Goal: Task Accomplishment & Management: Complete application form

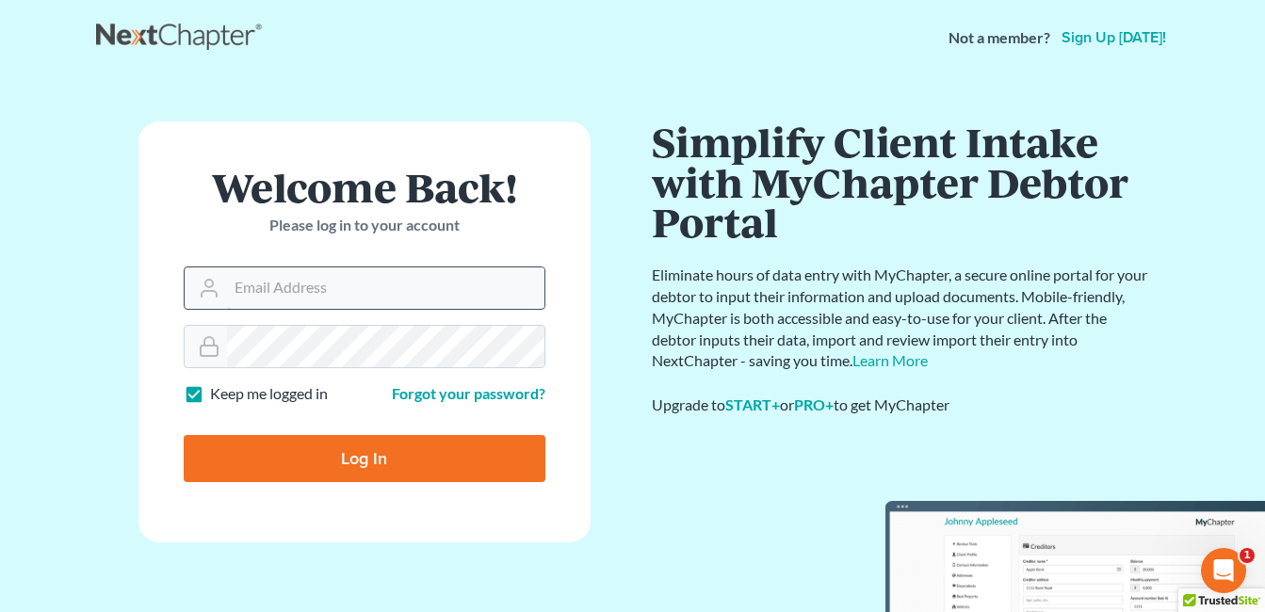
click at [325, 293] on input "Email Address" at bounding box center [386, 288] width 318 height 41
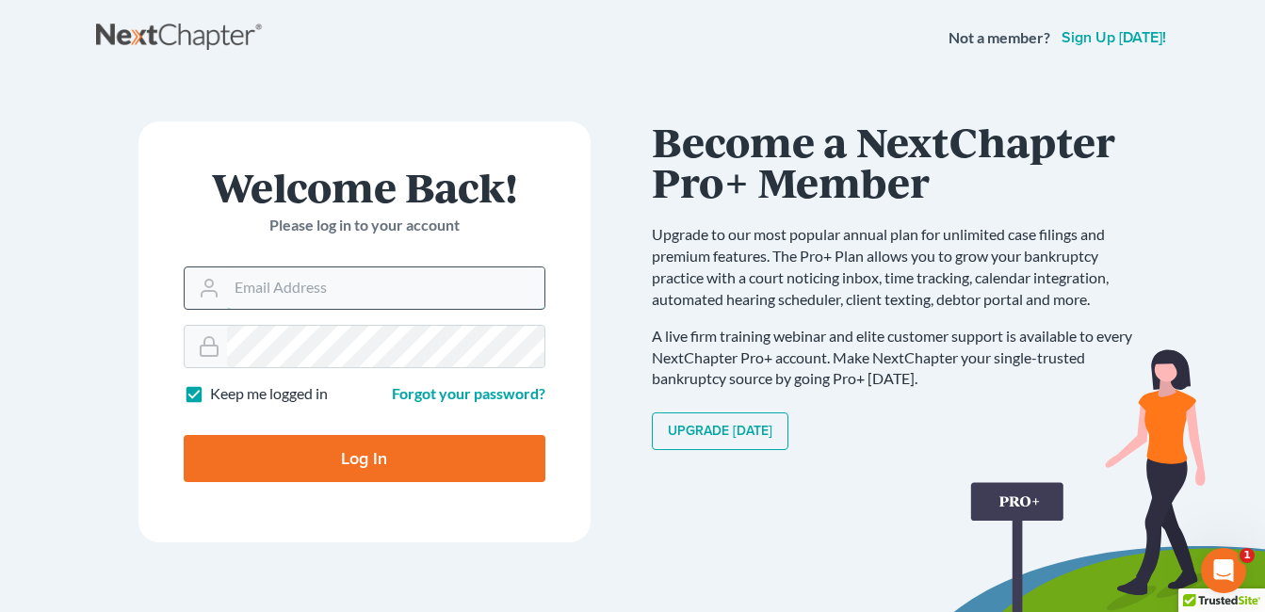
type input "[EMAIL_ADDRESS][DOMAIN_NAME]"
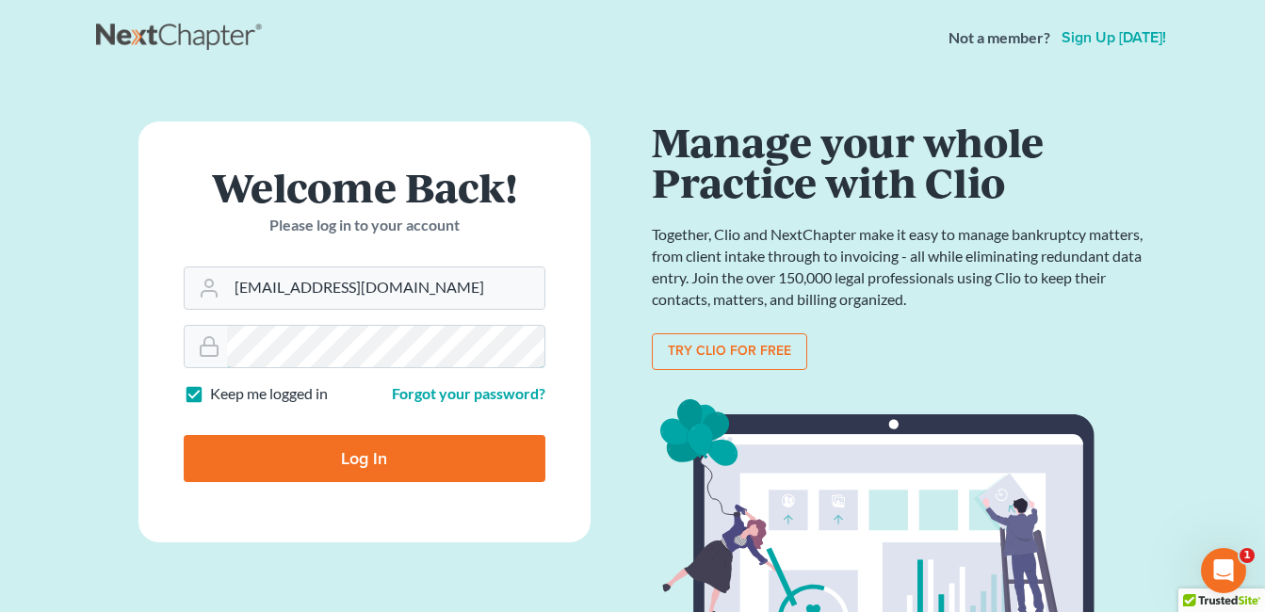
scroll to position [94, 0]
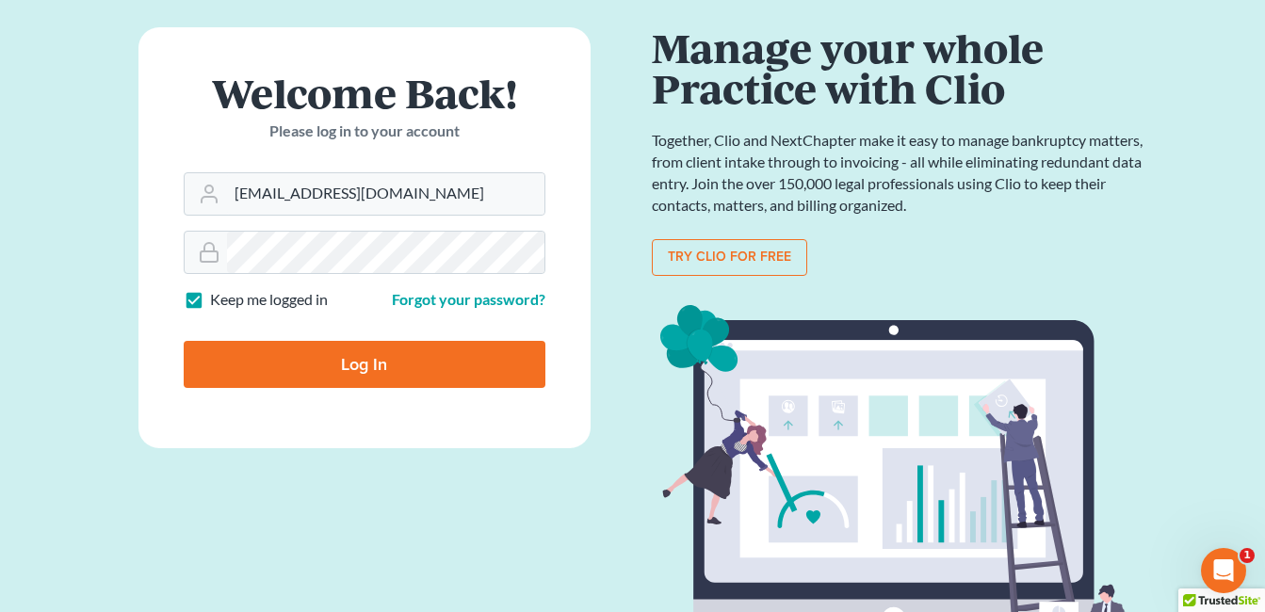
click at [383, 366] on input "Log In" at bounding box center [365, 364] width 362 height 47
type input "Thinking..."
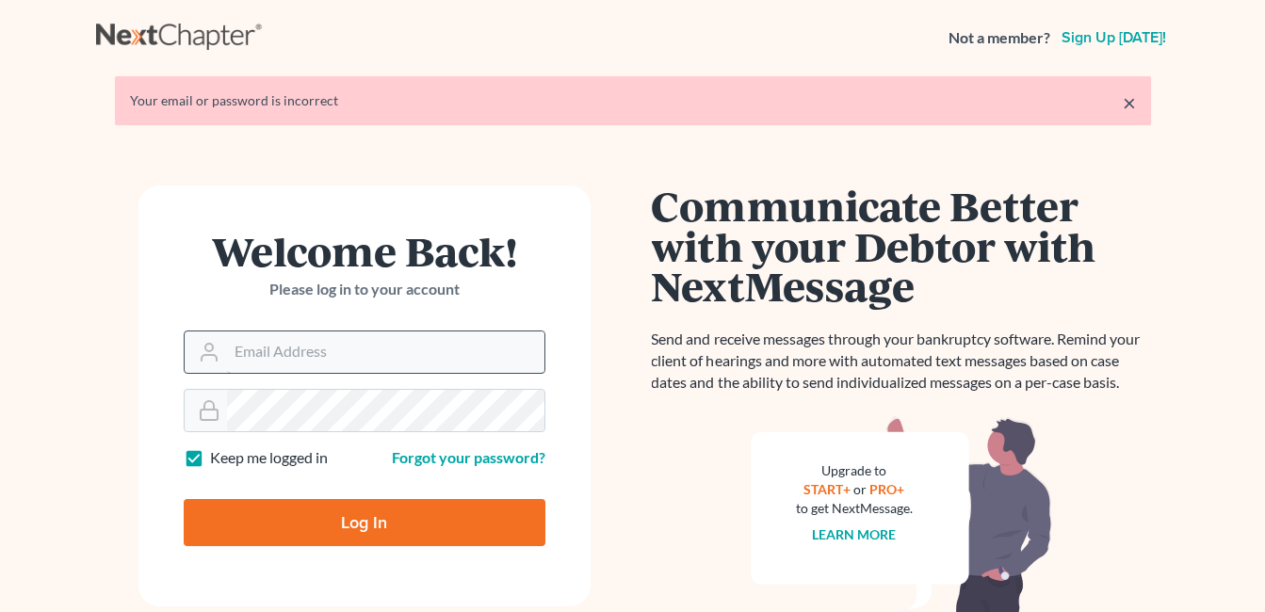
click at [327, 354] on input "Email Address" at bounding box center [386, 352] width 318 height 41
type input "fesenmyer_law@hotmail.com"
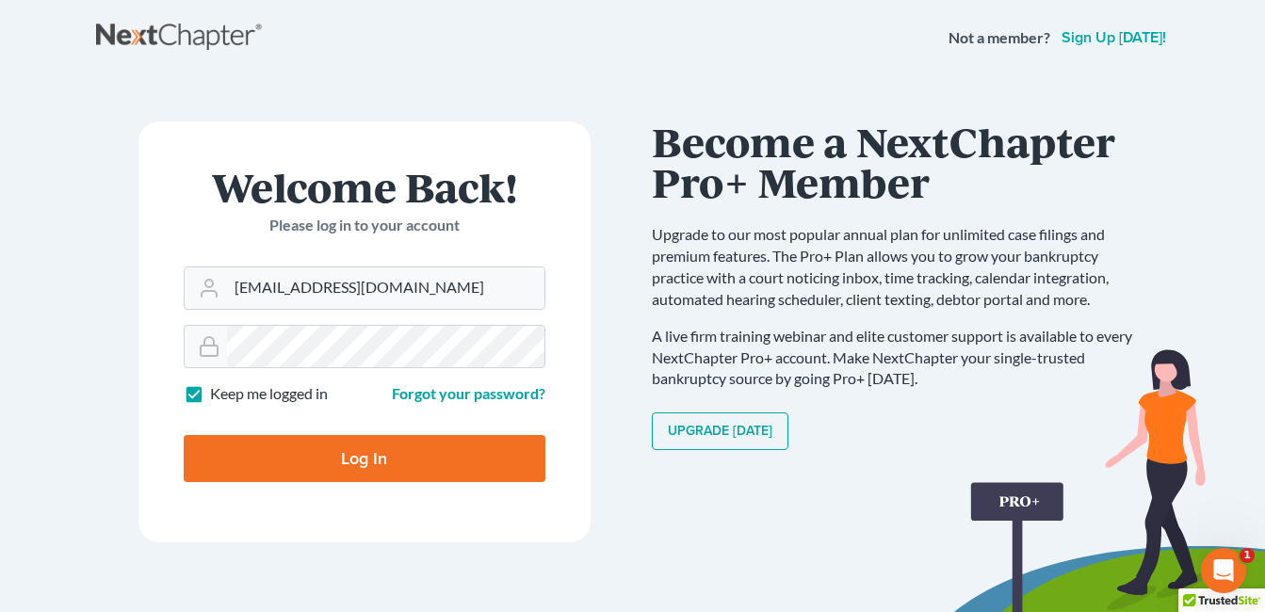
click at [341, 465] on input "Log In" at bounding box center [365, 458] width 362 height 47
type input "Thinking..."
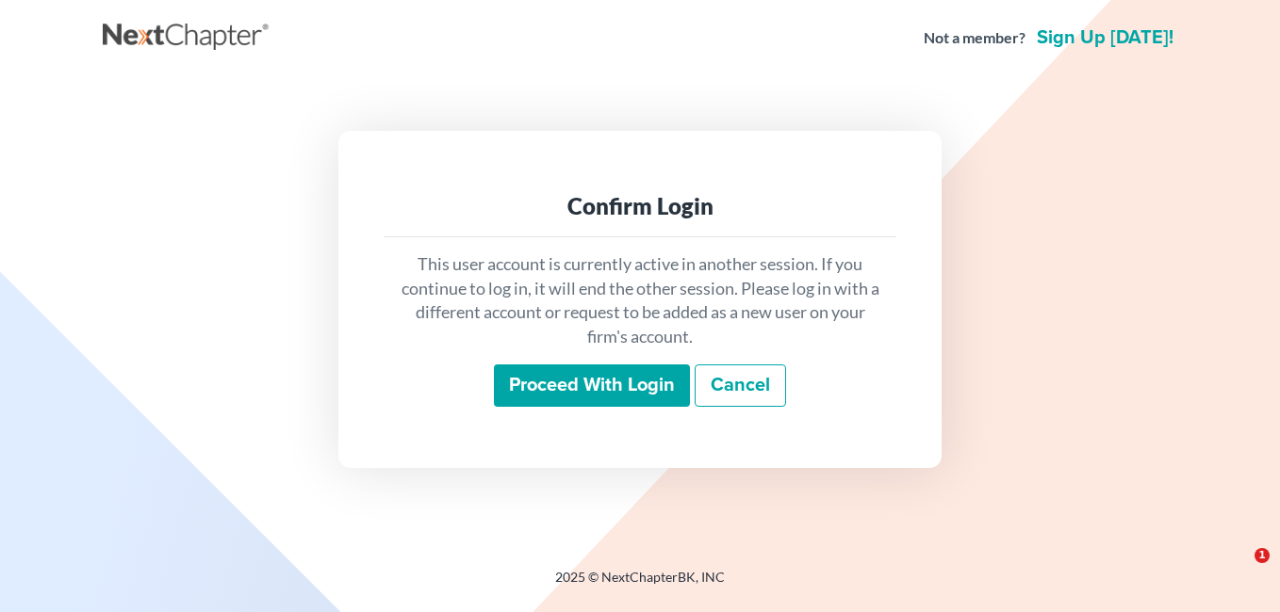
click at [579, 380] on input "Proceed with login" at bounding box center [592, 386] width 196 height 43
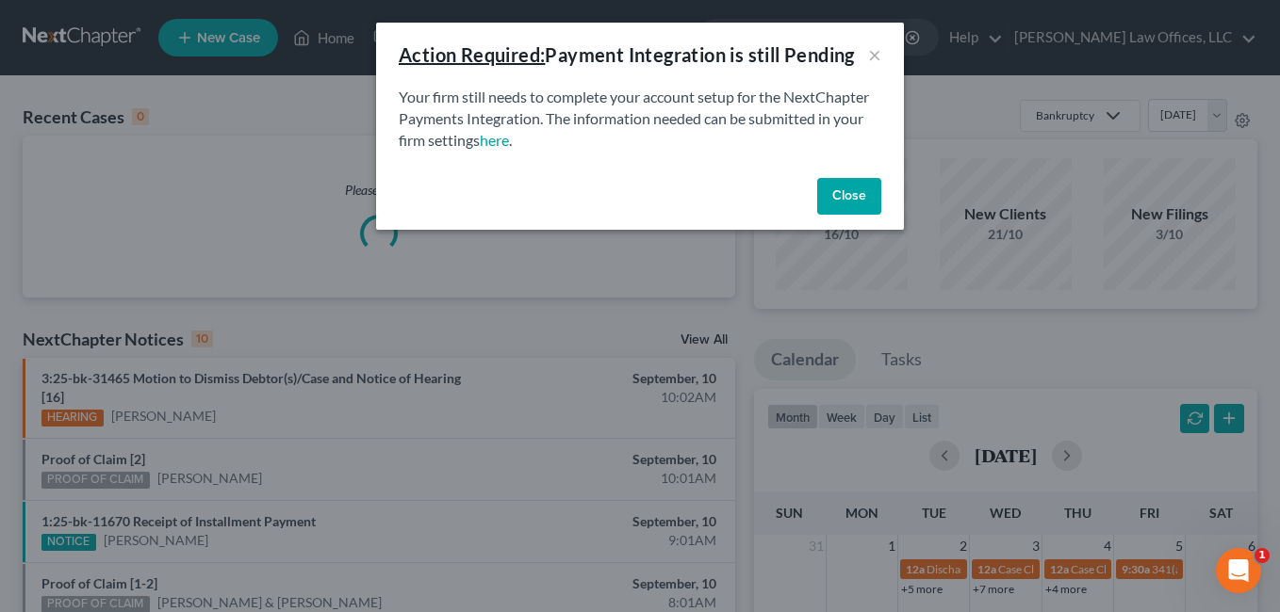
click at [840, 197] on button "Close" at bounding box center [849, 197] width 64 height 38
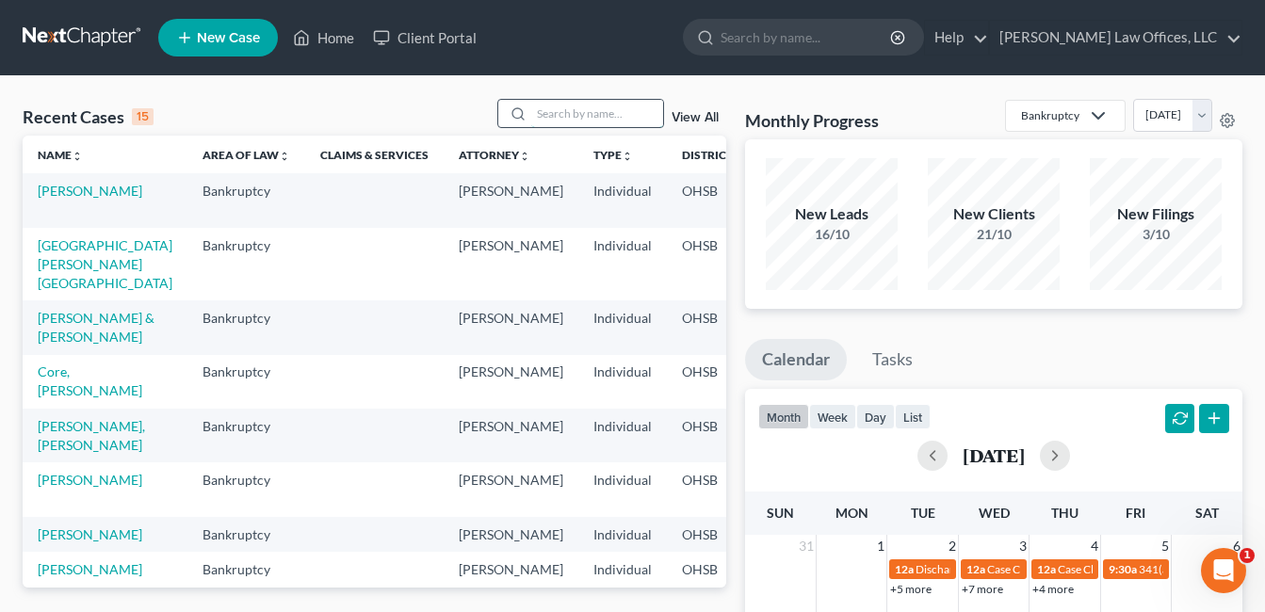
click at [616, 111] on input "search" at bounding box center [597, 113] width 132 height 27
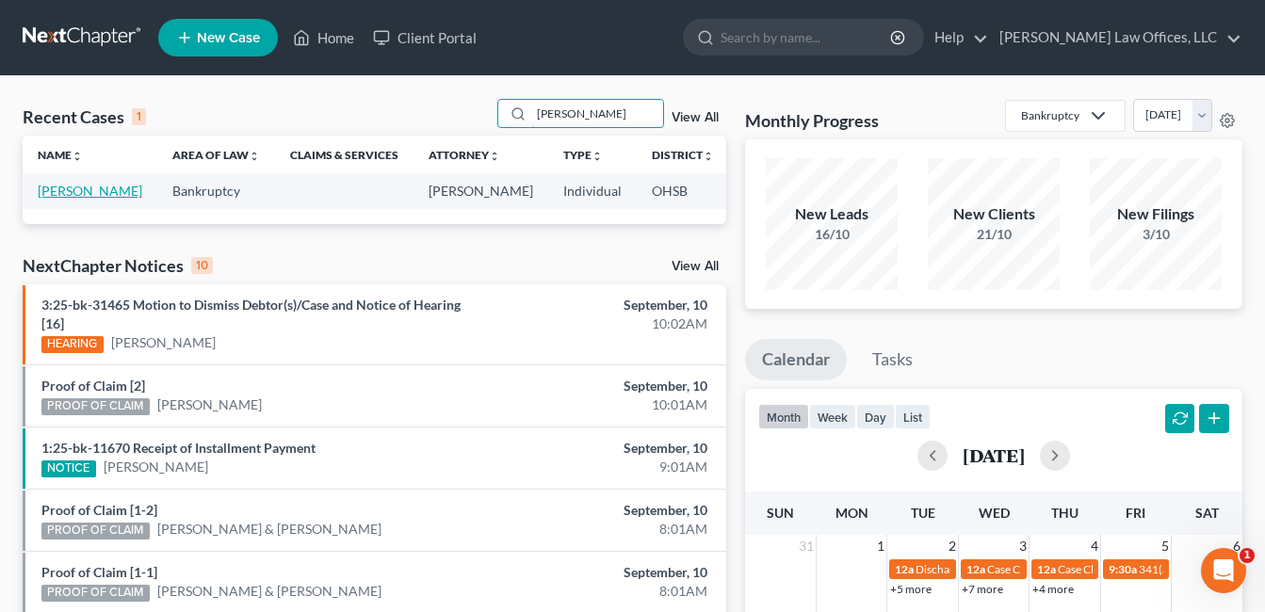
type input "[PERSON_NAME]"
click at [68, 191] on link "[PERSON_NAME]" at bounding box center [90, 191] width 105 height 16
select select "0"
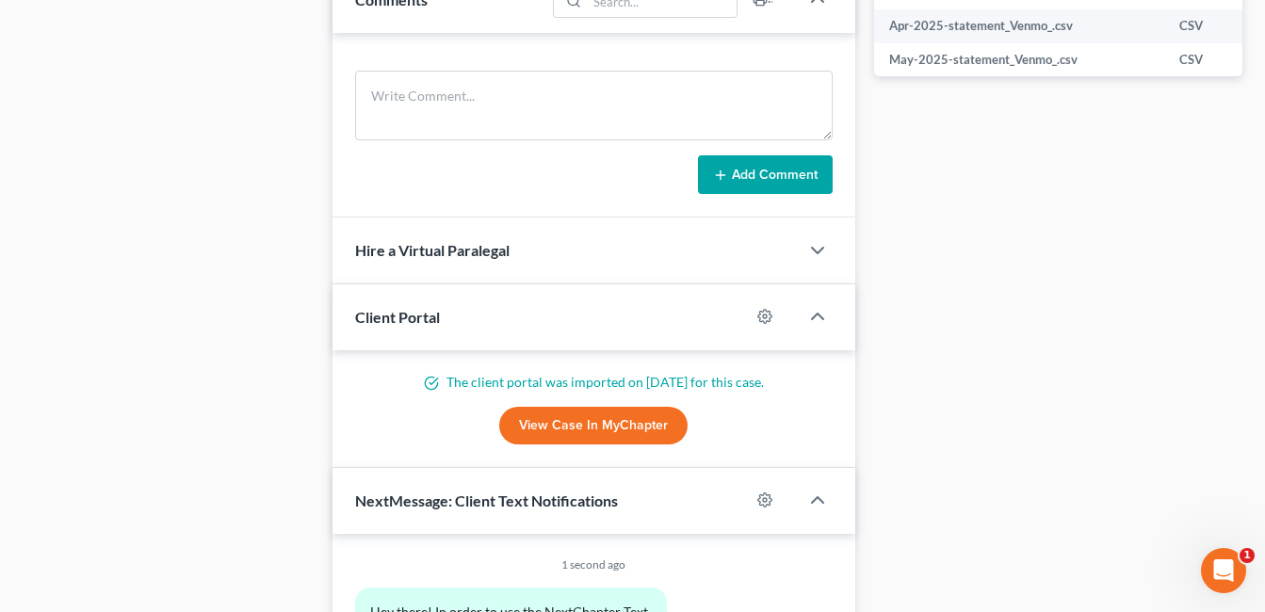
scroll to position [1036, 0]
click at [623, 420] on link "View Case in MyChapter" at bounding box center [593, 425] width 188 height 38
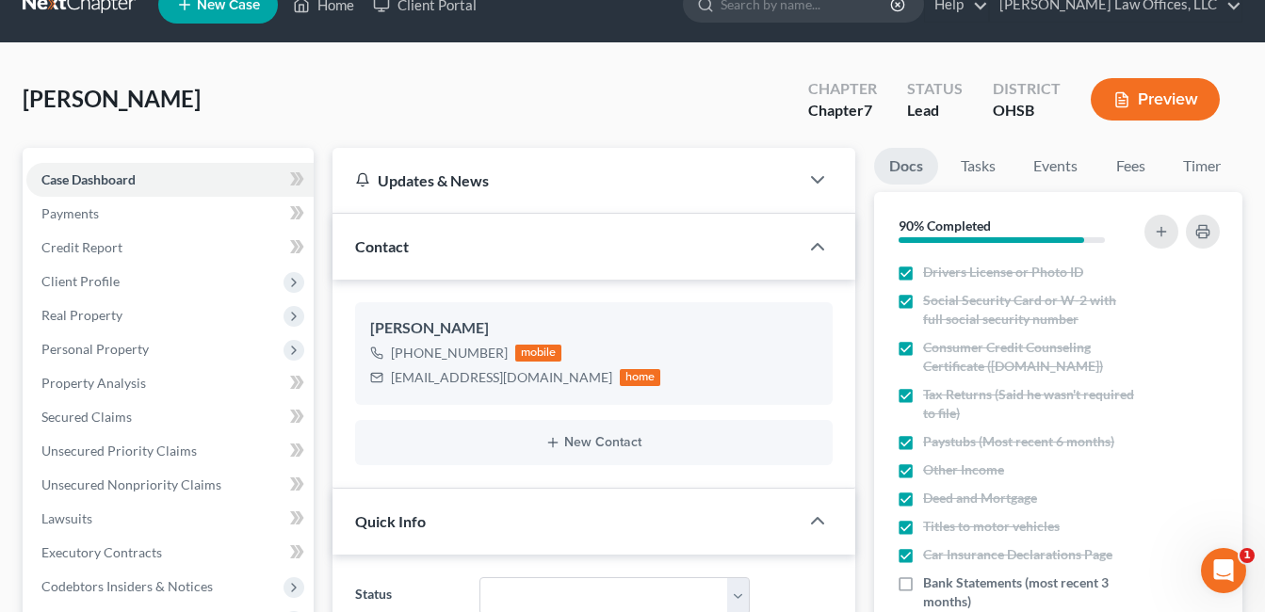
scroll to position [0, 0]
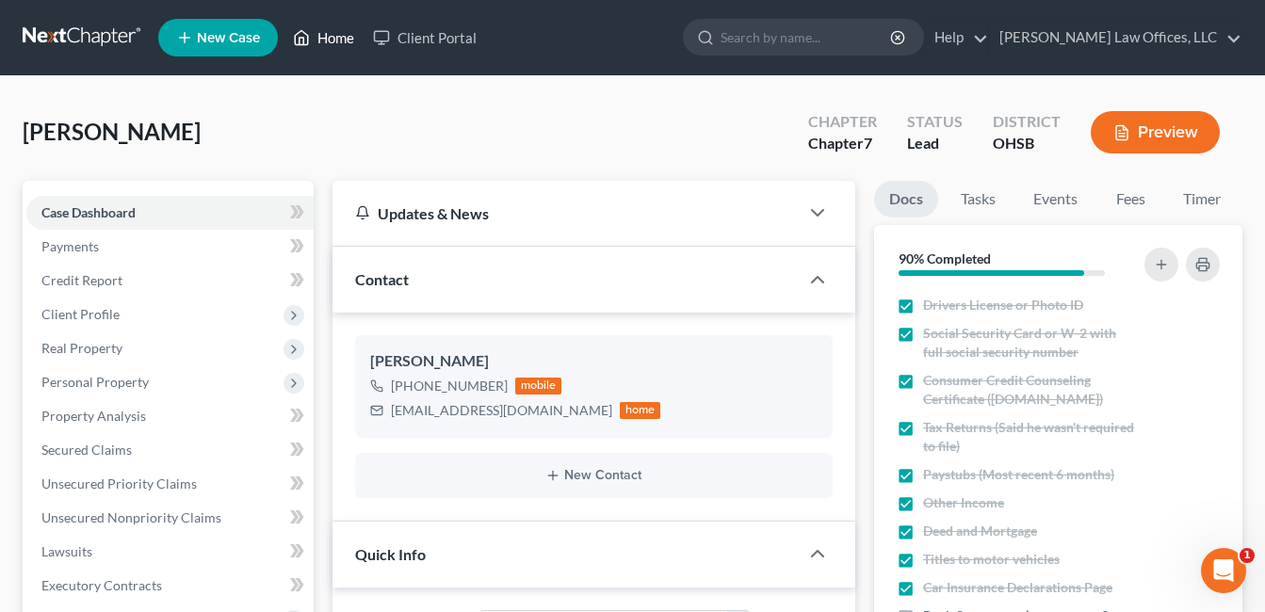
click at [341, 29] on link "Home" at bounding box center [324, 38] width 80 height 34
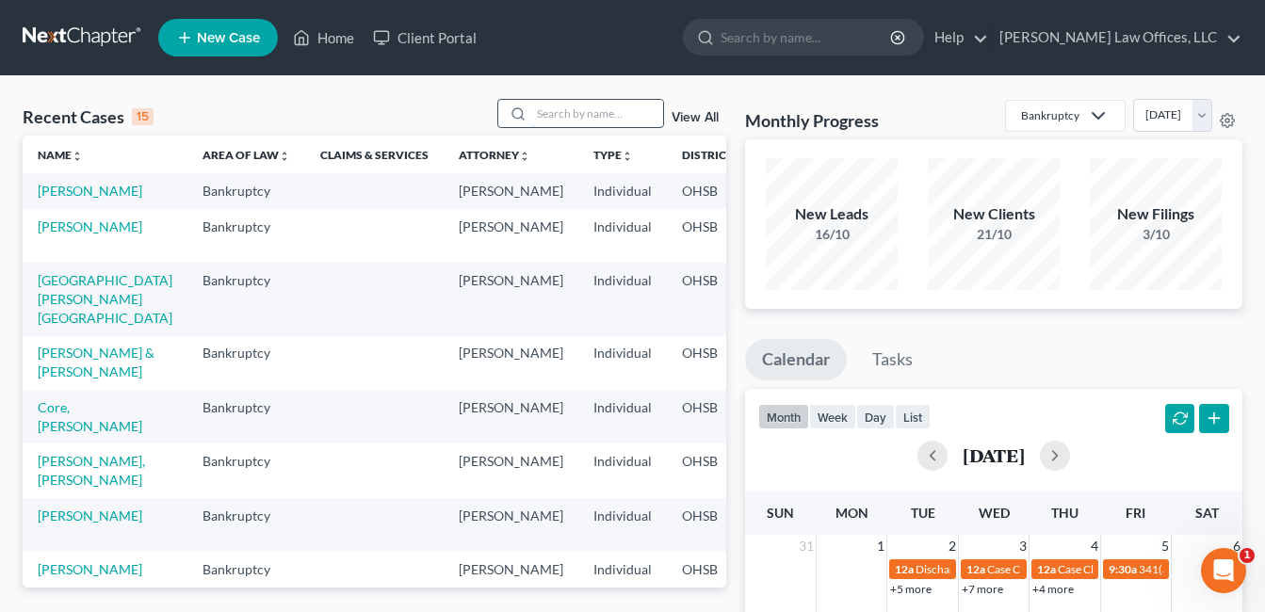
click at [561, 111] on input "search" at bounding box center [597, 113] width 132 height 27
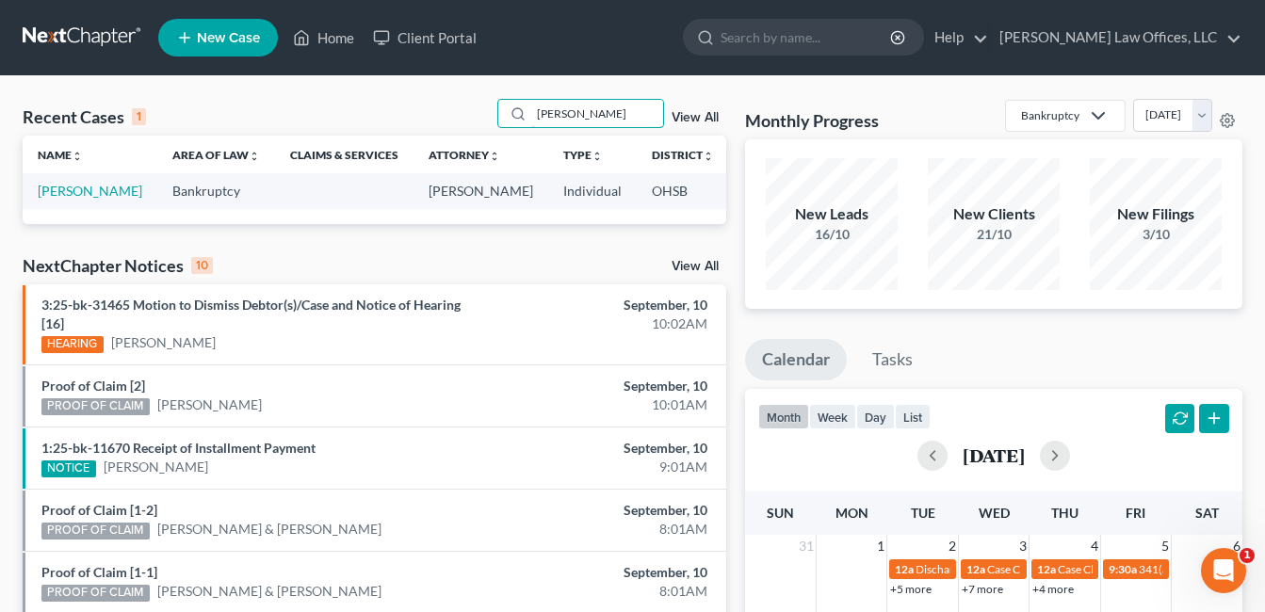
type input "[PERSON_NAME]"
click at [59, 200] on td "[PERSON_NAME]" at bounding box center [90, 190] width 135 height 35
click at [57, 191] on link "[PERSON_NAME]" at bounding box center [90, 191] width 105 height 16
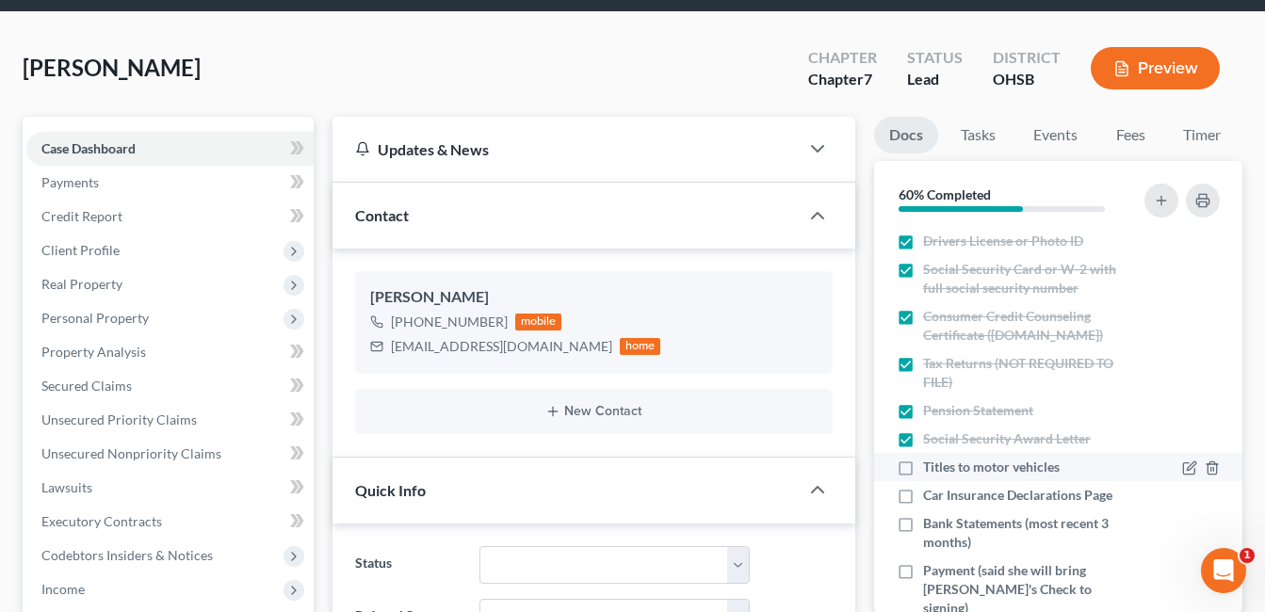
scroll to position [94, 0]
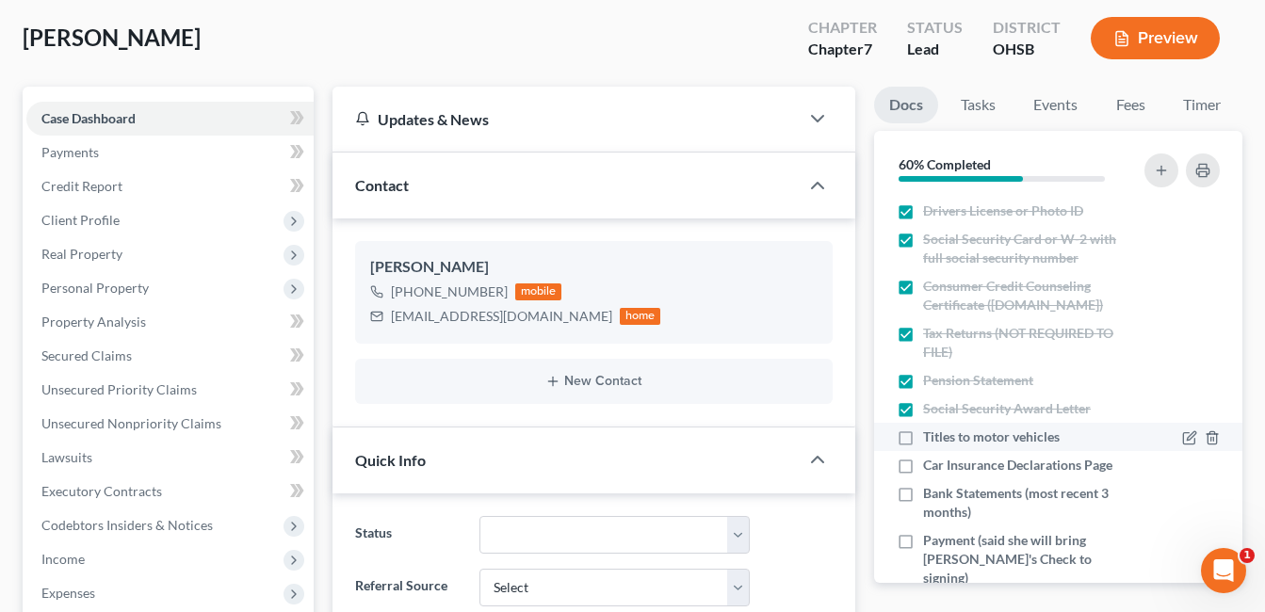
click at [923, 440] on label "Titles to motor vehicles" at bounding box center [991, 437] width 137 height 19
click at [931, 440] on input "Titles to motor vehicles" at bounding box center [937, 434] width 12 height 12
checkbox input "true"
click at [923, 471] on label "Car Insurance Declarations Page" at bounding box center [1017, 465] width 189 height 19
click at [931, 468] on input "Car Insurance Declarations Page" at bounding box center [937, 462] width 12 height 12
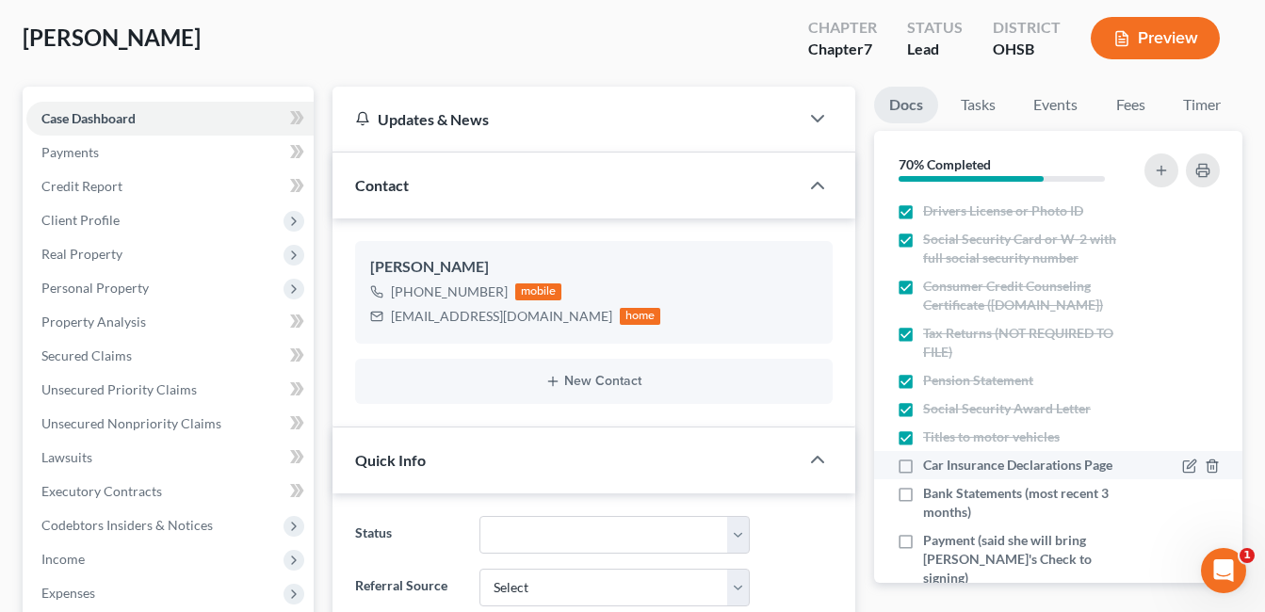
checkbox input "true"
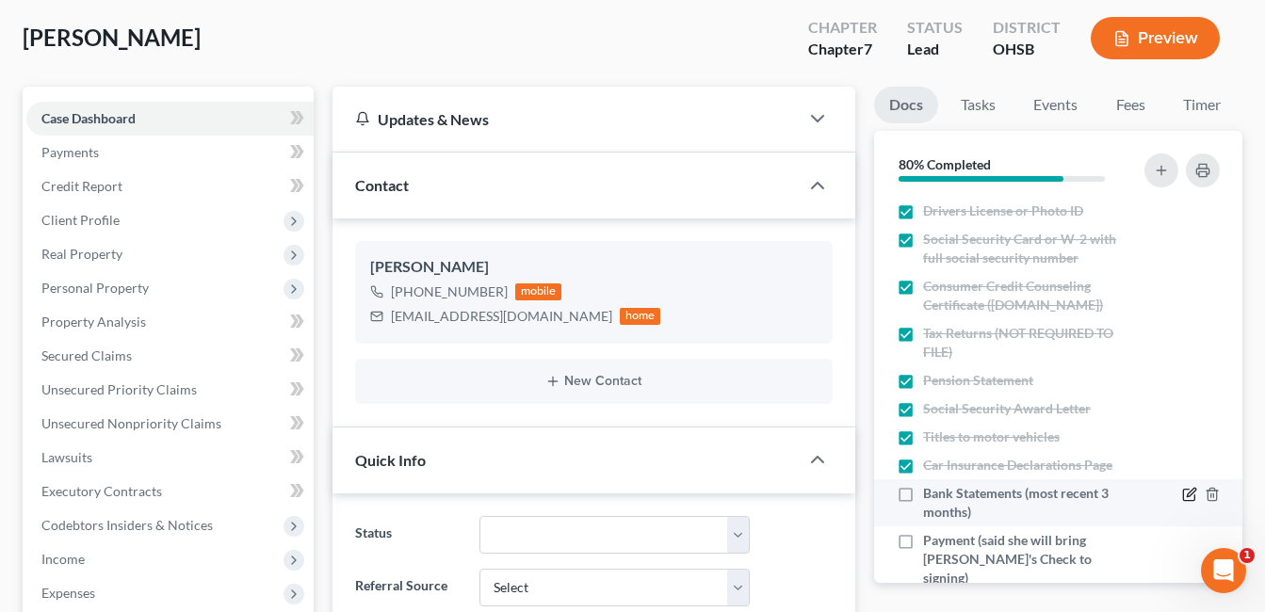
click at [1183, 495] on icon "button" at bounding box center [1190, 494] width 15 height 15
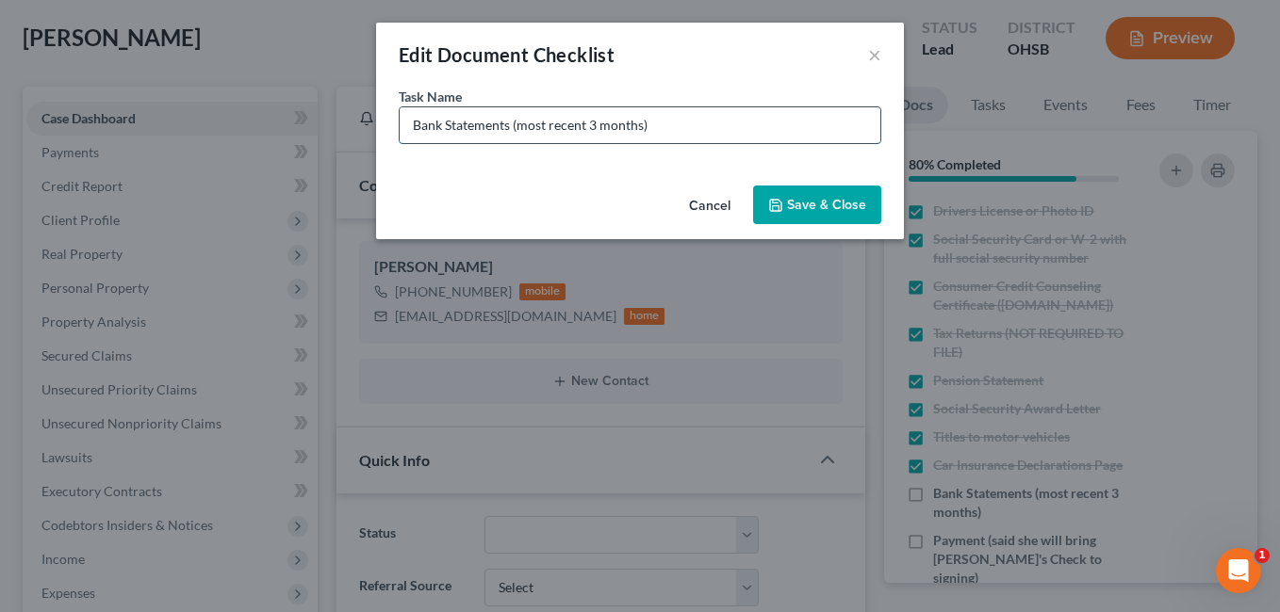
drag, startPoint x: 518, startPoint y: 123, endPoint x: 640, endPoint y: 122, distance: 121.6
click at [640, 122] on input "Bank Statements (most recent 3 months)" at bounding box center [640, 125] width 481 height 36
type input "Bank Statements (Need August)"
click at [824, 190] on button "Save & Close" at bounding box center [817, 206] width 128 height 40
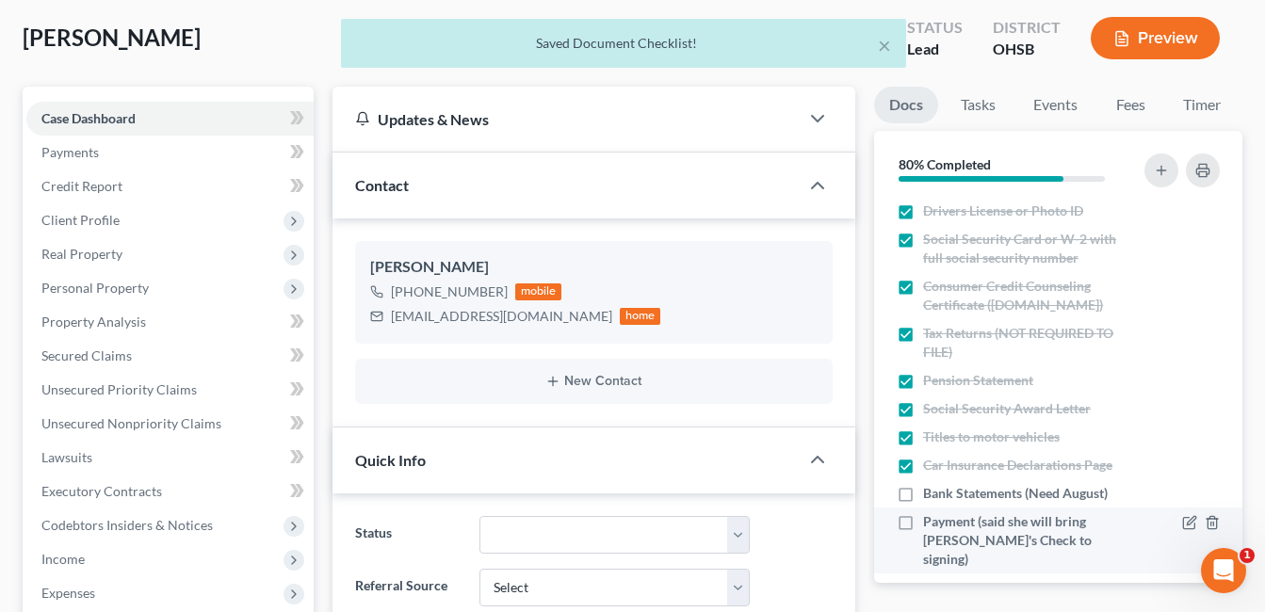
click at [923, 523] on label "Payment (said she will bring [PERSON_NAME]'s Check to signing)" at bounding box center [1028, 541] width 211 height 57
click at [931, 523] on input "Payment (said she will bring [PERSON_NAME]'s Check to signing)" at bounding box center [937, 519] width 12 height 12
checkbox input "true"
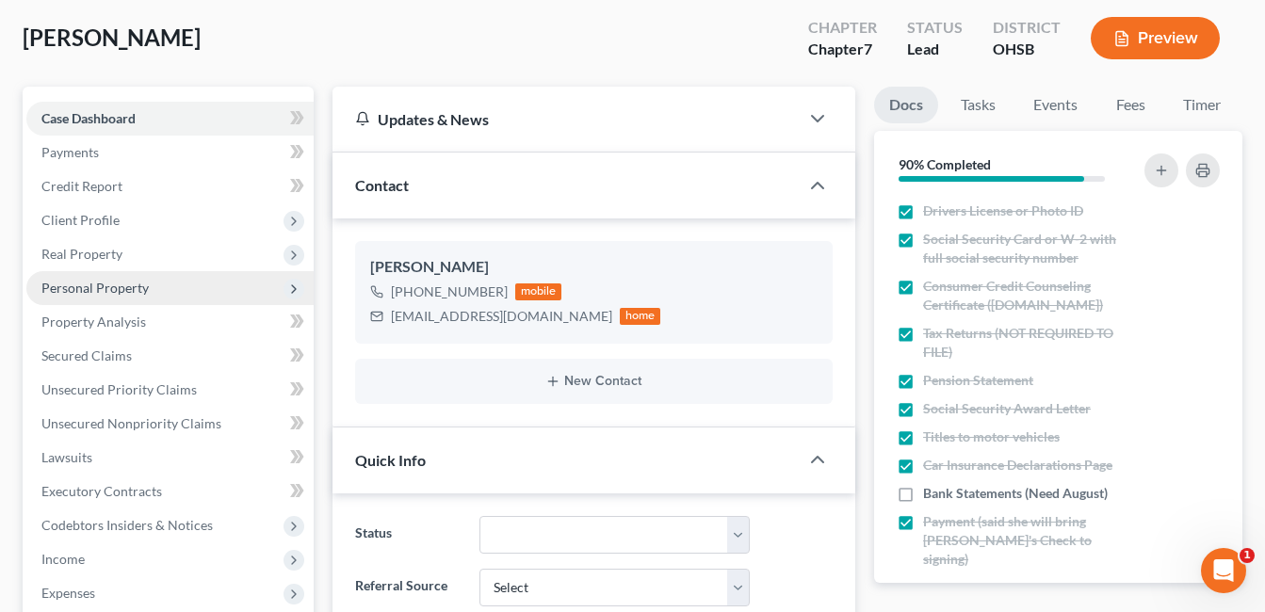
click at [111, 280] on span "Personal Property" at bounding box center [94, 288] width 107 height 16
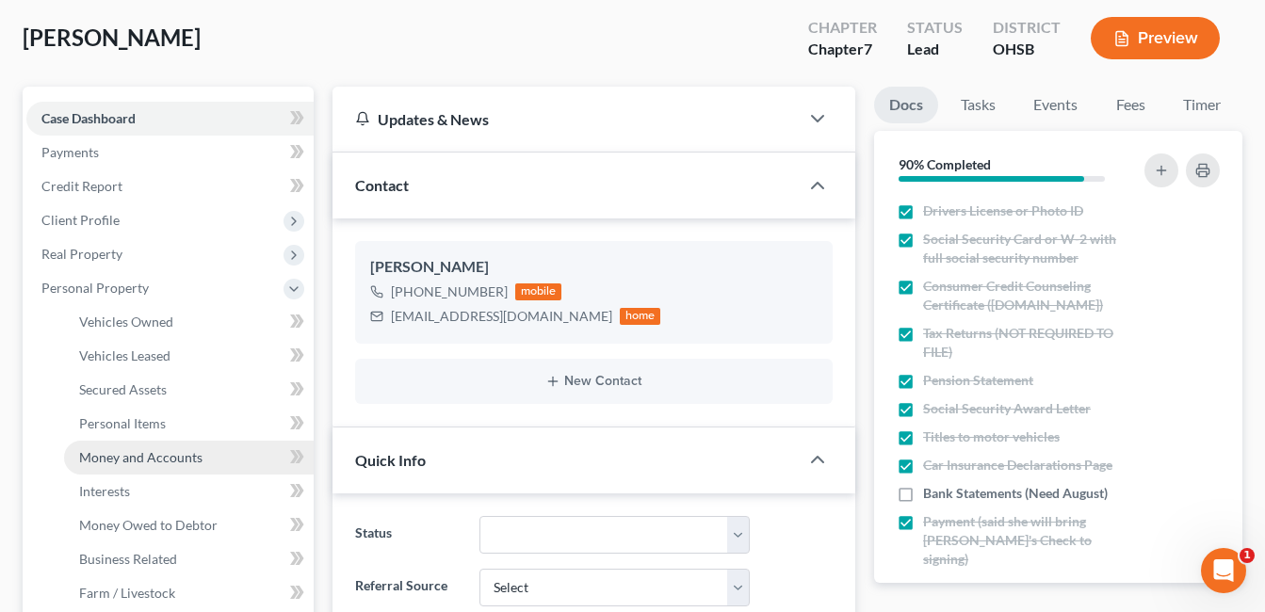
click at [132, 460] on span "Money and Accounts" at bounding box center [140, 457] width 123 height 16
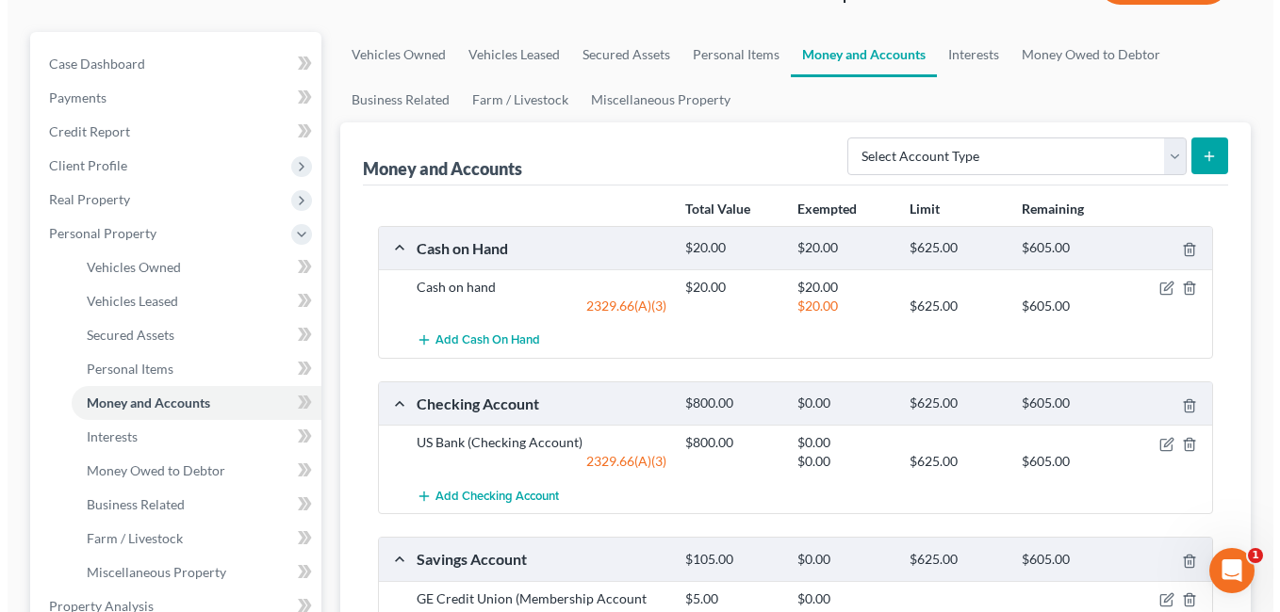
scroll to position [188, 0]
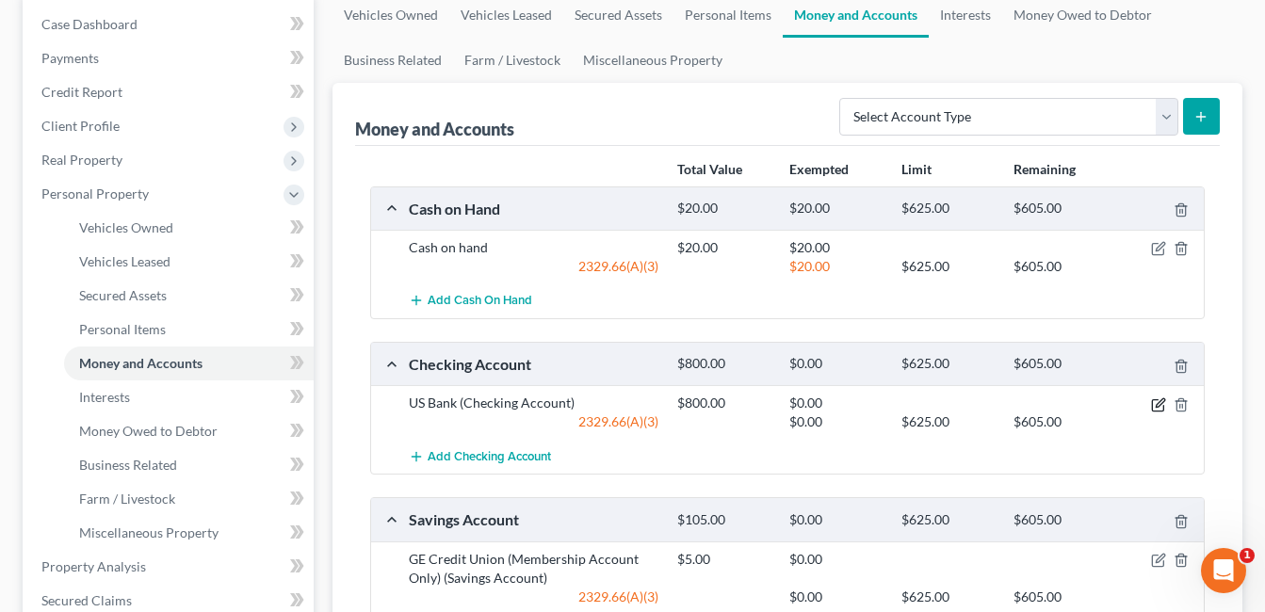
click at [1155, 402] on icon "button" at bounding box center [1158, 405] width 15 height 15
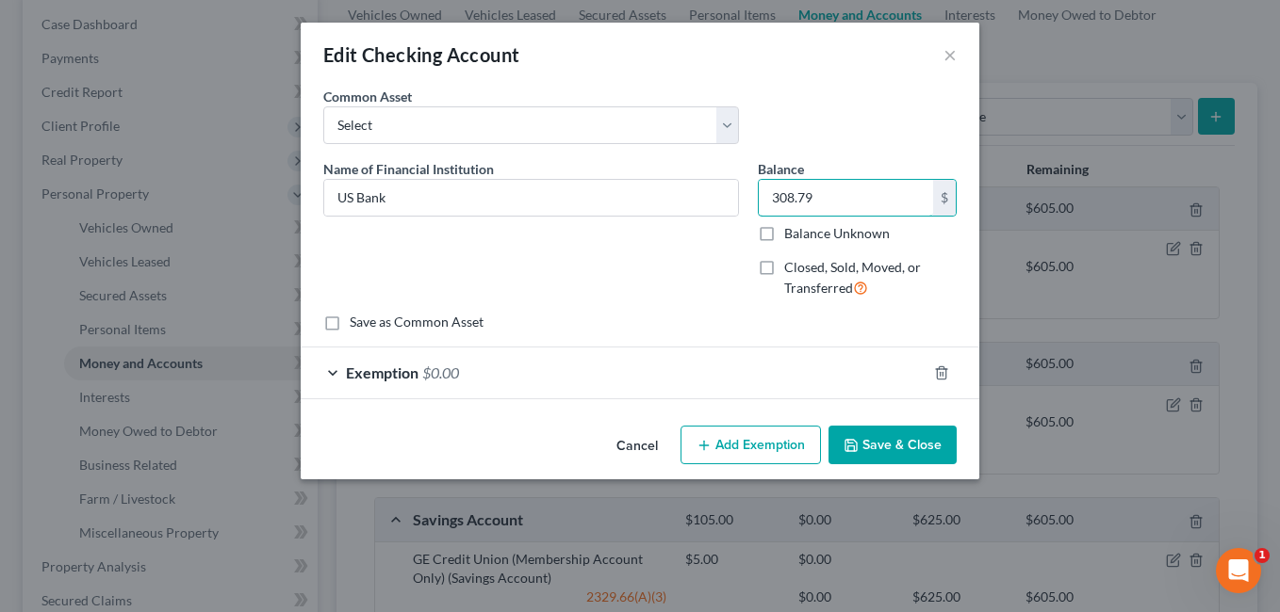
type input "308.79"
click at [746, 370] on div "Exemption $0.00" at bounding box center [614, 373] width 626 height 50
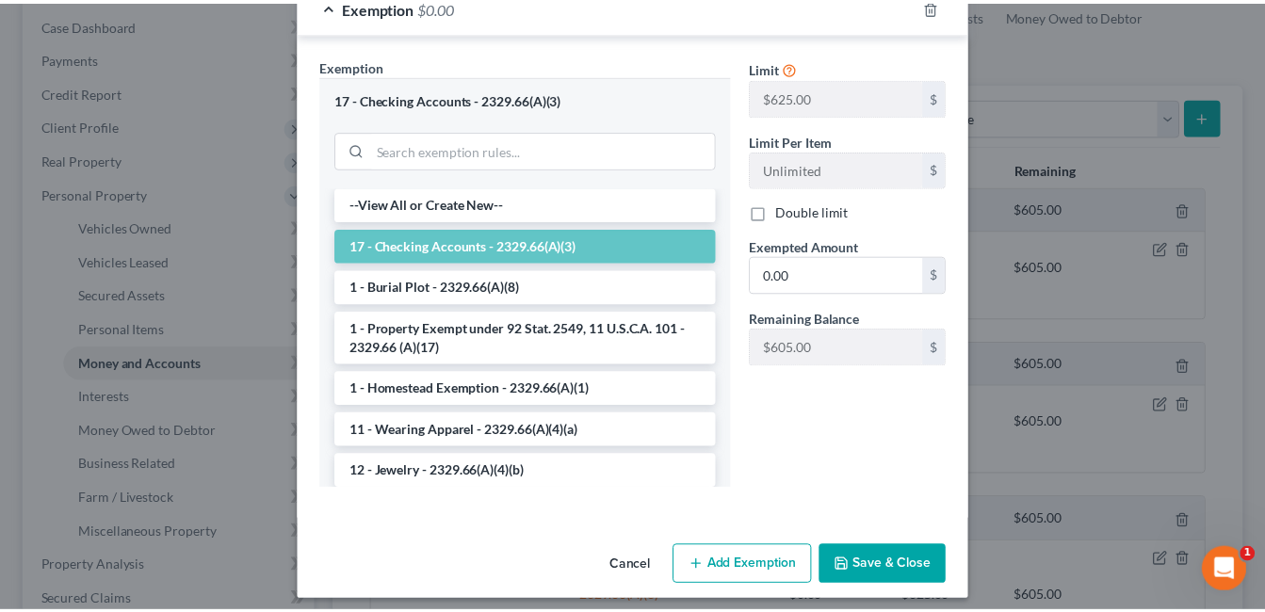
scroll to position [378, 0]
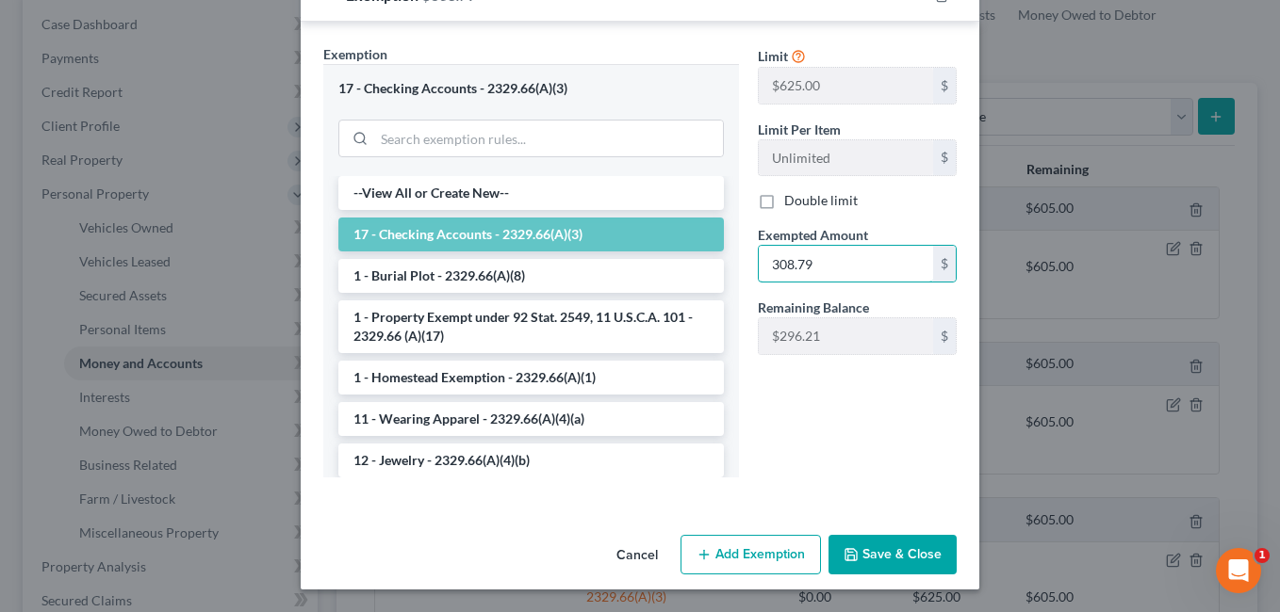
type input "308.79"
click at [886, 541] on button "Save & Close" at bounding box center [892, 555] width 128 height 40
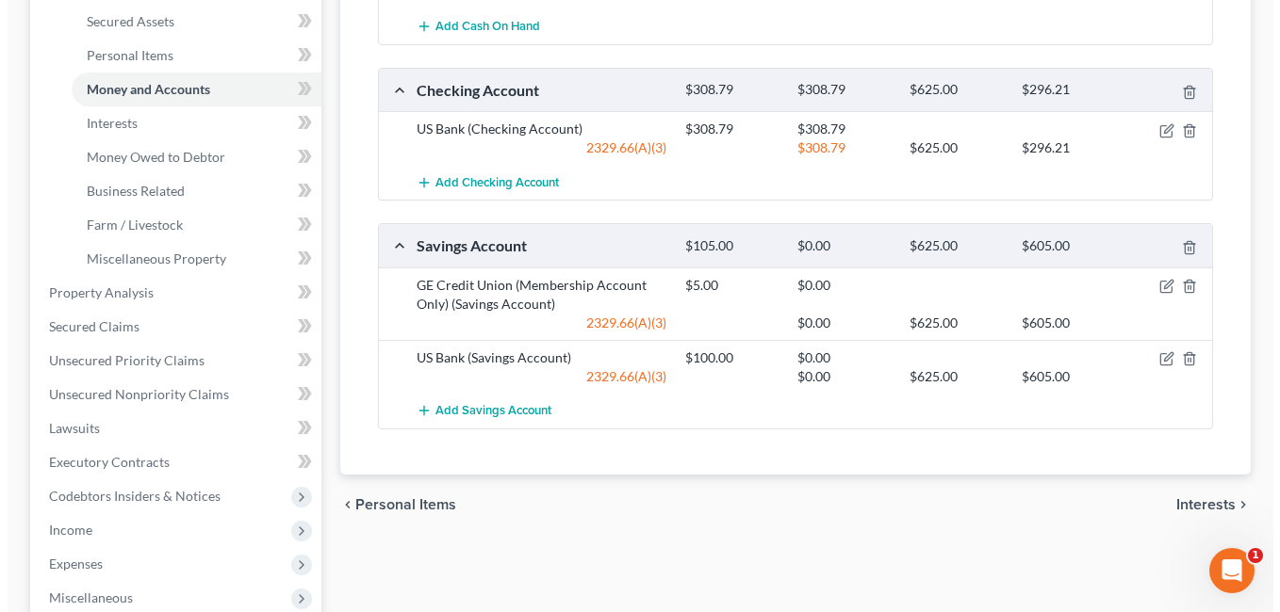
scroll to position [471, 0]
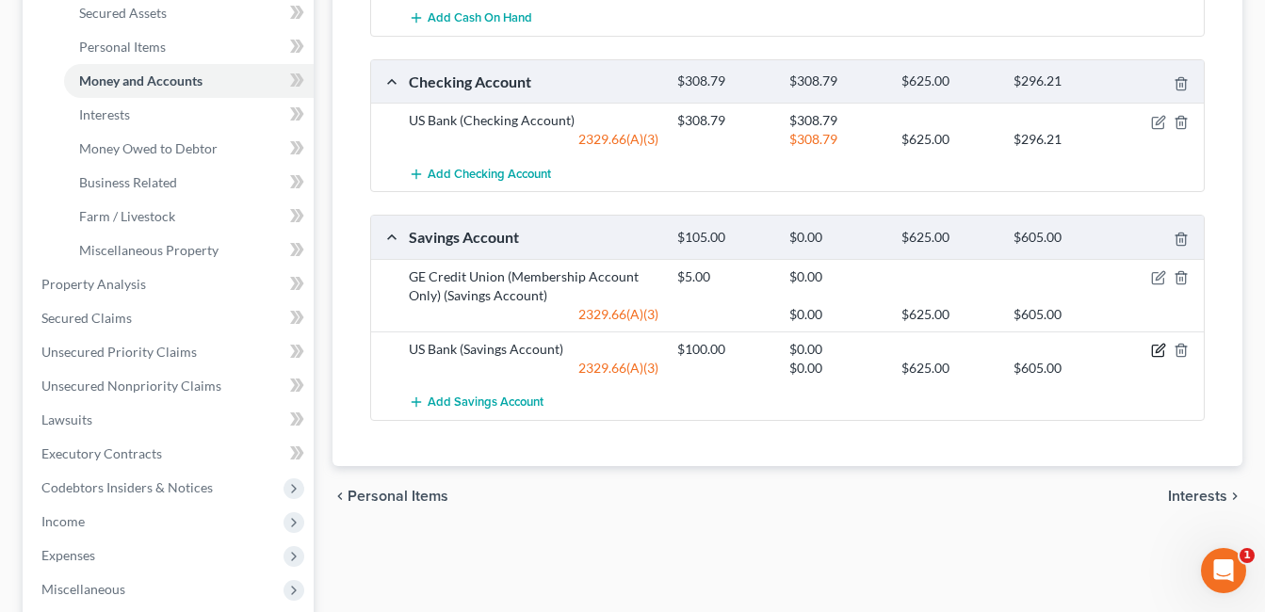
click at [1164, 349] on icon "button" at bounding box center [1158, 350] width 15 height 15
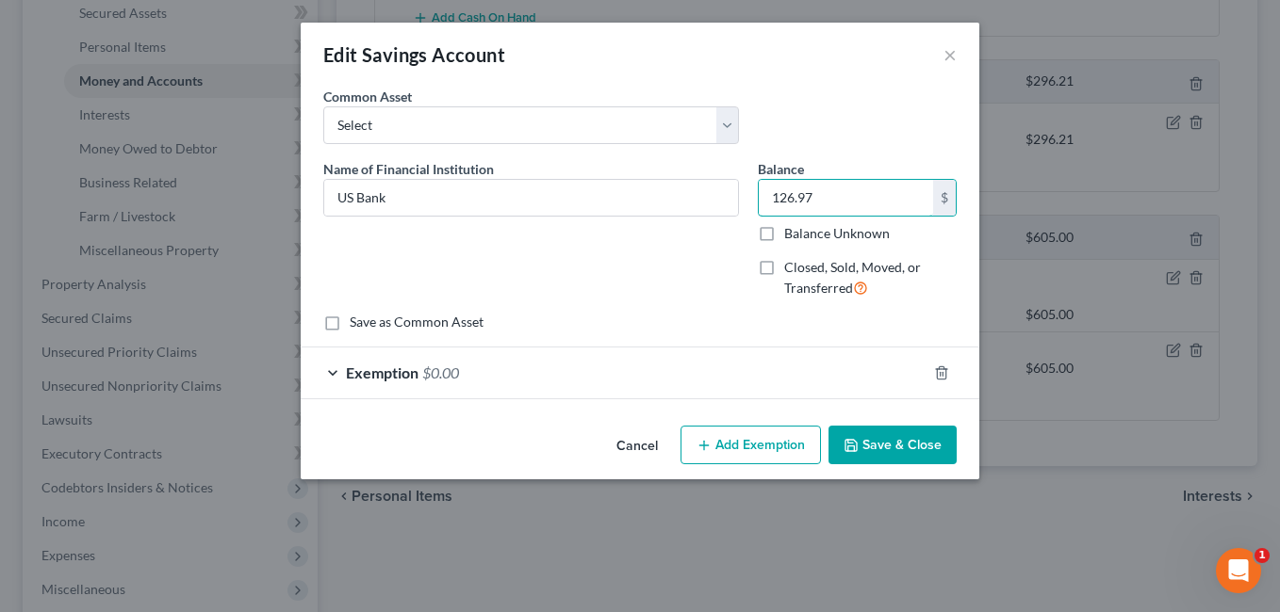
type input "126.97"
click at [698, 367] on div "Exemption $0.00" at bounding box center [614, 373] width 626 height 50
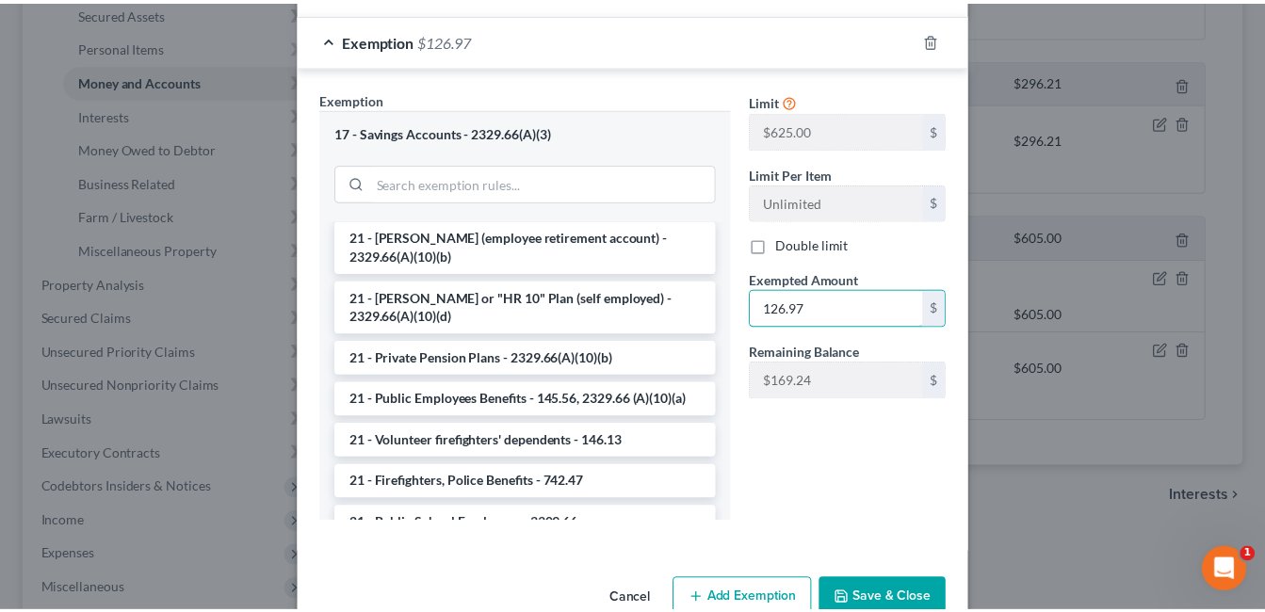
scroll to position [378, 0]
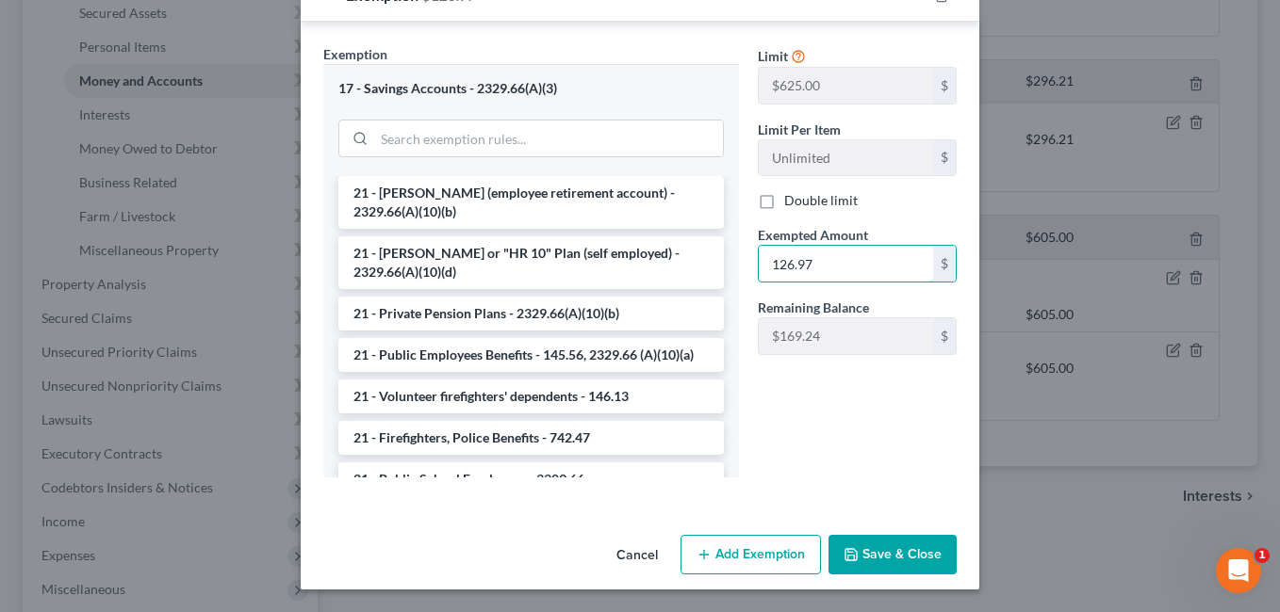
type input "126.97"
click at [891, 548] on button "Save & Close" at bounding box center [892, 555] width 128 height 40
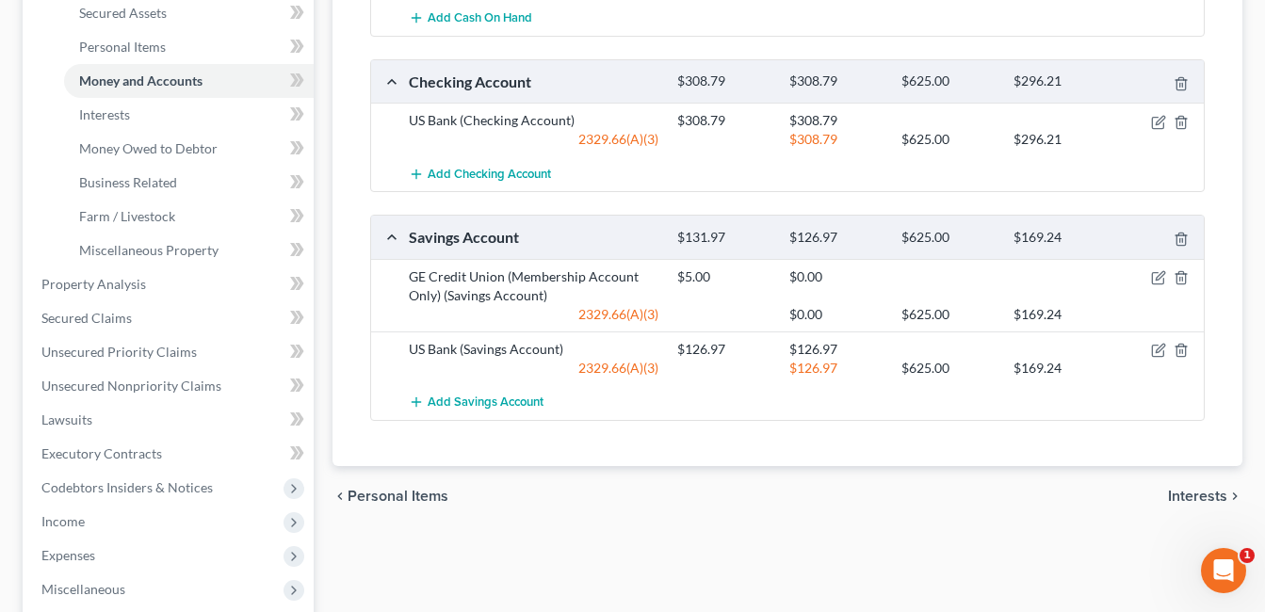
click at [635, 493] on div "chevron_left Personal Items Interests chevron_right" at bounding box center [788, 496] width 910 height 60
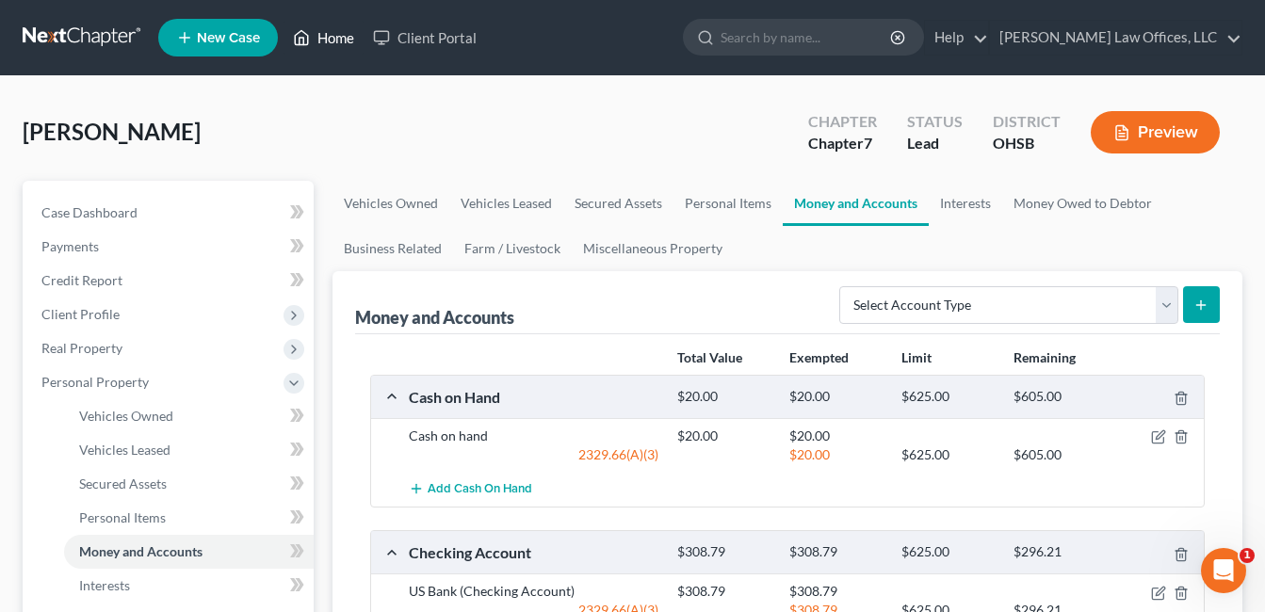
click at [343, 28] on link "Home" at bounding box center [324, 38] width 80 height 34
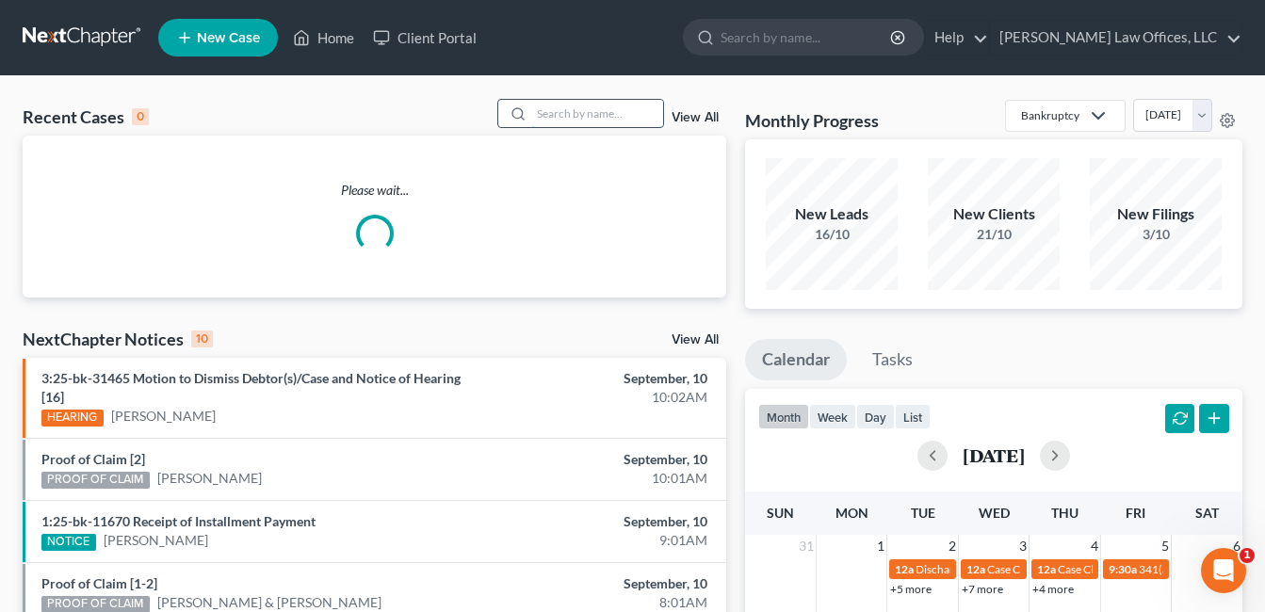
click at [611, 115] on input "search" at bounding box center [597, 113] width 132 height 27
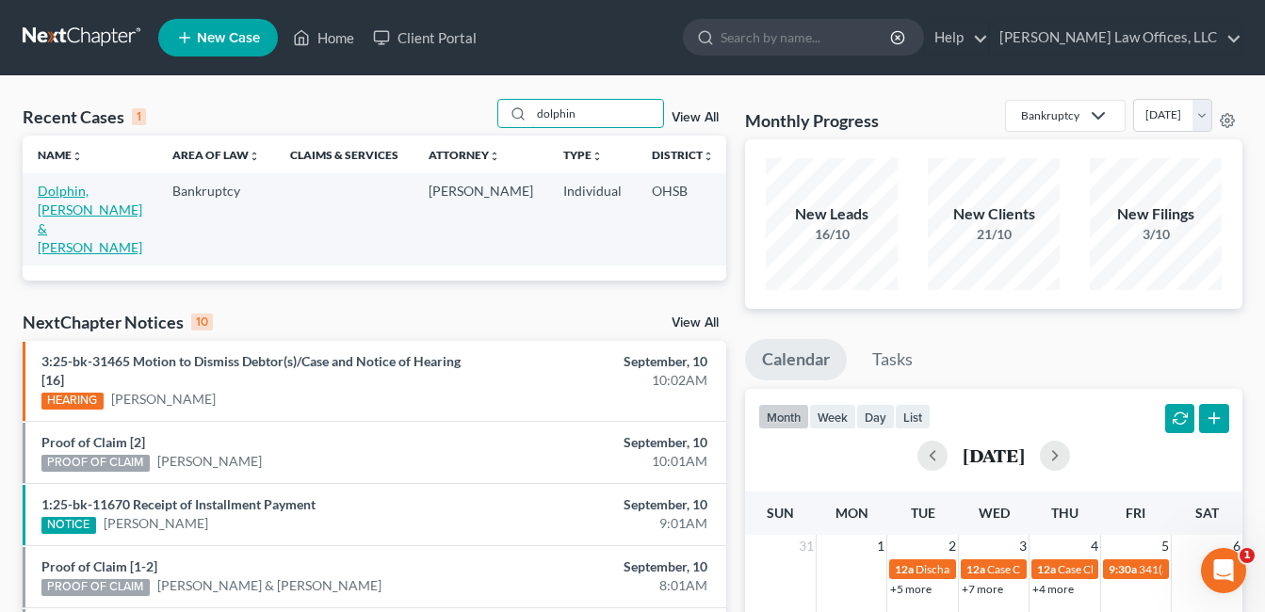
type input "dolphin"
click at [57, 205] on link "Dolphin, [PERSON_NAME] & [PERSON_NAME]" at bounding box center [90, 219] width 105 height 73
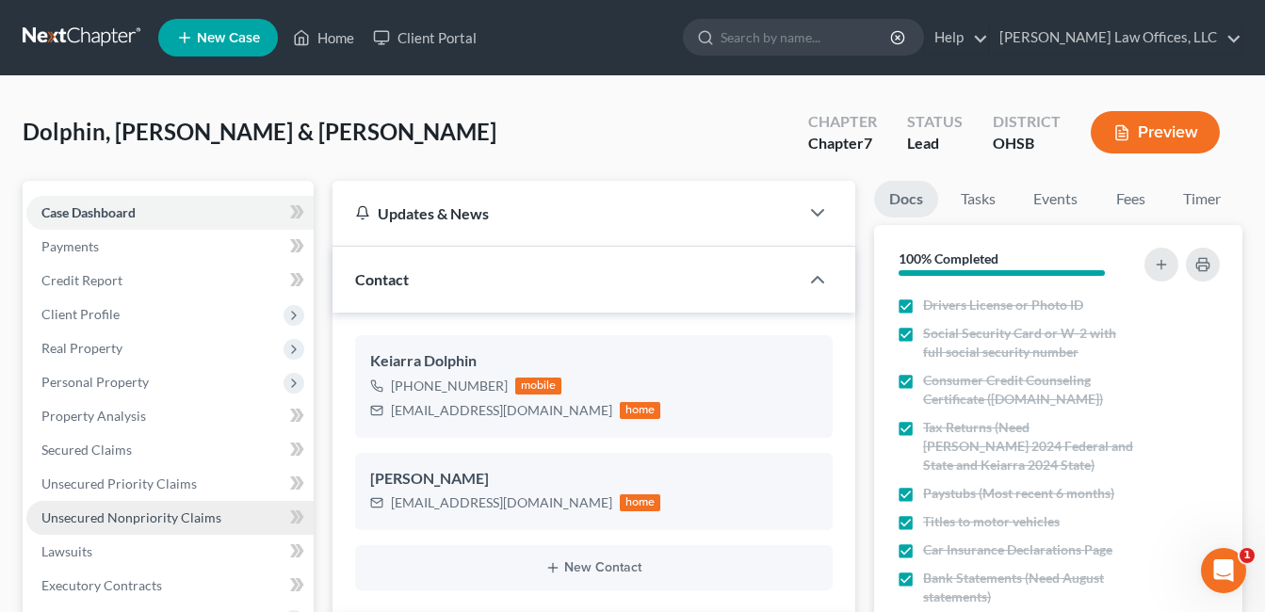
click at [126, 515] on span "Unsecured Nonpriority Claims" at bounding box center [131, 518] width 180 height 16
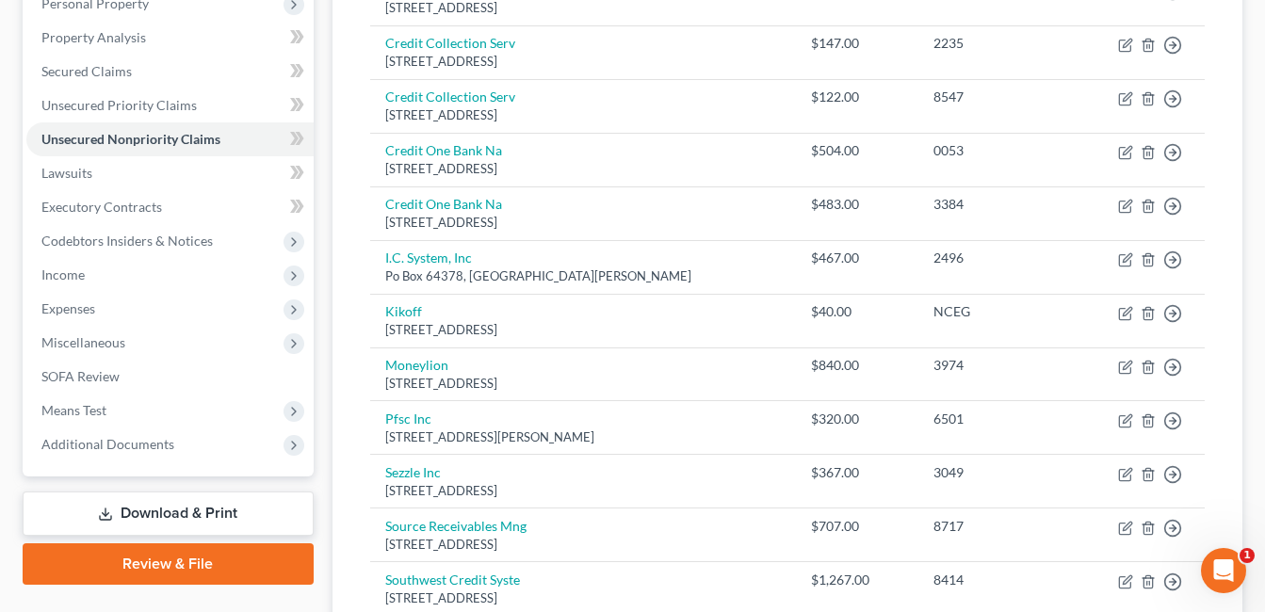
scroll to position [343, 0]
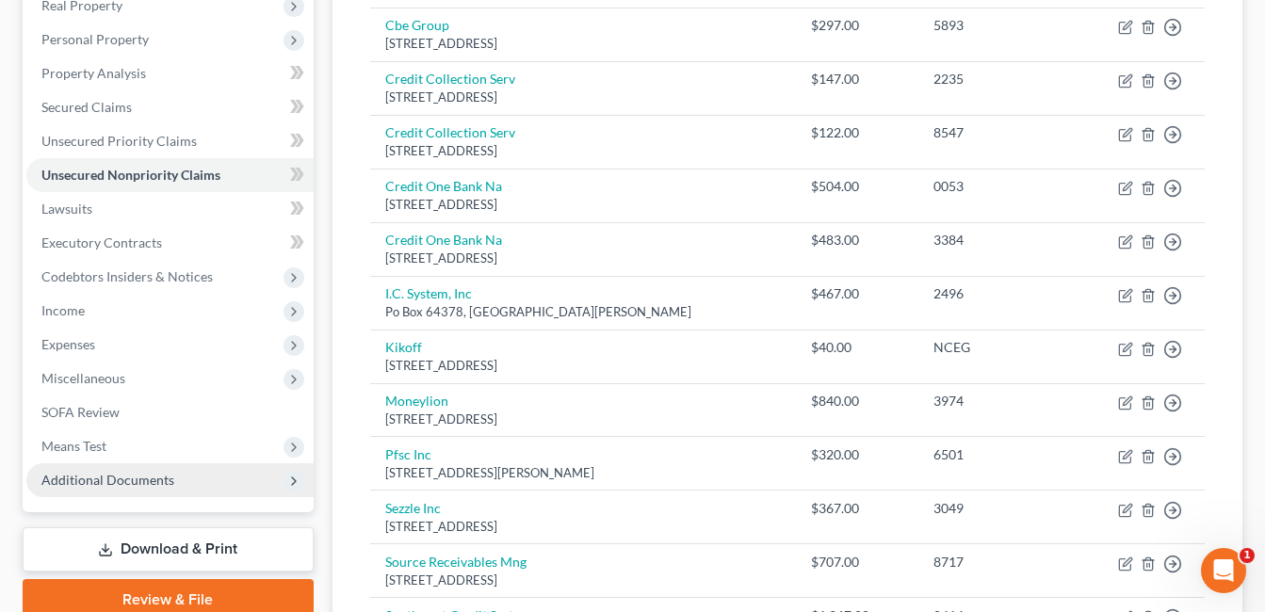
click at [90, 475] on span "Additional Documents" at bounding box center [107, 480] width 133 height 16
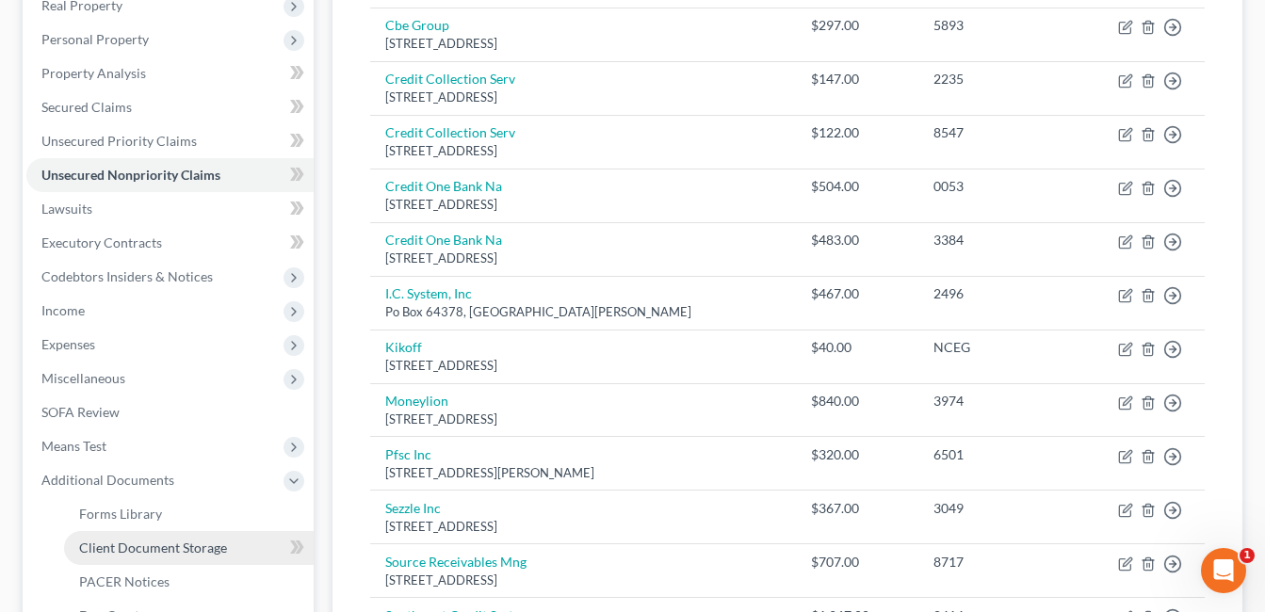
click at [211, 552] on span "Client Document Storage" at bounding box center [153, 548] width 148 height 16
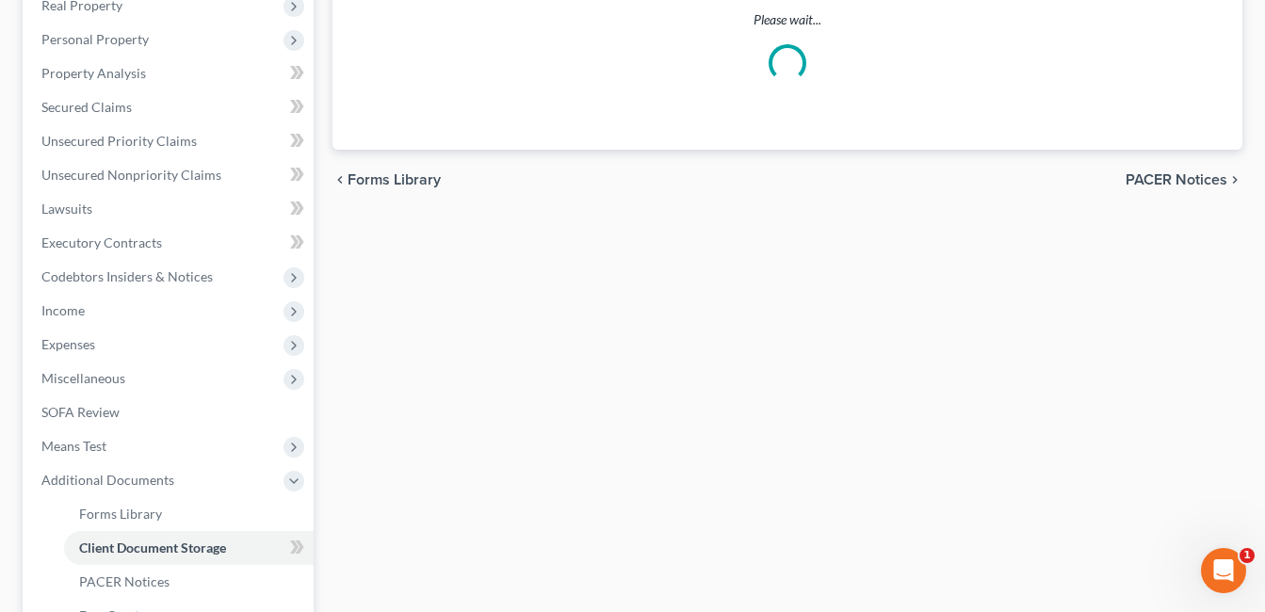
scroll to position [219, 0]
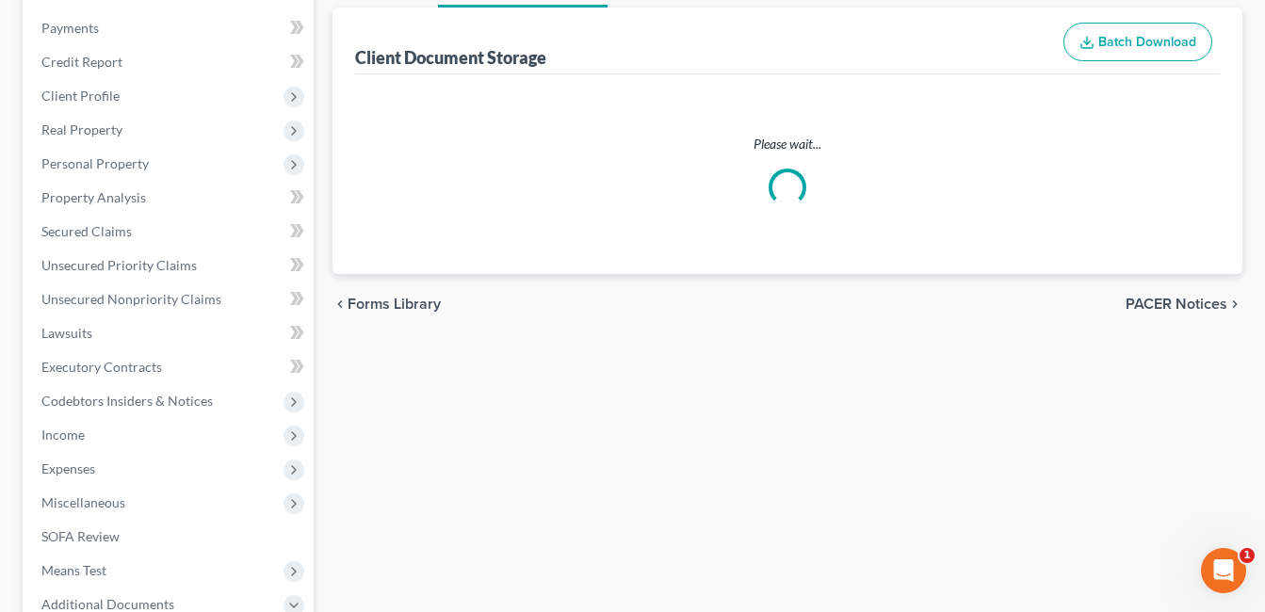
select select "7"
select select "52"
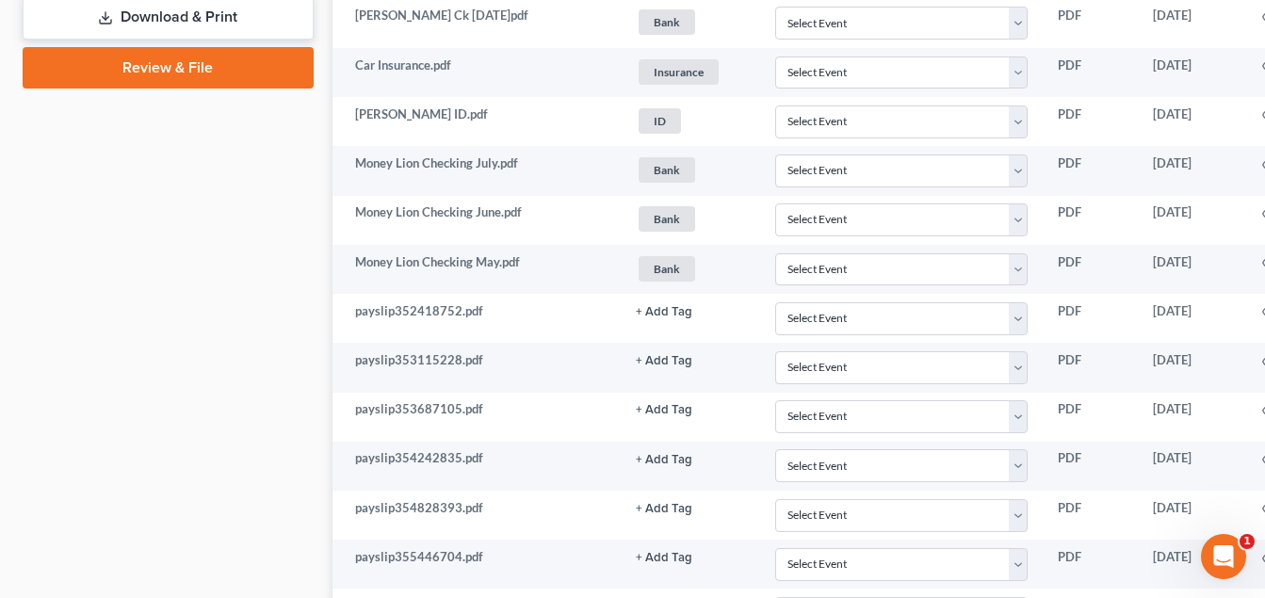
scroll to position [574, 0]
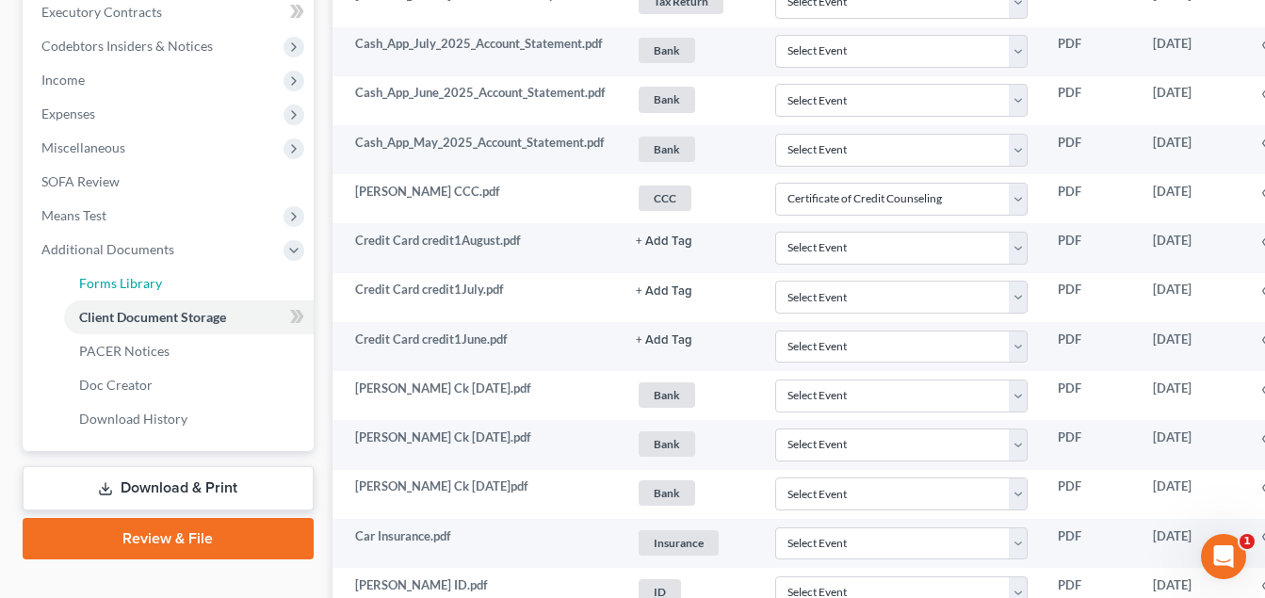
drag, startPoint x: 163, startPoint y: 280, endPoint x: 834, endPoint y: 212, distance: 674.3
click at [163, 280] on link "Forms Library" at bounding box center [189, 284] width 250 height 34
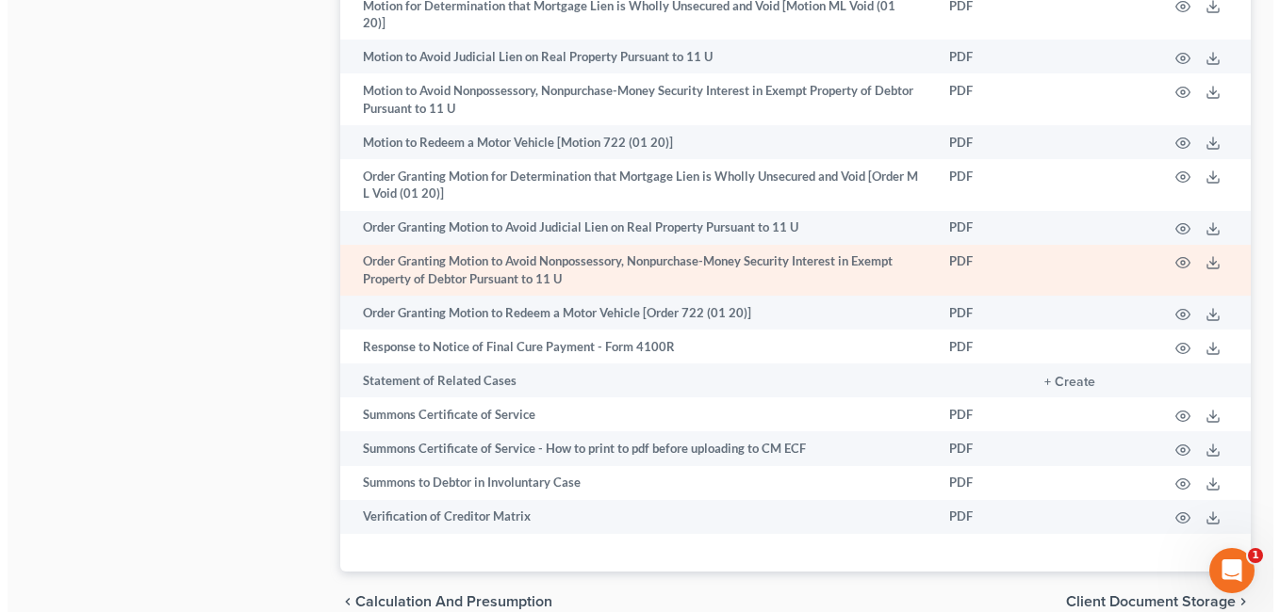
scroll to position [1261, 0]
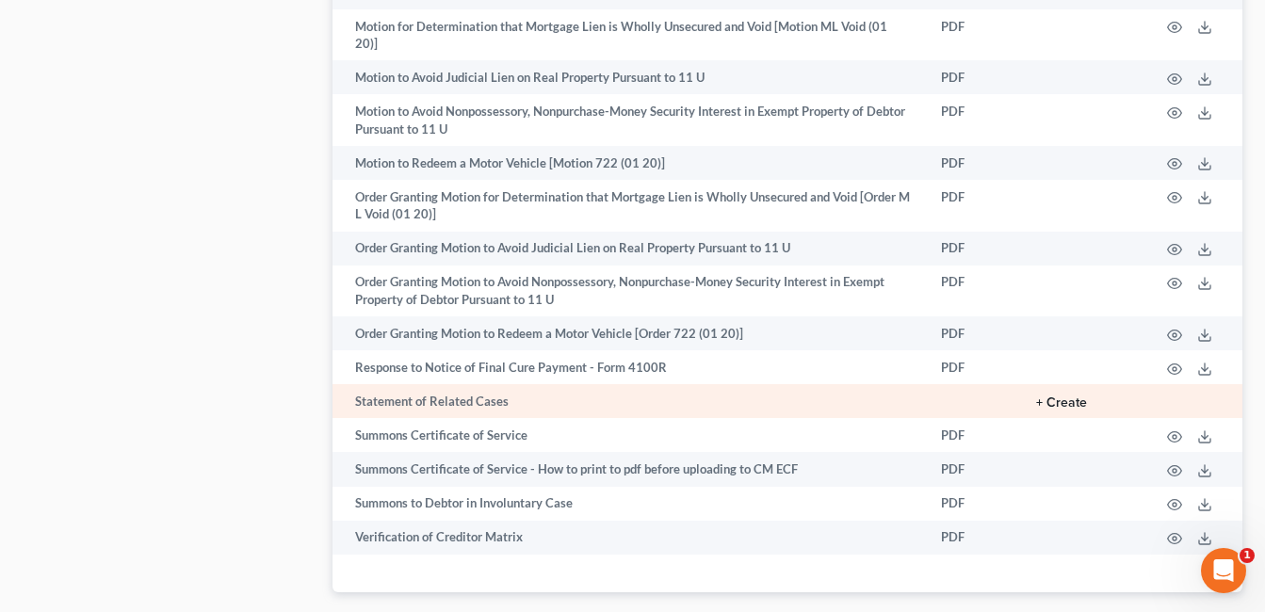
click at [1064, 397] on button "+ Create" at bounding box center [1061, 403] width 51 height 13
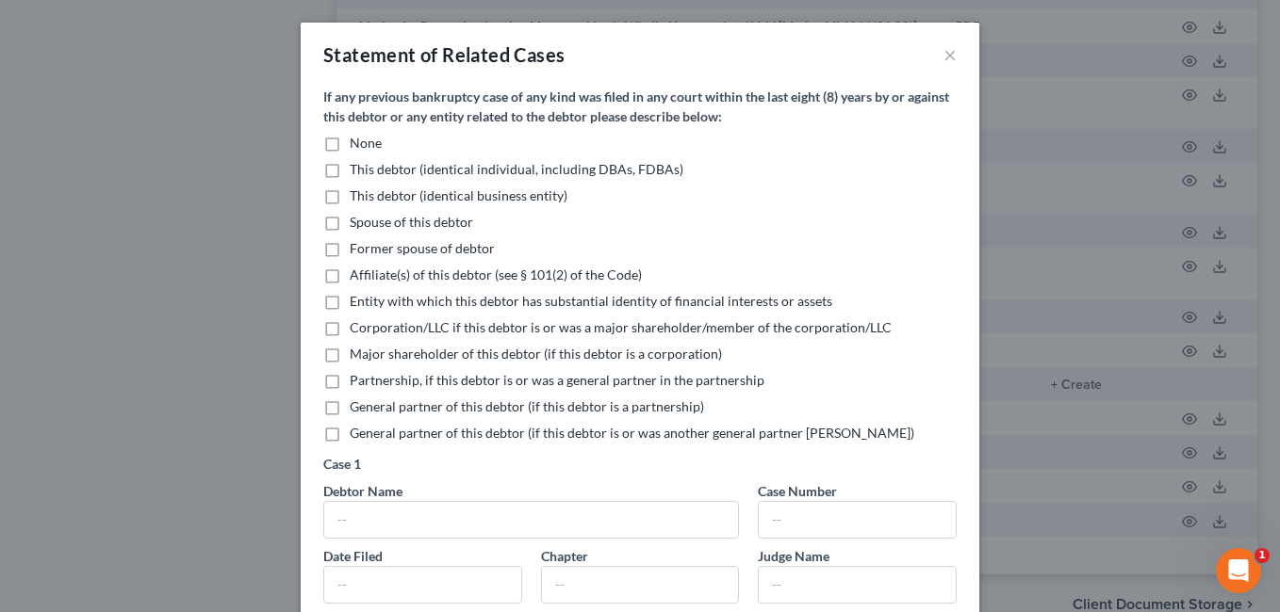
click at [350, 145] on label "None" at bounding box center [366, 143] width 32 height 19
click at [357, 145] on input "None" at bounding box center [363, 140] width 12 height 12
checkbox input "true"
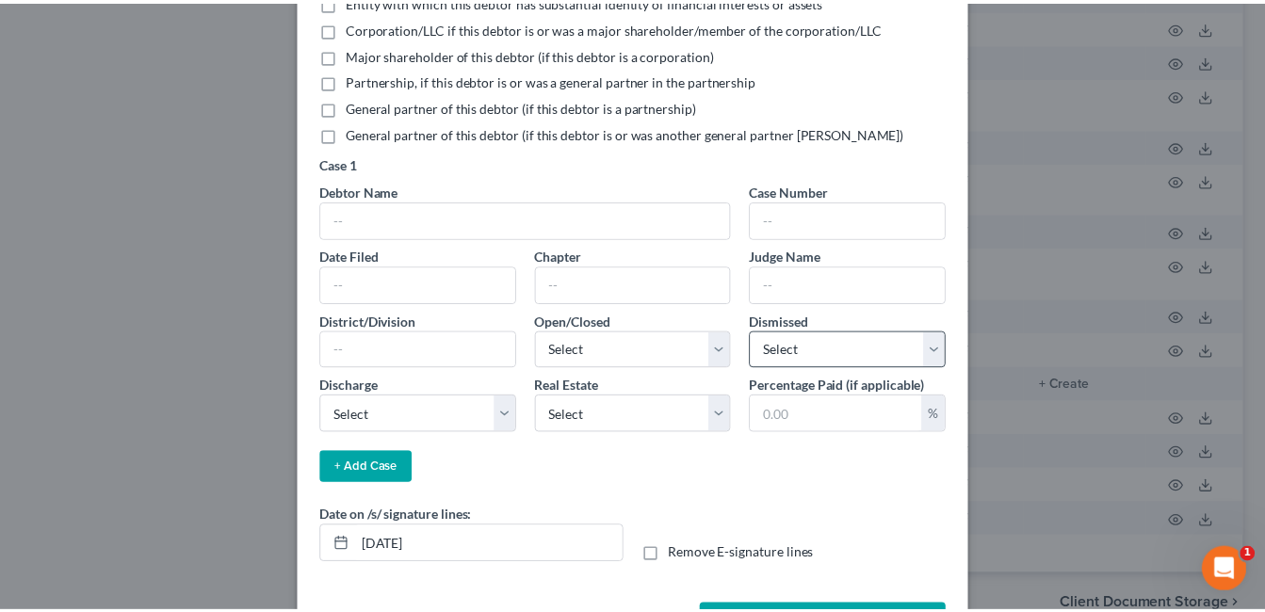
scroll to position [370, 0]
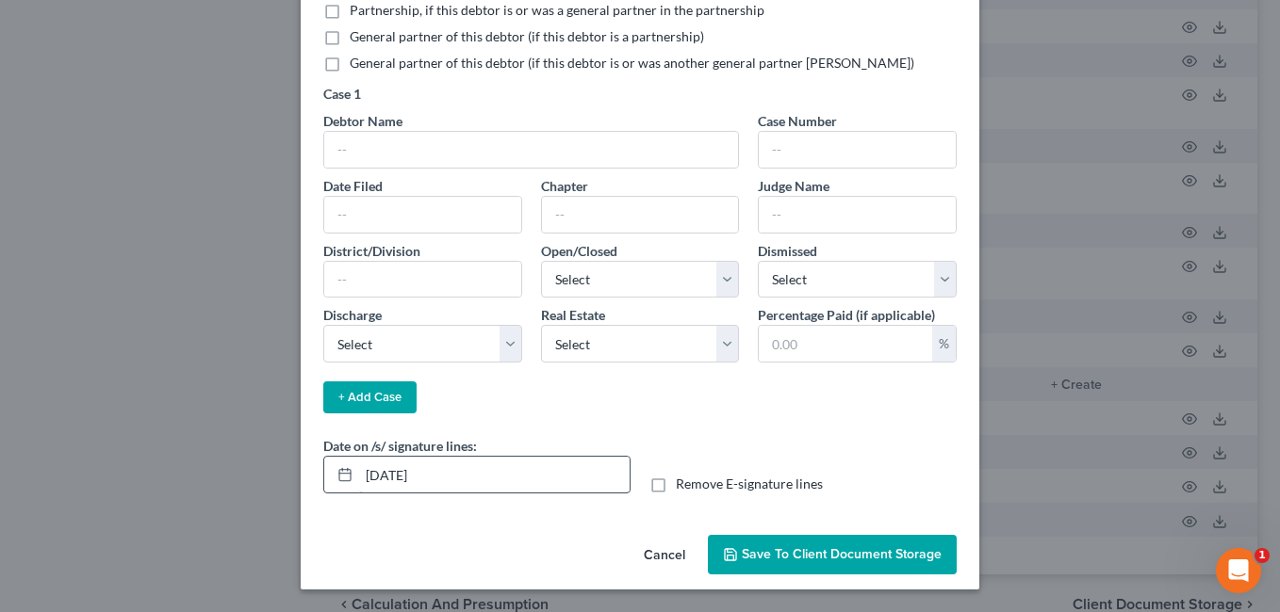
click at [393, 474] on input "[DATE]" at bounding box center [494, 475] width 270 height 36
type input "[DATE]"
click at [847, 556] on span "Save to Client Document Storage" at bounding box center [842, 555] width 200 height 16
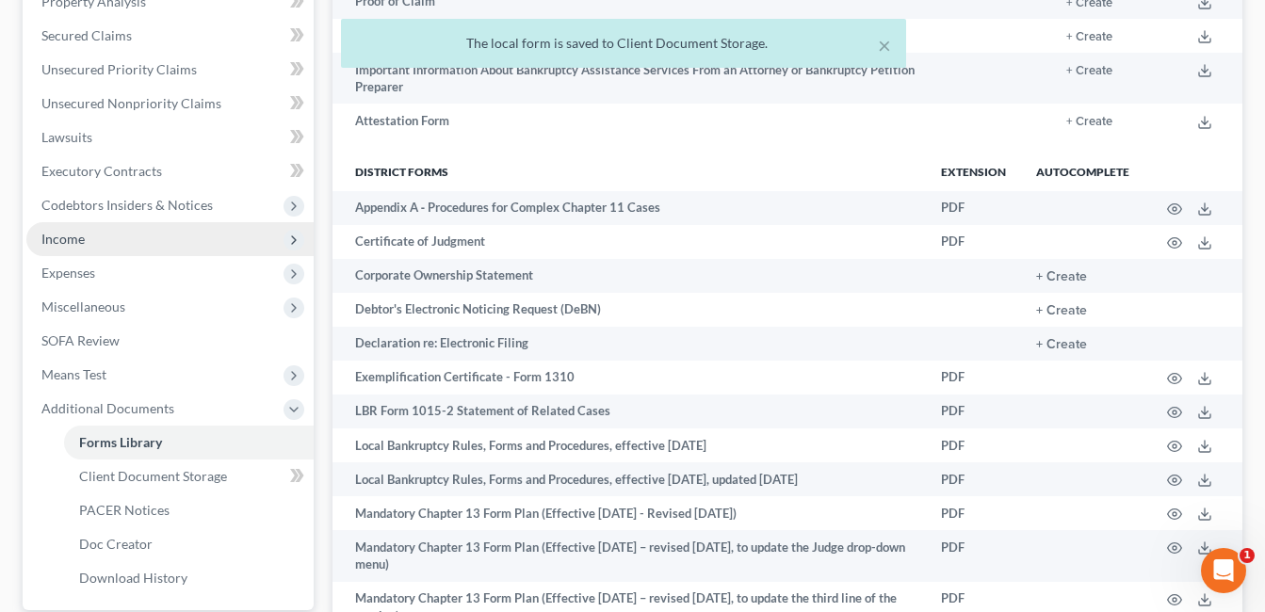
scroll to position [413, 0]
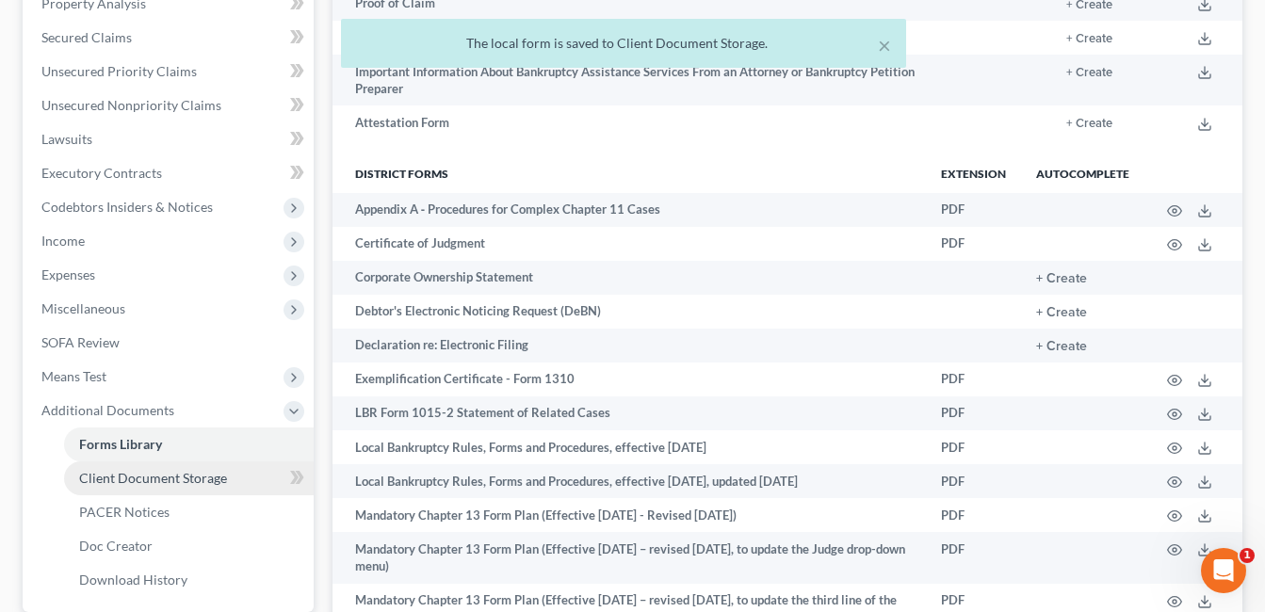
click at [157, 486] on link "Client Document Storage" at bounding box center [189, 479] width 250 height 34
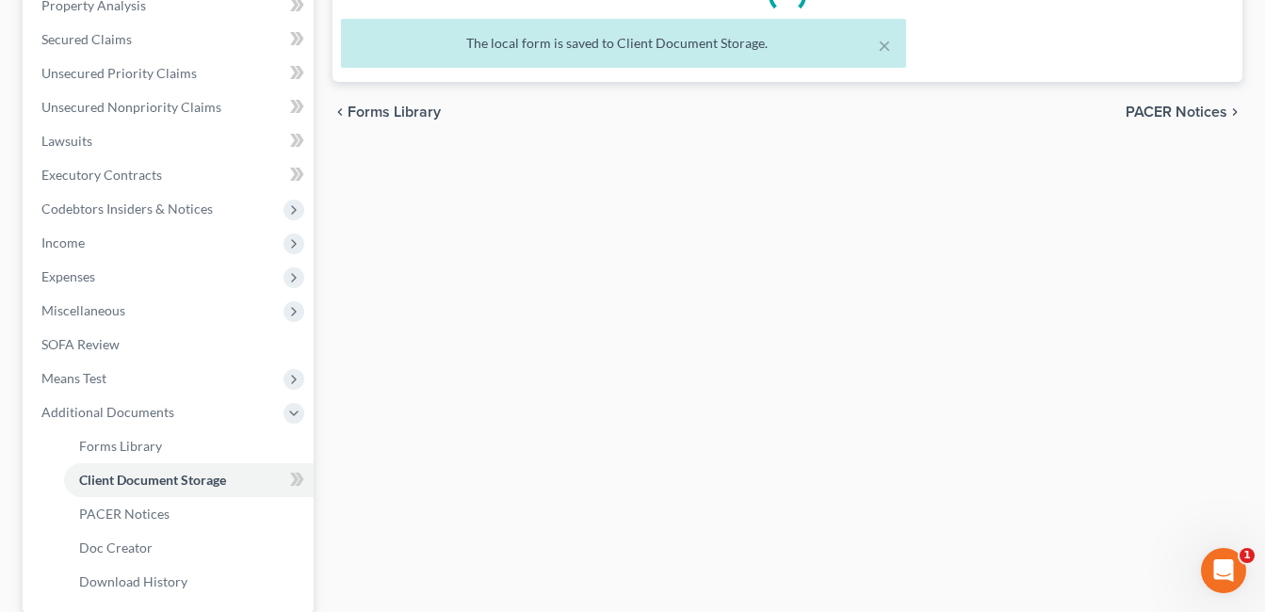
scroll to position [317, 0]
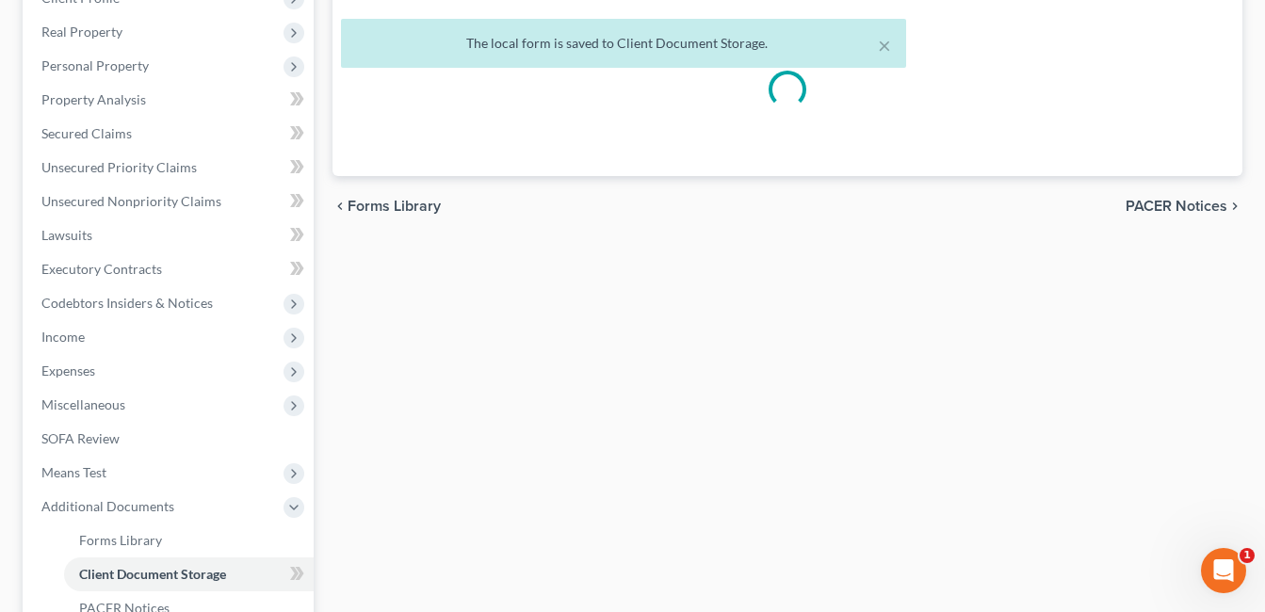
select select "7"
select select "52"
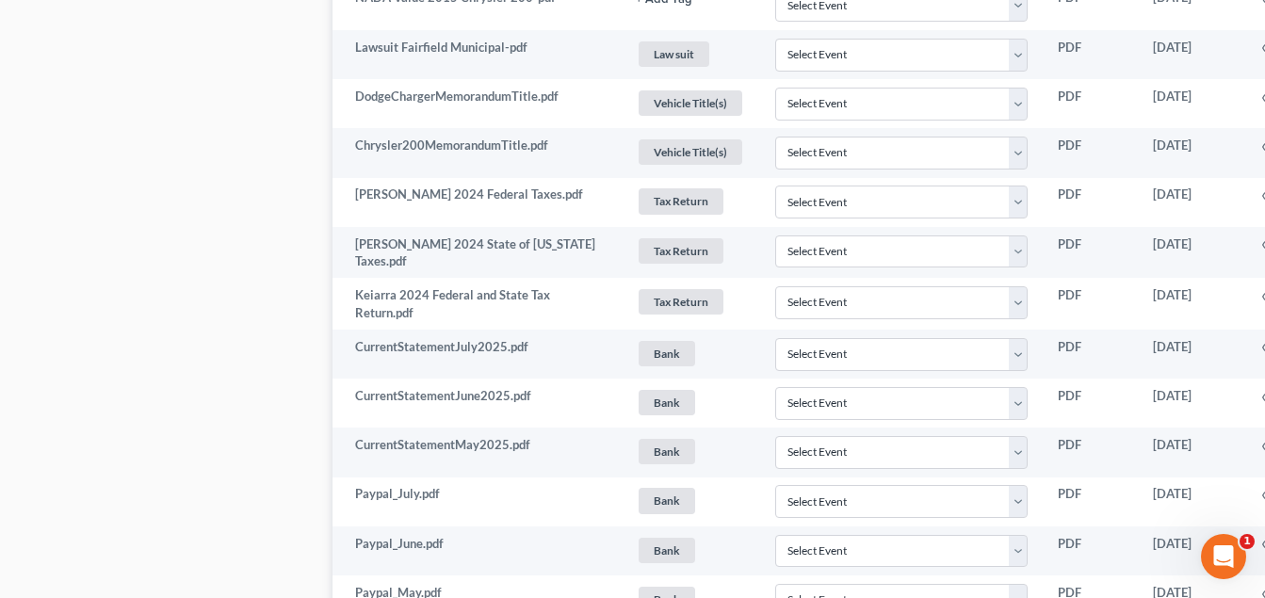
scroll to position [5617, 0]
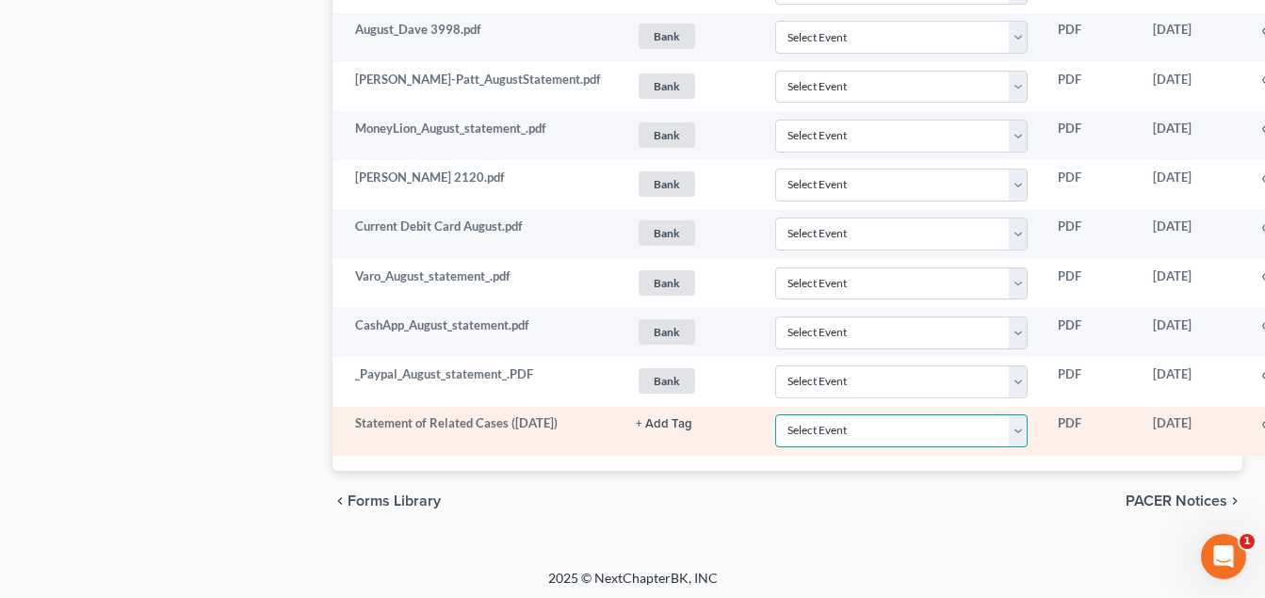
click at [1020, 430] on select "Select Event 20 Largest Unsecured Creditors Amended Document Amended List of Cr…" at bounding box center [901, 431] width 253 height 33
select select "52"
click at [777, 415] on select "Select Event 20 Largest Unsecured Creditors Amended Document Amended List of Cr…" at bounding box center [901, 431] width 253 height 33
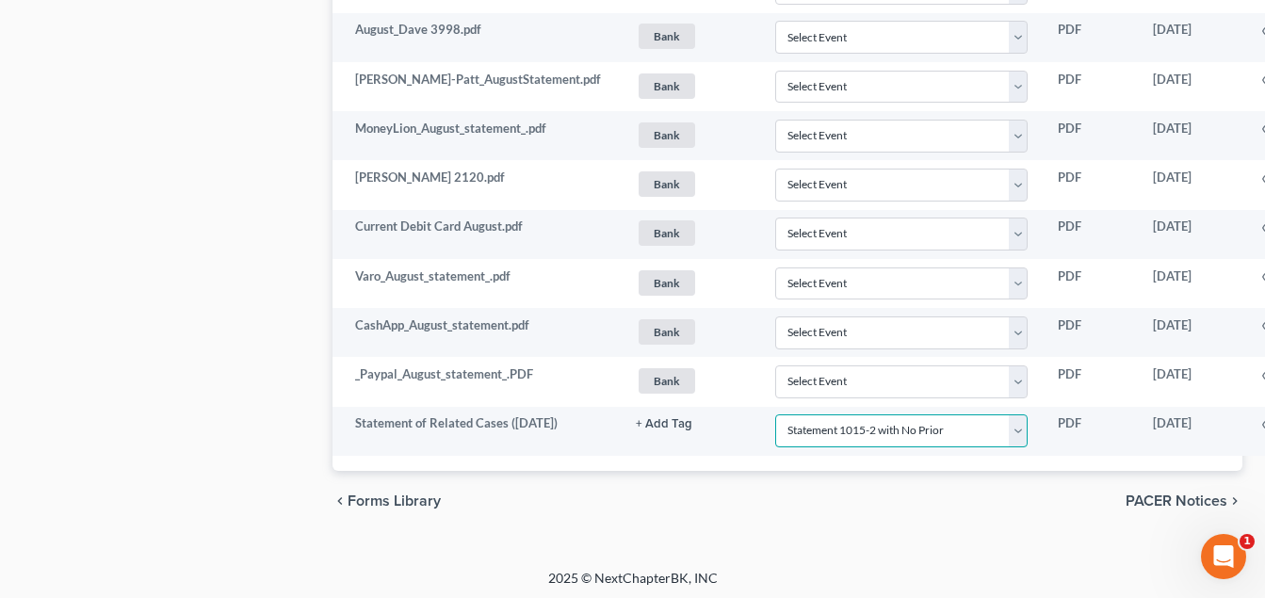
scroll to position [5617, 138]
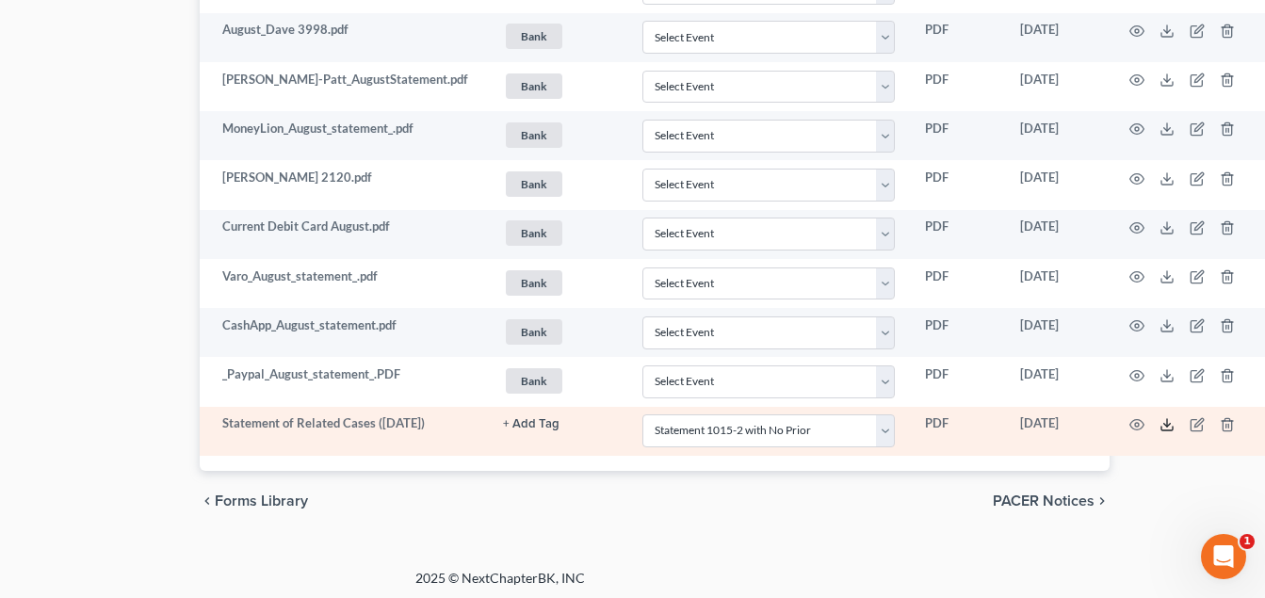
click at [1161, 420] on icon at bounding box center [1167, 424] width 15 height 15
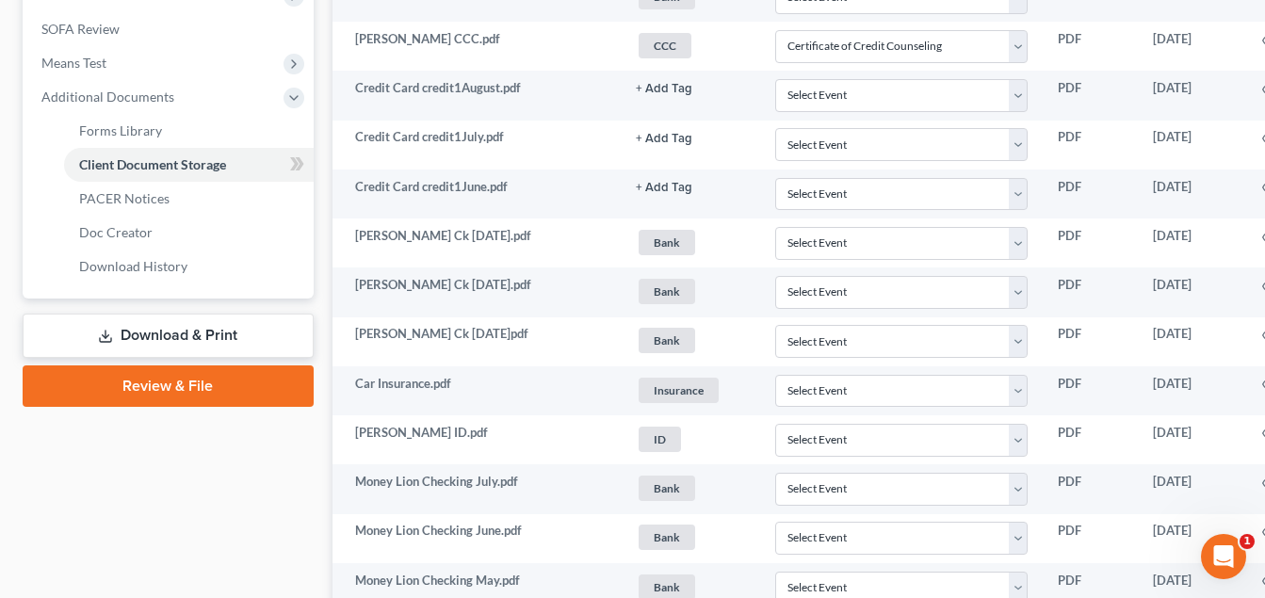
scroll to position [717, 0]
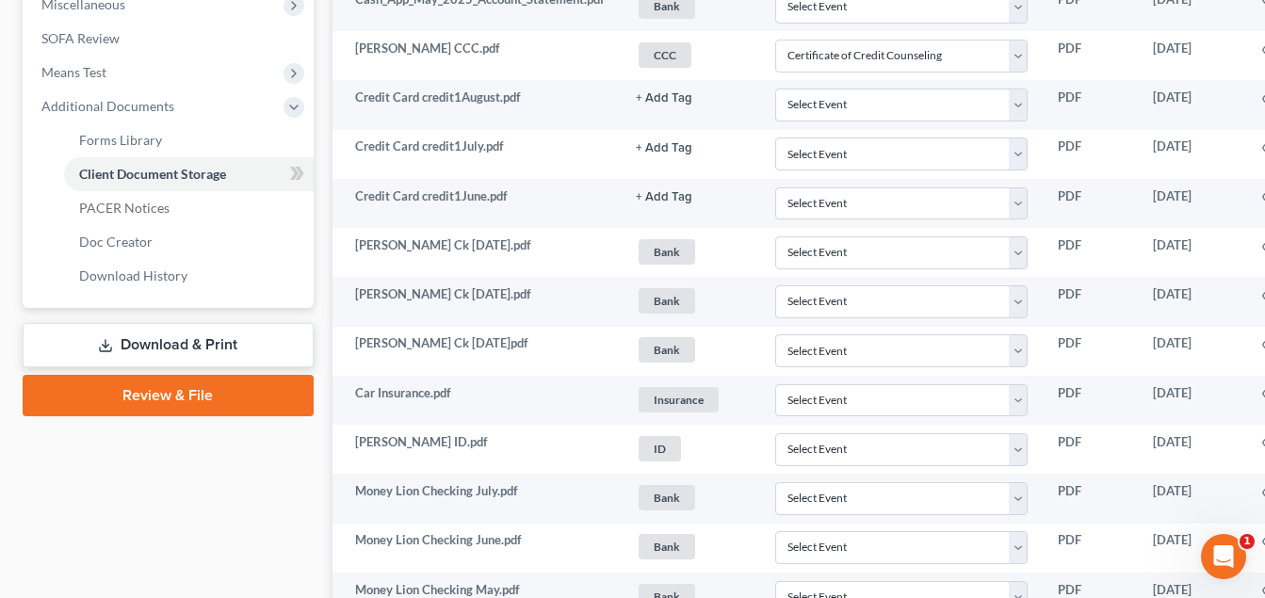
click at [234, 334] on link "Download & Print" at bounding box center [168, 345] width 291 height 44
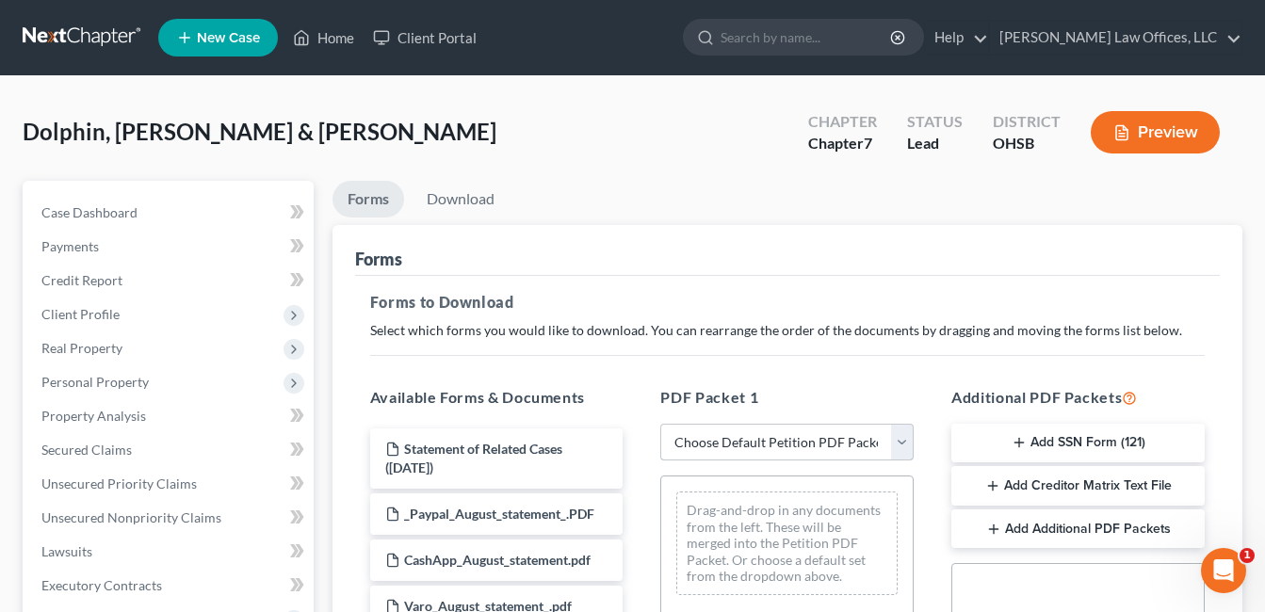
click at [900, 453] on select "Choose Default Petition PDF Packet Complete Bankruptcy Petition (all forms and …" at bounding box center [787, 443] width 253 height 38
select select "3"
click at [661, 424] on select "Choose Default Petition PDF Packet Complete Bankruptcy Petition (all forms and …" at bounding box center [787, 443] width 253 height 38
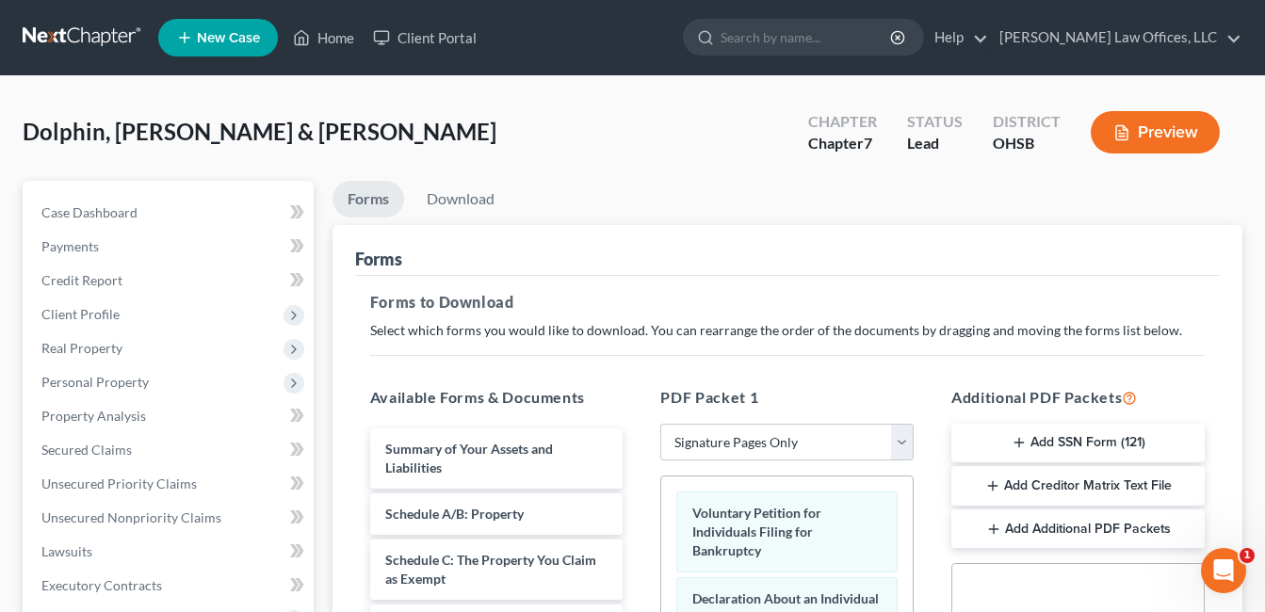
click at [1038, 432] on button "Add SSN Form (121)" at bounding box center [1078, 444] width 253 height 40
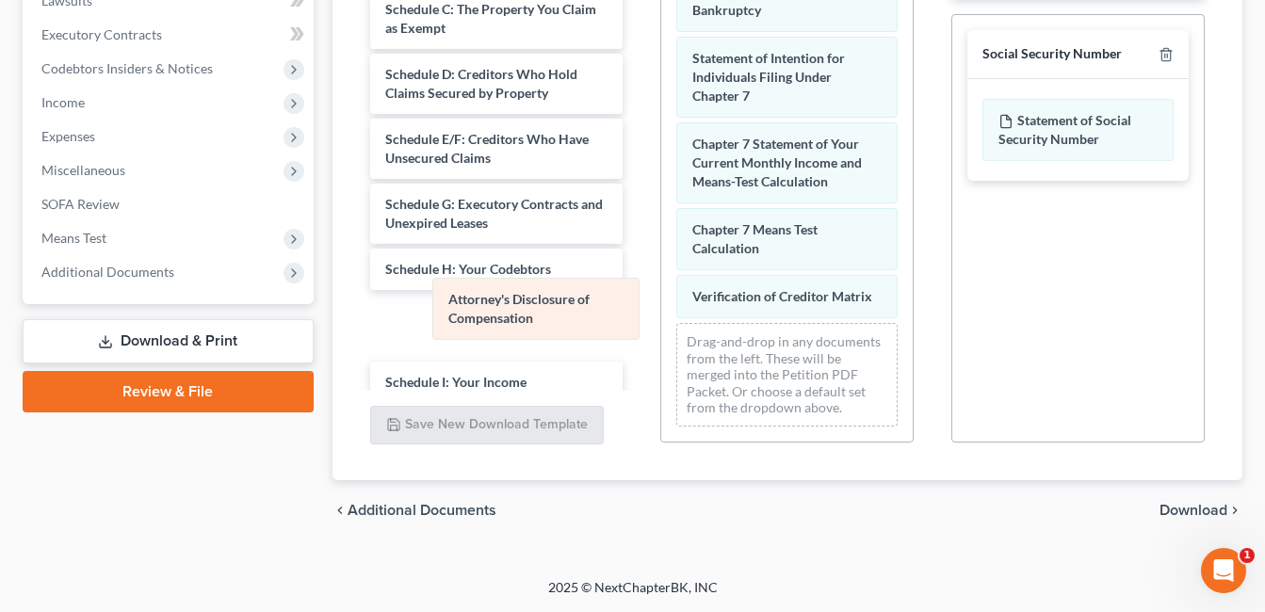
scroll to position [161, 0]
drag, startPoint x: 807, startPoint y: 329, endPoint x: 532, endPoint y: 314, distance: 274.6
click at [661, 312] on div "Attorney's Disclosure of Compensation Voluntary Petition for Individuals Filing…" at bounding box center [787, 112] width 252 height 659
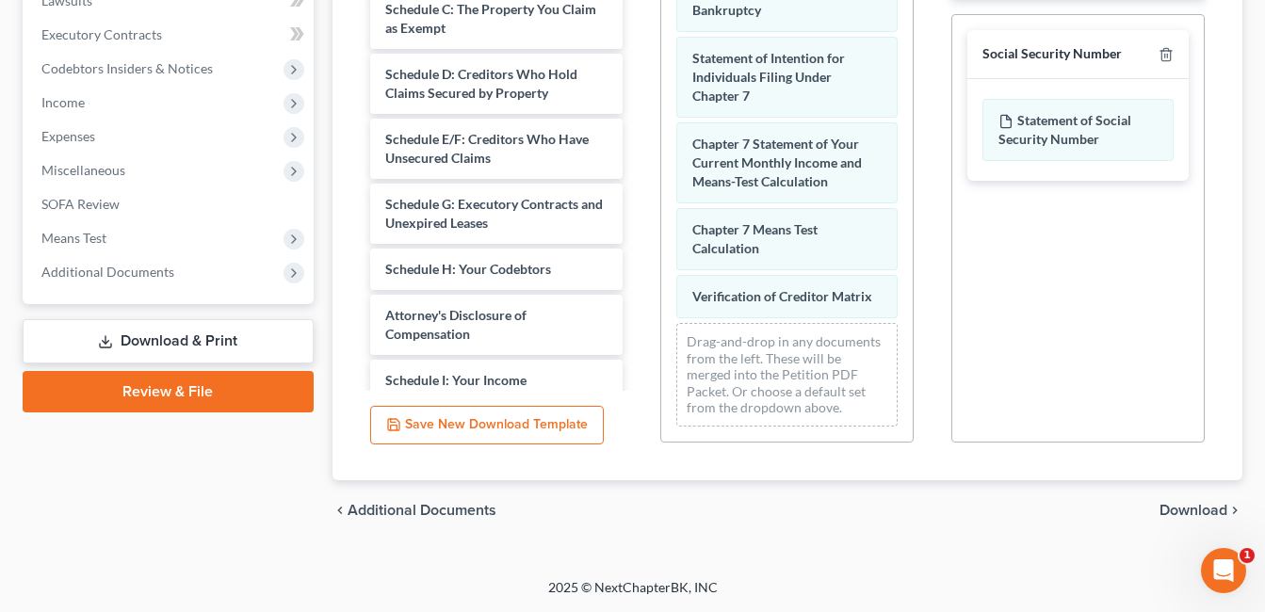
click at [1200, 510] on span "Download" at bounding box center [1194, 510] width 68 height 15
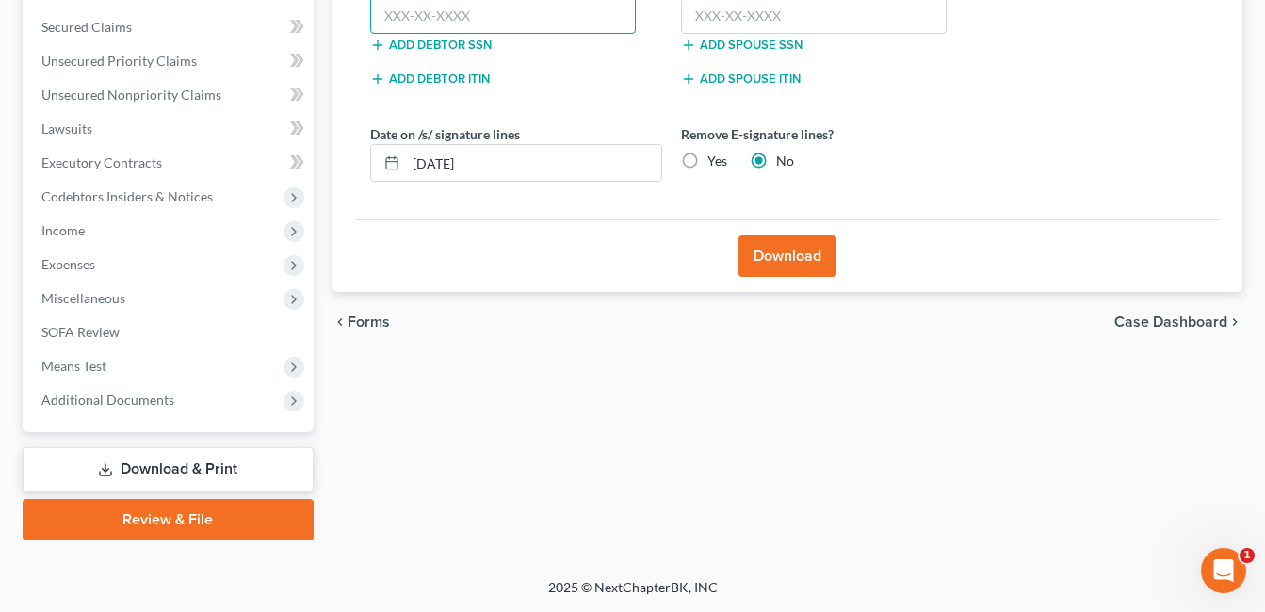
click at [547, 7] on input "text" at bounding box center [503, 16] width 267 height 38
type input "279-98-8102"
click at [729, 13] on input "text" at bounding box center [814, 16] width 267 height 38
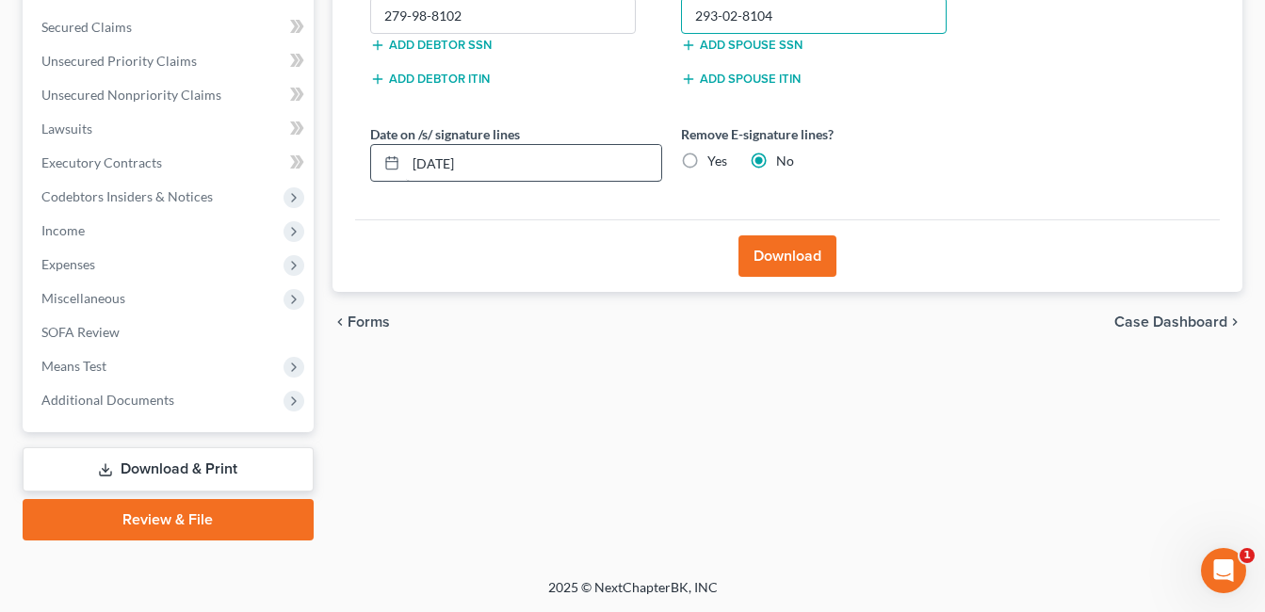
type input "293-02-8104"
drag, startPoint x: 434, startPoint y: 166, endPoint x: 445, endPoint y: 170, distance: 11.0
click at [445, 170] on input "[DATE]" at bounding box center [533, 163] width 255 height 36
drag, startPoint x: 499, startPoint y: 161, endPoint x: 401, endPoint y: 165, distance: 98.1
click at [402, 164] on div "09/01/20251" at bounding box center [516, 163] width 292 height 38
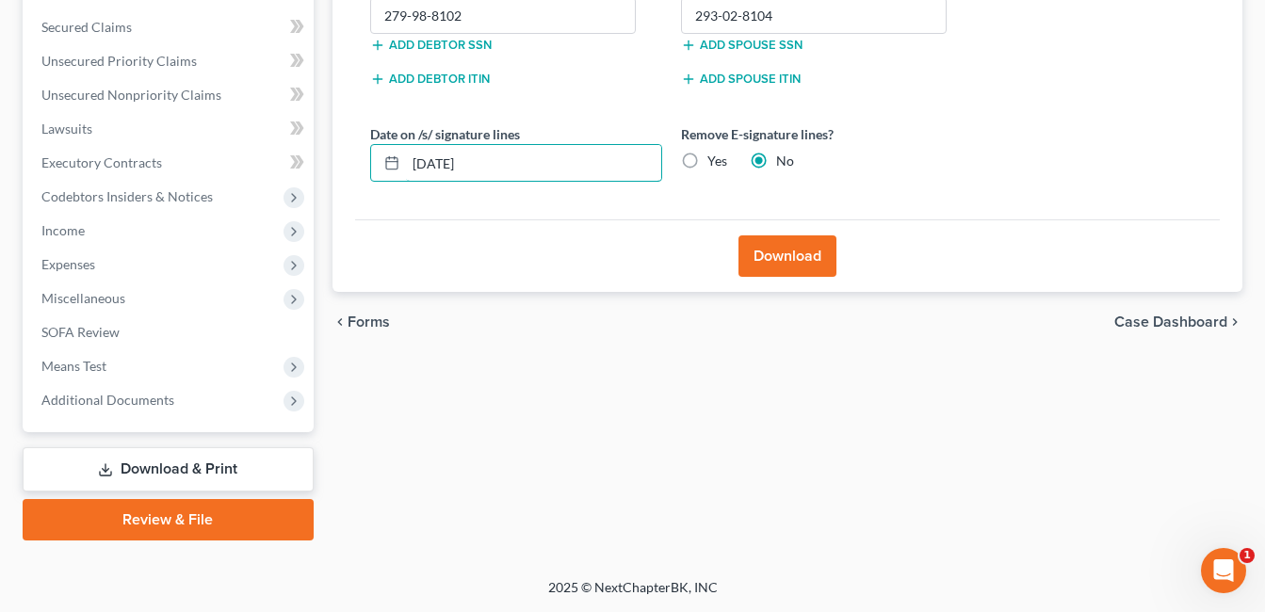
type input "[DATE]"
click at [806, 264] on button "Download" at bounding box center [788, 256] width 98 height 41
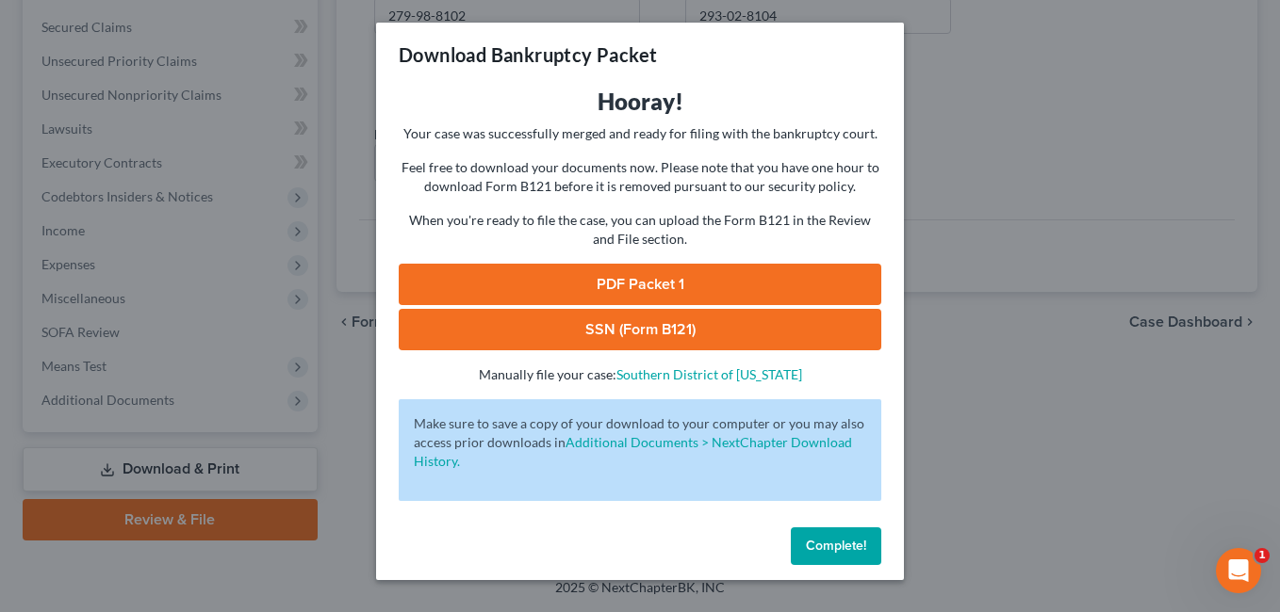
click at [651, 318] on link "SSN (Form B121)" at bounding box center [640, 329] width 482 height 41
click at [675, 283] on link "PDF Packet 1" at bounding box center [640, 284] width 482 height 41
click at [836, 556] on button "Complete!" at bounding box center [836, 547] width 90 height 38
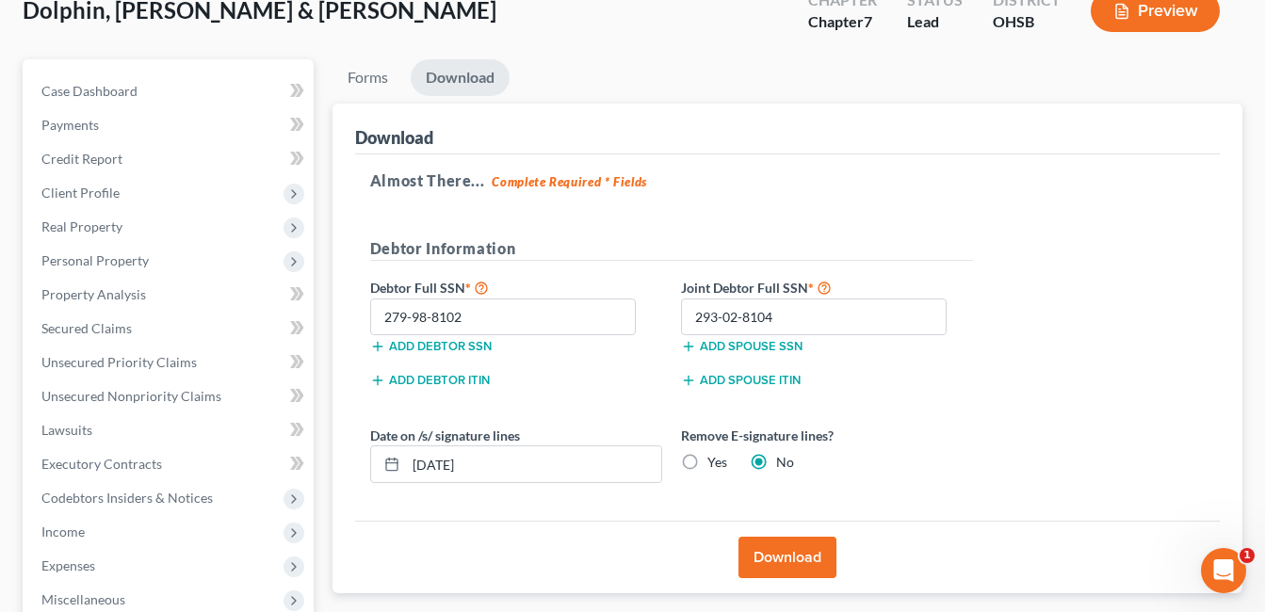
scroll to position [0, 0]
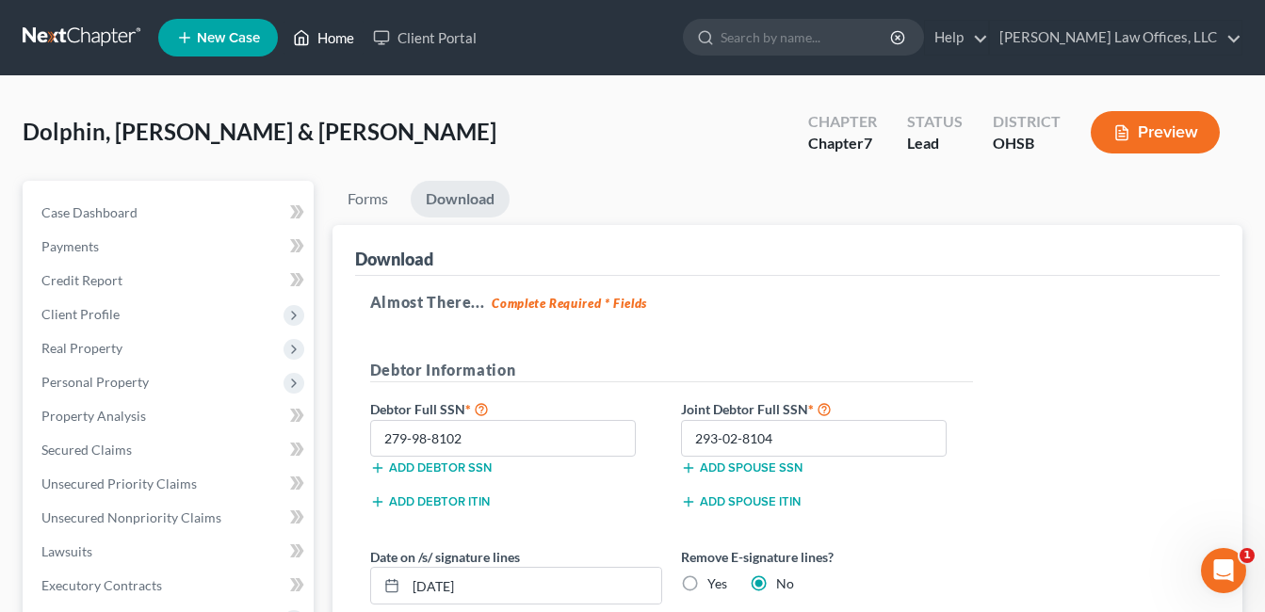
click at [334, 35] on link "Home" at bounding box center [324, 38] width 80 height 34
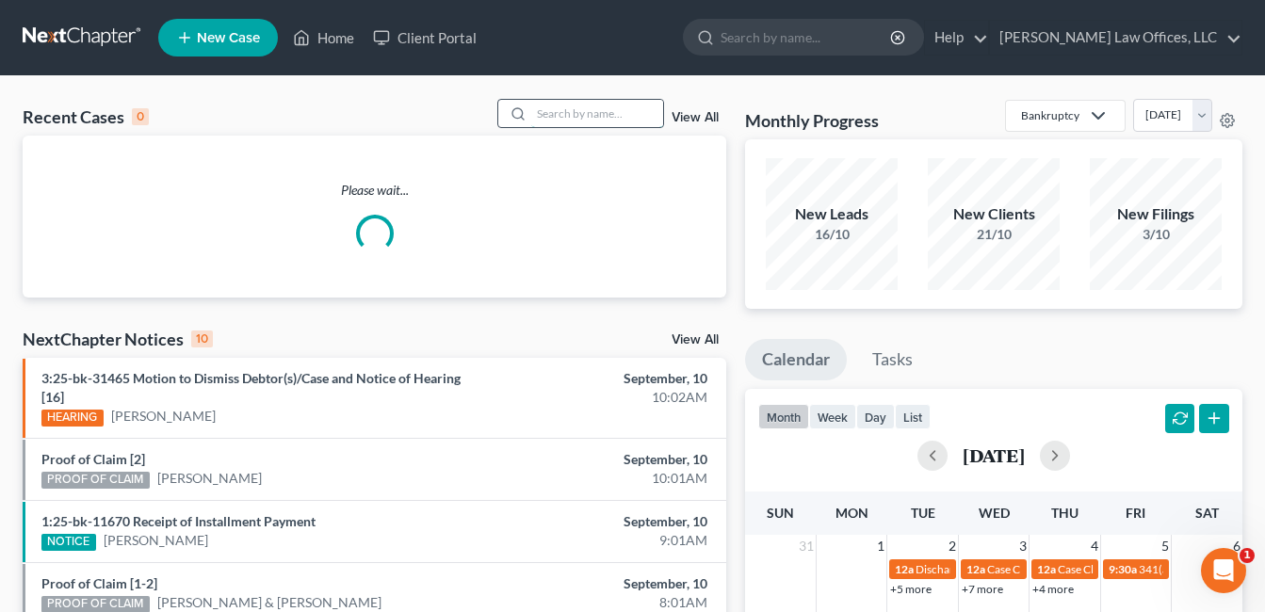
click at [566, 114] on input "search" at bounding box center [597, 113] width 132 height 27
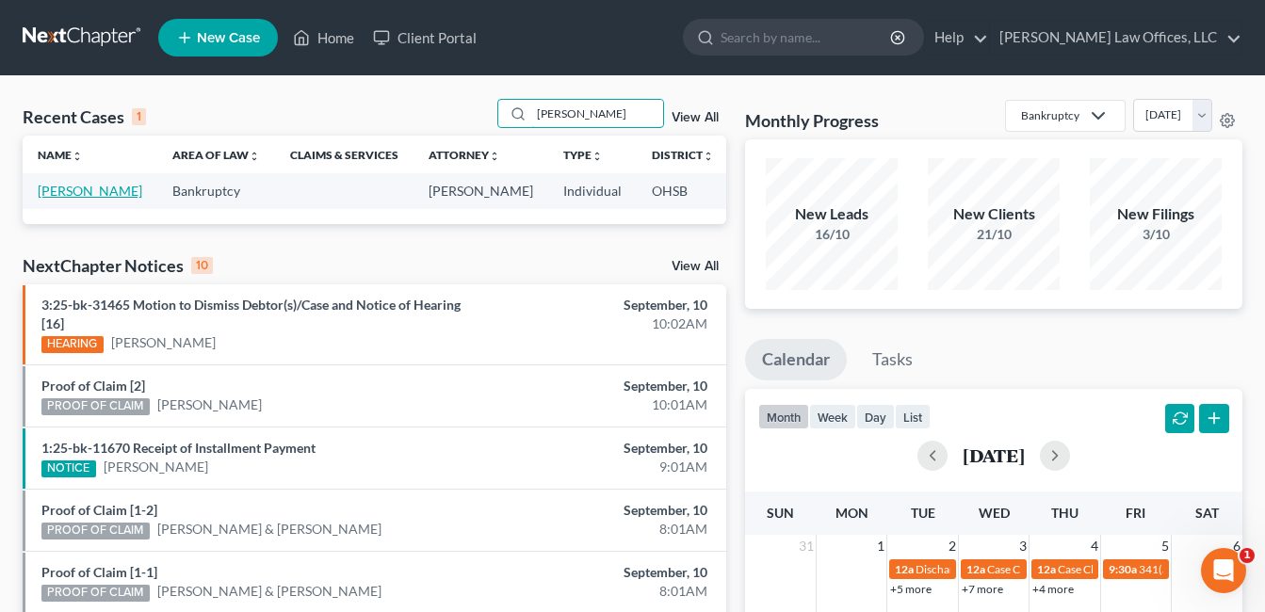
type input "[PERSON_NAME]"
click at [64, 199] on link "[PERSON_NAME]" at bounding box center [90, 191] width 105 height 16
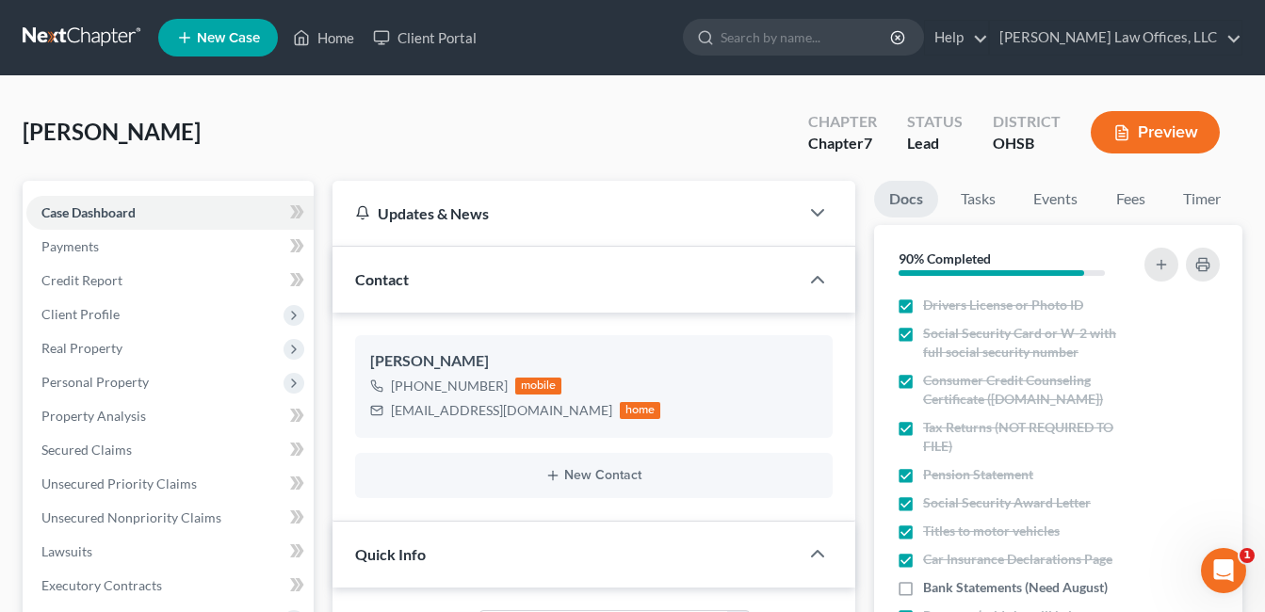
scroll to position [754, 0]
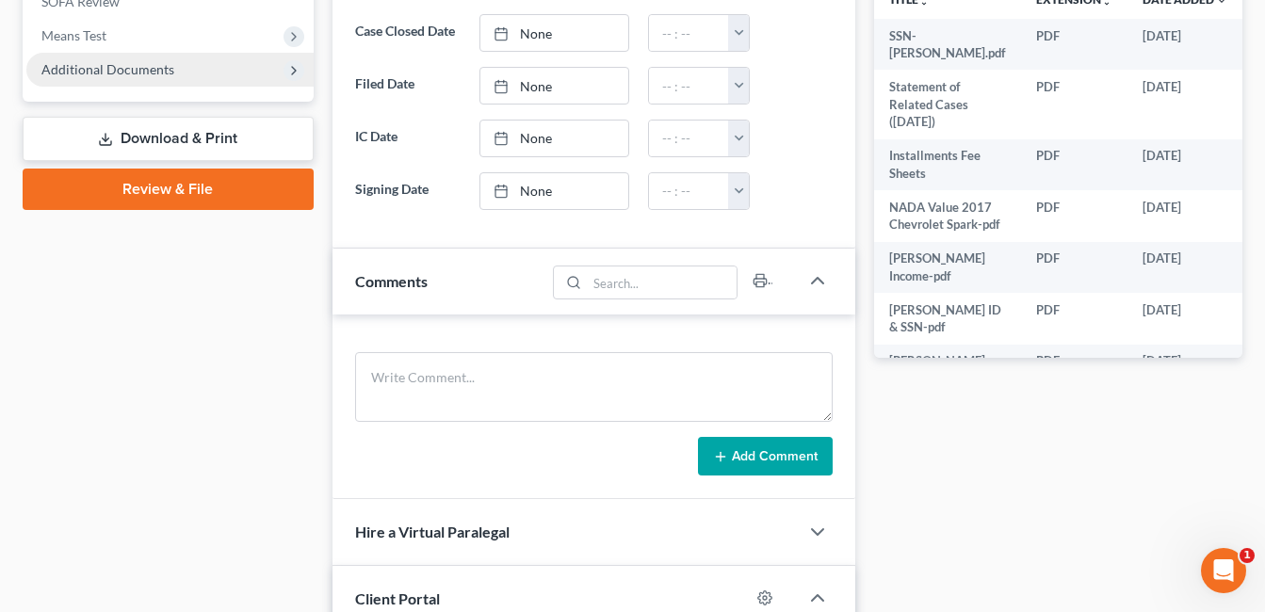
click at [148, 71] on span "Additional Documents" at bounding box center [107, 69] width 133 height 16
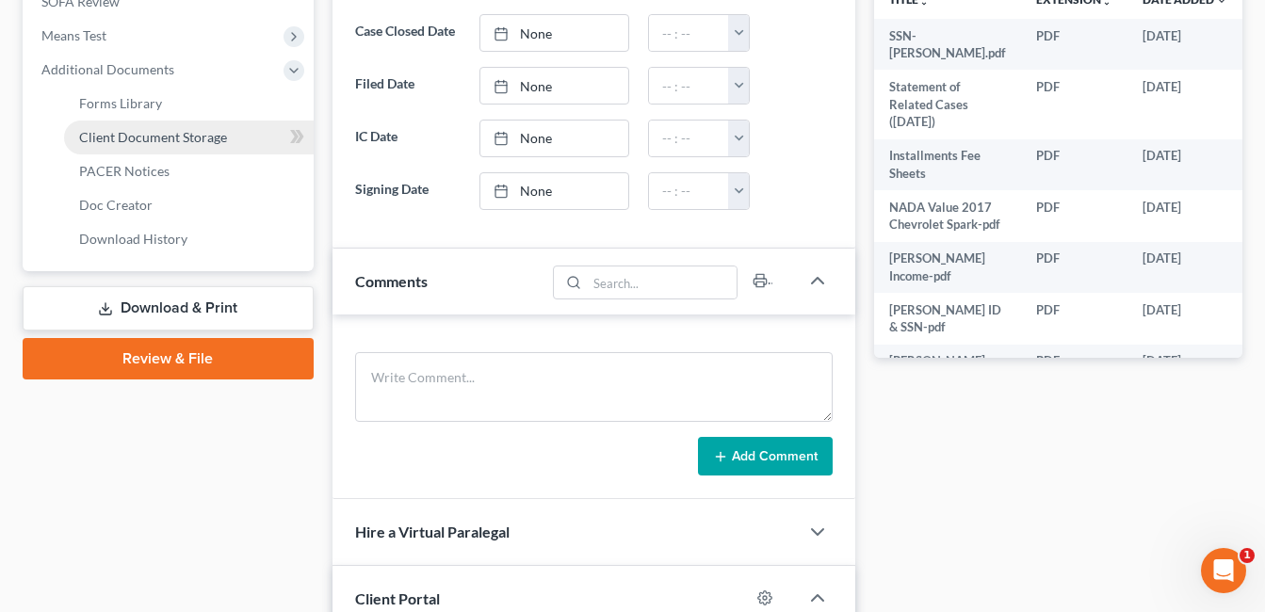
click at [180, 137] on span "Client Document Storage" at bounding box center [153, 137] width 148 height 16
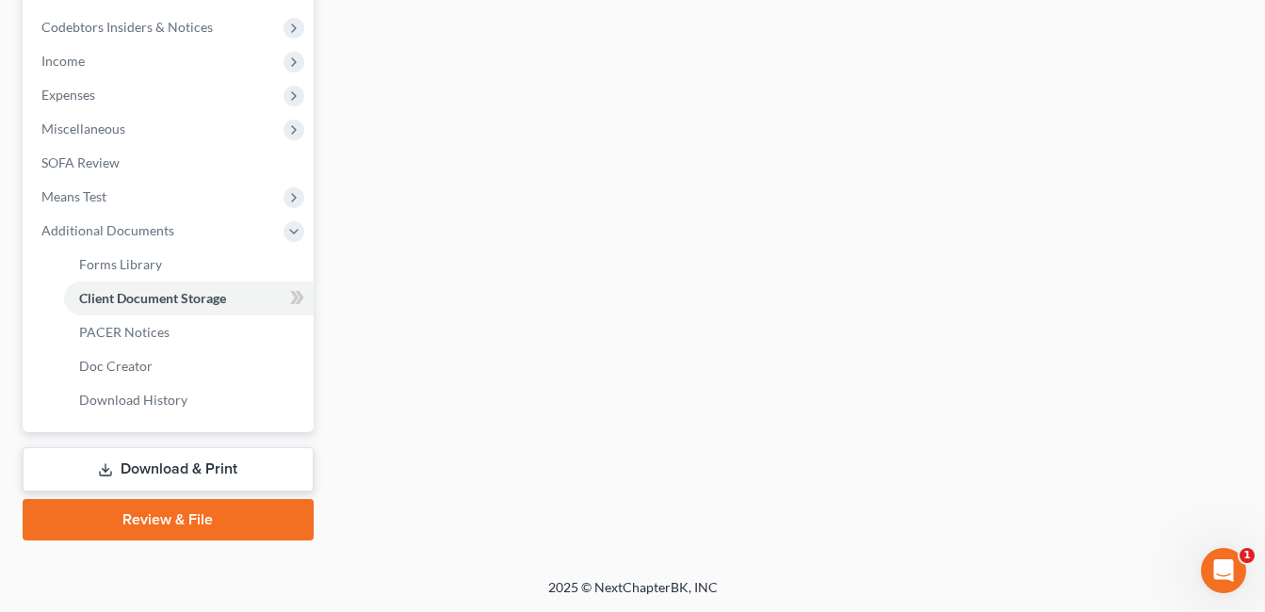
scroll to position [523, 0]
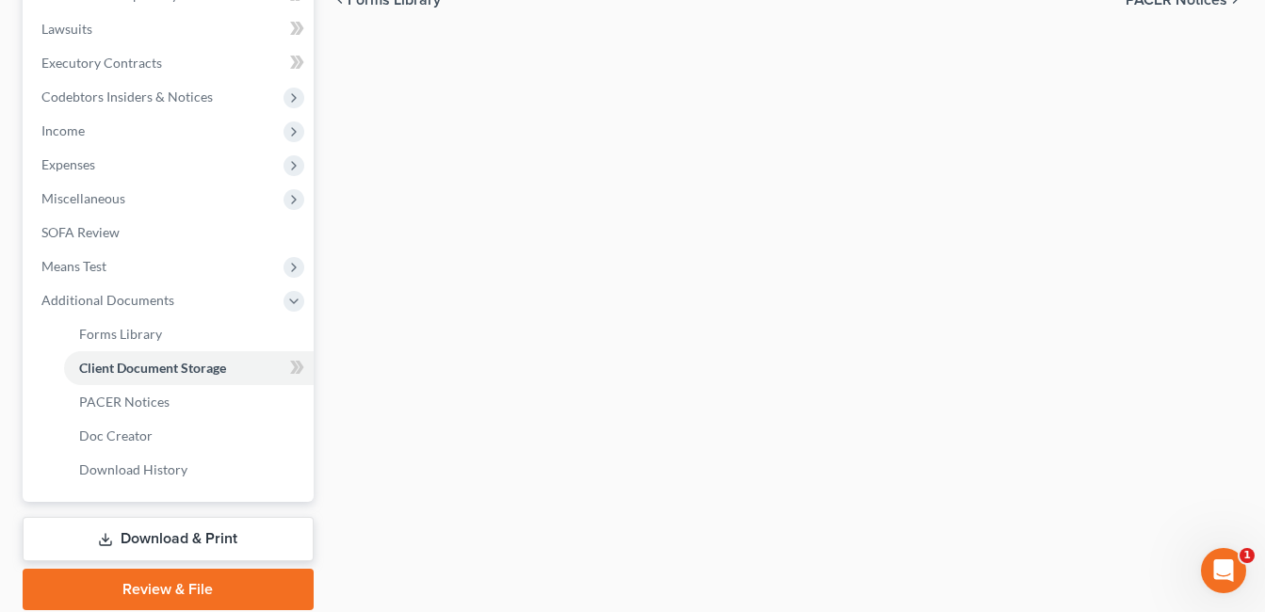
select select "7"
select select "37"
select select "52"
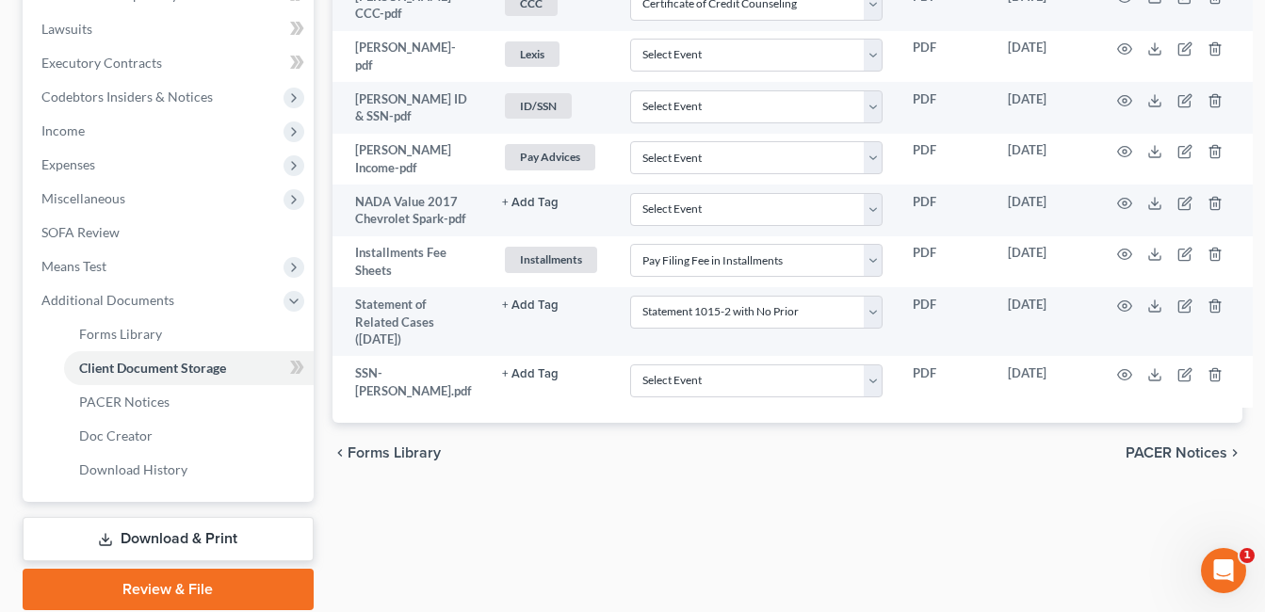
scroll to position [0, 0]
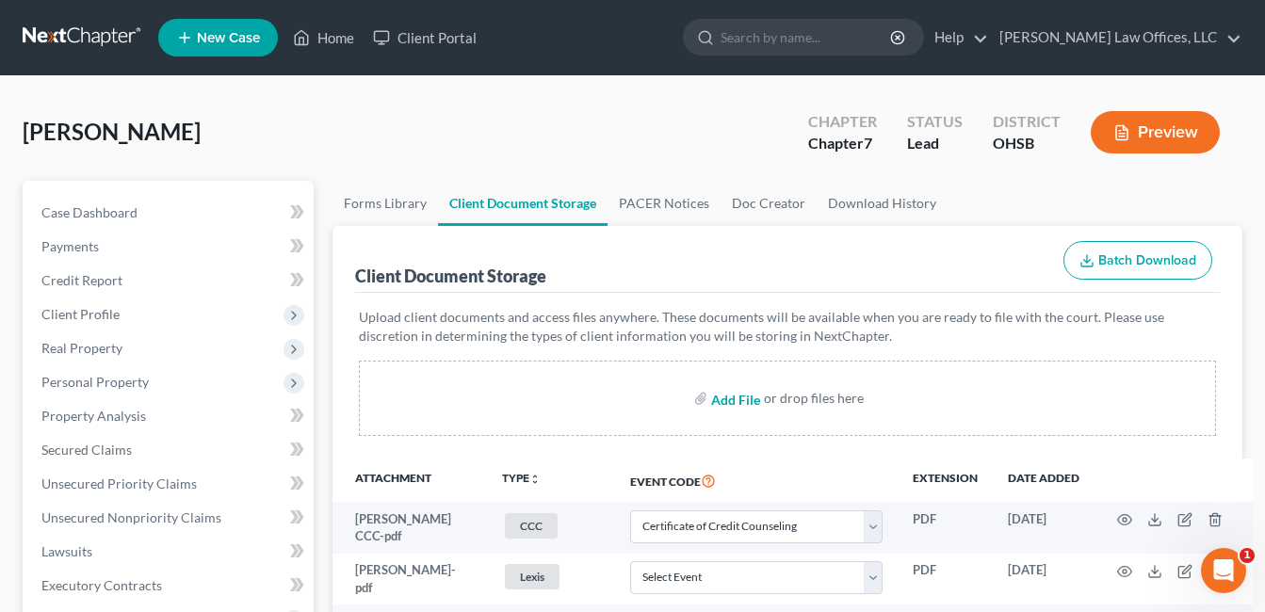
click at [743, 405] on input "file" at bounding box center [733, 399] width 45 height 34
type input "C:\fakepath\Title.pdf"
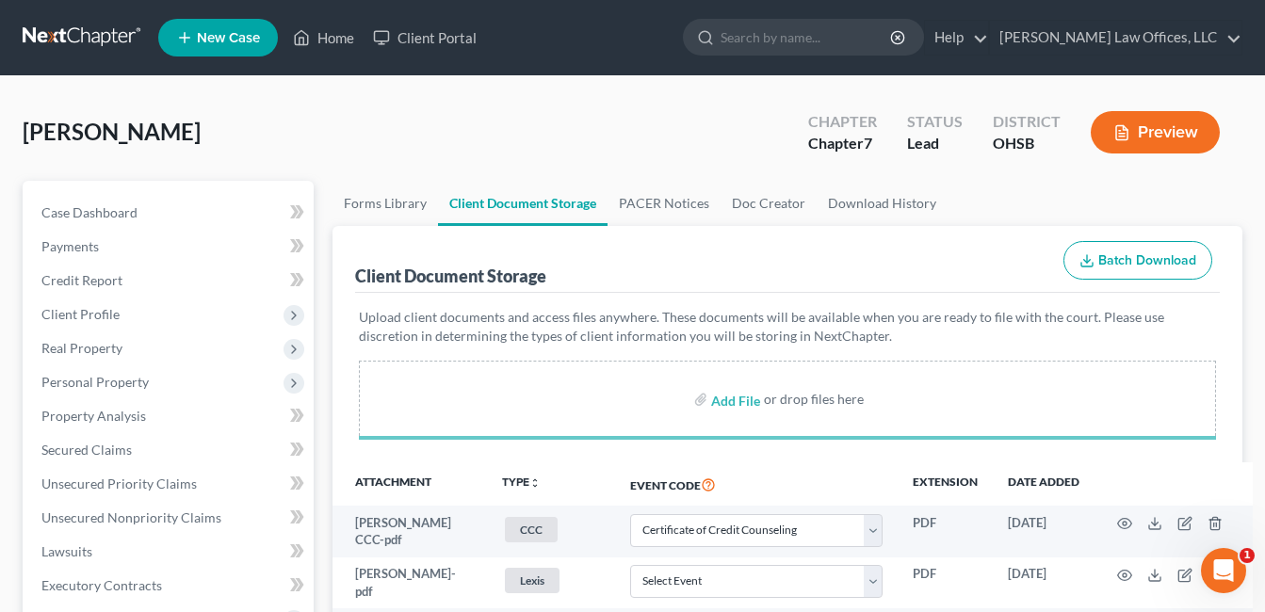
select select "7"
select select "37"
select select "52"
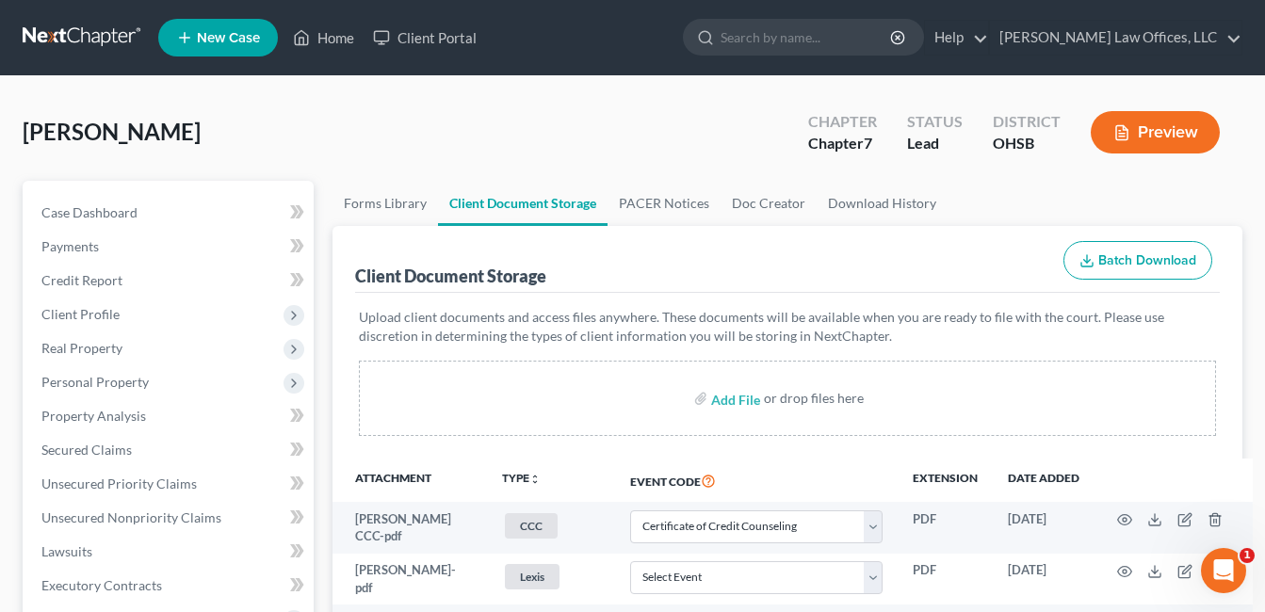
scroll to position [593, 0]
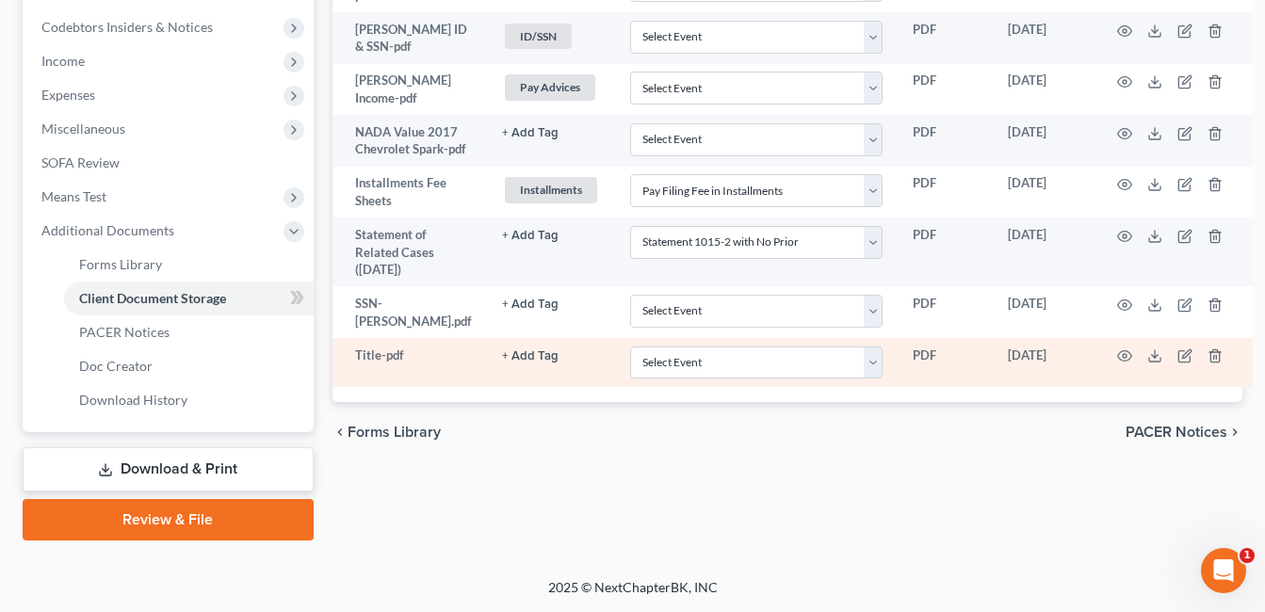
click at [510, 363] on button "+ Add Tag" at bounding box center [530, 357] width 57 height 12
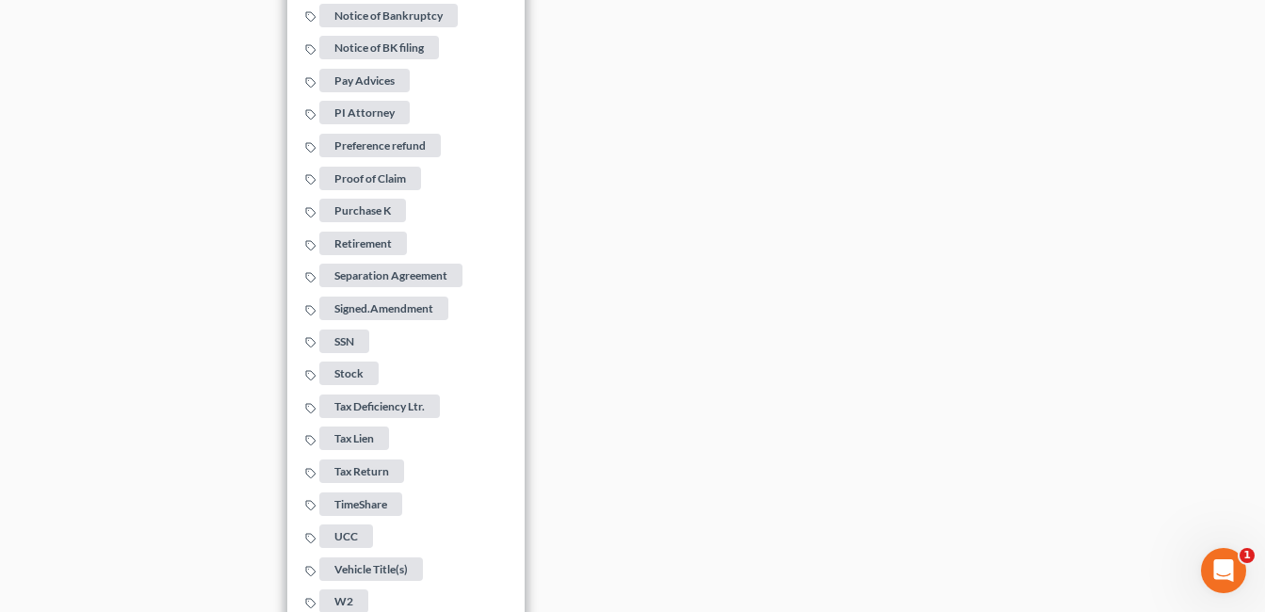
scroll to position [1978, 0]
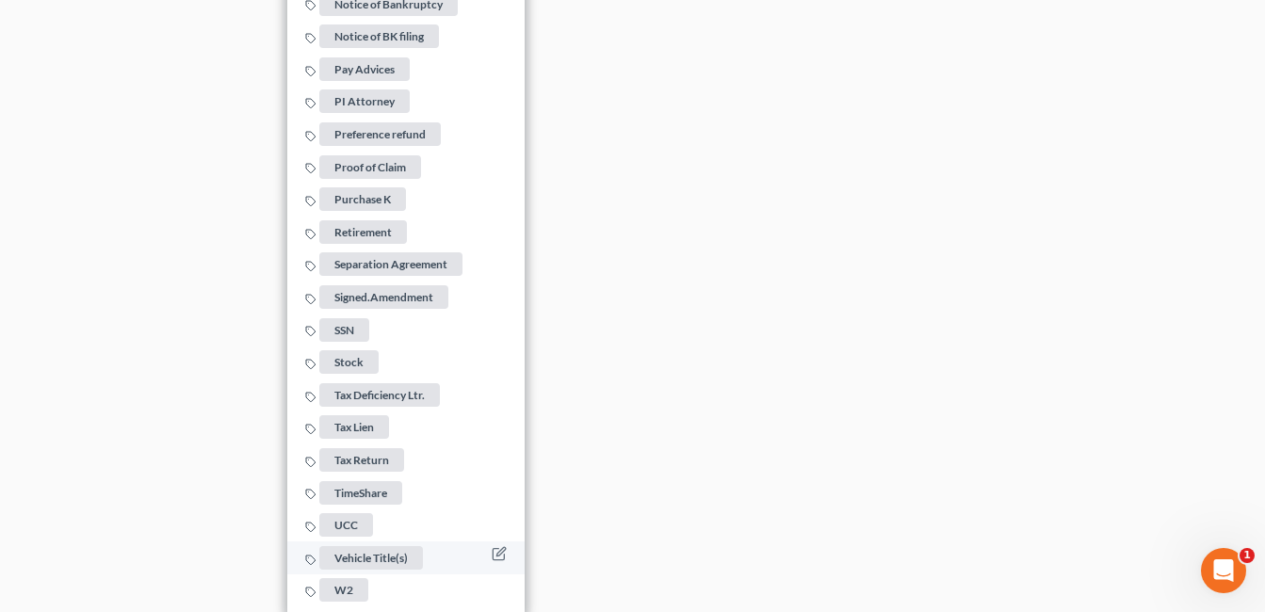
click at [382, 553] on span "Vehicle Title(s)" at bounding box center [371, 558] width 104 height 24
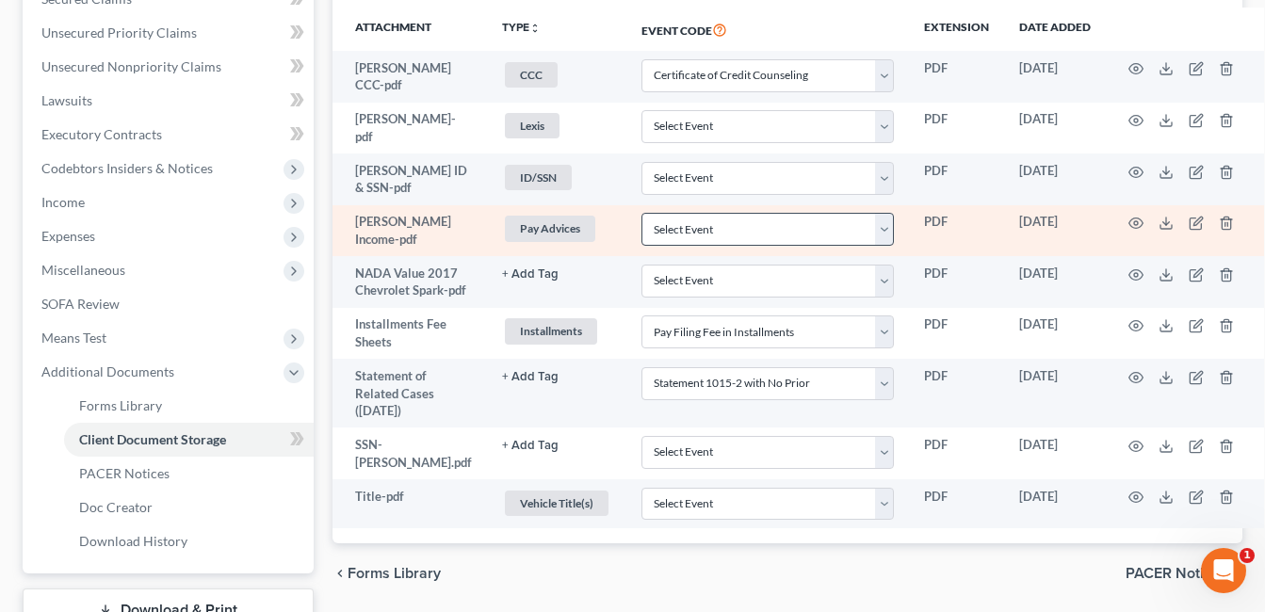
scroll to position [471, 0]
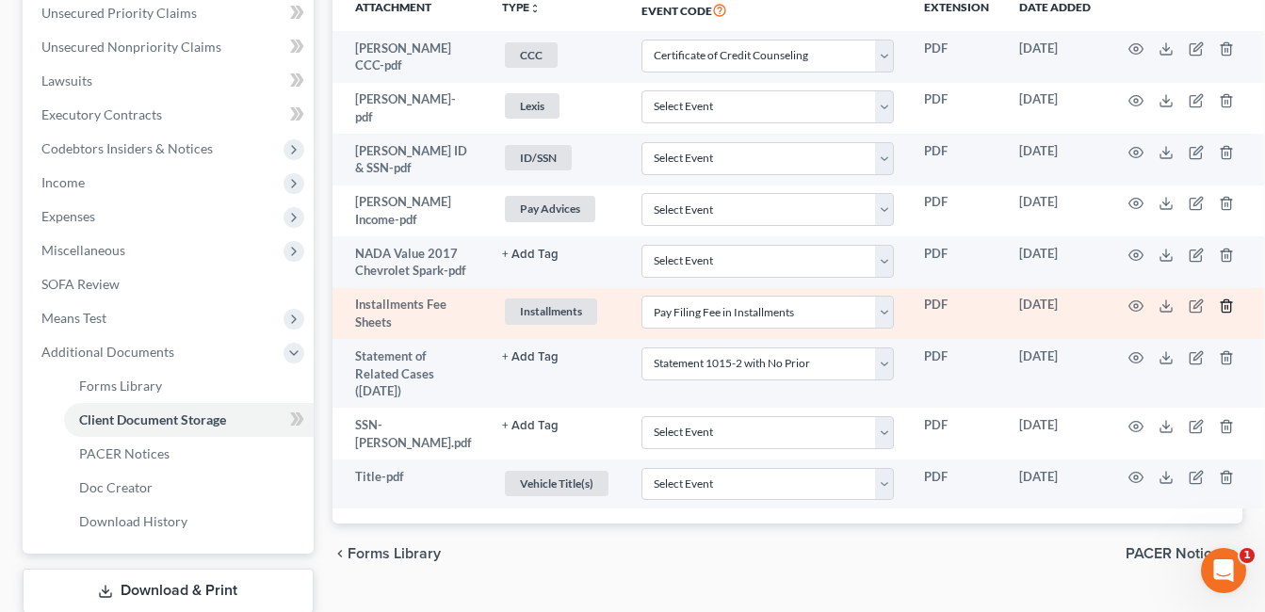
click at [1229, 309] on line "button" at bounding box center [1229, 307] width 0 height 4
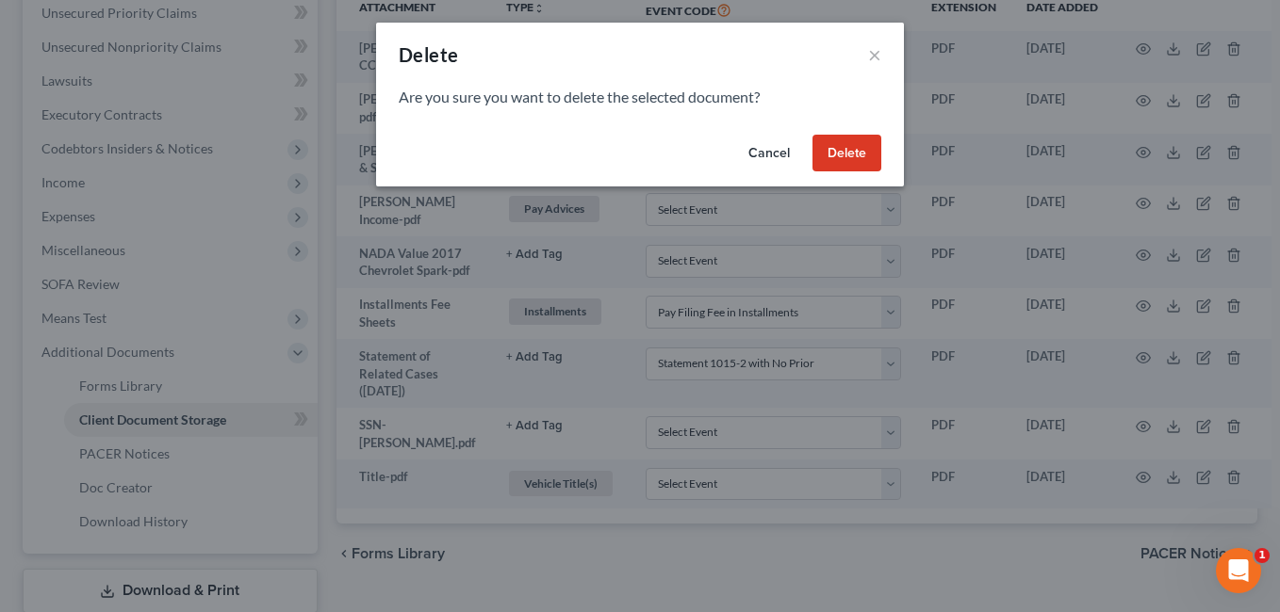
click at [861, 159] on button "Delete" at bounding box center [846, 154] width 69 height 38
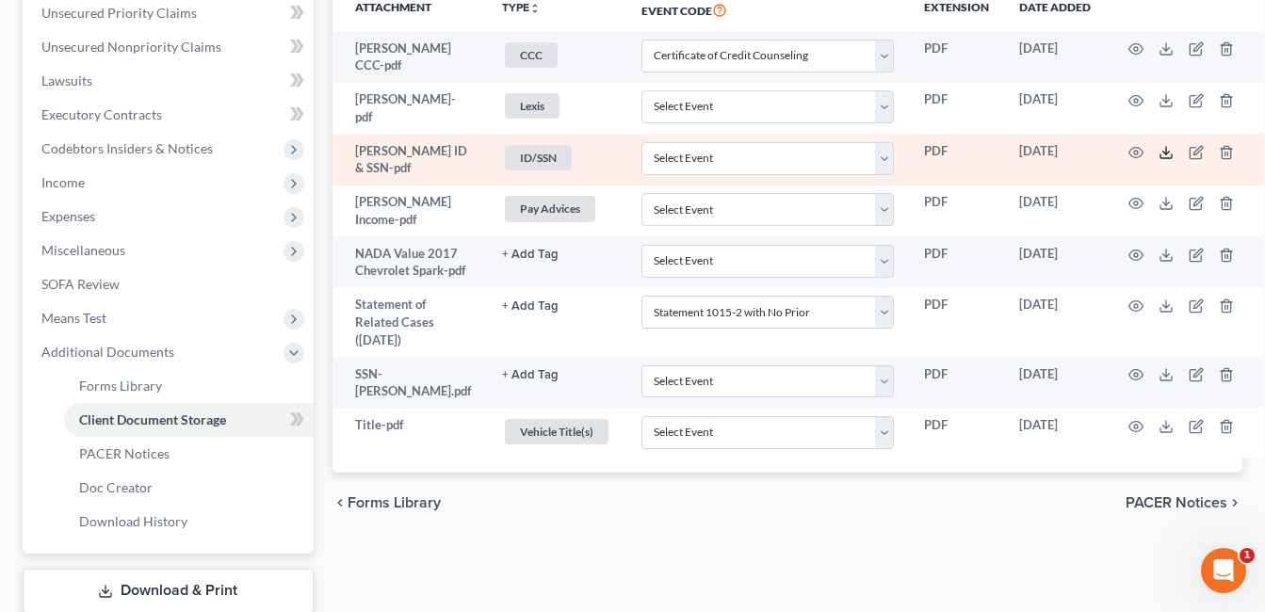
click at [1159, 146] on icon at bounding box center [1166, 152] width 15 height 15
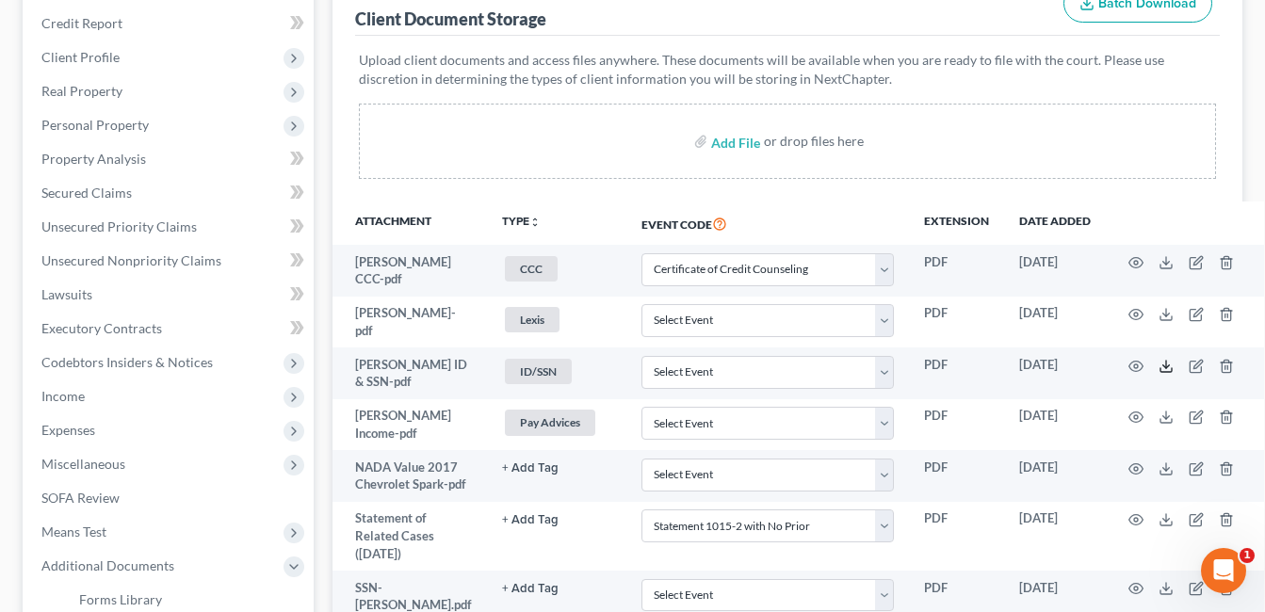
scroll to position [0, 0]
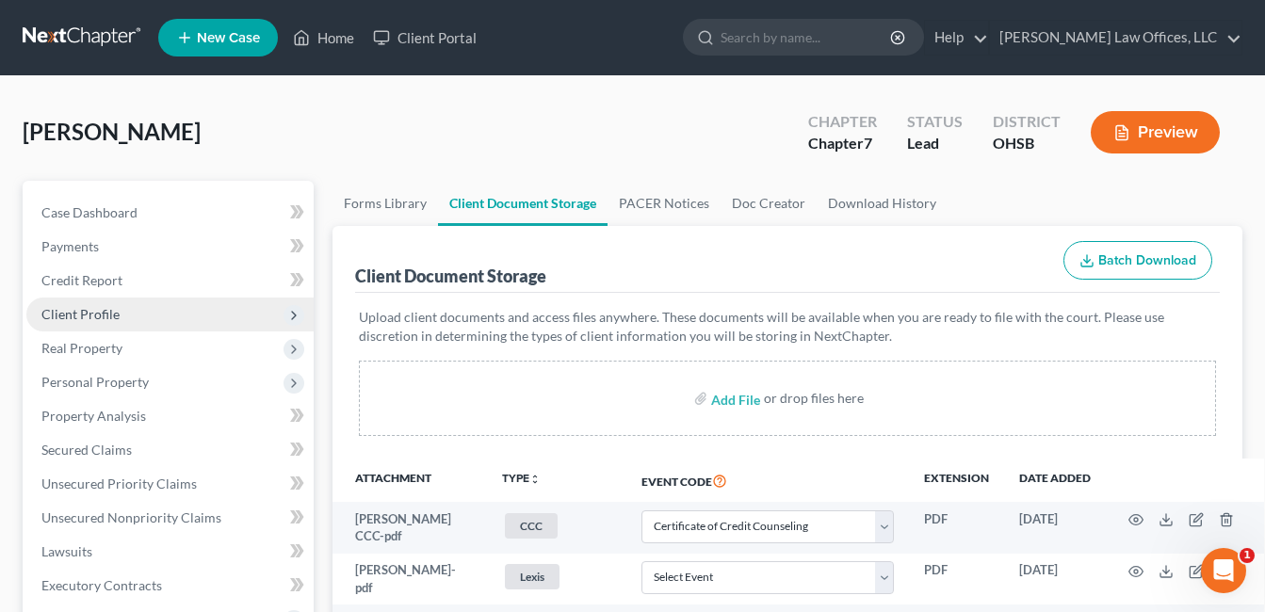
click at [106, 310] on span "Client Profile" at bounding box center [80, 314] width 78 height 16
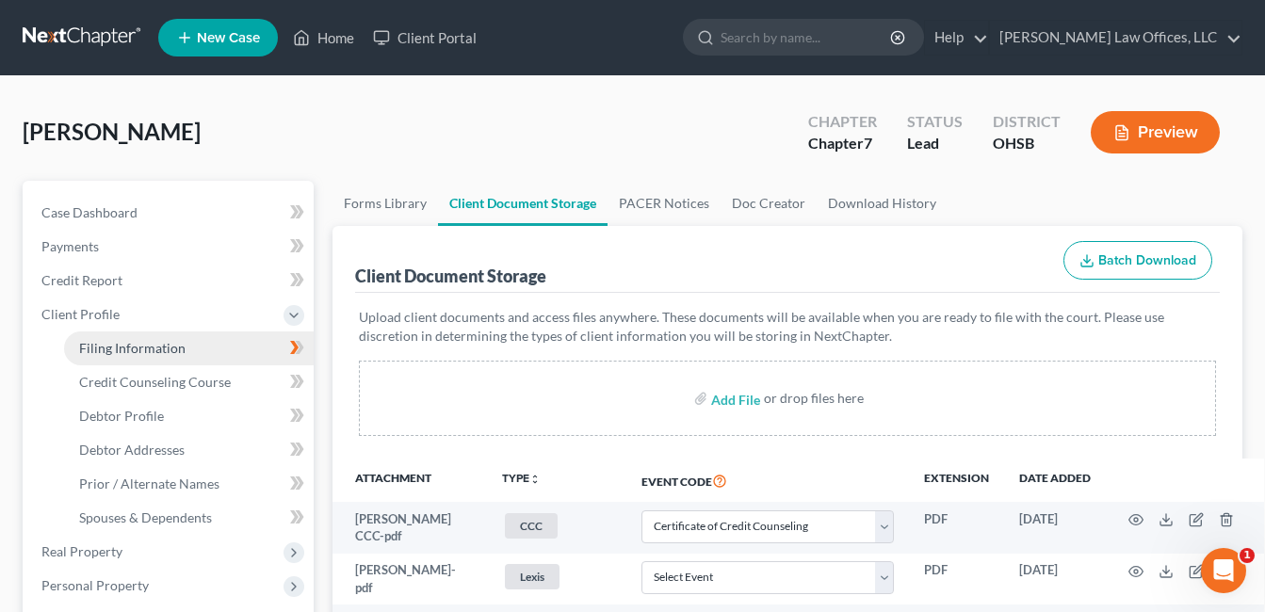
click at [173, 343] on span "Filing Information" at bounding box center [132, 348] width 106 height 16
select select "1"
select select "0"
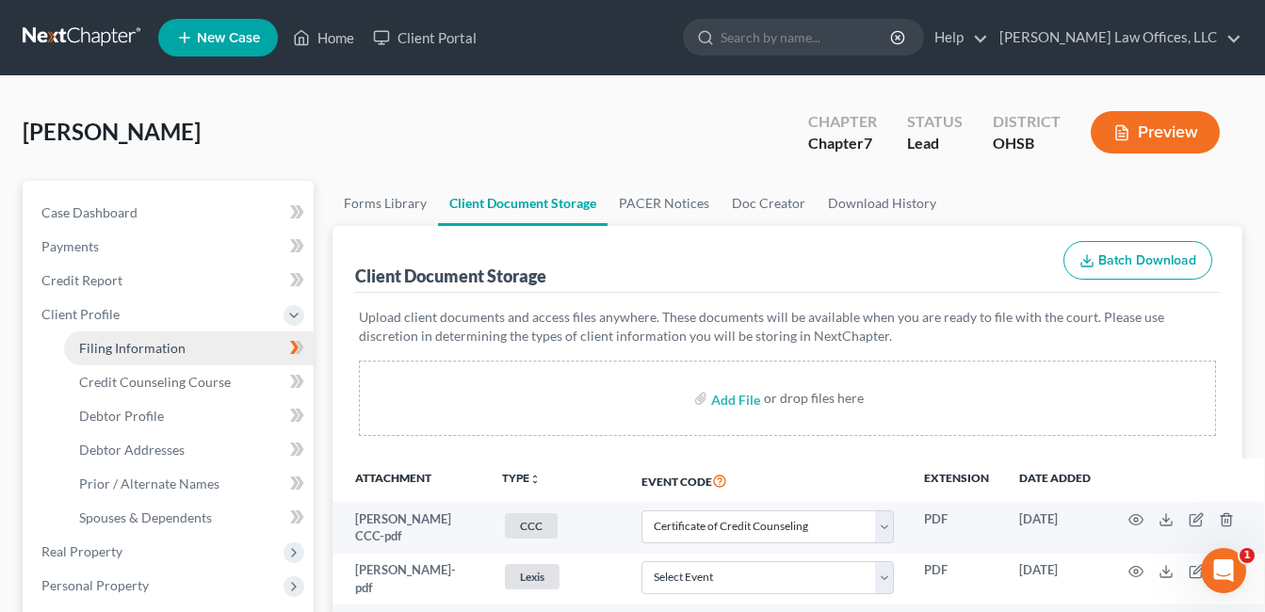
select select "36"
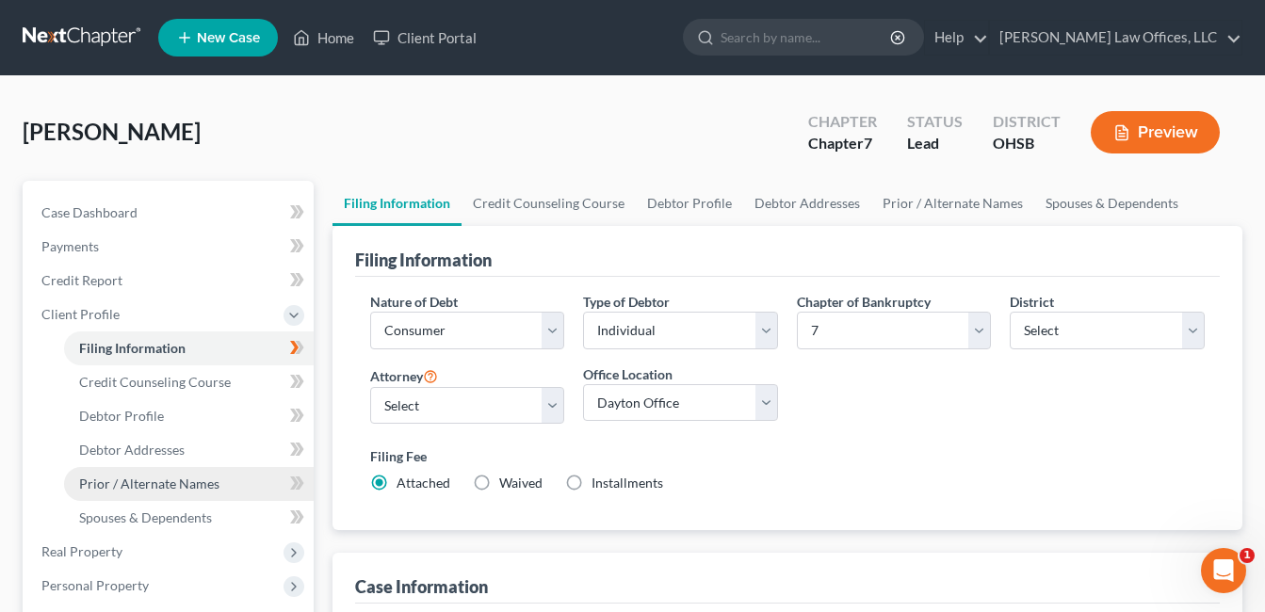
scroll to position [188, 0]
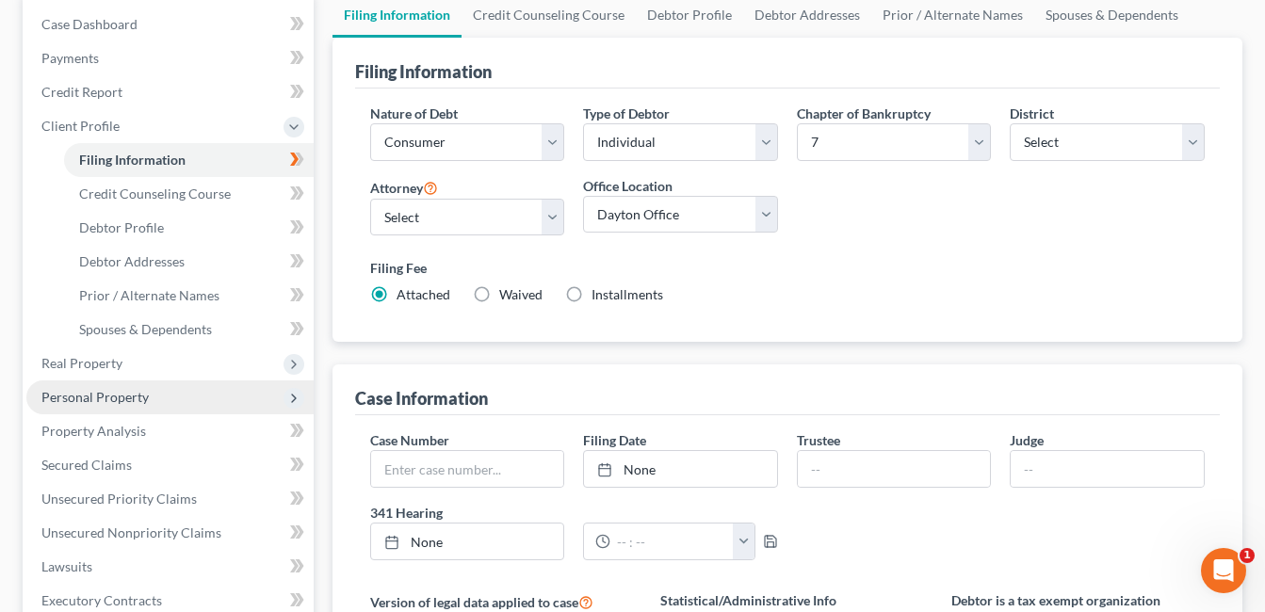
click at [134, 397] on span "Personal Property" at bounding box center [94, 397] width 107 height 16
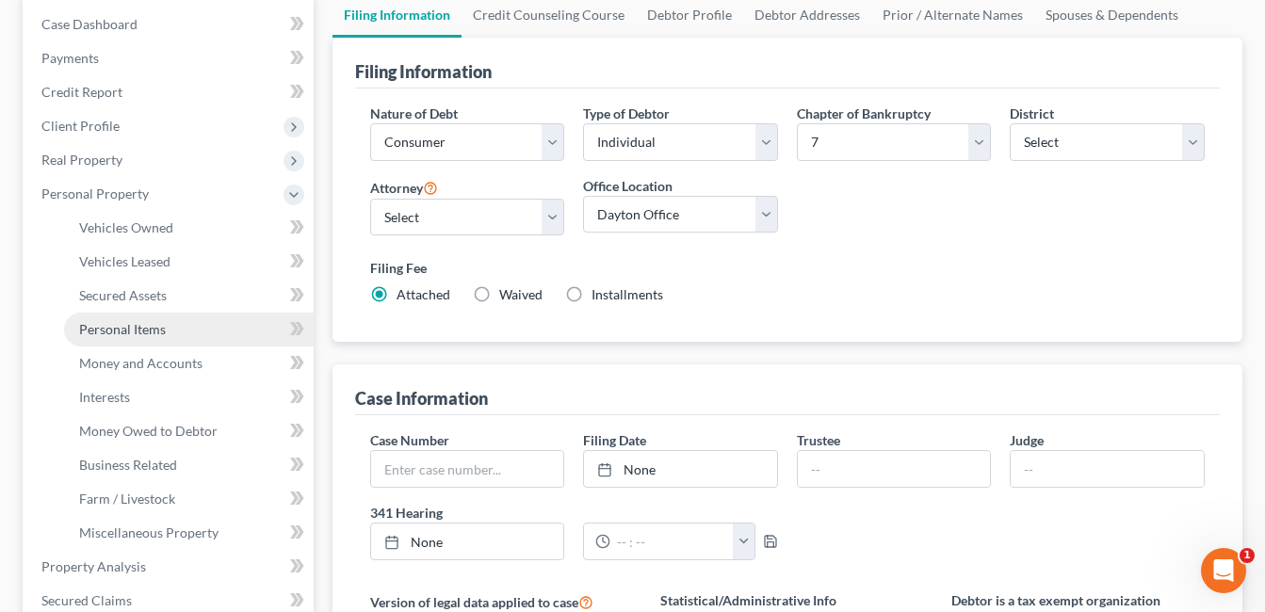
click at [140, 333] on span "Personal Items" at bounding box center [122, 329] width 87 height 16
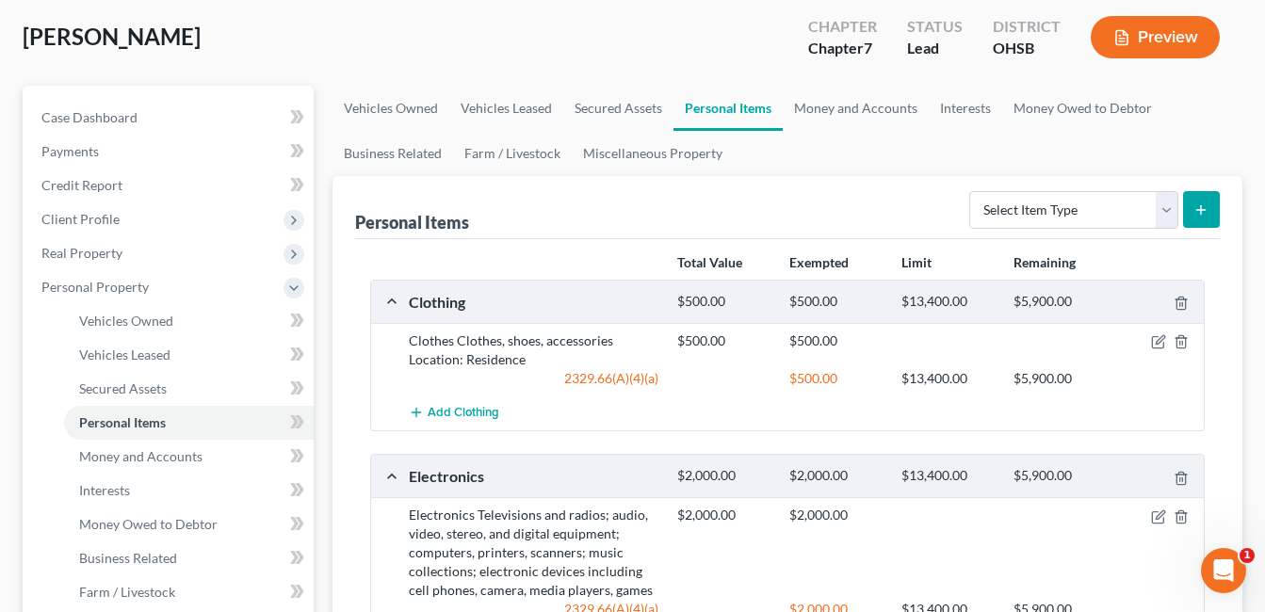
scroll to position [94, 0]
click at [844, 109] on link "Money and Accounts" at bounding box center [856, 109] width 146 height 45
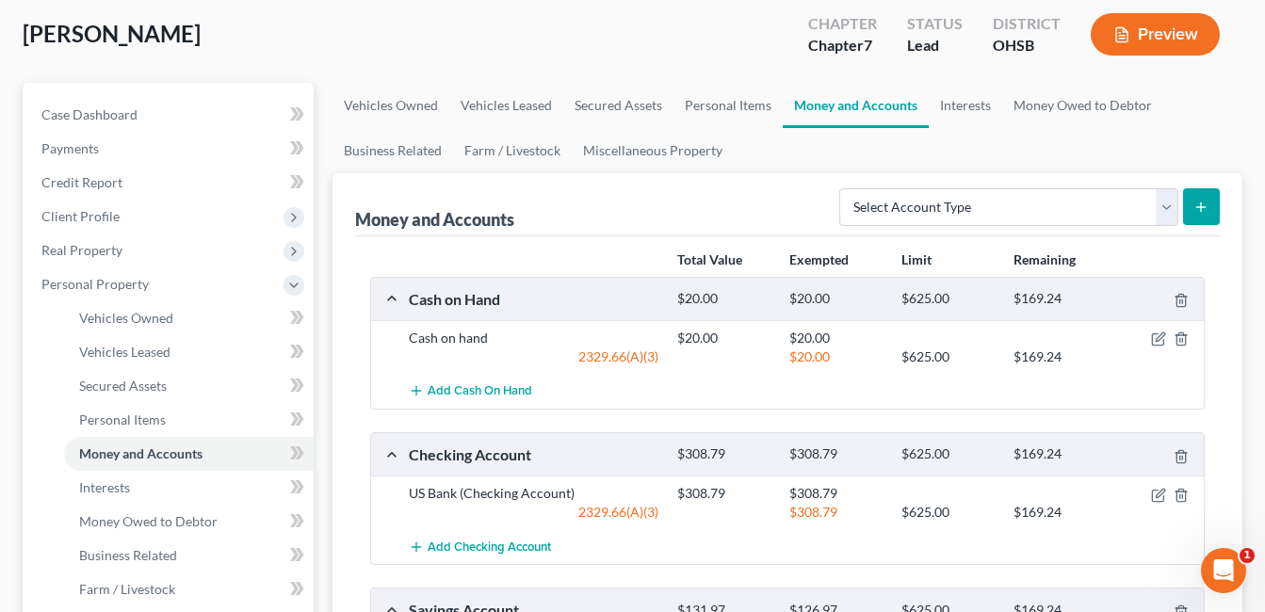
scroll to position [283, 0]
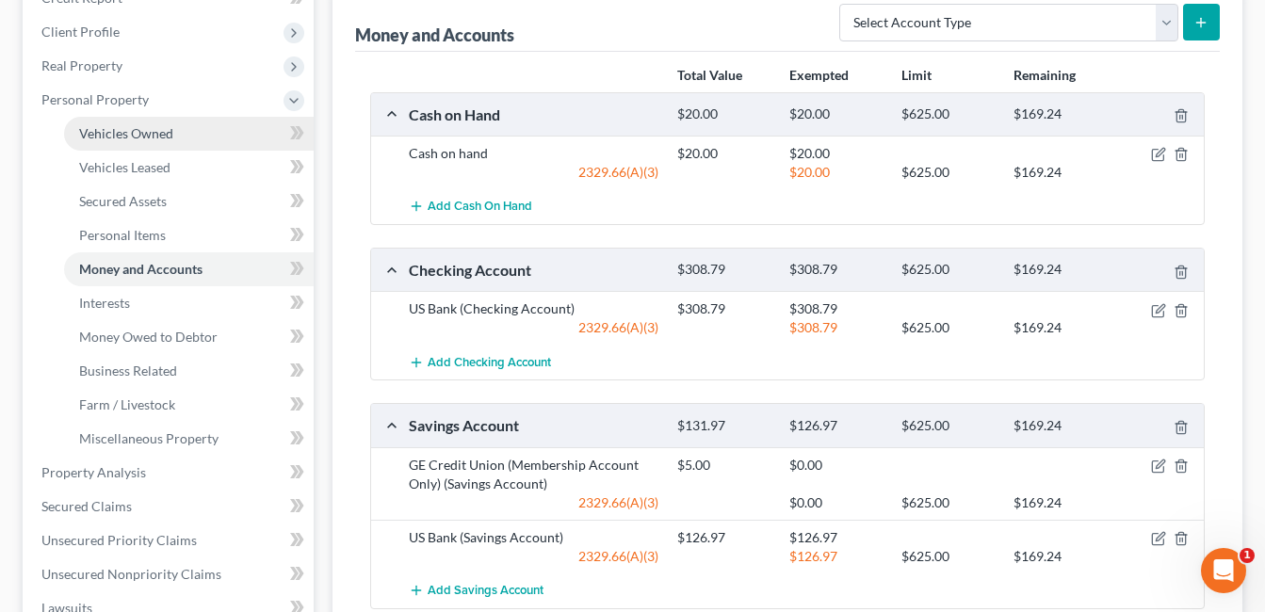
click at [139, 121] on link "Vehicles Owned" at bounding box center [189, 134] width 250 height 34
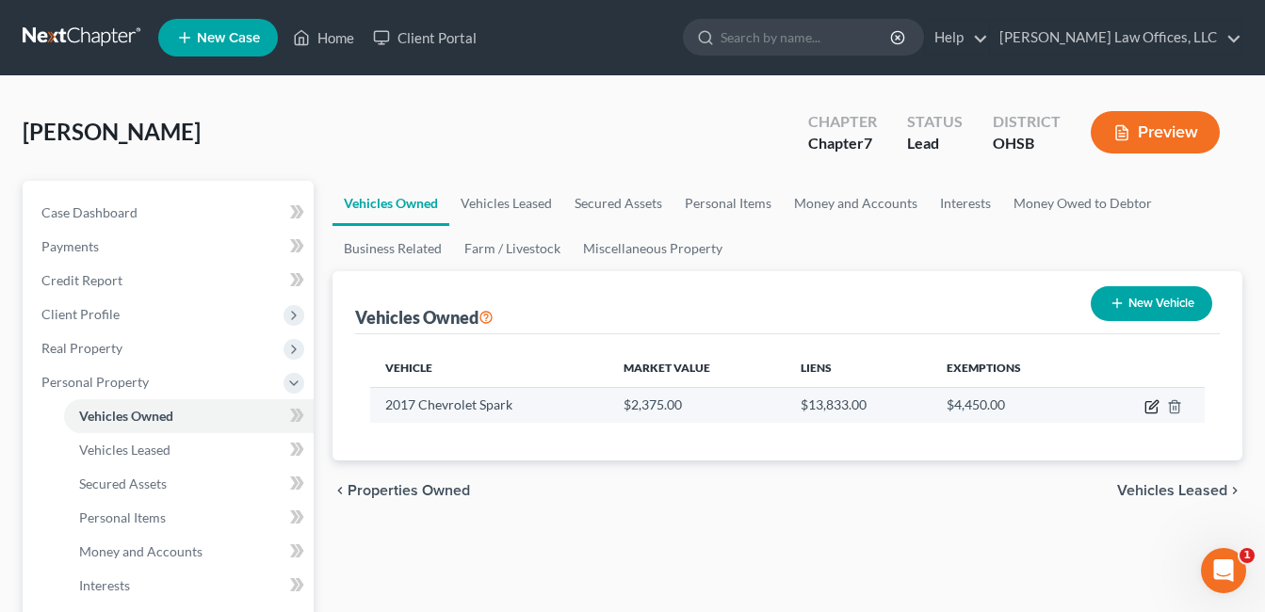
click at [1154, 411] on icon "button" at bounding box center [1152, 407] width 15 height 15
select select "0"
select select "9"
select select "2"
select select "0"
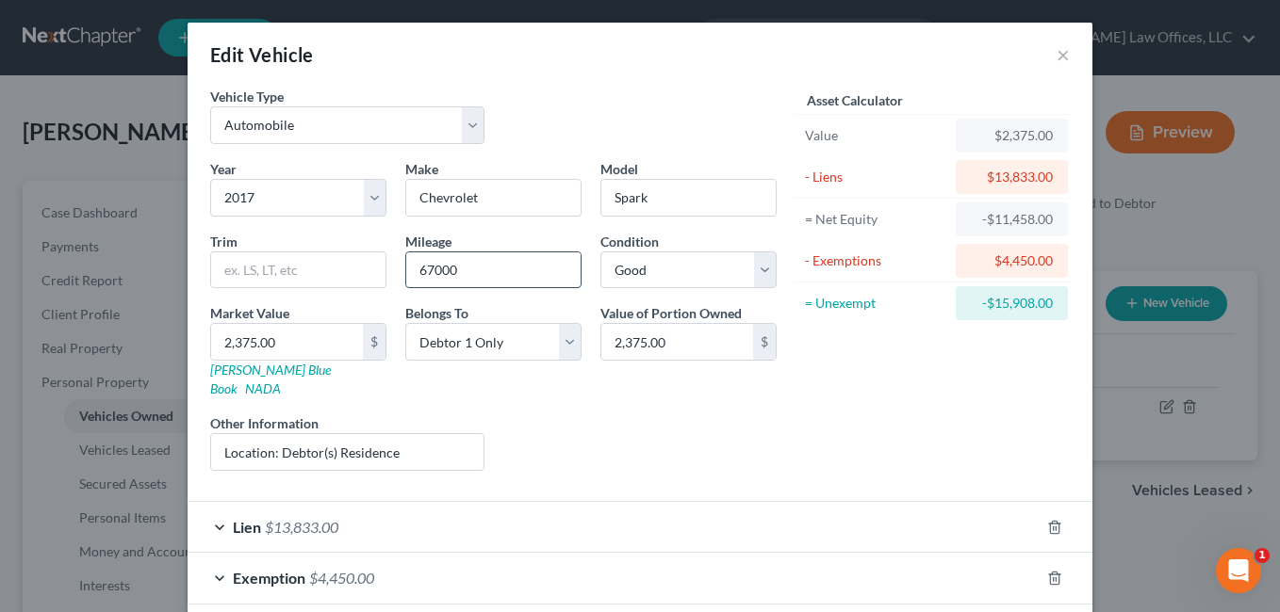
click at [427, 273] on input "67000" at bounding box center [493, 271] width 174 height 36
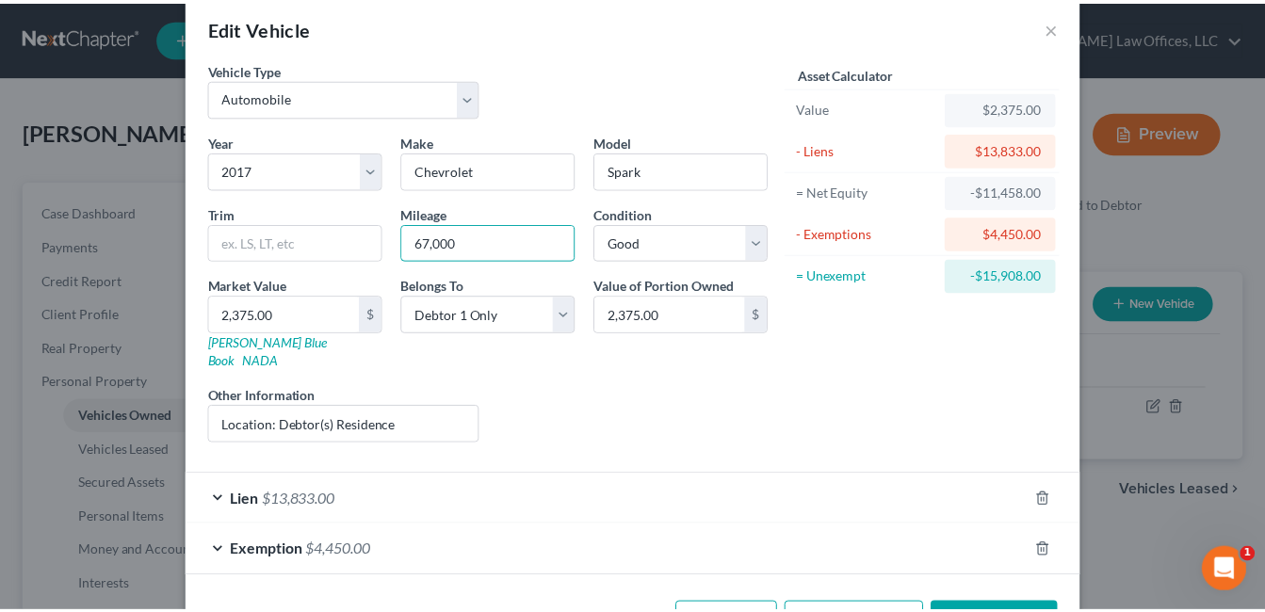
scroll to position [76, 0]
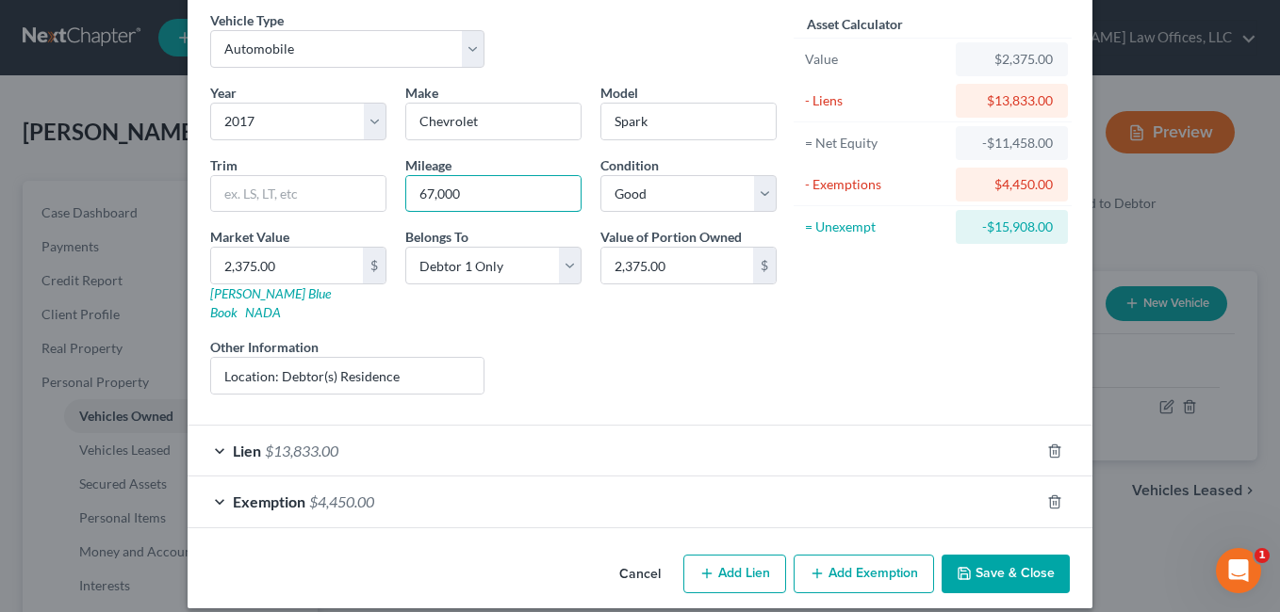
type input "67,000"
click at [1004, 555] on button "Save & Close" at bounding box center [1005, 575] width 128 height 40
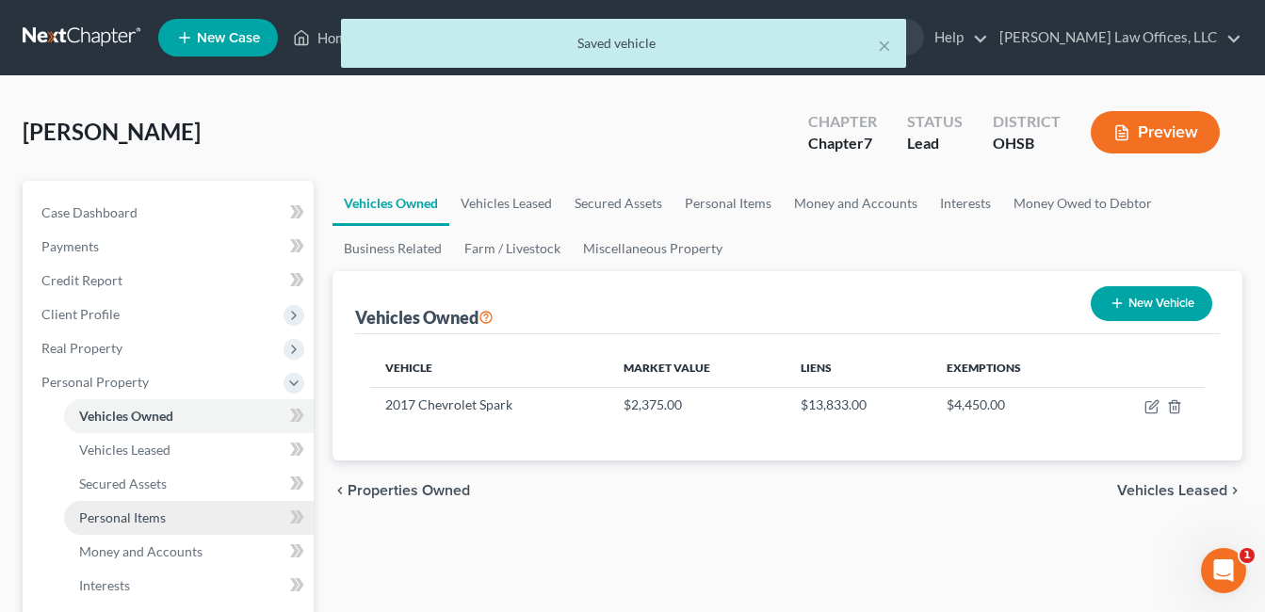
click at [168, 514] on link "Personal Items" at bounding box center [189, 518] width 250 height 34
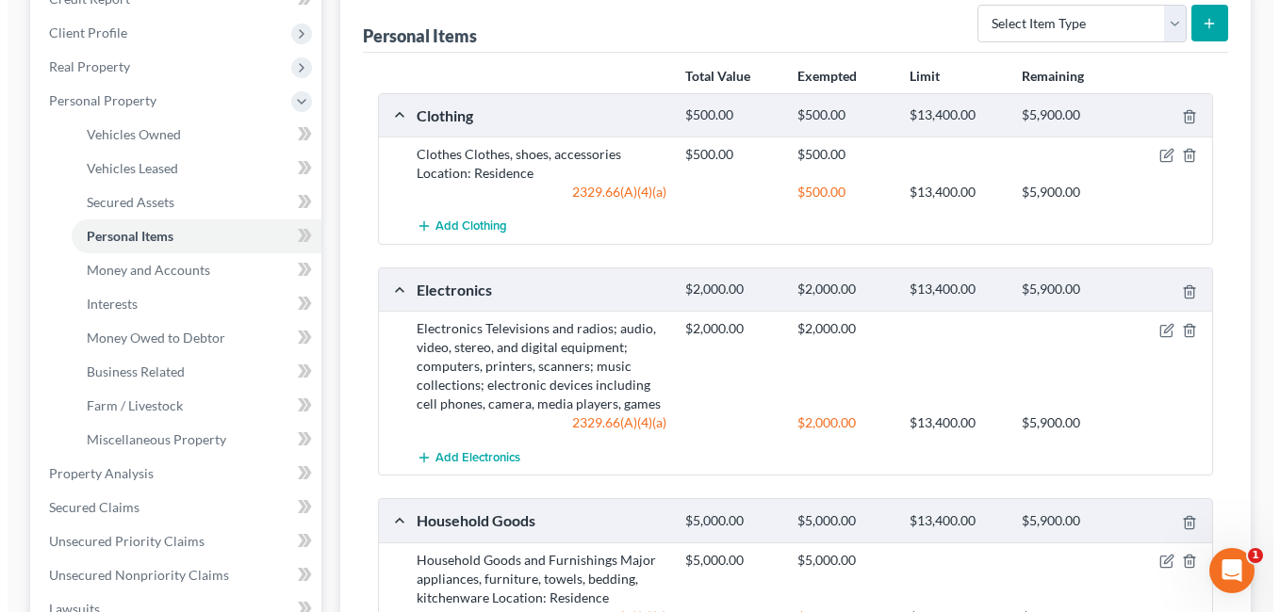
scroll to position [283, 0]
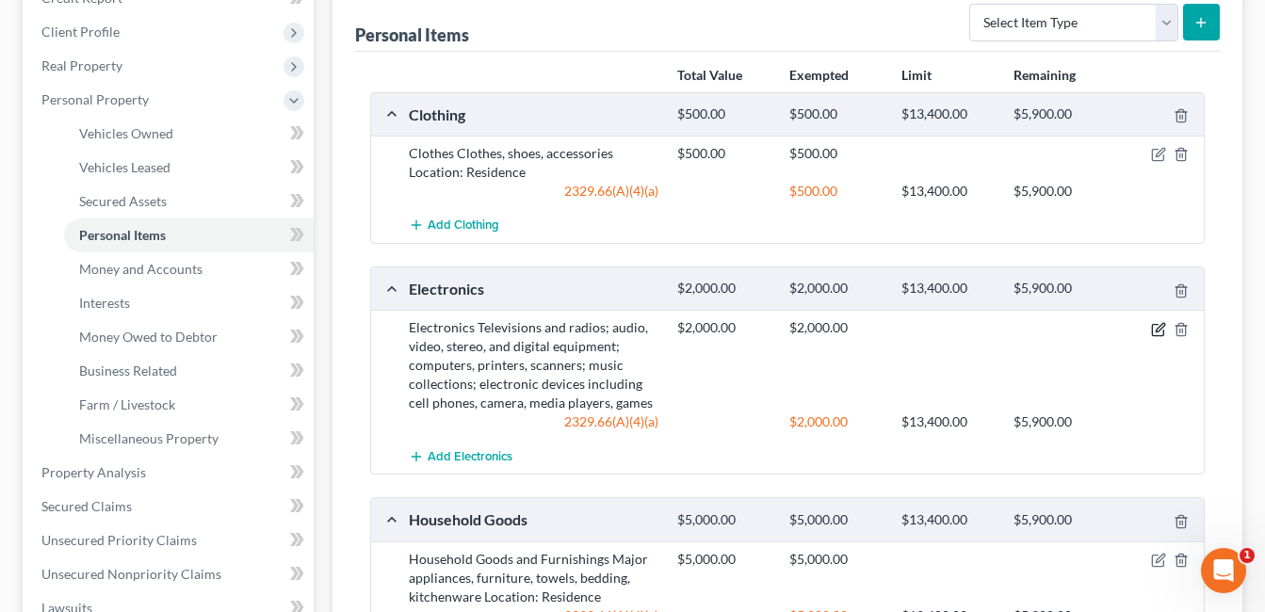
click at [1163, 330] on icon "button" at bounding box center [1158, 329] width 15 height 15
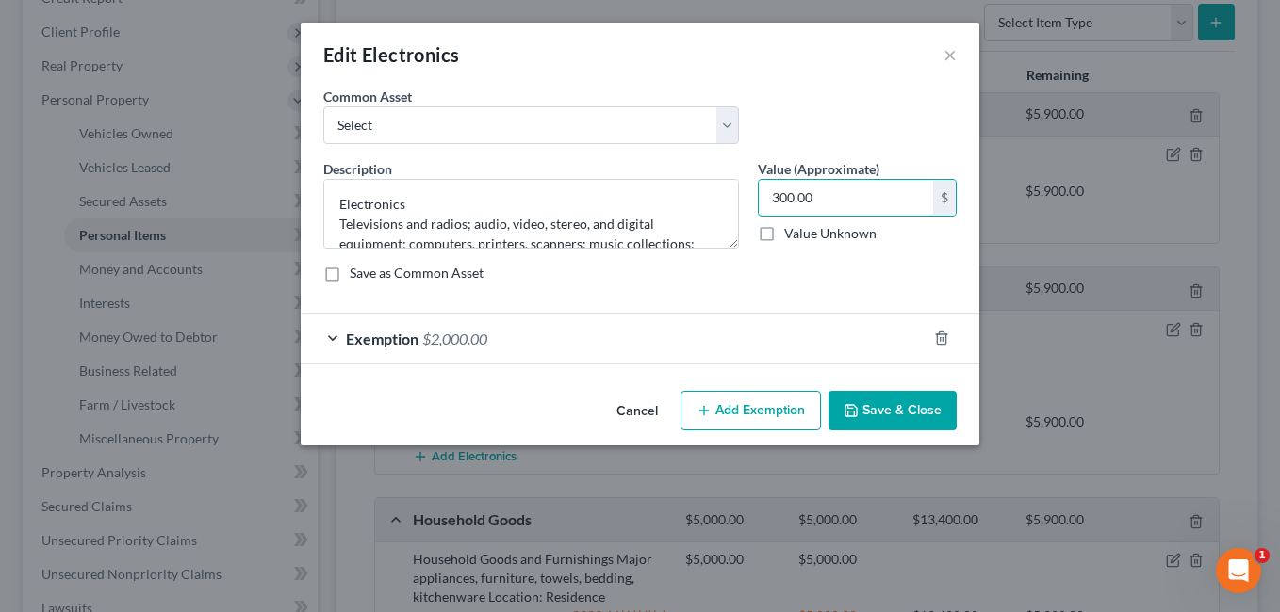
type input "300.00"
click at [718, 332] on div "Exemption $2,000.00" at bounding box center [614, 339] width 626 height 50
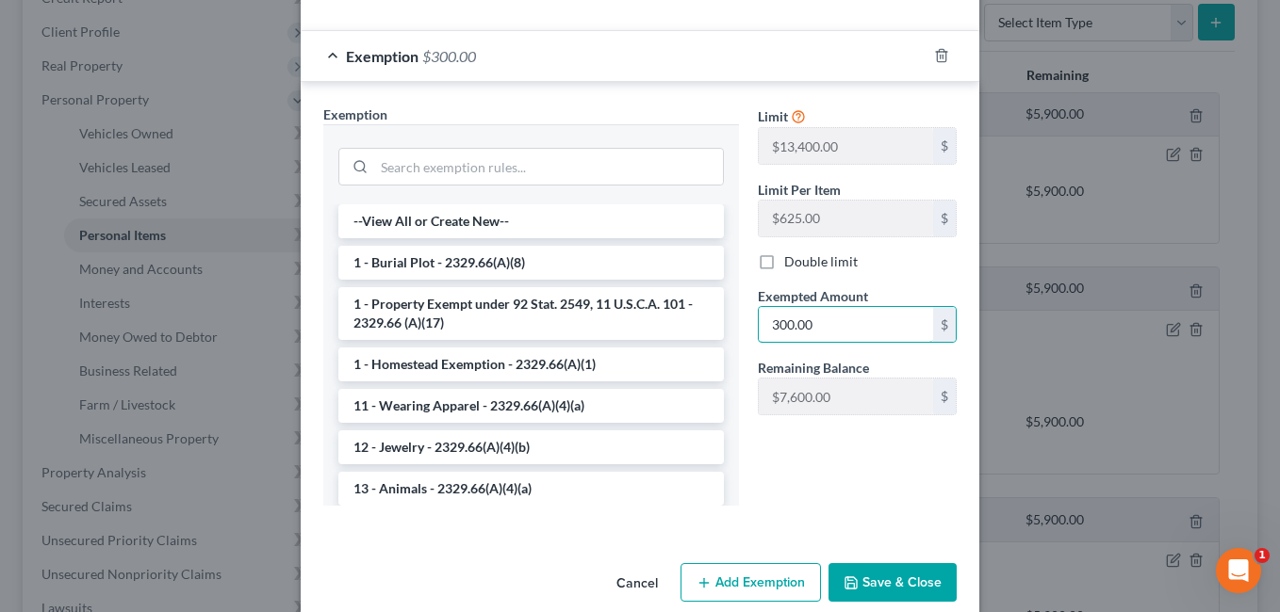
type input "300.00"
click at [861, 576] on button "Save & Close" at bounding box center [892, 583] width 128 height 40
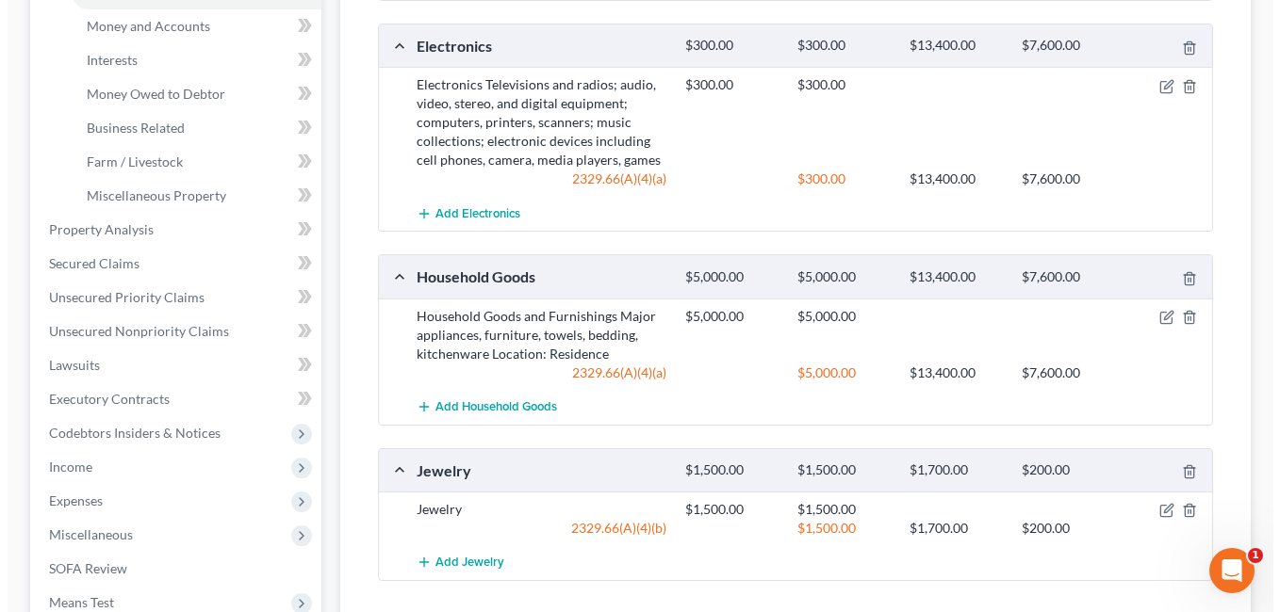
scroll to position [565, 0]
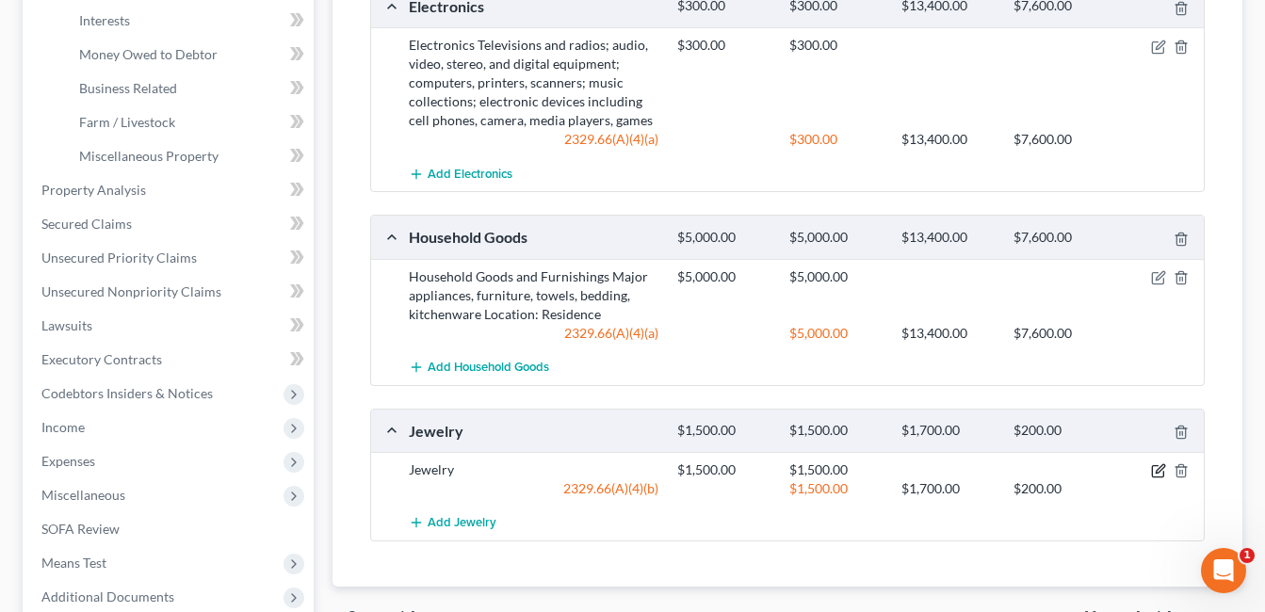
click at [1157, 469] on icon "button" at bounding box center [1158, 471] width 15 height 15
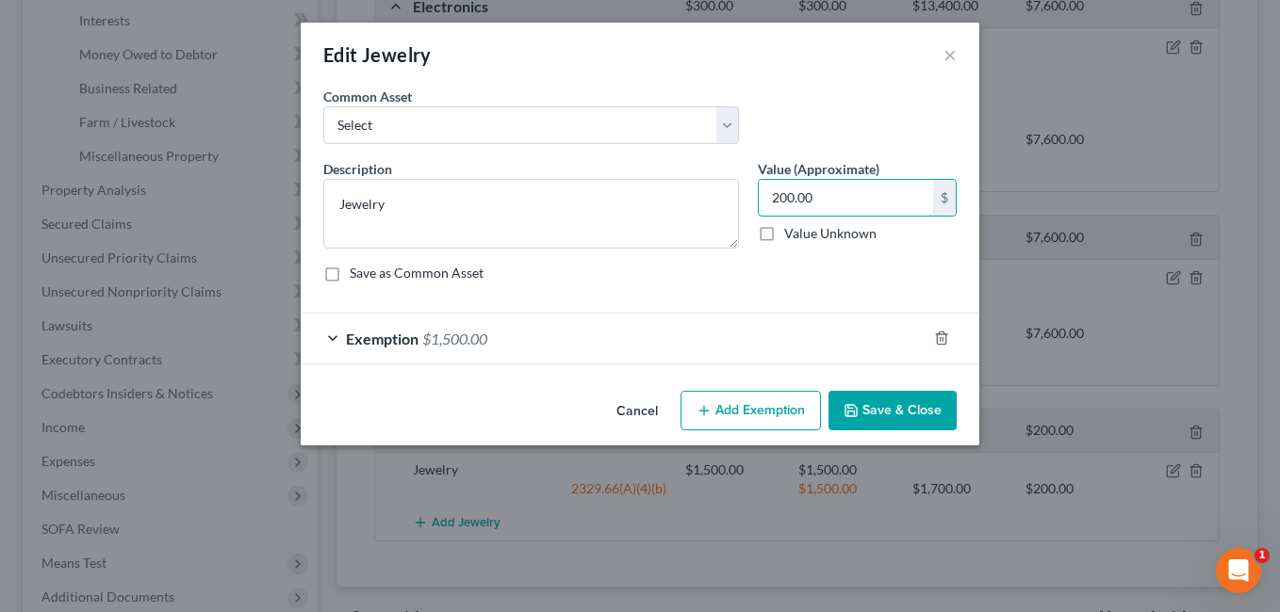
type input "200.00"
click at [693, 332] on div "Exemption $1,500.00" at bounding box center [614, 339] width 626 height 50
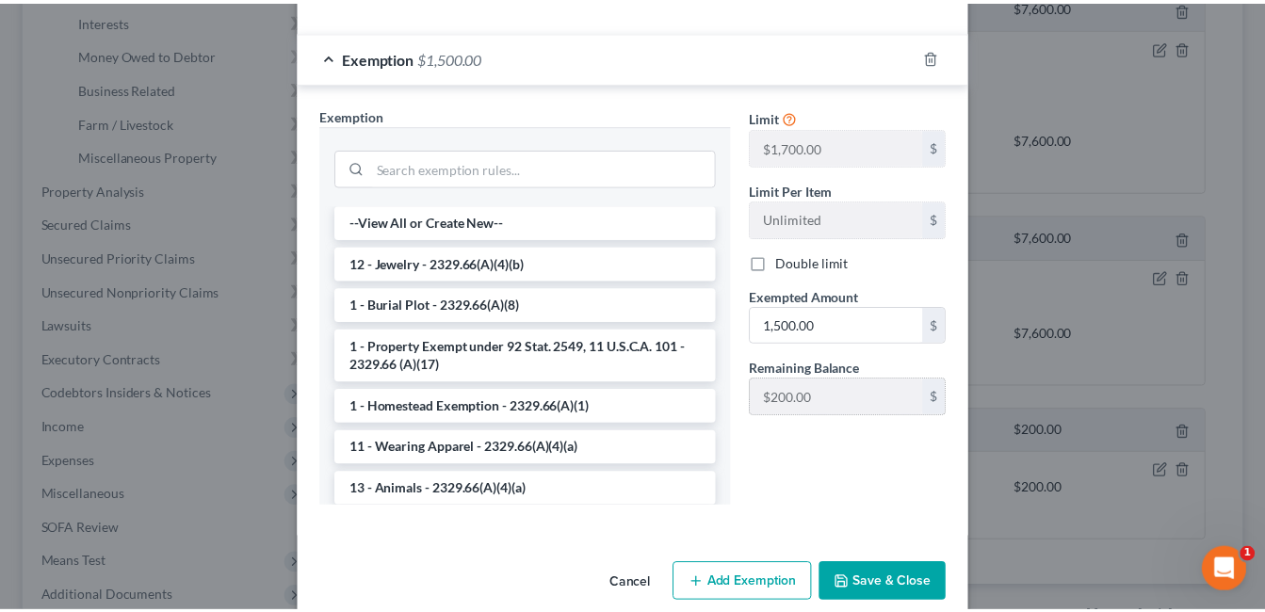
scroll to position [283, 0]
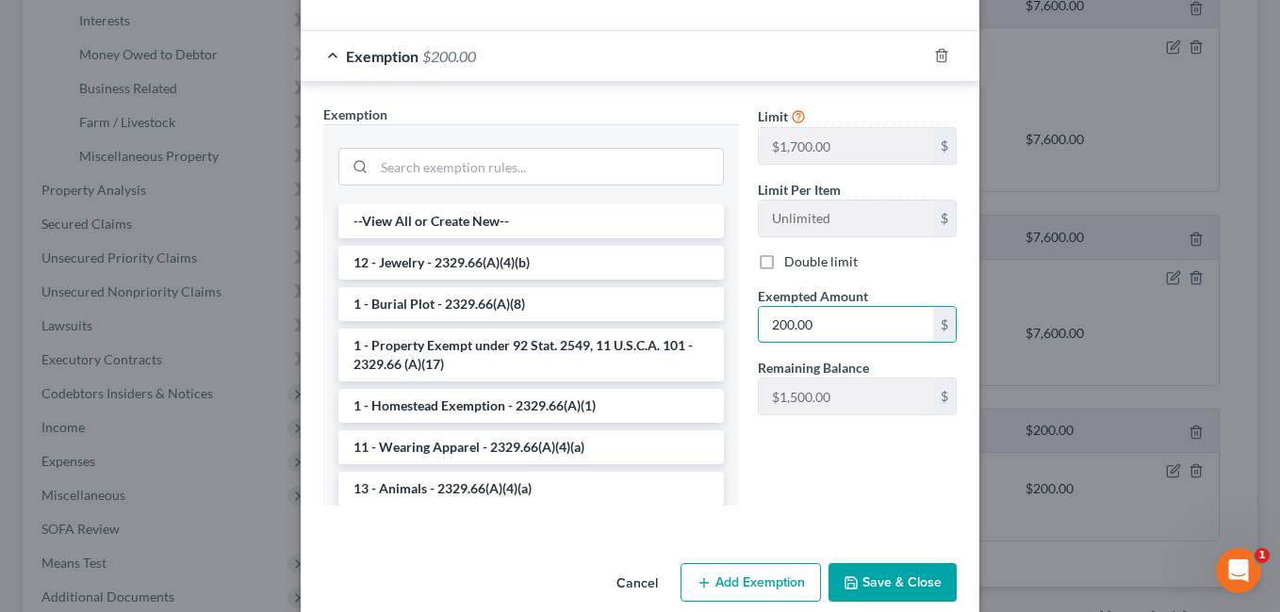
type input "200.00"
drag, startPoint x: 903, startPoint y: 587, endPoint x: 919, endPoint y: 597, distance: 19.1
click at [903, 587] on button "Save & Close" at bounding box center [892, 583] width 128 height 40
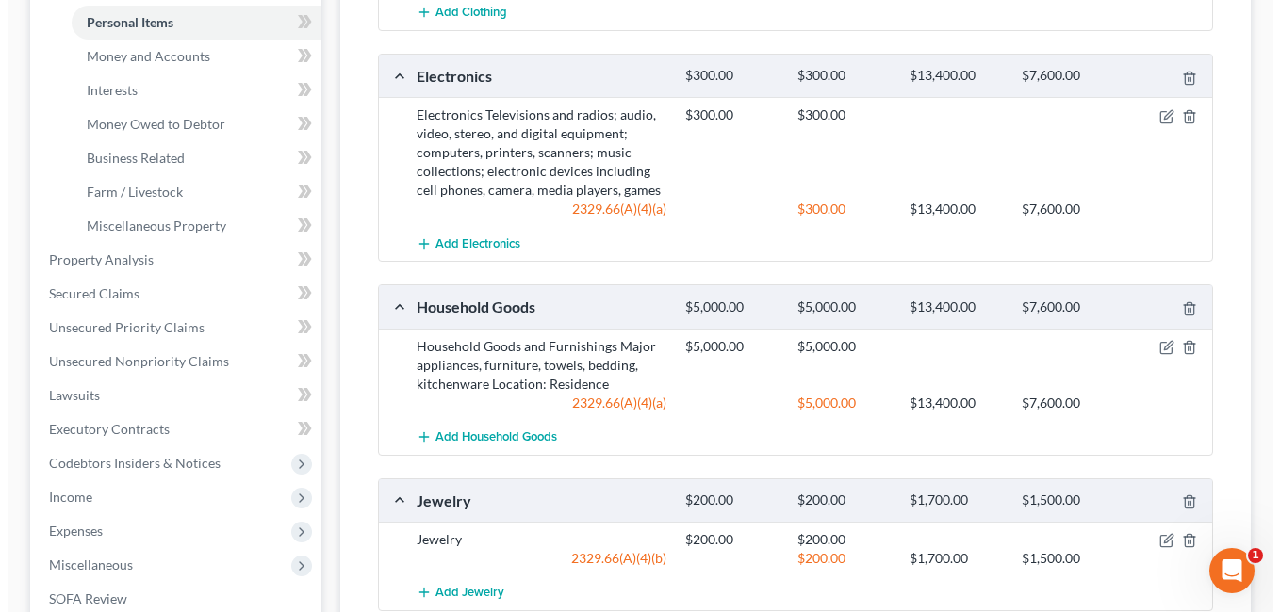
scroll to position [377, 0]
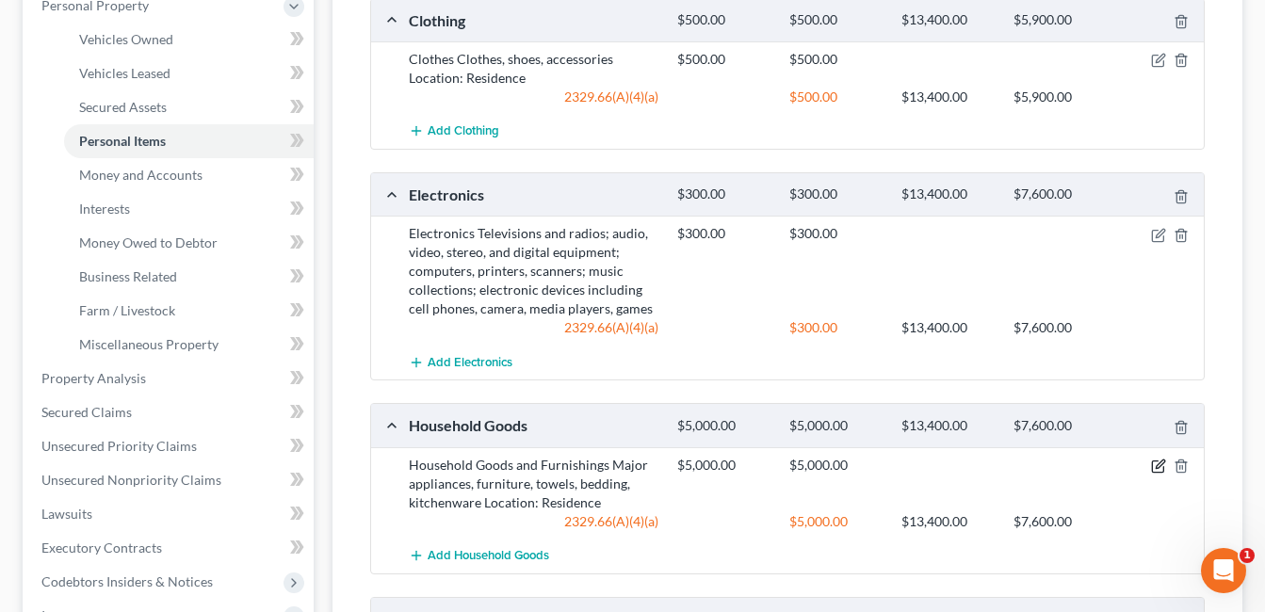
click at [1157, 465] on icon "button" at bounding box center [1158, 466] width 15 height 15
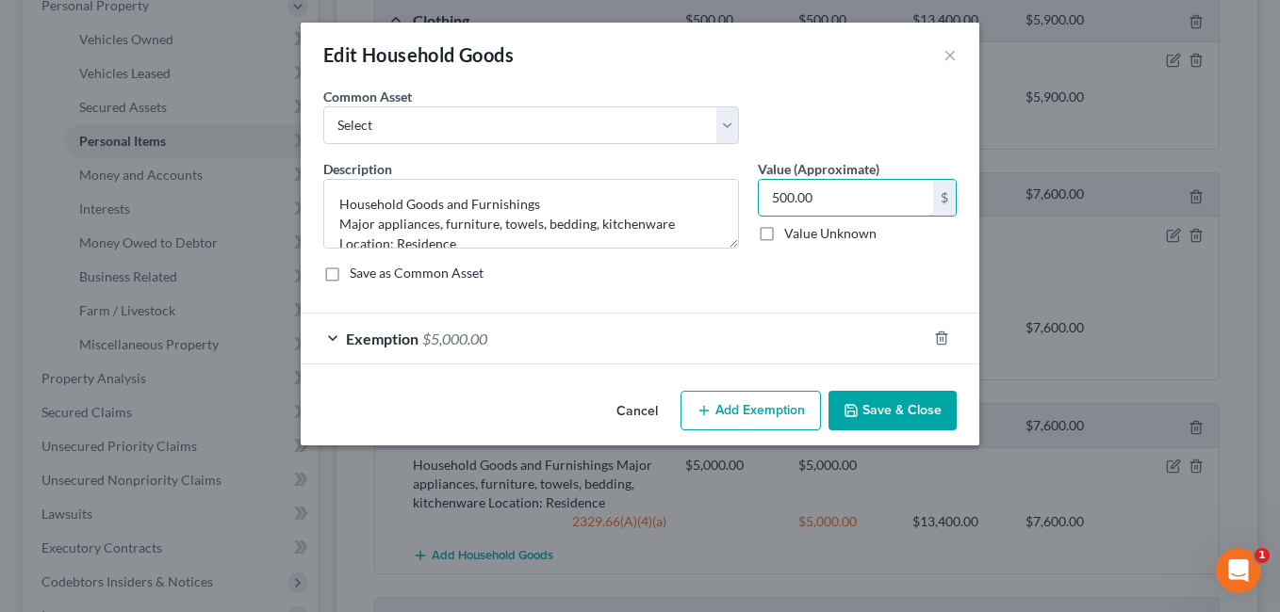
type input "500.00"
click at [697, 325] on div "Exemption $5,000.00" at bounding box center [614, 339] width 626 height 50
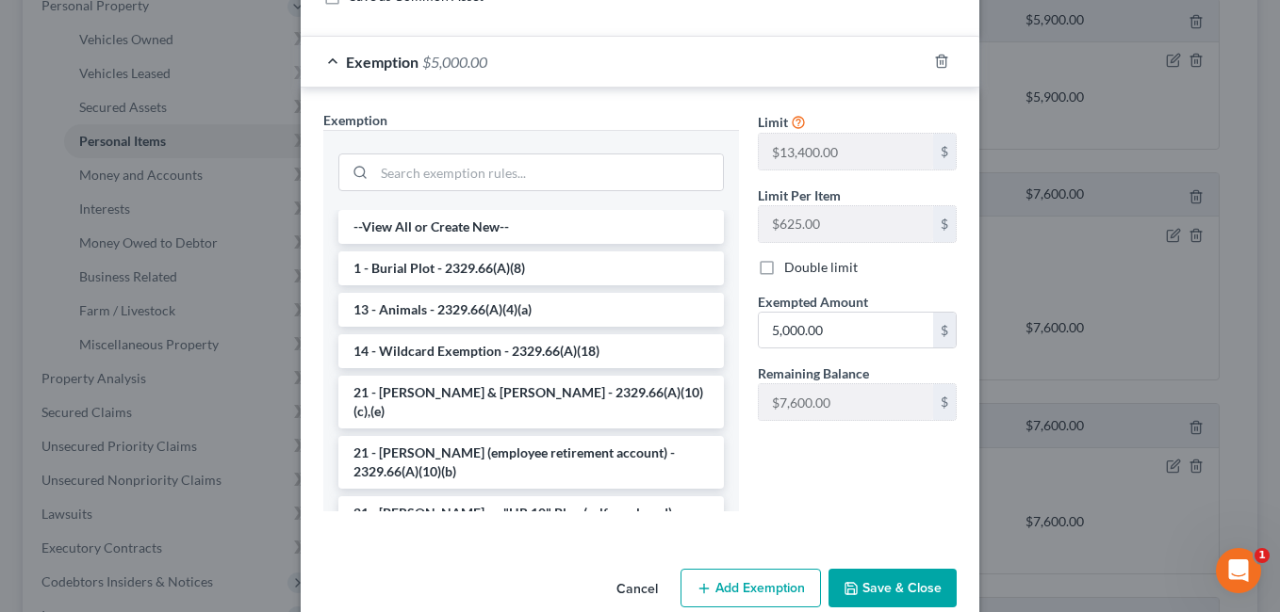
scroll to position [283, 0]
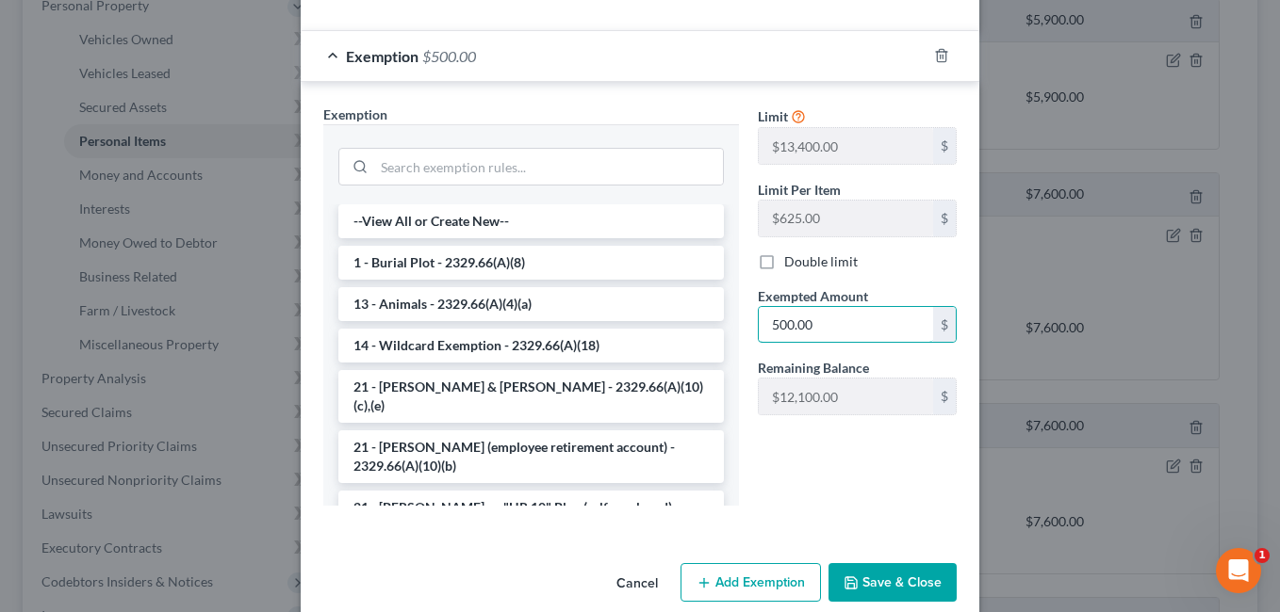
type input "500.00"
click at [872, 590] on button "Save & Close" at bounding box center [892, 583] width 128 height 40
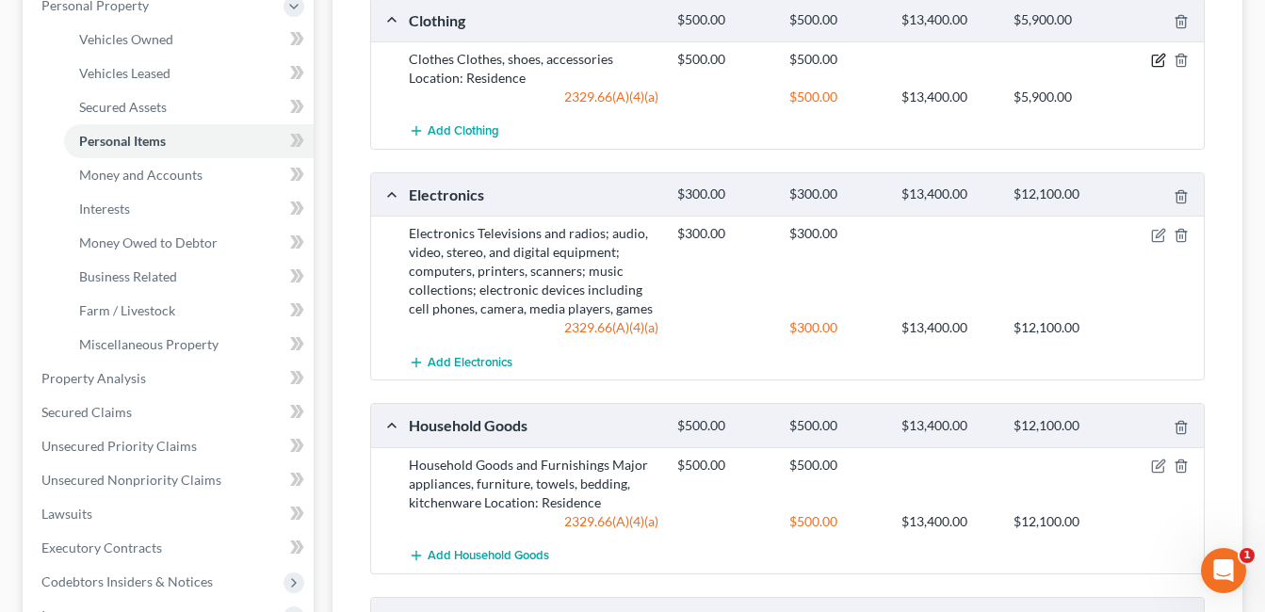
click at [1157, 60] on icon "button" at bounding box center [1160, 59] width 8 height 8
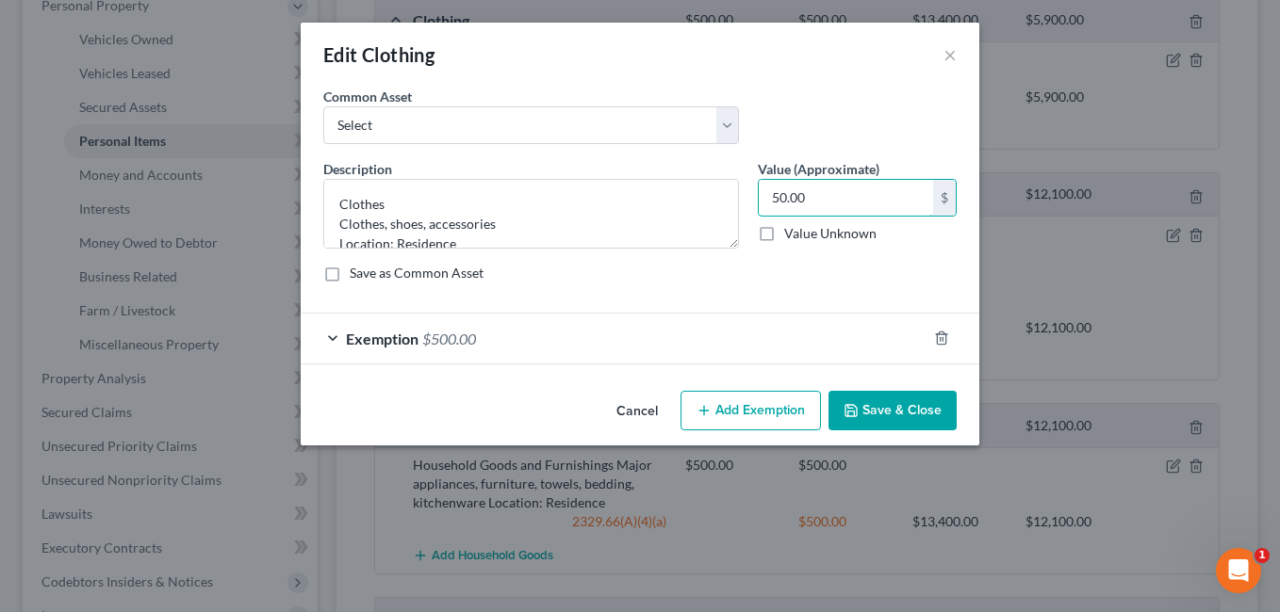
type input "50.00"
click at [609, 339] on div "Exemption $500.00" at bounding box center [614, 339] width 626 height 50
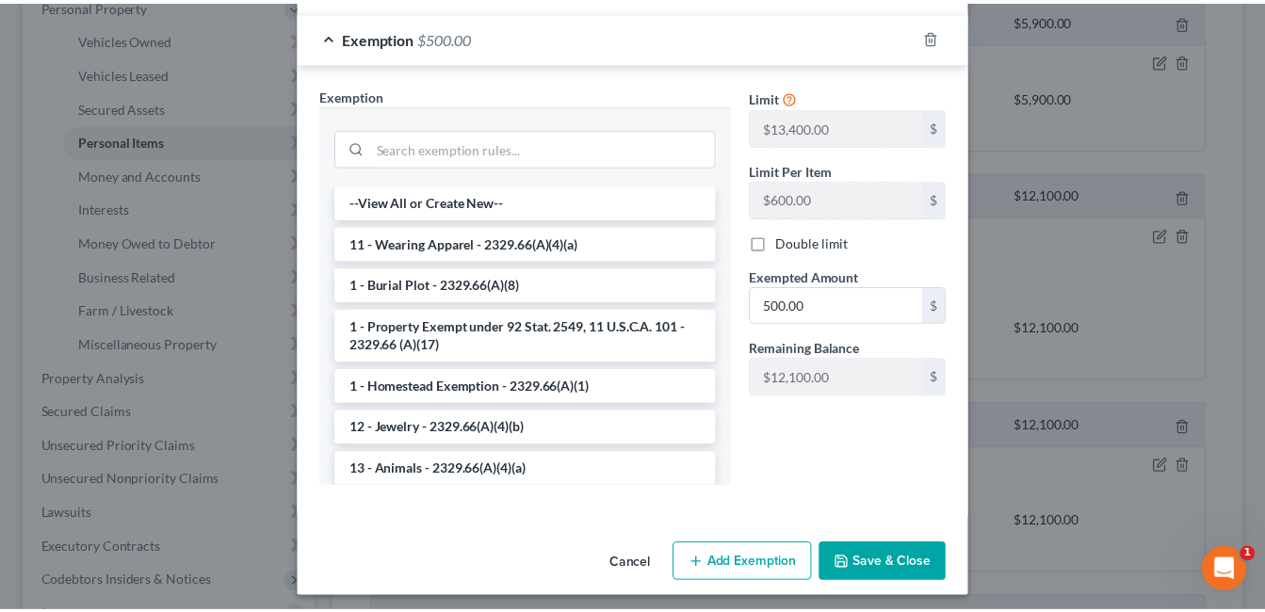
scroll to position [310, 0]
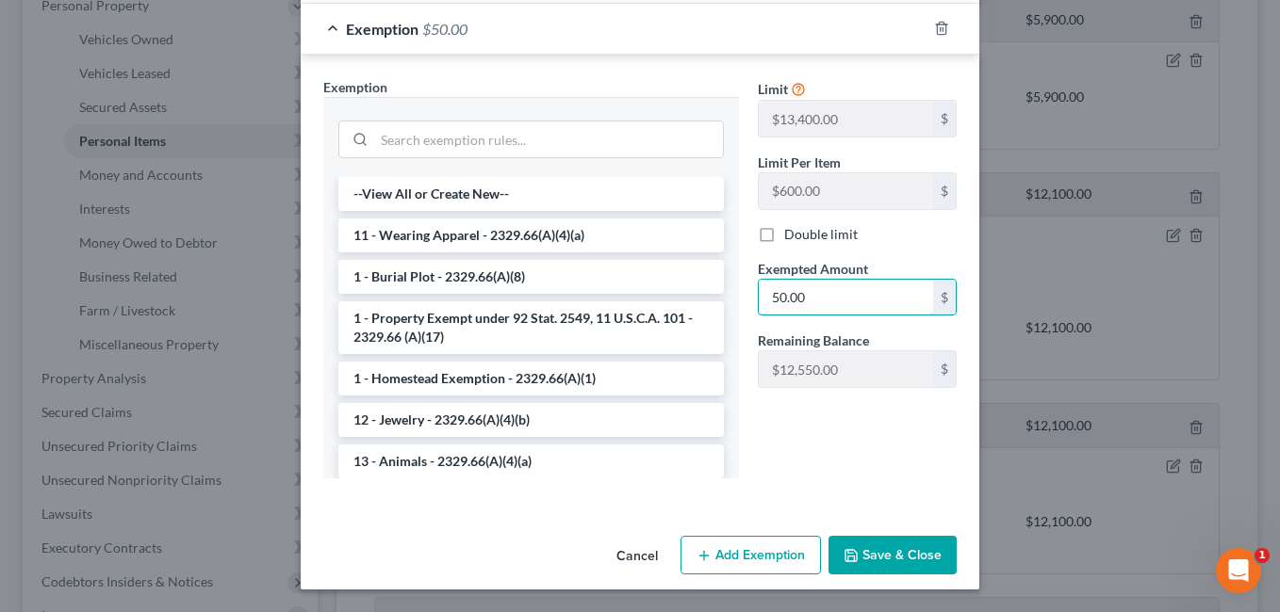
type input "50.00"
click at [887, 554] on button "Save & Close" at bounding box center [892, 556] width 128 height 40
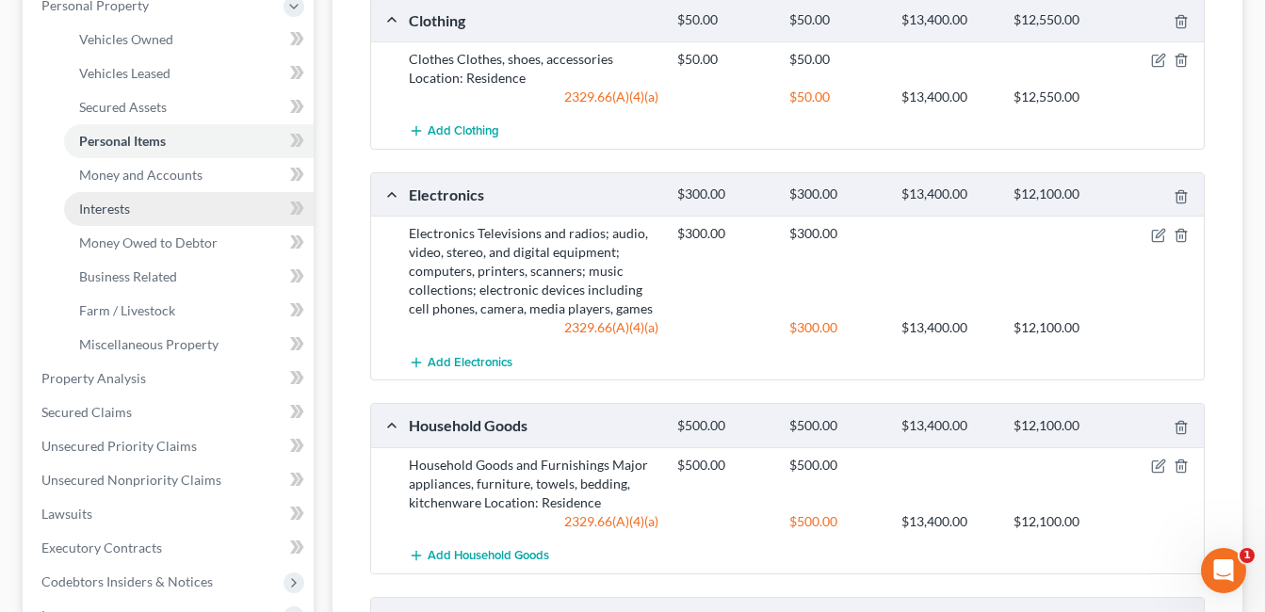
click at [96, 203] on span "Interests" at bounding box center [104, 209] width 51 height 16
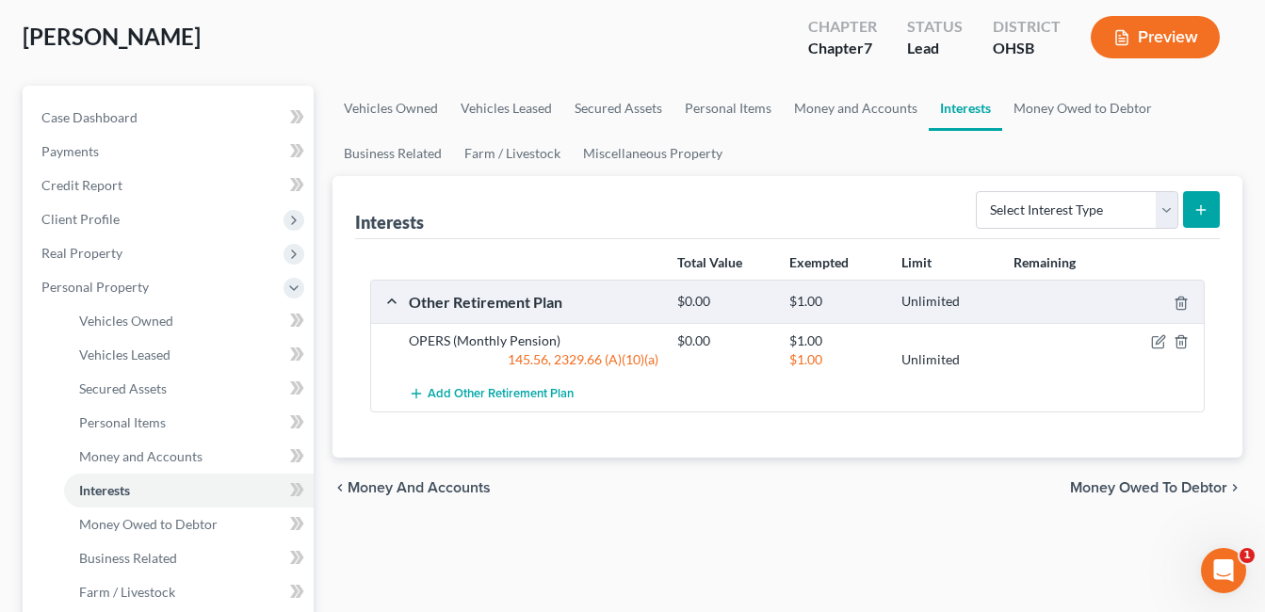
scroll to position [94, 0]
click at [825, 111] on link "Money and Accounts" at bounding box center [856, 109] width 146 height 45
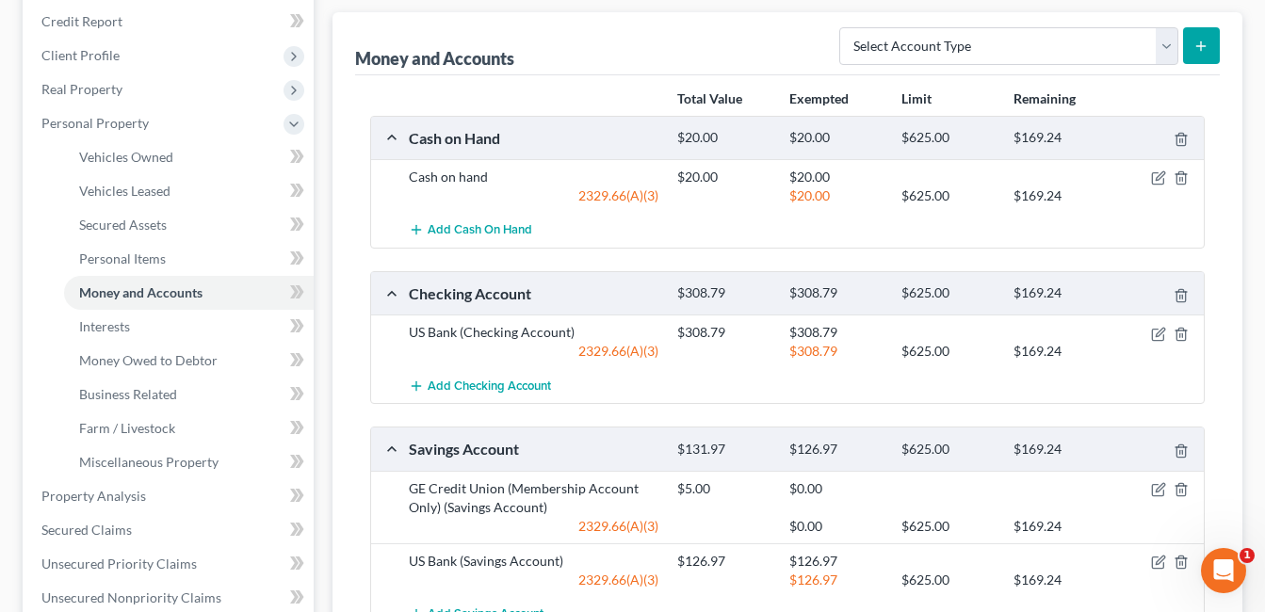
scroll to position [94, 0]
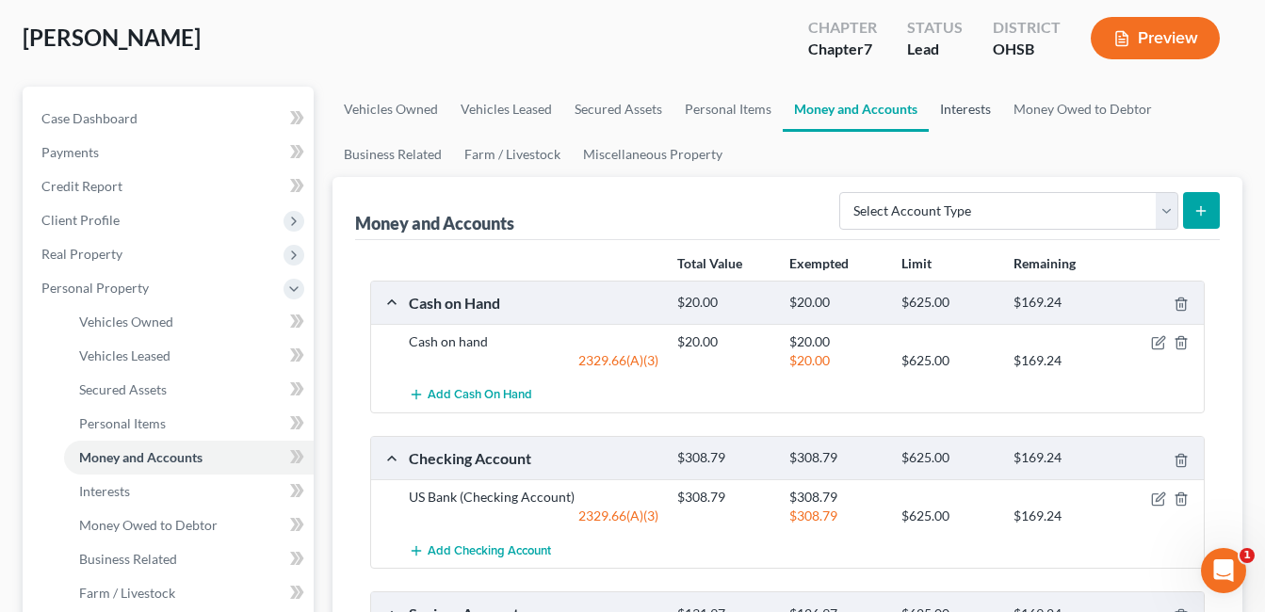
click at [971, 113] on link "Interests" at bounding box center [965, 109] width 73 height 45
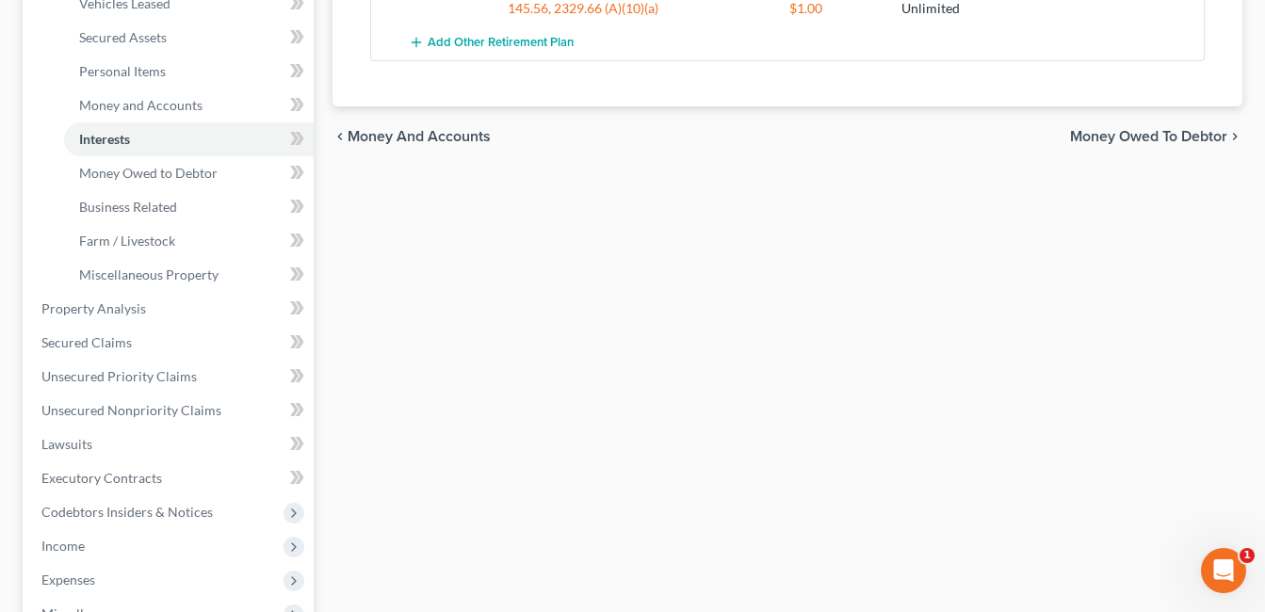
scroll to position [754, 0]
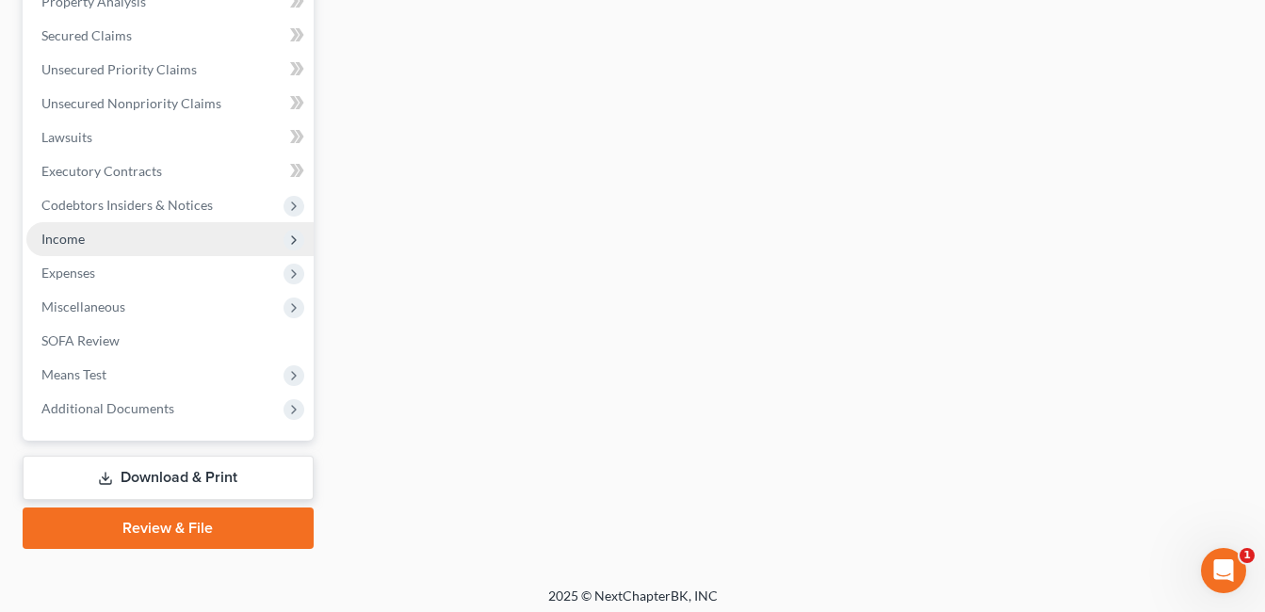
click at [151, 242] on span "Income" at bounding box center [169, 239] width 287 height 34
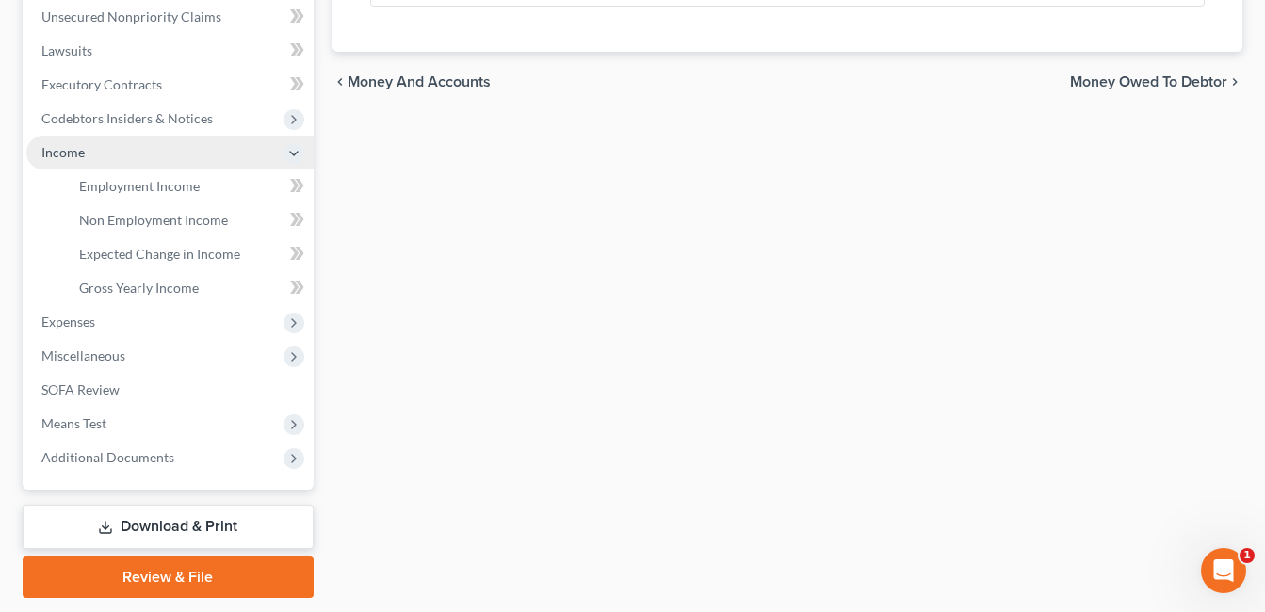
scroll to position [415, 0]
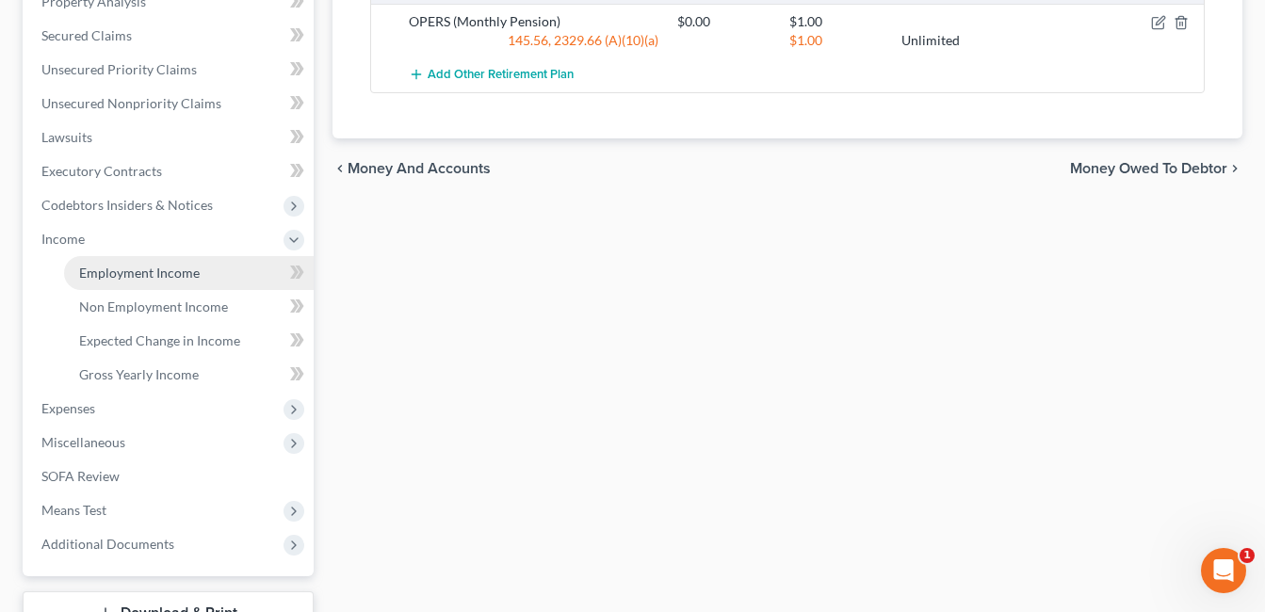
click at [142, 261] on link "Employment Income" at bounding box center [189, 273] width 250 height 34
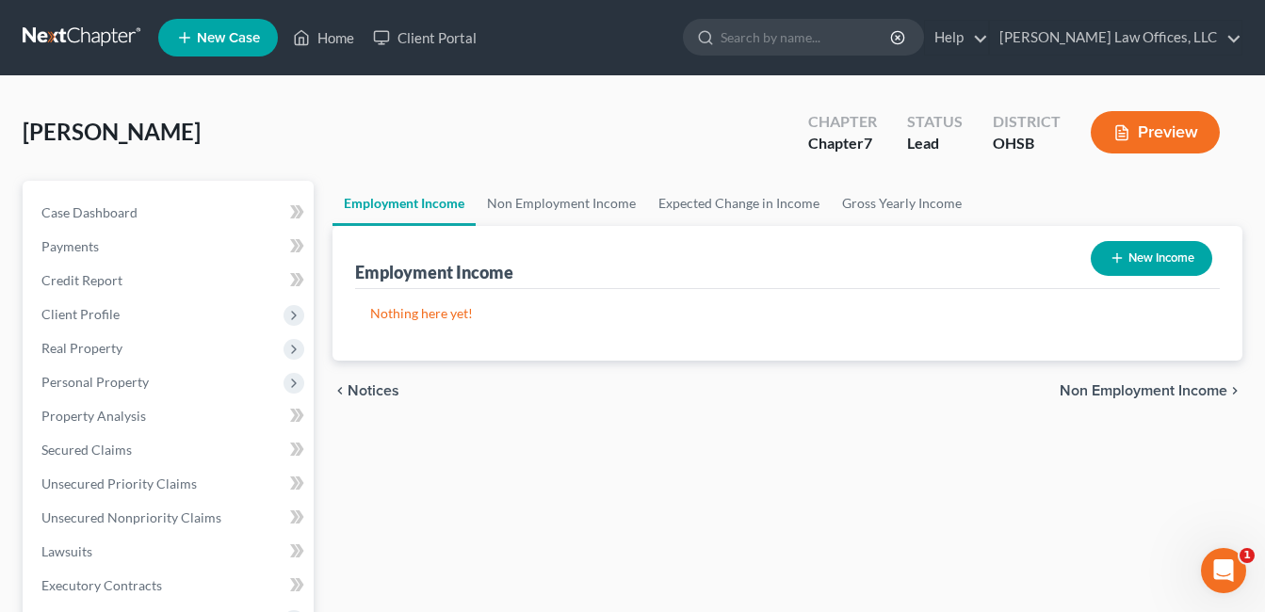
click at [1159, 260] on button "New Income" at bounding box center [1152, 258] width 122 height 35
select select "0"
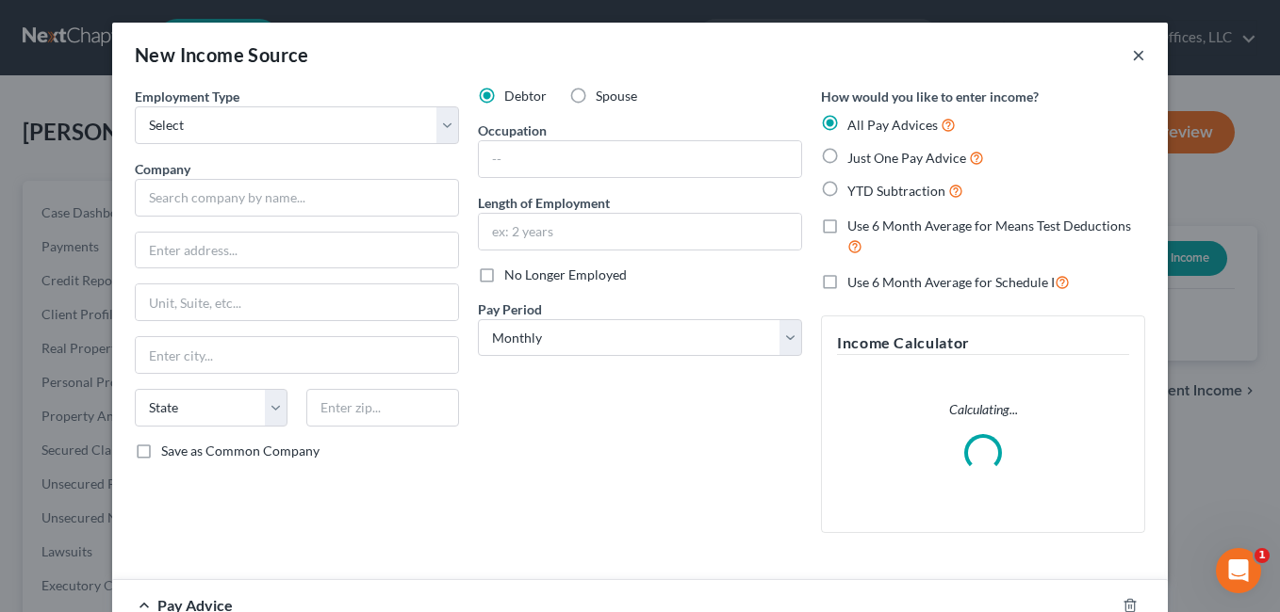
click at [1134, 61] on button "×" at bounding box center [1138, 54] width 13 height 23
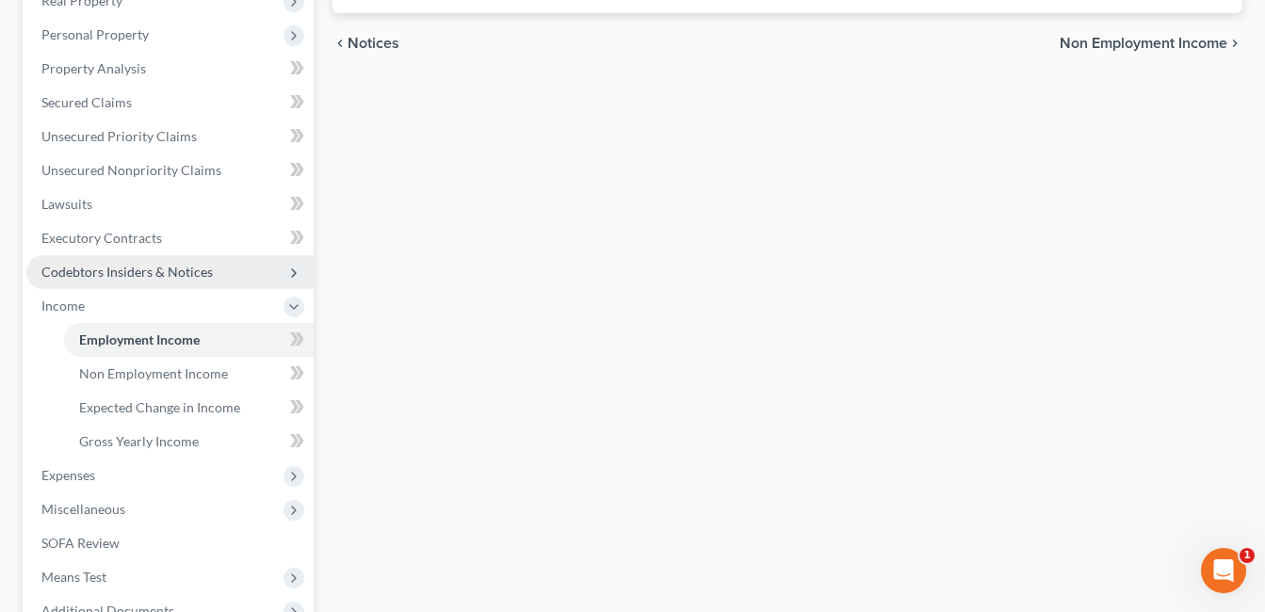
scroll to position [377, 0]
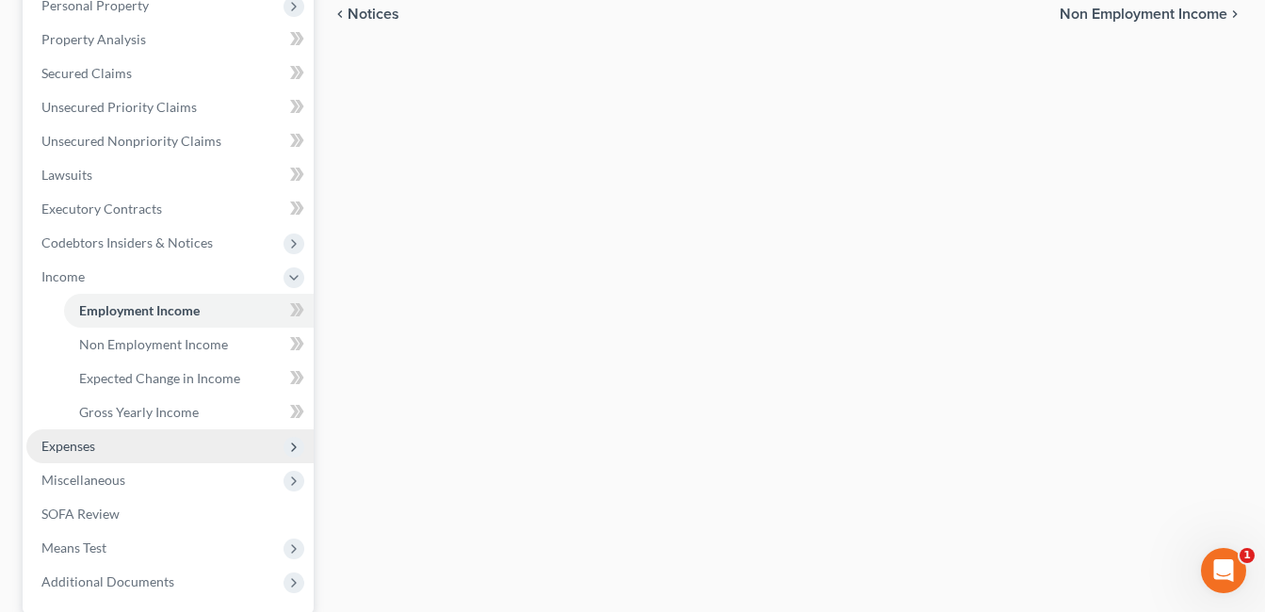
click at [98, 448] on span "Expenses" at bounding box center [169, 447] width 287 height 34
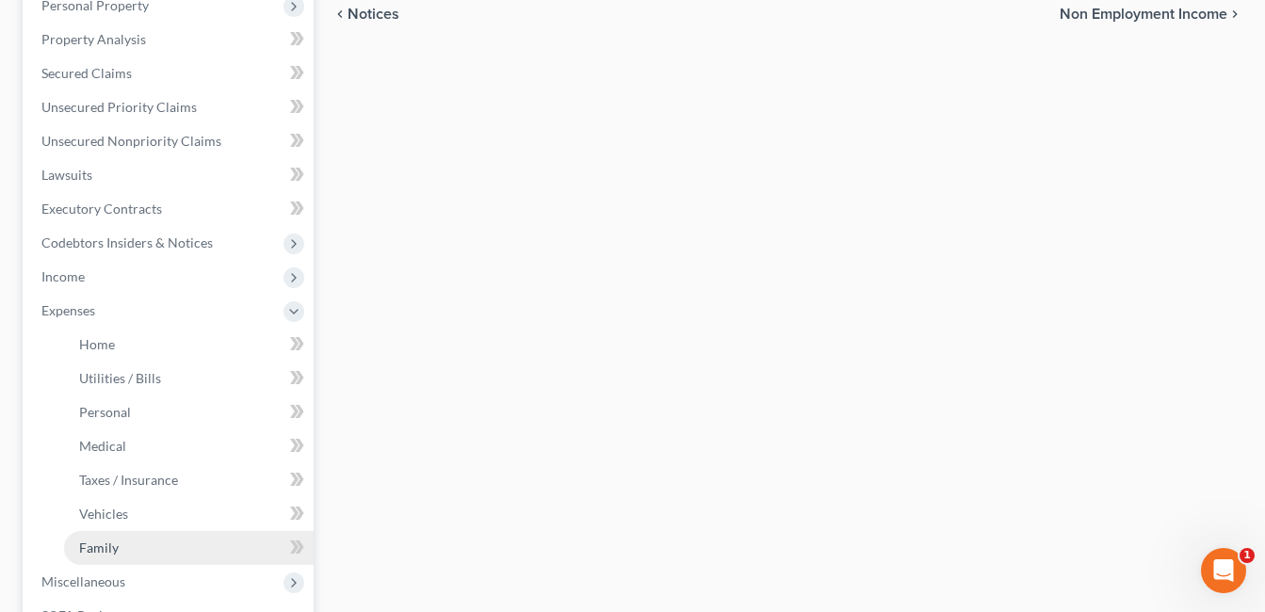
click at [115, 538] on link "Family" at bounding box center [189, 548] width 250 height 34
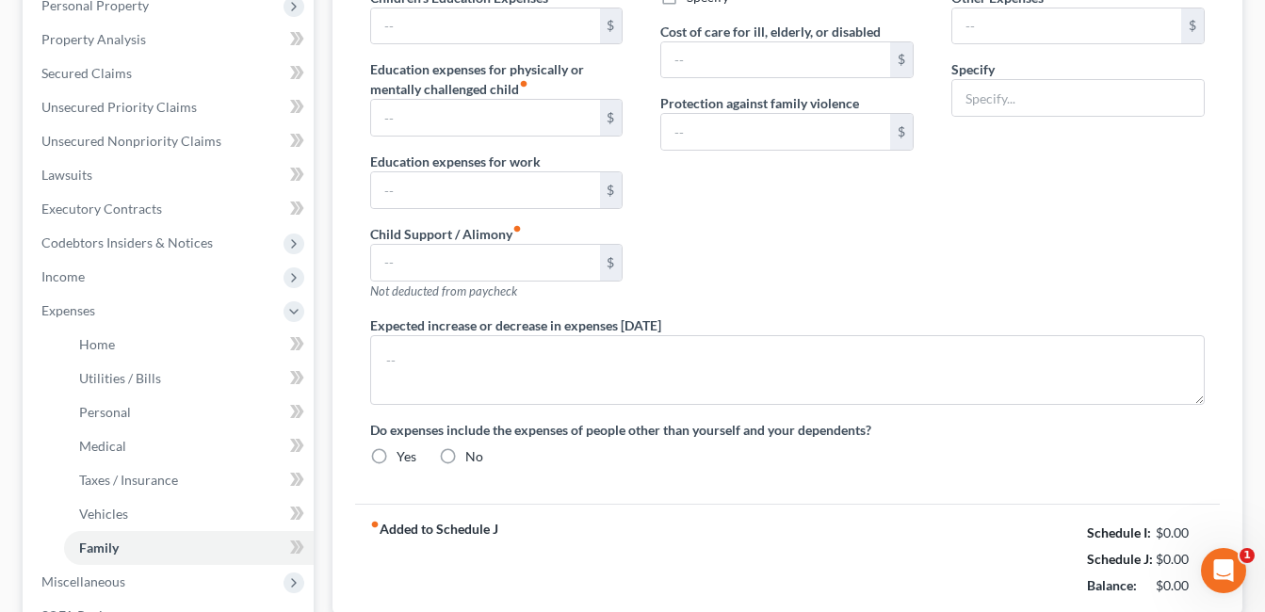
type input "0.00"
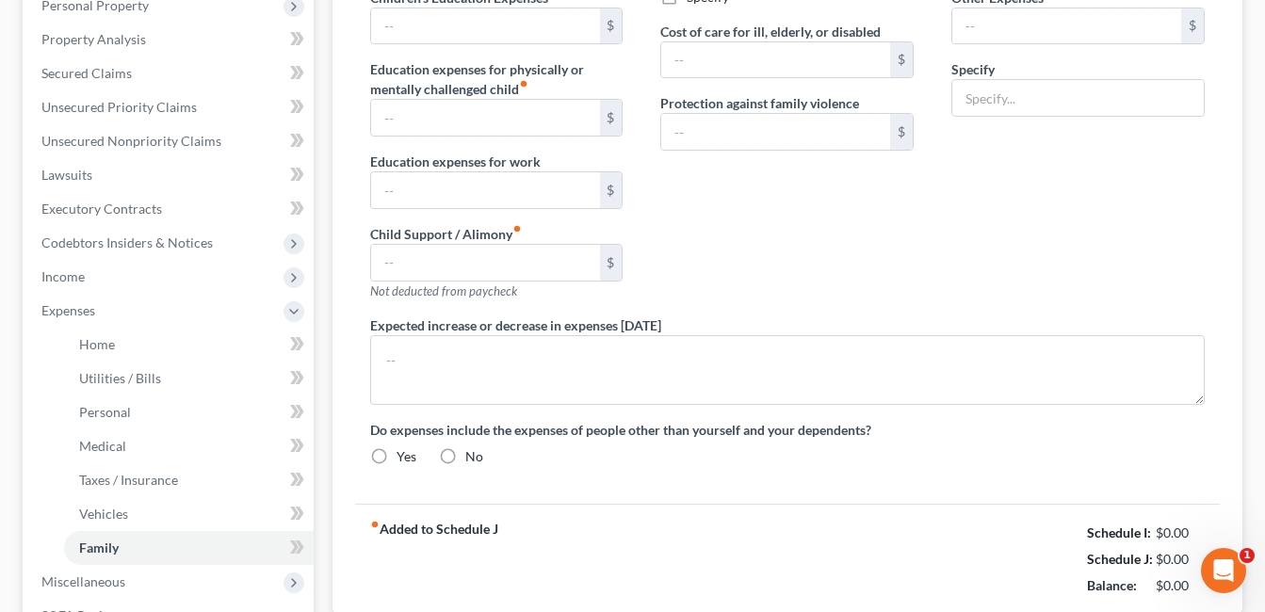
type input "0.00"
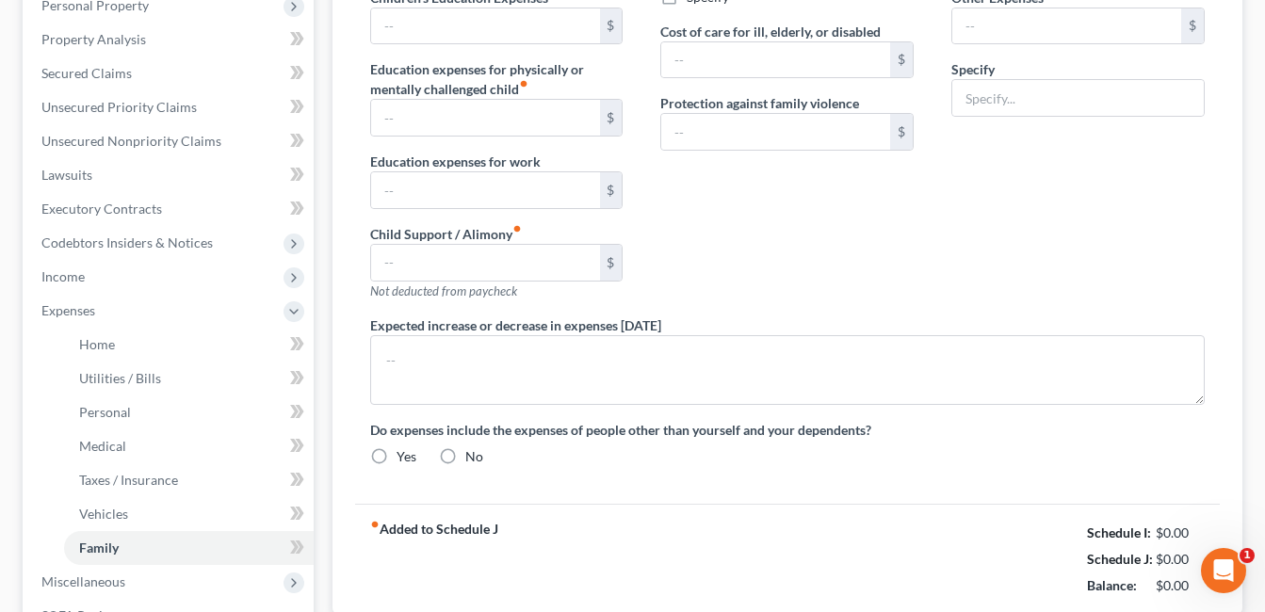
radio input "true"
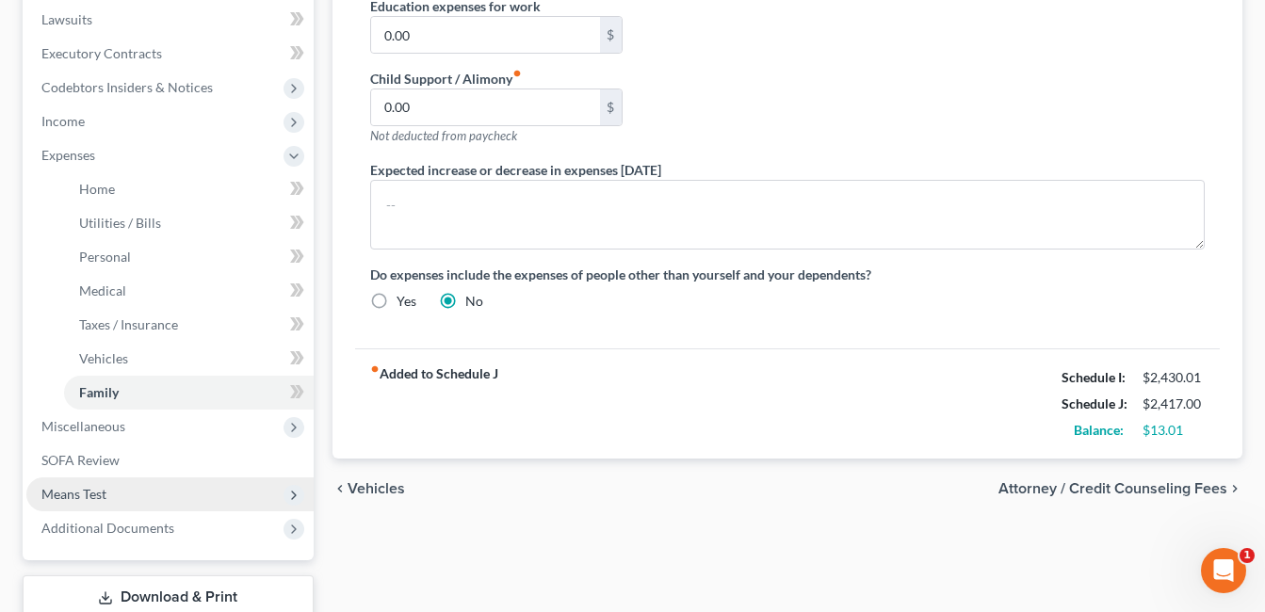
scroll to position [565, 0]
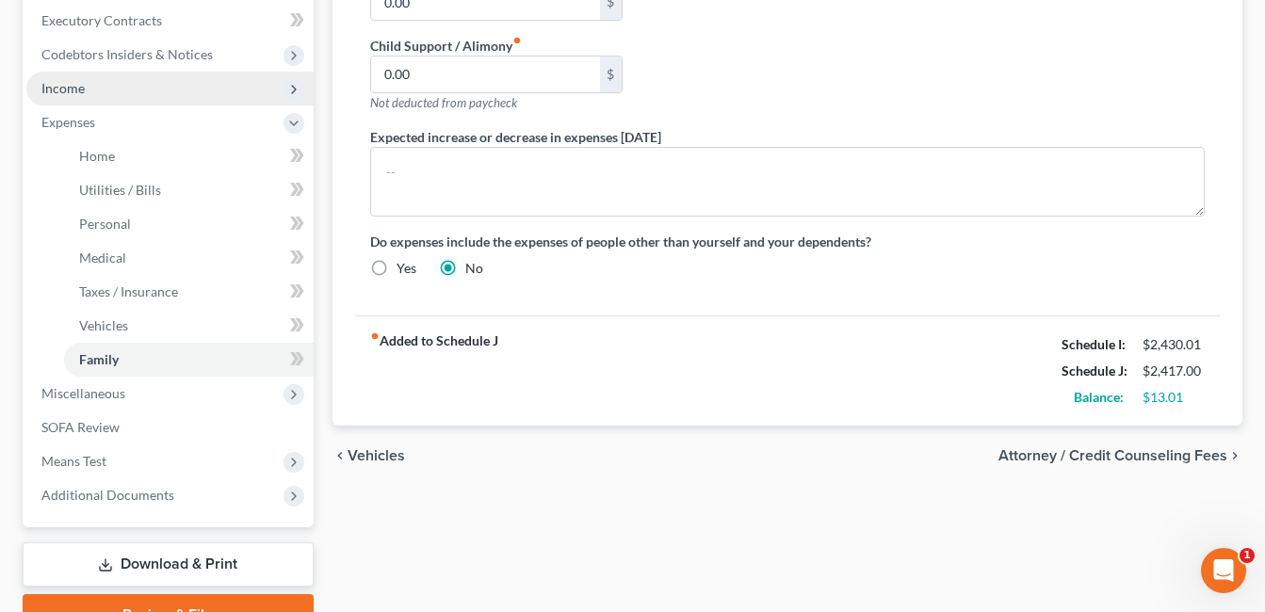
click at [129, 90] on span "Income" at bounding box center [169, 89] width 287 height 34
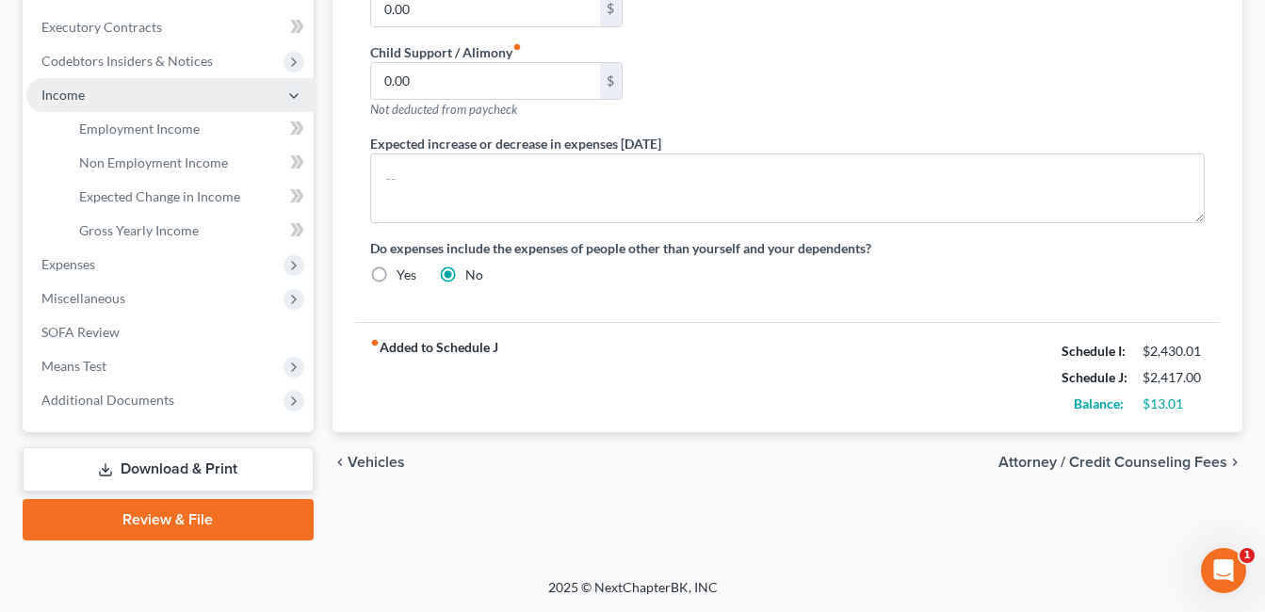
scroll to position [559, 0]
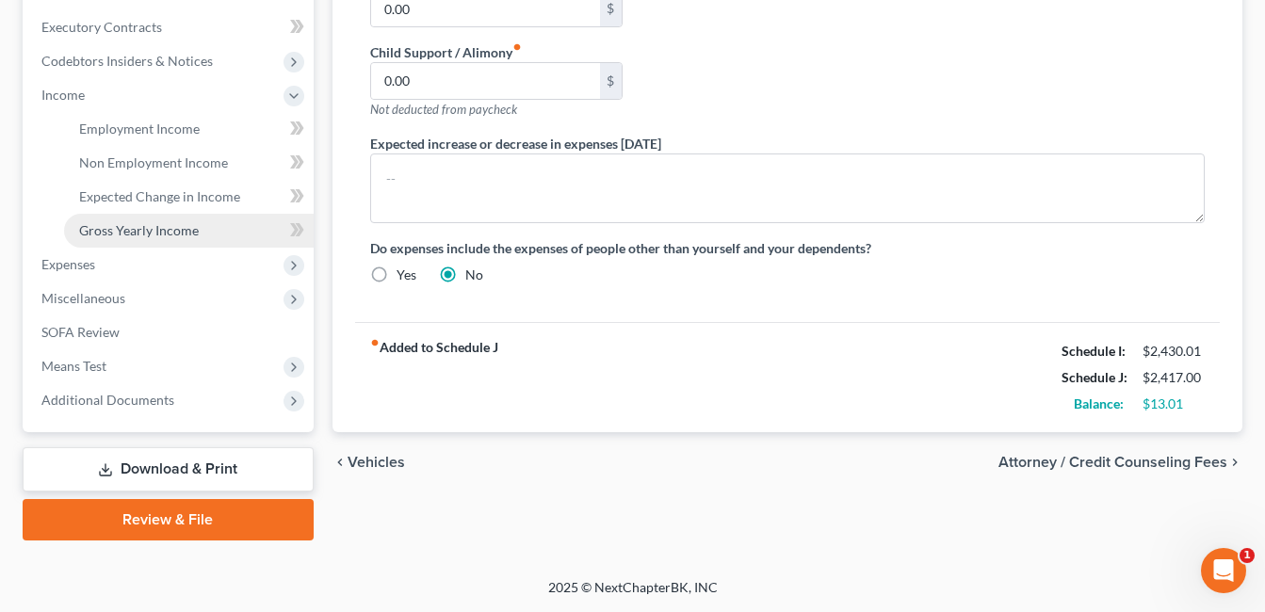
click at [155, 233] on span "Gross Yearly Income" at bounding box center [139, 230] width 120 height 16
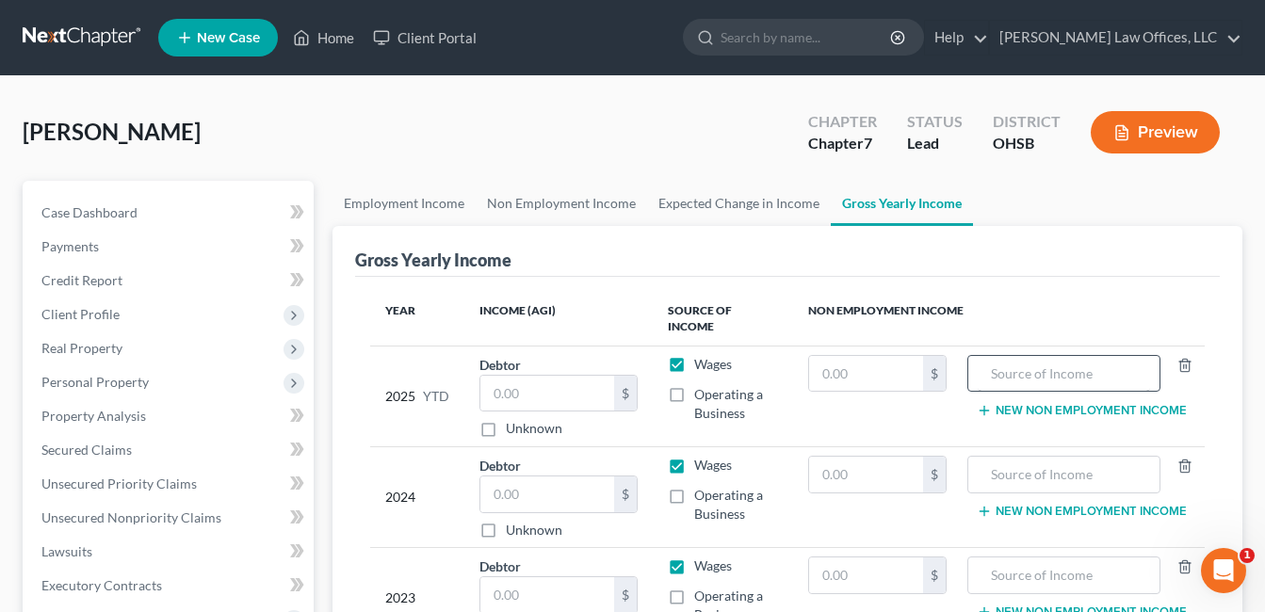
scroll to position [94, 0]
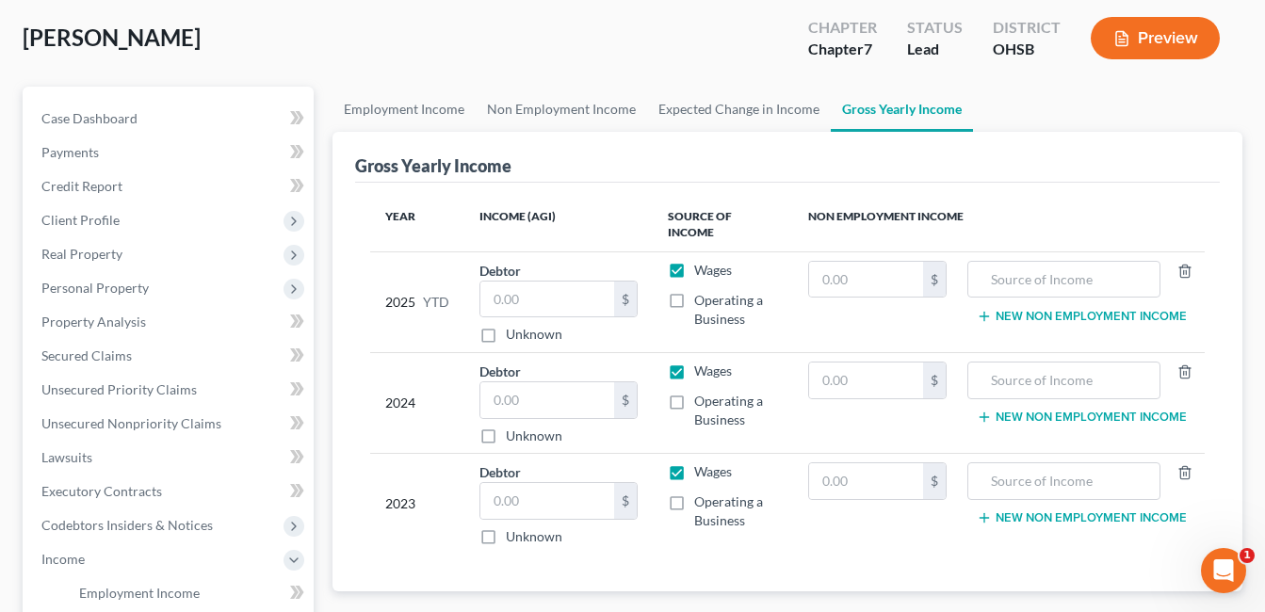
click at [1098, 309] on button "New Non Employment Income" at bounding box center [1082, 316] width 210 height 15
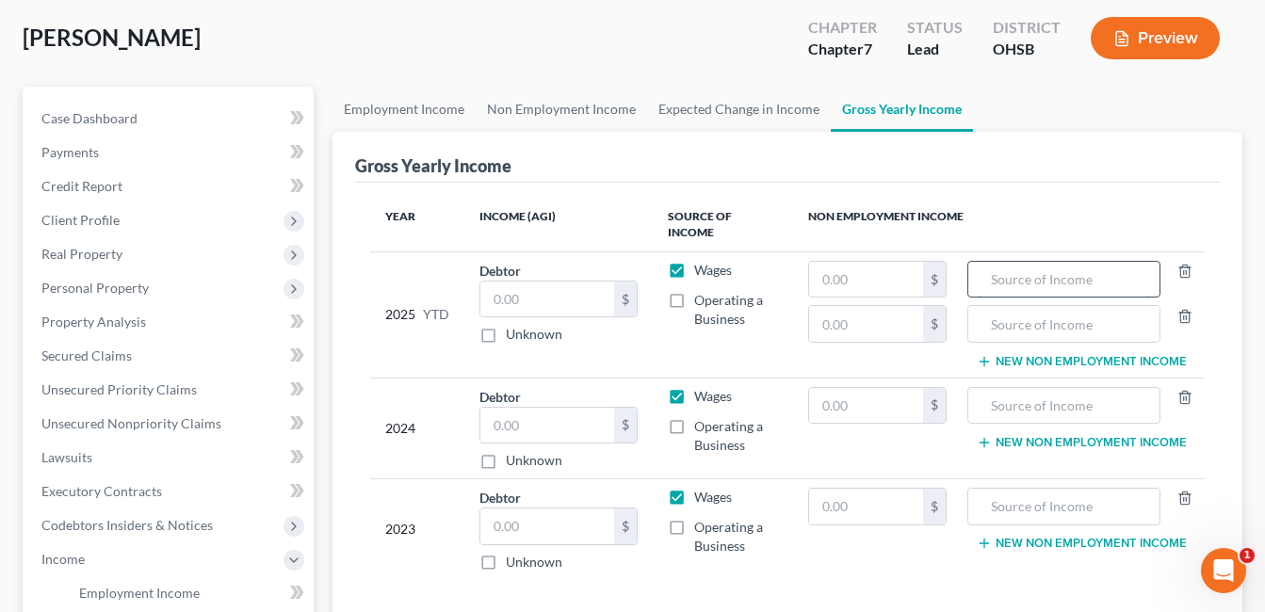
click at [1080, 262] on input "text" at bounding box center [1064, 280] width 172 height 36
type input "Social Security"
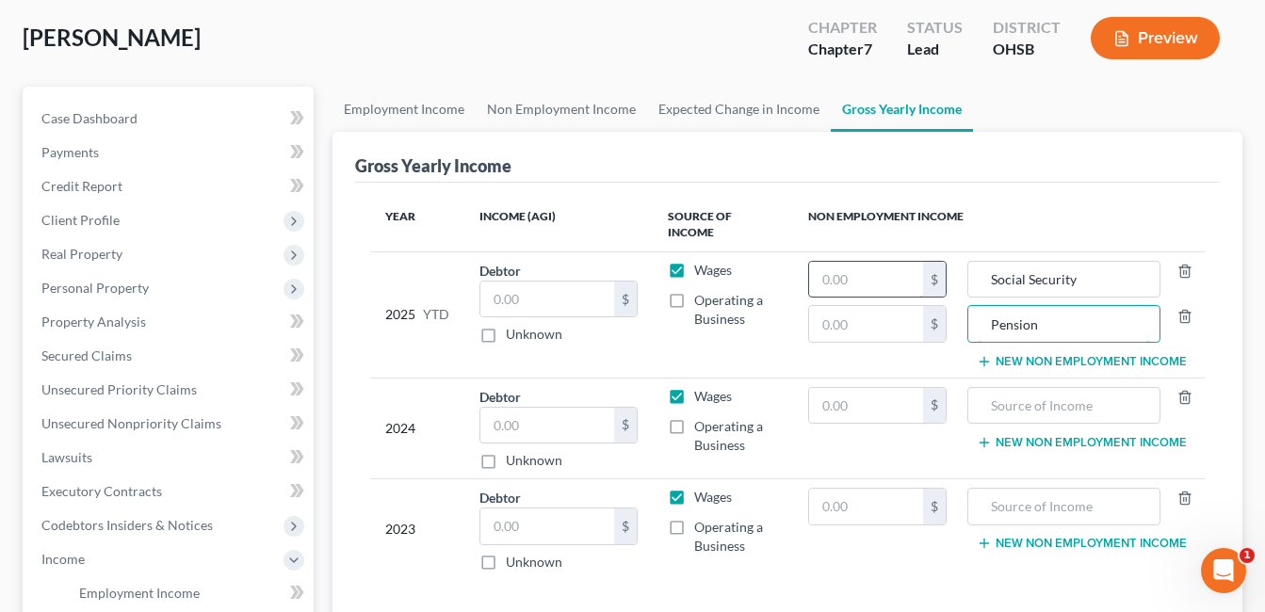
type input "Pension"
click at [902, 269] on input "text" at bounding box center [866, 280] width 114 height 36
click at [858, 262] on input "text" at bounding box center [866, 280] width 114 height 36
paste input "20,349.9"
type input "20,349.90"
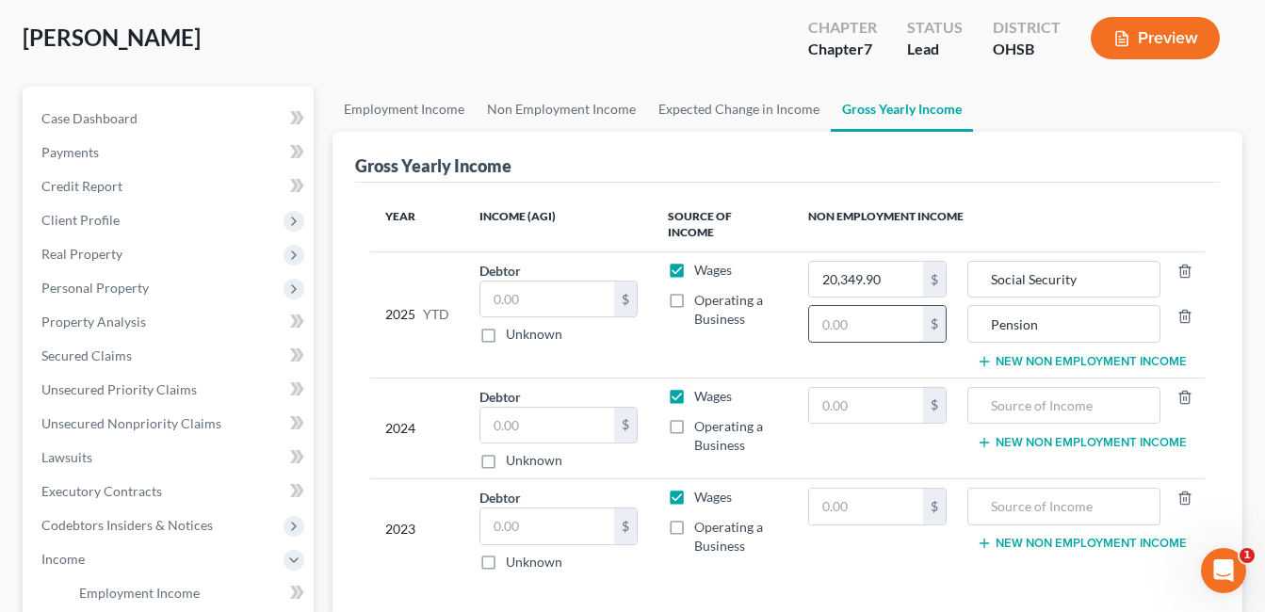
click at [849, 316] on input "text" at bounding box center [866, 324] width 114 height 36
paste input "3,159.09"
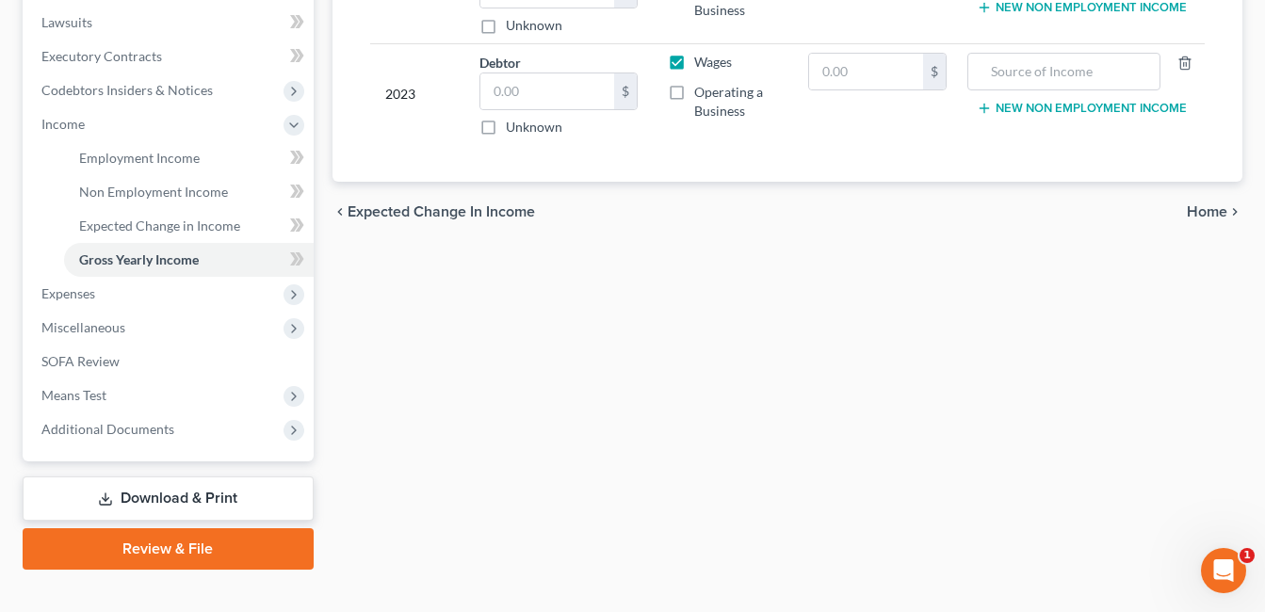
scroll to position [559, 0]
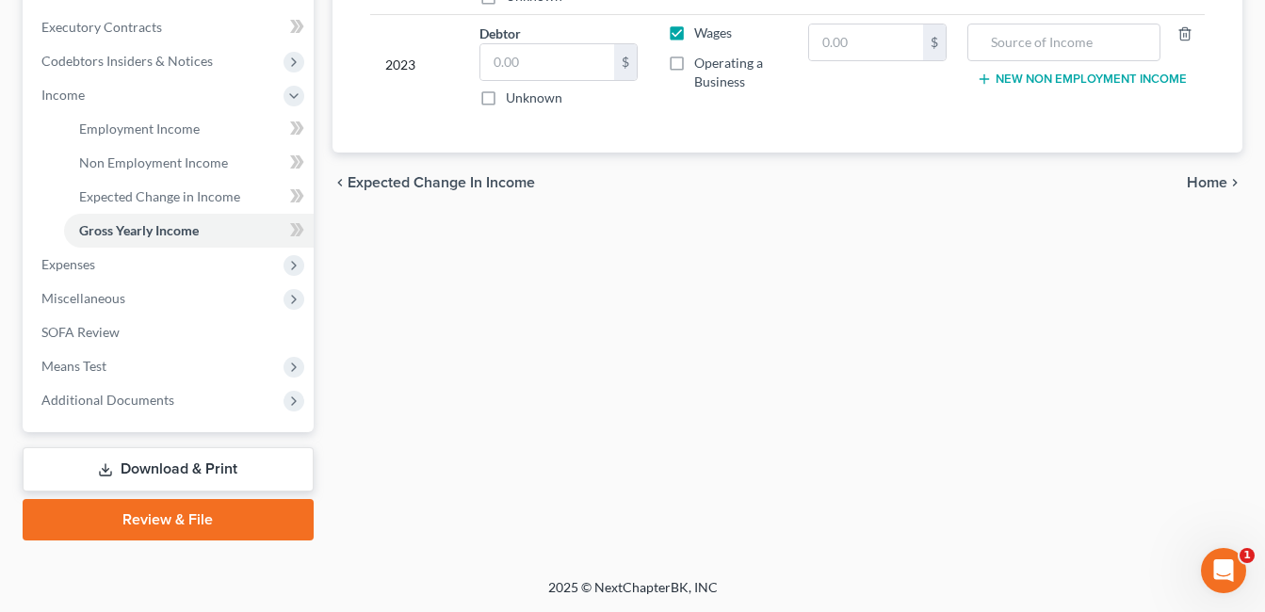
type input "3,159.09"
click at [207, 522] on link "Review & File" at bounding box center [168, 519] width 291 height 41
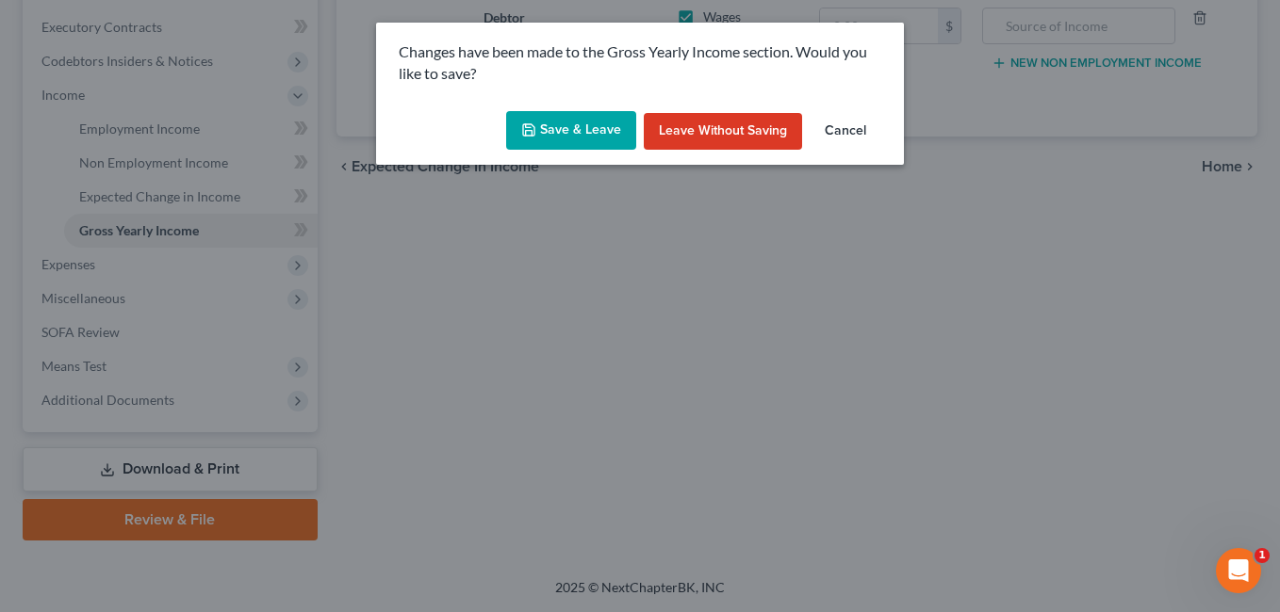
click at [710, 135] on button "Leave without Saving" at bounding box center [723, 132] width 158 height 38
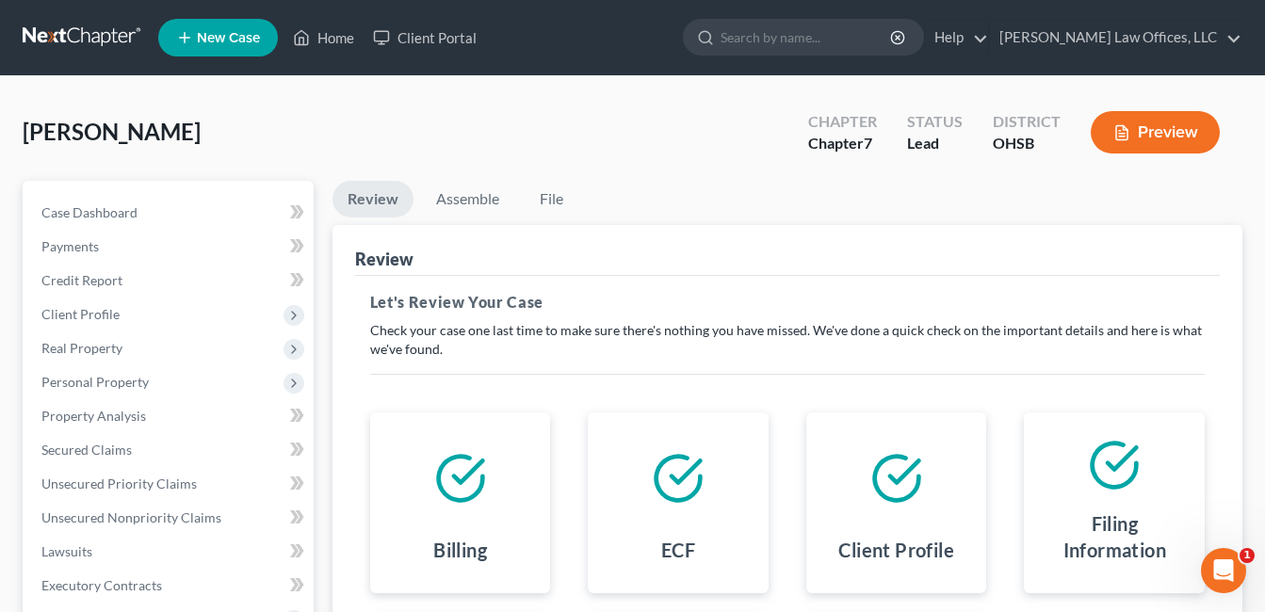
scroll to position [423, 0]
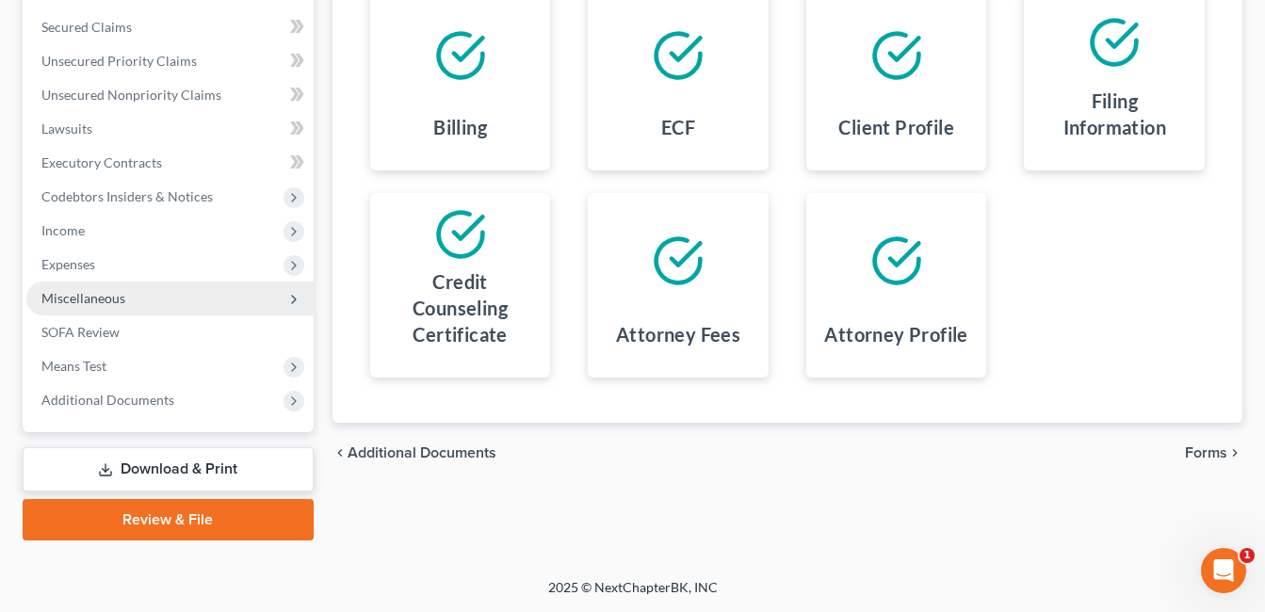
click at [113, 309] on span "Miscellaneous" at bounding box center [169, 299] width 287 height 34
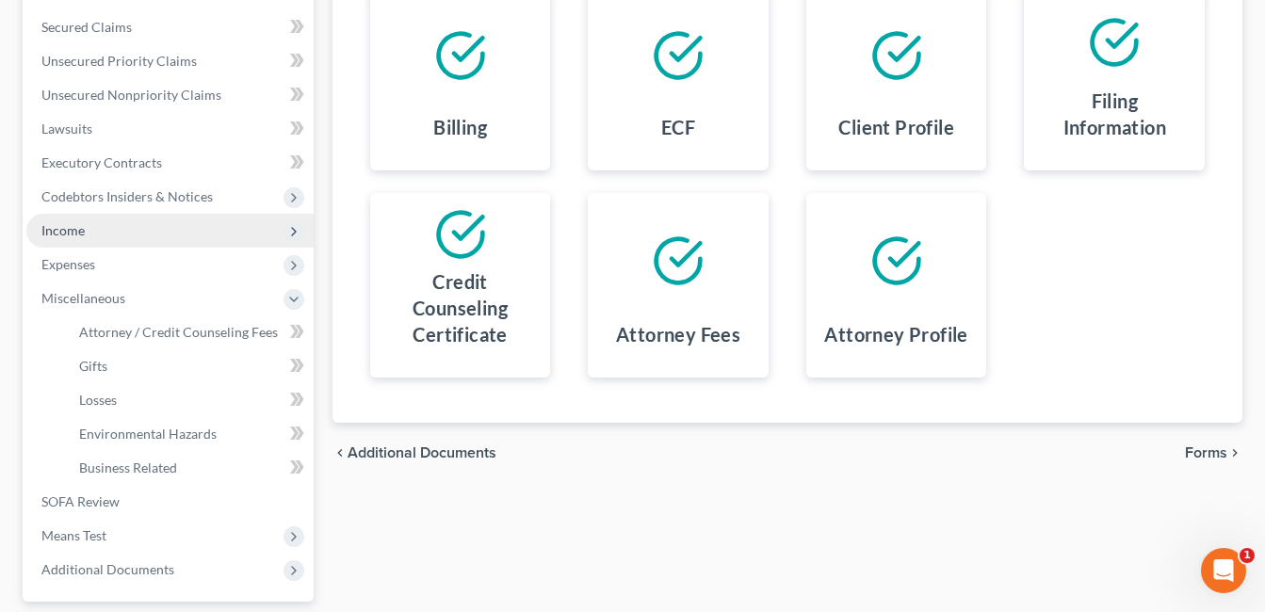
click at [116, 215] on span "Income" at bounding box center [169, 231] width 287 height 34
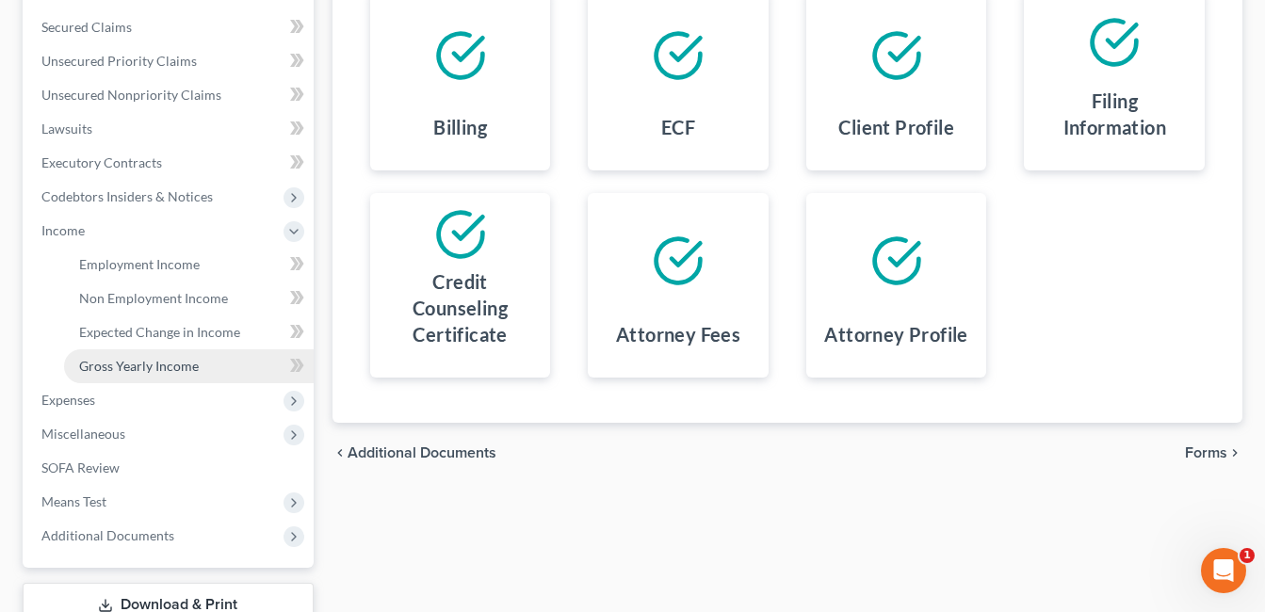
drag, startPoint x: 142, startPoint y: 357, endPoint x: 227, endPoint y: 350, distance: 85.1
click at [143, 358] on span "Gross Yearly Income" at bounding box center [139, 366] width 120 height 16
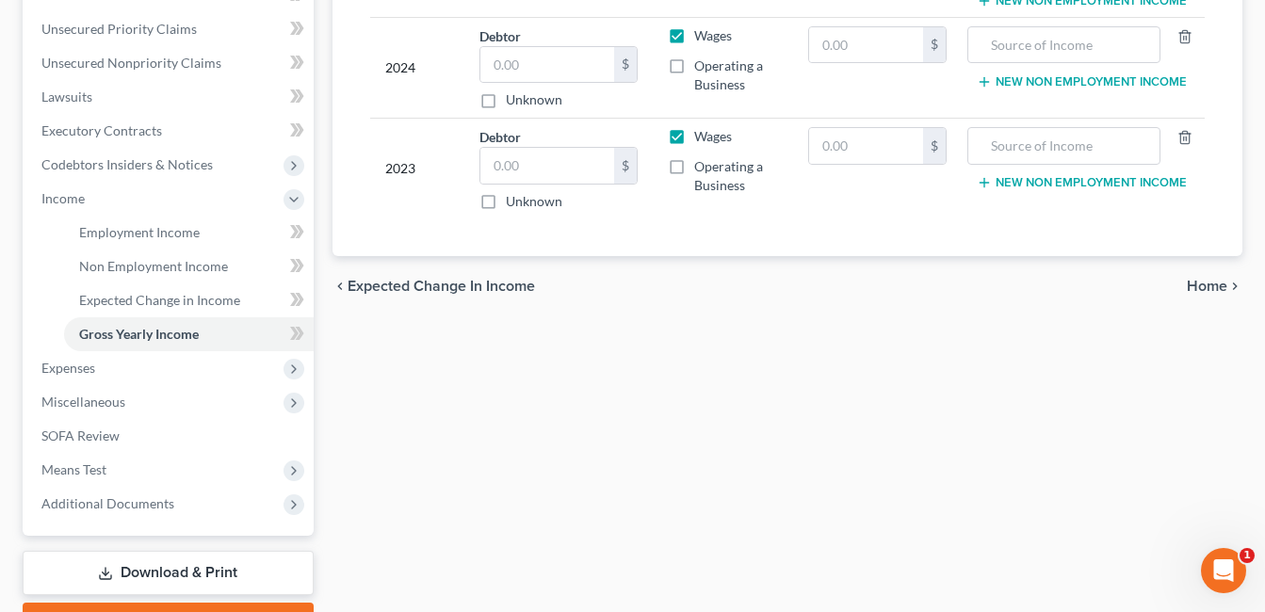
scroll to position [471, 0]
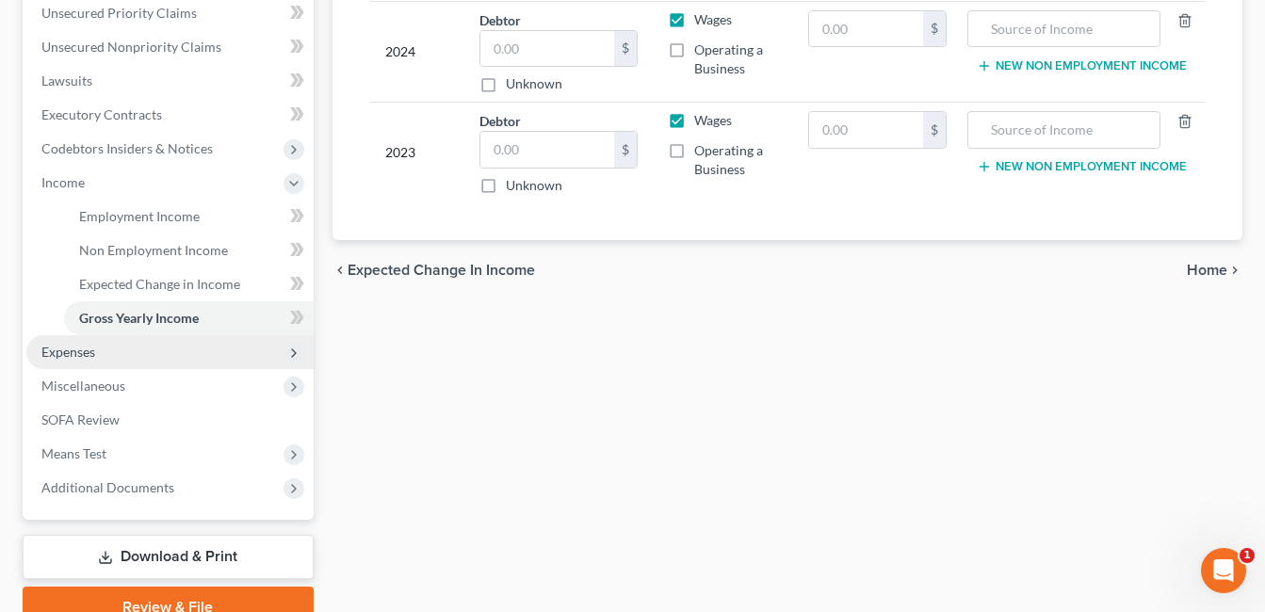
click at [188, 355] on span "Expenses" at bounding box center [169, 352] width 287 height 34
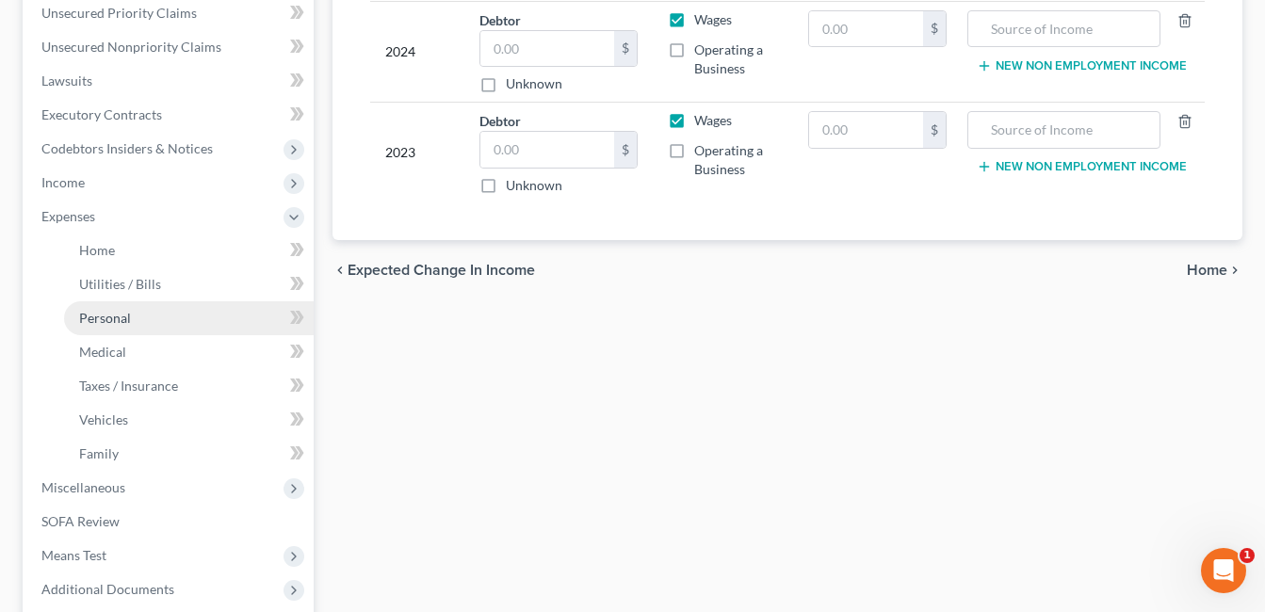
click at [198, 315] on link "Personal" at bounding box center [189, 319] width 250 height 34
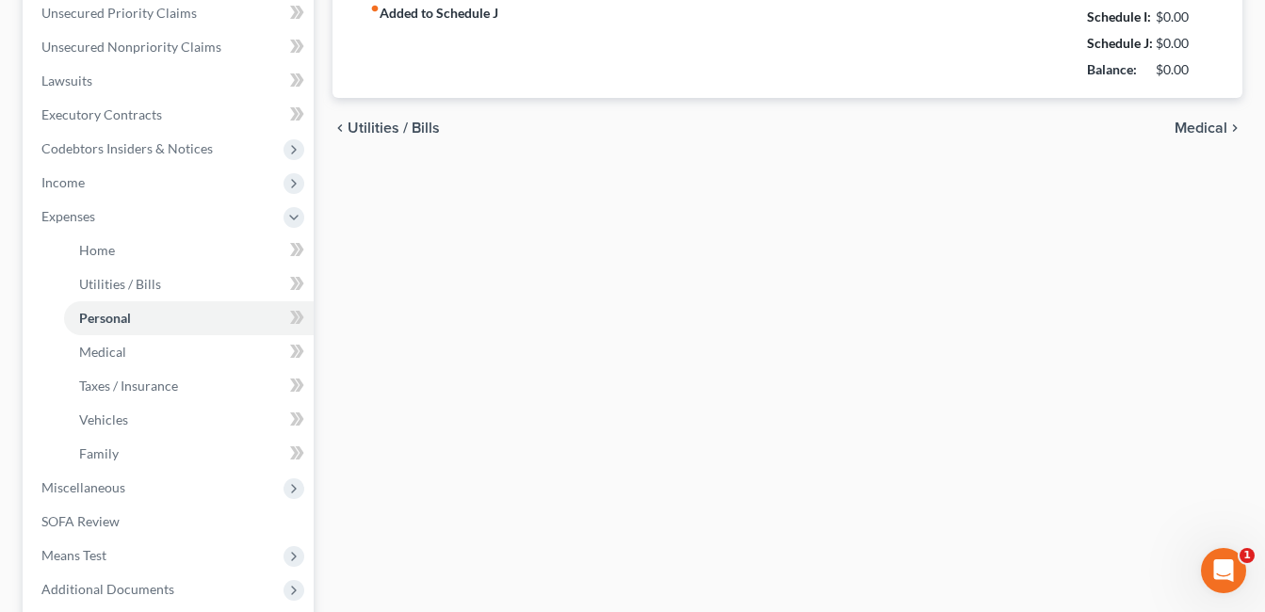
scroll to position [313, 0]
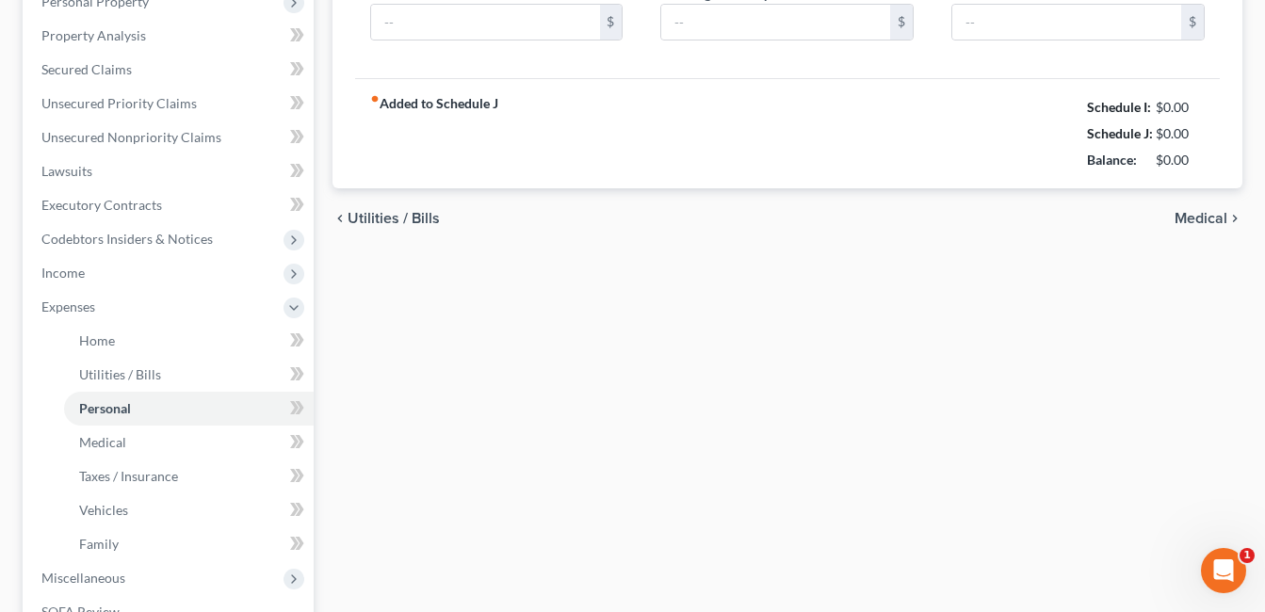
type input "500.00"
type input "50.00"
type input "65.00"
type input "25.00"
type input "70.00"
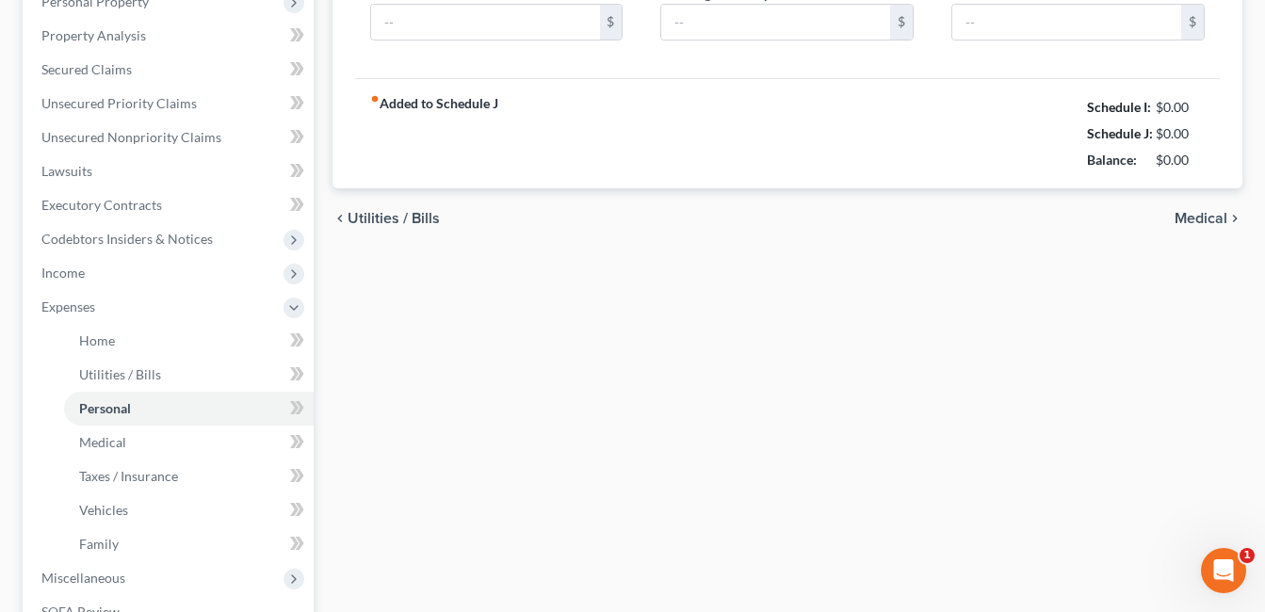
type input "75.00"
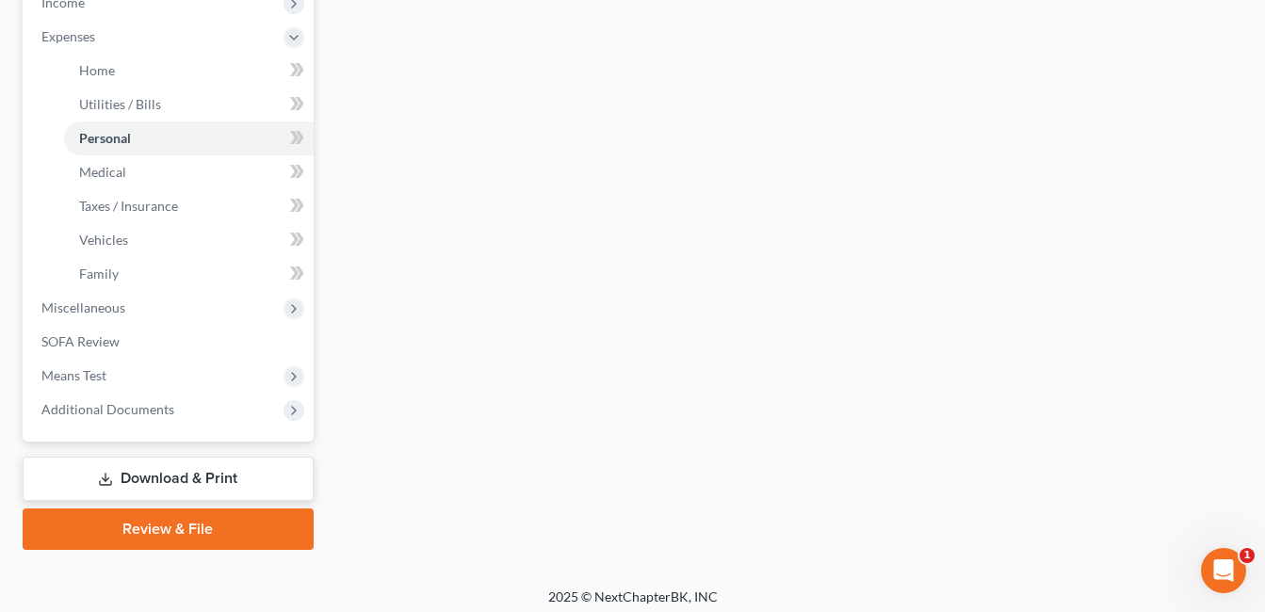
scroll to position [660, 0]
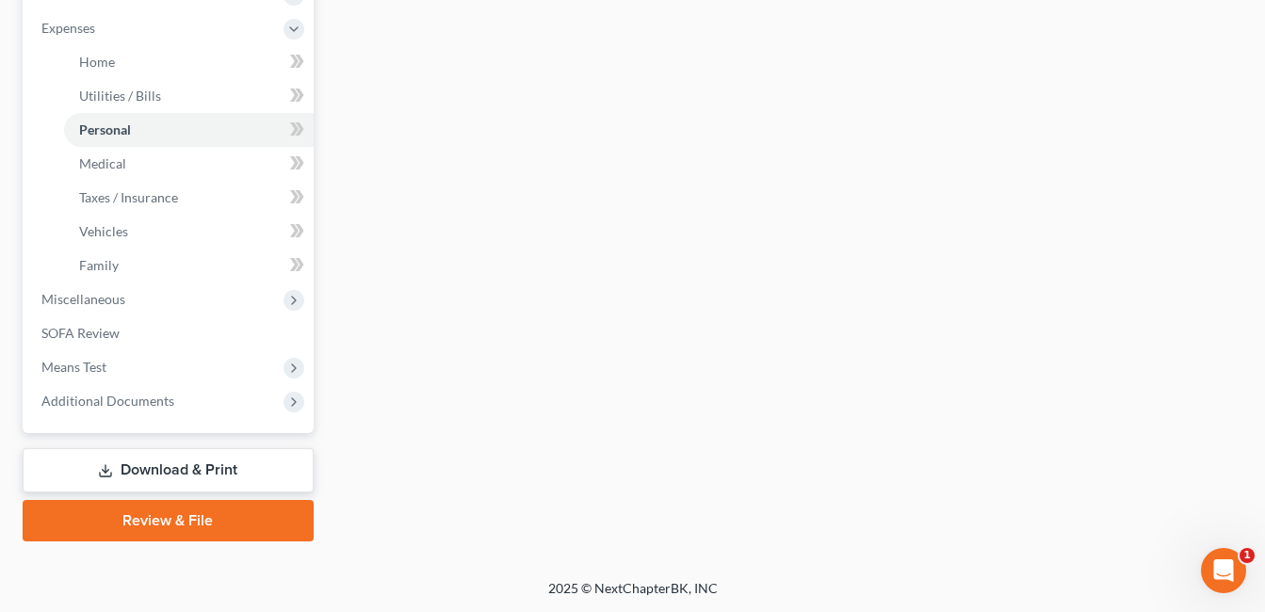
click at [196, 517] on link "Review & File" at bounding box center [168, 520] width 291 height 41
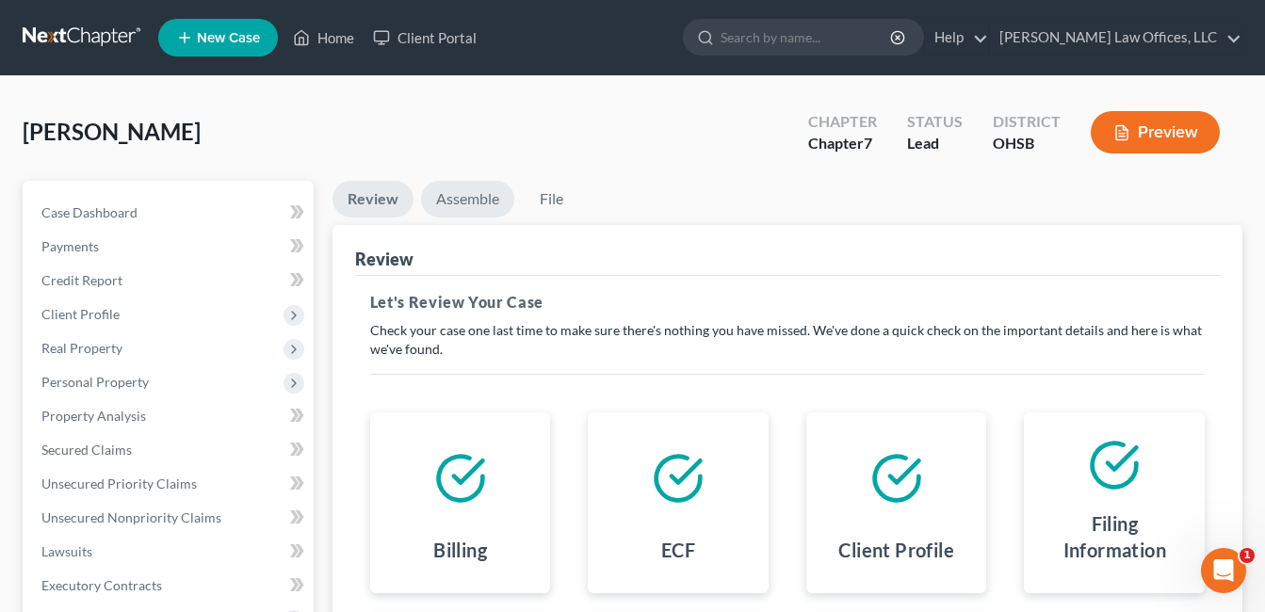
click at [464, 205] on link "Assemble" at bounding box center [467, 199] width 93 height 37
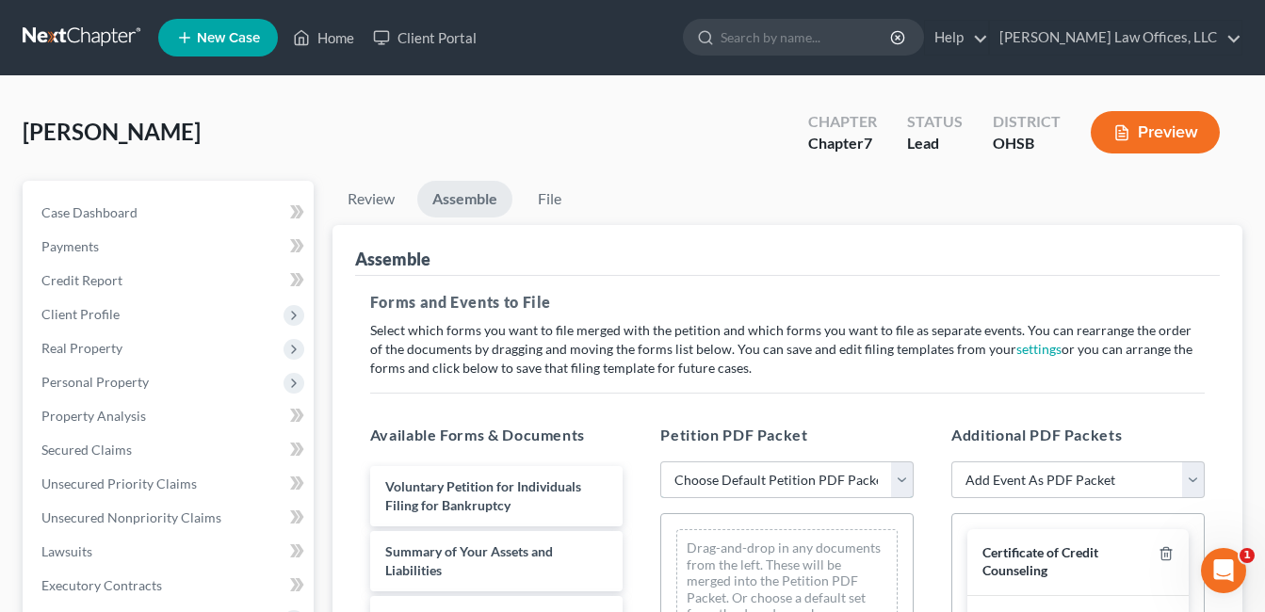
click at [901, 478] on select "Choose Default Petition PDF Packet Emergency Filing (Voluntary Petition and Cre…" at bounding box center [787, 481] width 253 height 38
select select "4"
click at [661, 462] on select "Choose Default Petition PDF Packet Emergency Filing (Voluntary Petition and Cre…" at bounding box center [787, 481] width 253 height 38
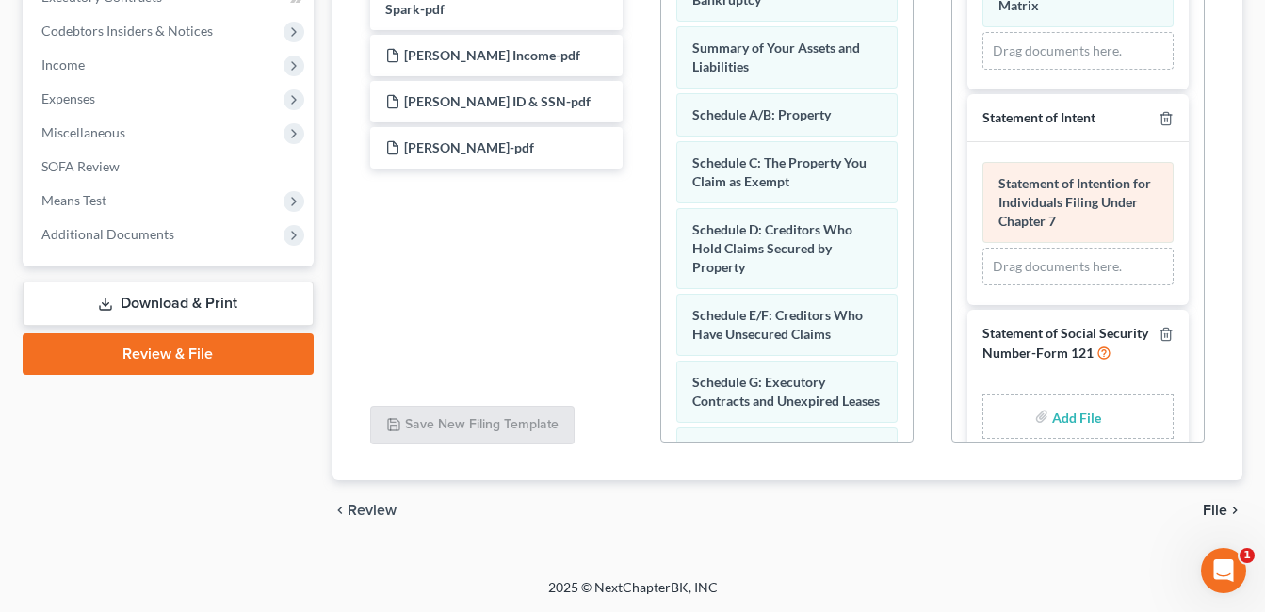
scroll to position [640, 0]
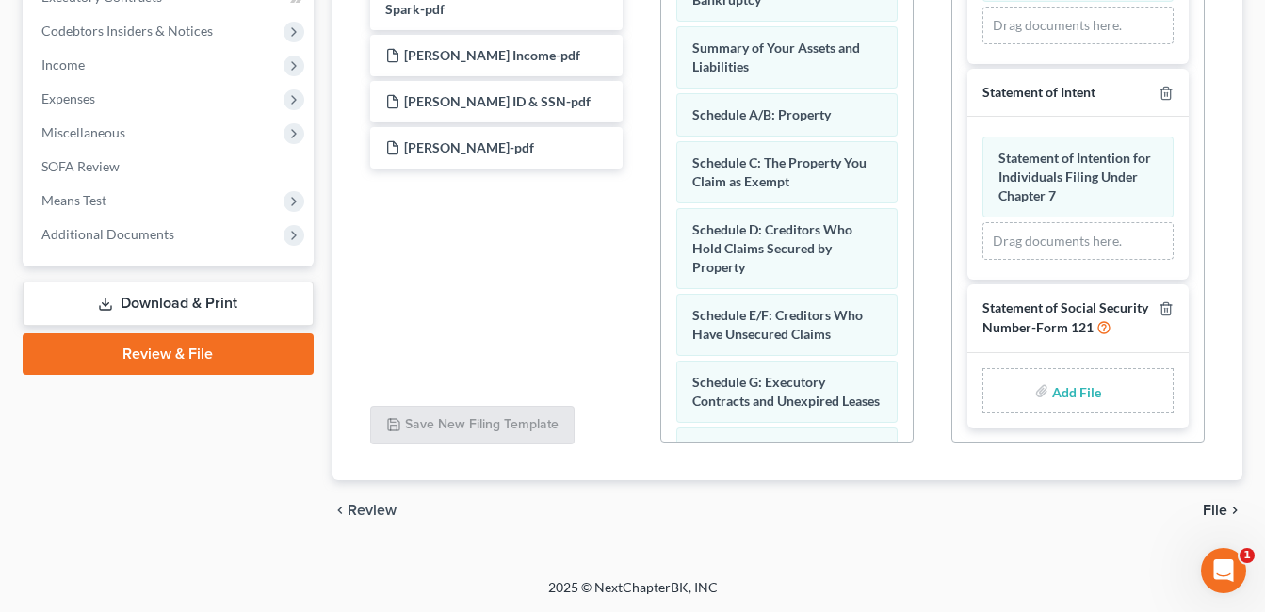
click at [1059, 393] on input "file" at bounding box center [1074, 391] width 45 height 34
click at [168, 250] on span "Additional Documents" at bounding box center [169, 235] width 287 height 34
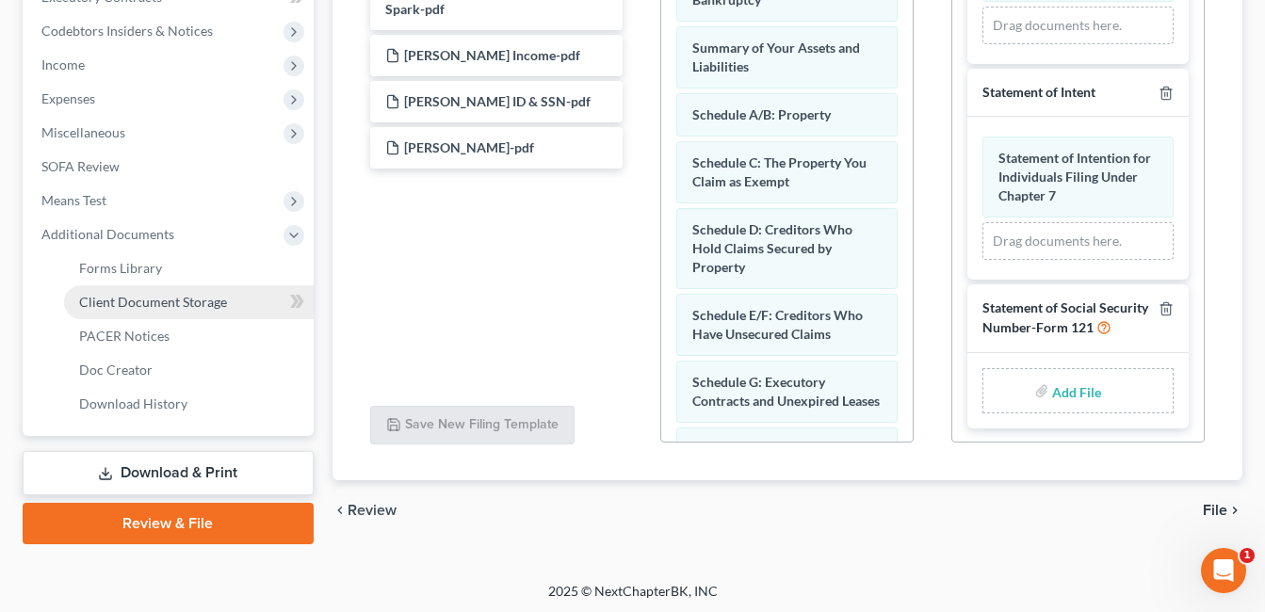
click at [198, 301] on span "Client Document Storage" at bounding box center [153, 302] width 148 height 16
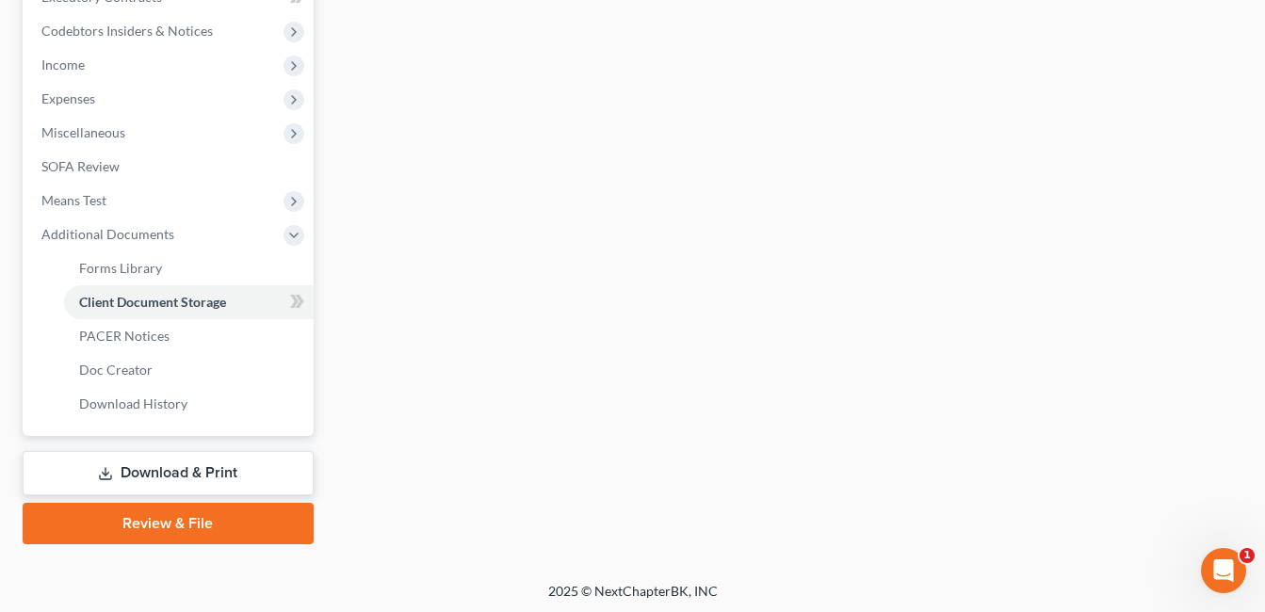
scroll to position [464, 0]
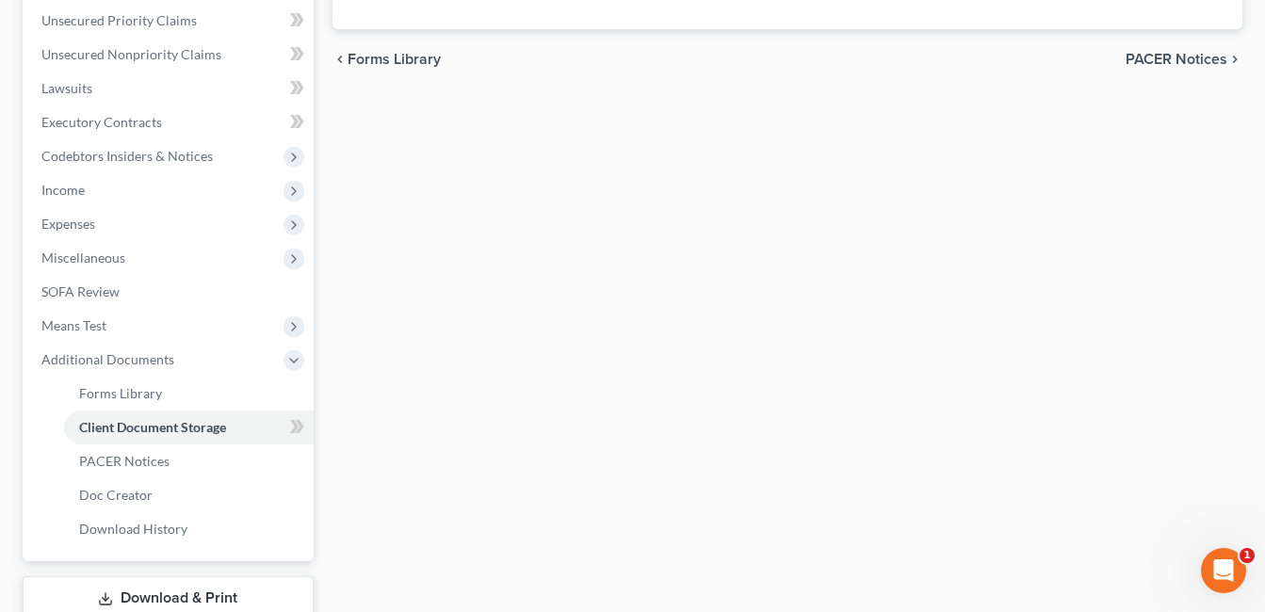
select select "7"
select select "52"
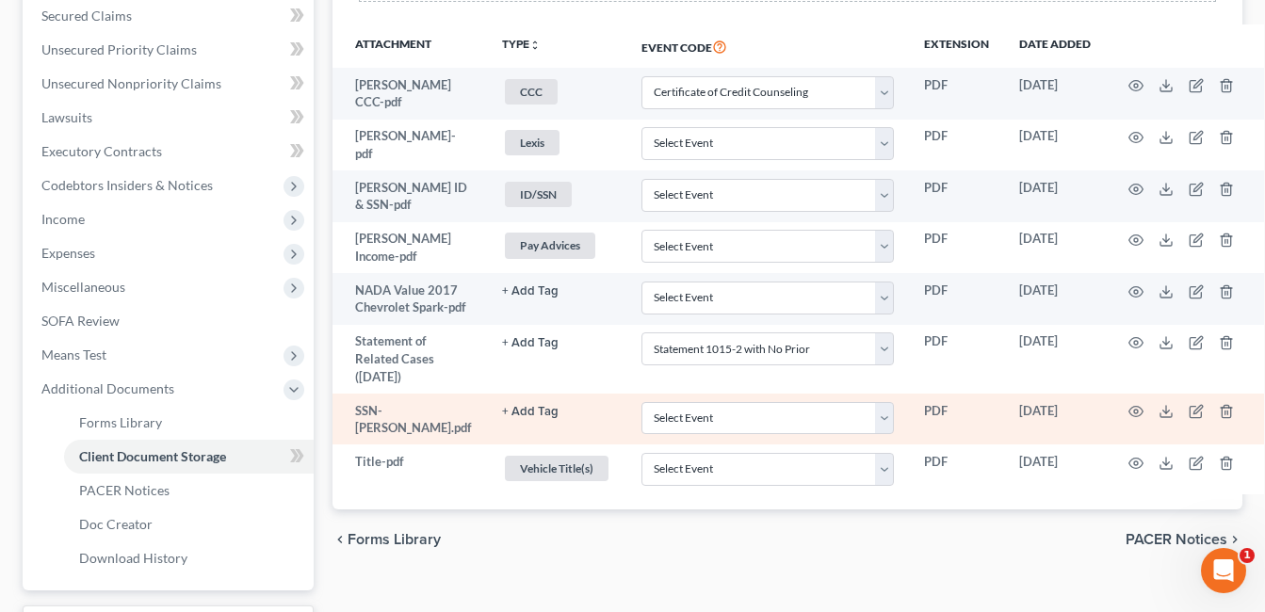
scroll to position [471, 0]
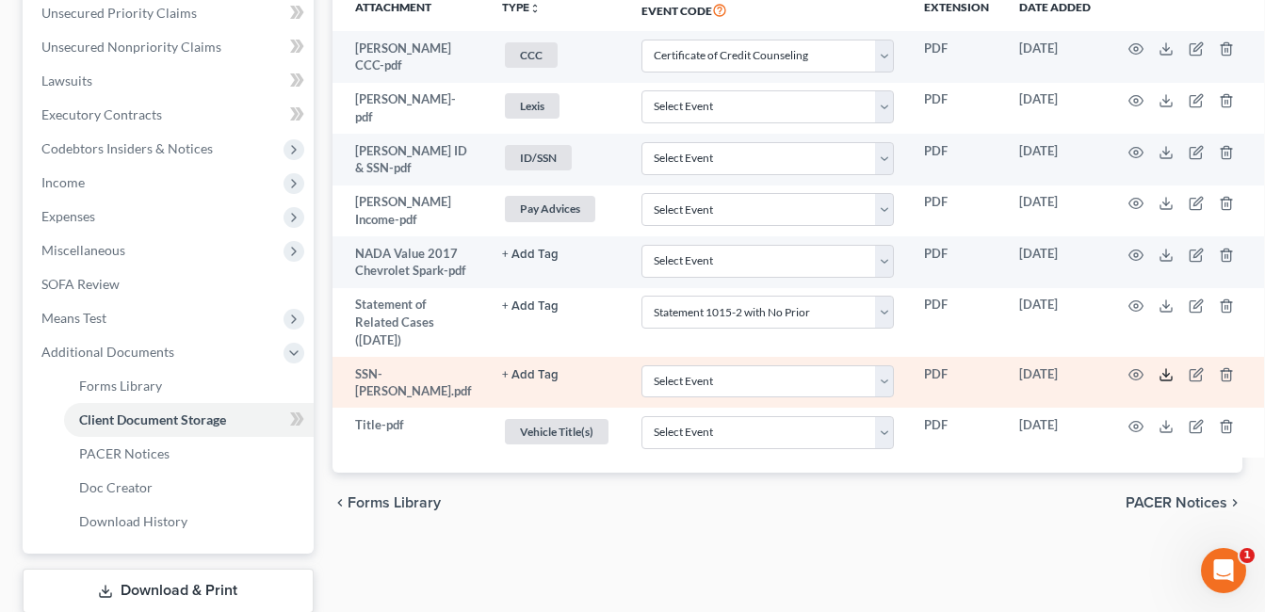
click at [1159, 383] on icon at bounding box center [1166, 374] width 15 height 15
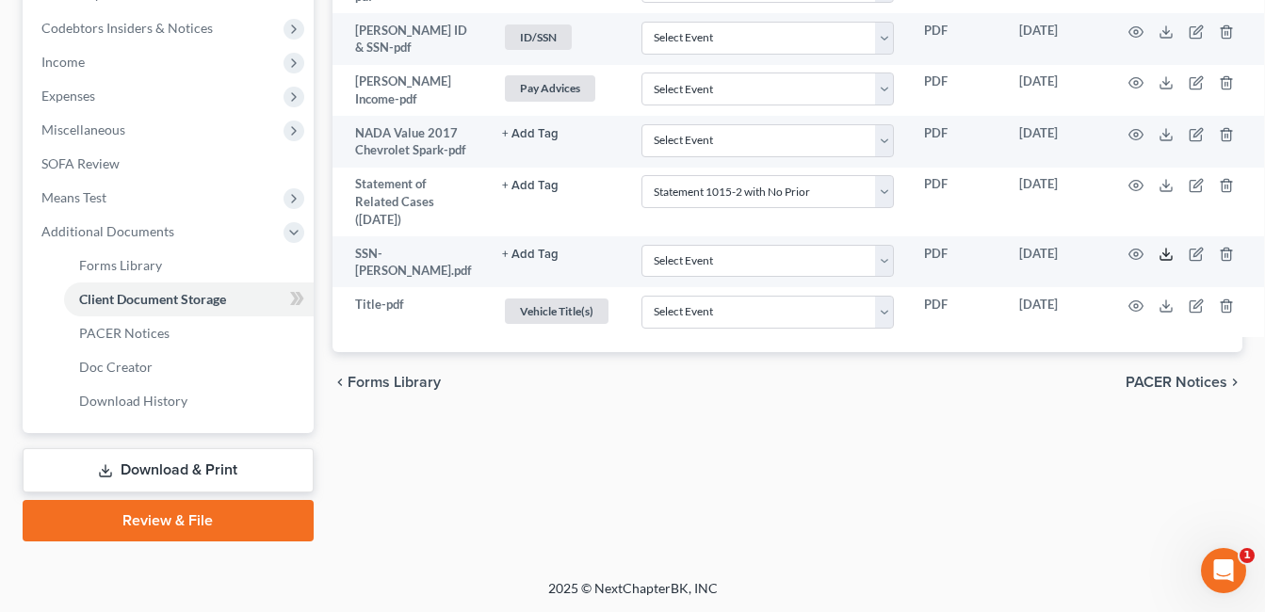
scroll to position [593, 0]
click at [192, 518] on link "Review & File" at bounding box center [168, 519] width 291 height 41
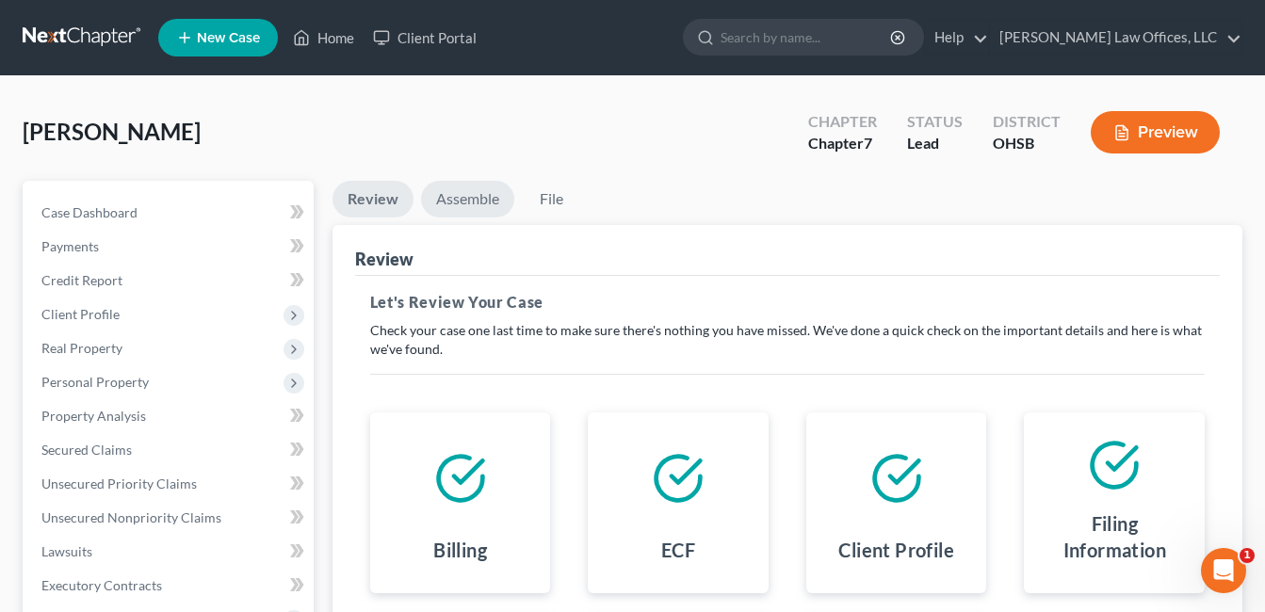
click at [463, 199] on link "Assemble" at bounding box center [467, 199] width 93 height 37
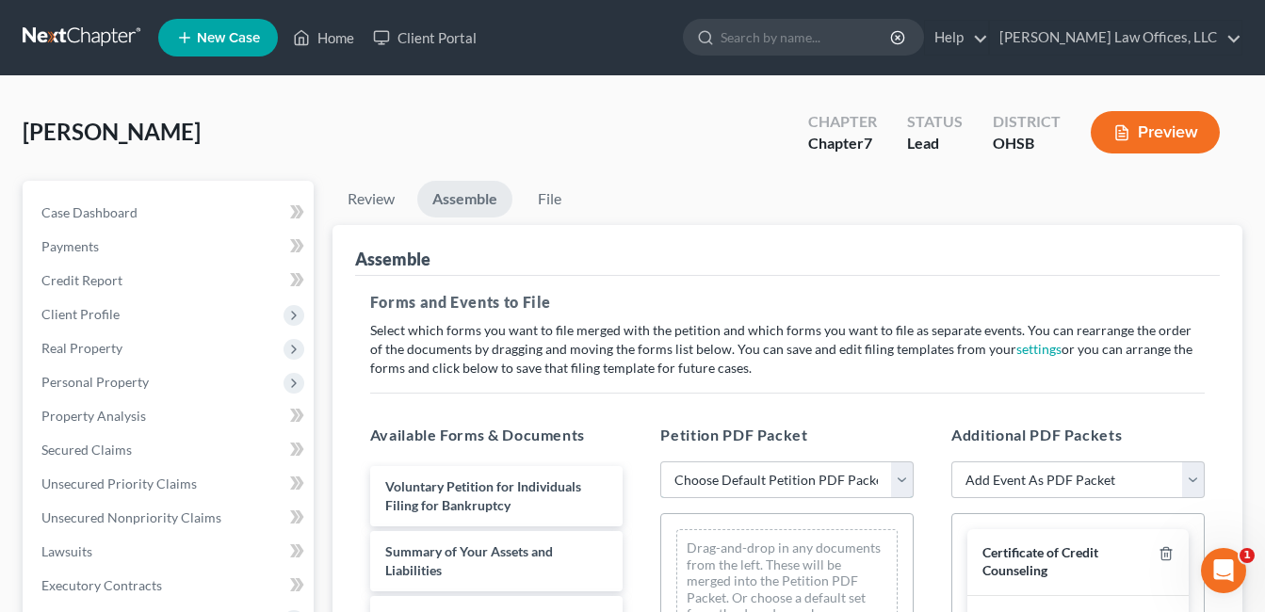
click at [903, 477] on select "Choose Default Petition PDF Packet Emergency Filing (Voluntary Petition and Cre…" at bounding box center [787, 481] width 253 height 38
select select "4"
click at [661, 462] on select "Choose Default Petition PDF Packet Emergency Filing (Voluntary Petition and Cre…" at bounding box center [787, 481] width 253 height 38
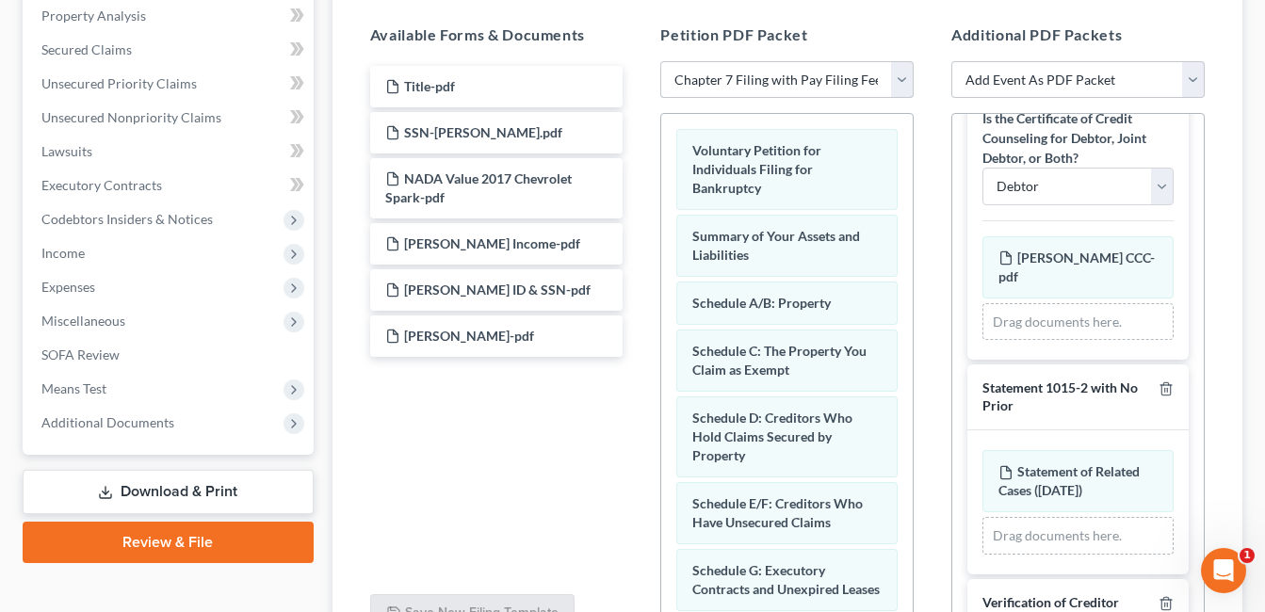
scroll to position [640, 0]
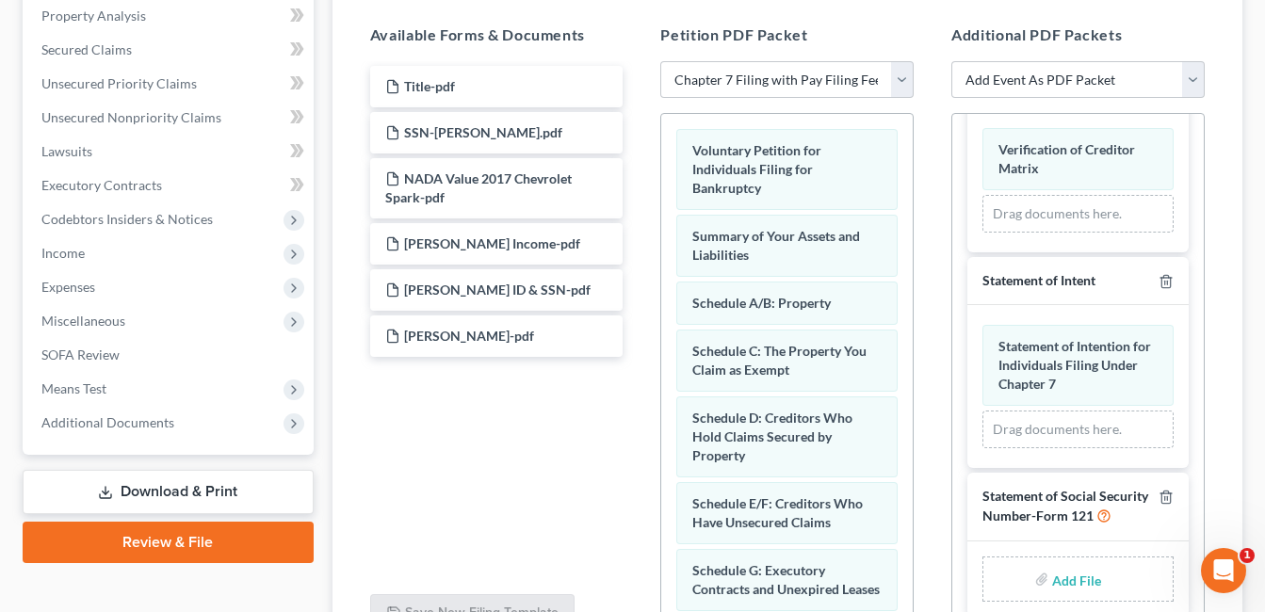
click at [1085, 584] on input "file" at bounding box center [1074, 580] width 45 height 34
type input "C:\fakepath\SSN.[PERSON_NAME].pdf"
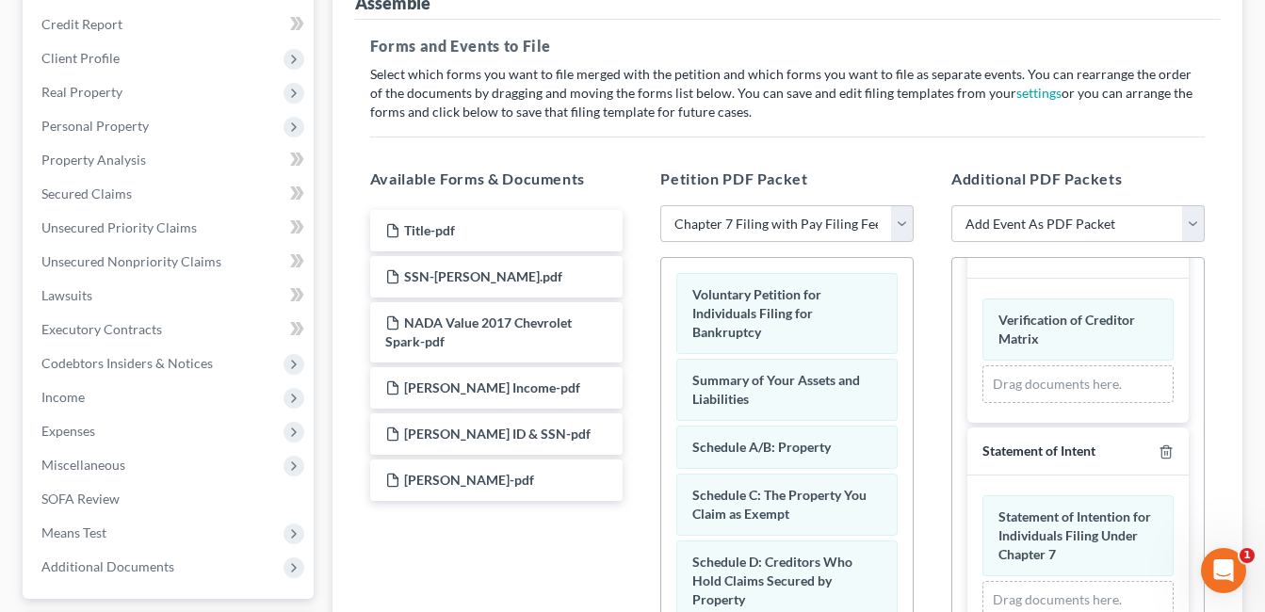
scroll to position [0, 0]
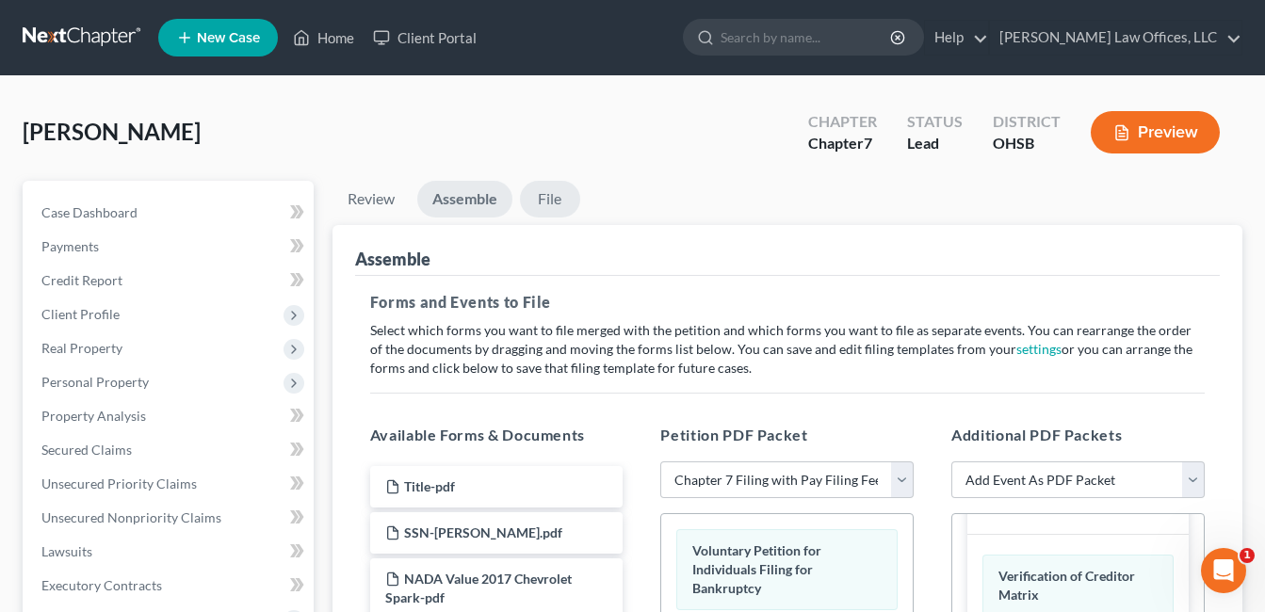
click at [562, 194] on link "File" at bounding box center [550, 199] width 60 height 37
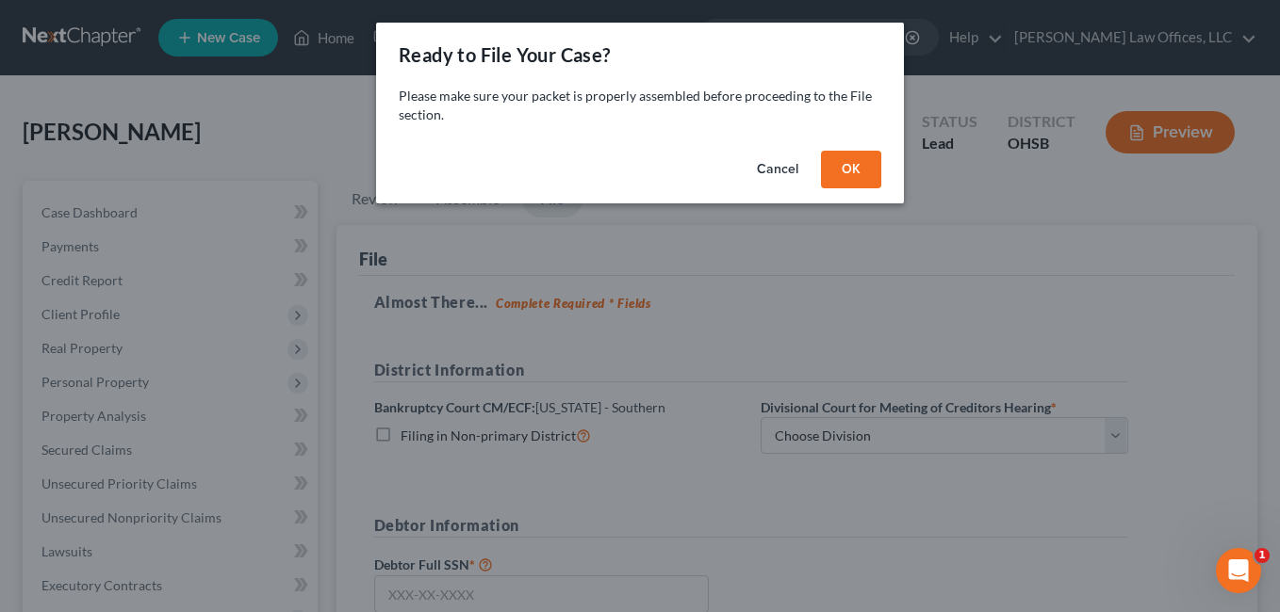
click at [855, 168] on button "OK" at bounding box center [851, 170] width 60 height 38
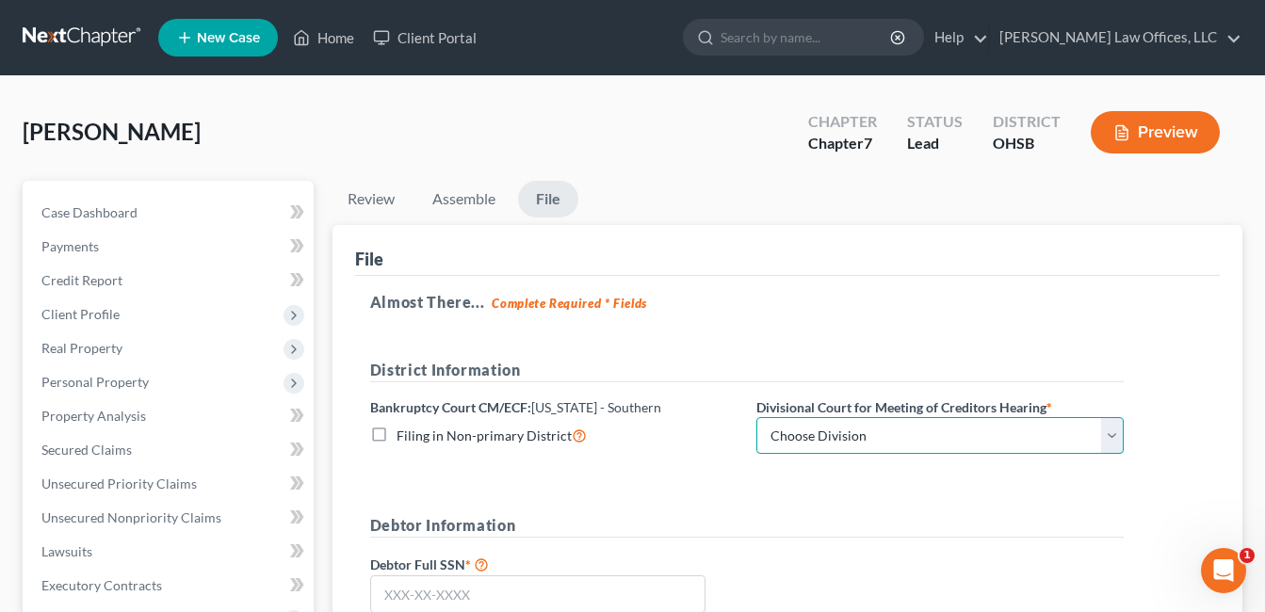
click at [1113, 435] on select "Choose Division Cincinnati Columbus [GEOGRAPHIC_DATA]" at bounding box center [940, 436] width 367 height 38
select select "0"
click at [757, 417] on select "Choose Division Cincinnati Columbus [GEOGRAPHIC_DATA]" at bounding box center [940, 436] width 367 height 38
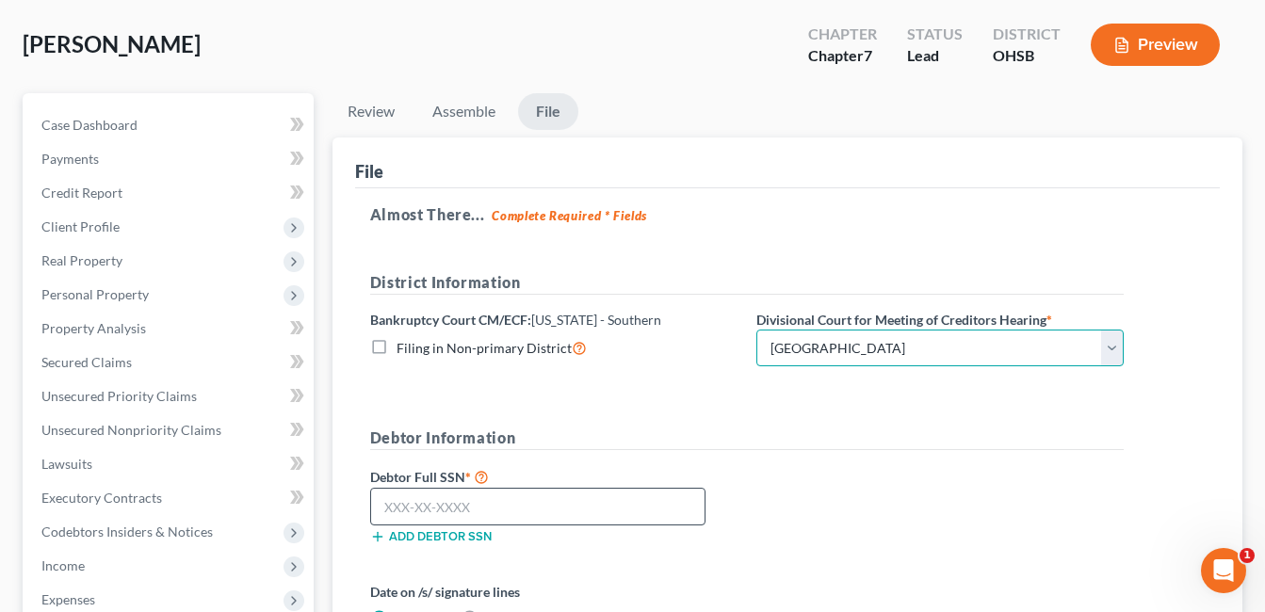
scroll to position [188, 0]
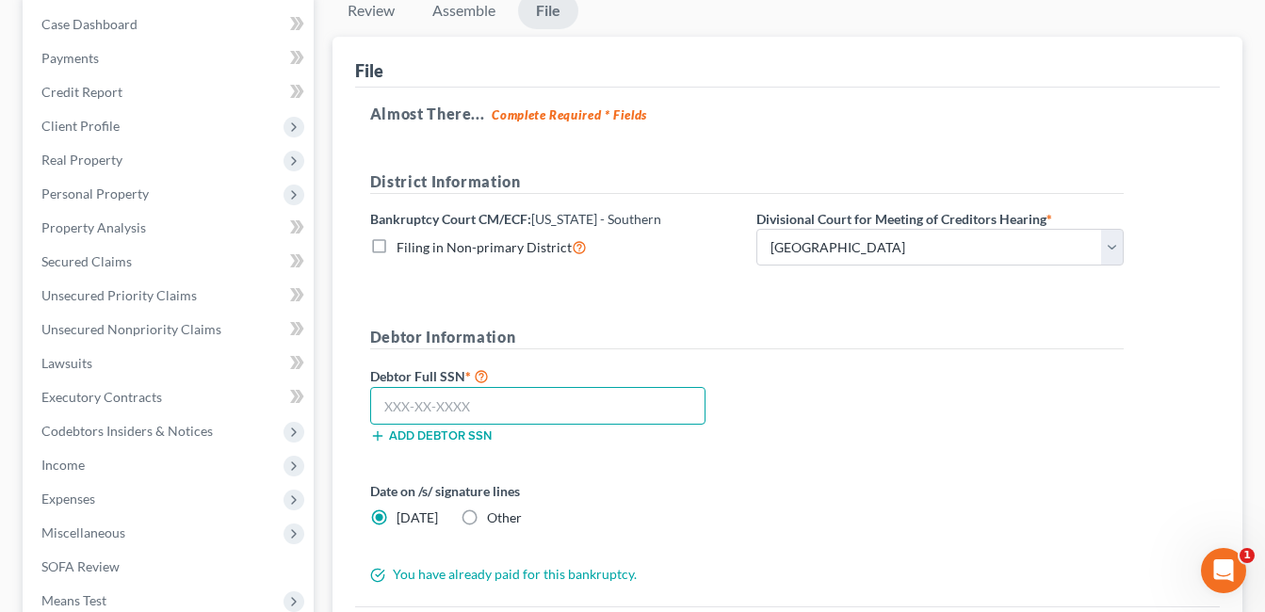
click at [457, 407] on input "text" at bounding box center [537, 406] width 335 height 38
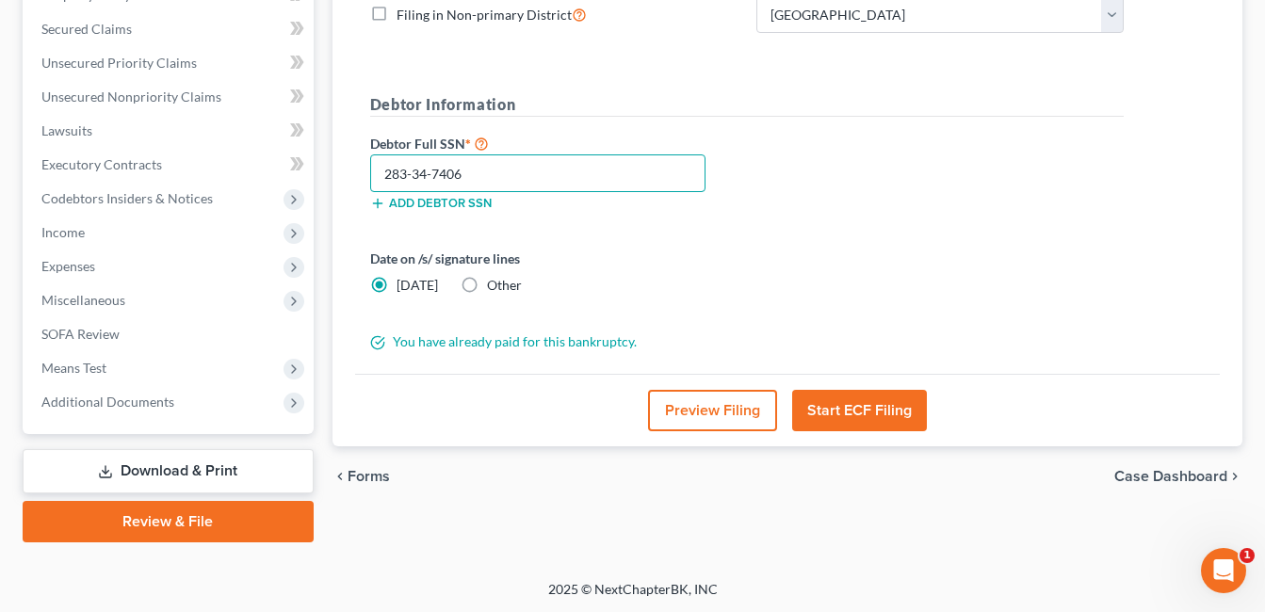
scroll to position [423, 0]
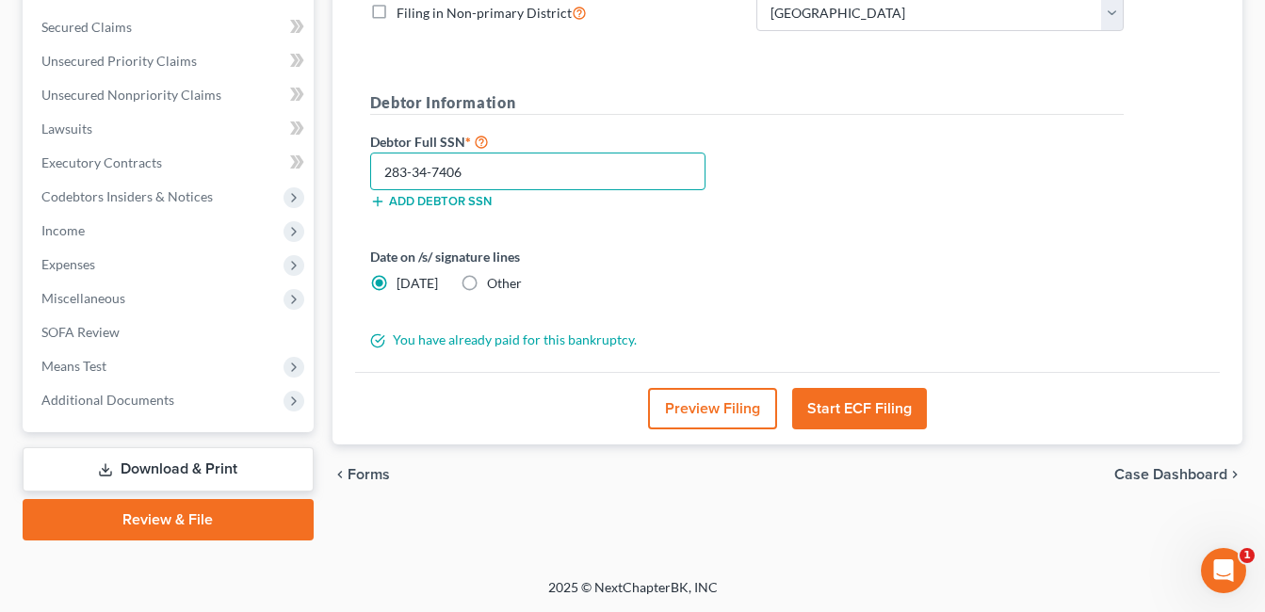
type input "283-34-7406"
click at [846, 410] on button "Start ECF Filing" at bounding box center [859, 408] width 135 height 41
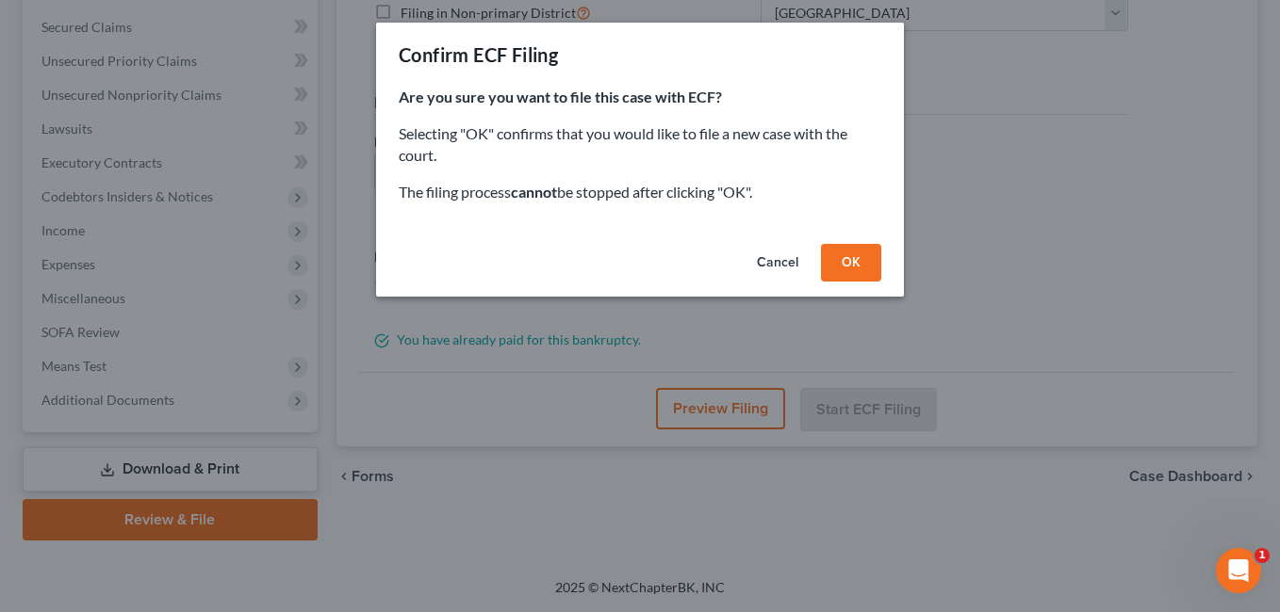
click at [846, 265] on button "OK" at bounding box center [851, 263] width 60 height 38
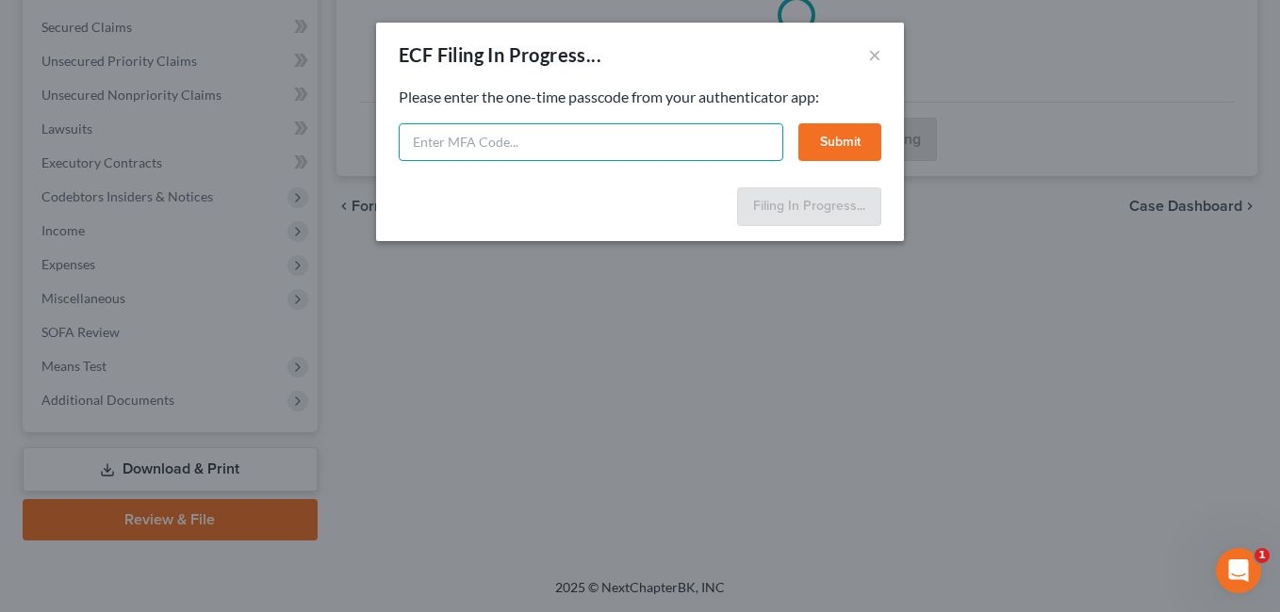
click at [592, 152] on input "text" at bounding box center [591, 142] width 384 height 38
type input "230356"
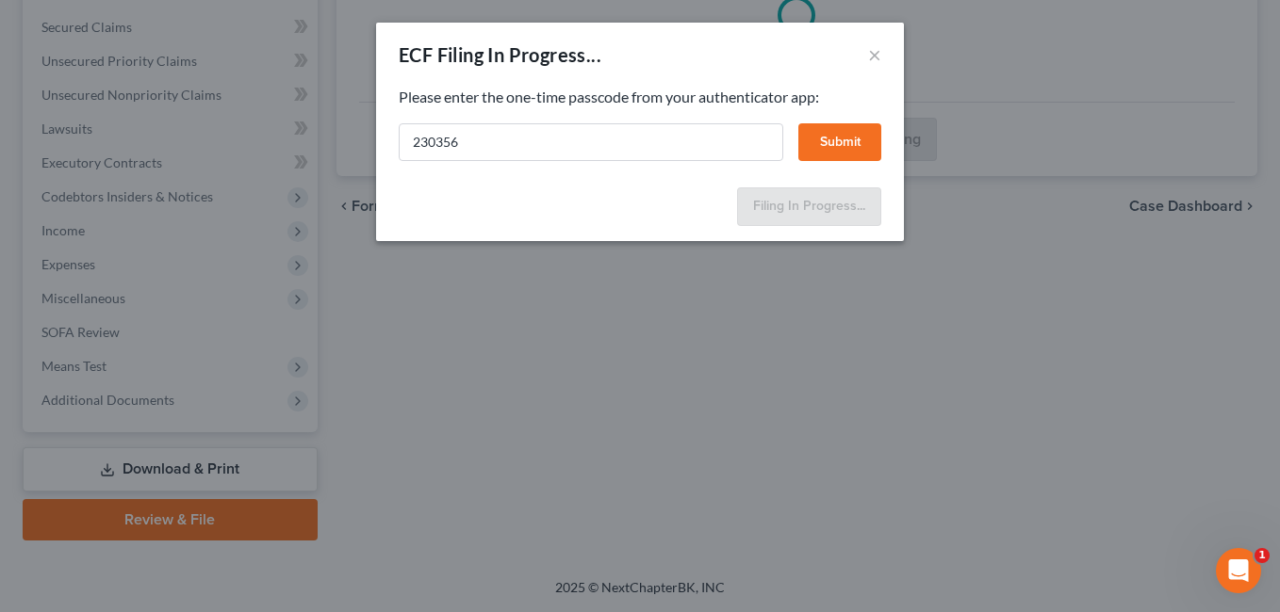
click at [860, 131] on button "Submit" at bounding box center [839, 142] width 83 height 38
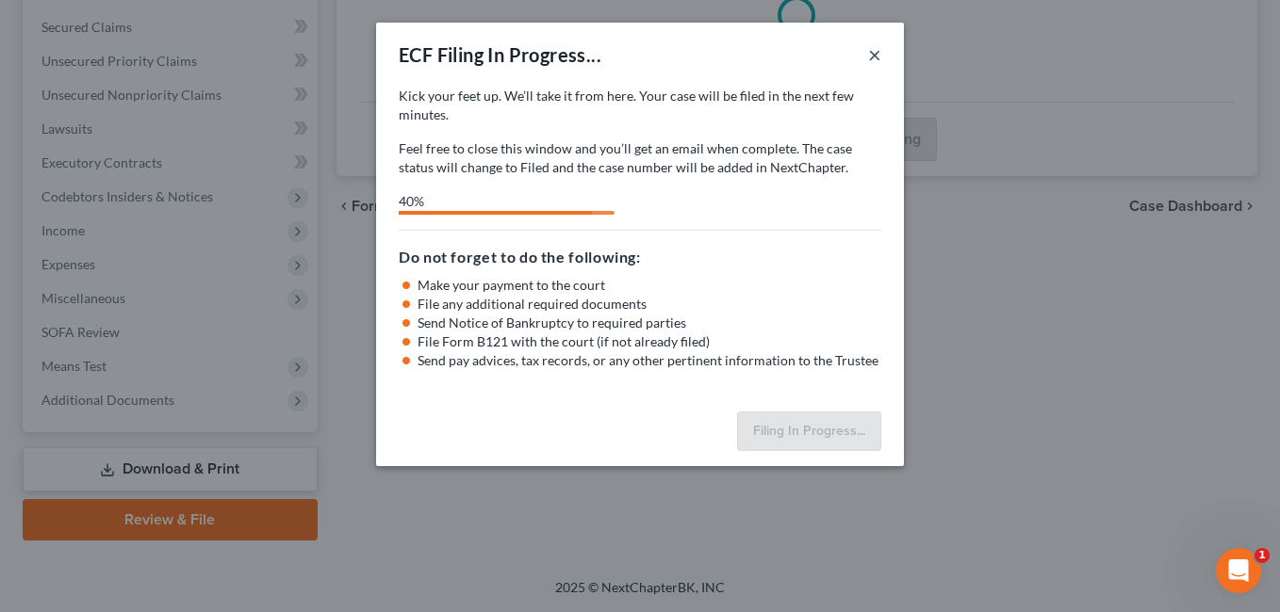
select select "0"
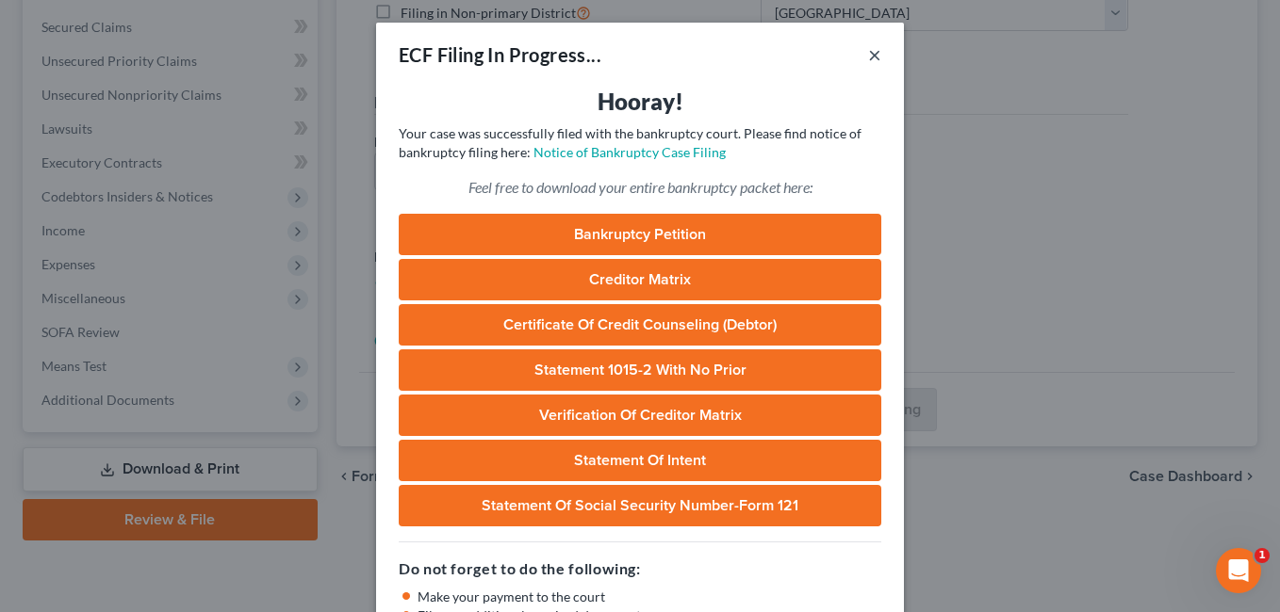
click at [868, 56] on button "×" at bounding box center [874, 54] width 13 height 23
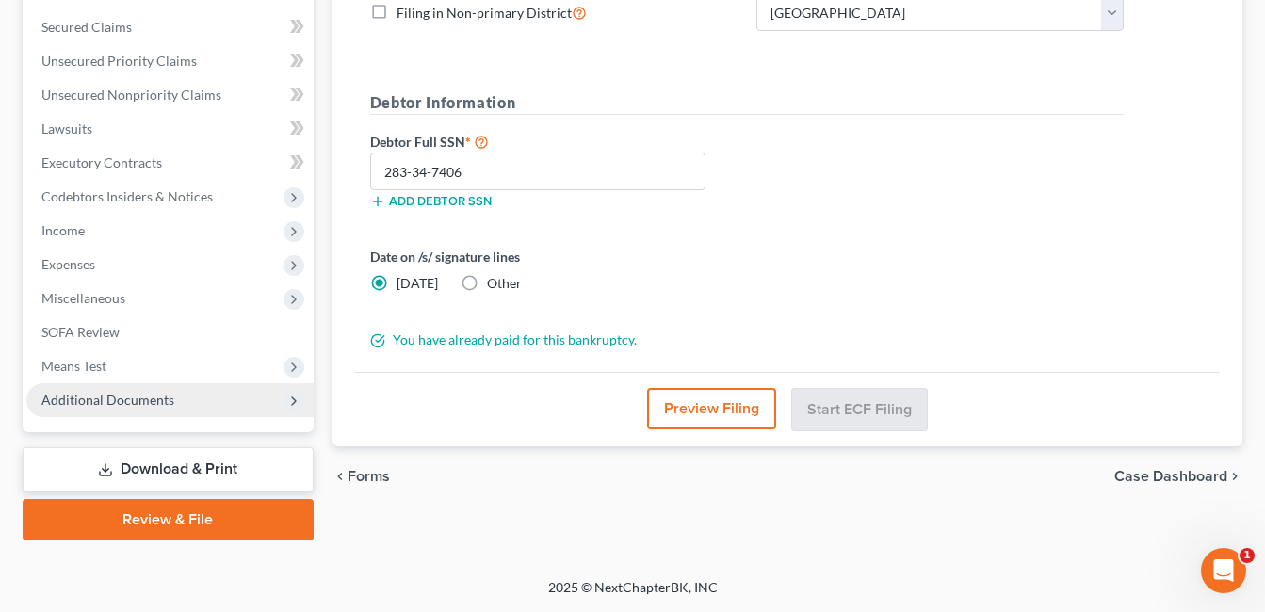
click at [180, 407] on span "Additional Documents" at bounding box center [169, 400] width 287 height 34
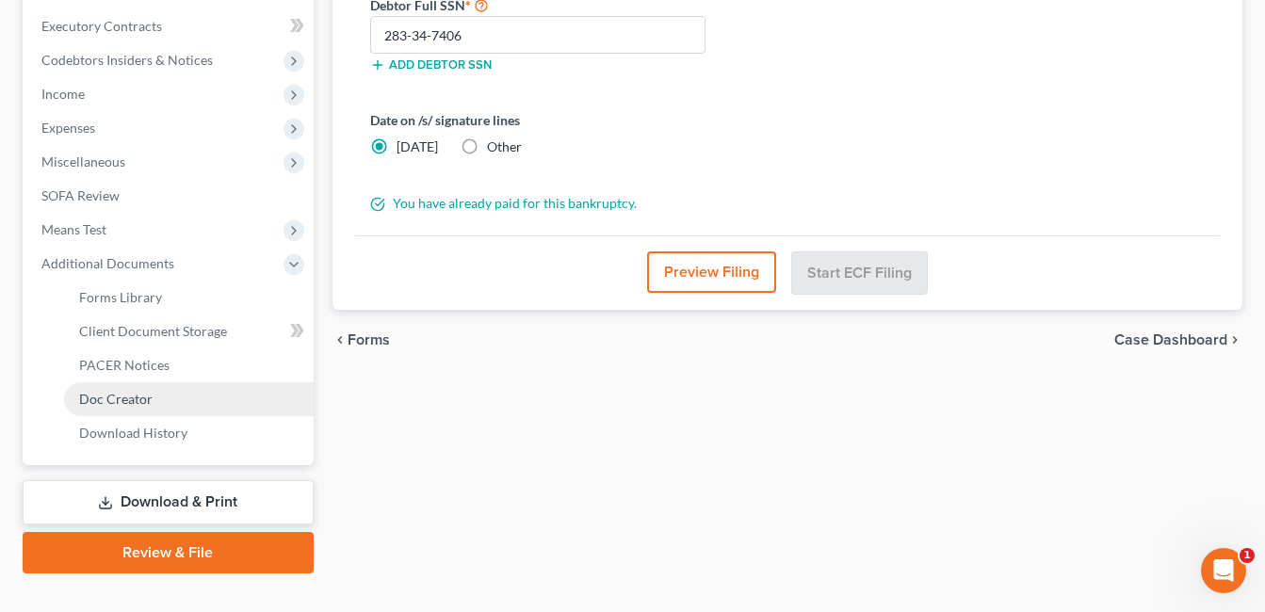
scroll to position [565, 0]
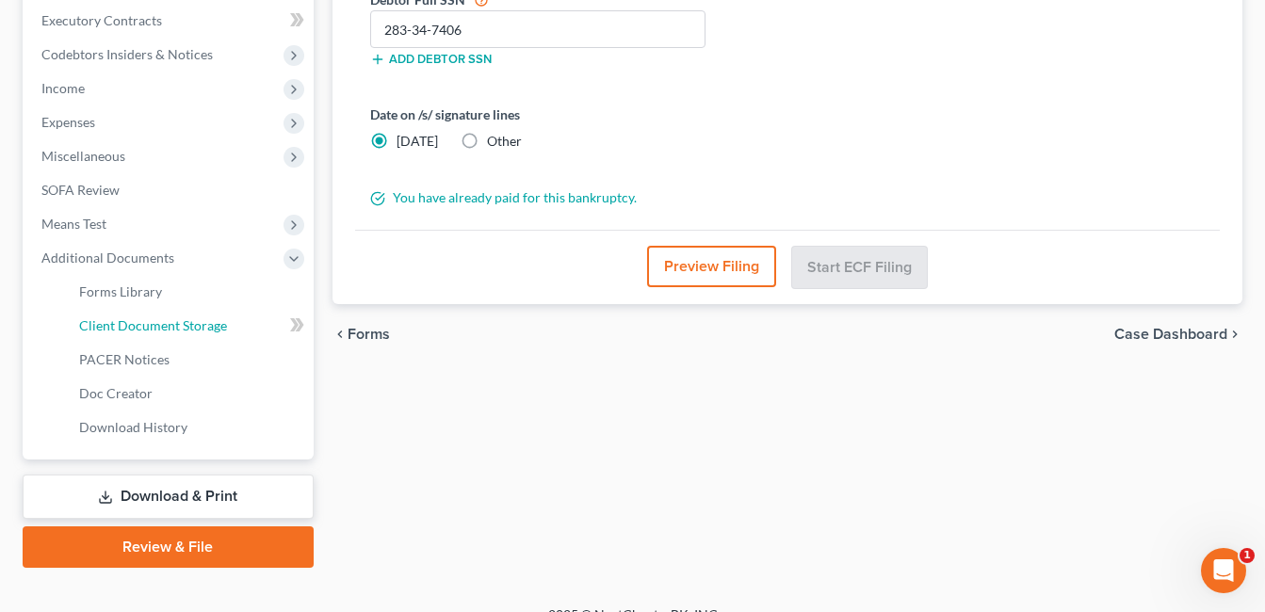
drag, startPoint x: 190, startPoint y: 327, endPoint x: 635, endPoint y: 306, distance: 445.2
click at [190, 326] on span "Client Document Storage" at bounding box center [153, 326] width 148 height 16
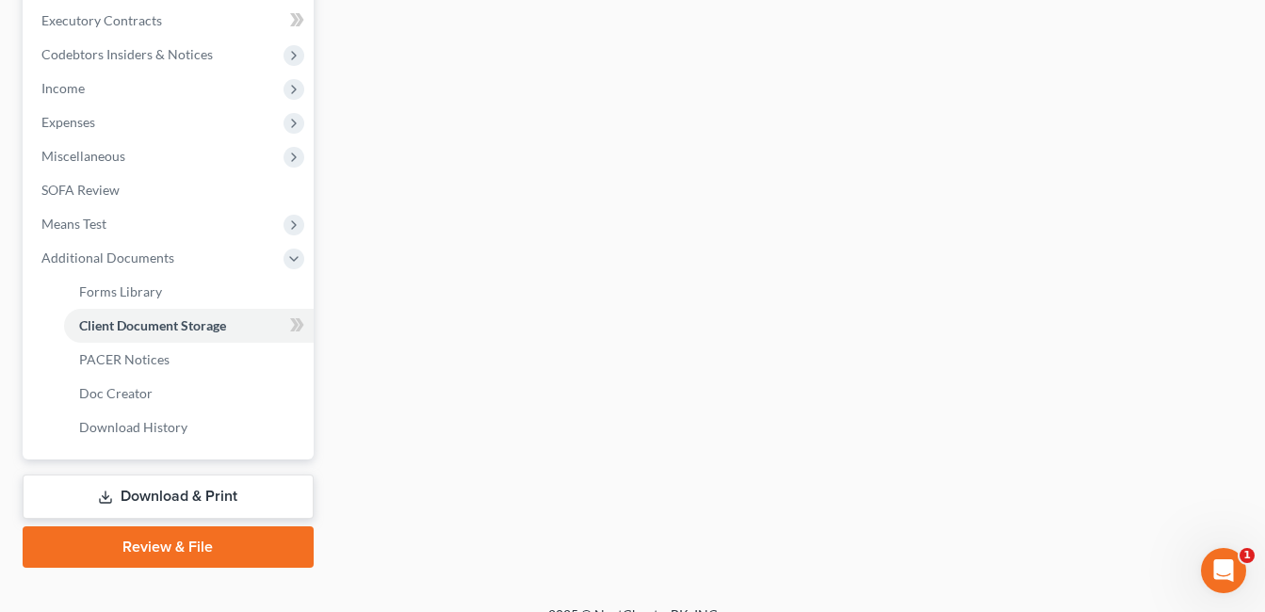
scroll to position [558, 0]
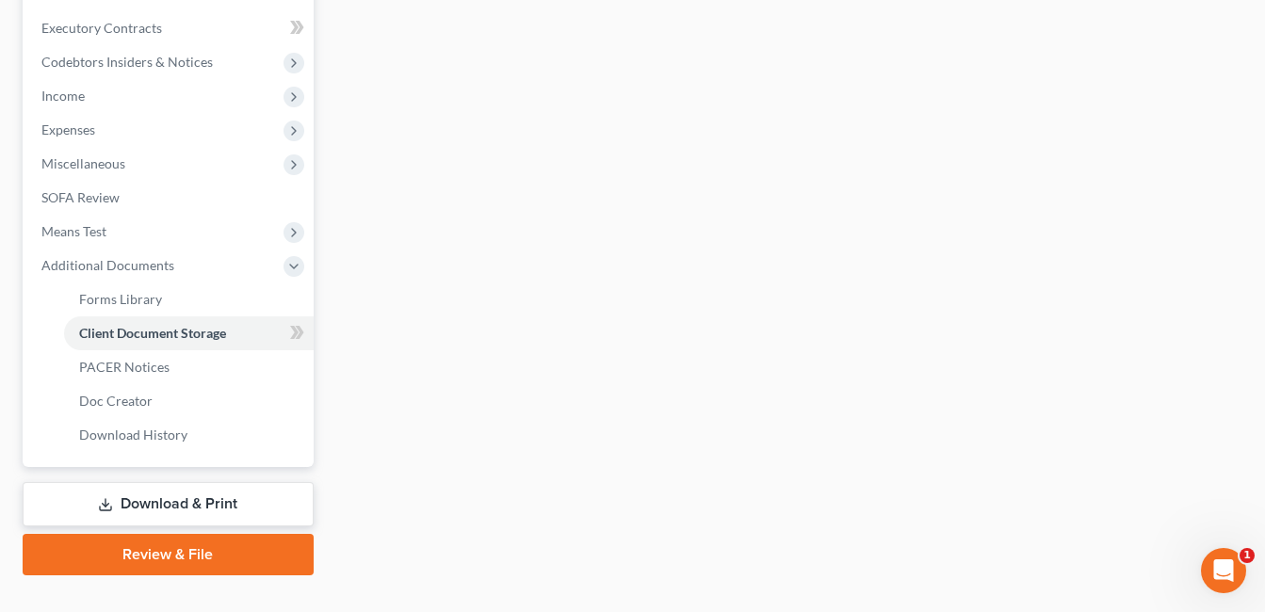
select select "7"
select select "52"
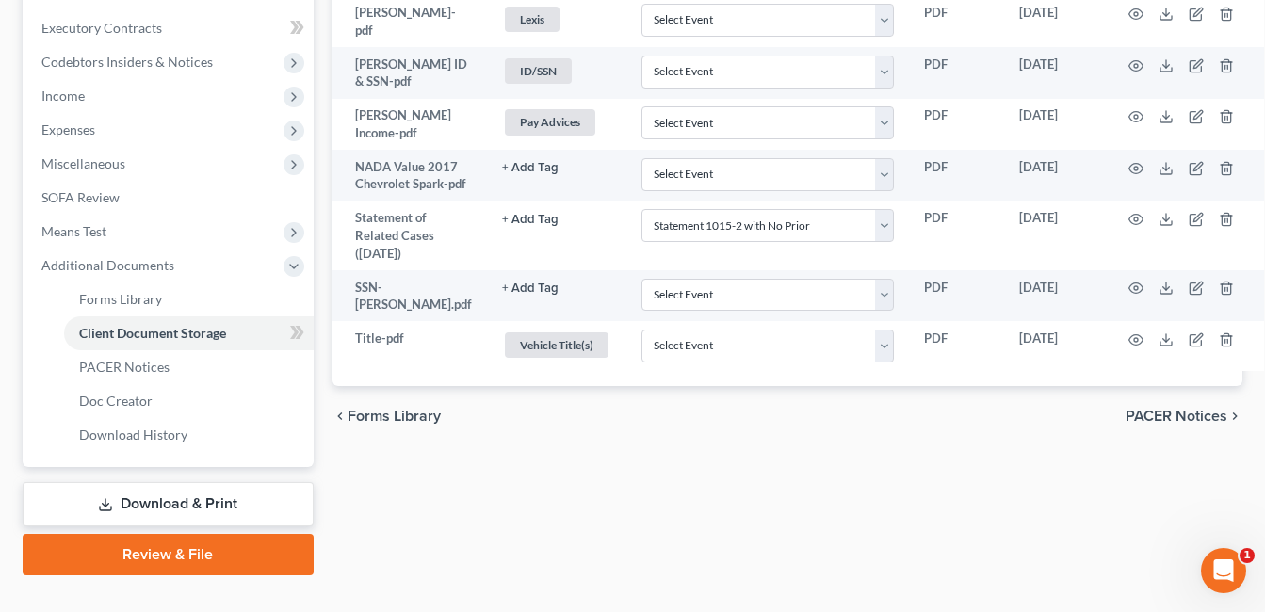
scroll to position [0, 0]
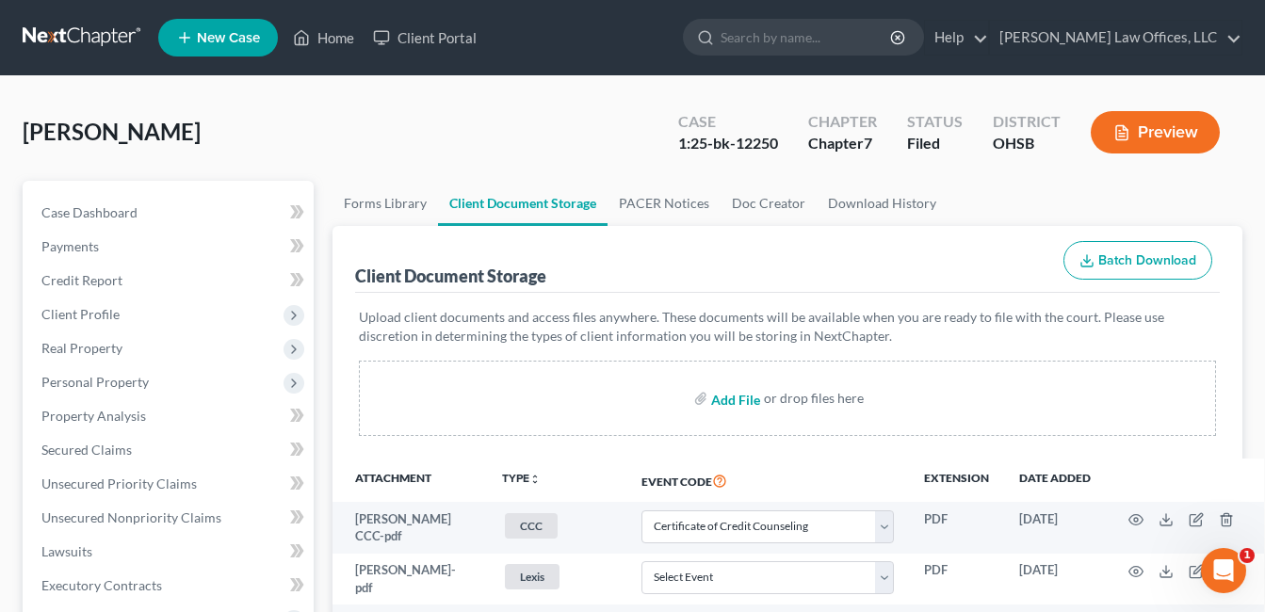
click at [729, 401] on input "file" at bounding box center [733, 399] width 45 height 34
type input "C:\fakepath\[PERSON_NAME].[PERSON_NAME].pdf"
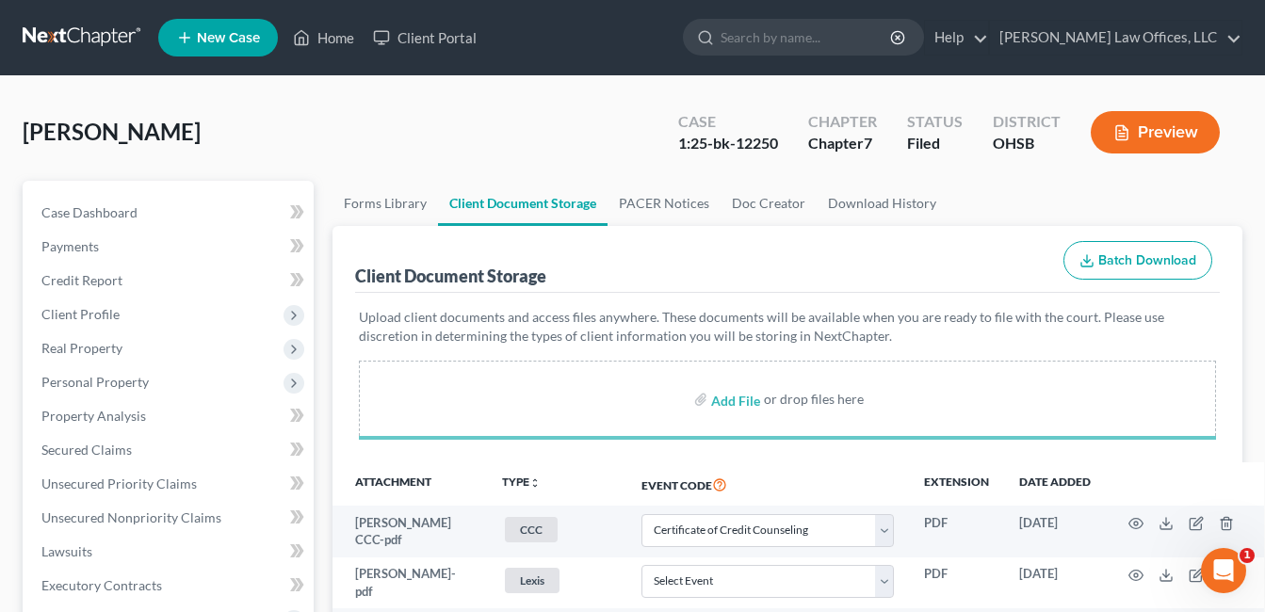
select select "7"
select select "52"
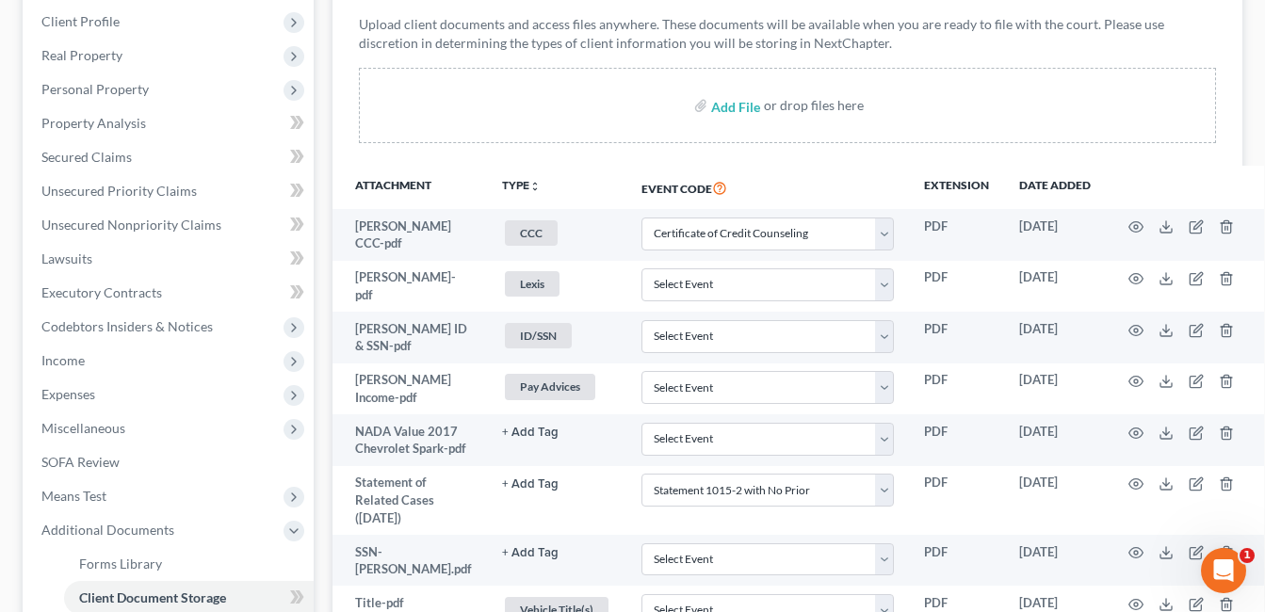
scroll to position [593, 0]
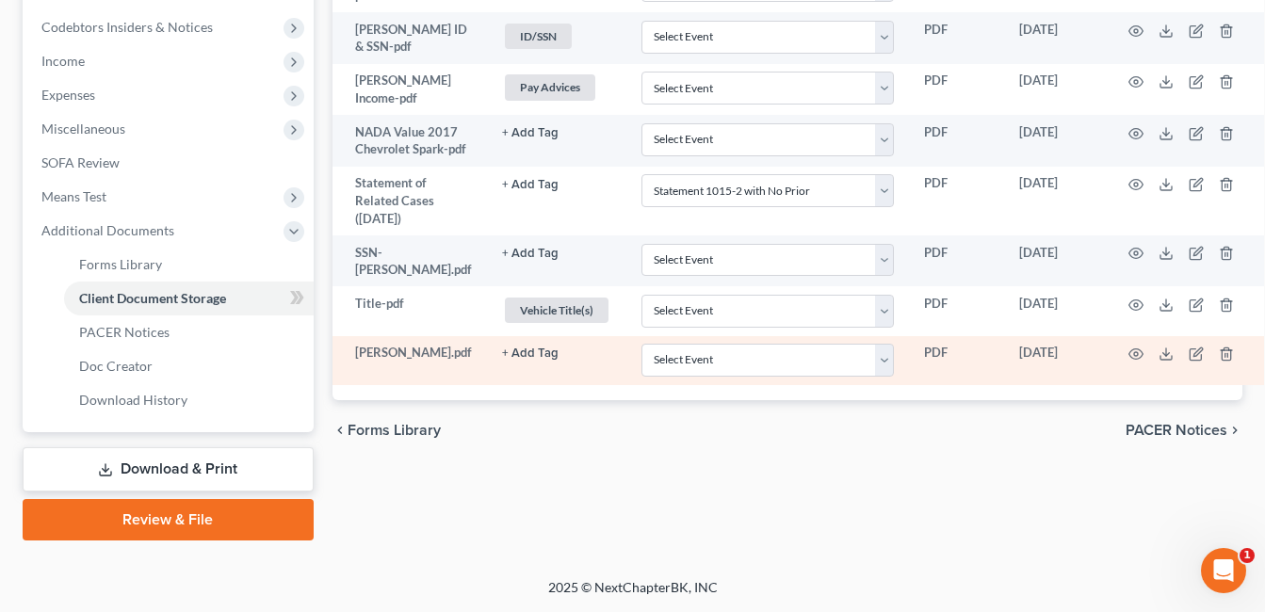
click at [509, 360] on button "+ Add Tag" at bounding box center [530, 354] width 57 height 12
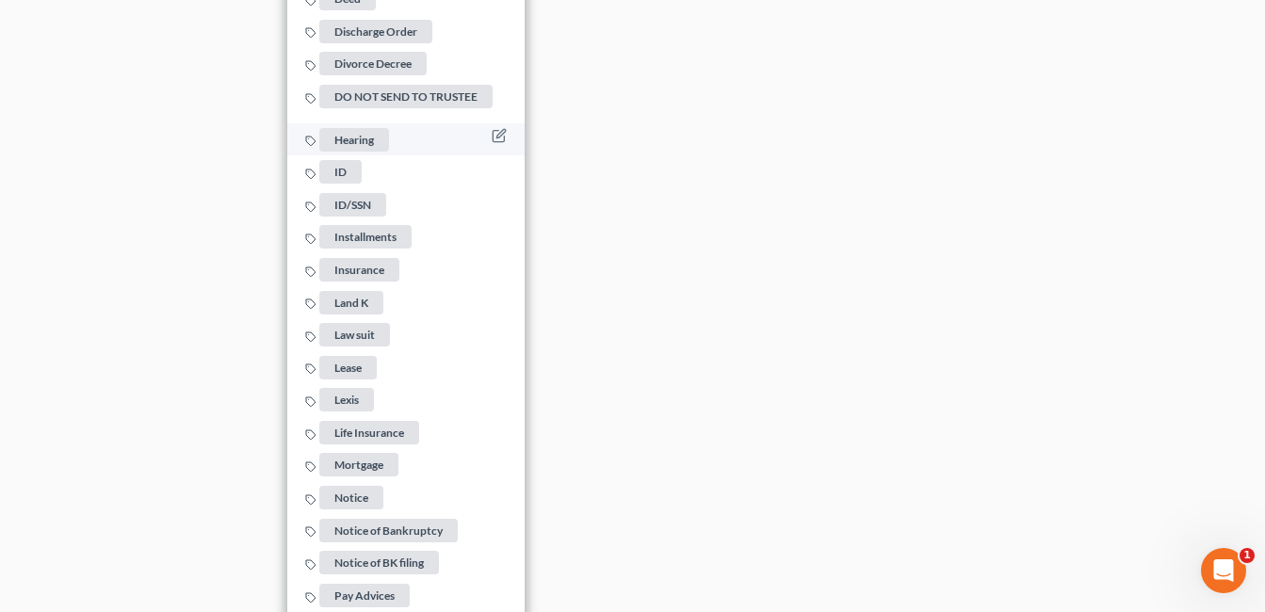
scroll to position [1629, 0]
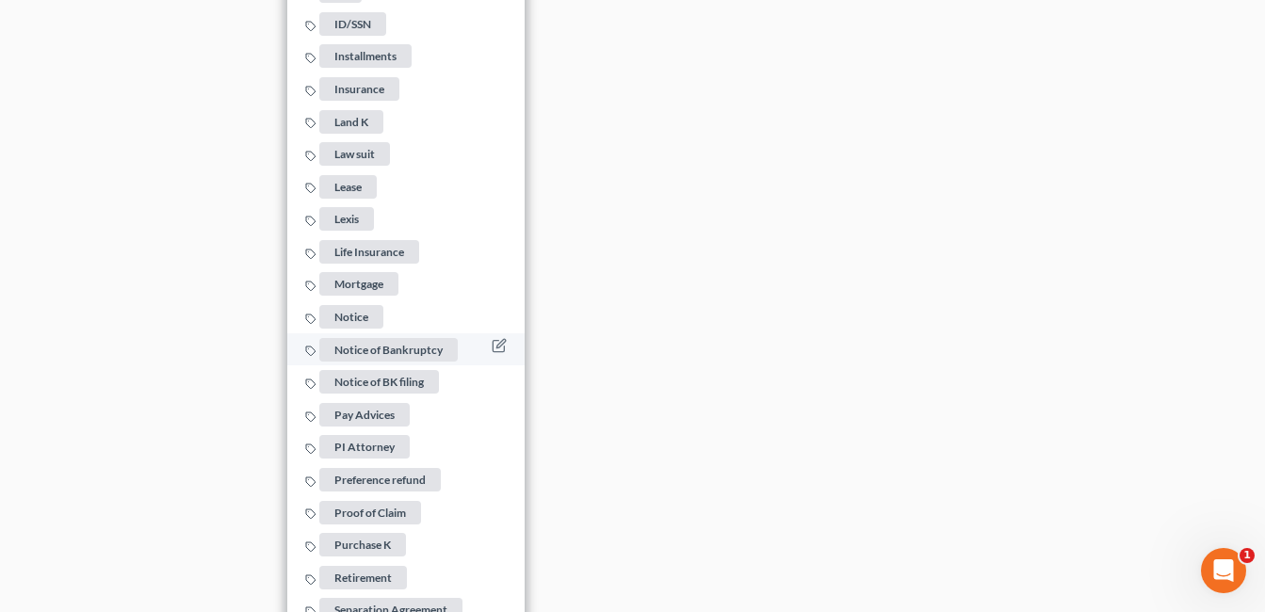
click at [374, 351] on span "Notice of Bankruptcy" at bounding box center [388, 350] width 139 height 24
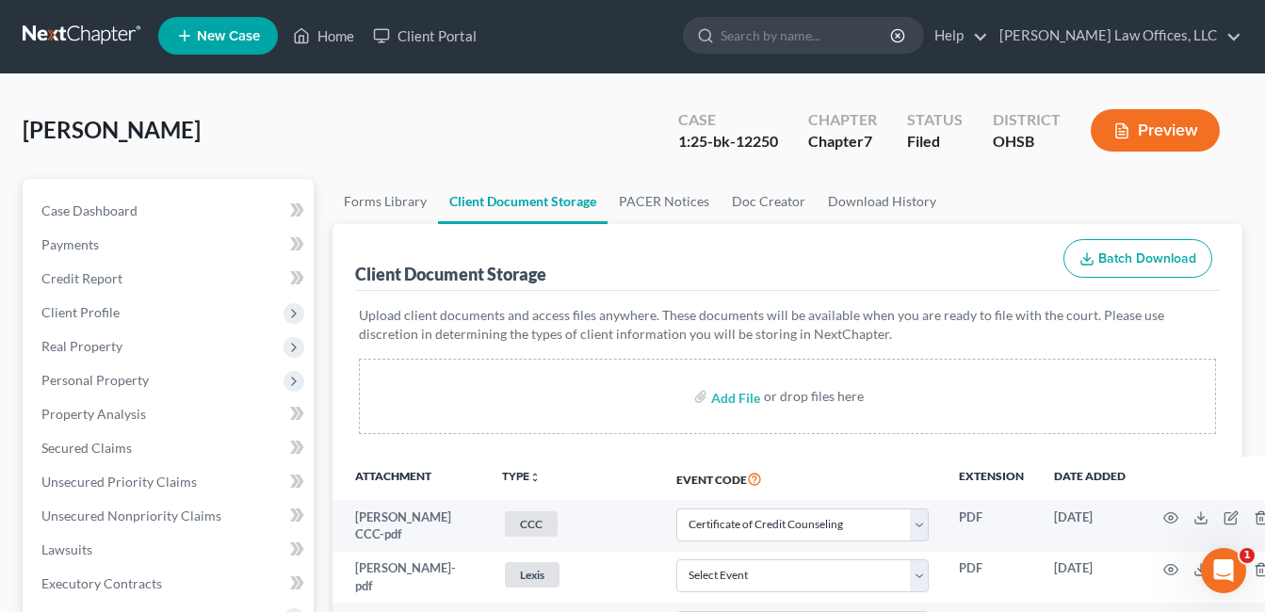
scroll to position [0, 0]
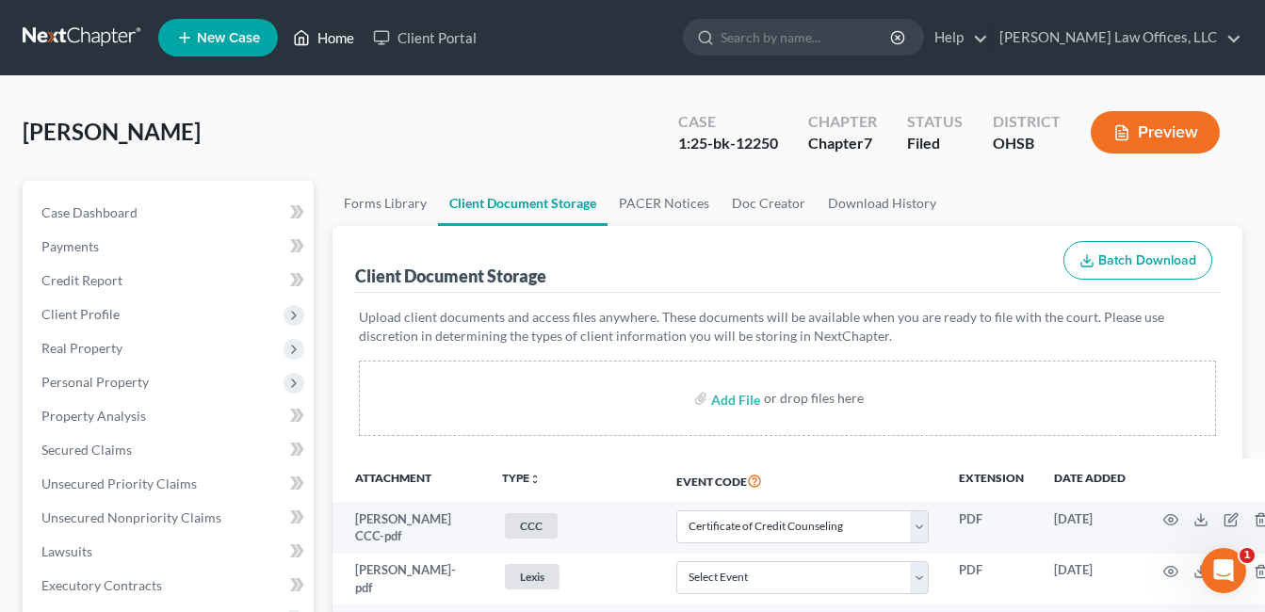
click at [333, 37] on link "Home" at bounding box center [324, 38] width 80 height 34
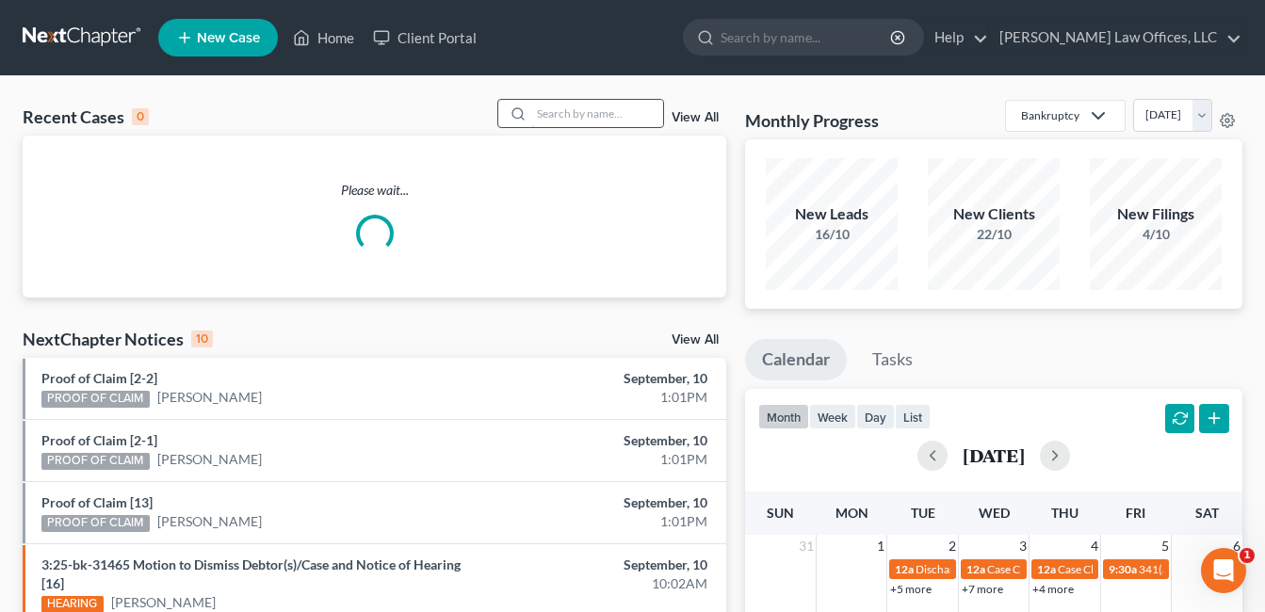
click at [605, 118] on input "search" at bounding box center [597, 113] width 132 height 27
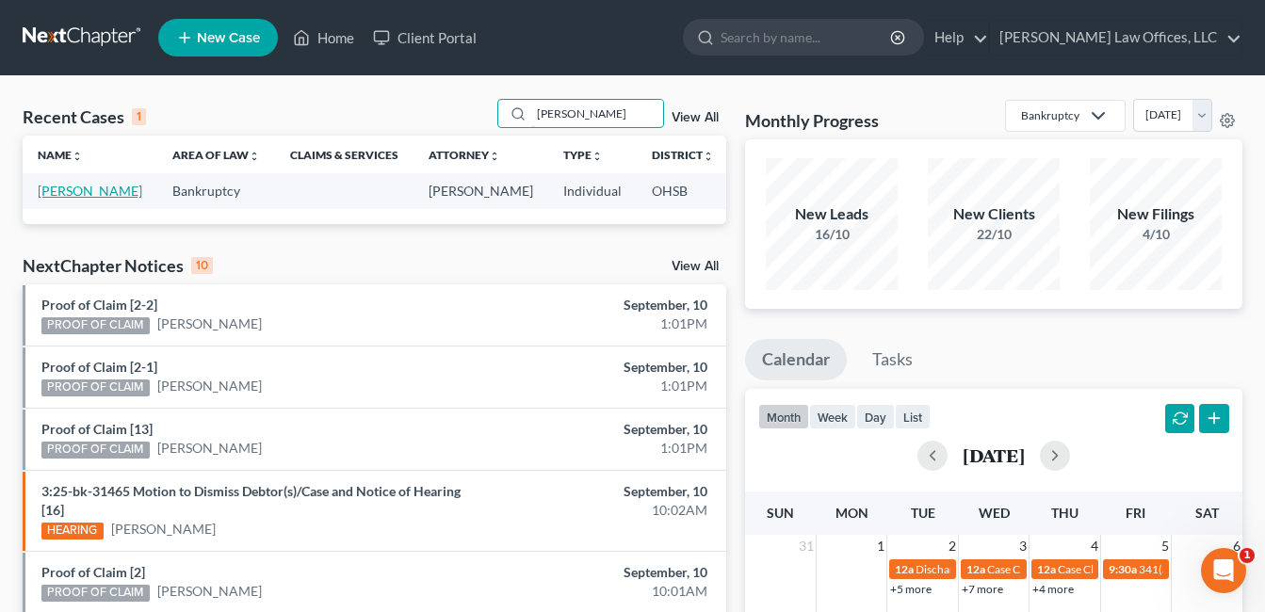
type input "[PERSON_NAME]"
click at [57, 189] on link "[PERSON_NAME]" at bounding box center [90, 191] width 105 height 16
select select "4"
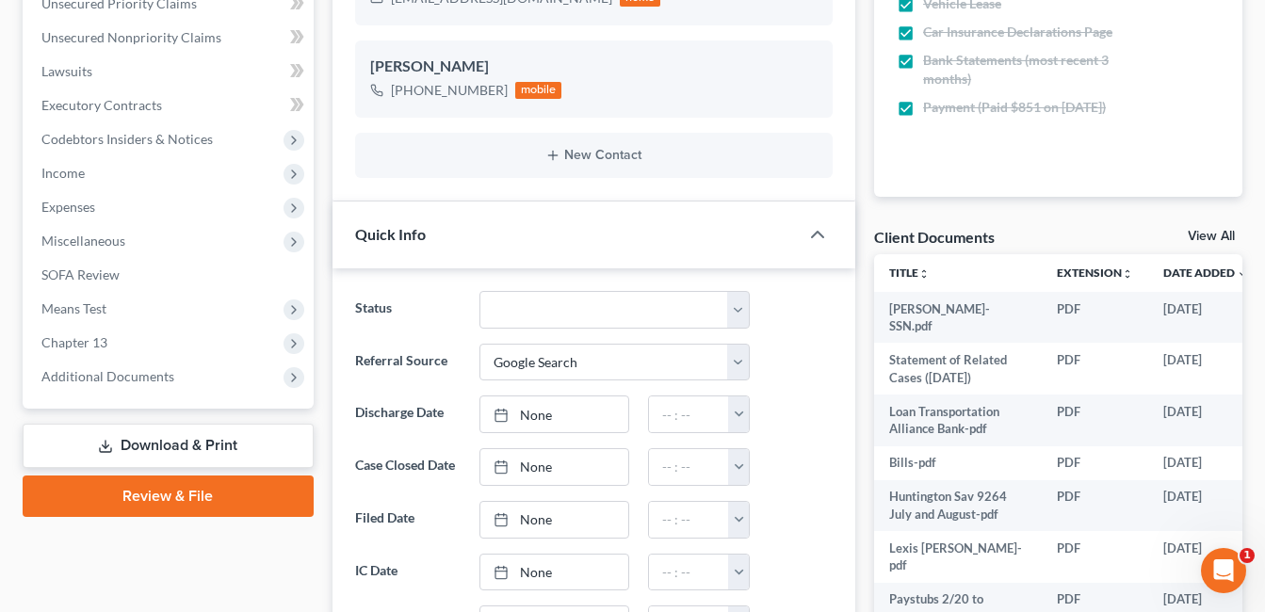
scroll to position [754, 0]
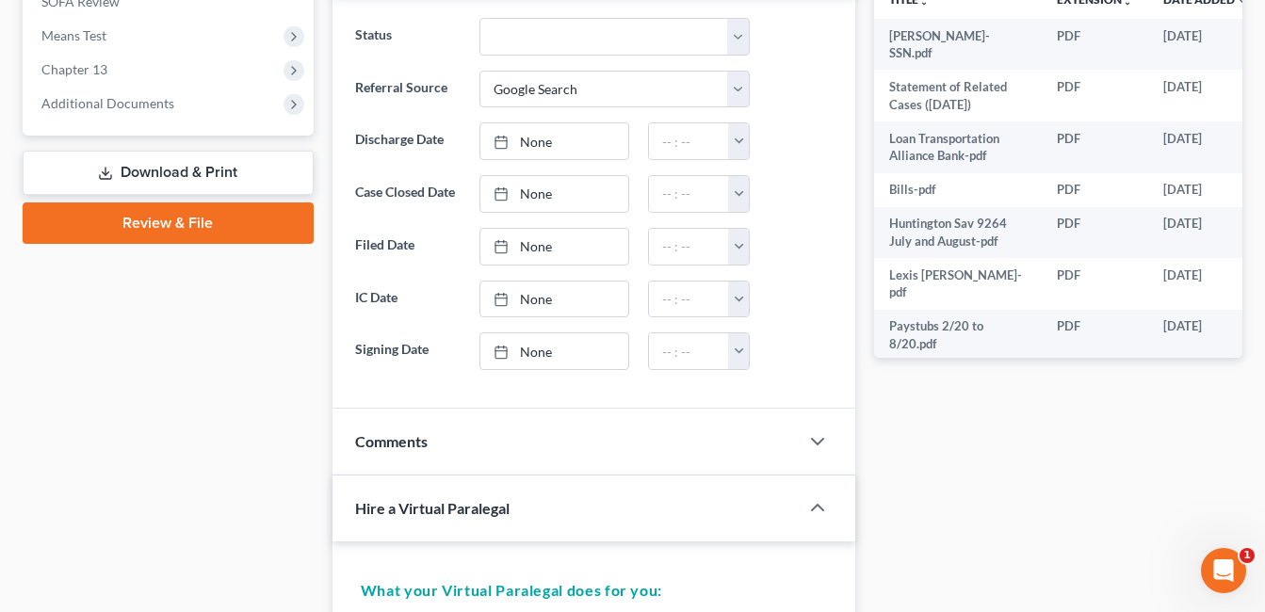
drag, startPoint x: 142, startPoint y: 106, endPoint x: 338, endPoint y: 196, distance: 215.5
click at [142, 106] on span "Additional Documents" at bounding box center [107, 103] width 133 height 16
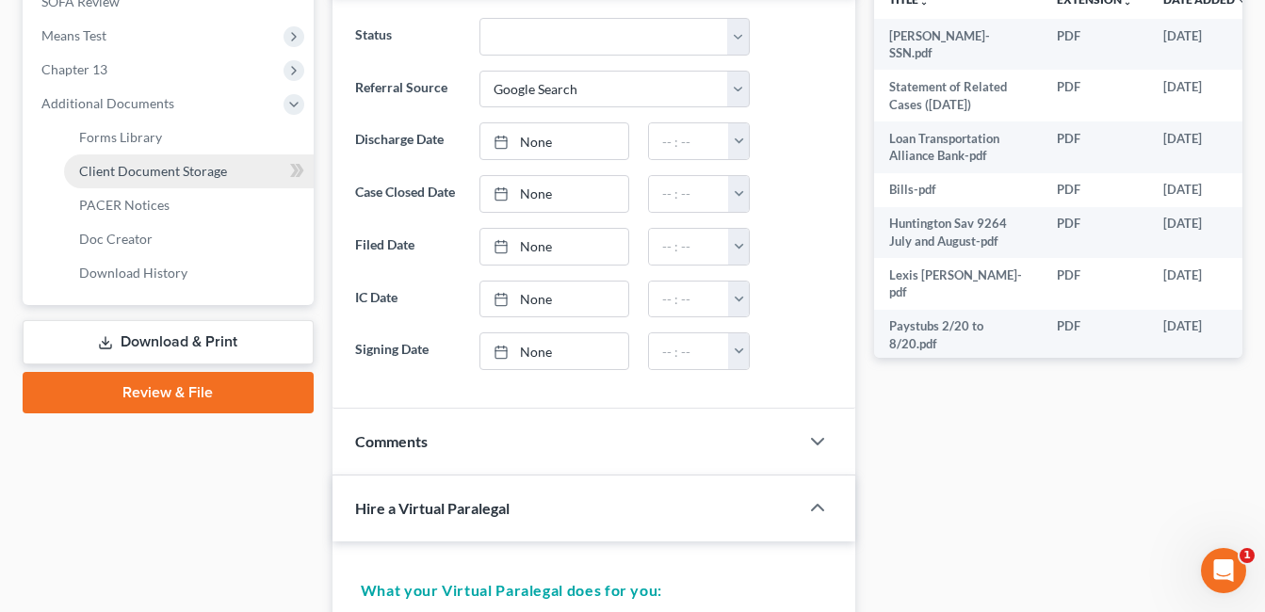
click at [194, 174] on span "Client Document Storage" at bounding box center [153, 171] width 148 height 16
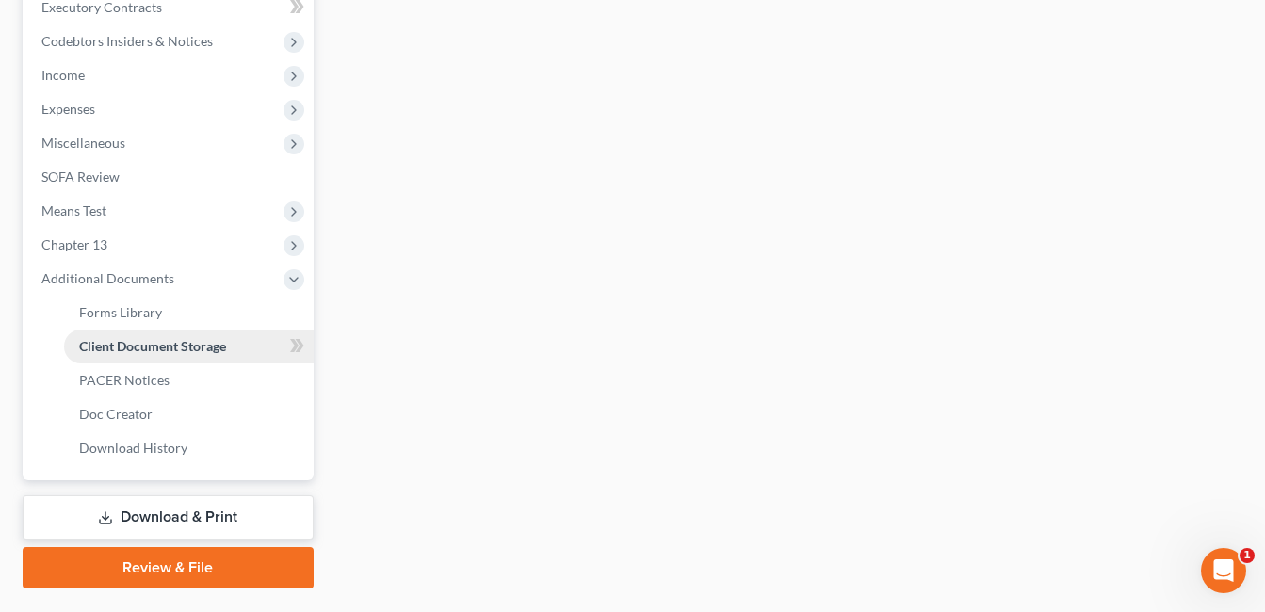
scroll to position [351, 0]
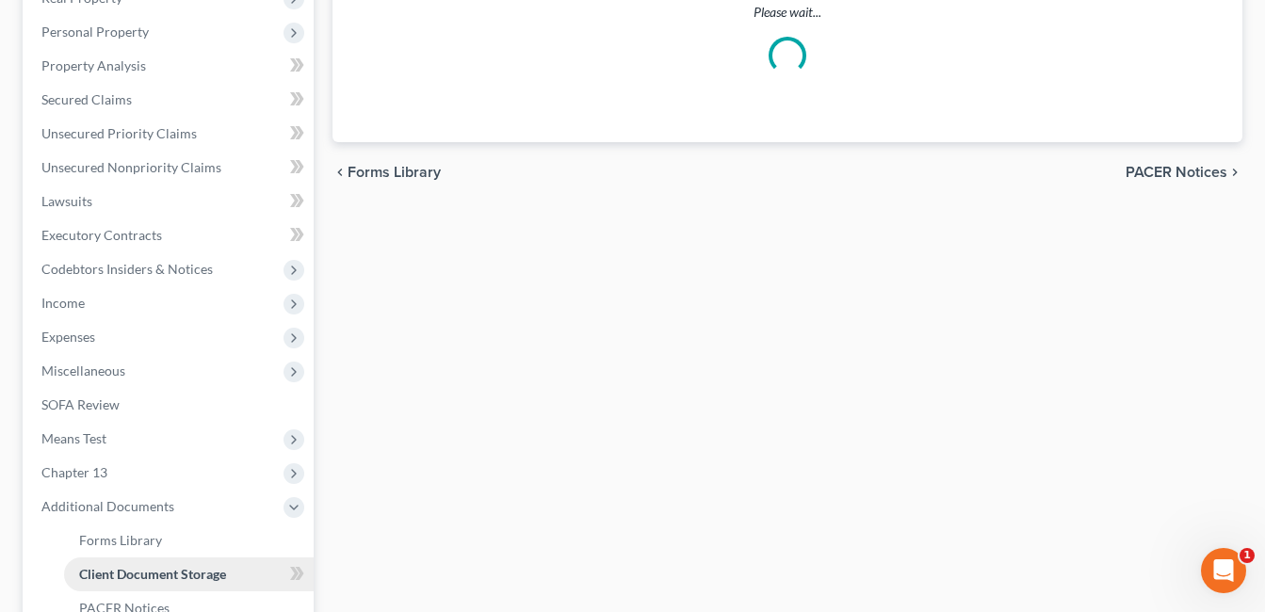
select select "7"
select select "52"
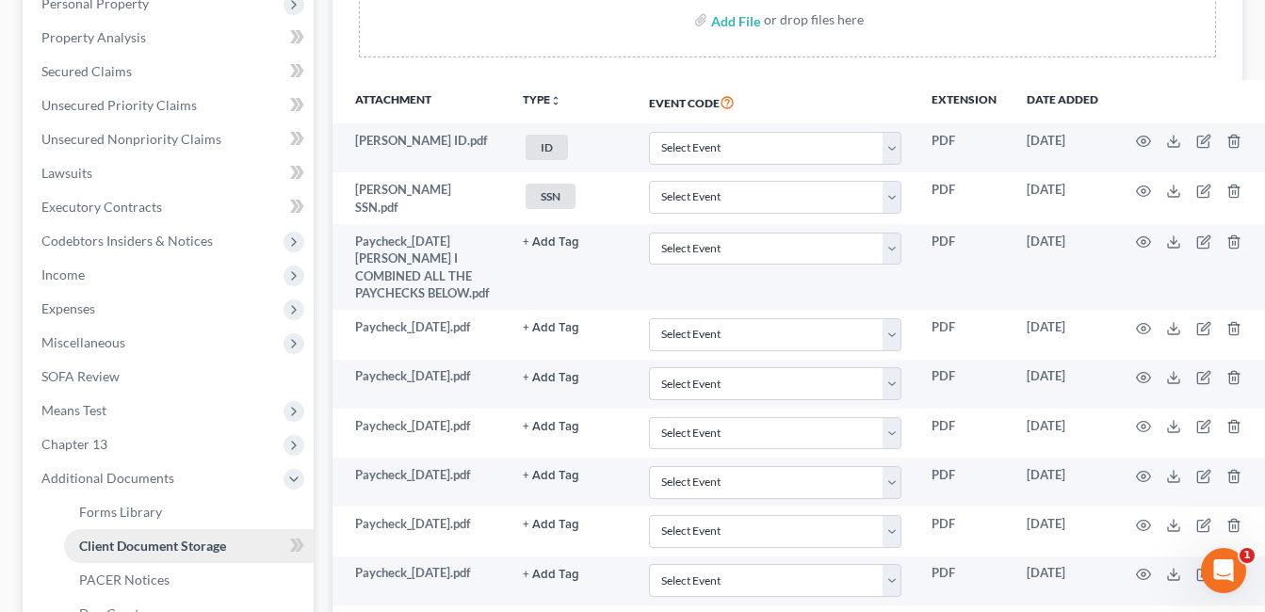
scroll to position [377, 0]
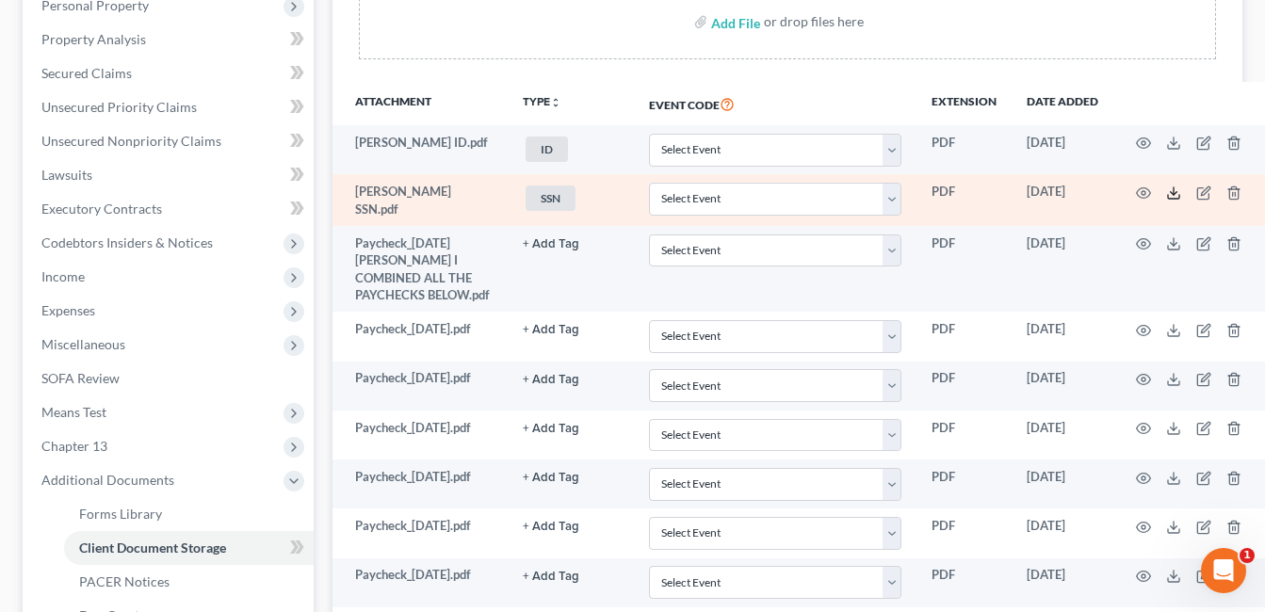
click at [1167, 195] on icon at bounding box center [1174, 193] width 15 height 15
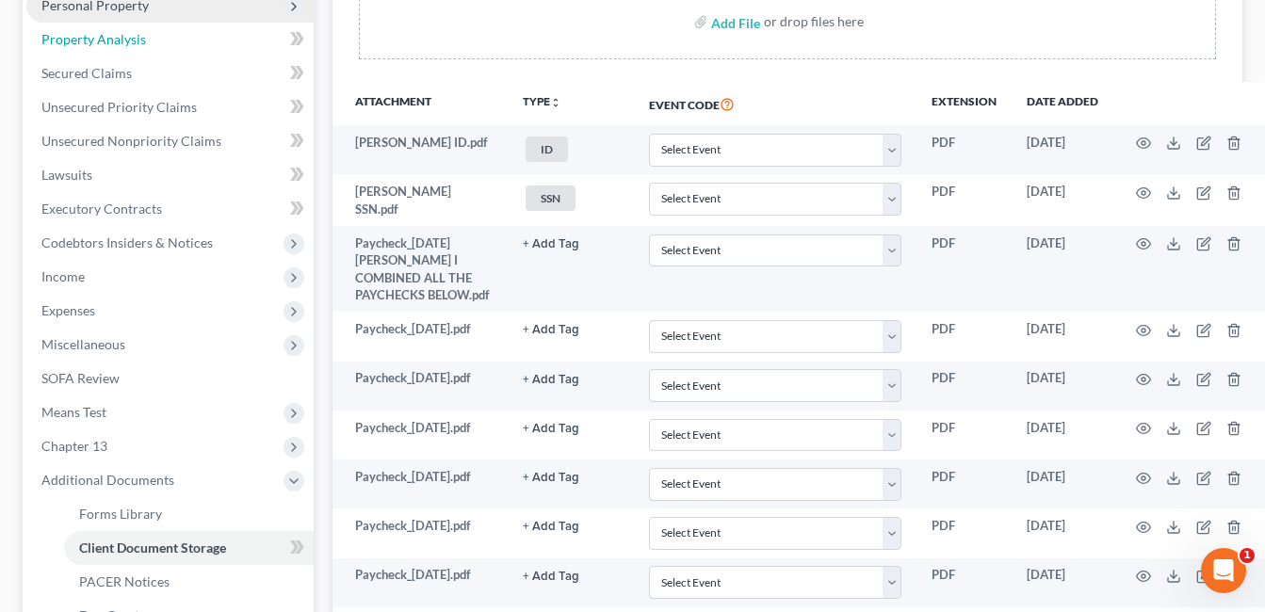
drag, startPoint x: 149, startPoint y: 38, endPoint x: 151, endPoint y: 17, distance: 20.8
click at [149, 38] on link "Property Analysis" at bounding box center [169, 40] width 287 height 34
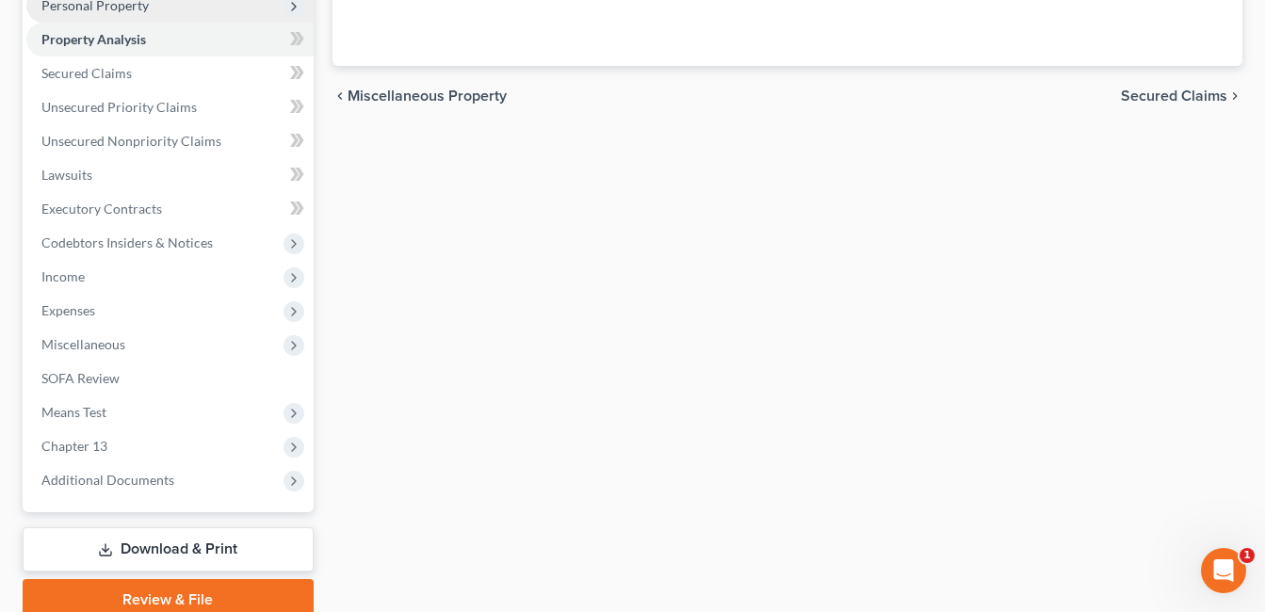
scroll to position [281, 0]
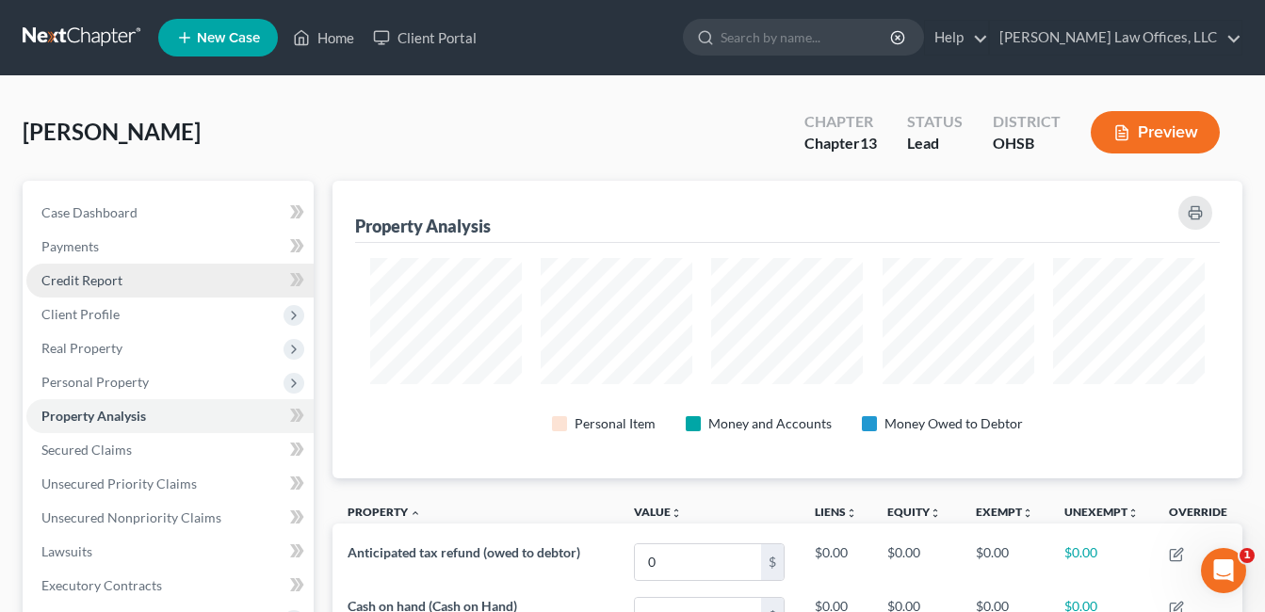
scroll to position [0, 0]
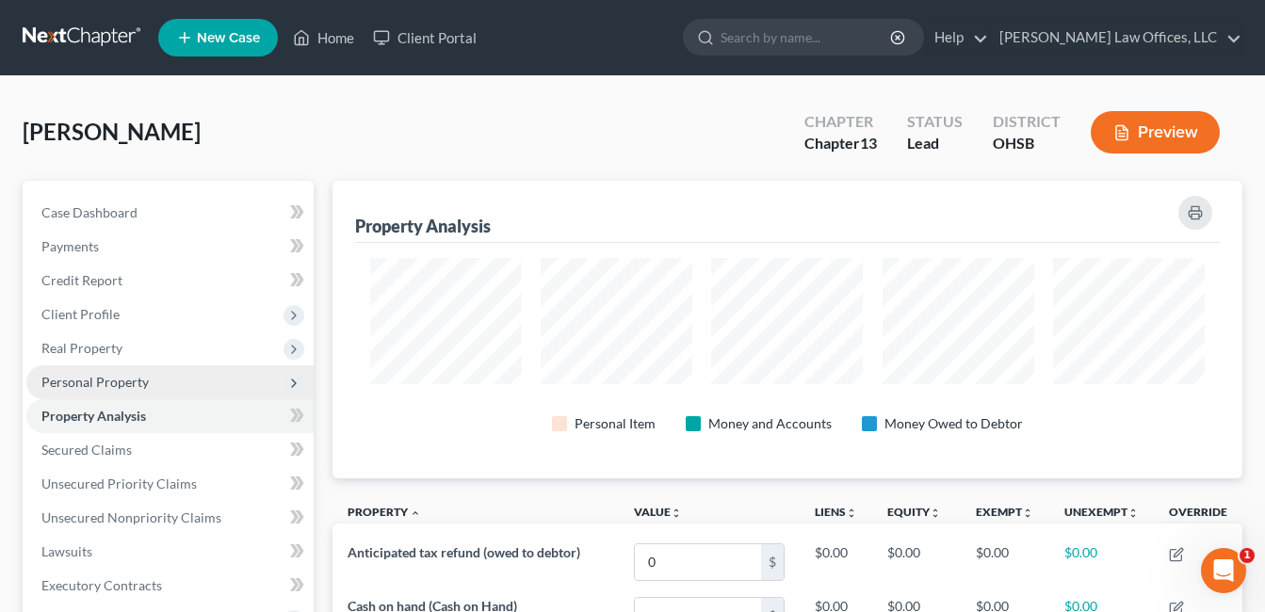
click at [152, 383] on span "Personal Property" at bounding box center [169, 383] width 287 height 34
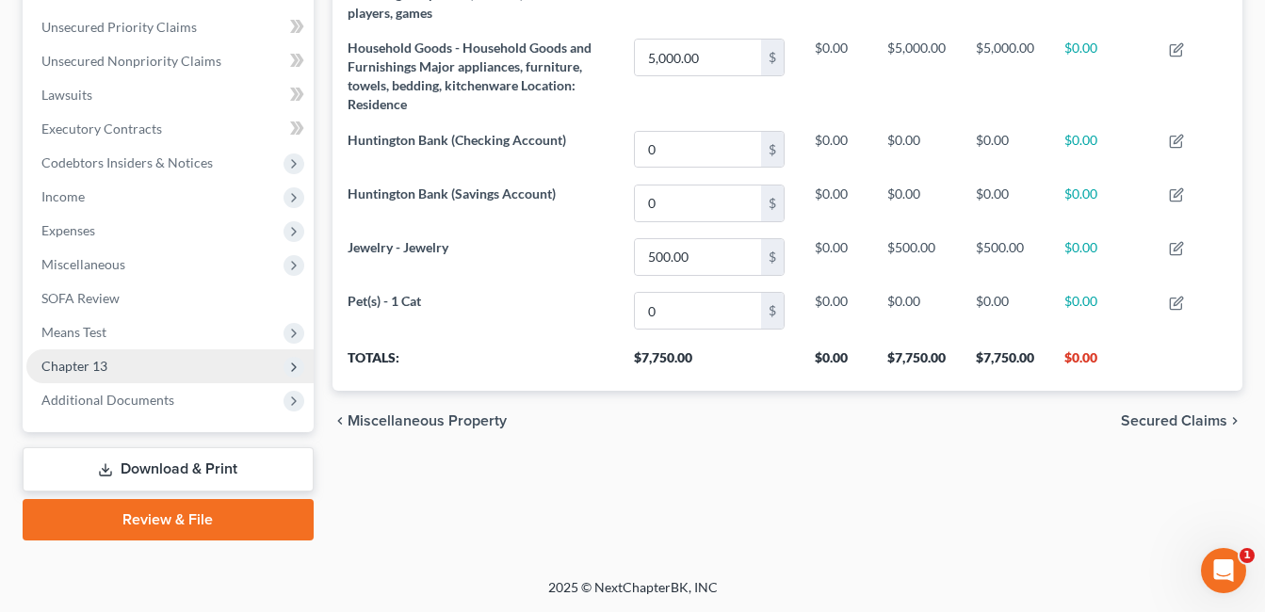
scroll to position [231, 0]
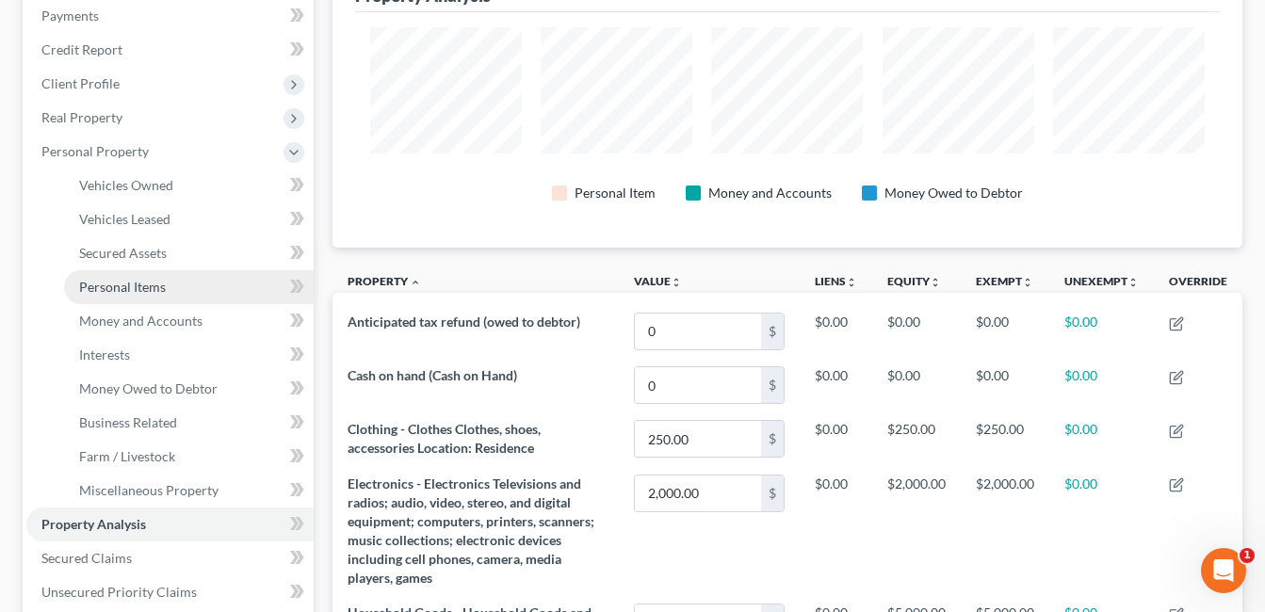
click at [159, 286] on span "Personal Items" at bounding box center [122, 287] width 87 height 16
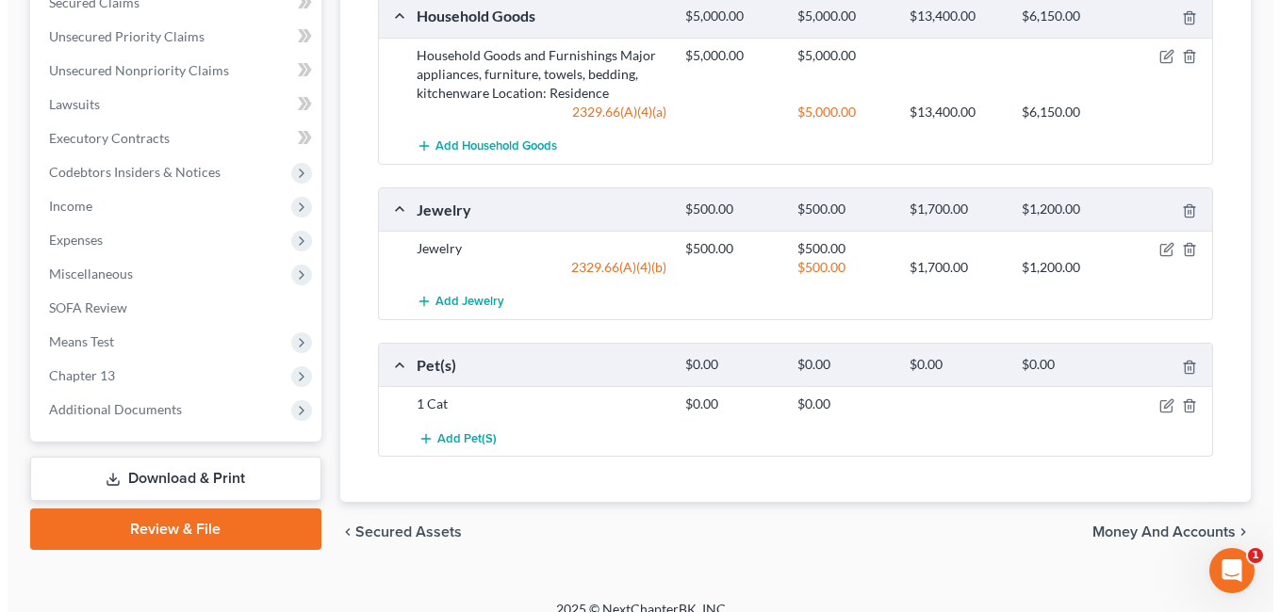
scroll to position [808, 0]
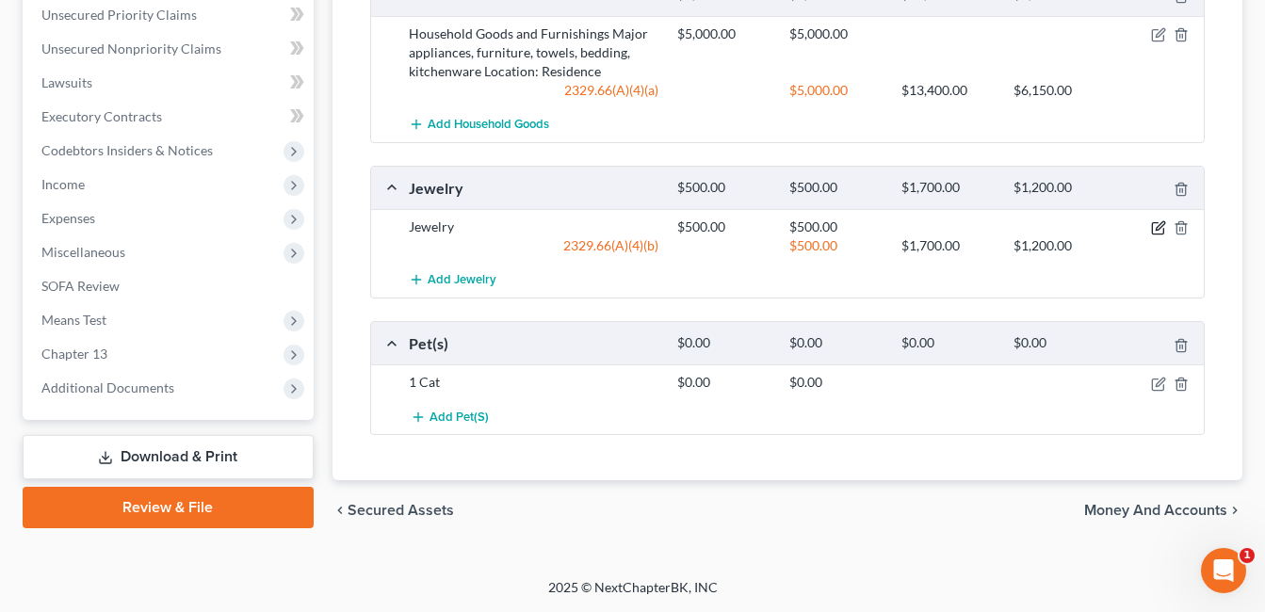
click at [1152, 224] on icon "button" at bounding box center [1157, 228] width 11 height 11
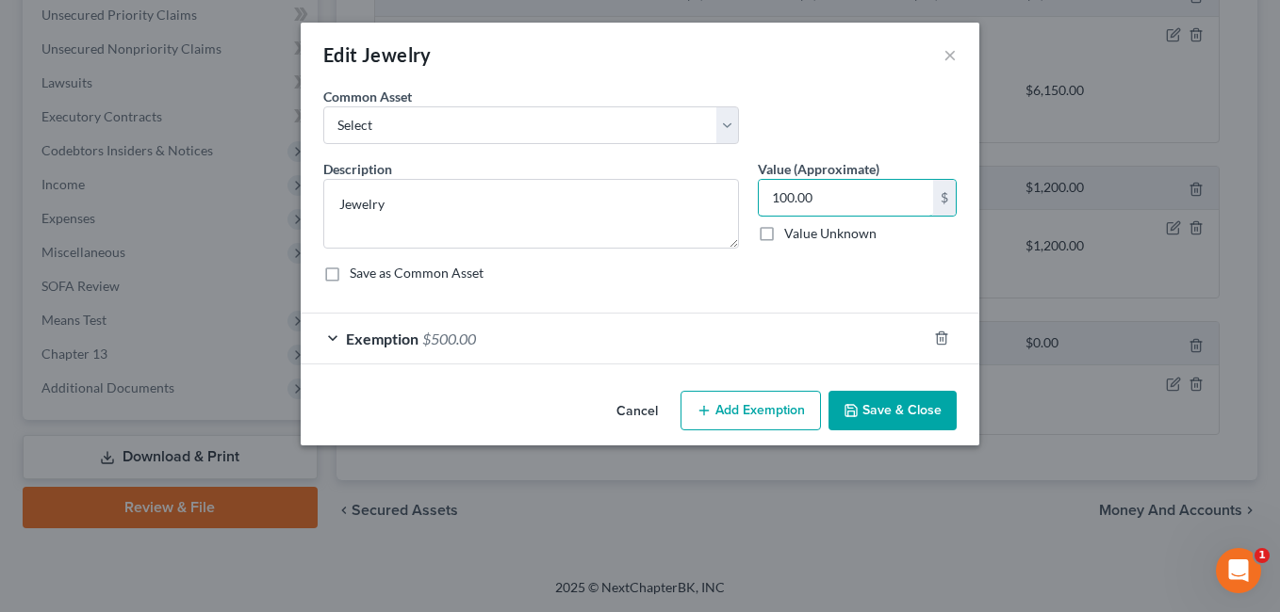
type input "100.00"
click at [684, 338] on div "Exemption $500.00" at bounding box center [614, 339] width 626 height 50
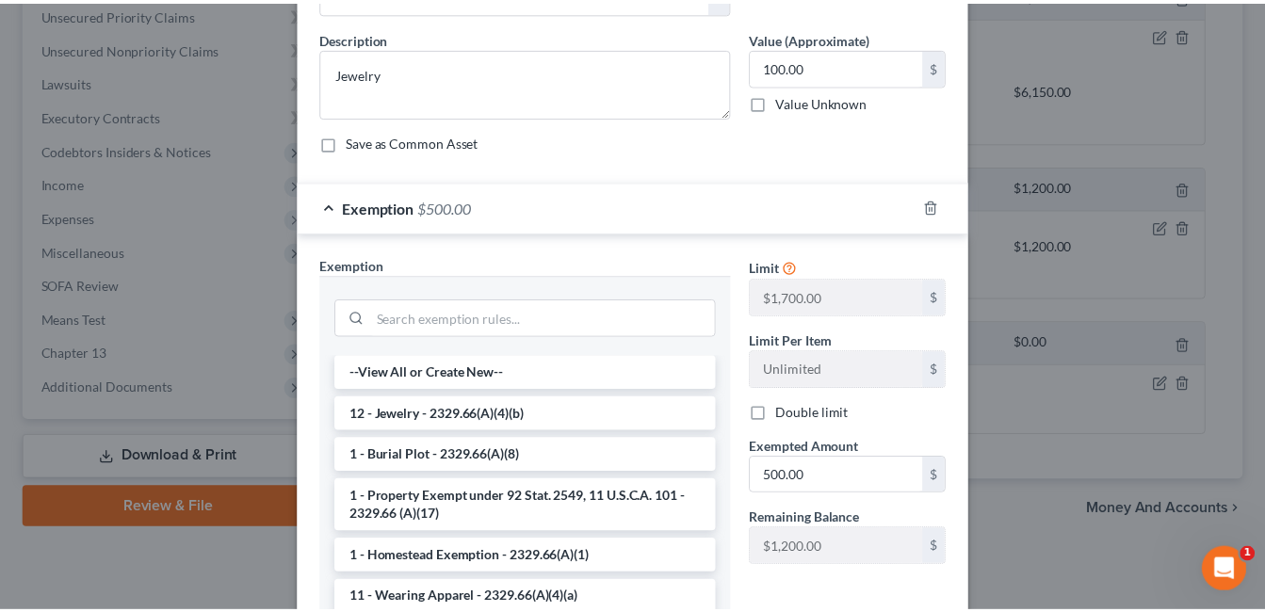
scroll to position [283, 0]
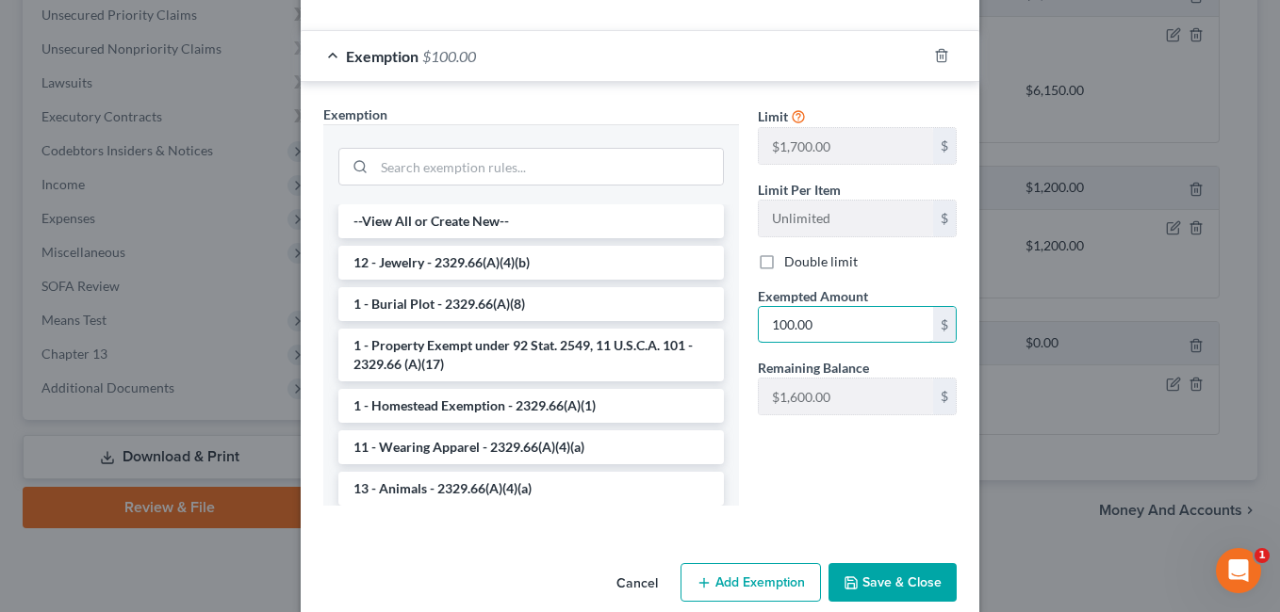
type input "100.00"
click at [903, 585] on button "Save & Close" at bounding box center [892, 583] width 128 height 40
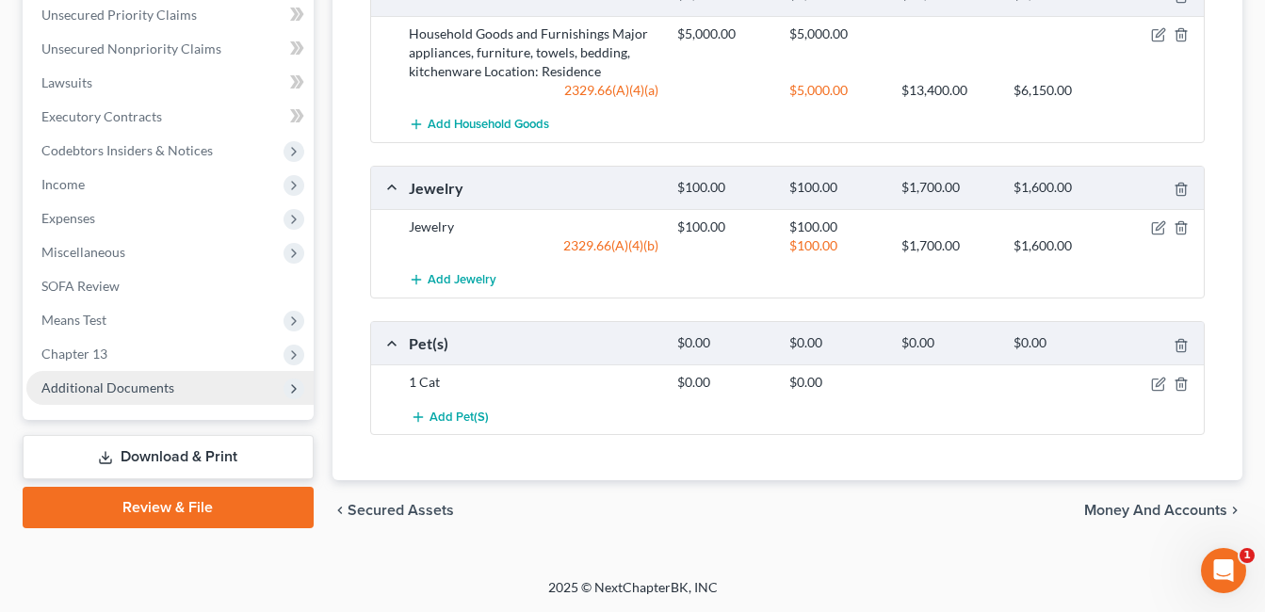
click at [87, 394] on span "Additional Documents" at bounding box center [107, 388] width 133 height 16
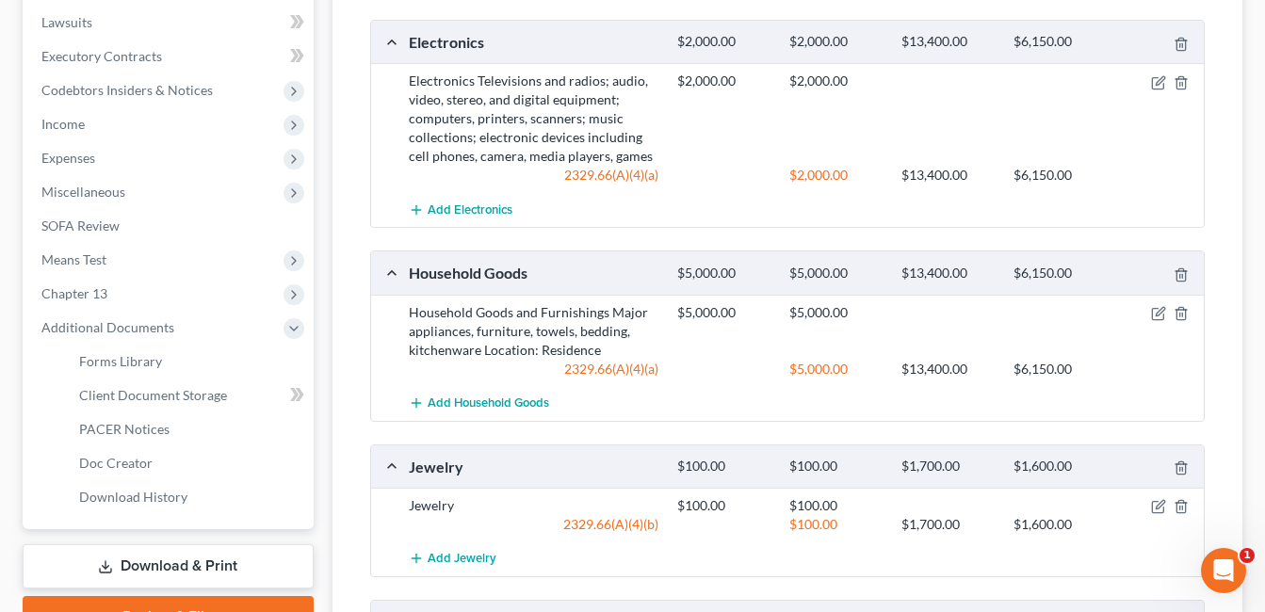
scroll to position [469, 0]
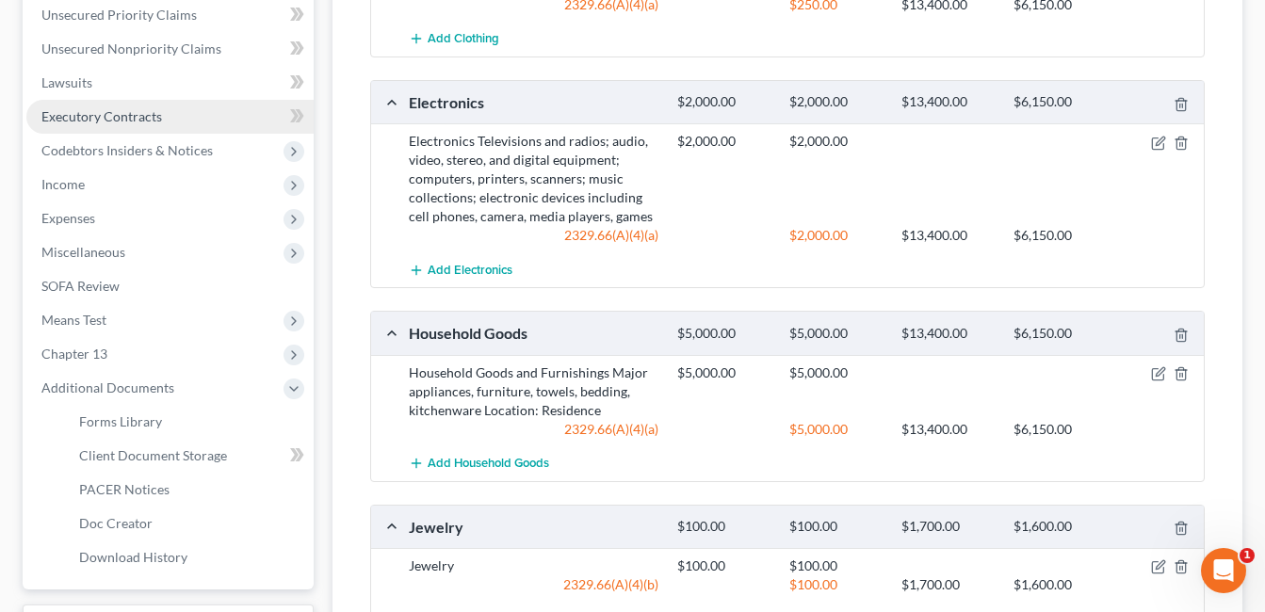
click at [151, 119] on span "Executory Contracts" at bounding box center [101, 116] width 121 height 16
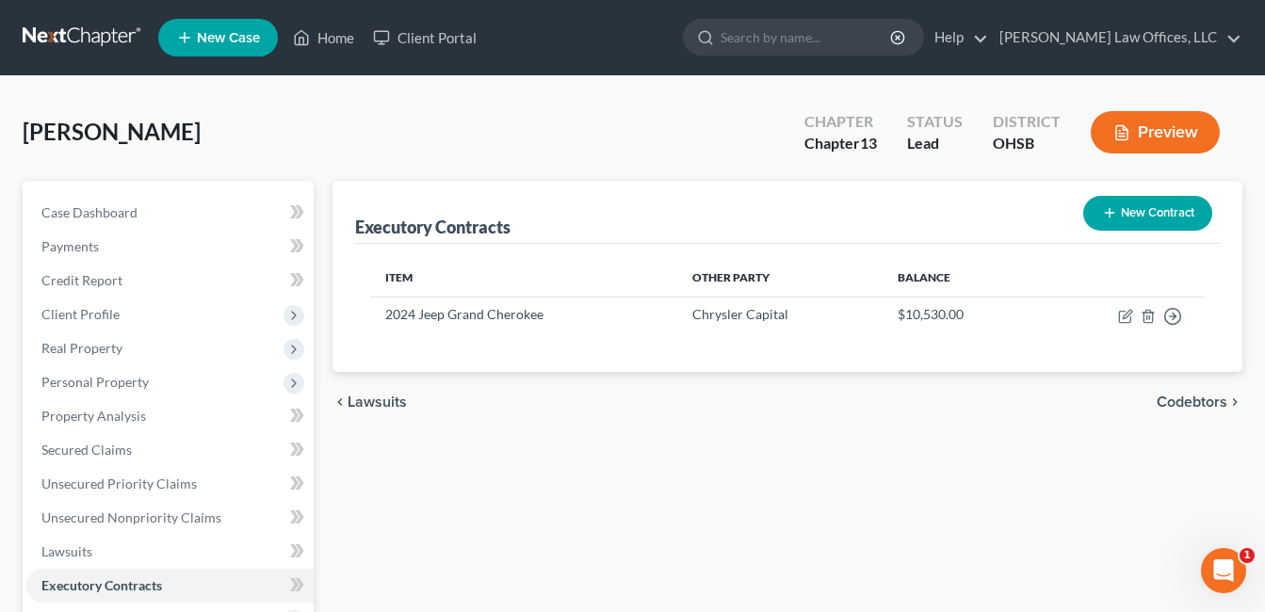
click at [1137, 218] on button "New Contract" at bounding box center [1148, 213] width 129 height 35
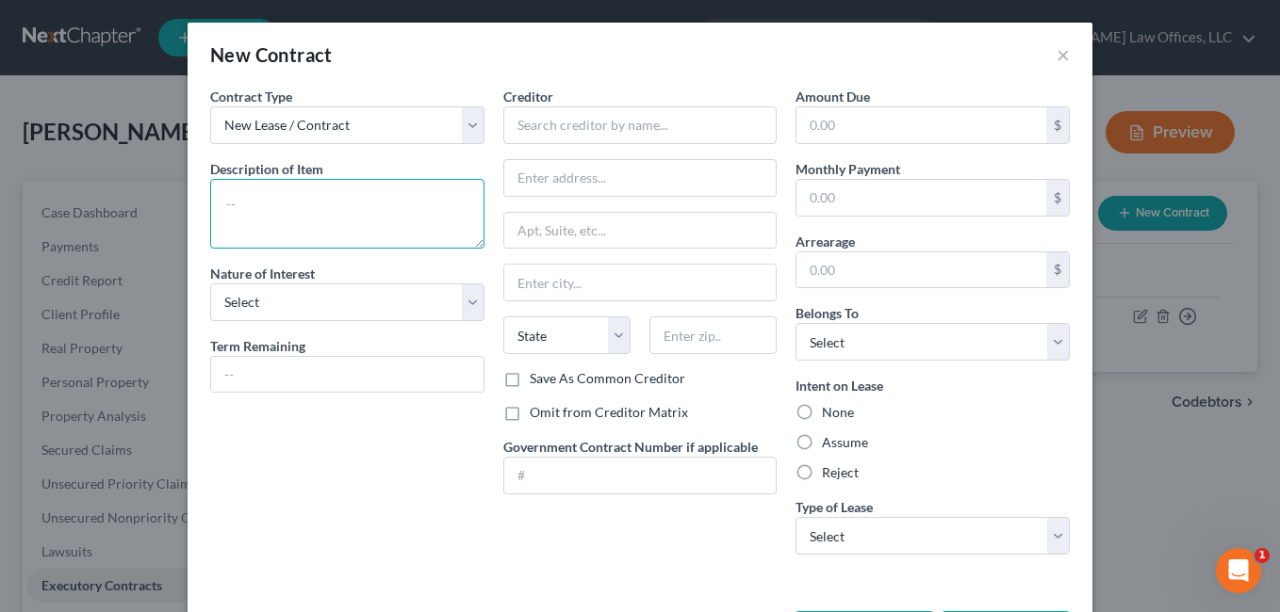
click at [381, 200] on textarea at bounding box center [347, 214] width 274 height 70
type textarea "Cell Phone"
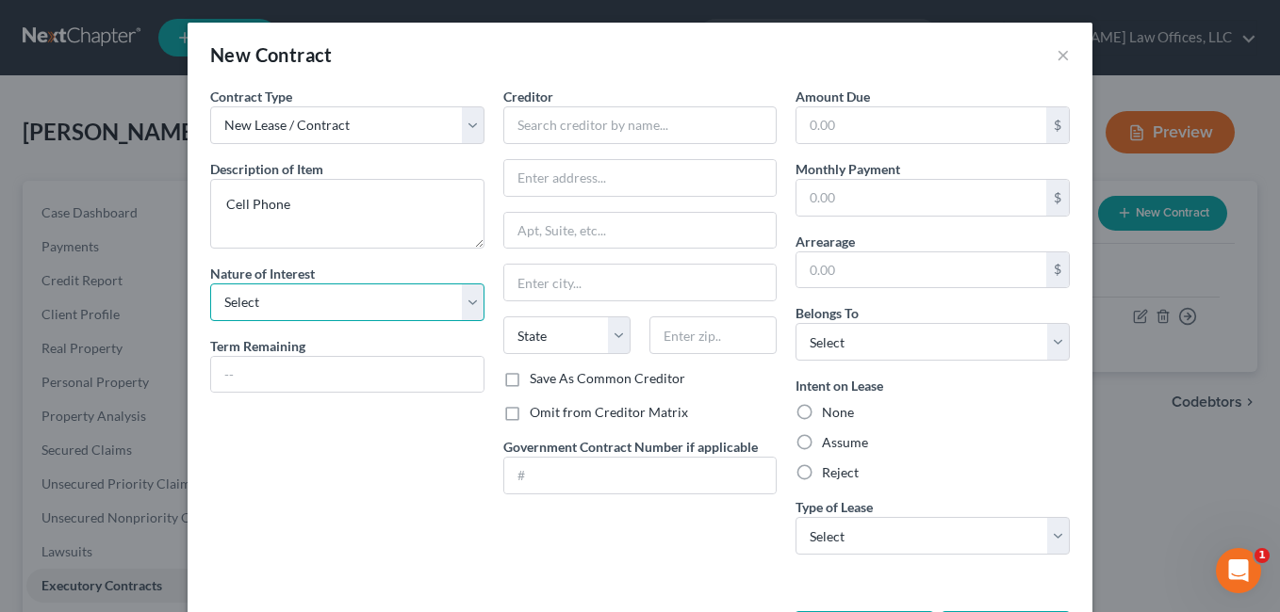
click at [459, 304] on select "Select Purchaser Agent Lessor Lessee" at bounding box center [347, 303] width 274 height 38
select select "3"
click at [210, 284] on select "Select Purchaser Agent Lessor Lessee" at bounding box center [347, 303] width 274 height 38
click at [278, 385] on input "text" at bounding box center [347, 375] width 272 height 36
type input "Month-to-Month"
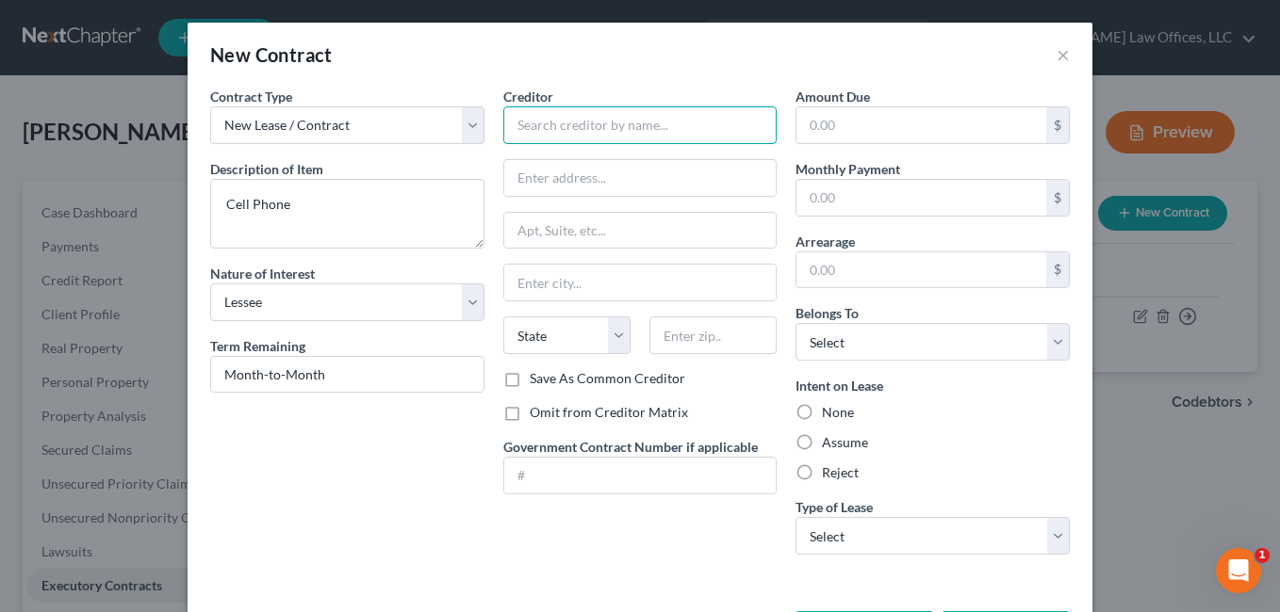
click at [583, 117] on input "text" at bounding box center [640, 125] width 274 height 38
drag, startPoint x: 547, startPoint y: 125, endPoint x: 403, endPoint y: 152, distance: 145.6
click at [406, 151] on div "Contract Type New Lease / Contract New Timeshare Description of non-residential…" at bounding box center [640, 328] width 878 height 483
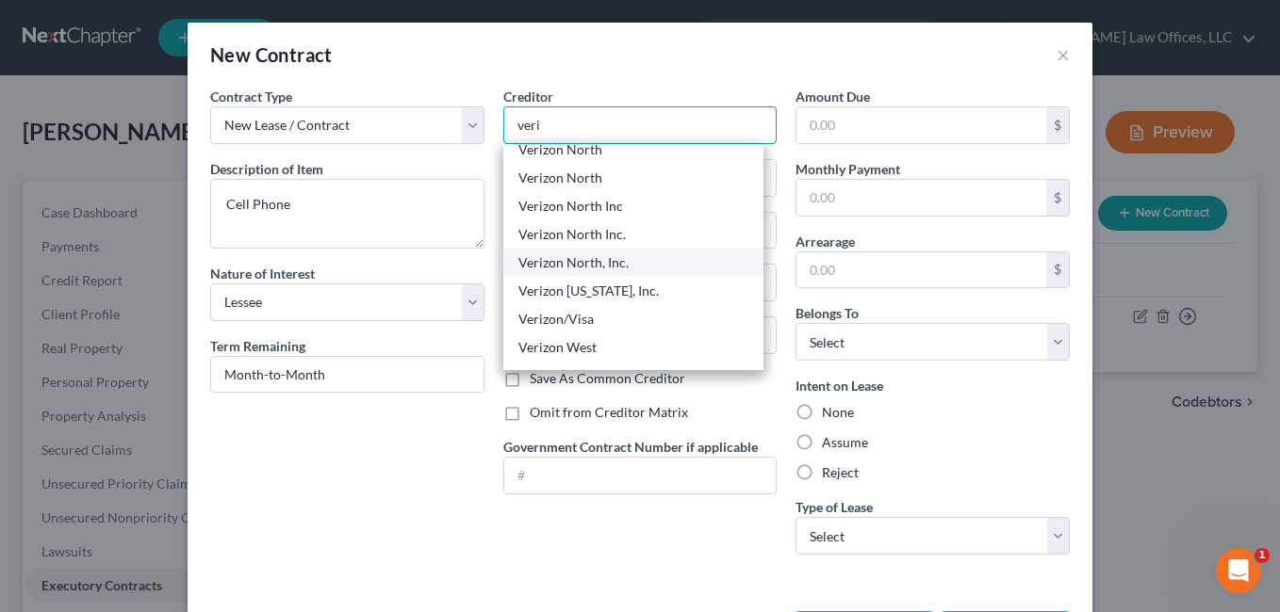
scroll to position [1036, 0]
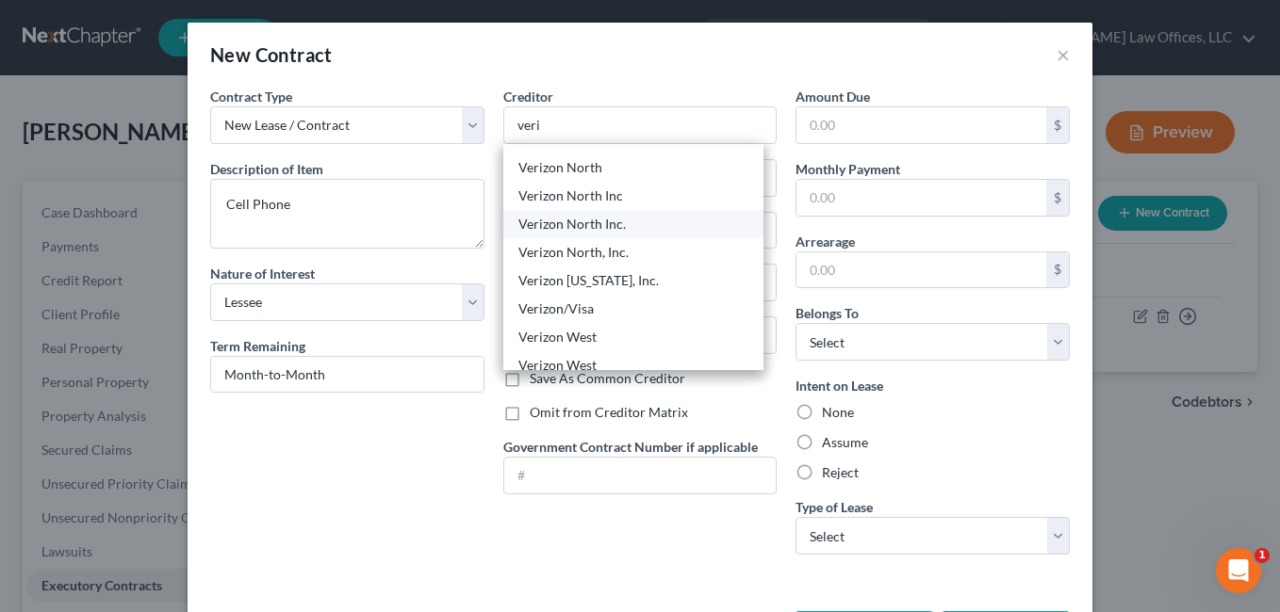
click at [625, 219] on div "Verizon North Inc." at bounding box center [633, 224] width 230 height 19
type input "Verizon North Inc."
type input "[STREET_ADDRESS]"
type input "Saint [PERSON_NAME]"
select select "26"
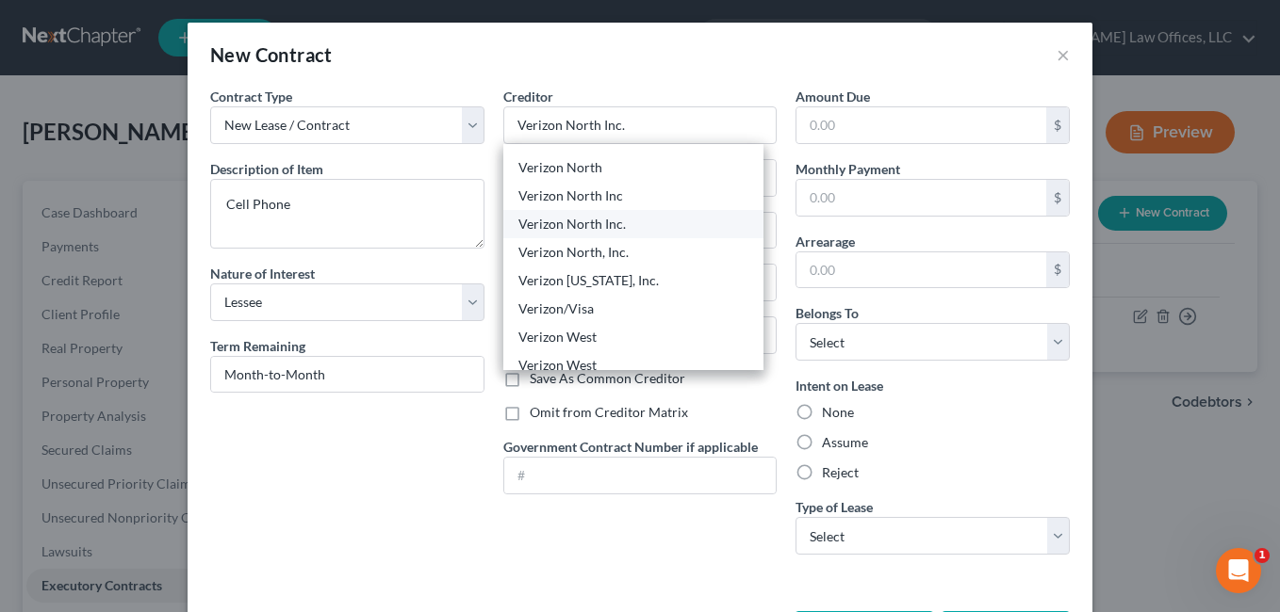
type input "63304-0000"
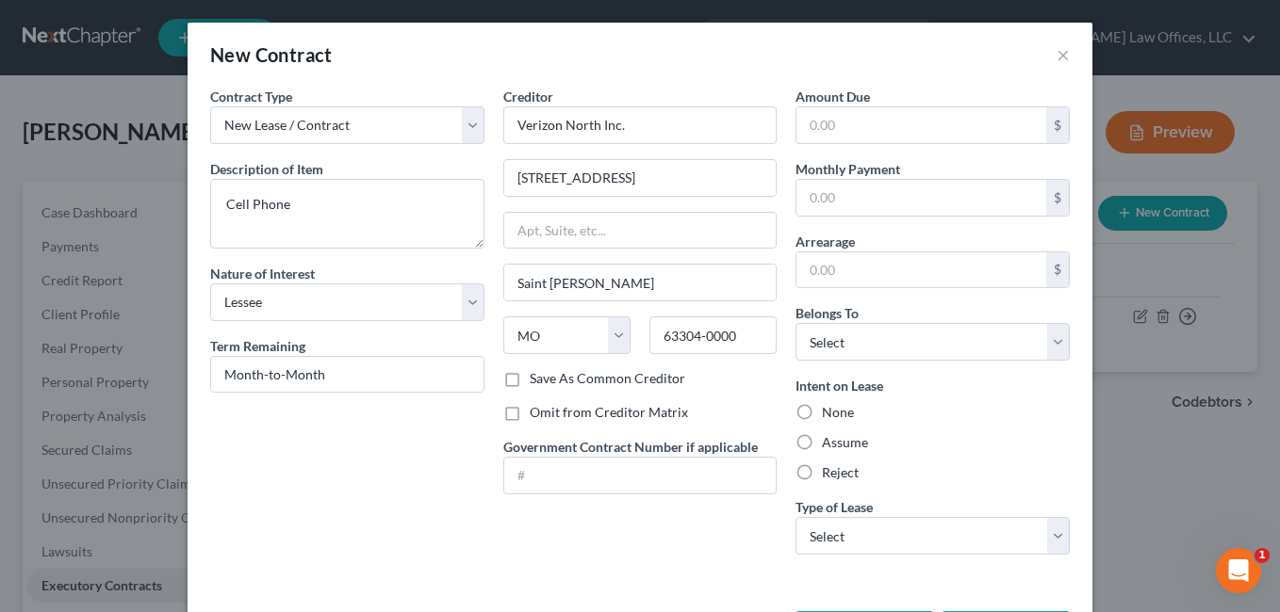
scroll to position [0, 0]
click at [851, 194] on input "text" at bounding box center [921, 198] width 250 height 36
type input "75.00"
click at [822, 437] on label "Assume" at bounding box center [845, 442] width 46 height 19
click at [829, 437] on input "Assume" at bounding box center [835, 439] width 12 height 12
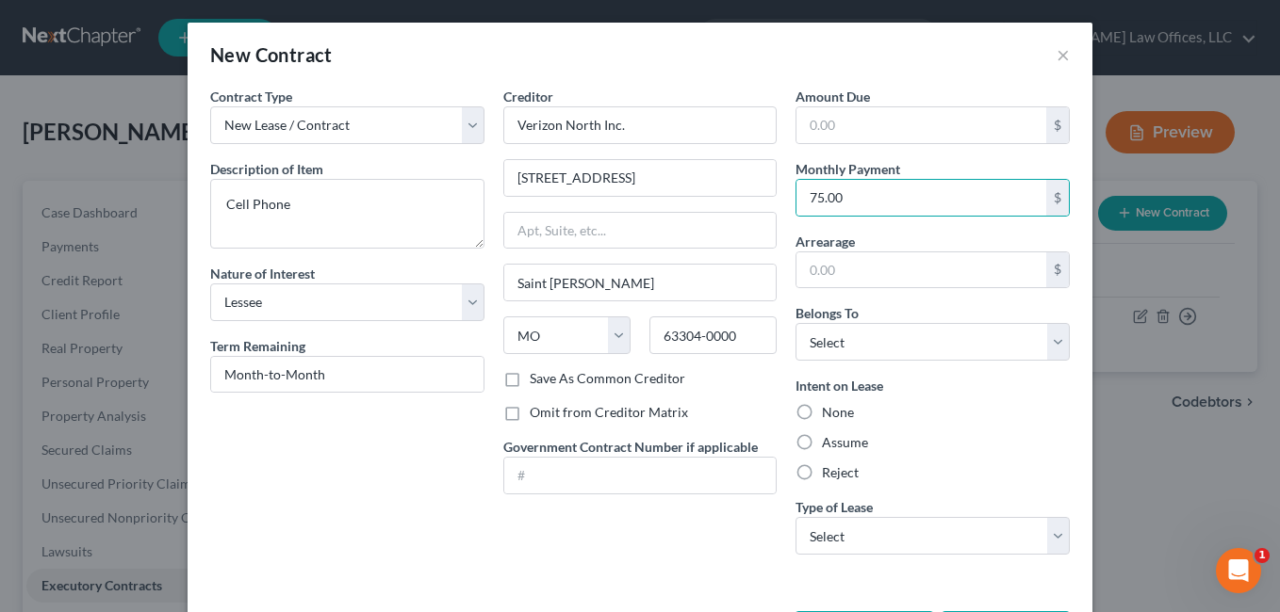
radio input "true"
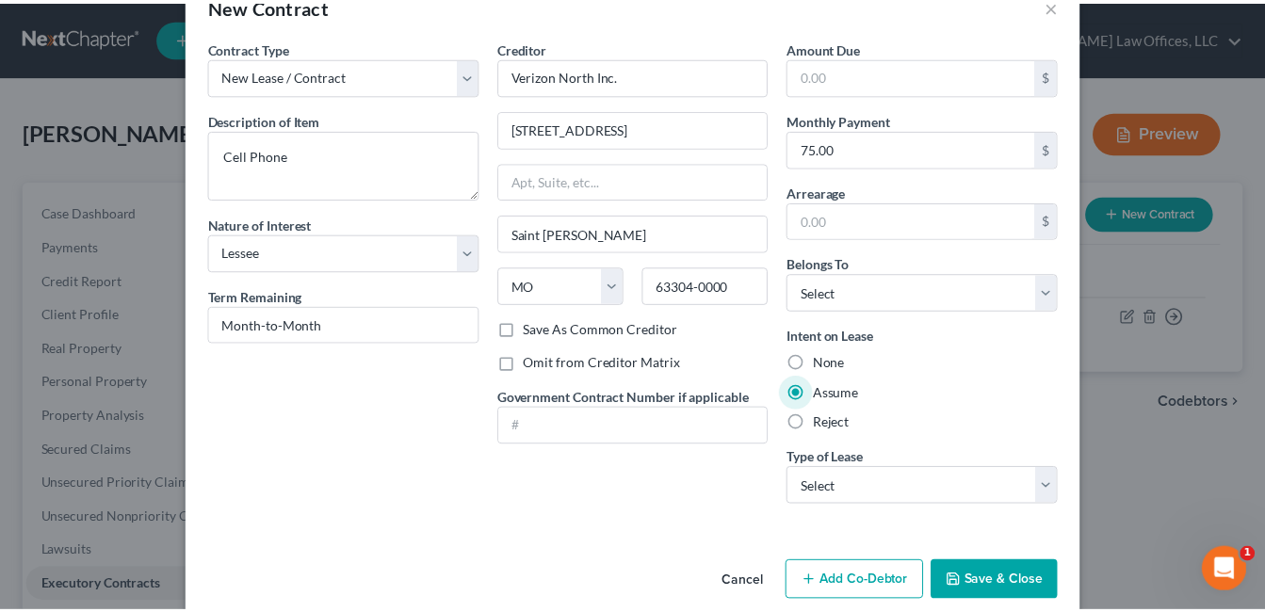
scroll to position [76, 0]
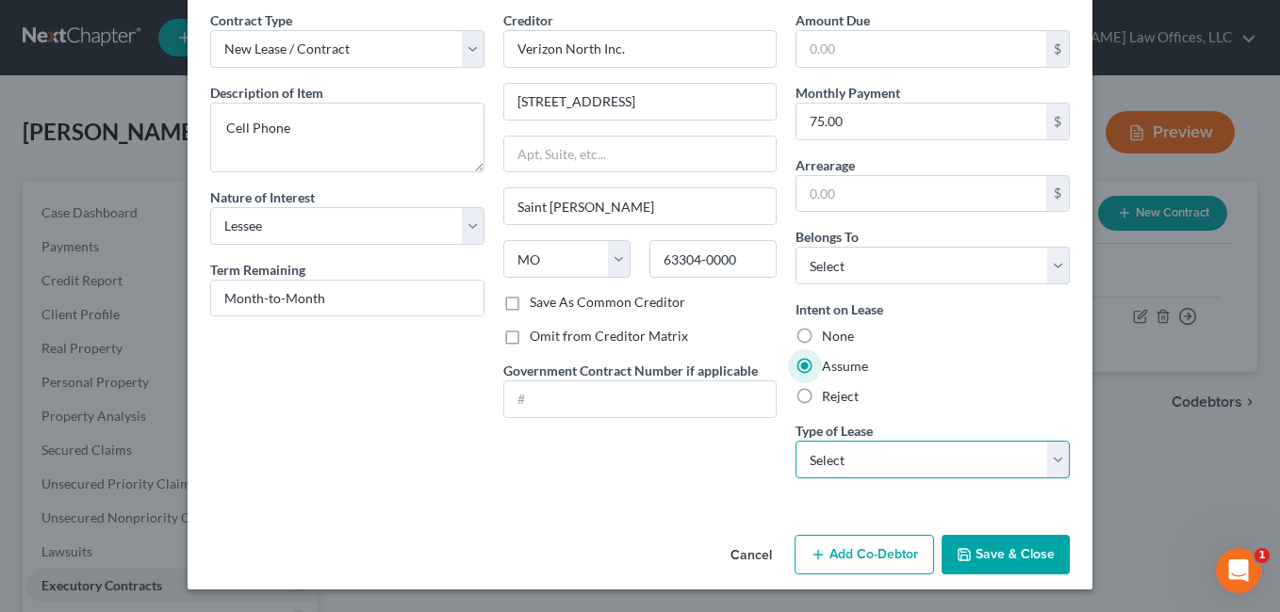
click at [1049, 457] on select "Select Real Estate Car Other" at bounding box center [932, 460] width 274 height 38
select select "2"
click at [795, 441] on select "Select Real Estate Car Other" at bounding box center [932, 460] width 274 height 38
click at [982, 541] on button "Save & Close" at bounding box center [1005, 555] width 128 height 40
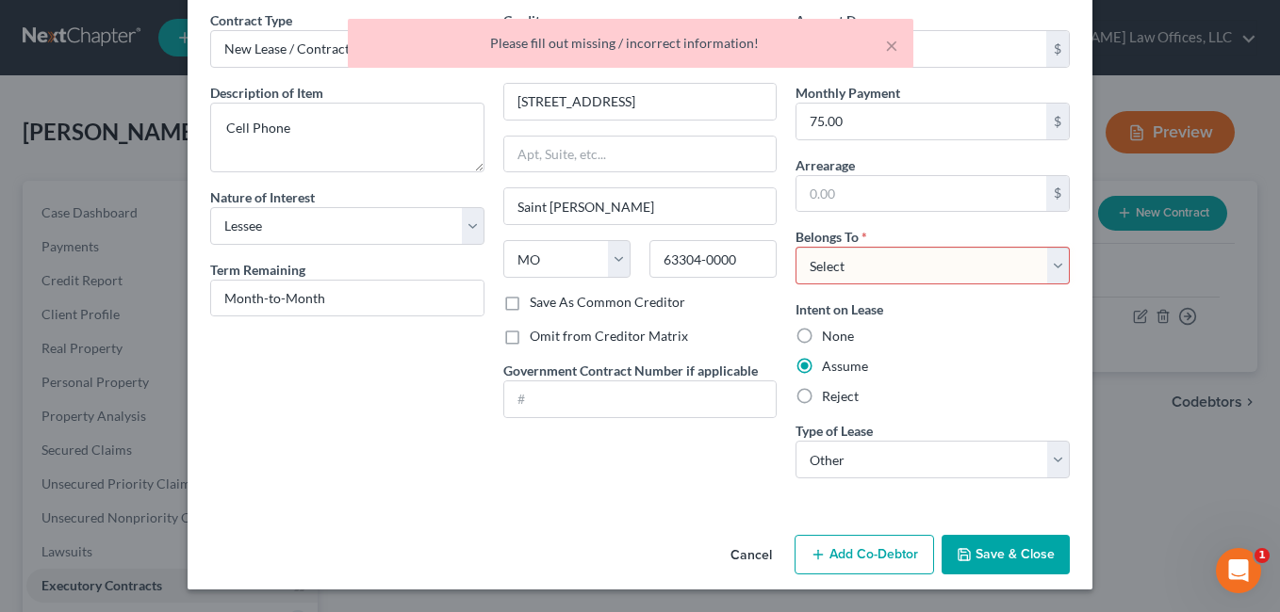
click at [1045, 268] on select "Select Debtor 1 Only Debtor 2 Only Debtor 1 And Debtor 2 Only At Least One Of T…" at bounding box center [932, 266] width 274 height 38
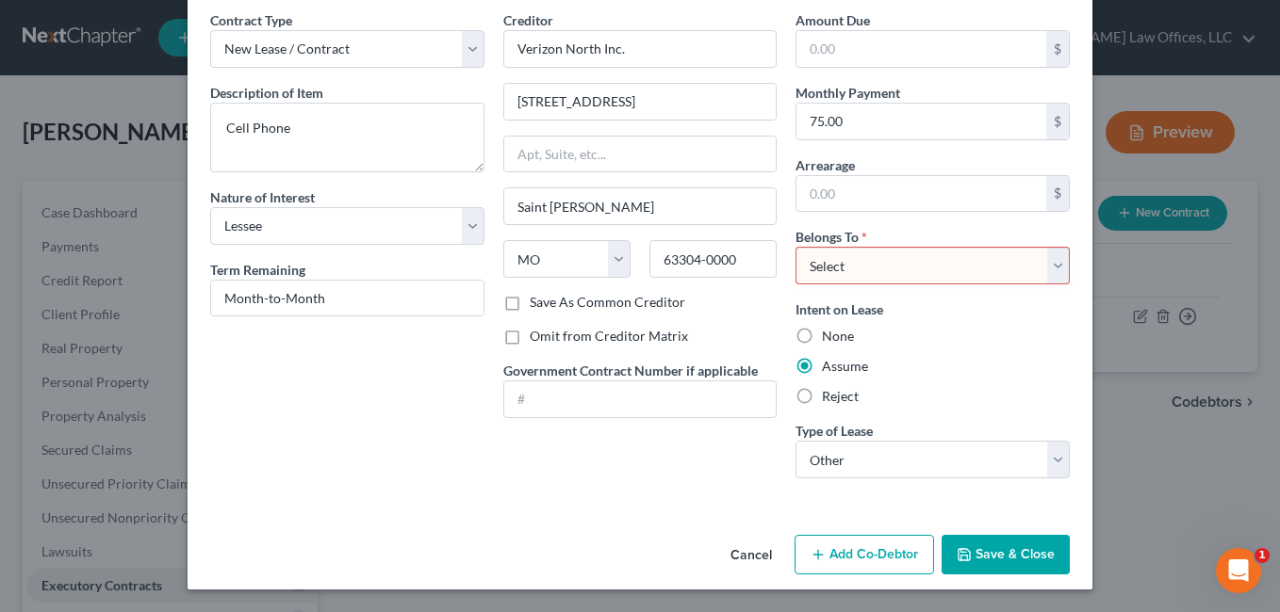
select select "0"
click at [795, 247] on select "Select Debtor 1 Only Debtor 2 Only Debtor 1 And Debtor 2 Only At Least One Of T…" at bounding box center [932, 266] width 274 height 38
click at [1004, 552] on button "Save & Close" at bounding box center [1005, 555] width 128 height 40
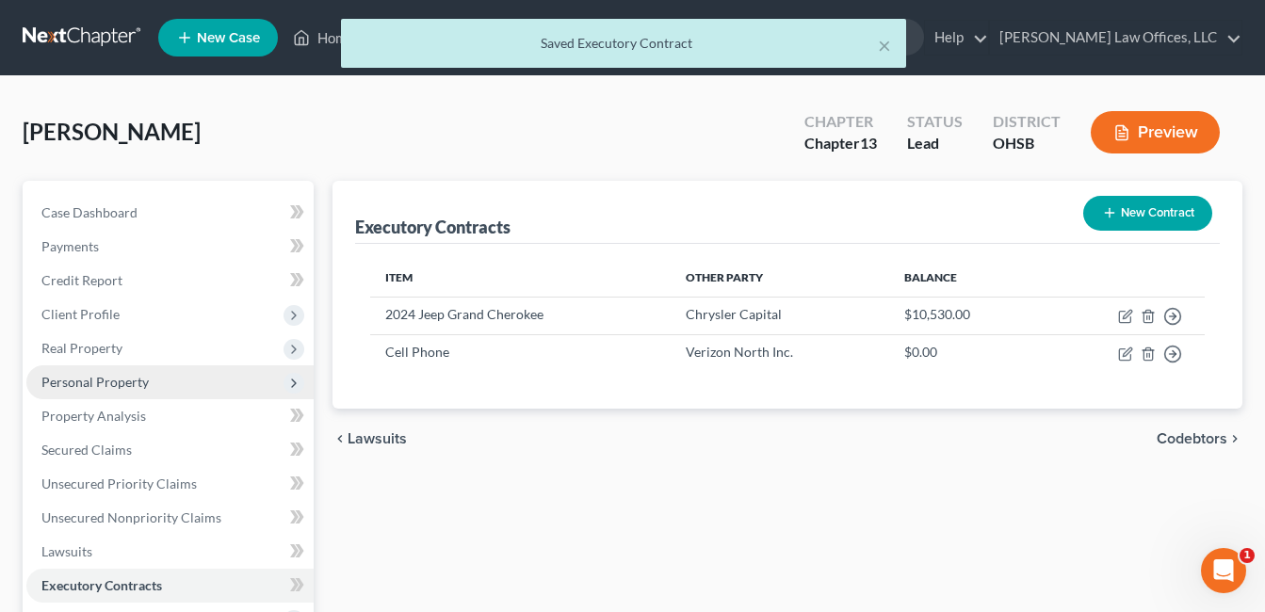
click at [128, 386] on span "Personal Property" at bounding box center [94, 382] width 107 height 16
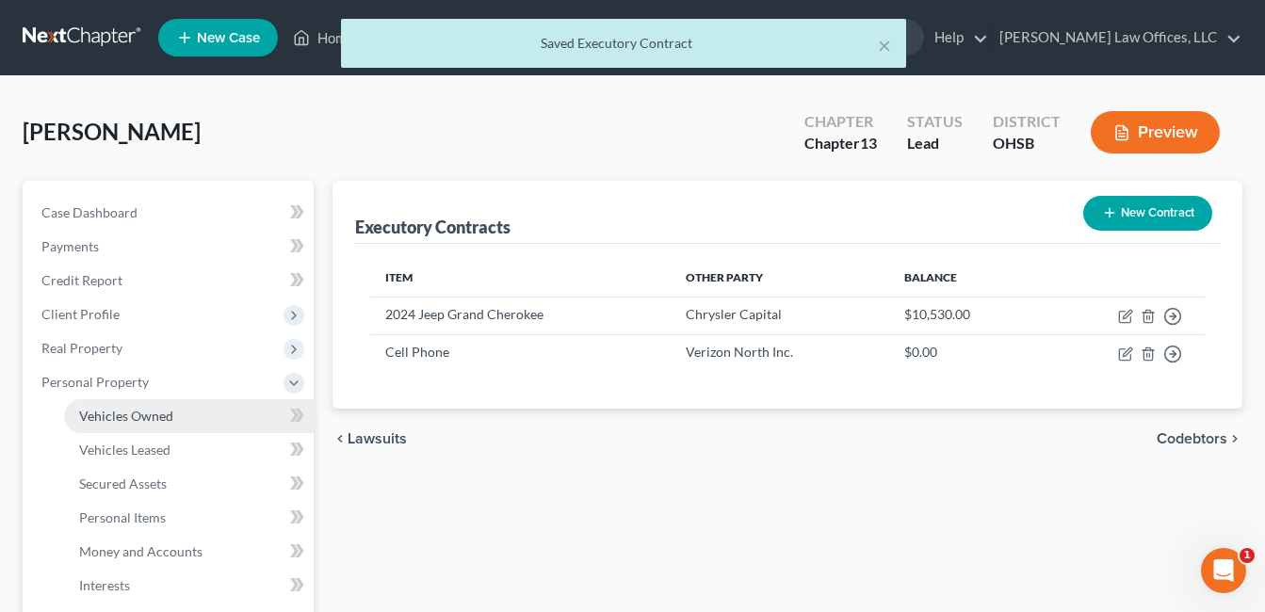
click at [142, 411] on span "Vehicles Owned" at bounding box center [126, 416] width 94 height 16
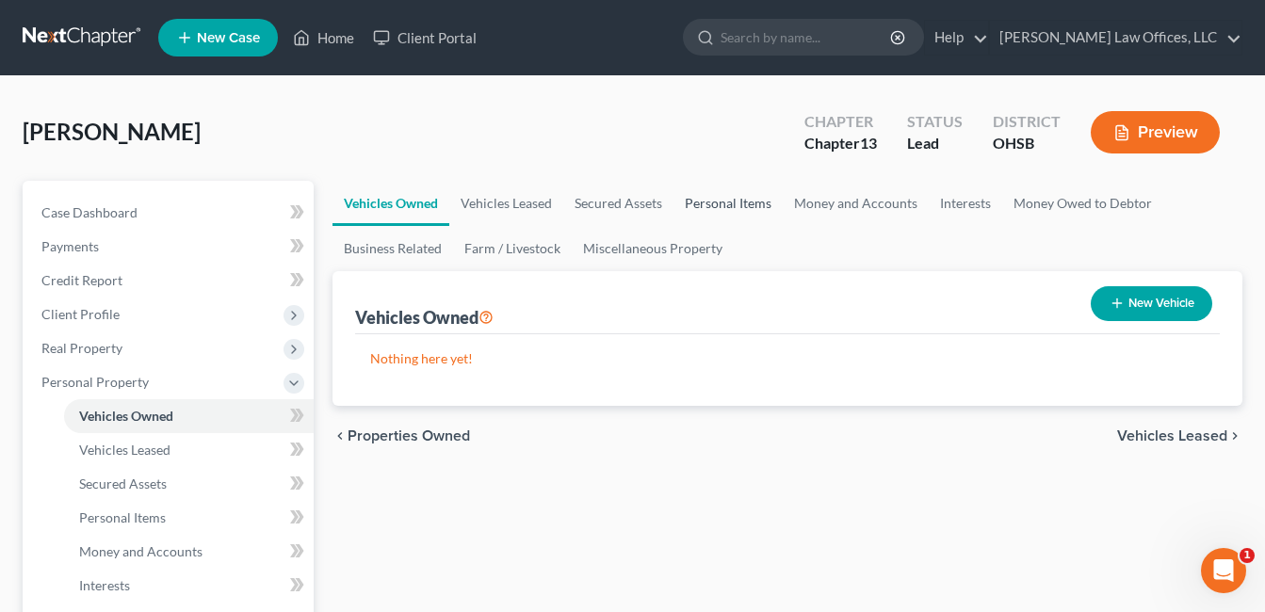
click at [738, 203] on link "Personal Items" at bounding box center [728, 203] width 109 height 45
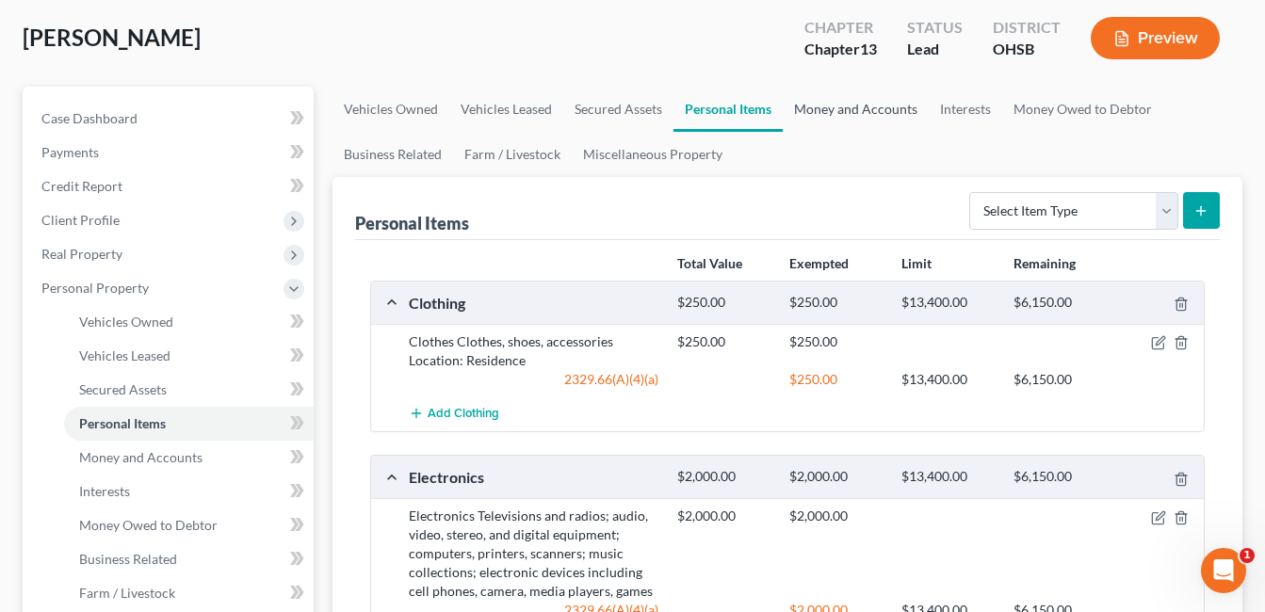
click at [880, 121] on link "Money and Accounts" at bounding box center [856, 109] width 146 height 45
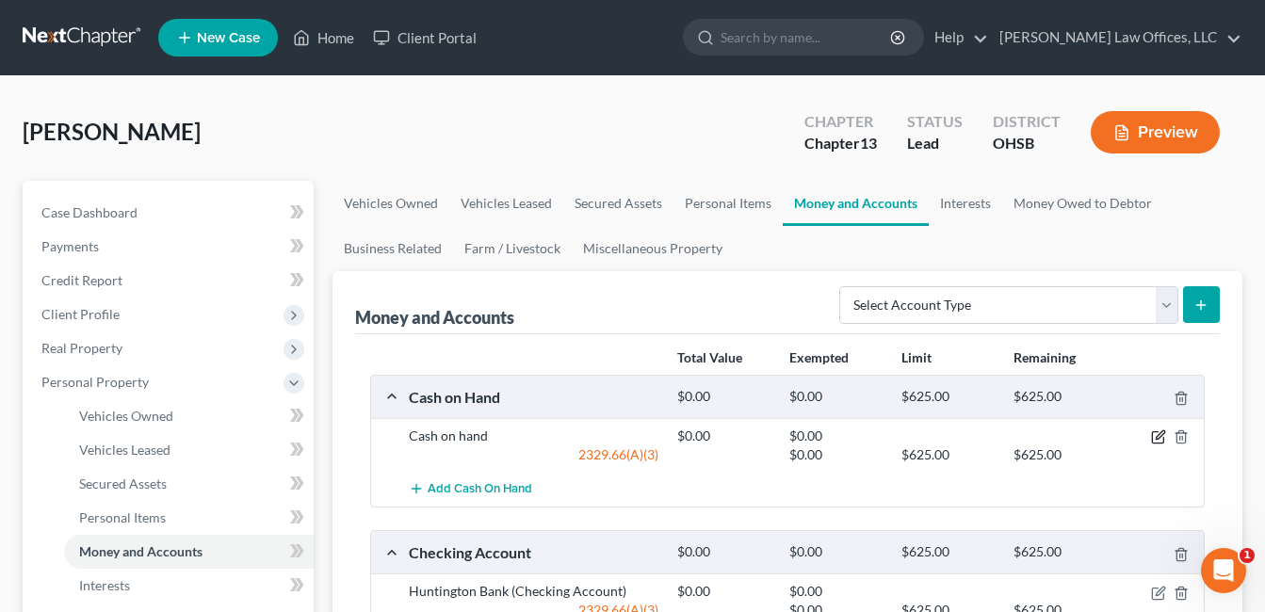
click at [1156, 439] on icon "button" at bounding box center [1160, 436] width 8 height 8
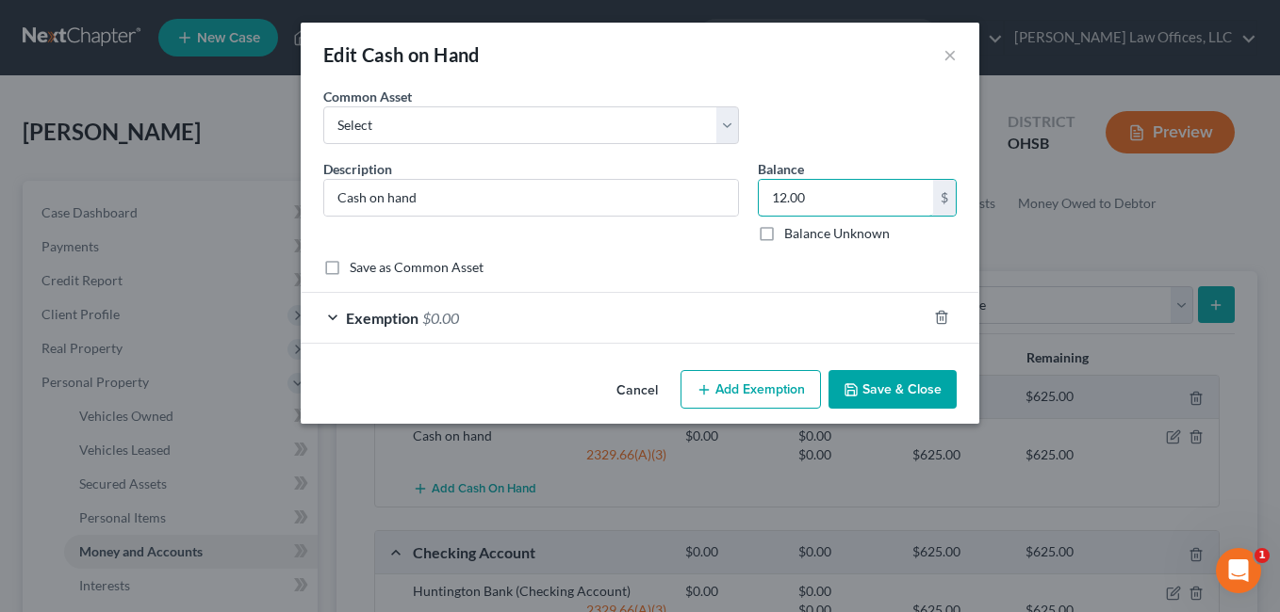
type input "12.00"
click at [698, 311] on div "Exemption $0.00" at bounding box center [614, 318] width 626 height 50
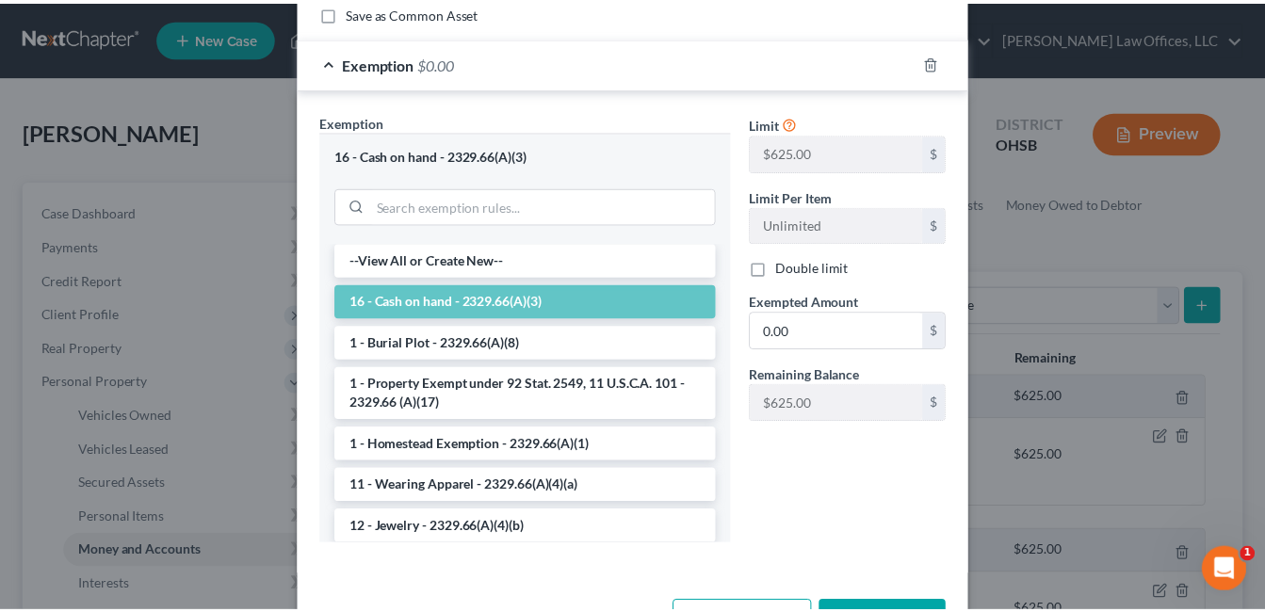
scroll to position [283, 0]
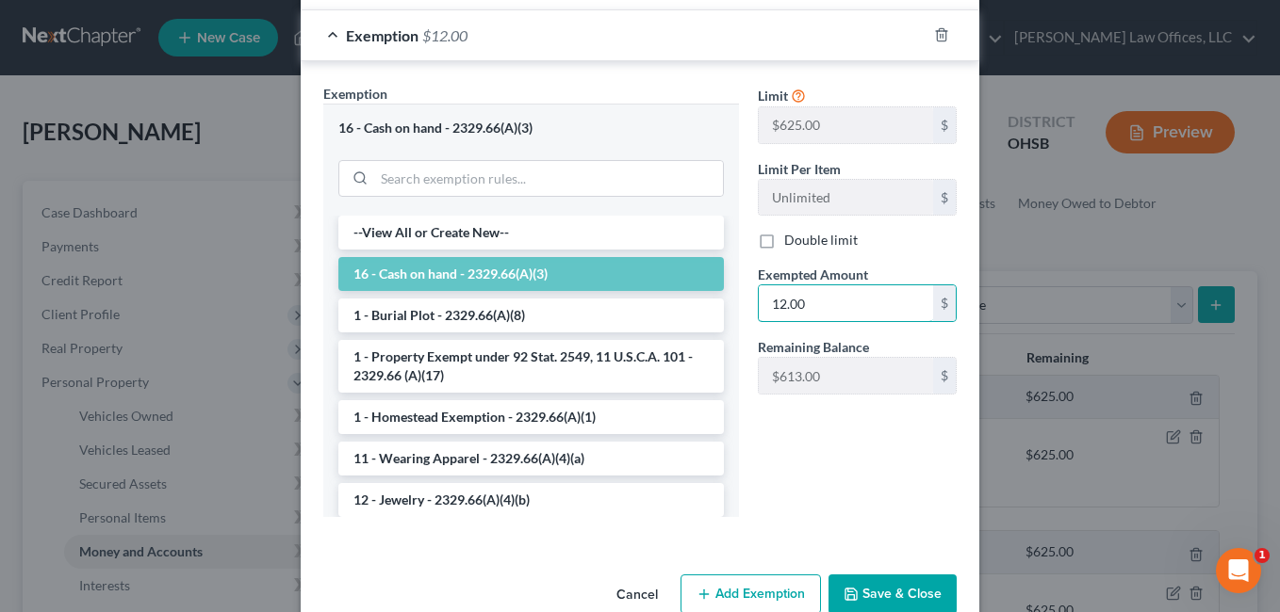
type input "12.00"
click at [902, 587] on button "Save & Close" at bounding box center [892, 595] width 128 height 40
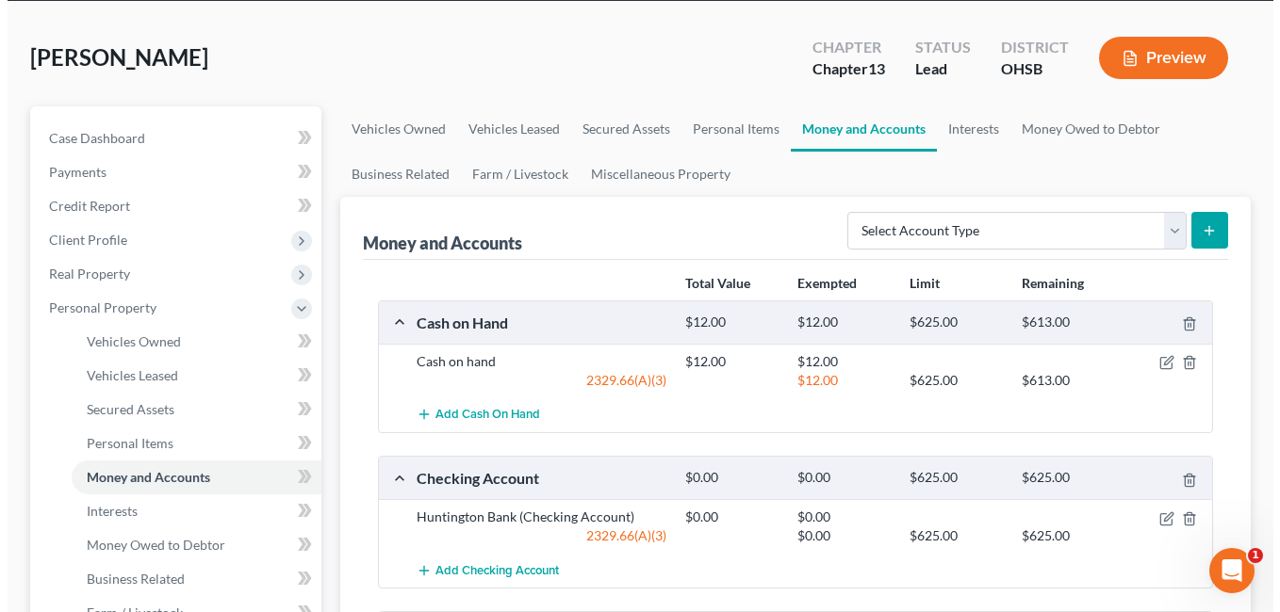
scroll to position [188, 0]
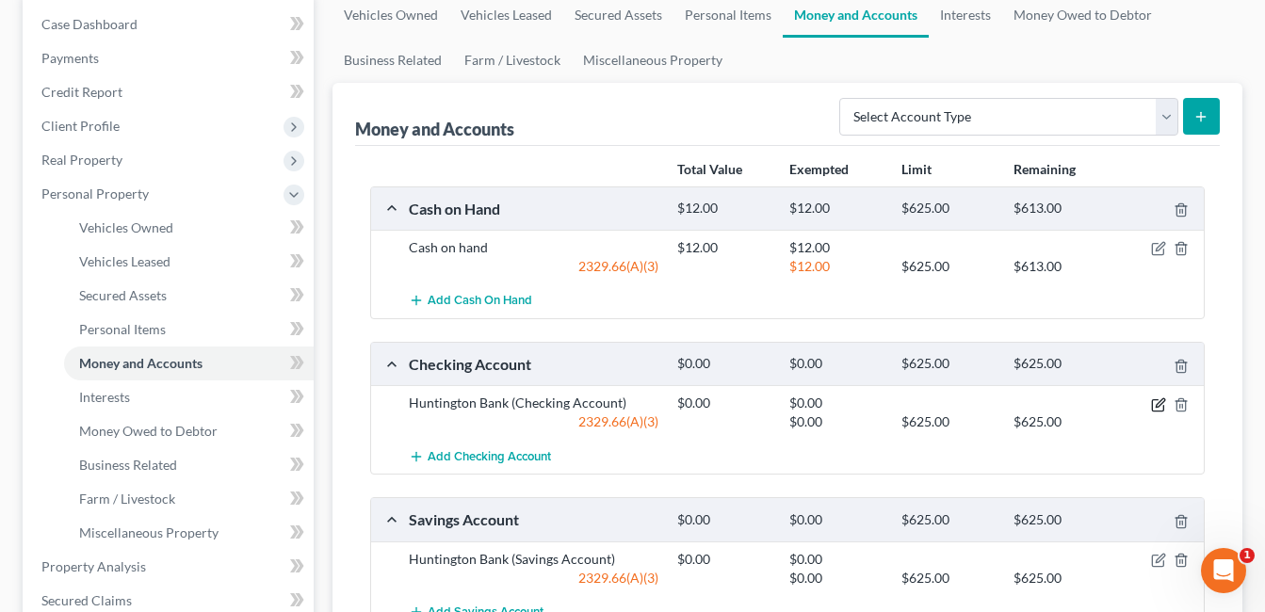
click at [1155, 409] on icon "button" at bounding box center [1158, 405] width 15 height 15
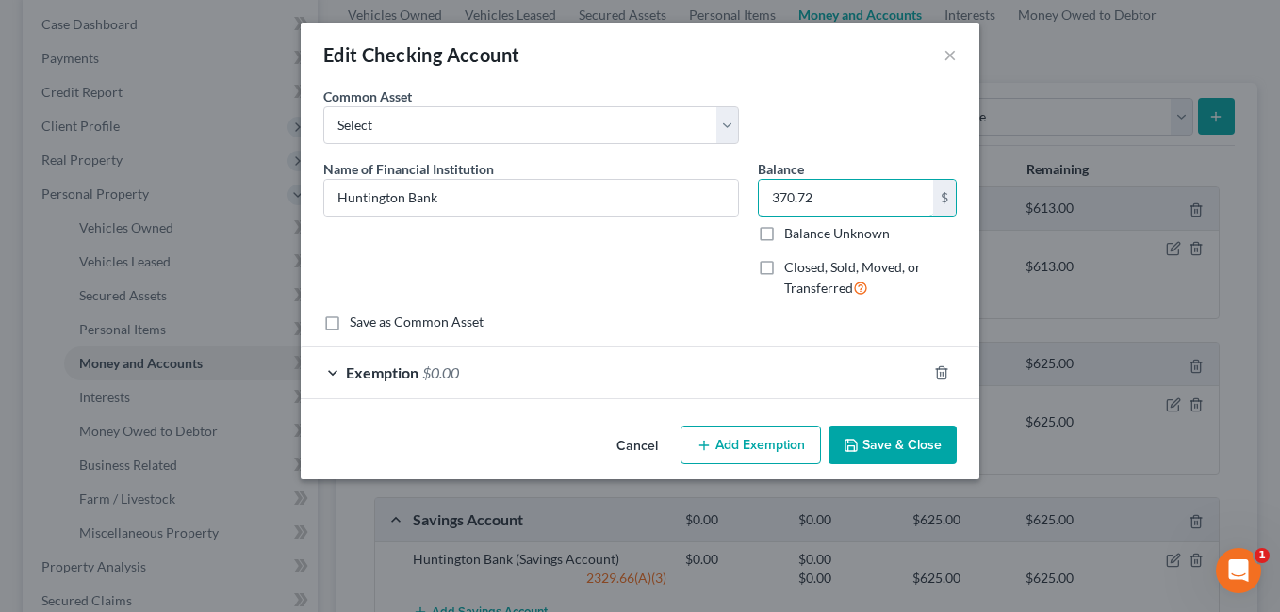
type input "370.72"
click at [720, 370] on div "Exemption $0.00" at bounding box center [614, 373] width 626 height 50
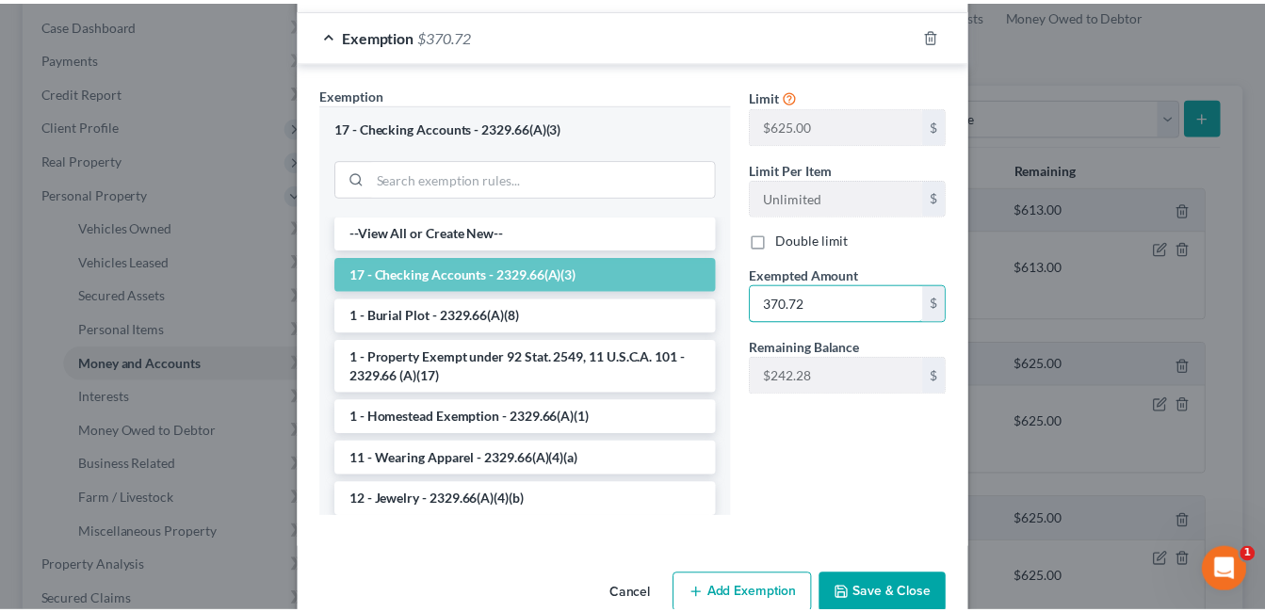
scroll to position [378, 0]
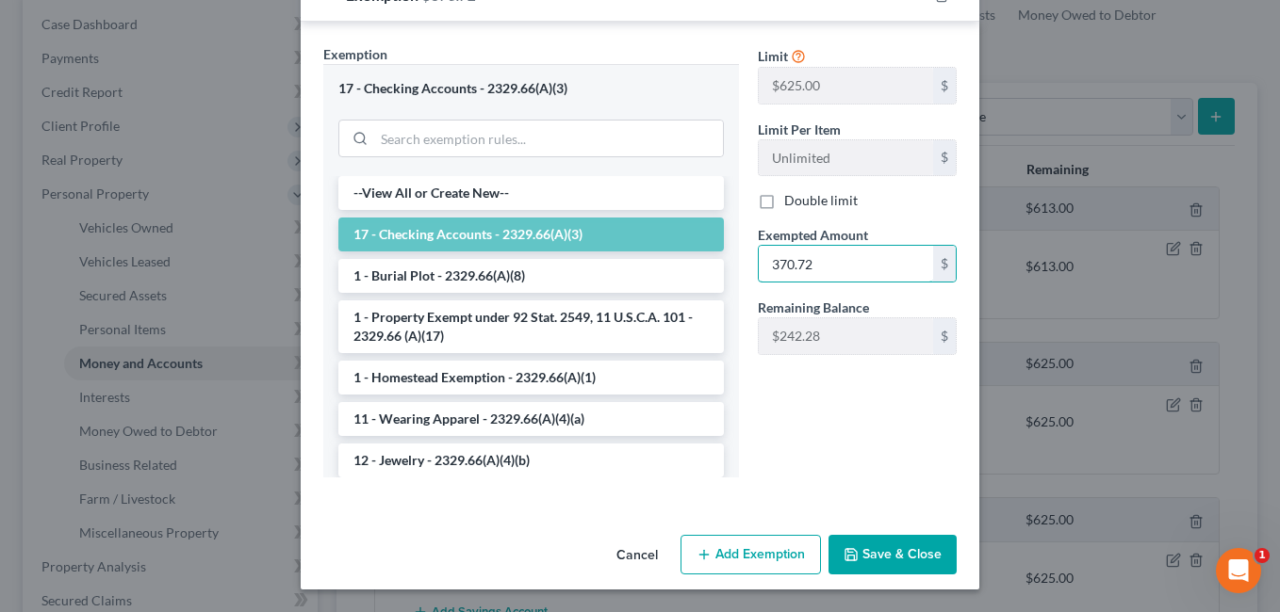
type input "370.72"
click at [887, 550] on button "Save & Close" at bounding box center [892, 555] width 128 height 40
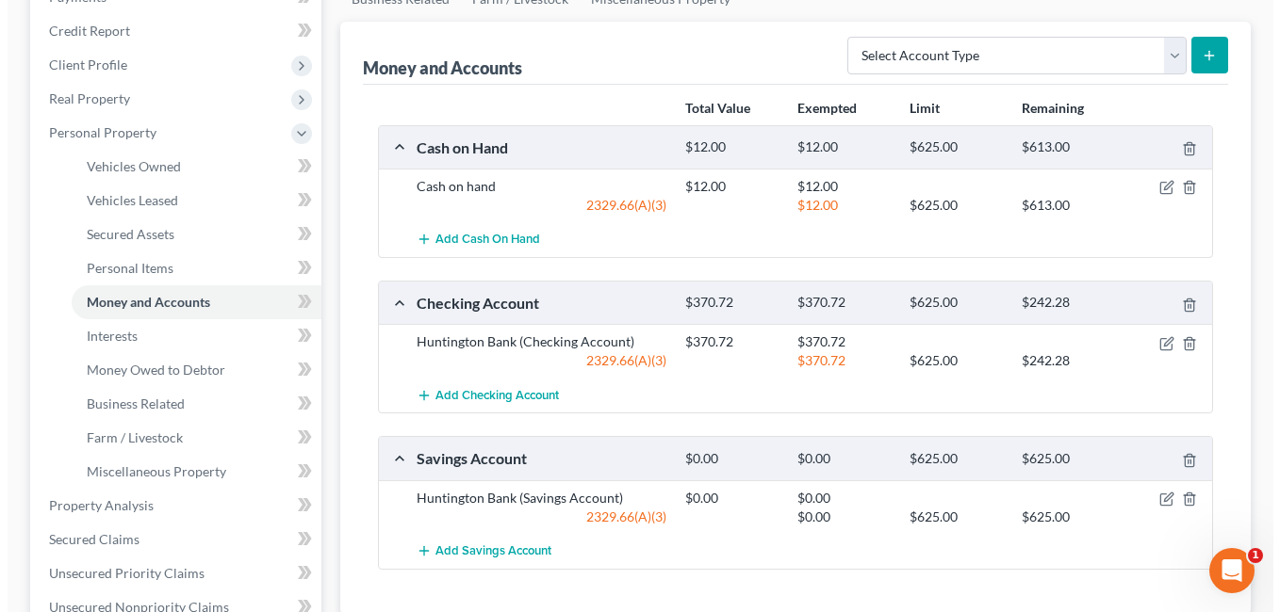
scroll to position [283, 0]
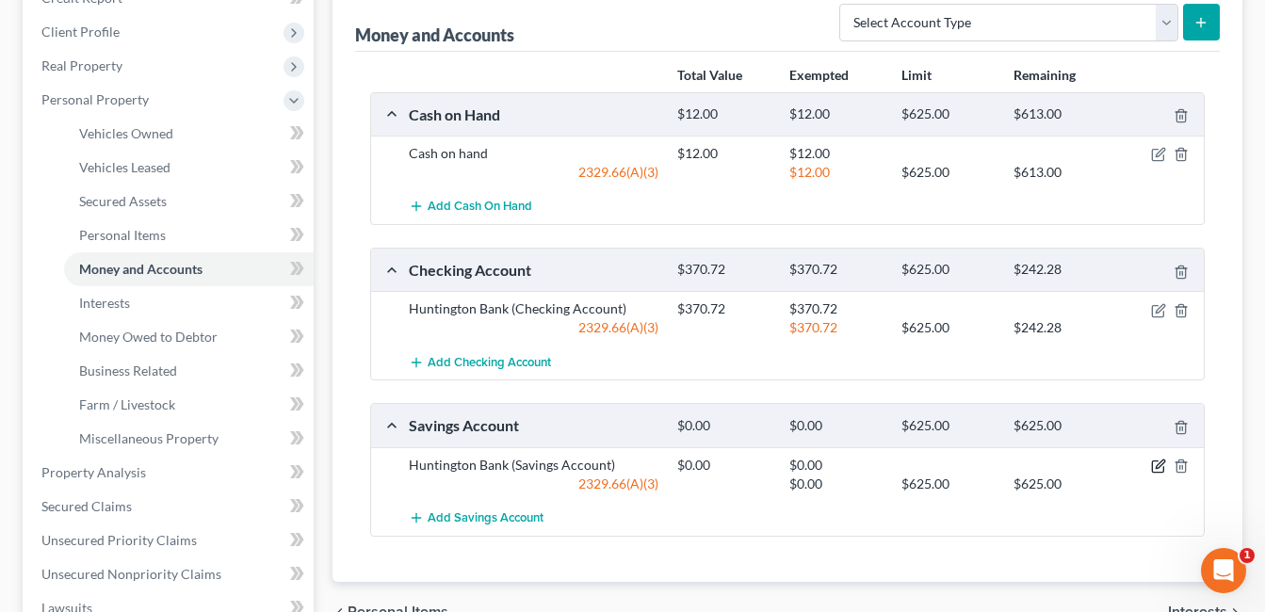
click at [1158, 467] on icon "button" at bounding box center [1158, 466] width 15 height 15
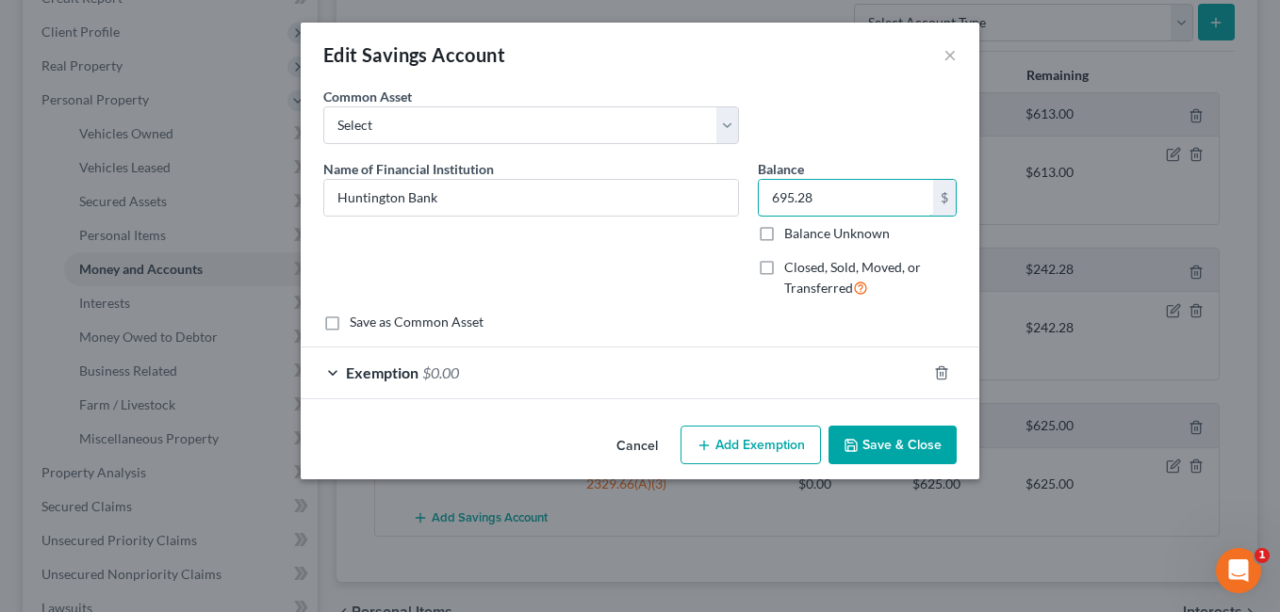
type input "695.28"
click at [738, 381] on div "Exemption $0.00" at bounding box center [614, 373] width 626 height 50
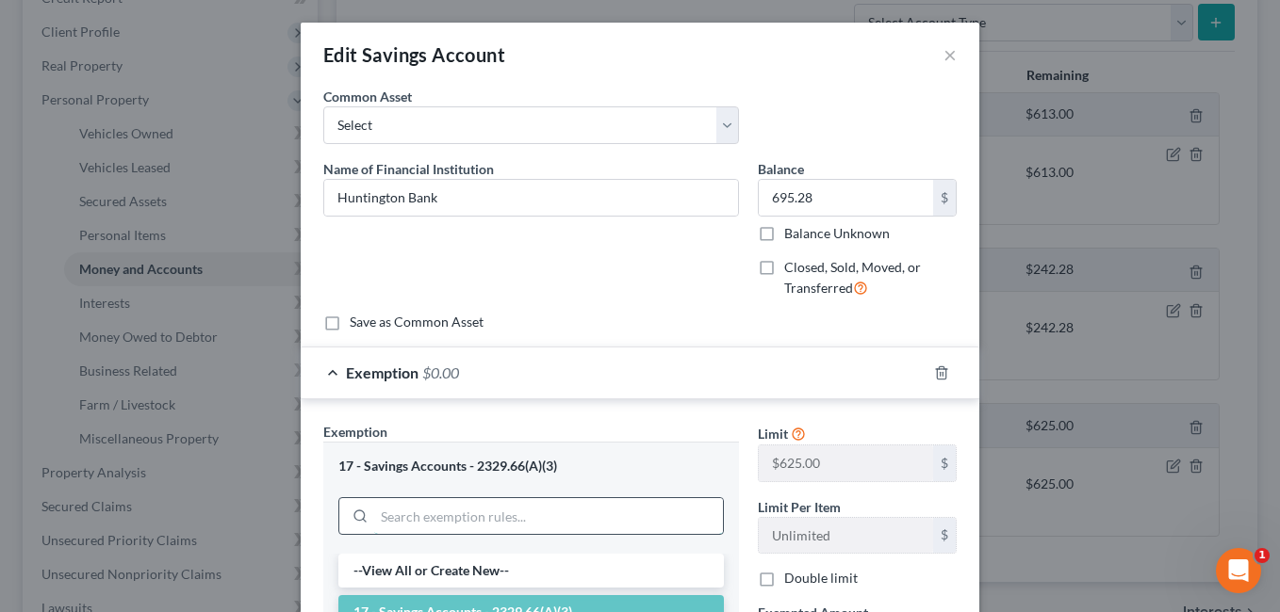
click at [467, 499] on input "search" at bounding box center [548, 516] width 349 height 36
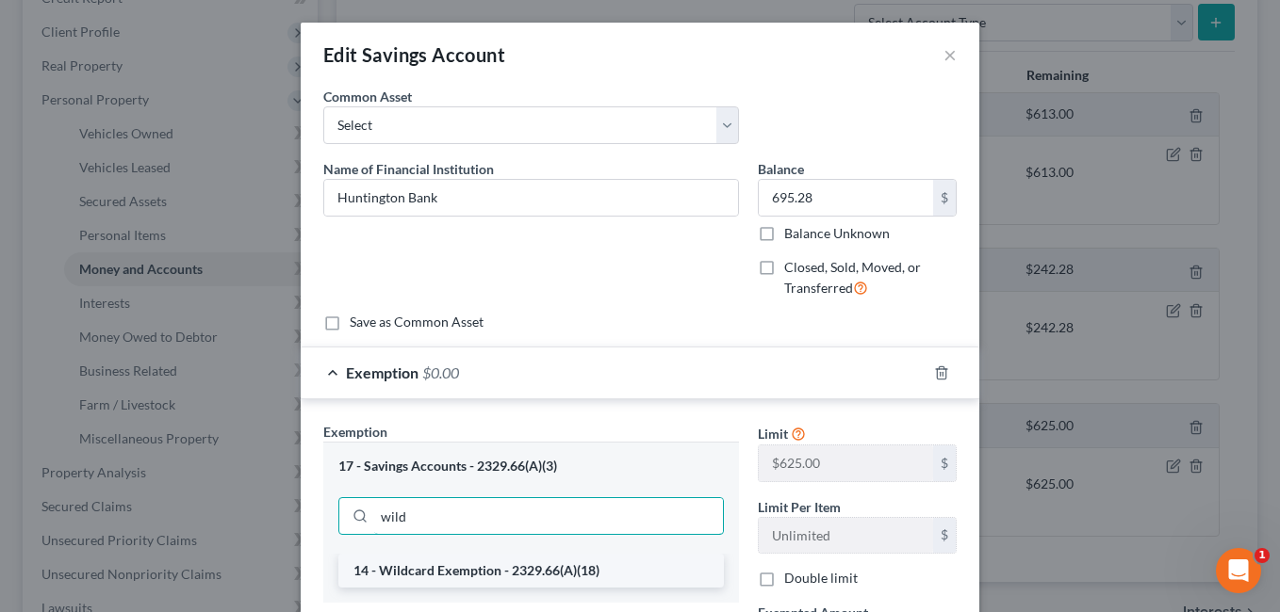
type input "wild"
click at [494, 570] on li "14 - Wildcard Exemption - 2329.66(A)(18)" at bounding box center [530, 571] width 385 height 34
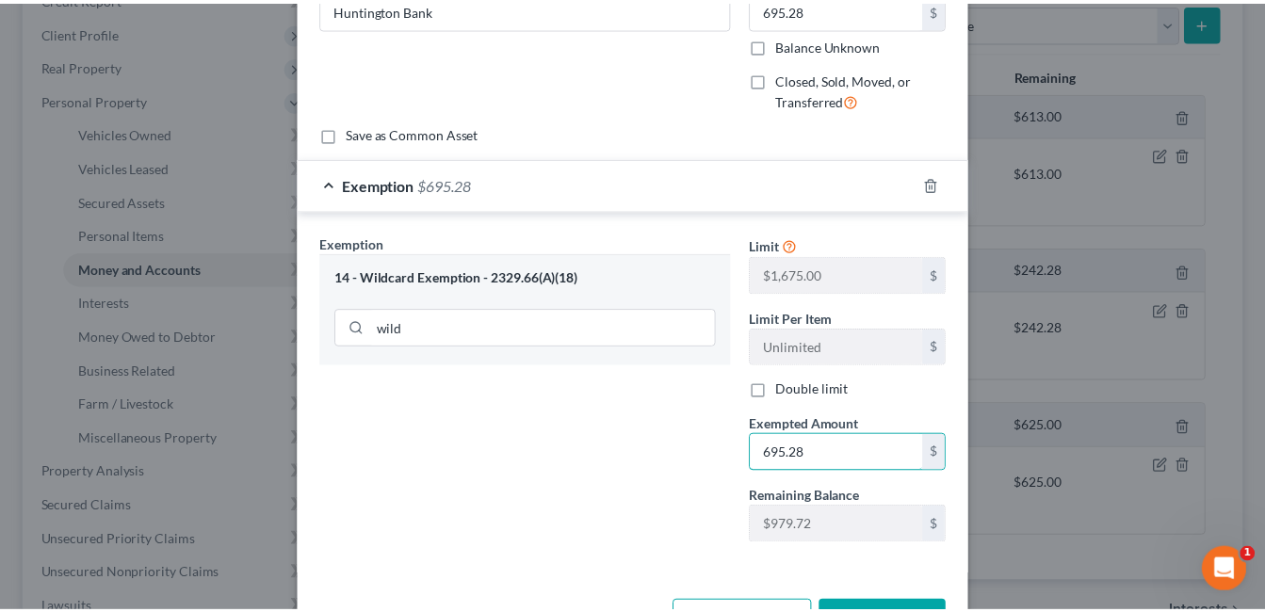
scroll to position [254, 0]
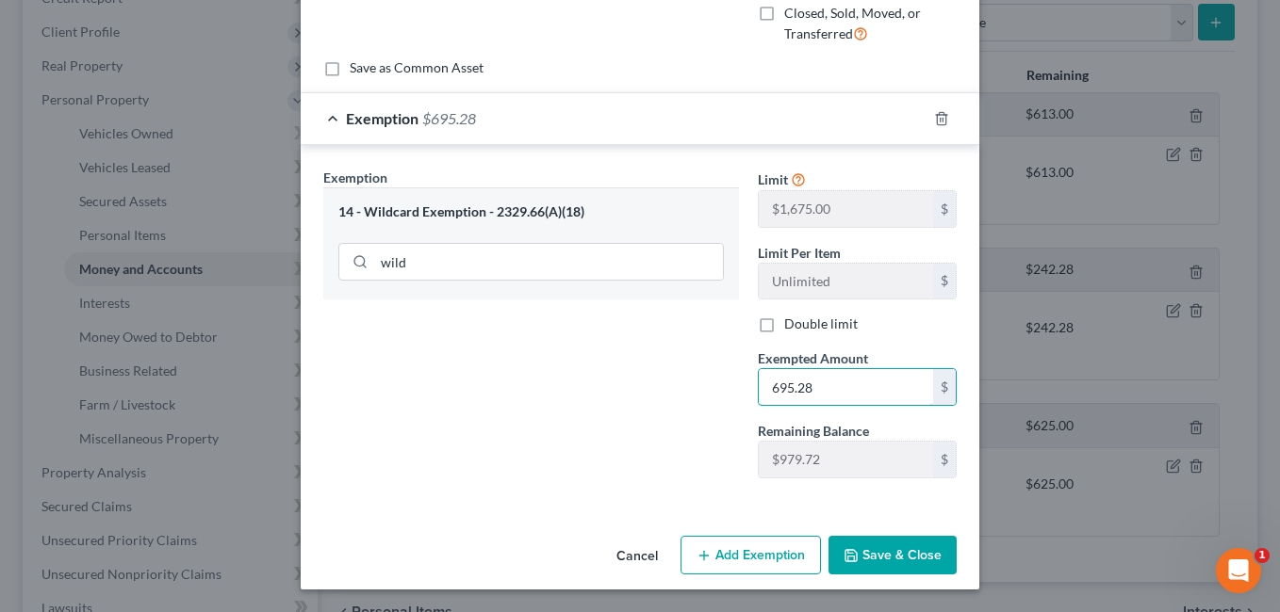
type input "695.28"
click at [912, 552] on button "Save & Close" at bounding box center [892, 556] width 128 height 40
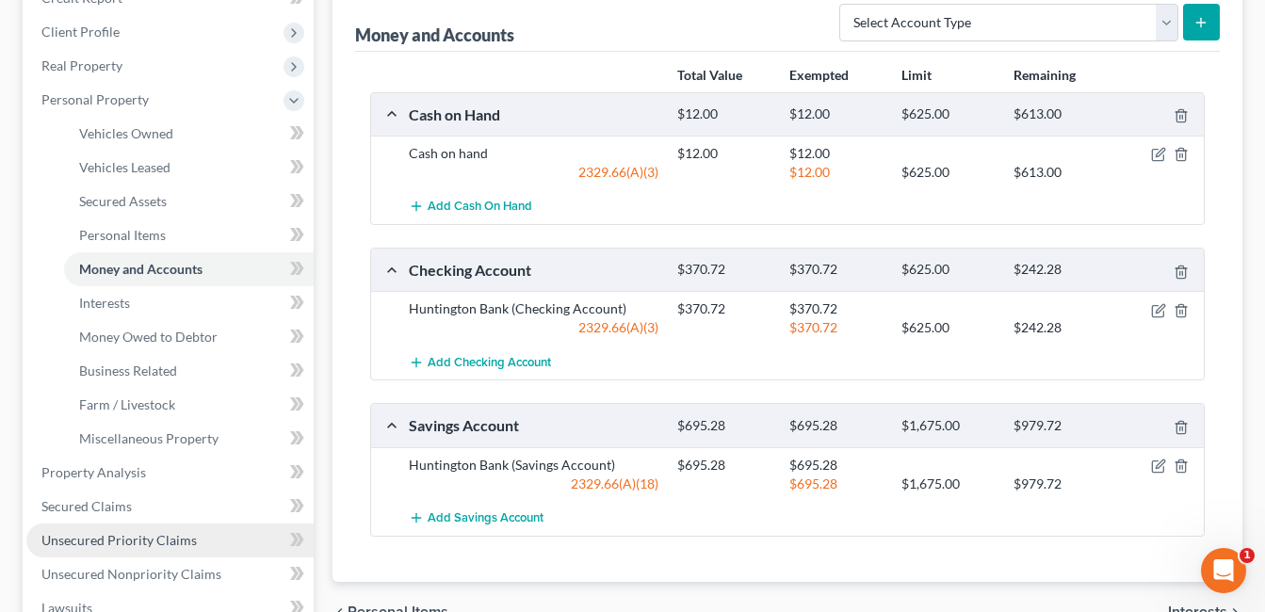
click at [191, 541] on span "Unsecured Priority Claims" at bounding box center [118, 540] width 155 height 16
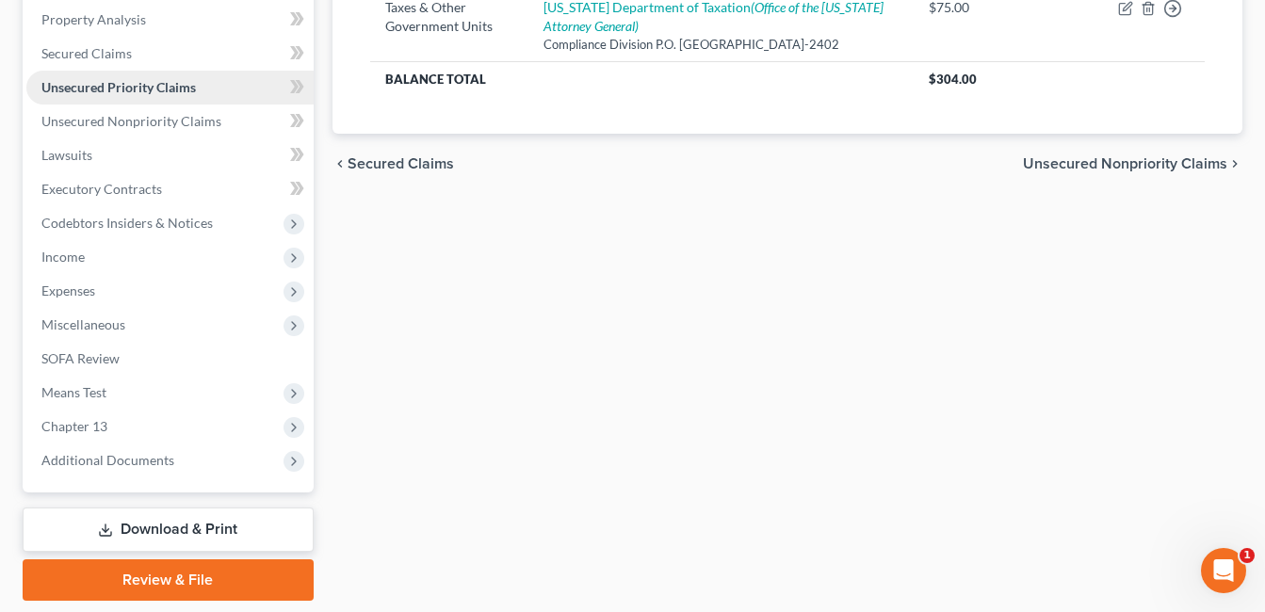
scroll to position [457, 0]
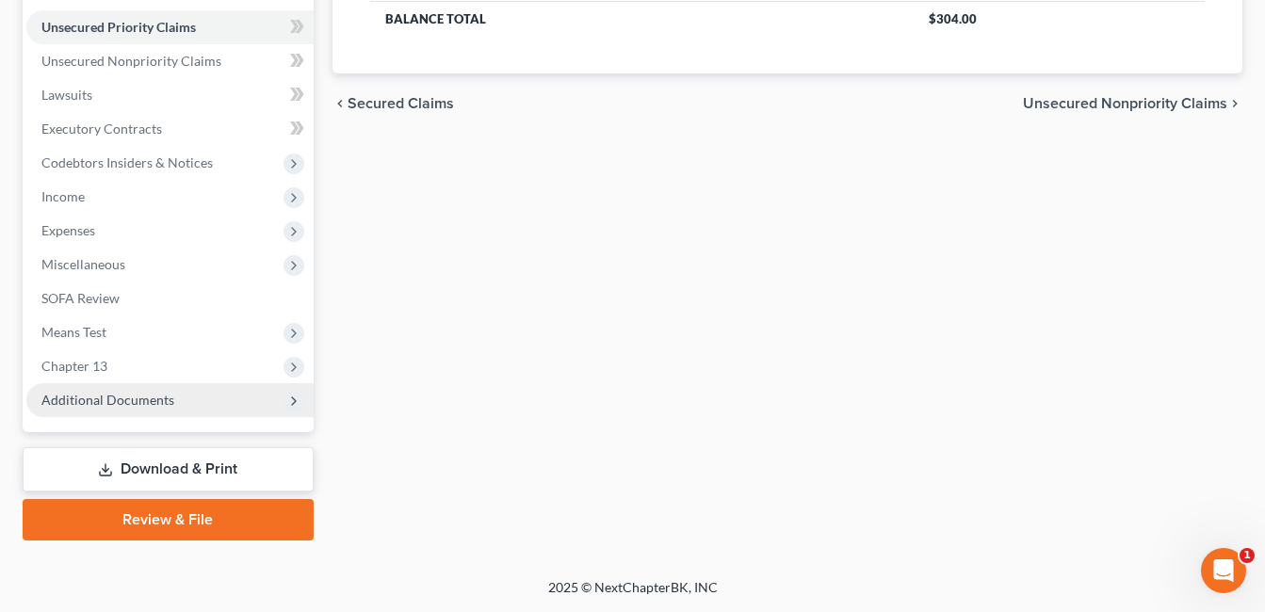
click at [200, 399] on span "Additional Documents" at bounding box center [169, 400] width 287 height 34
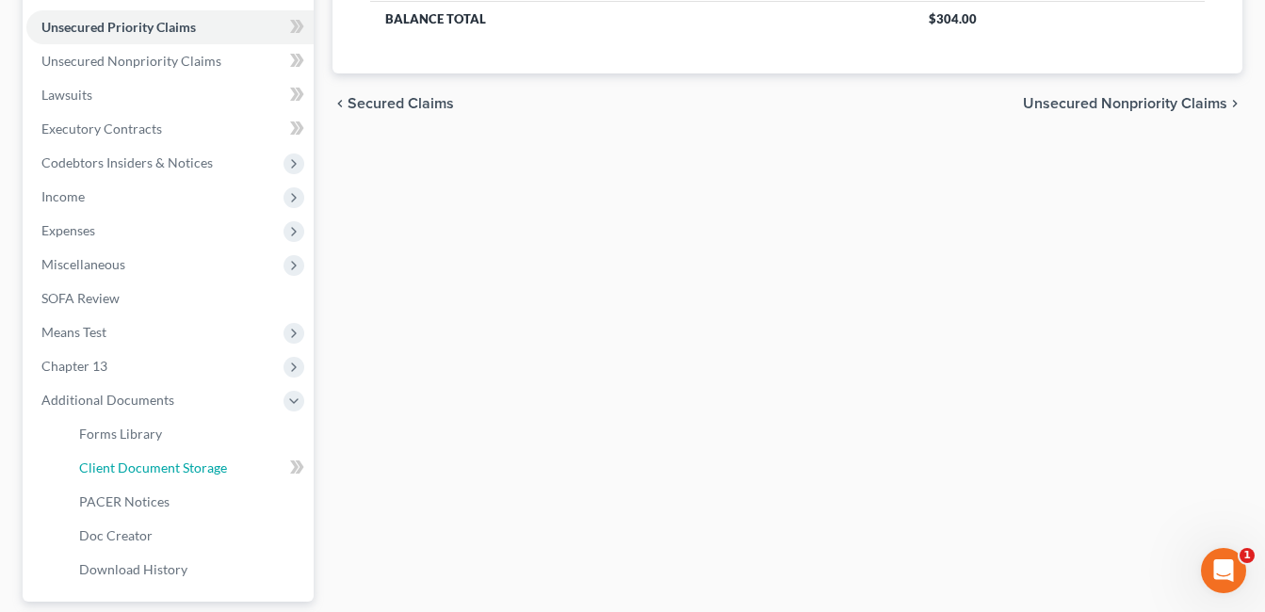
drag, startPoint x: 217, startPoint y: 470, endPoint x: 913, endPoint y: 367, distance: 704.0
click at [217, 469] on span "Client Document Storage" at bounding box center [153, 468] width 148 height 16
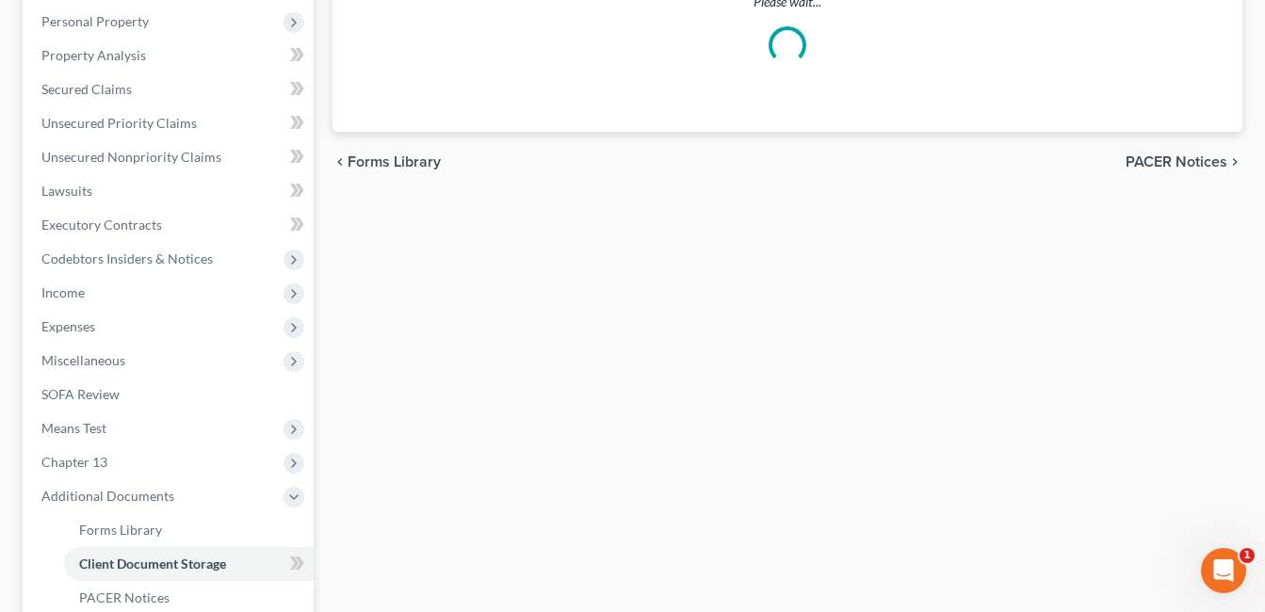
scroll to position [126, 0]
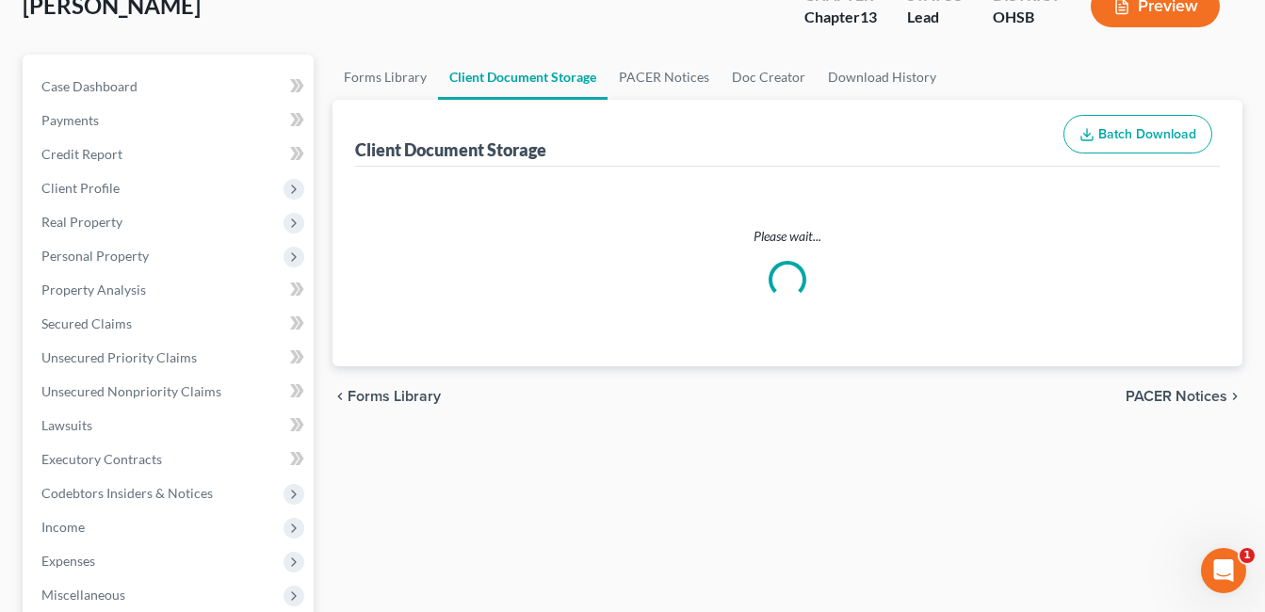
select select "7"
select select "52"
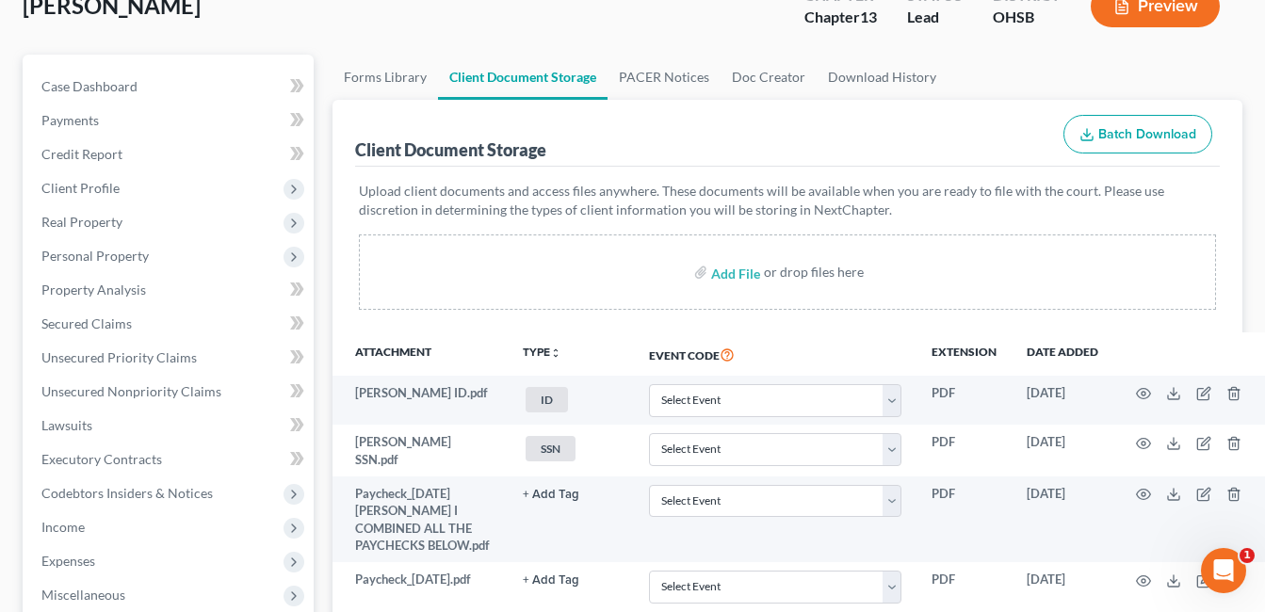
scroll to position [0, 0]
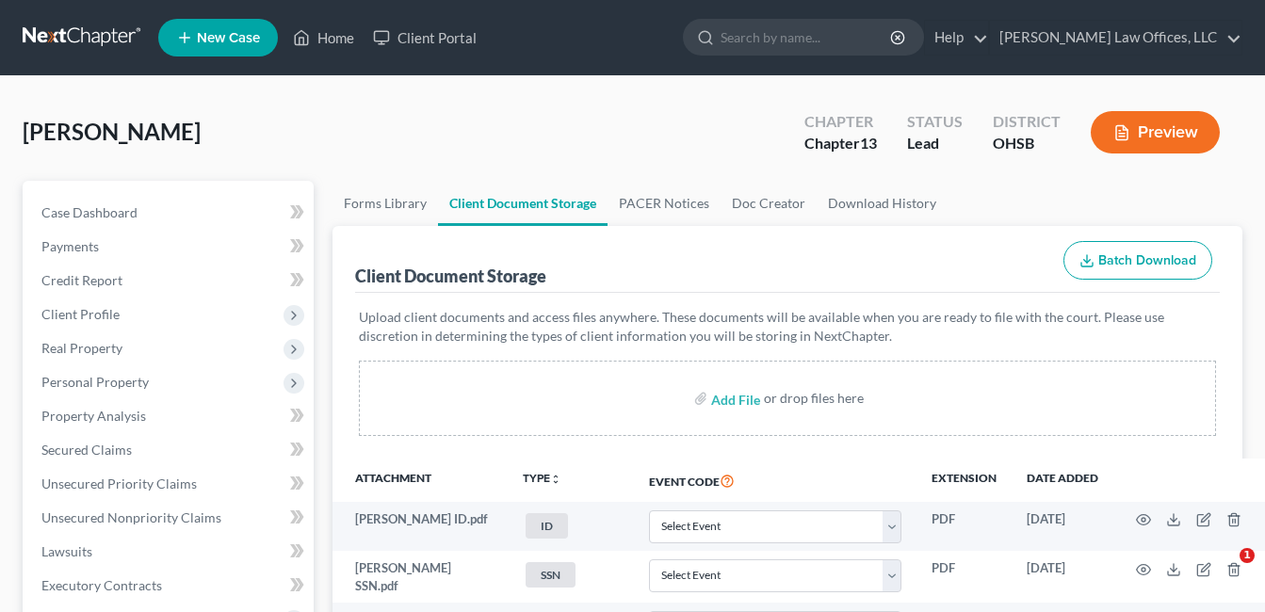
select select "7"
select select "52"
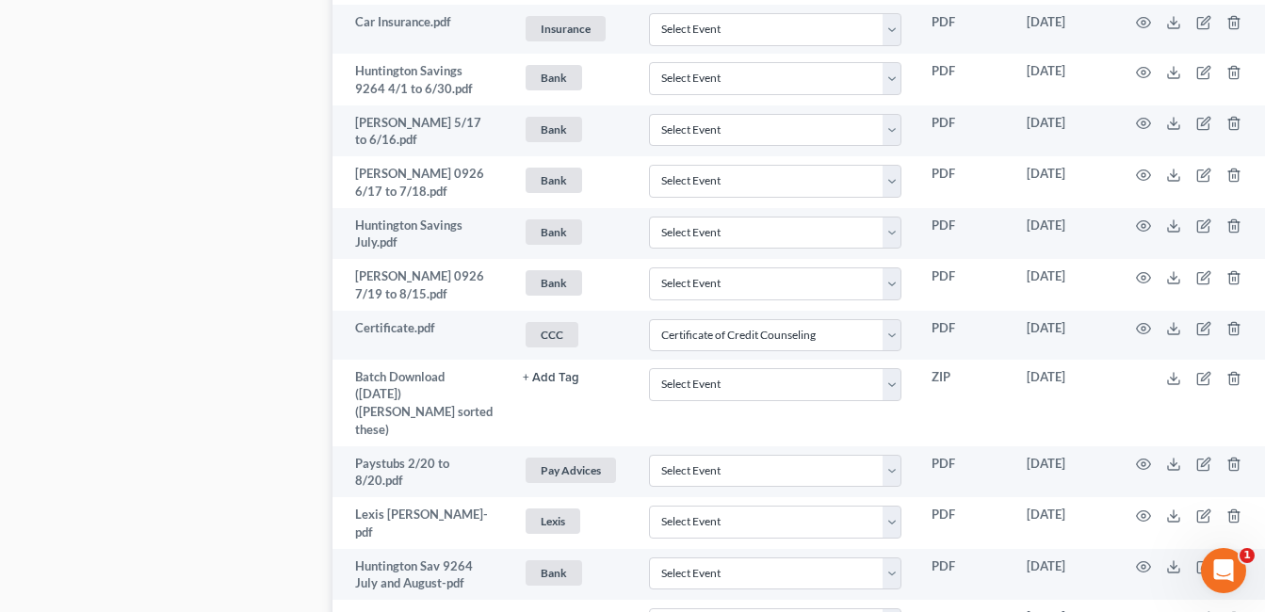
scroll to position [2356, 0]
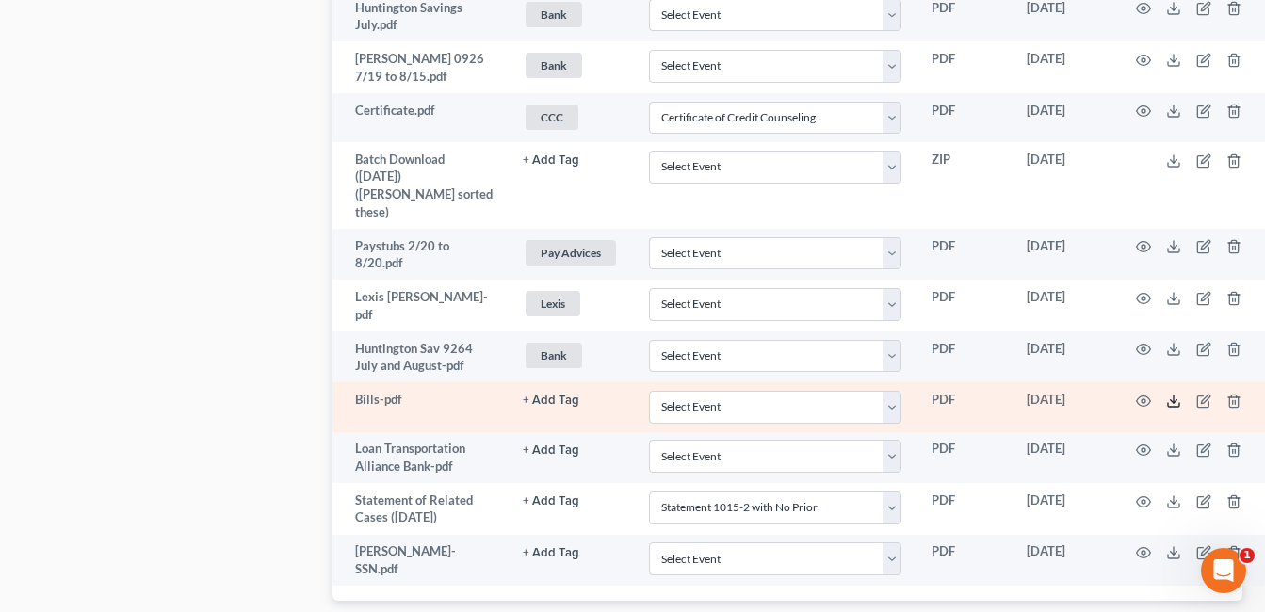
click at [1167, 409] on icon at bounding box center [1174, 401] width 15 height 15
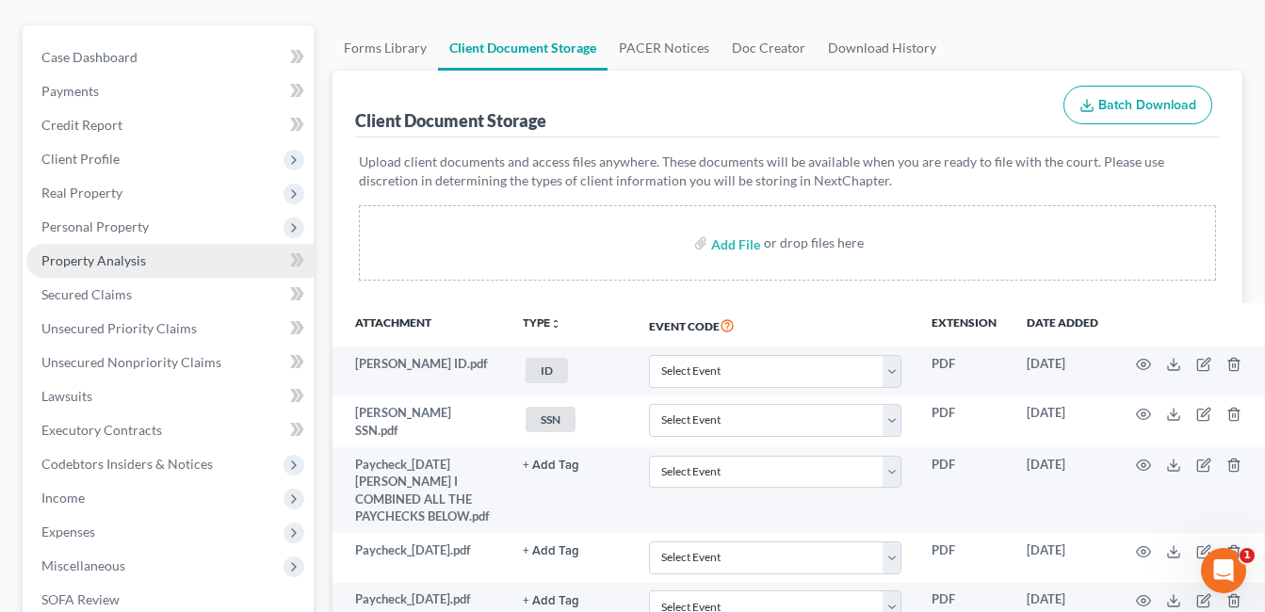
scroll to position [188, 0]
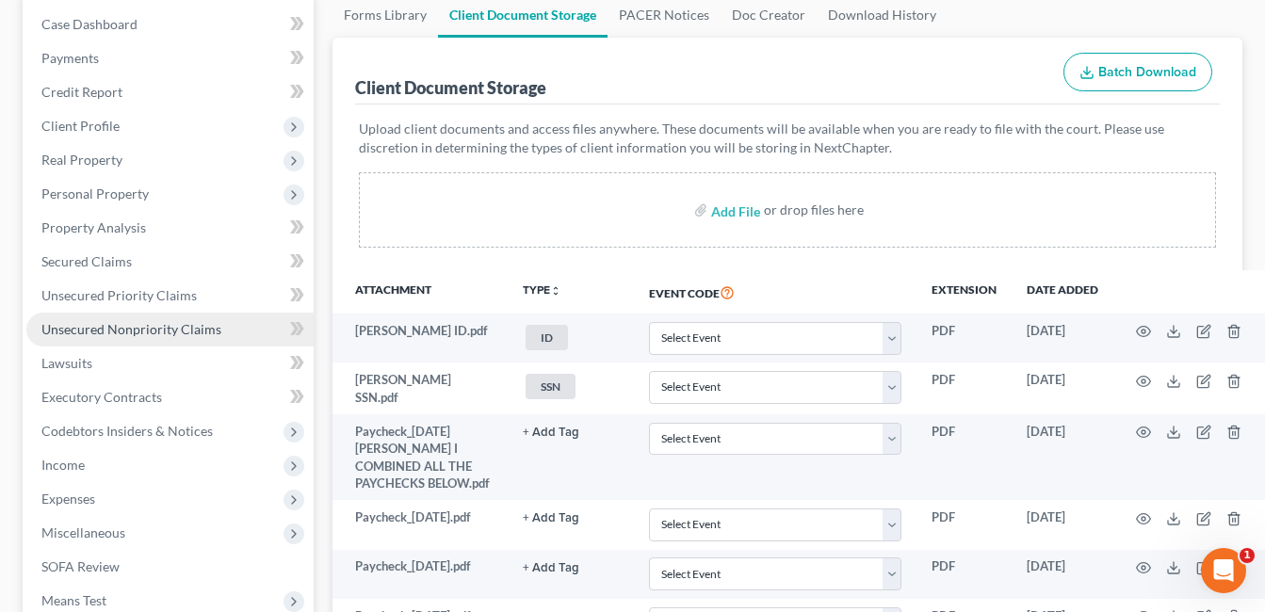
click at [145, 323] on span "Unsecured Nonpriority Claims" at bounding box center [131, 329] width 180 height 16
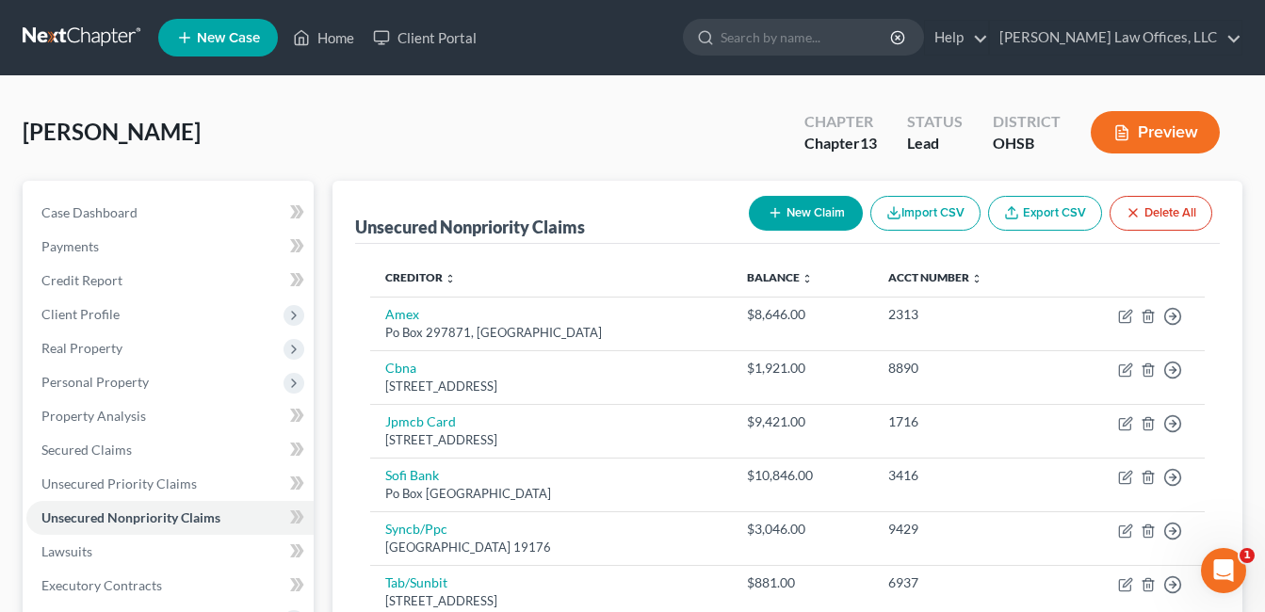
click at [779, 219] on button "New Claim" at bounding box center [806, 213] width 114 height 35
select select "0"
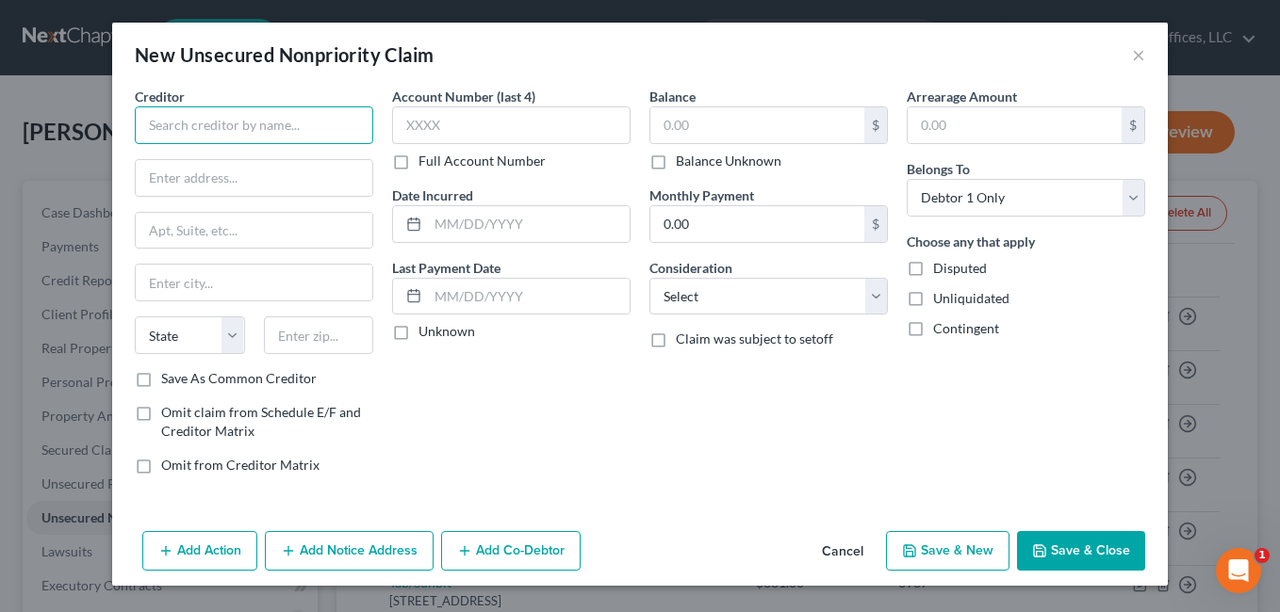
click at [258, 132] on input "text" at bounding box center [254, 125] width 238 height 38
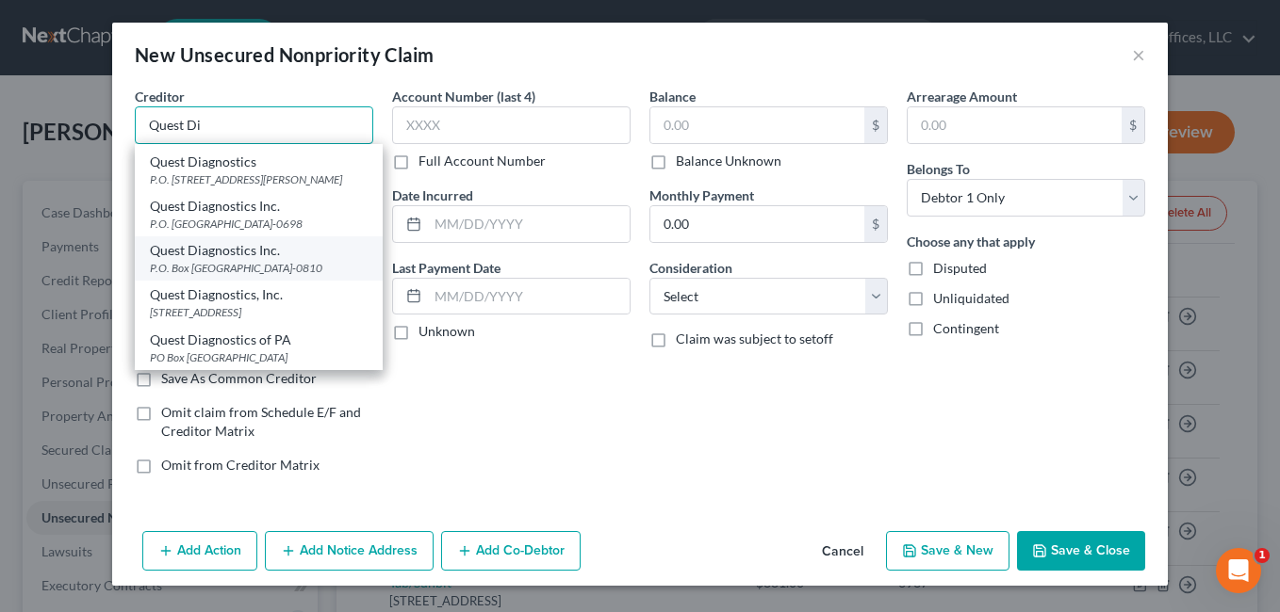
scroll to position [434, 0]
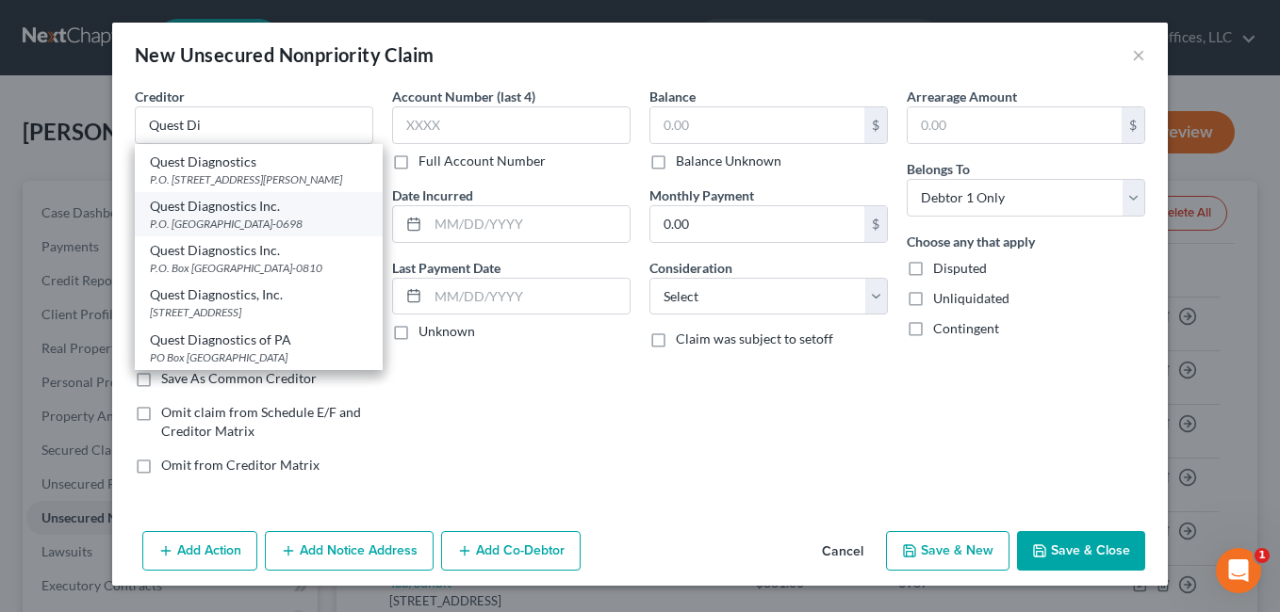
click at [299, 216] on div "Quest Diagnostics Inc." at bounding box center [259, 206] width 218 height 19
type input "Quest Diagnostics Inc."
type input "P.O. Box 740698"
type input "[GEOGRAPHIC_DATA]"
select select "36"
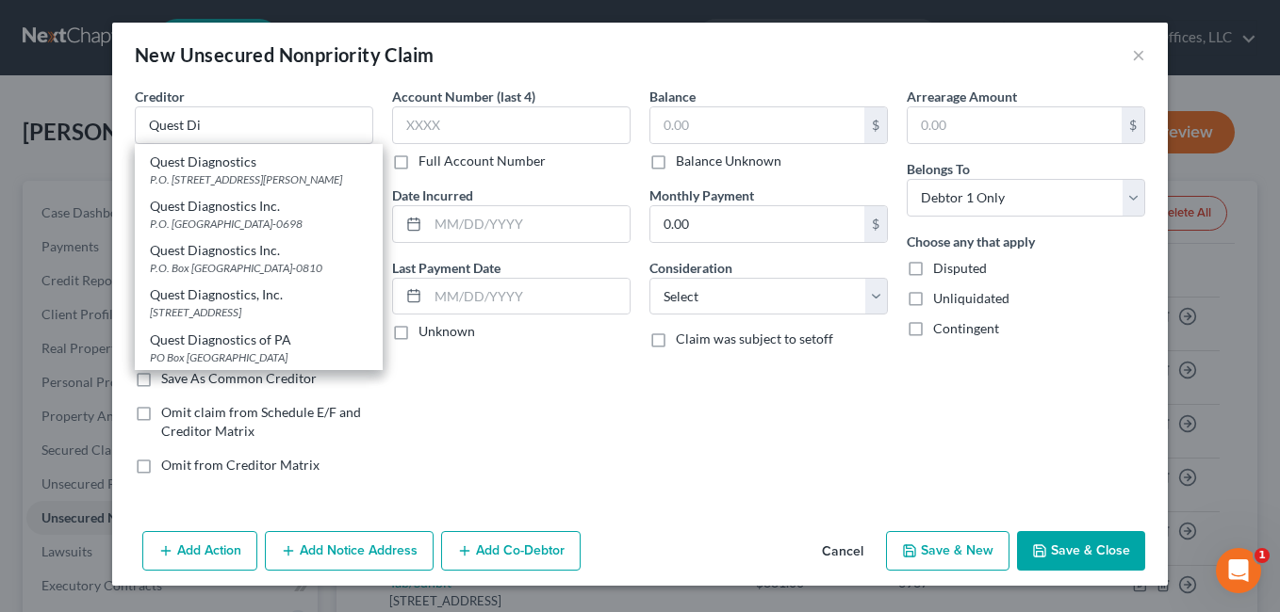
type input "45274-0698"
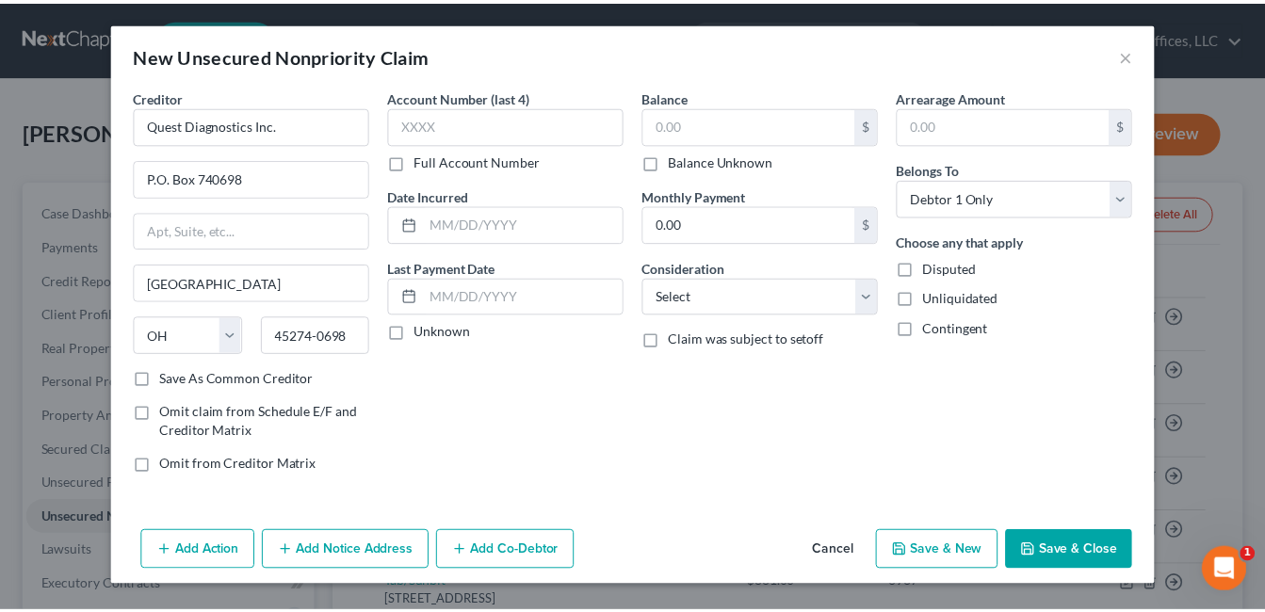
scroll to position [0, 0]
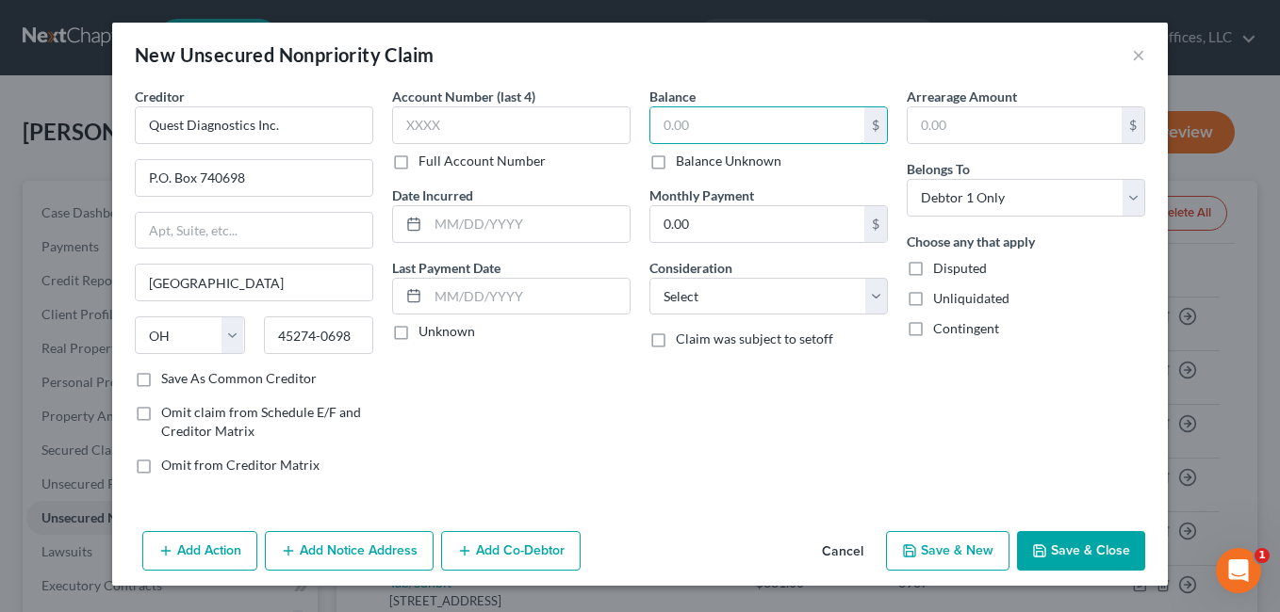
drag, startPoint x: 725, startPoint y: 139, endPoint x: 663, endPoint y: 151, distance: 62.3
click at [663, 153] on div "$ Balance Unknown" at bounding box center [768, 138] width 238 height 64
type input "225.22"
drag, startPoint x: 876, startPoint y: 302, endPoint x: 825, endPoint y: 302, distance: 50.9
click at [876, 302] on select "Select Cable / Satellite Services Collection Agency Credit Card Debt Debt Couns…" at bounding box center [768, 297] width 238 height 38
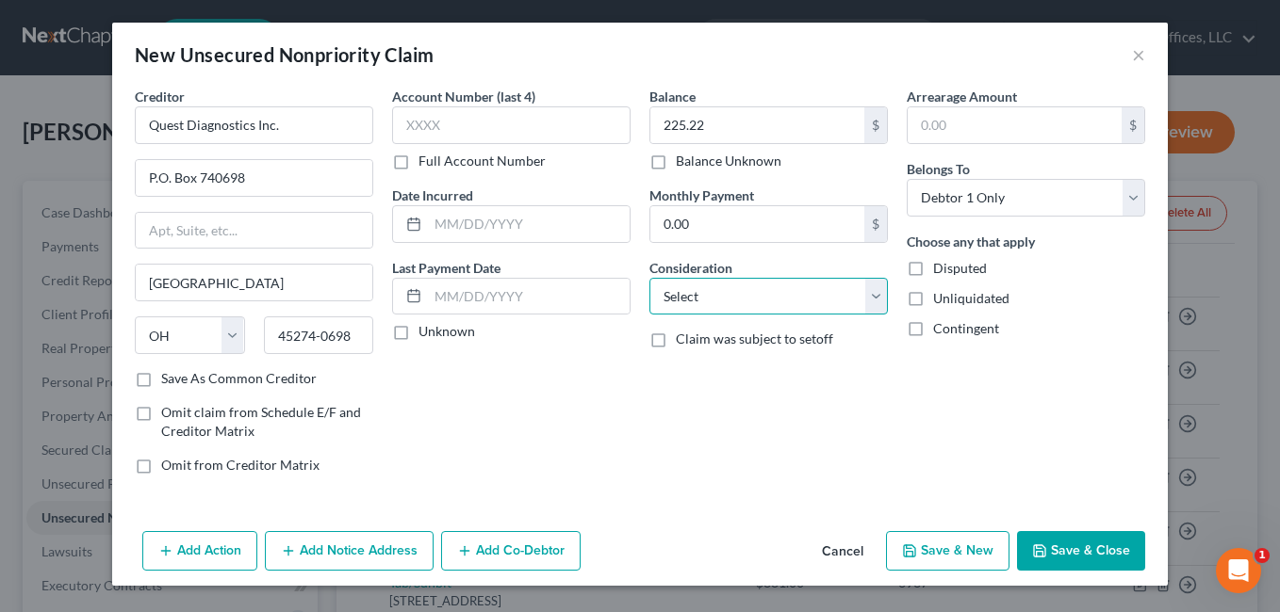
select select "9"
click at [649, 278] on select "Select Cable / Satellite Services Collection Agency Credit Card Debt Debt Couns…" at bounding box center [768, 297] width 238 height 38
click at [970, 547] on button "Save & New" at bounding box center [947, 551] width 123 height 40
select select "0"
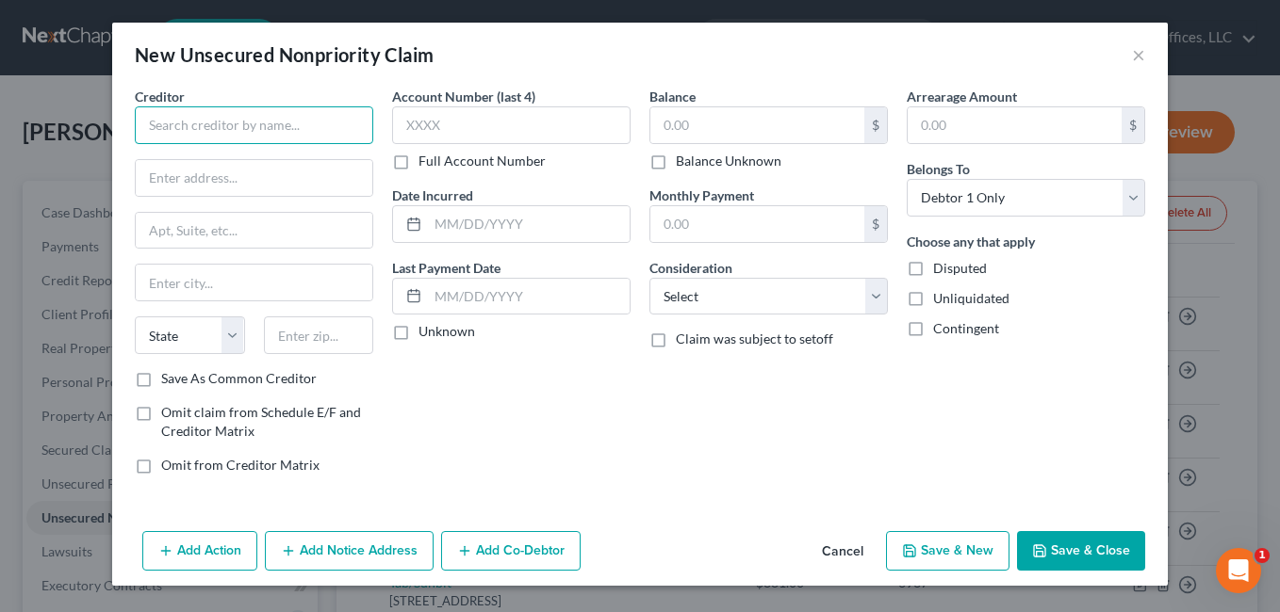
click at [313, 128] on input "text" at bounding box center [254, 125] width 238 height 38
click at [188, 118] on input "Ortho Alliance" at bounding box center [254, 125] width 238 height 38
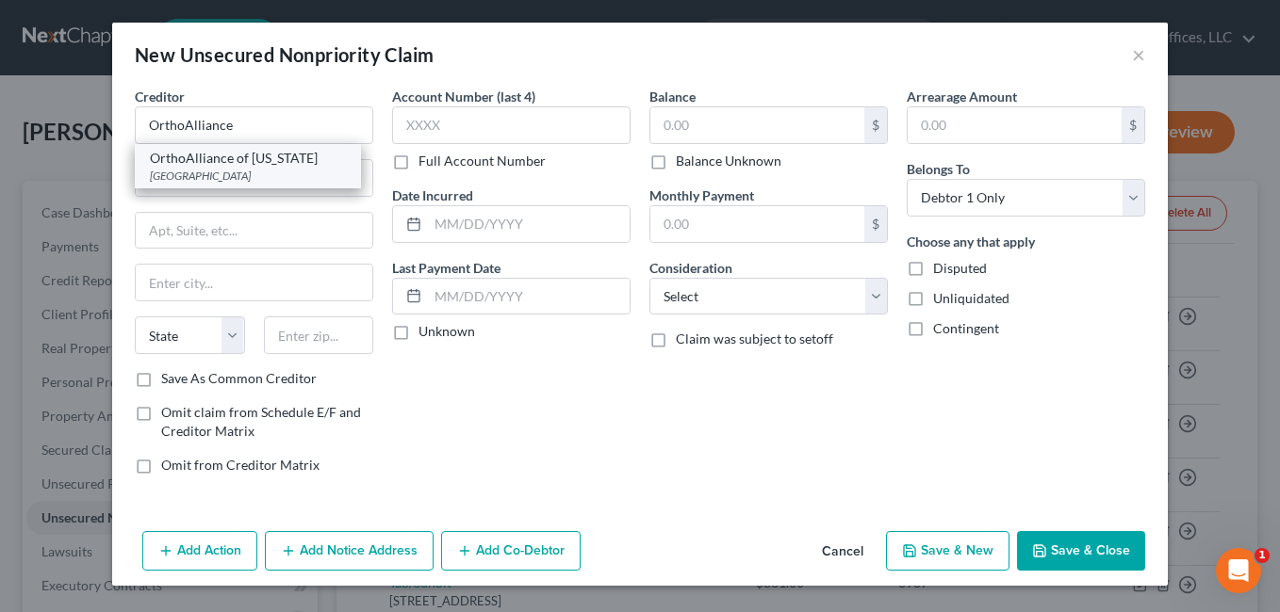
click at [247, 161] on div "OrthoAlliance of Ohio" at bounding box center [248, 158] width 196 height 19
type input "OrthoAlliance of Ohio"
type input "PO Box 631446"
type input "[GEOGRAPHIC_DATA]"
select select "36"
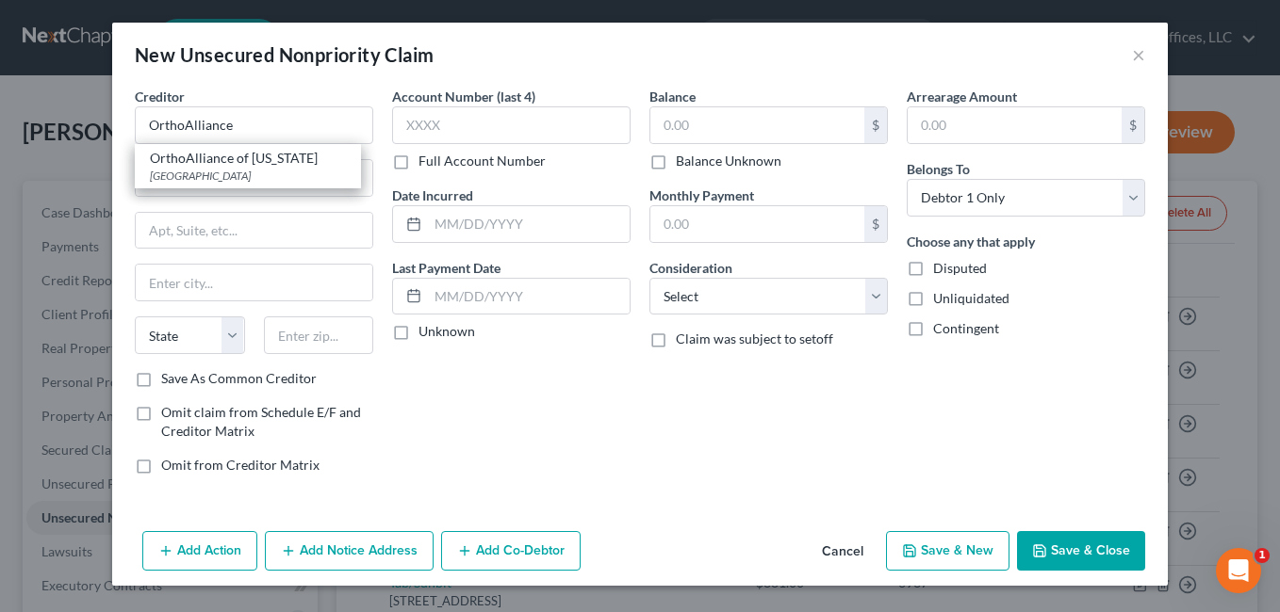
type input "45263"
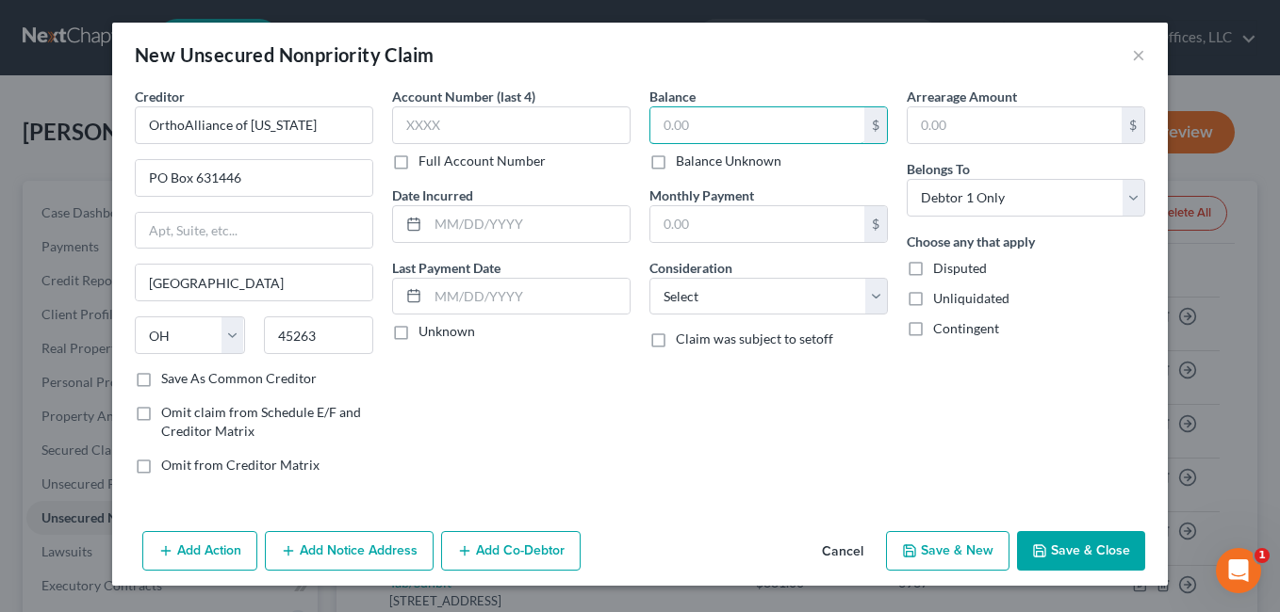
click at [641, 133] on div "Balance $ Balance Unknown Balance Undetermined $ Balance Unknown Monthly Paymen…" at bounding box center [768, 288] width 257 height 403
type input "659.69"
drag, startPoint x: 873, startPoint y: 299, endPoint x: 863, endPoint y: 274, distance: 26.6
click at [873, 299] on select "Select Cable / Satellite Services Collection Agency Credit Card Debt Debt Couns…" at bounding box center [768, 297] width 238 height 38
select select "9"
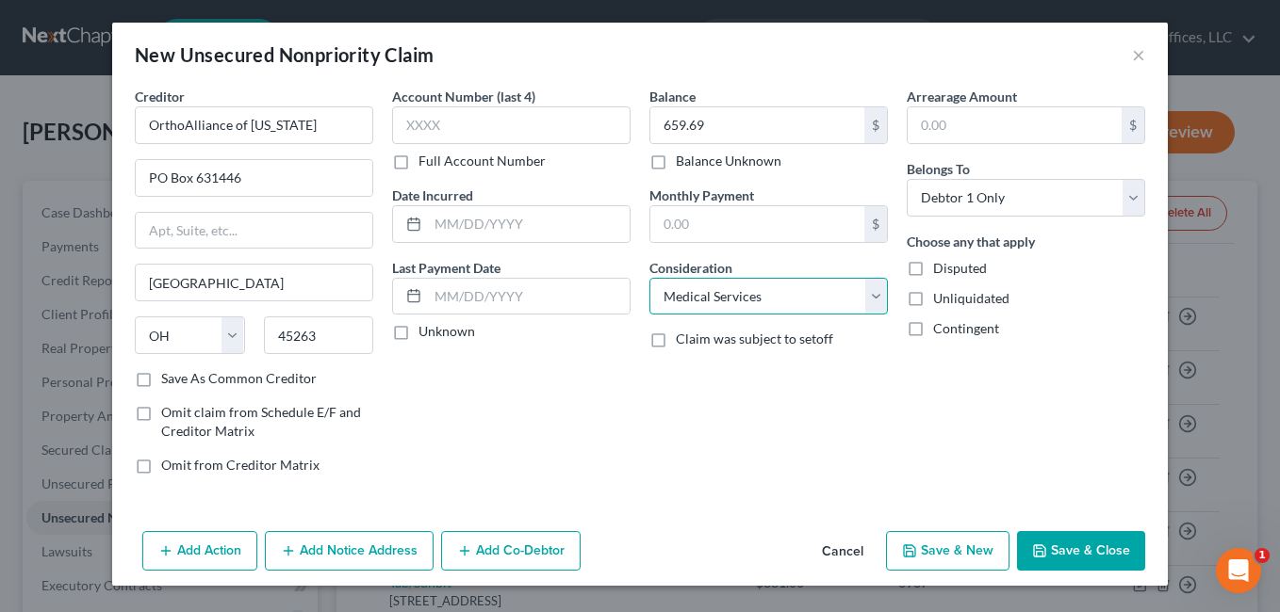
click at [649, 278] on select "Select Cable / Satellite Services Collection Agency Credit Card Debt Debt Couns…" at bounding box center [768, 297] width 238 height 38
click at [1106, 548] on button "Save & Close" at bounding box center [1081, 551] width 128 height 40
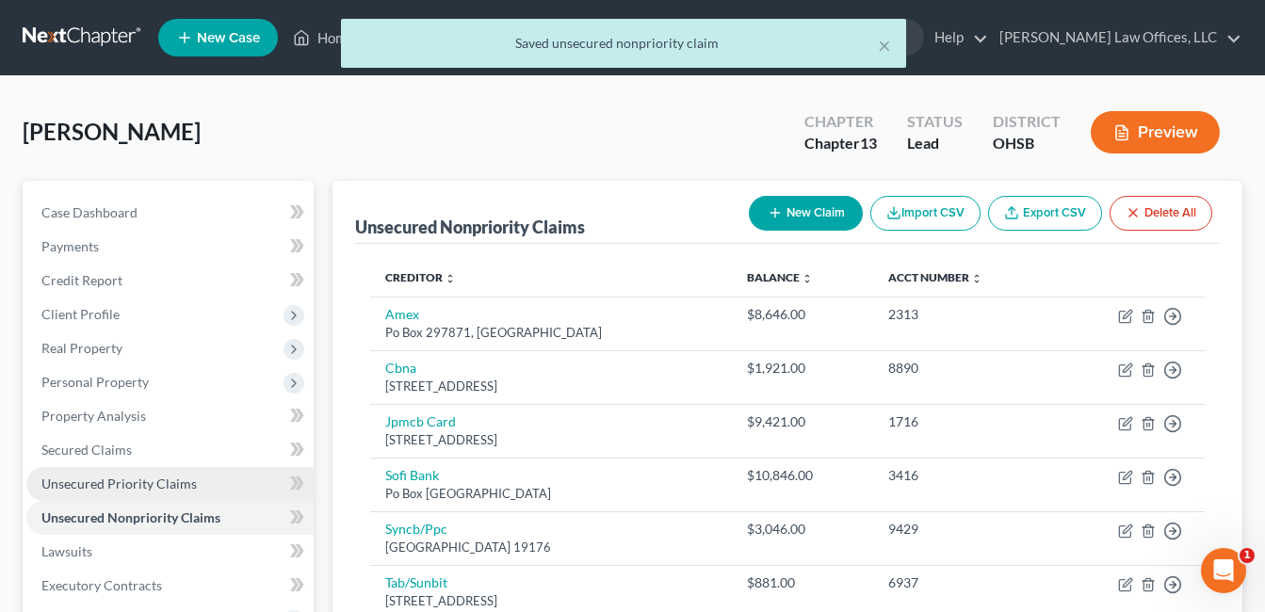
scroll to position [479, 0]
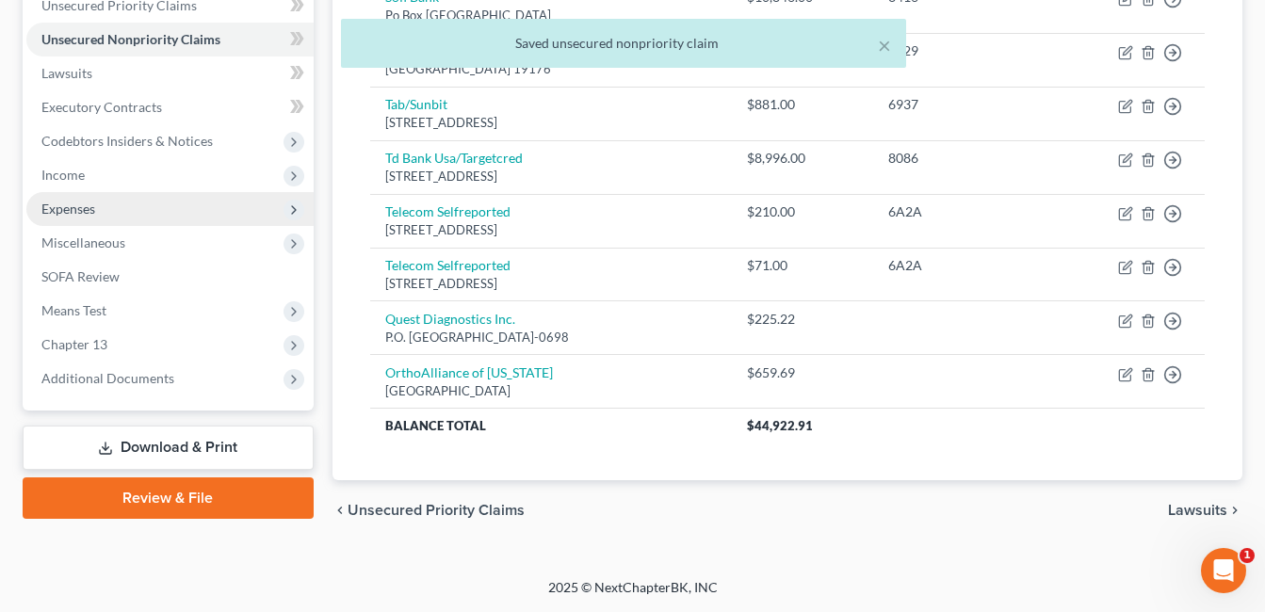
click at [111, 206] on span "Expenses" at bounding box center [169, 209] width 287 height 34
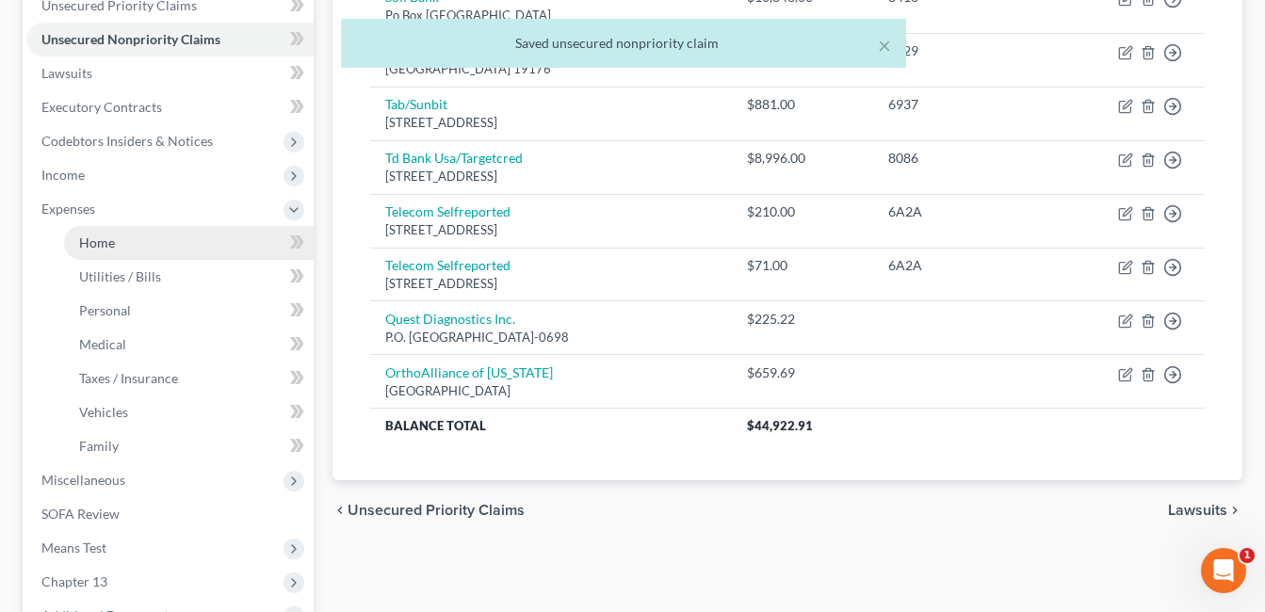
click at [114, 236] on span "Home" at bounding box center [97, 243] width 36 height 16
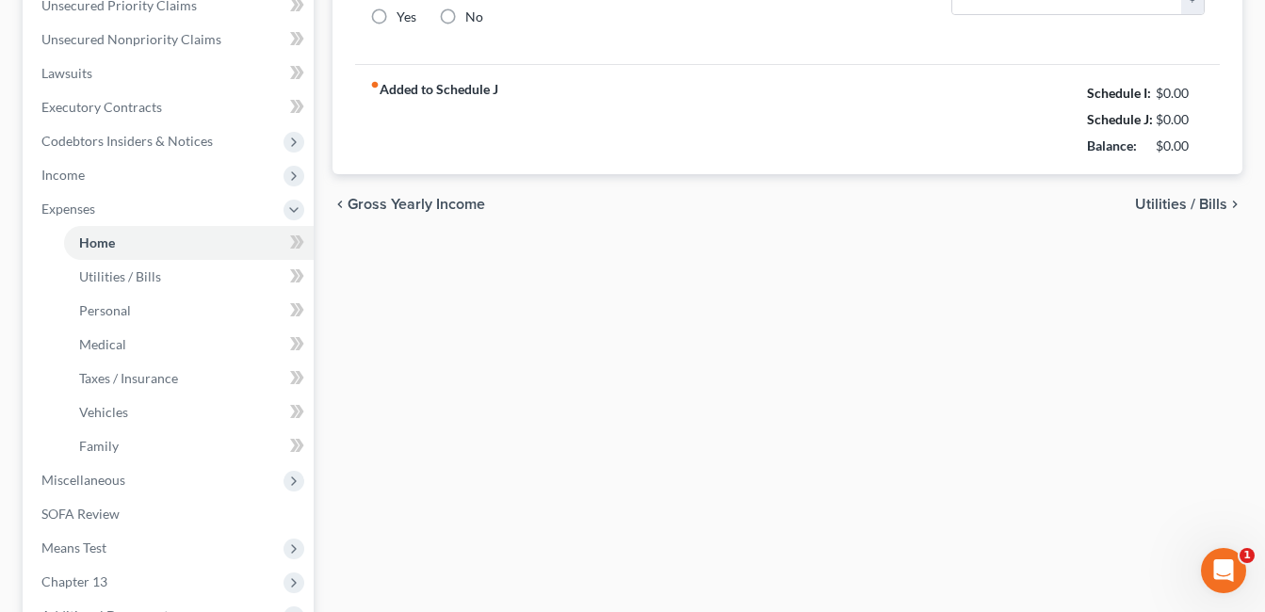
type input "2,251.00"
radio input "true"
type input "24.00"
type input "10.00"
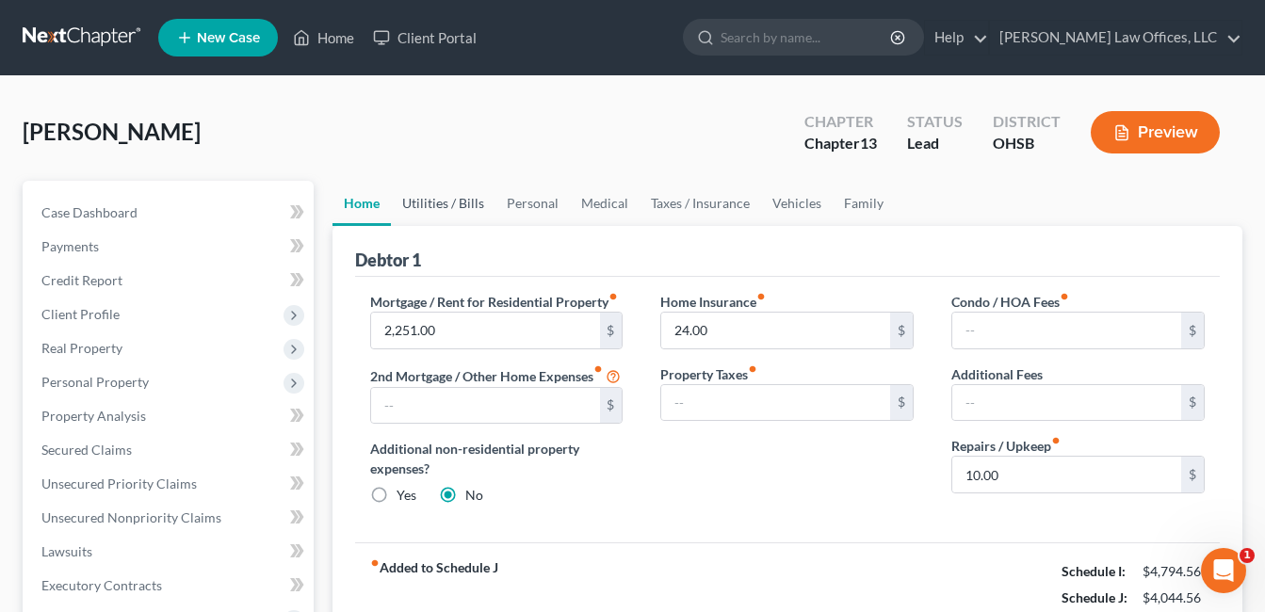
click at [450, 210] on link "Utilities / Bills" at bounding box center [443, 203] width 105 height 45
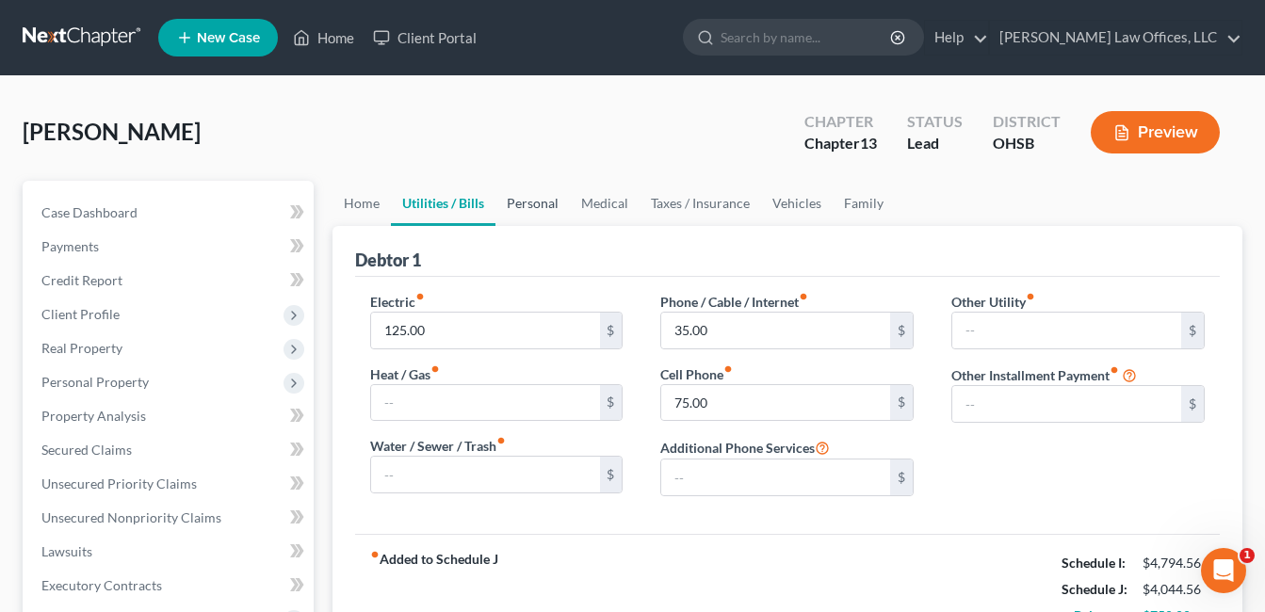
click at [517, 212] on link "Personal" at bounding box center [533, 203] width 74 height 45
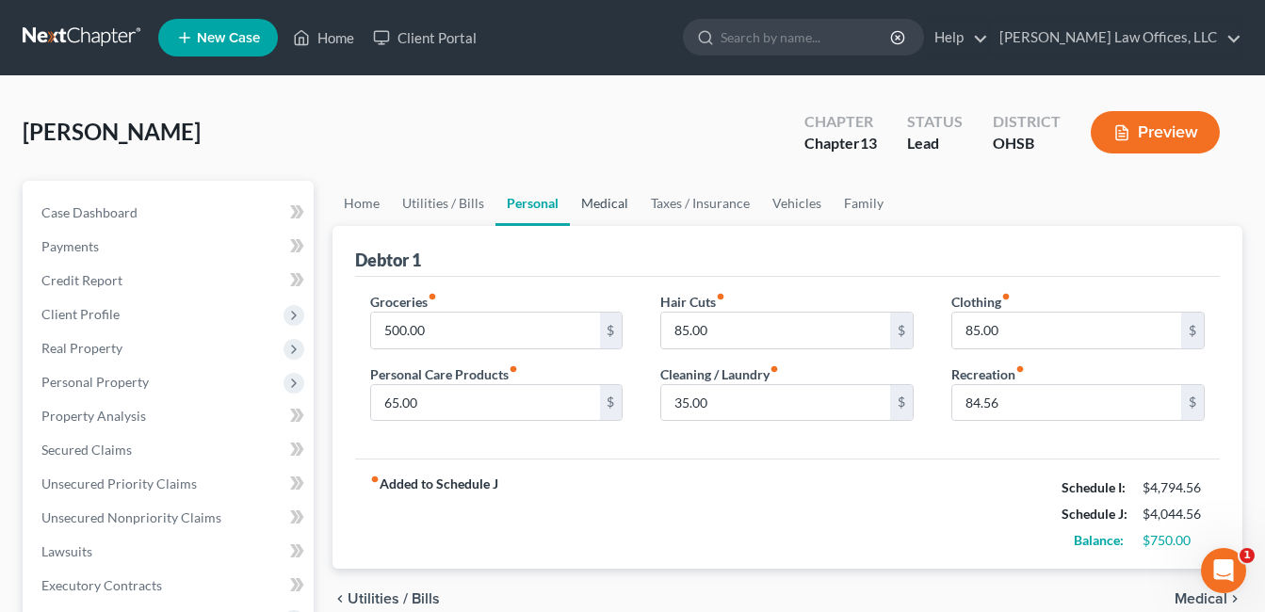
click at [614, 206] on link "Medical" at bounding box center [605, 203] width 70 height 45
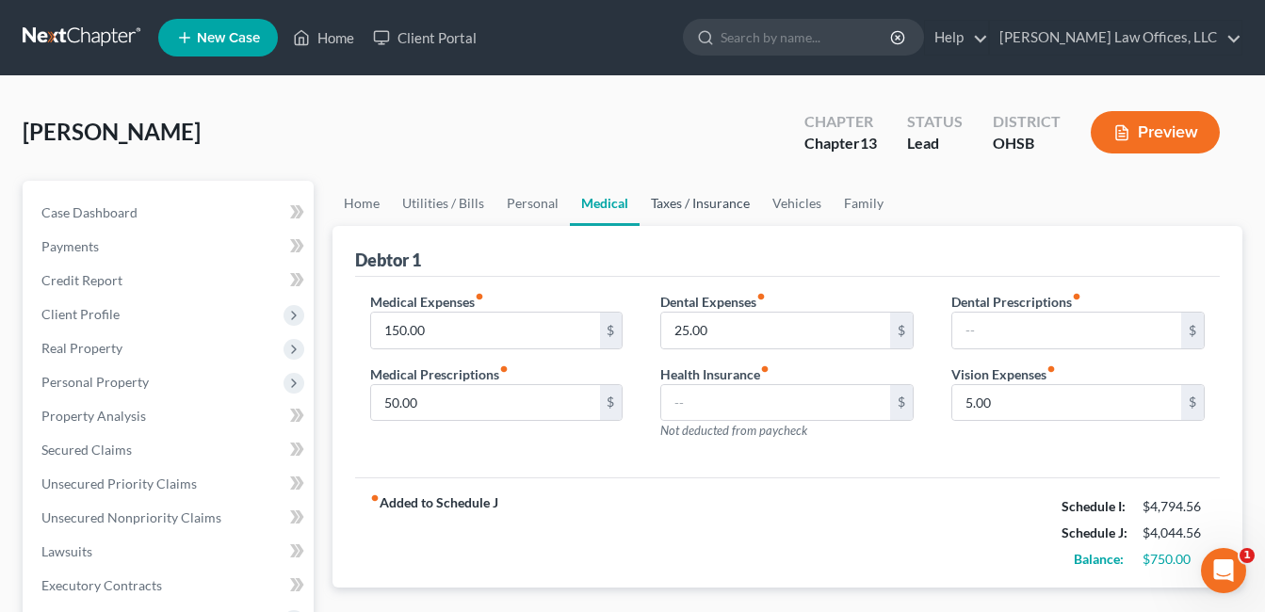
click at [685, 207] on link "Taxes / Insurance" at bounding box center [701, 203] width 122 height 45
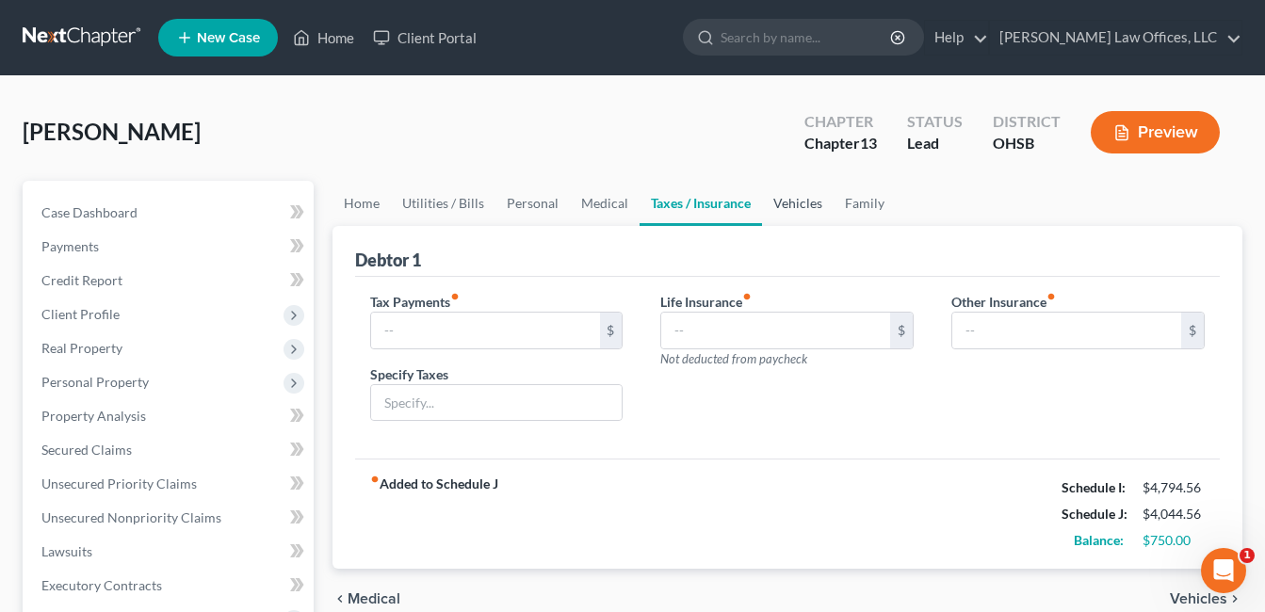
click at [774, 201] on link "Vehicles" at bounding box center [798, 203] width 72 height 45
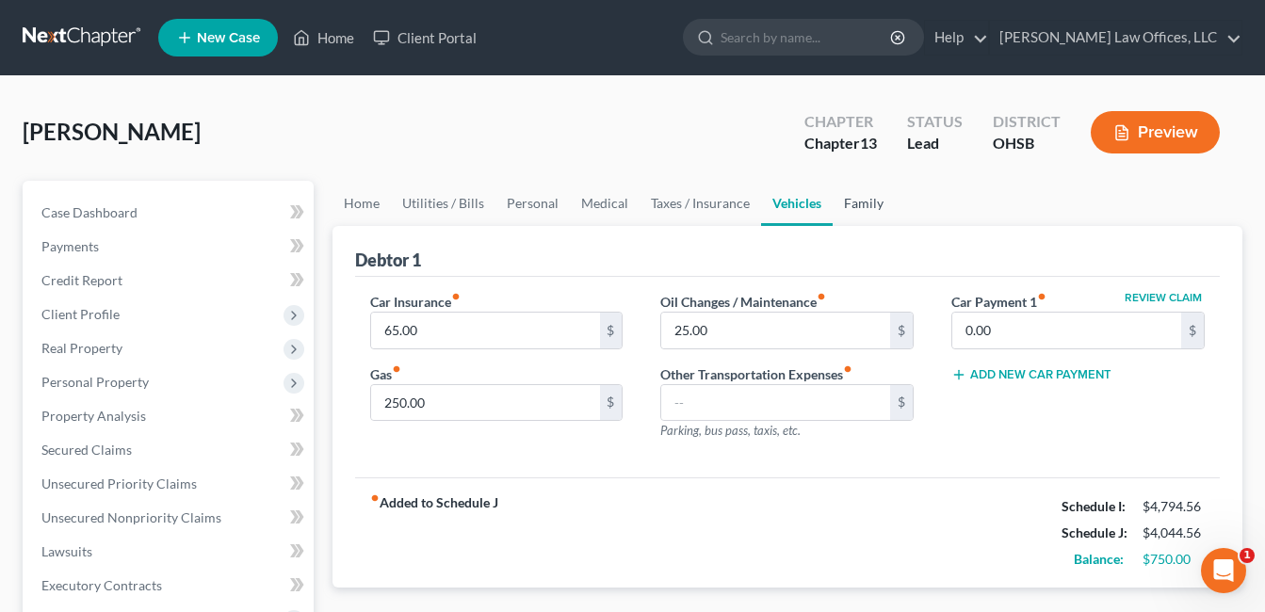
click at [866, 196] on link "Family" at bounding box center [864, 203] width 62 height 45
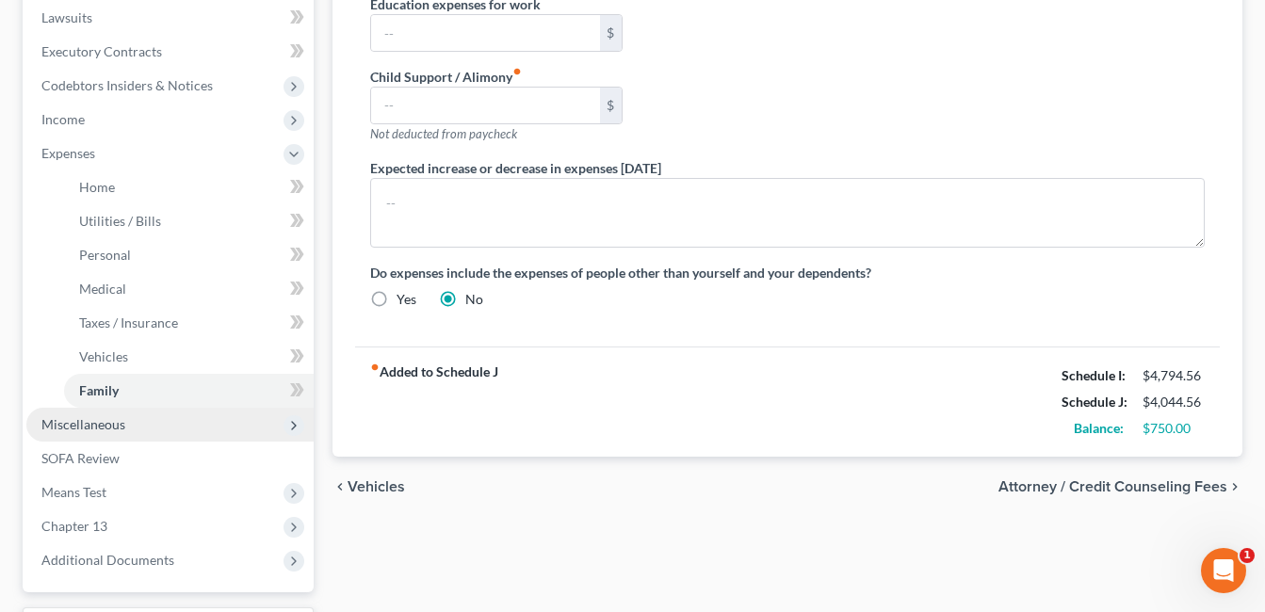
scroll to position [694, 0]
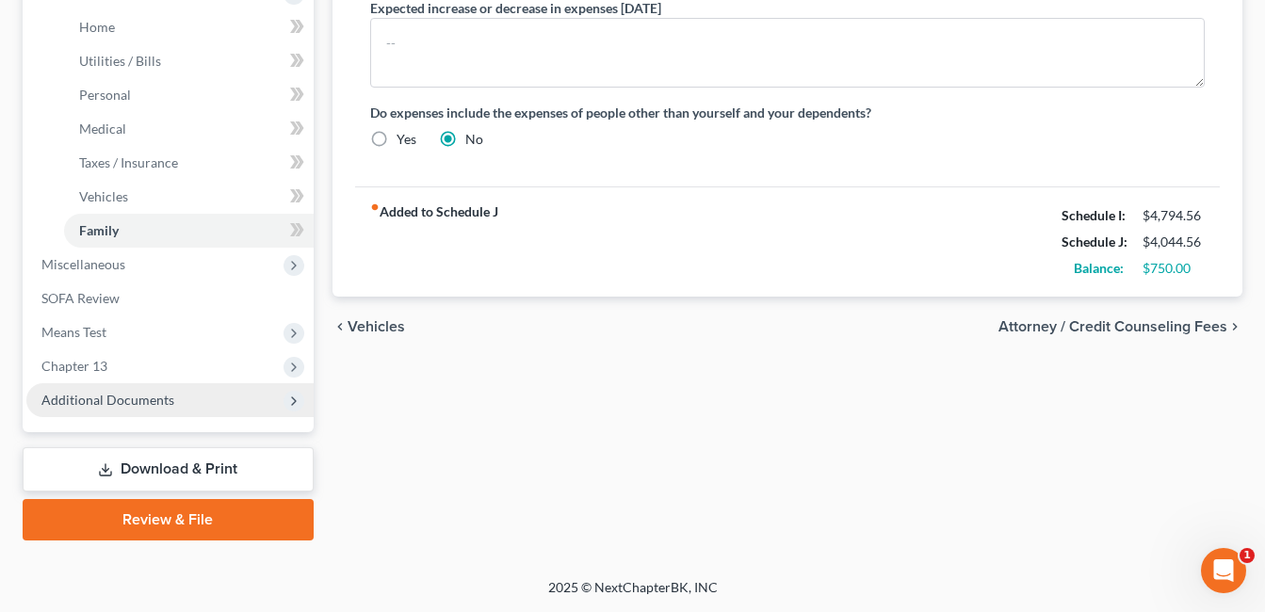
click at [136, 404] on span "Additional Documents" at bounding box center [107, 400] width 133 height 16
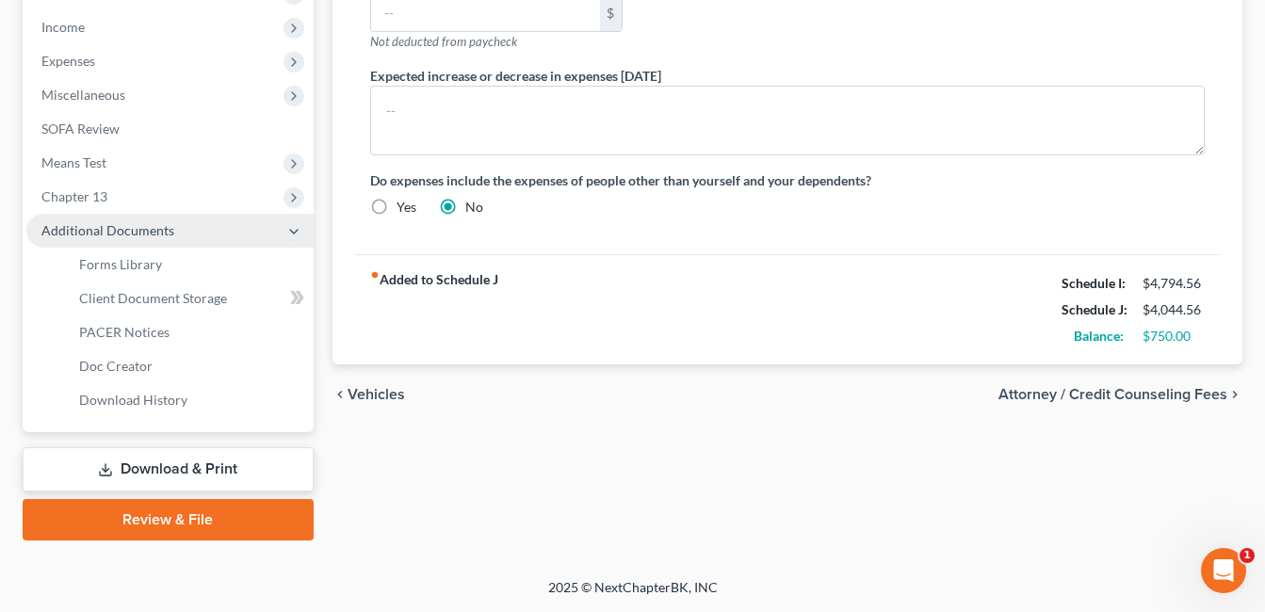
scroll to position [627, 0]
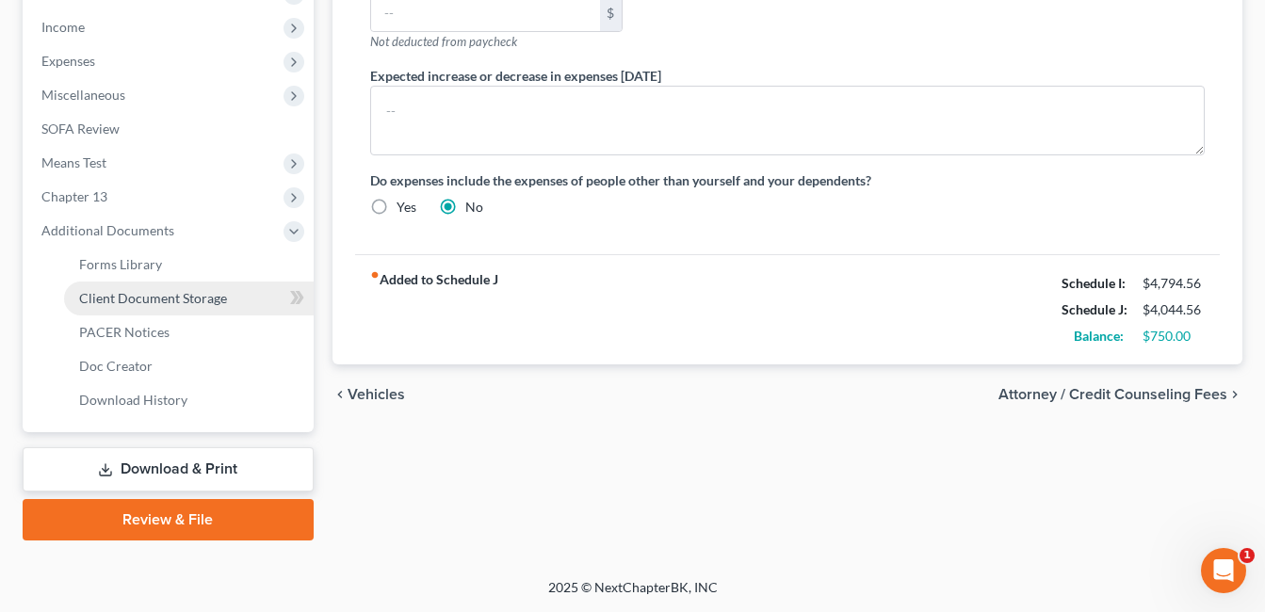
click at [208, 308] on link "Client Document Storage" at bounding box center [189, 299] width 250 height 34
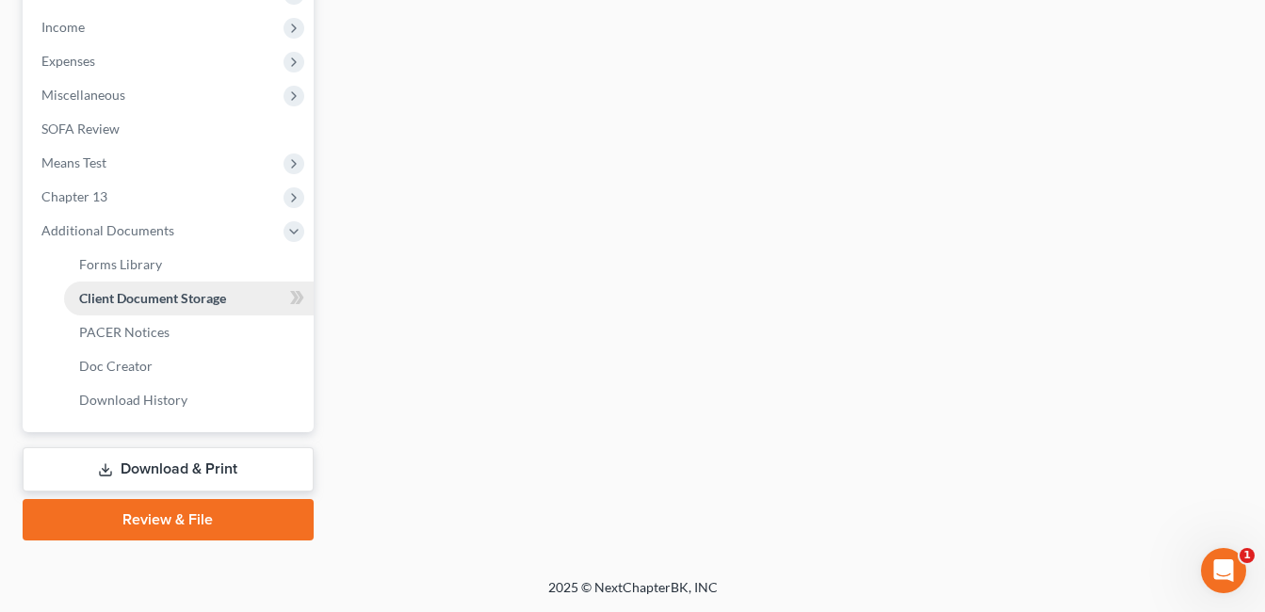
scroll to position [530, 0]
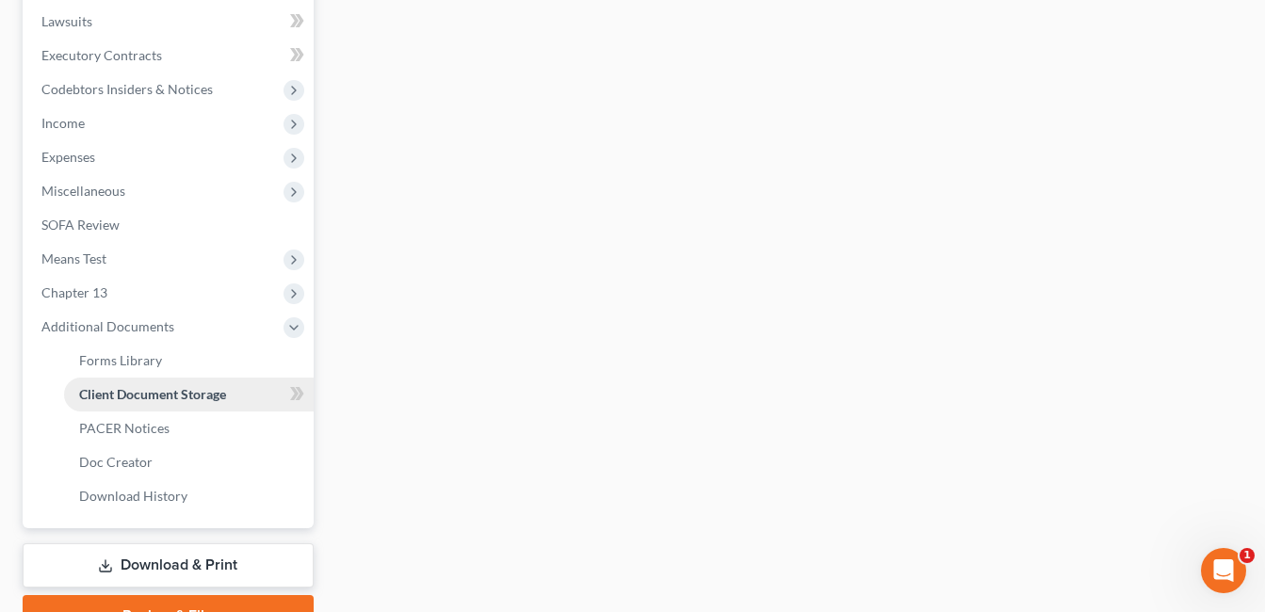
select select "7"
select select "52"
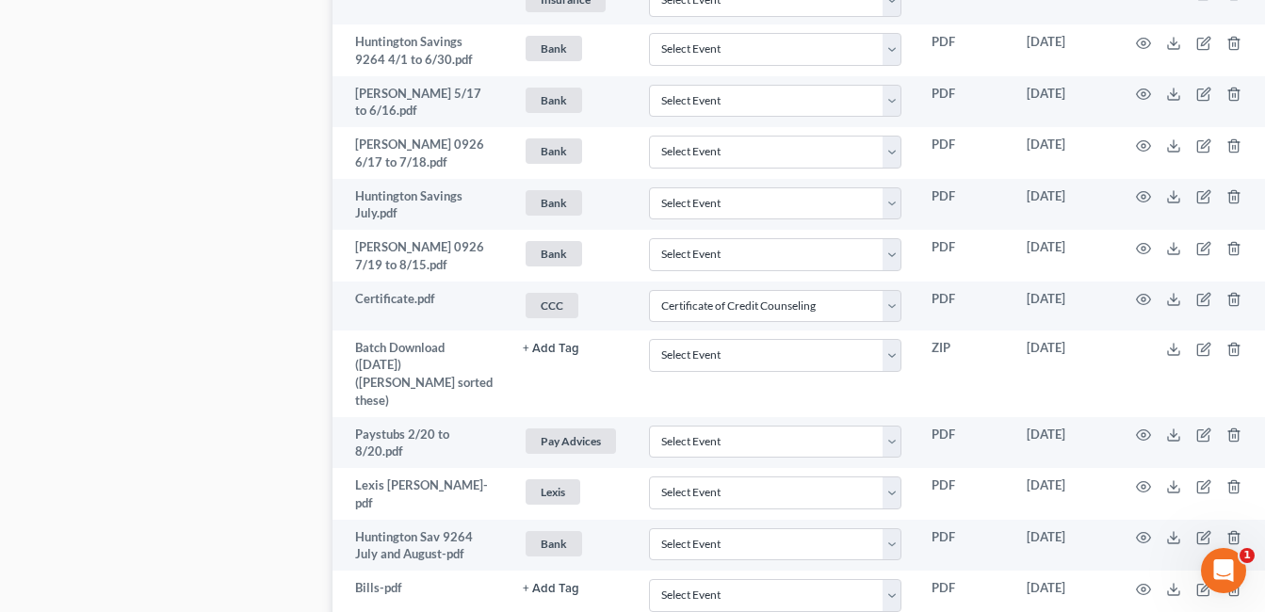
scroll to position [2539, 0]
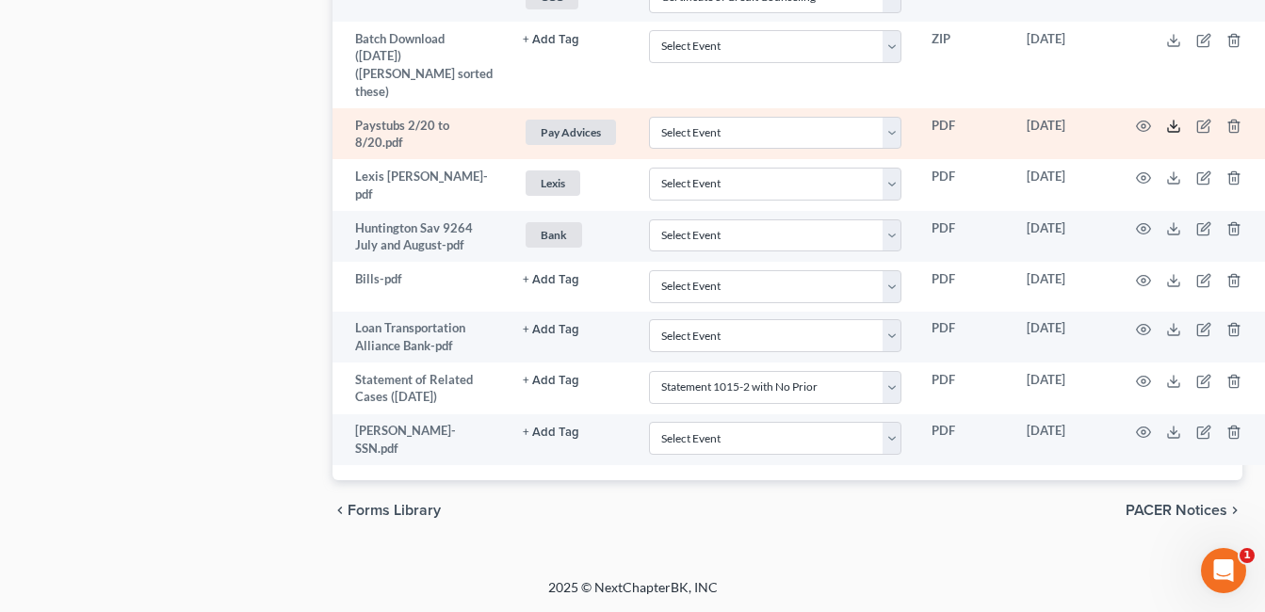
click at [1171, 125] on polyline at bounding box center [1174, 126] width 7 height 3
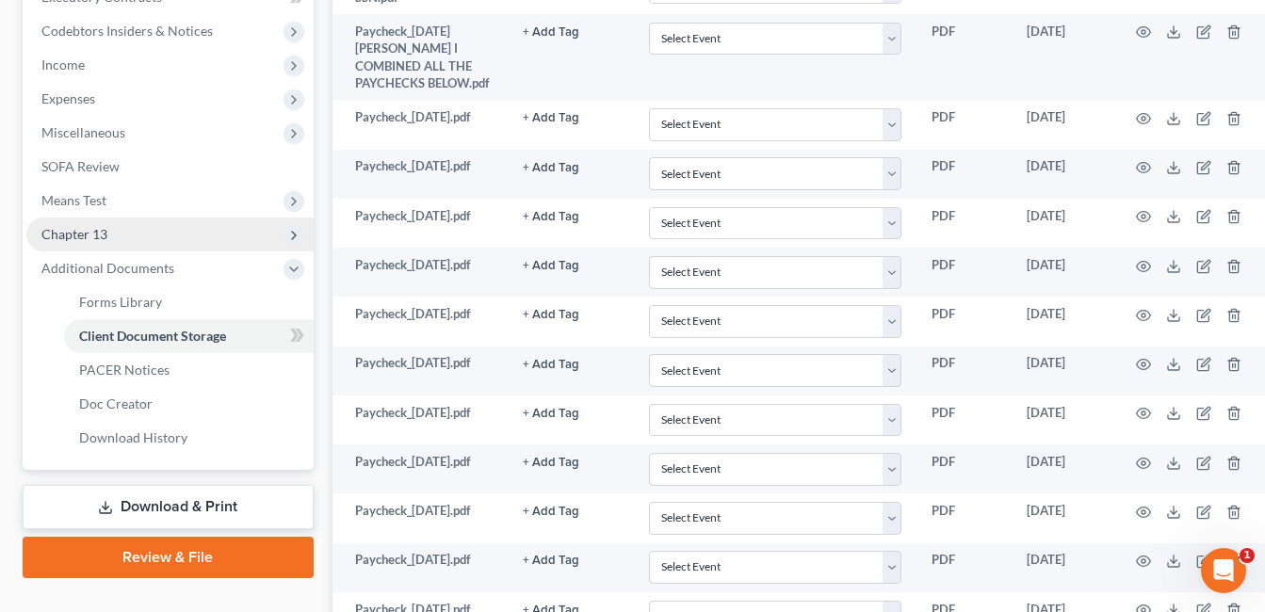
scroll to position [561, 0]
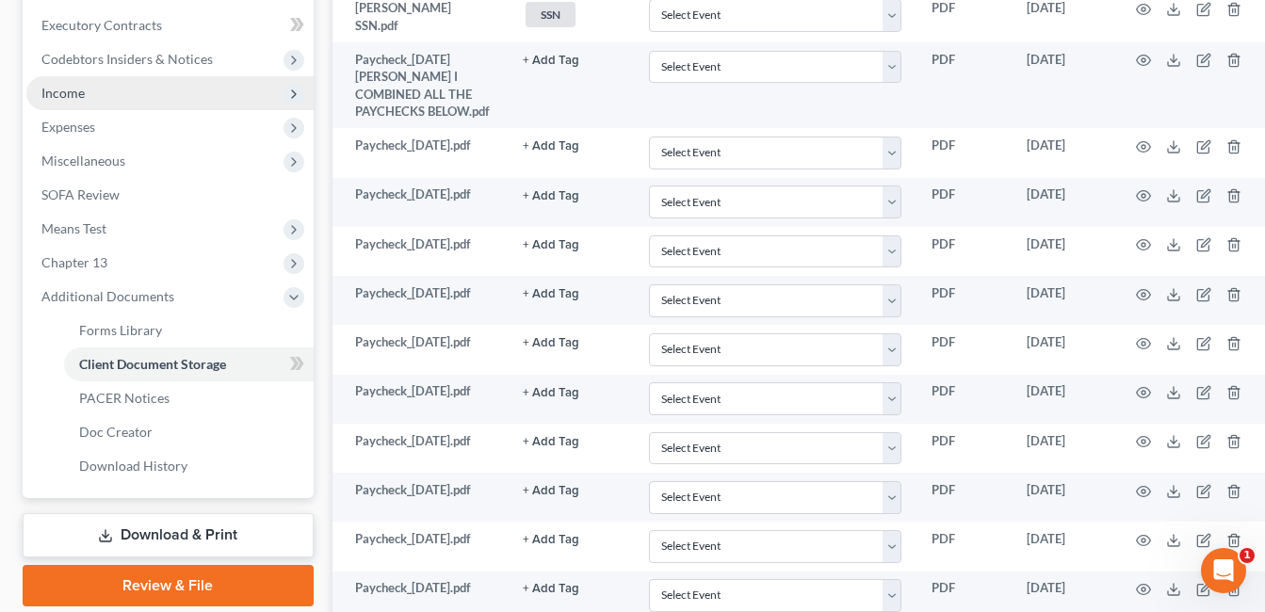
click at [98, 96] on span "Income" at bounding box center [169, 93] width 287 height 34
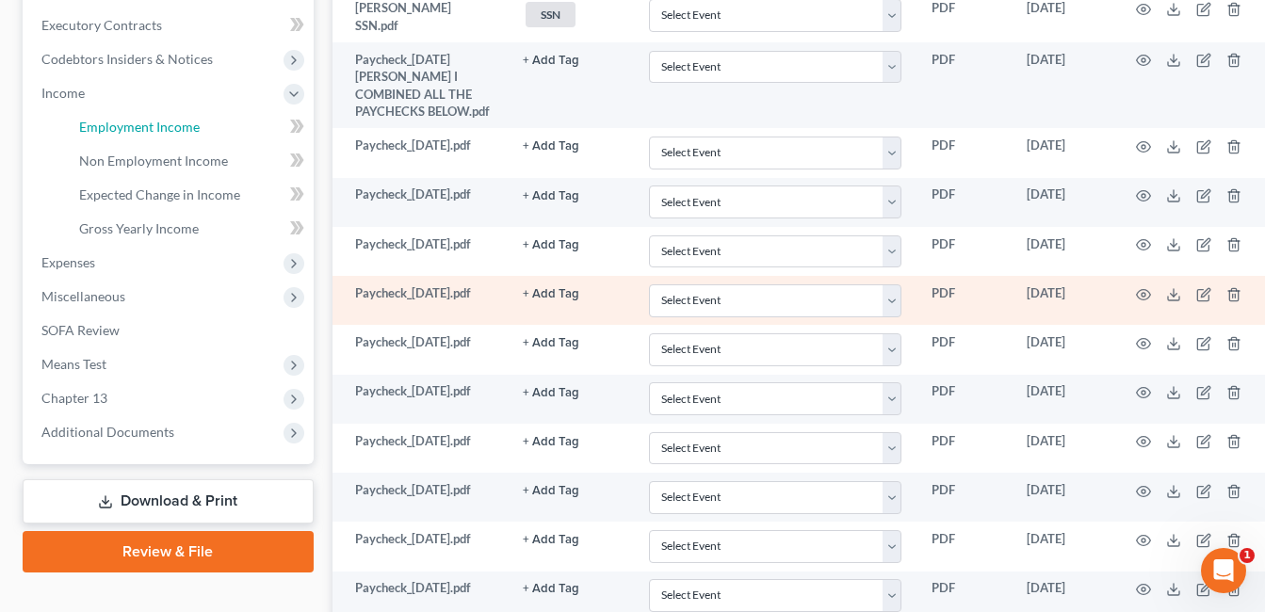
click at [124, 119] on span "Employment Income" at bounding box center [139, 127] width 121 height 16
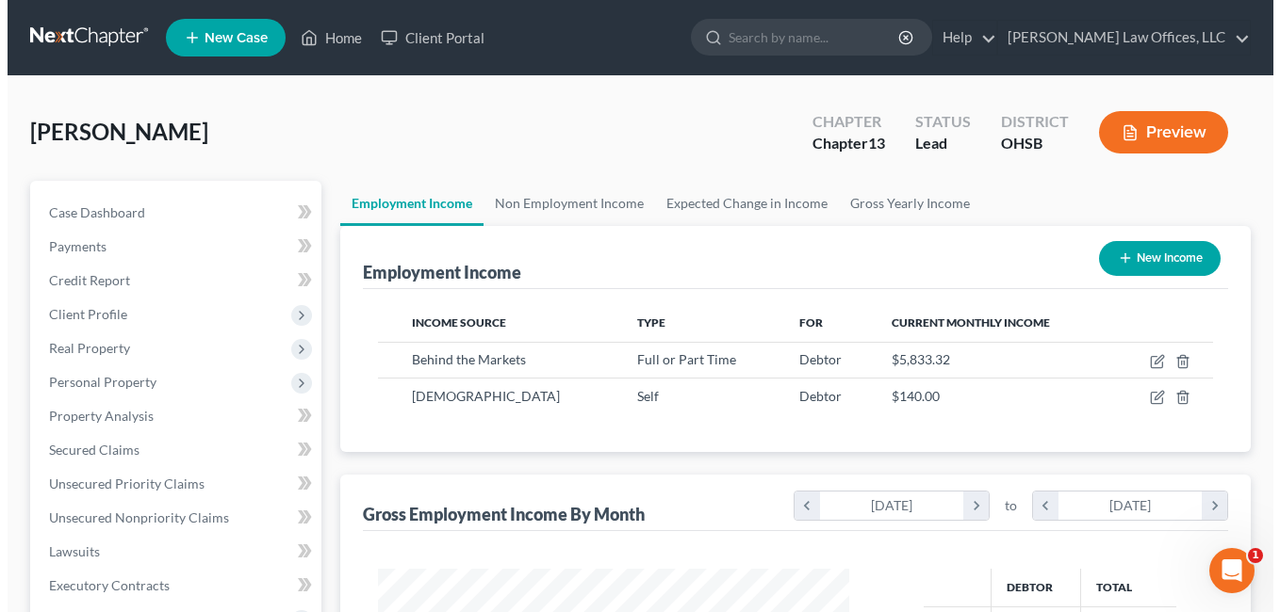
scroll to position [338, 510]
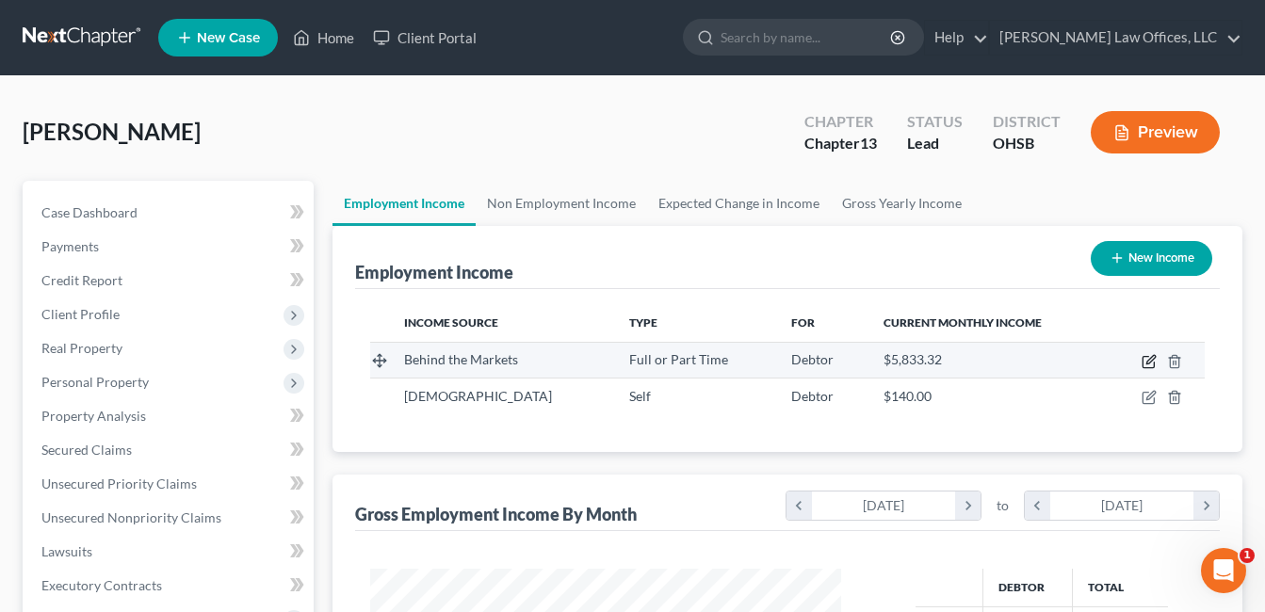
click at [1147, 358] on icon "button" at bounding box center [1149, 361] width 15 height 15
select select "0"
select select "9"
select select "3"
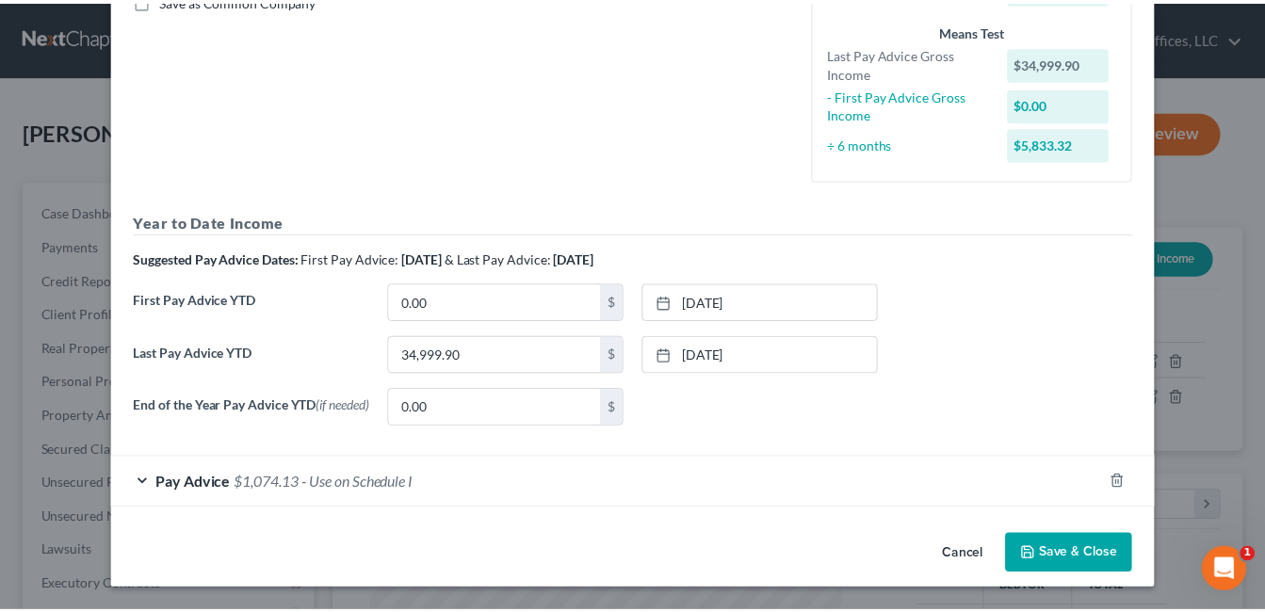
scroll to position [0, 0]
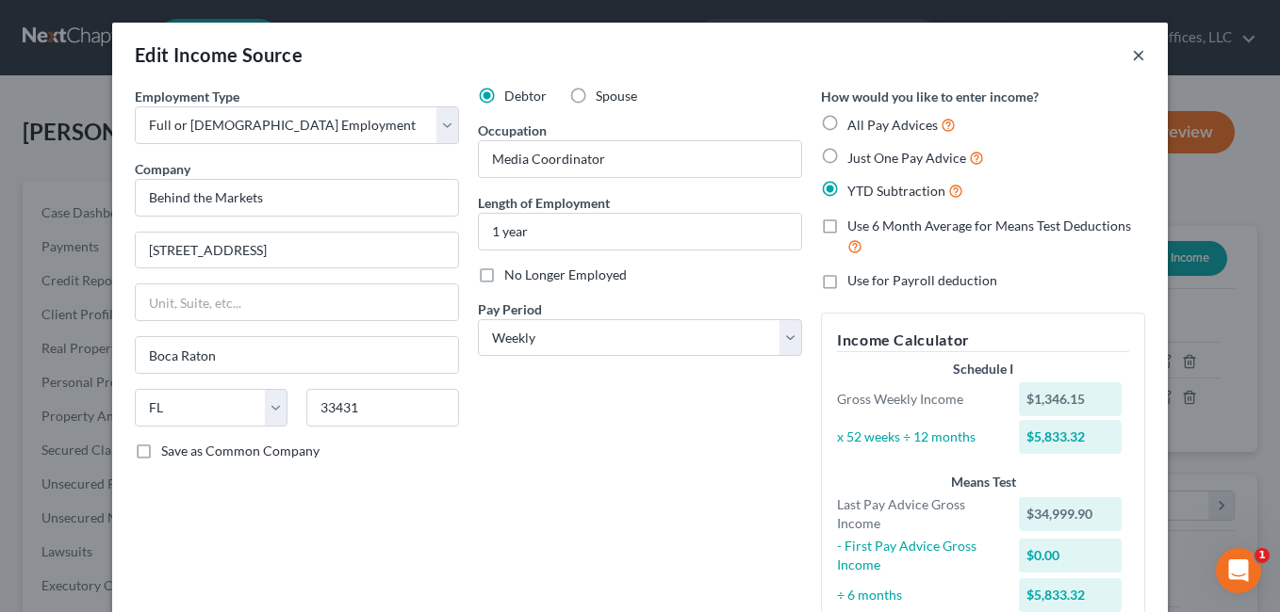
click at [1132, 58] on button "×" at bounding box center [1138, 54] width 13 height 23
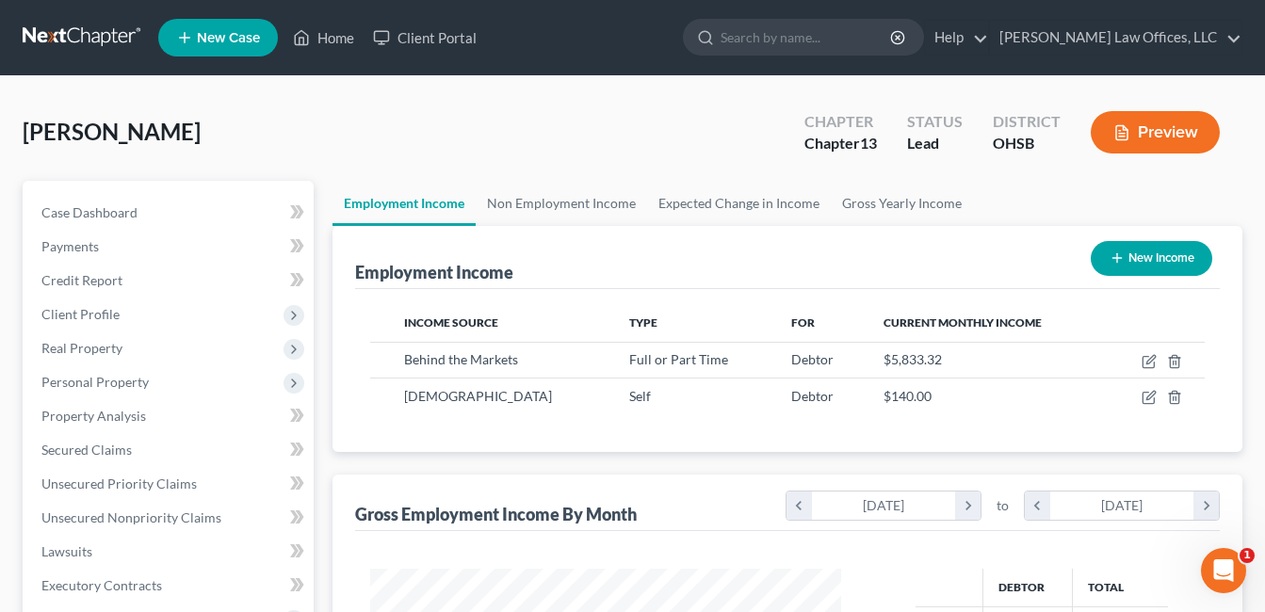
scroll to position [941914, 941742]
click at [897, 213] on link "Gross Yearly Income" at bounding box center [902, 203] width 142 height 45
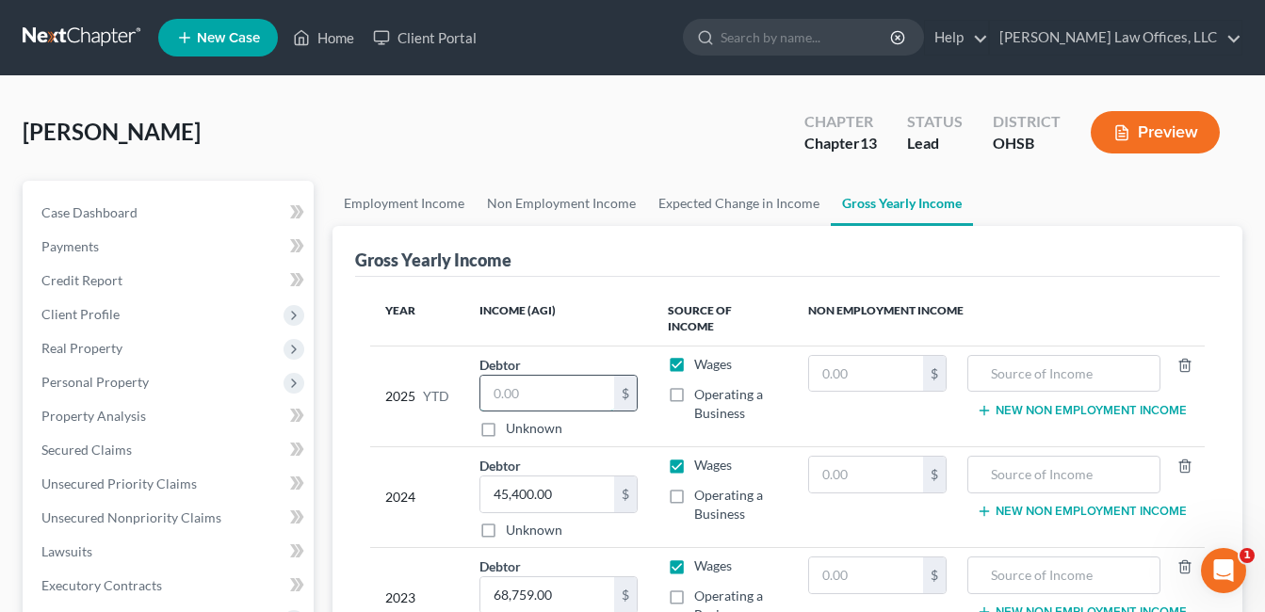
drag, startPoint x: 528, startPoint y: 370, endPoint x: 494, endPoint y: 373, distance: 34.0
click at [494, 376] on input "text" at bounding box center [548, 394] width 134 height 36
paste input "35,139.9"
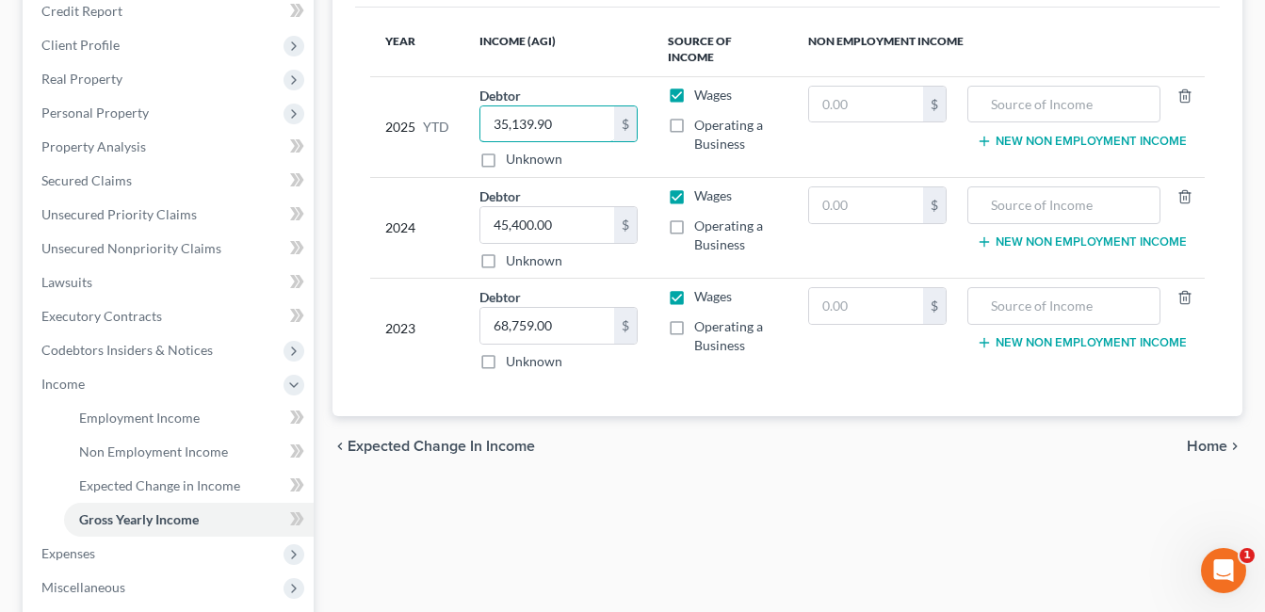
scroll to position [565, 0]
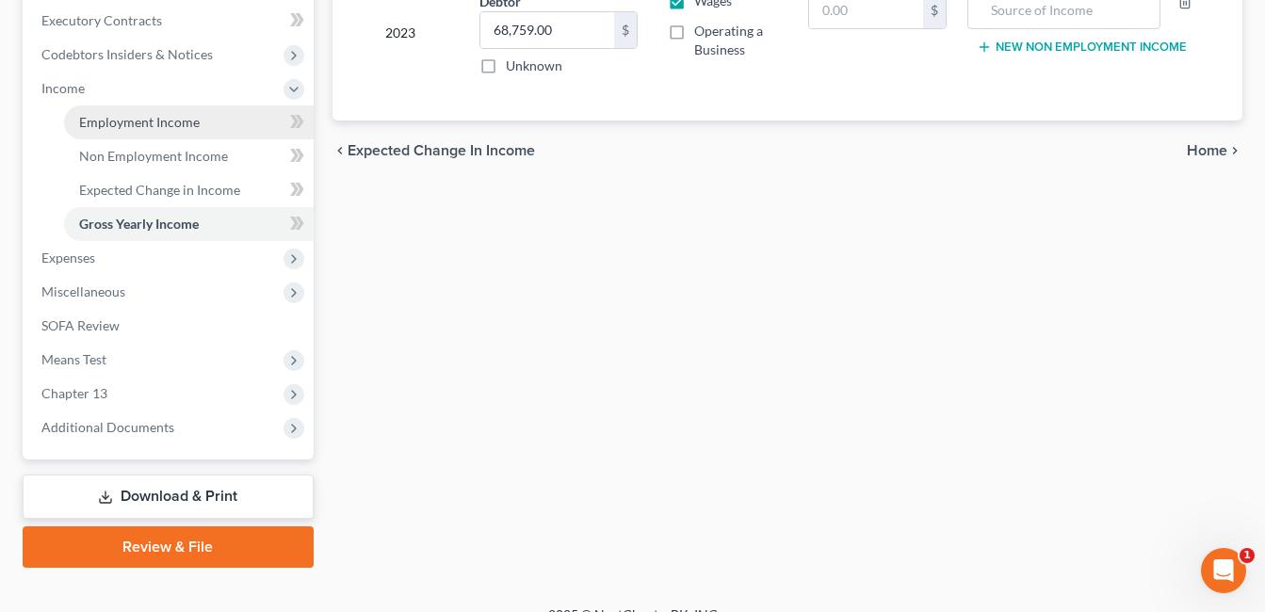
type input "35,139.90"
click at [139, 131] on link "Employment Income" at bounding box center [189, 123] width 250 height 34
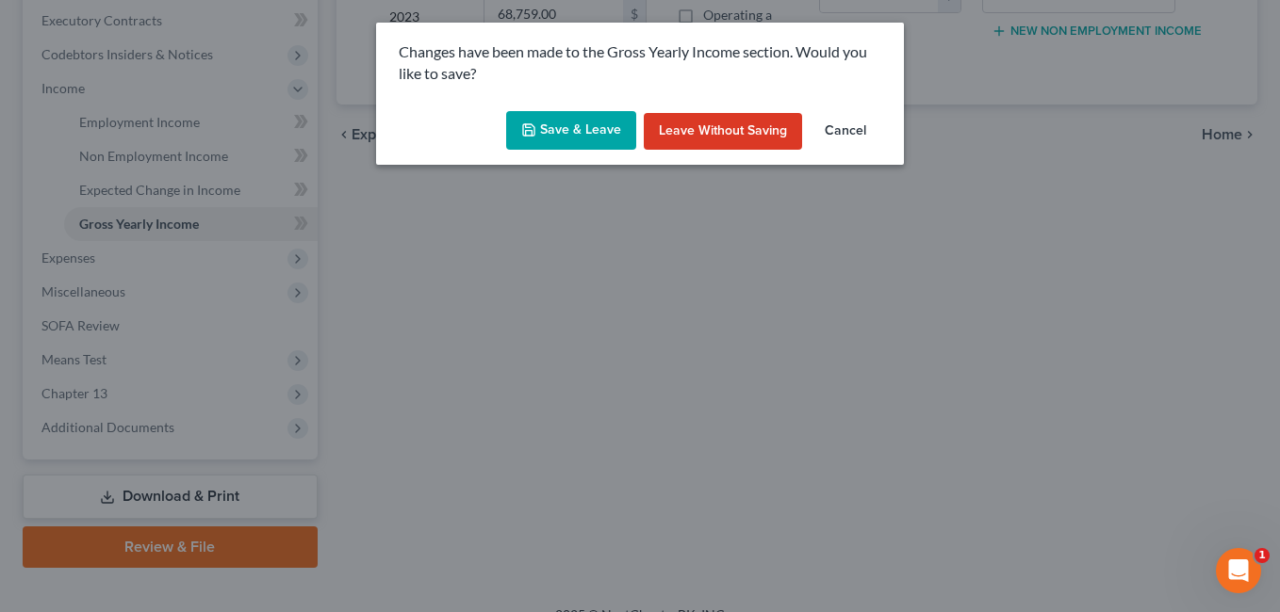
click at [704, 127] on button "Leave without Saving" at bounding box center [723, 132] width 158 height 38
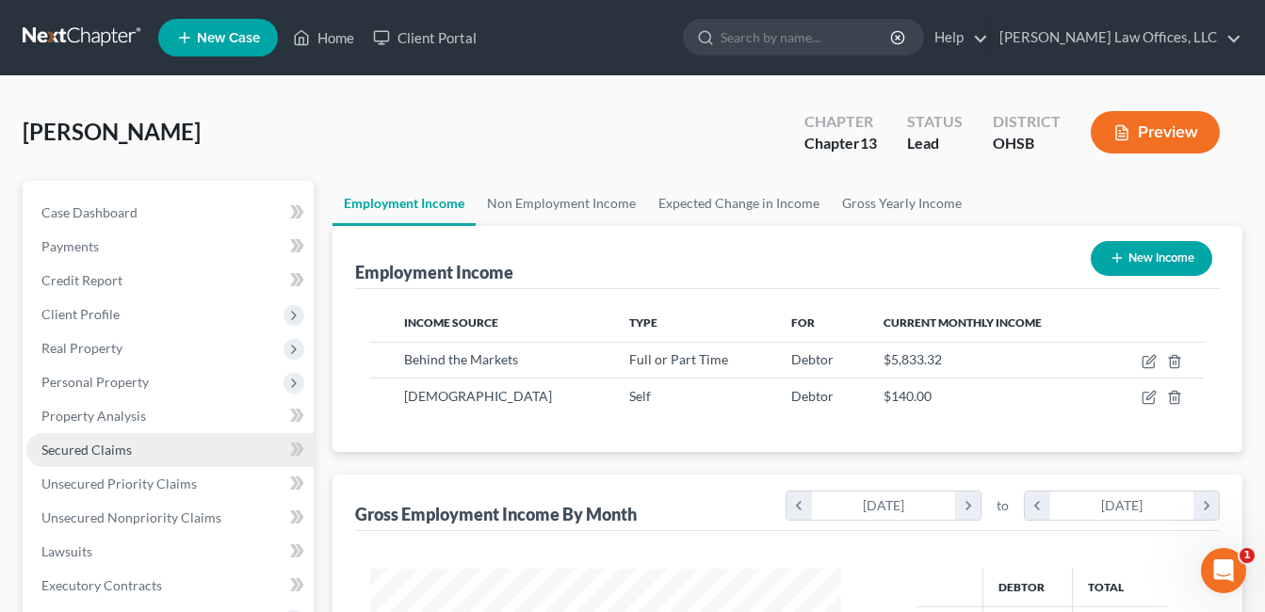
scroll to position [377, 0]
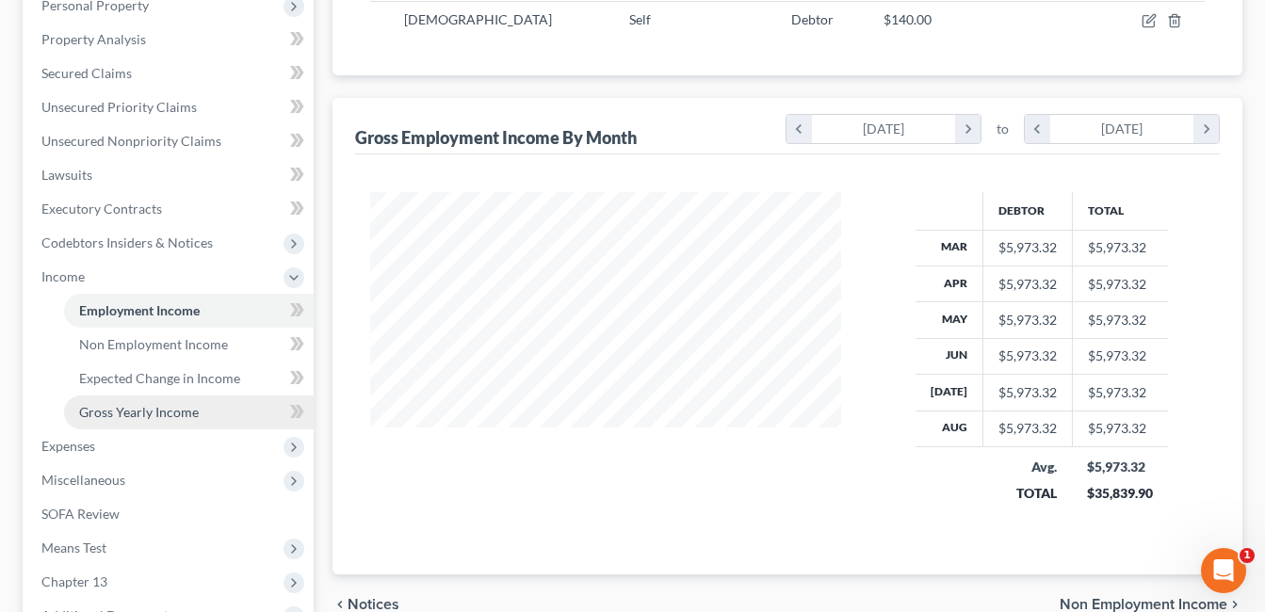
click at [148, 413] on span "Gross Yearly Income" at bounding box center [139, 412] width 120 height 16
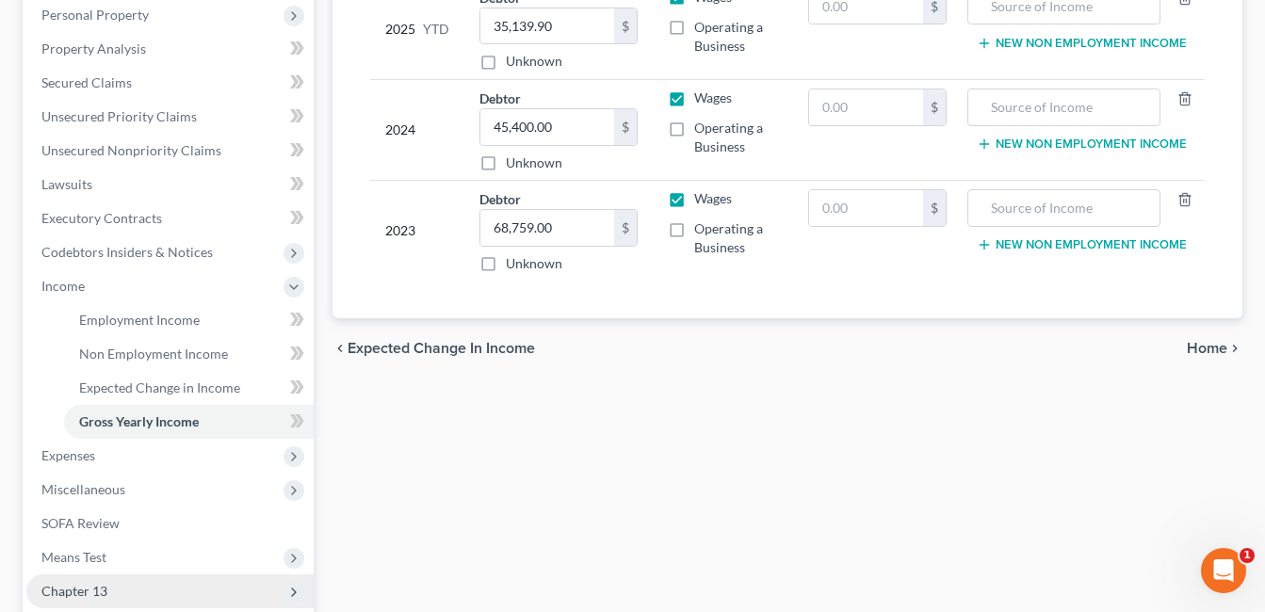
scroll to position [471, 0]
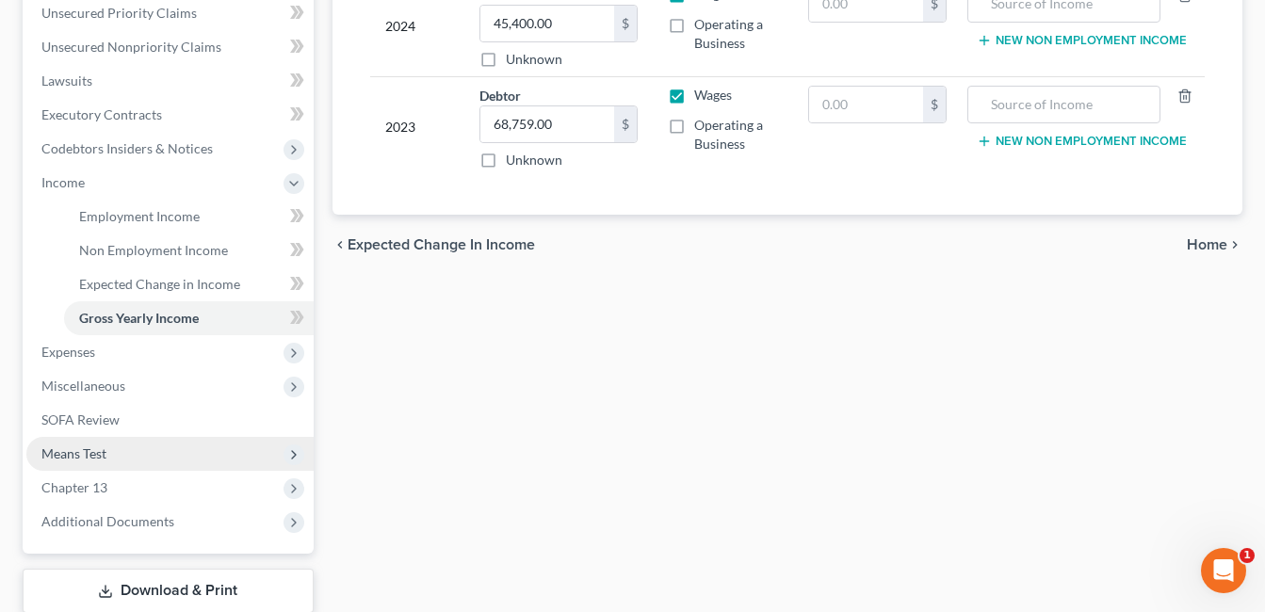
click at [154, 450] on span "Means Test" at bounding box center [169, 454] width 287 height 34
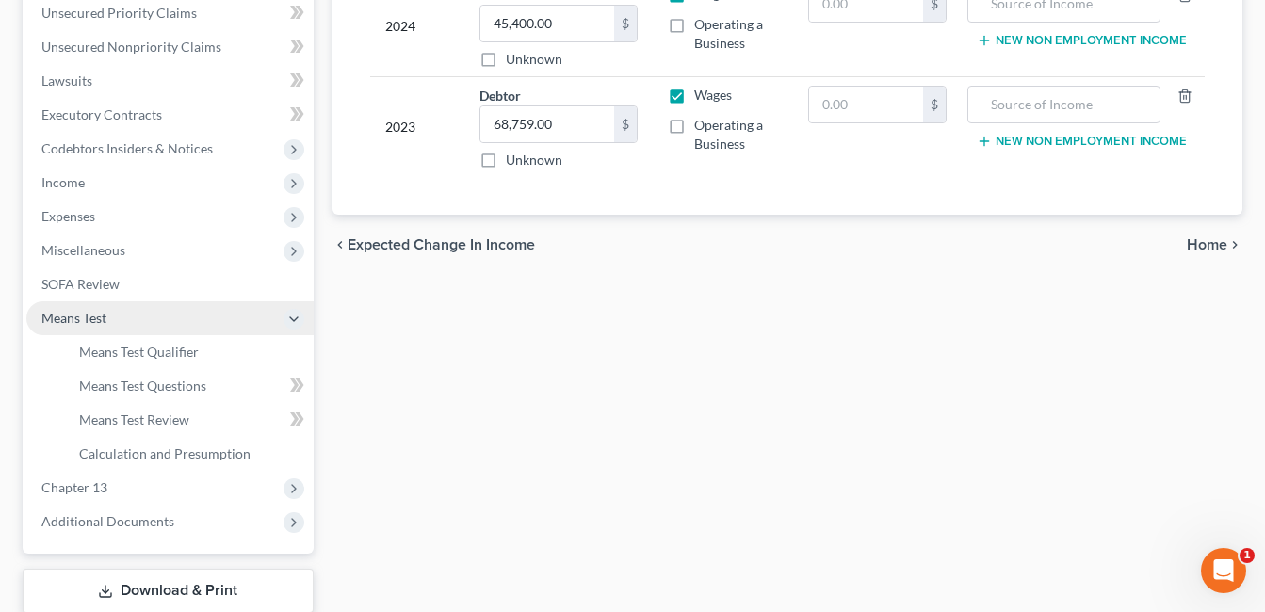
click at [170, 334] on span "Means Test" at bounding box center [169, 319] width 287 height 34
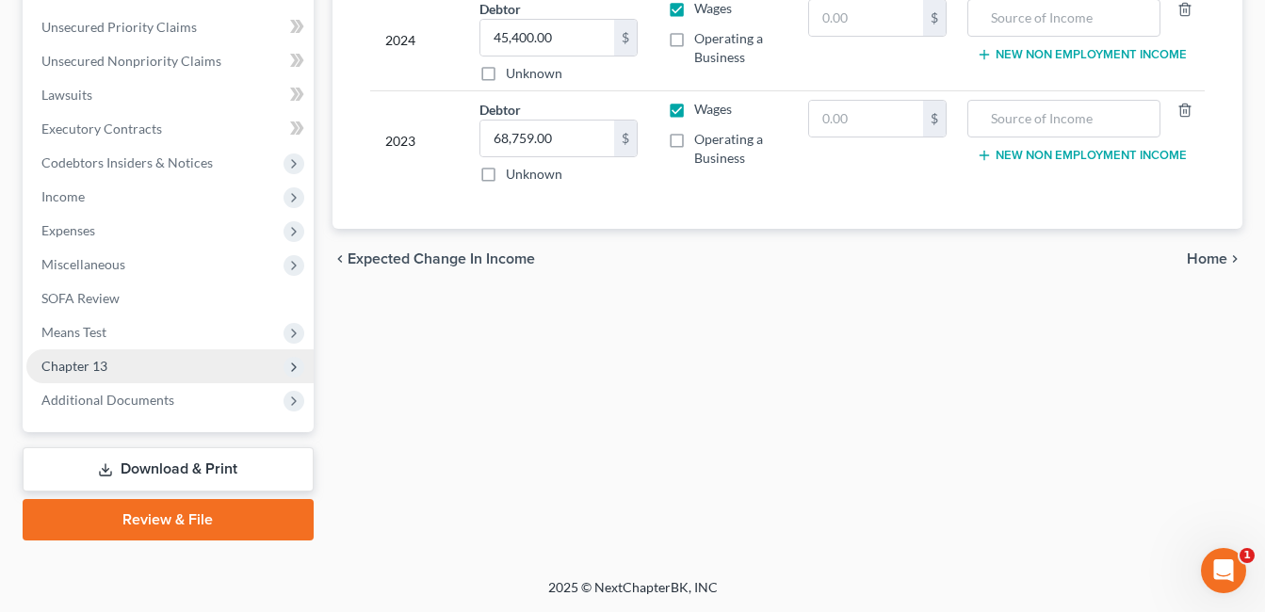
scroll to position [457, 0]
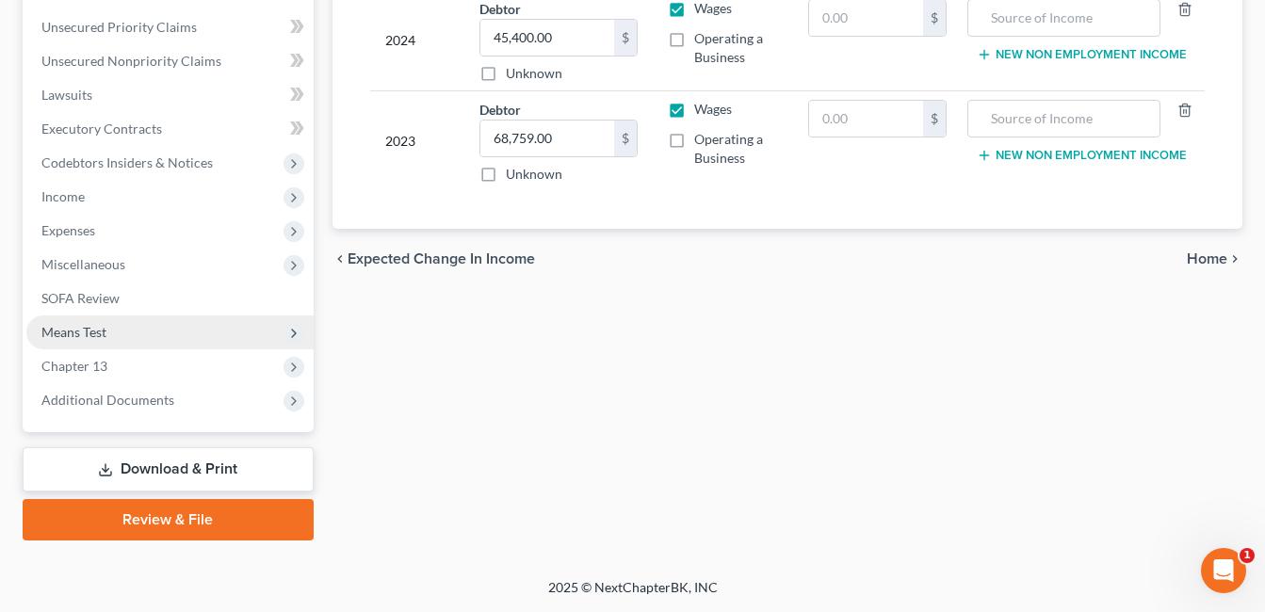
click at [115, 328] on span "Means Test" at bounding box center [169, 333] width 287 height 34
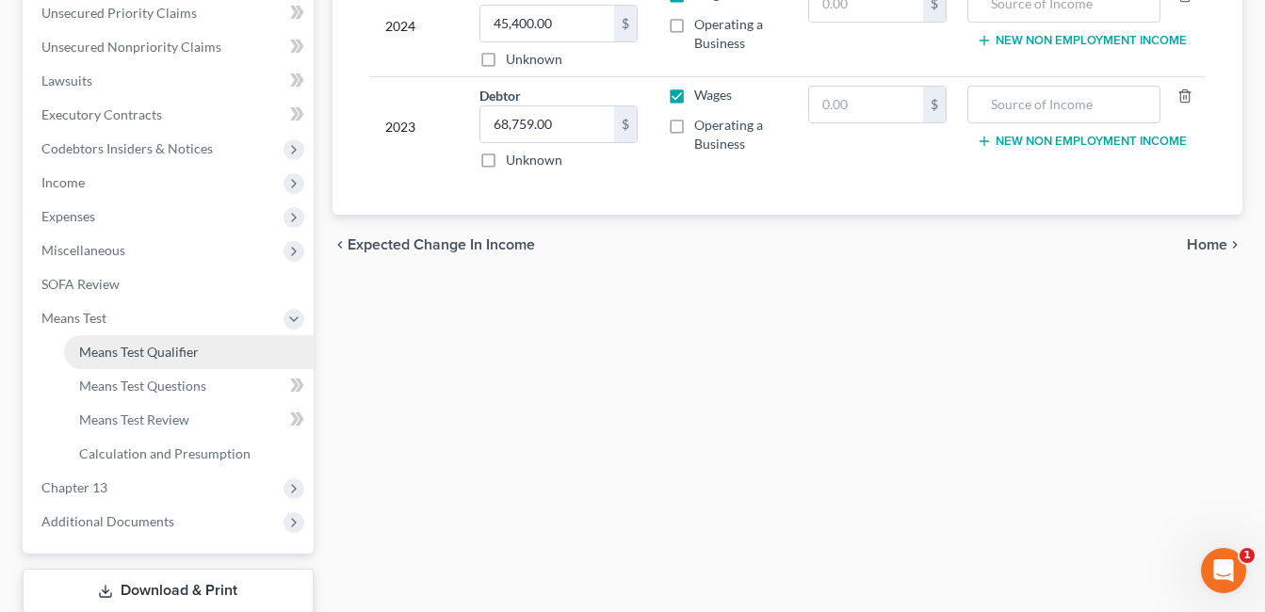
click at [141, 352] on span "Means Test Qualifier" at bounding box center [139, 352] width 120 height 16
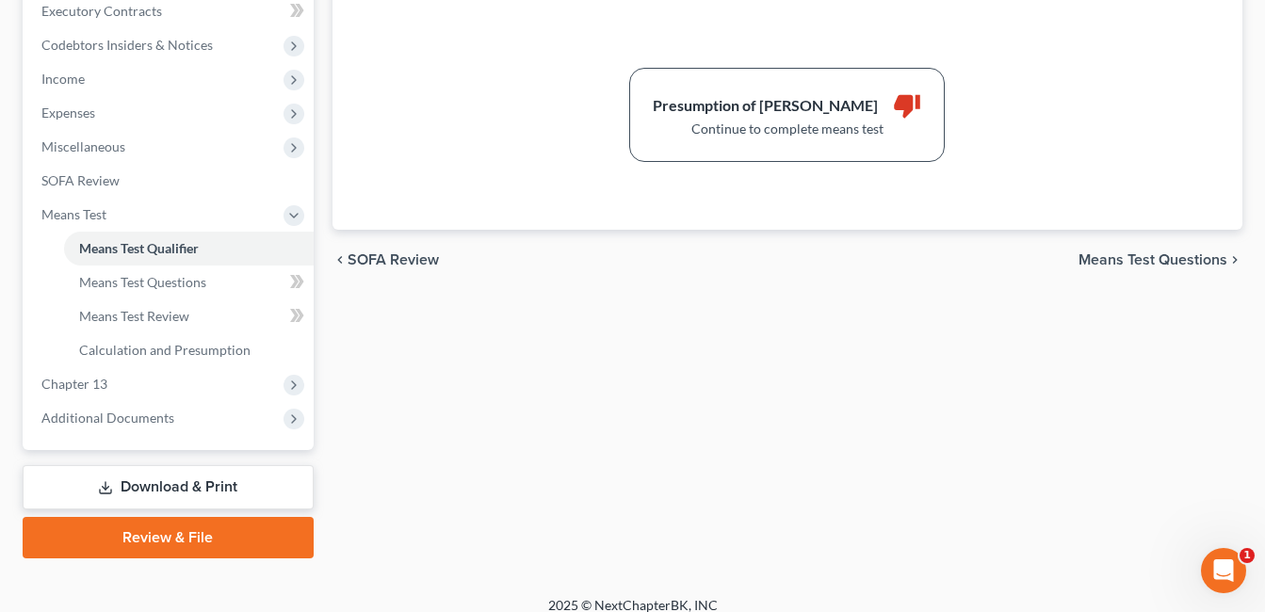
scroll to position [593, 0]
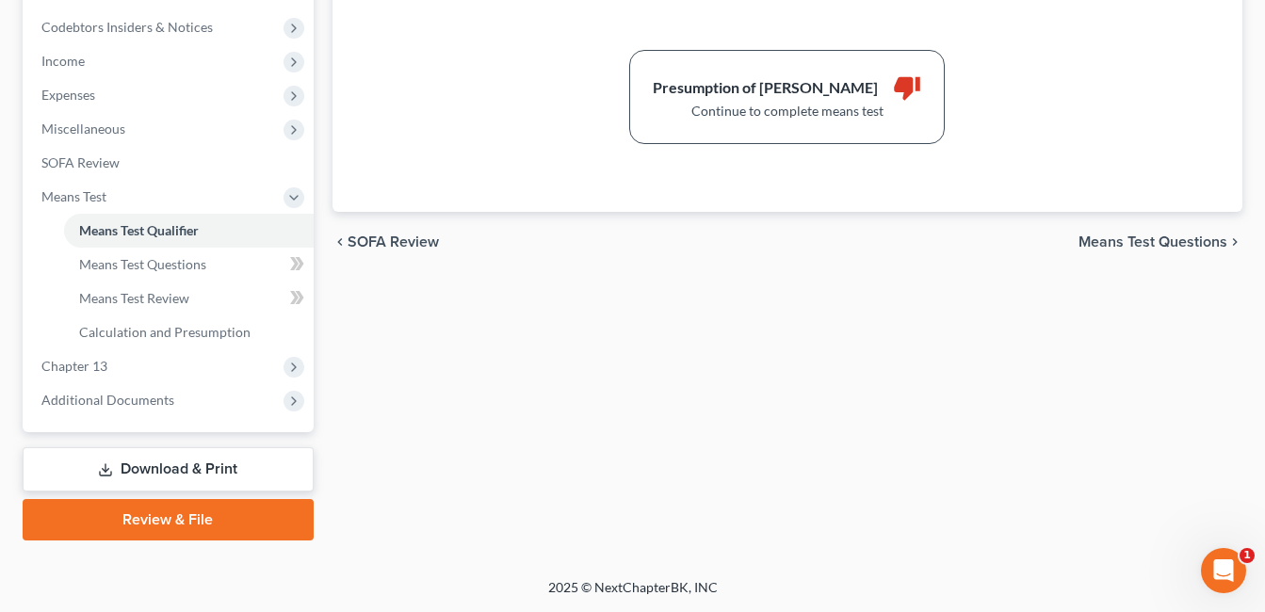
drag, startPoint x: 218, startPoint y: 520, endPoint x: 563, endPoint y: 420, distance: 359.0
click at [218, 520] on link "Review & File" at bounding box center [168, 519] width 291 height 41
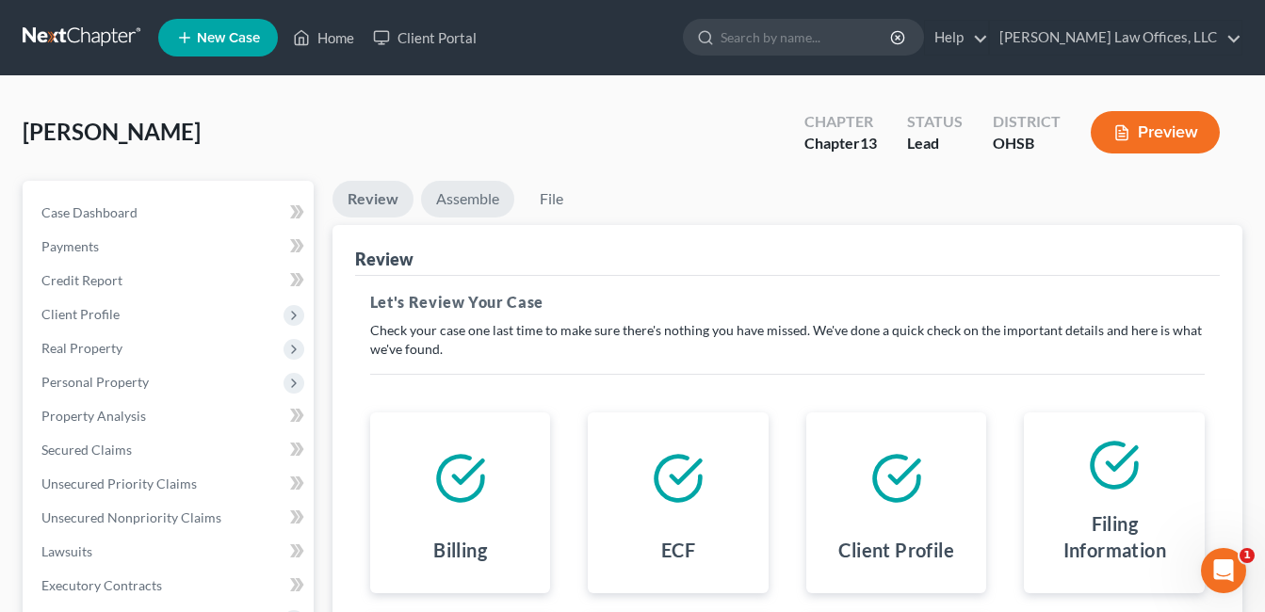
click at [474, 202] on link "Assemble" at bounding box center [467, 199] width 93 height 37
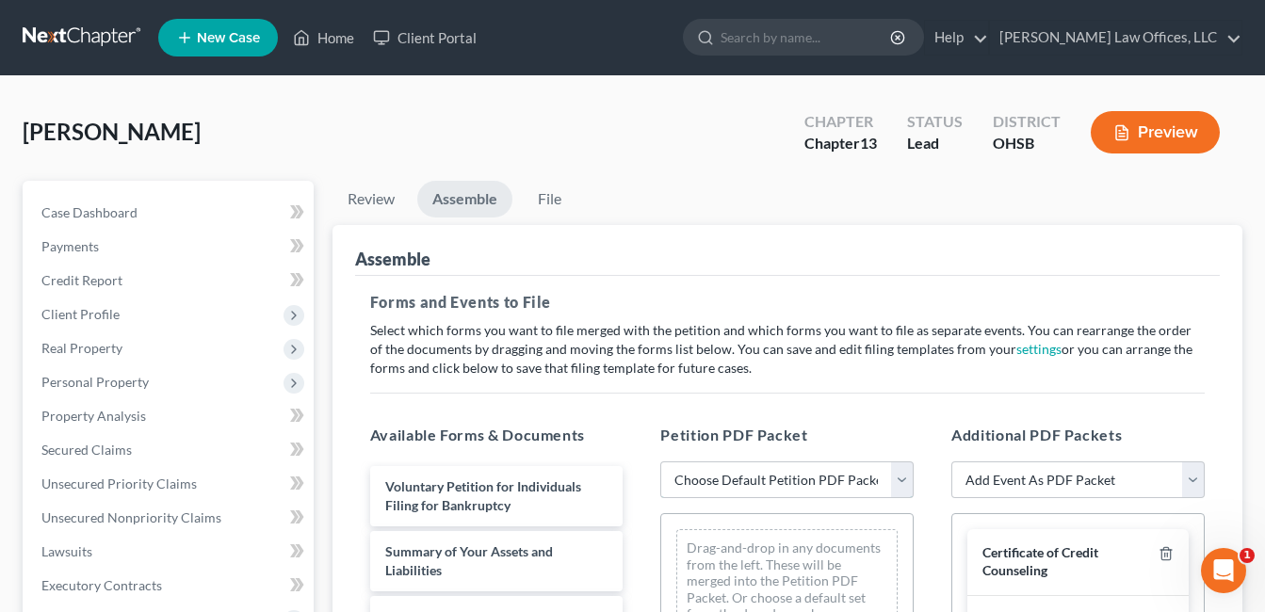
drag, startPoint x: 908, startPoint y: 482, endPoint x: 892, endPoint y: 479, distance: 16.5
click at [908, 482] on select "Choose Default Petition PDF Packet Complete Bankruptcy Petition (all forms and …" at bounding box center [787, 481] width 253 height 38
select select "3"
click at [661, 462] on select "Choose Default Petition PDF Packet Complete Bankruptcy Petition (all forms and …" at bounding box center [787, 481] width 253 height 38
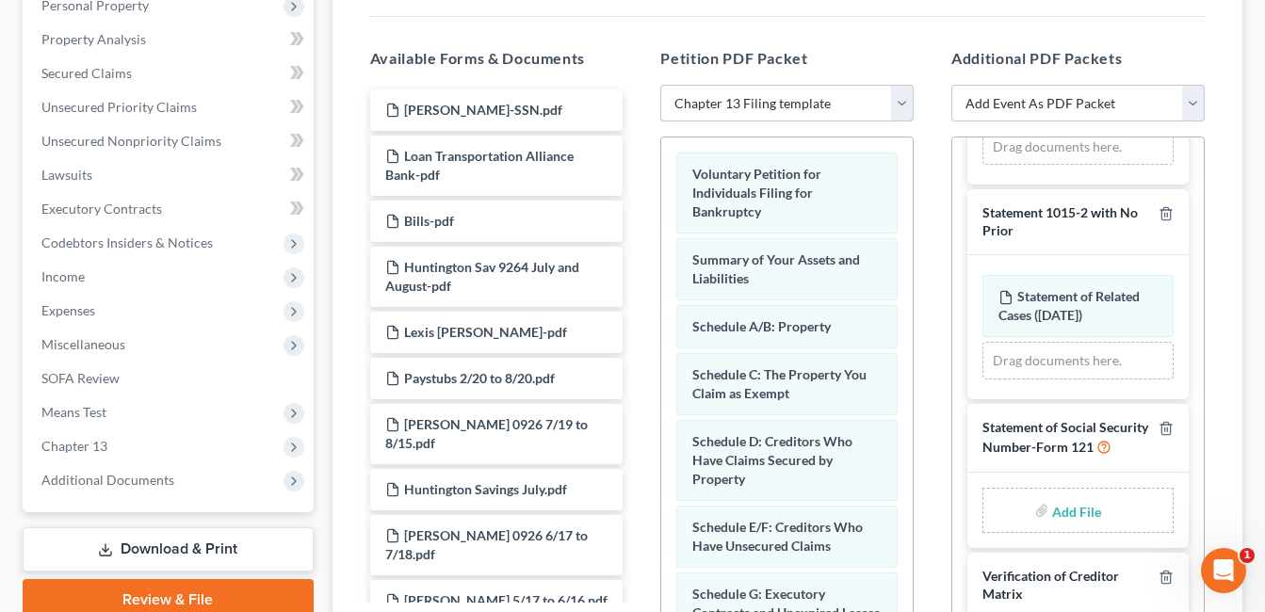
scroll to position [424, 0]
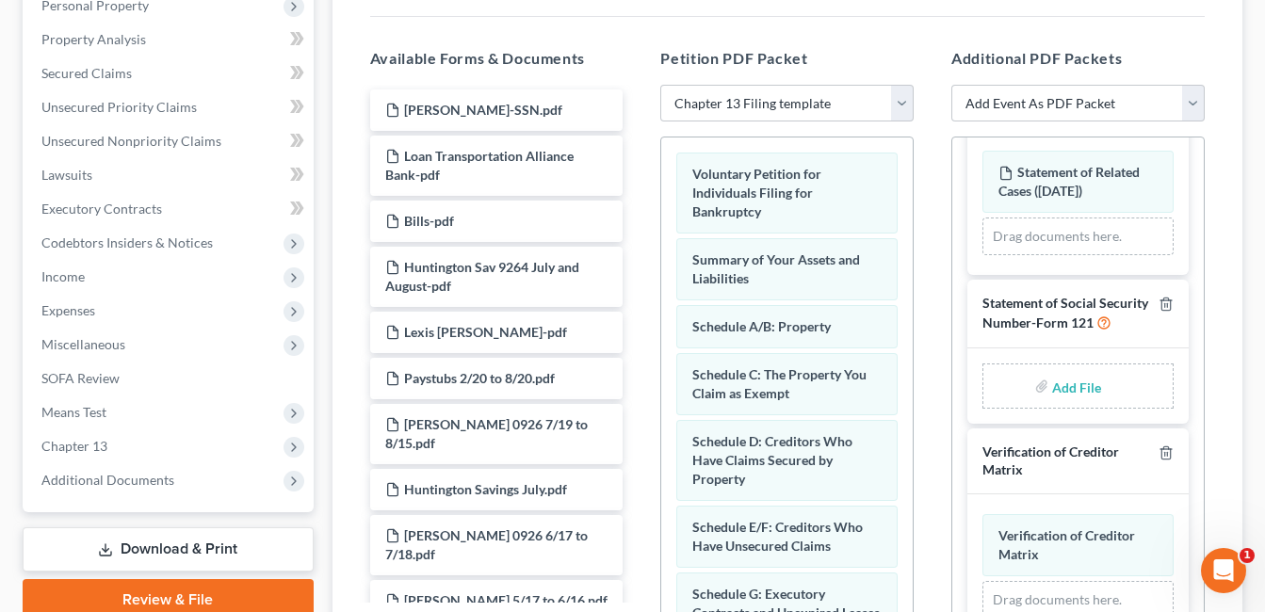
click at [1068, 395] on input "file" at bounding box center [1074, 386] width 45 height 34
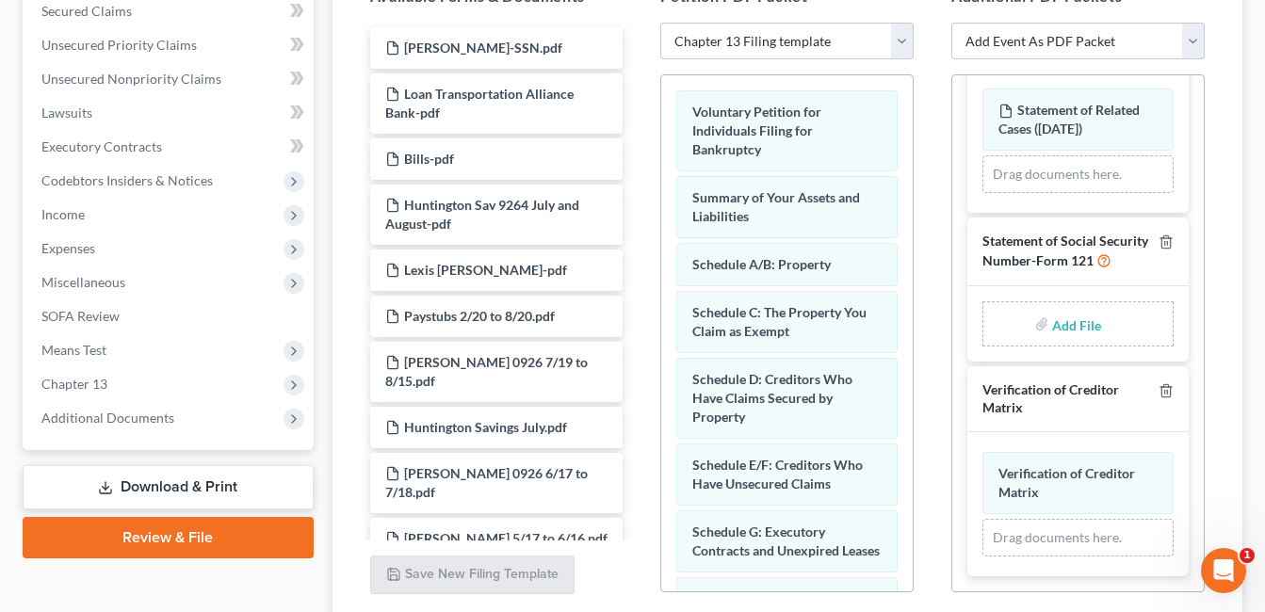
scroll to position [471, 0]
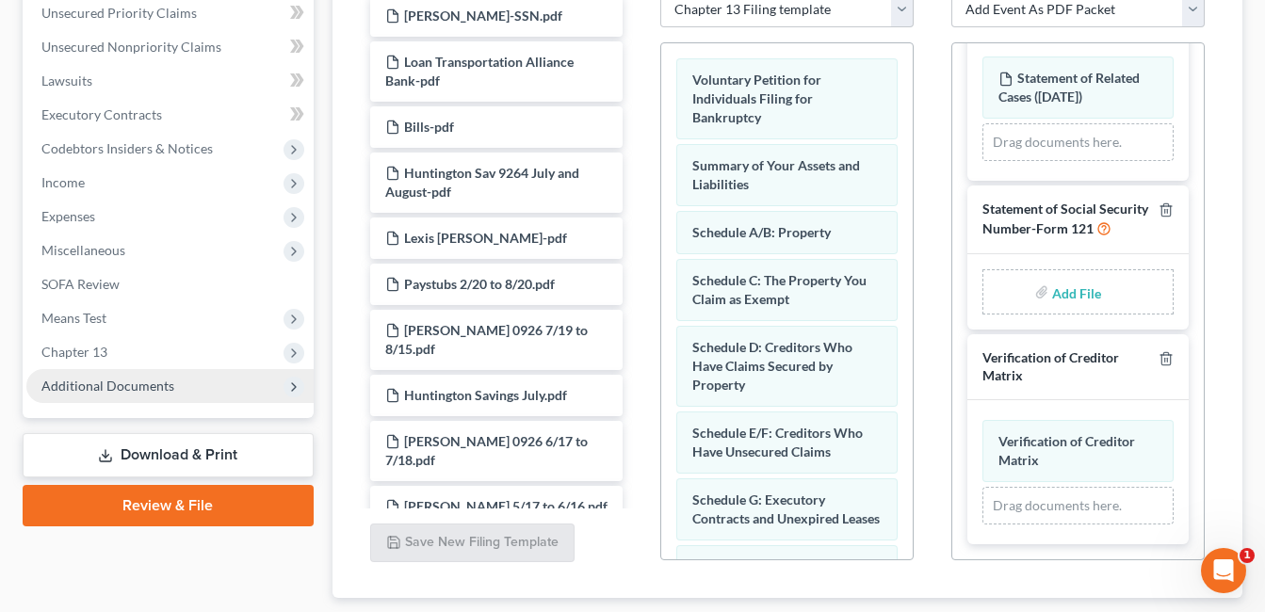
click at [130, 393] on span "Additional Documents" at bounding box center [107, 386] width 133 height 16
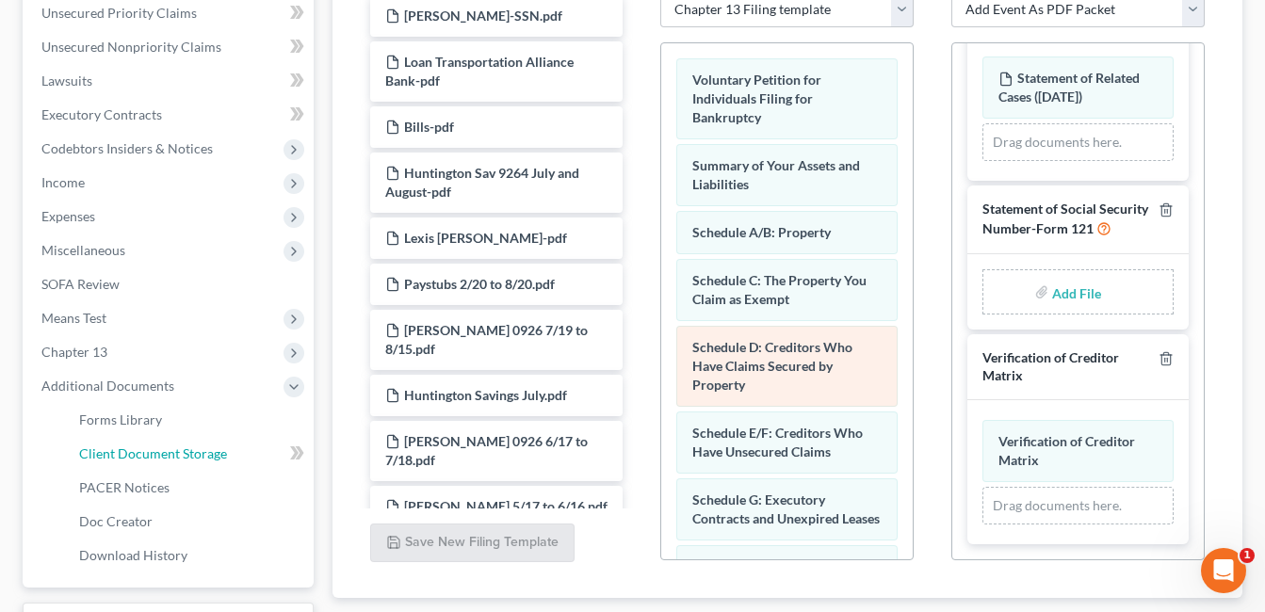
click at [165, 451] on span "Client Document Storage" at bounding box center [153, 454] width 148 height 16
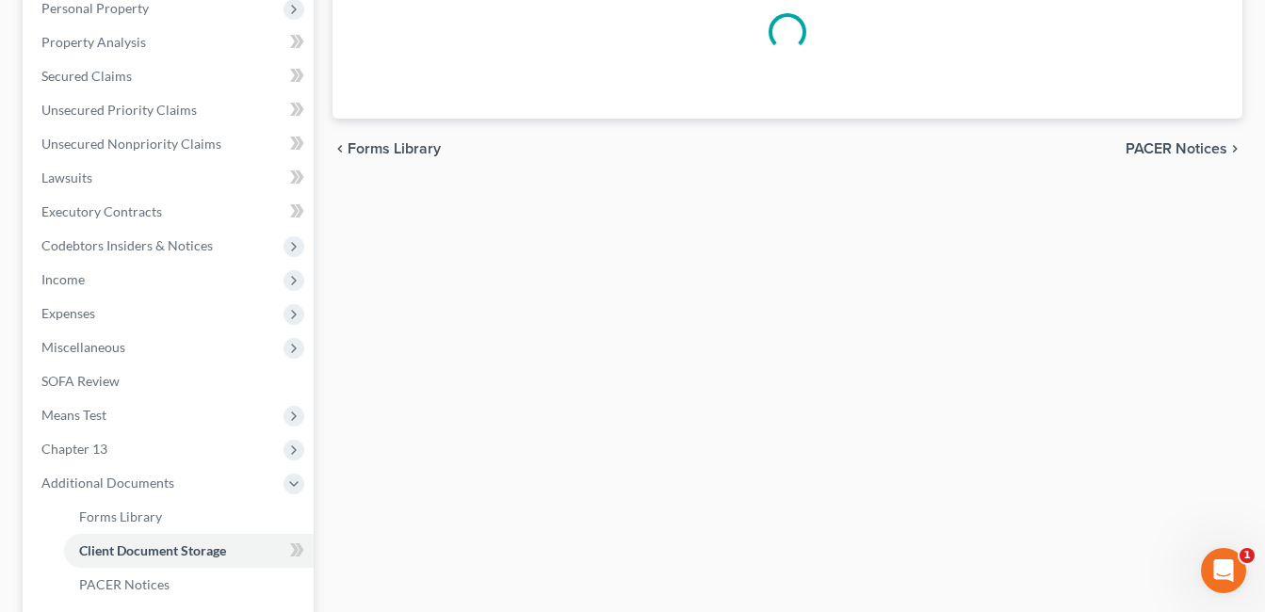
scroll to position [137, 0]
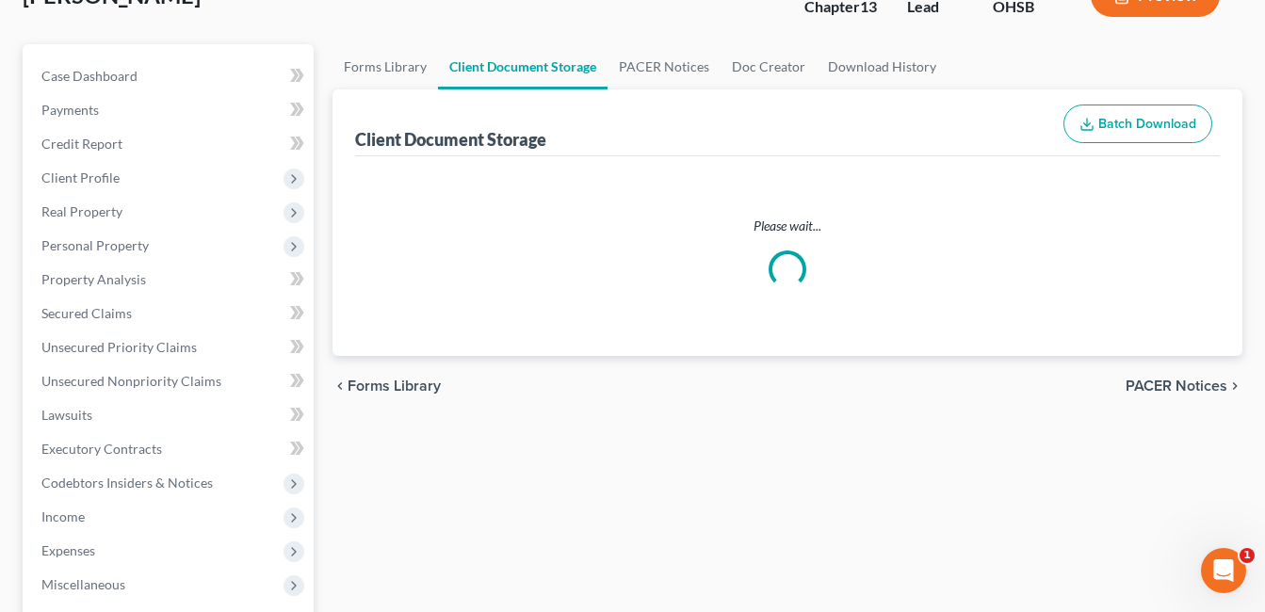
select select "7"
select select "52"
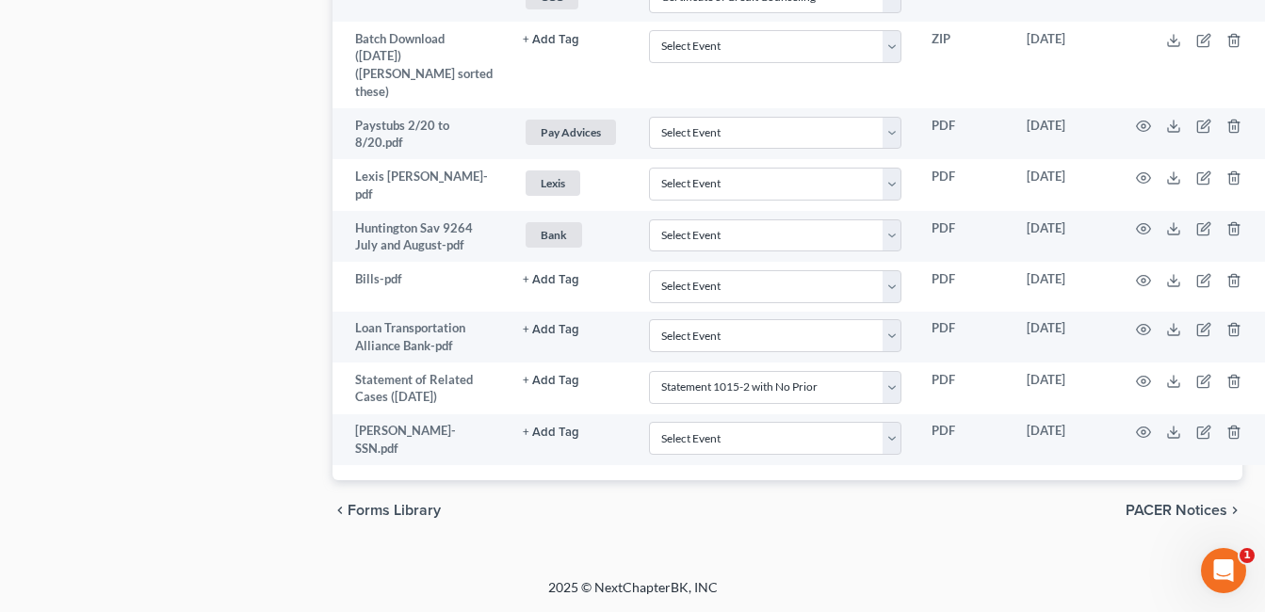
scroll to position [2539, 0]
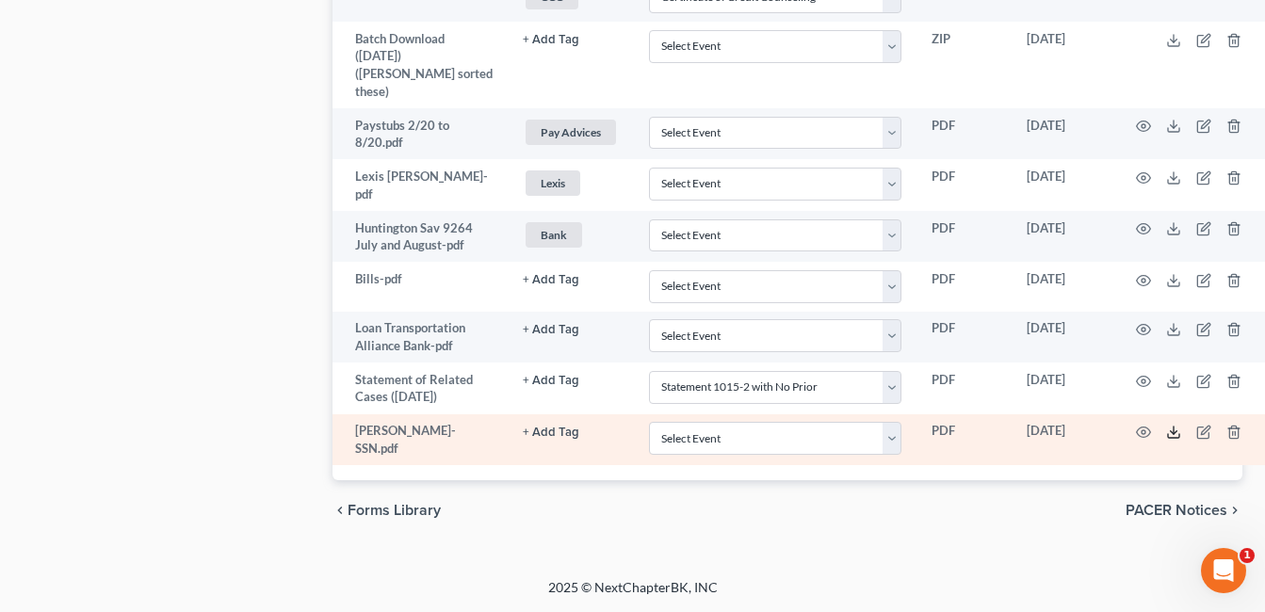
click at [1167, 434] on icon at bounding box center [1174, 432] width 15 height 15
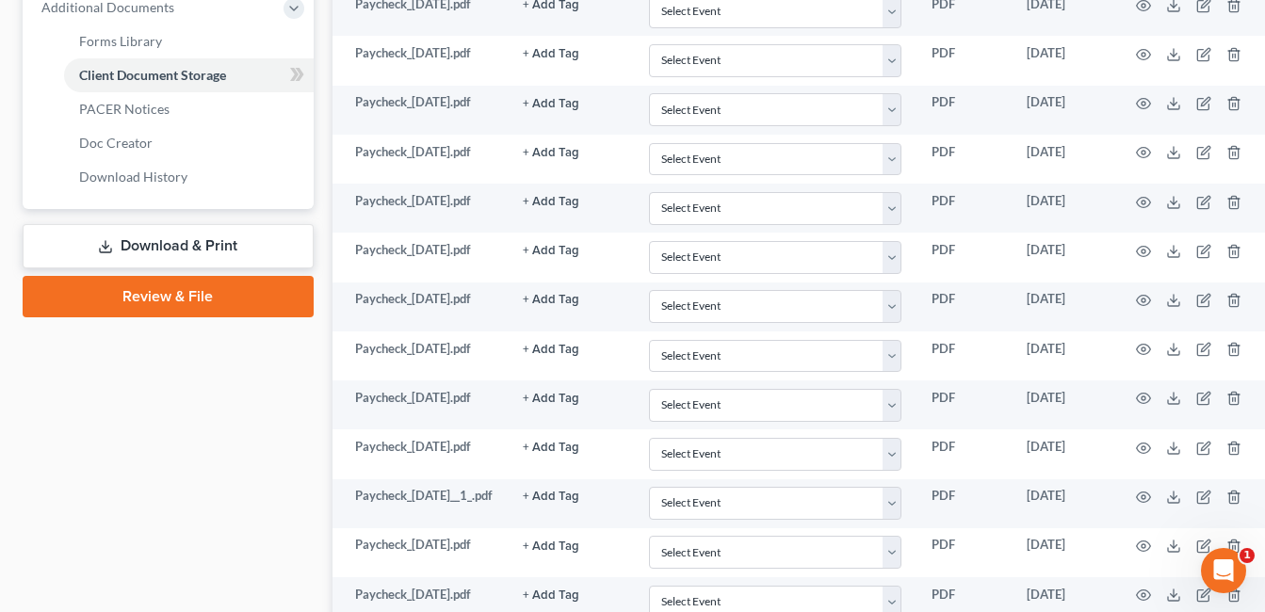
scroll to position [843, 0]
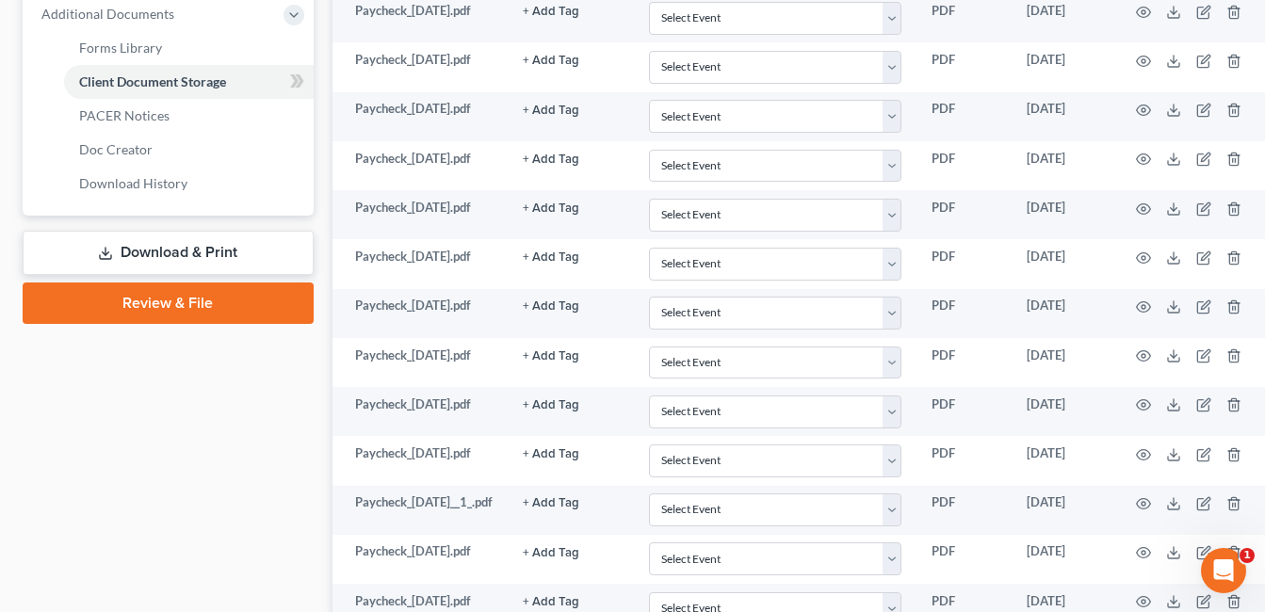
click at [218, 299] on link "Review & File" at bounding box center [168, 303] width 291 height 41
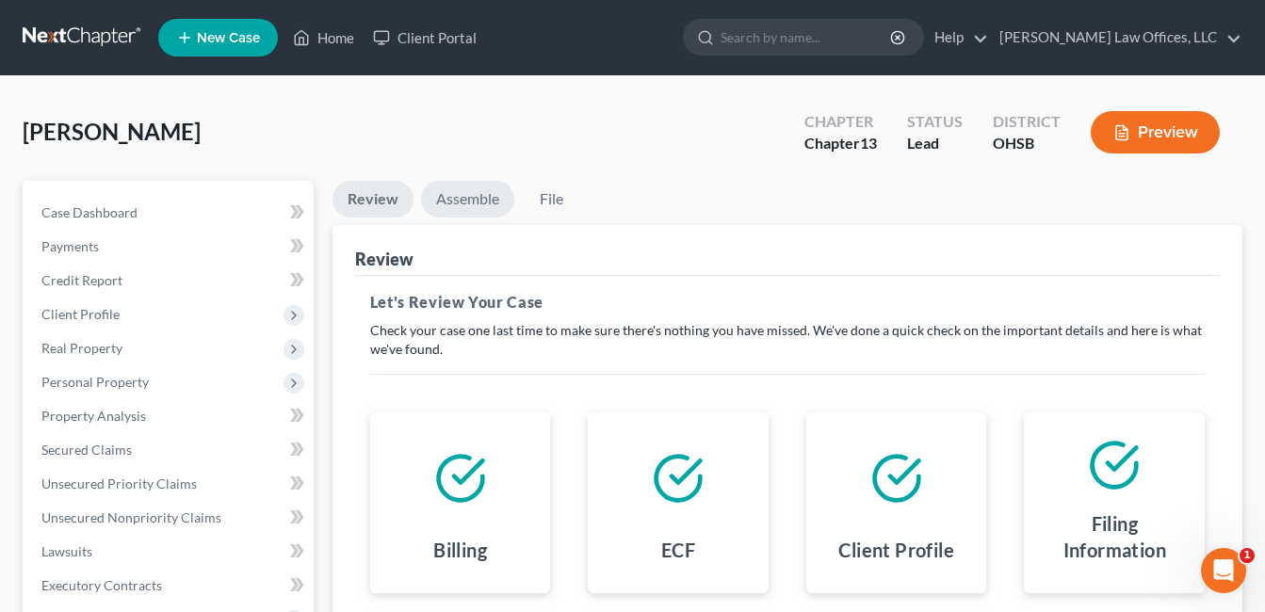
click at [481, 197] on link "Assemble" at bounding box center [467, 199] width 93 height 37
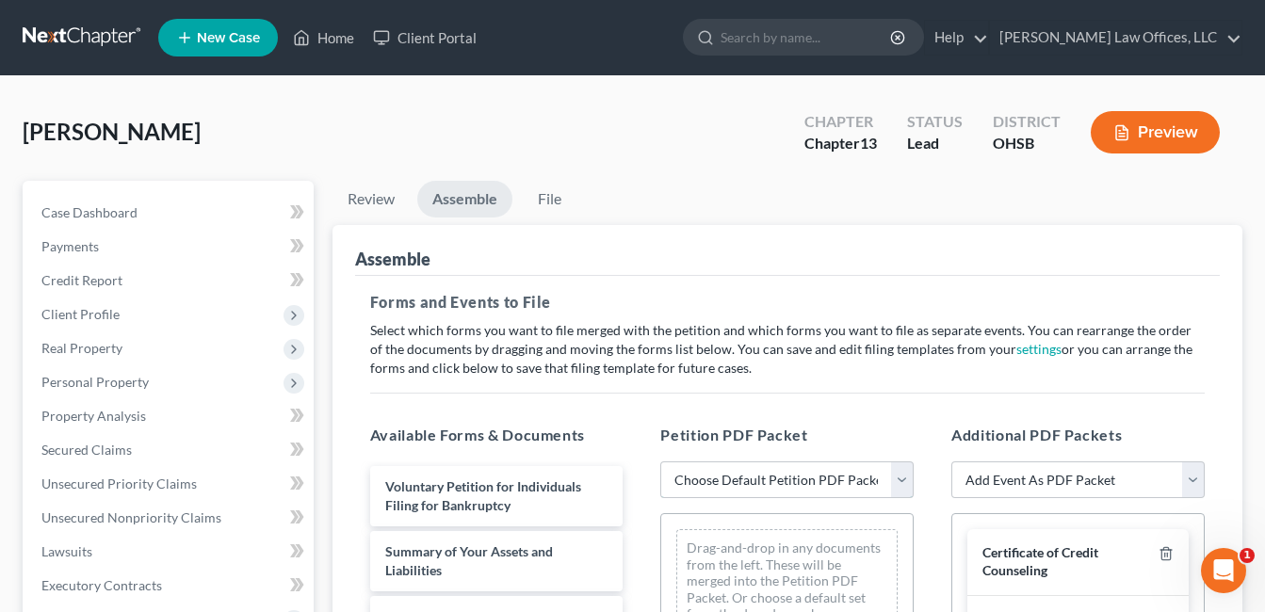
click at [910, 477] on select "Choose Default Petition PDF Packet Complete Bankruptcy Petition (all forms and …" at bounding box center [787, 481] width 253 height 38
select select "3"
click at [661, 462] on select "Choose Default Petition PDF Packet Complete Bankruptcy Petition (all forms and …" at bounding box center [787, 481] width 253 height 38
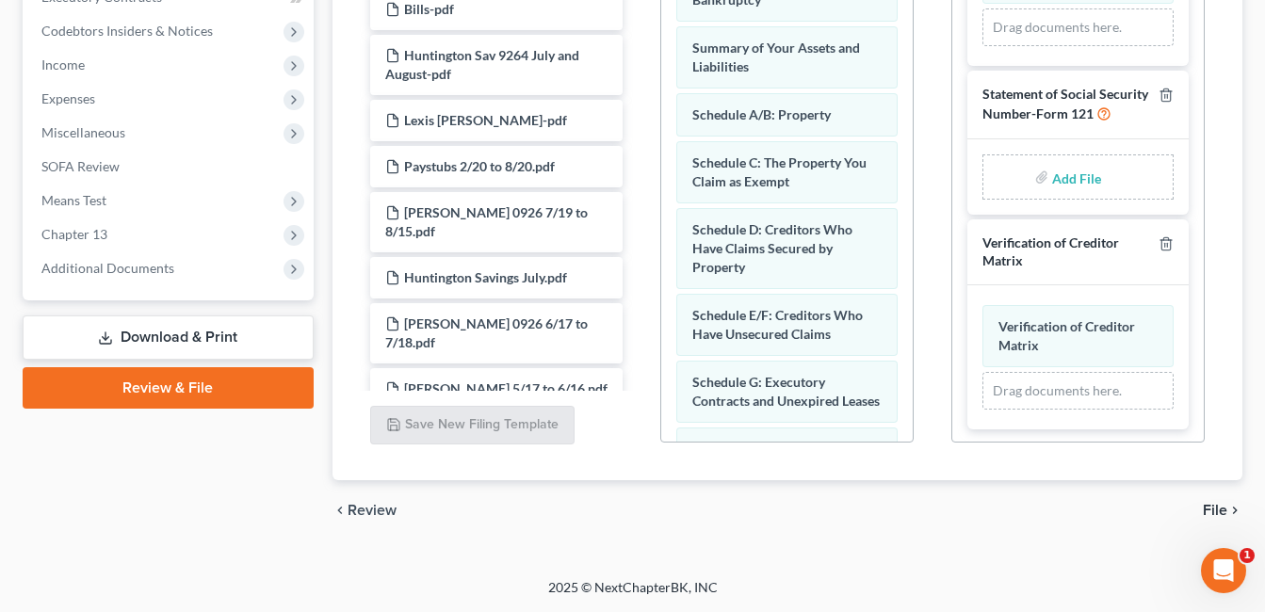
scroll to position [424, 0]
click at [1064, 178] on input "file" at bounding box center [1074, 174] width 45 height 34
type input "C:\fakepath\SSN.Sprenger.pdf"
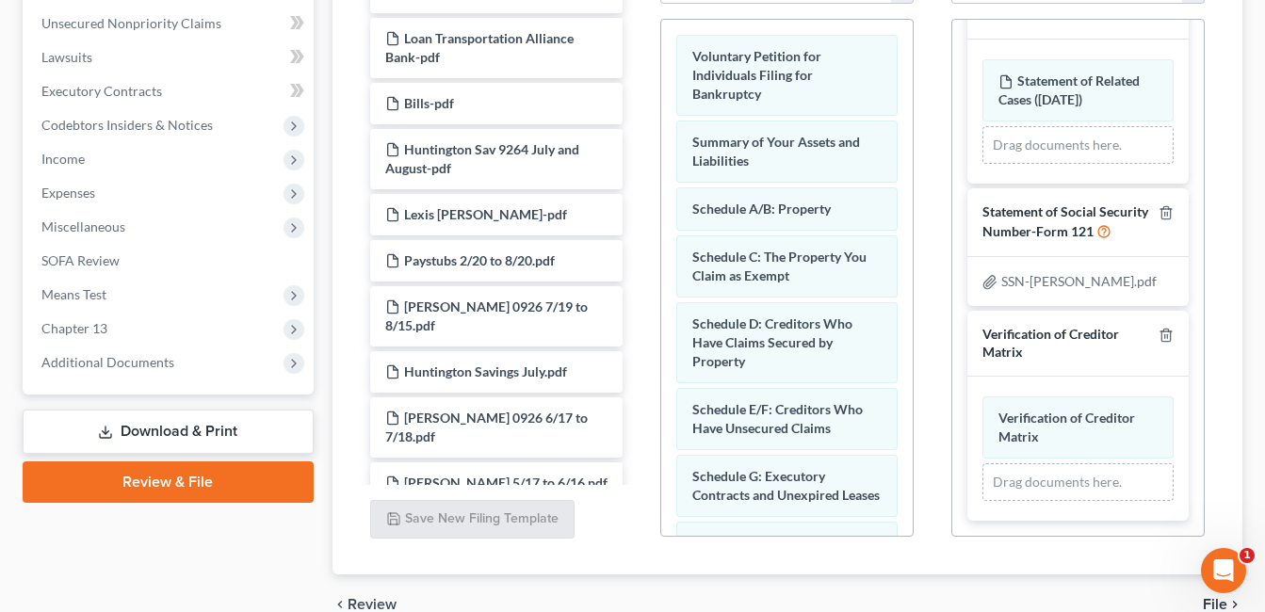
scroll to position [589, 0]
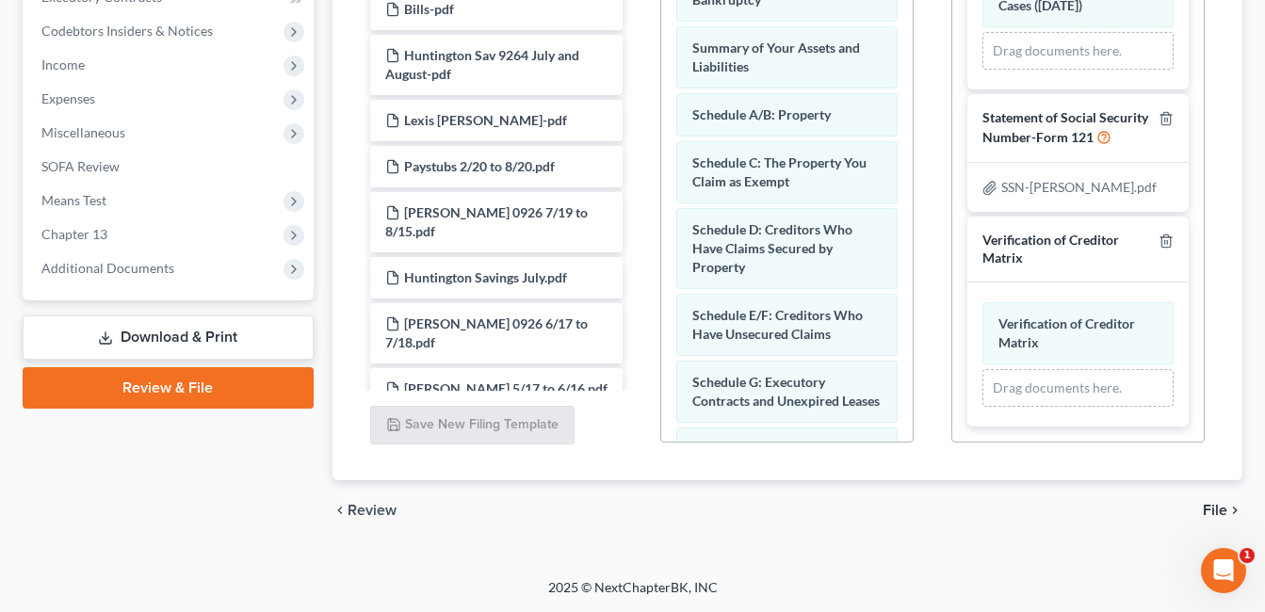
click at [1217, 509] on span "File" at bounding box center [1215, 510] width 24 height 15
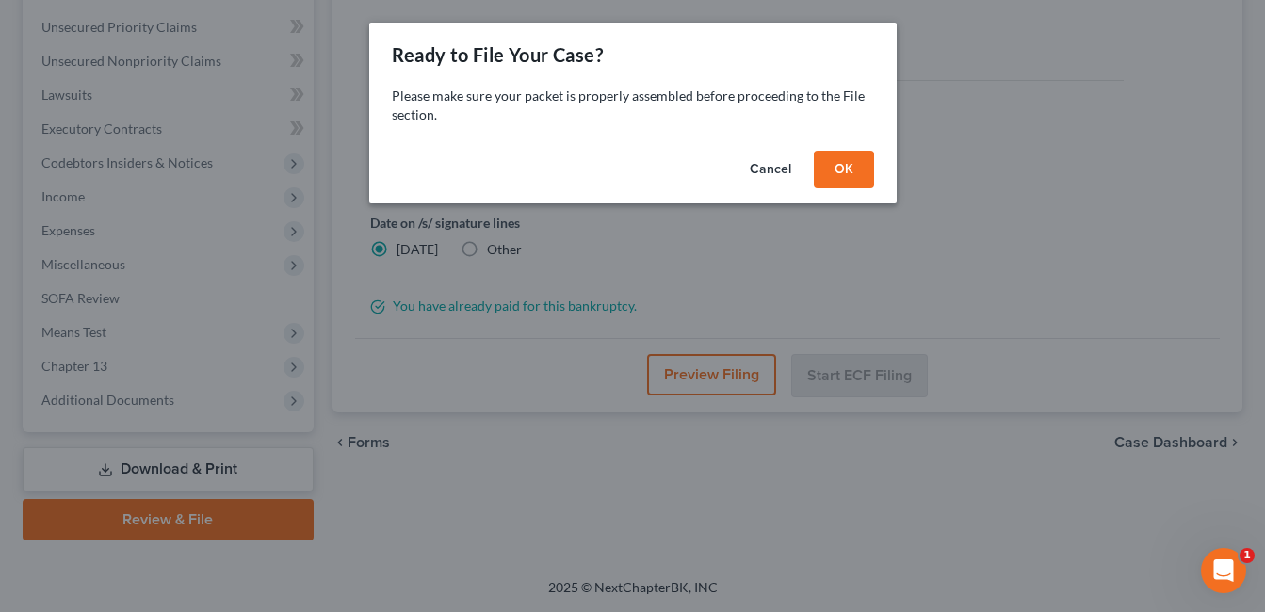
scroll to position [457, 0]
click at [865, 170] on button "OK" at bounding box center [851, 170] width 60 height 38
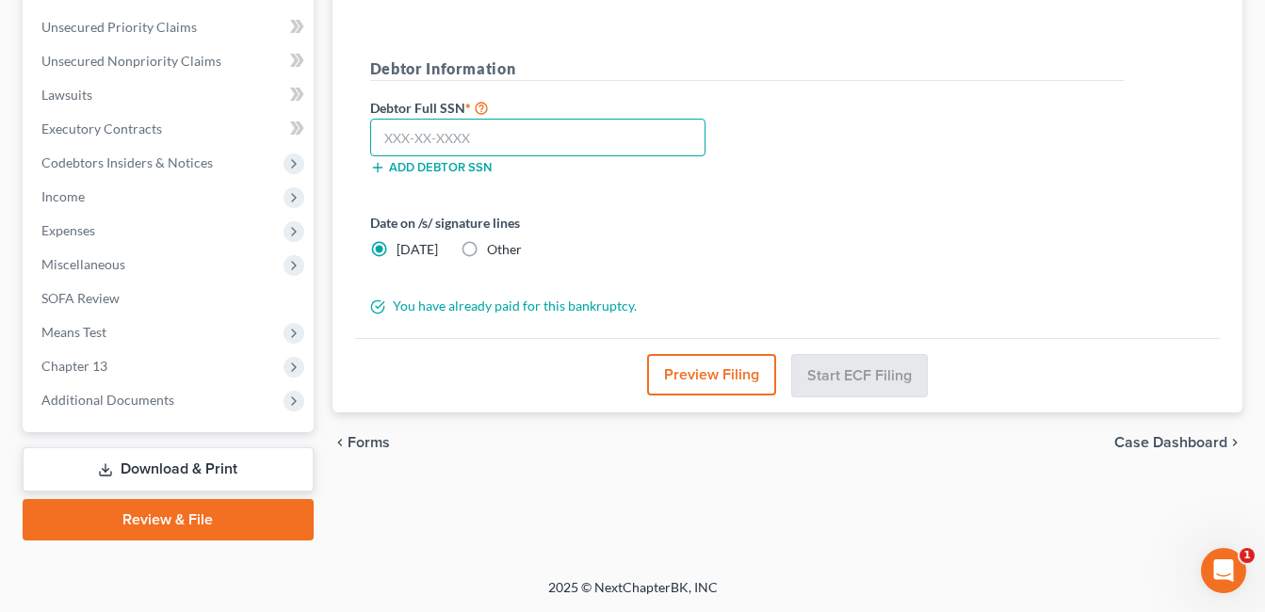
click at [590, 130] on input "text" at bounding box center [537, 138] width 335 height 38
type input "280-66-1405"
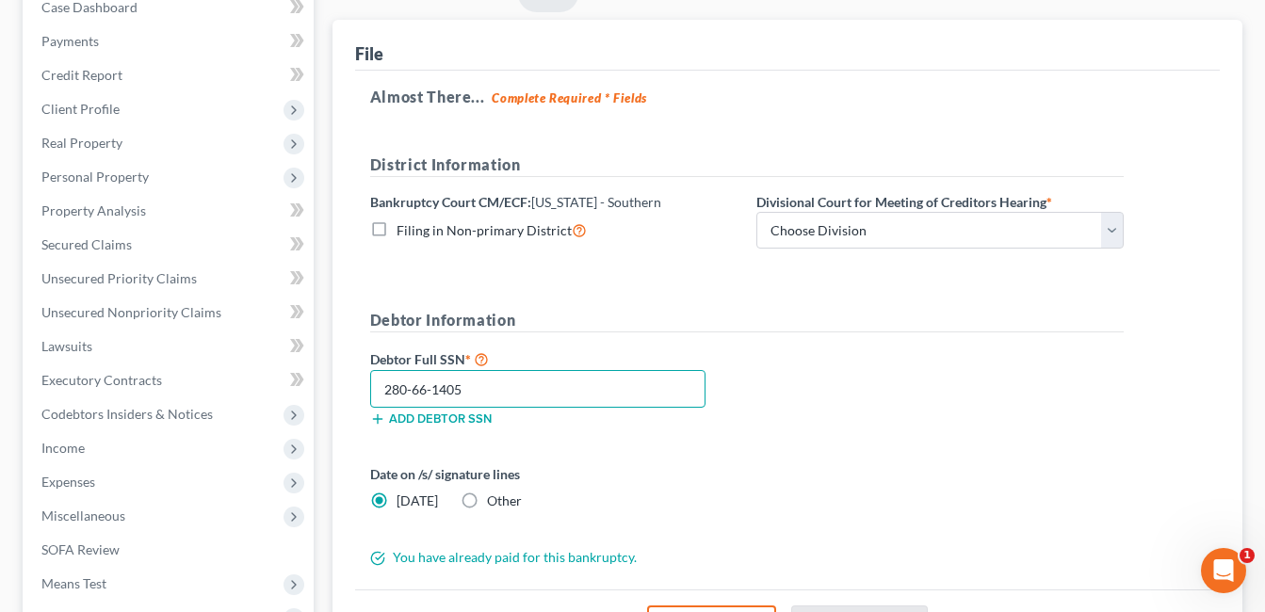
scroll to position [80, 0]
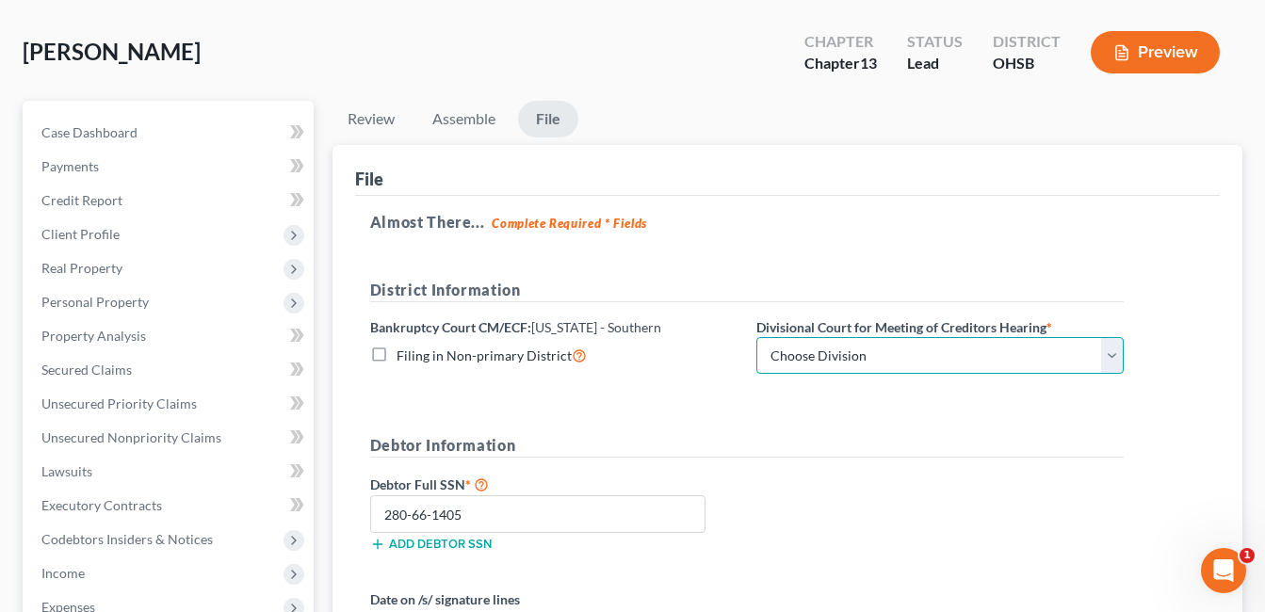
drag, startPoint x: 1109, startPoint y: 352, endPoint x: 1016, endPoint y: 369, distance: 94.8
click at [1109, 352] on select "Choose Division Cincinnati Columbus [GEOGRAPHIC_DATA]" at bounding box center [940, 356] width 367 height 38
select select "0"
click at [757, 337] on select "Choose Division Cincinnati Columbus [GEOGRAPHIC_DATA]" at bounding box center [940, 356] width 367 height 38
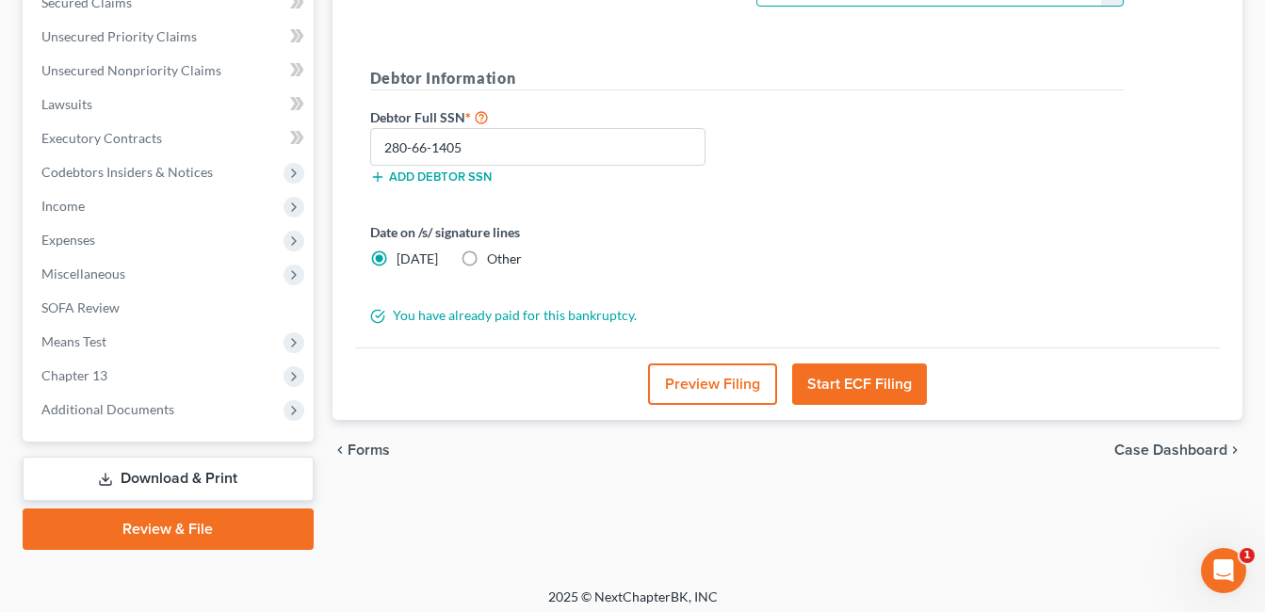
scroll to position [457, 0]
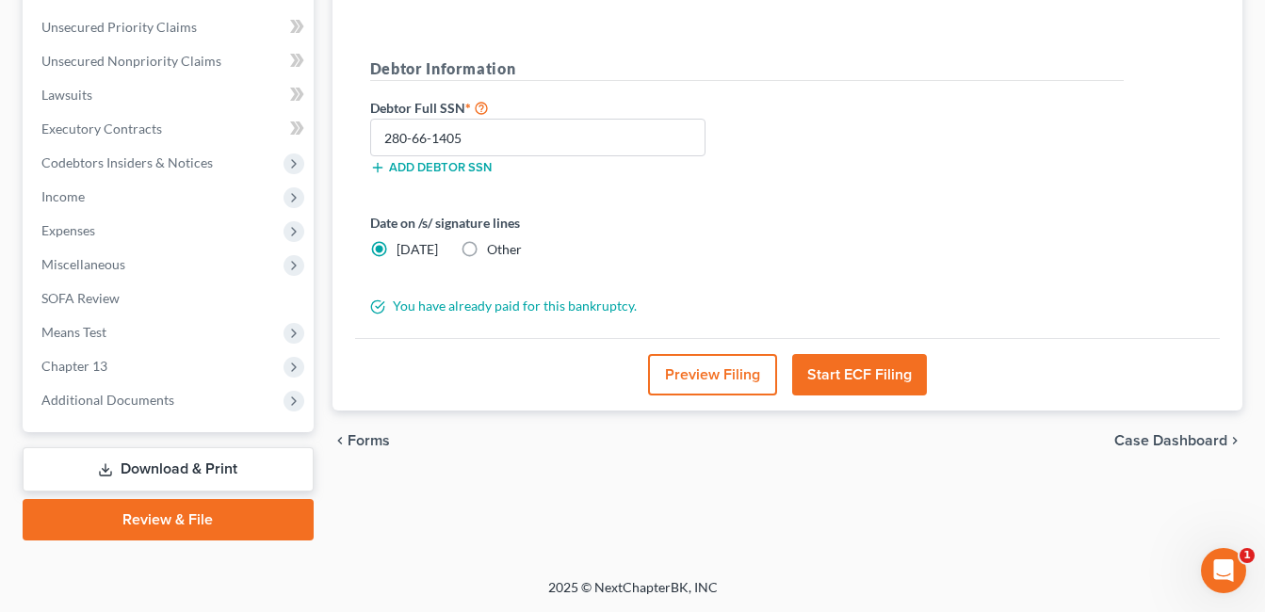
click at [888, 367] on button "Start ECF Filing" at bounding box center [859, 374] width 135 height 41
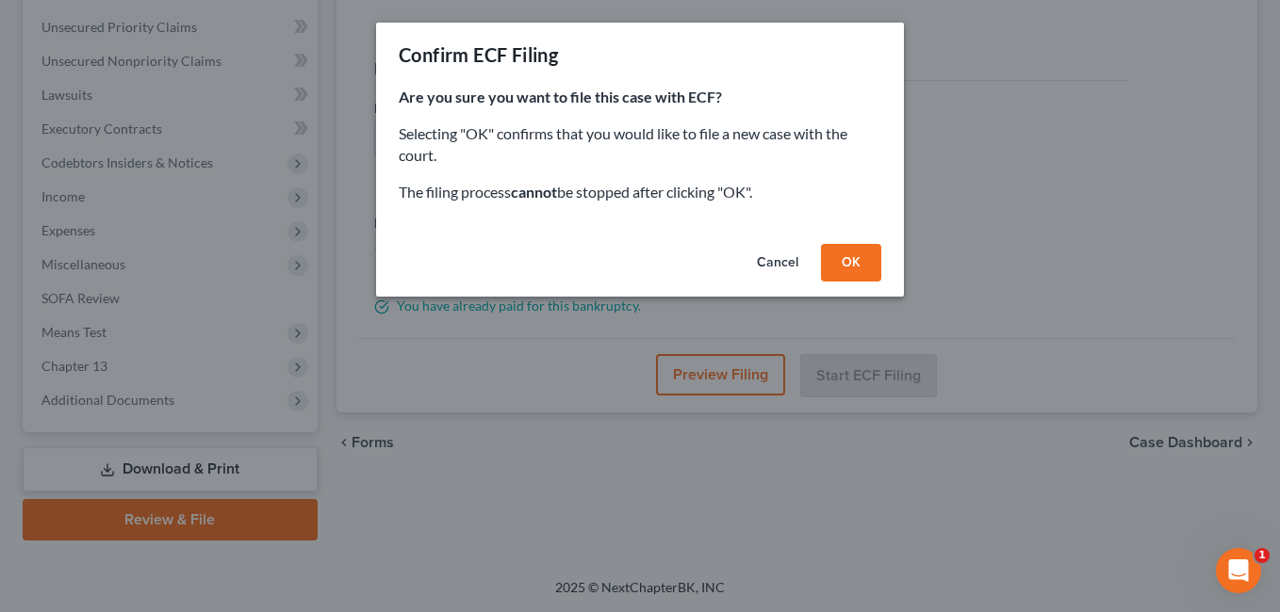
click at [849, 268] on button "OK" at bounding box center [851, 263] width 60 height 38
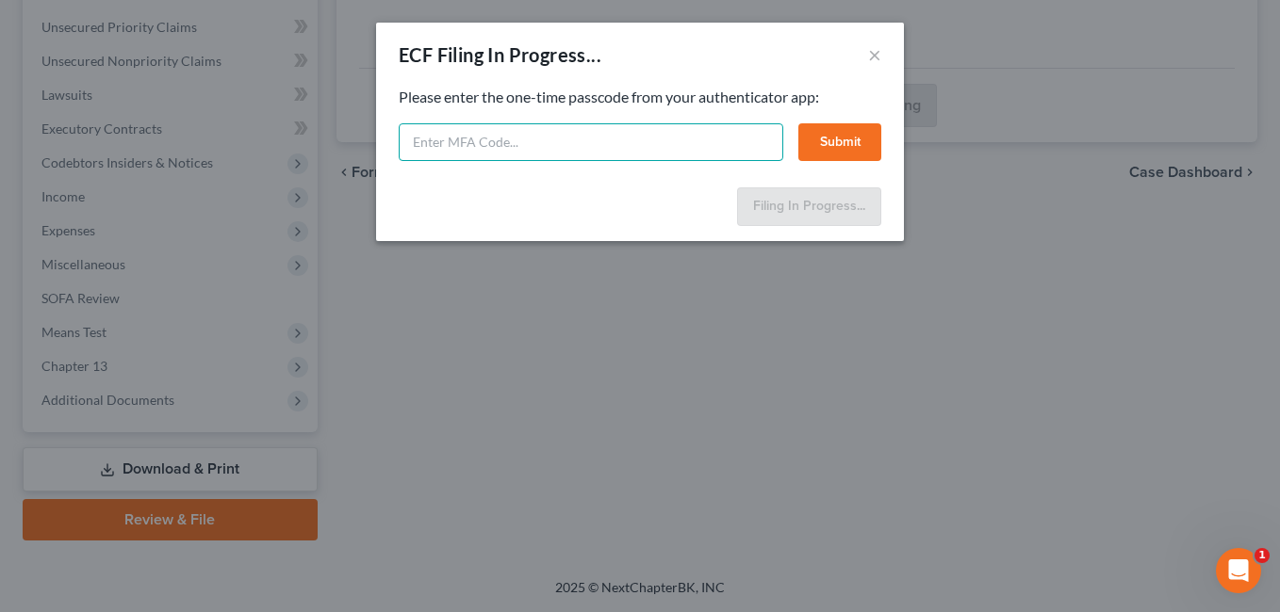
click at [707, 142] on input "text" at bounding box center [591, 142] width 384 height 38
type input "875177"
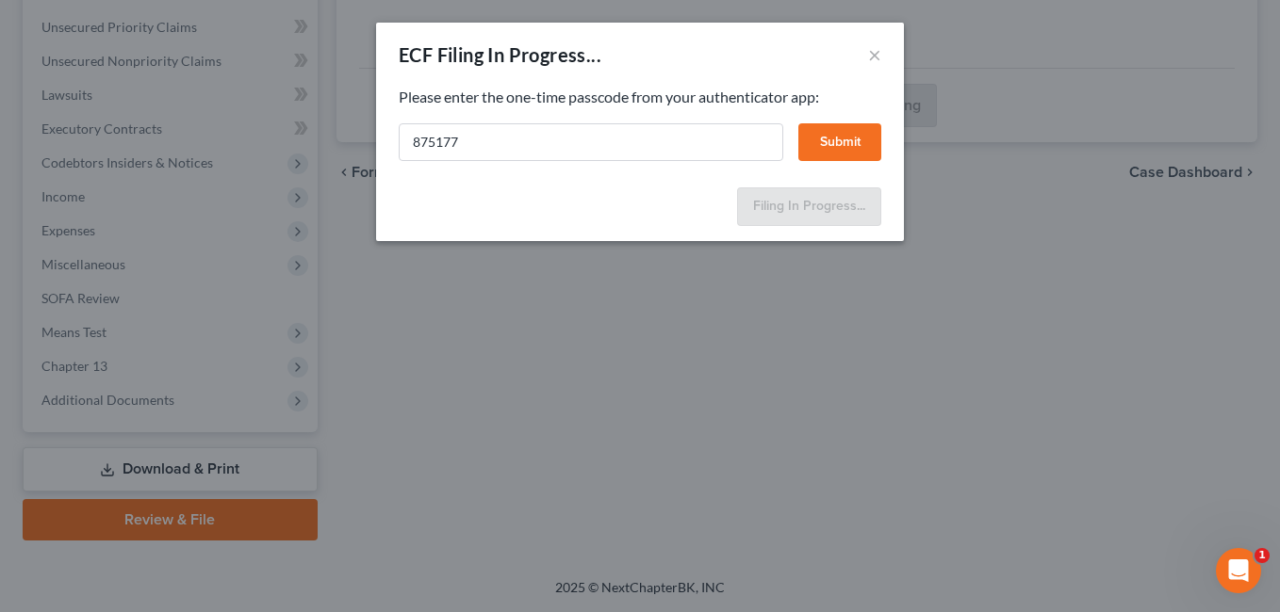
click at [820, 141] on button "Submit" at bounding box center [839, 142] width 83 height 38
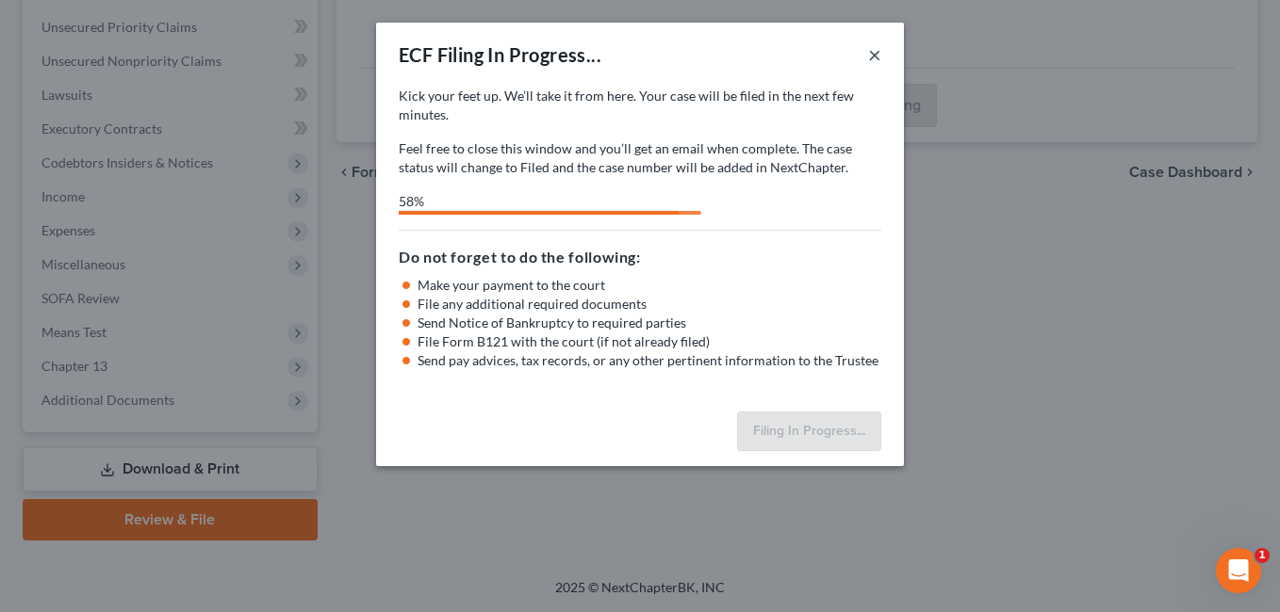
click at [874, 56] on button "×" at bounding box center [874, 54] width 13 height 23
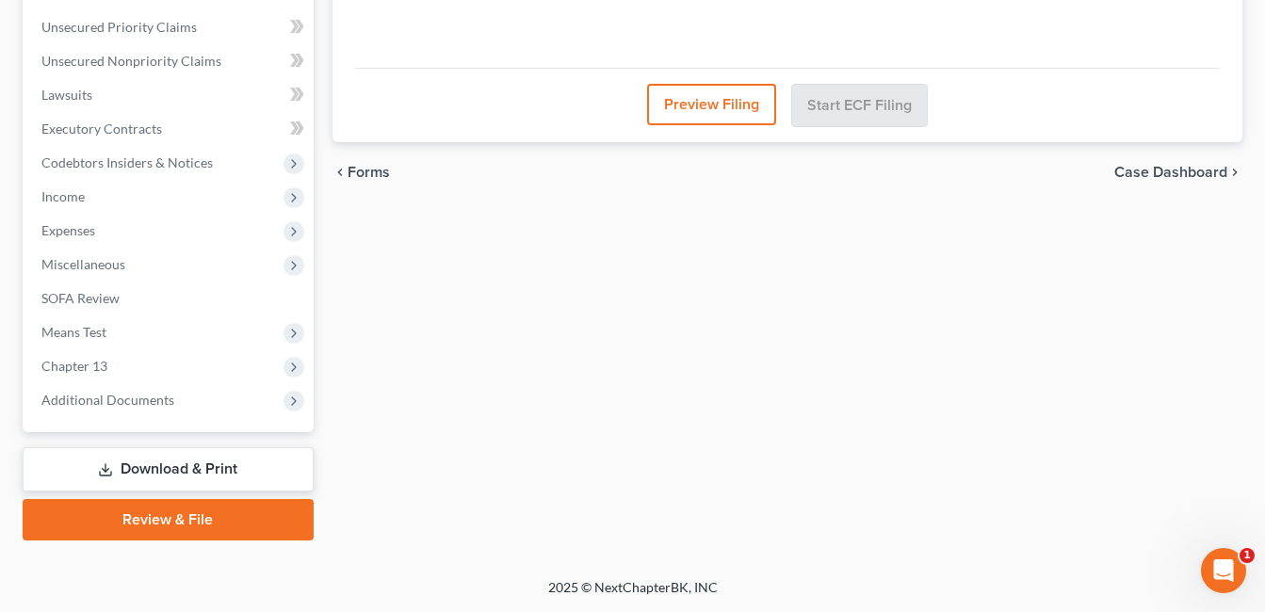
scroll to position [0, 0]
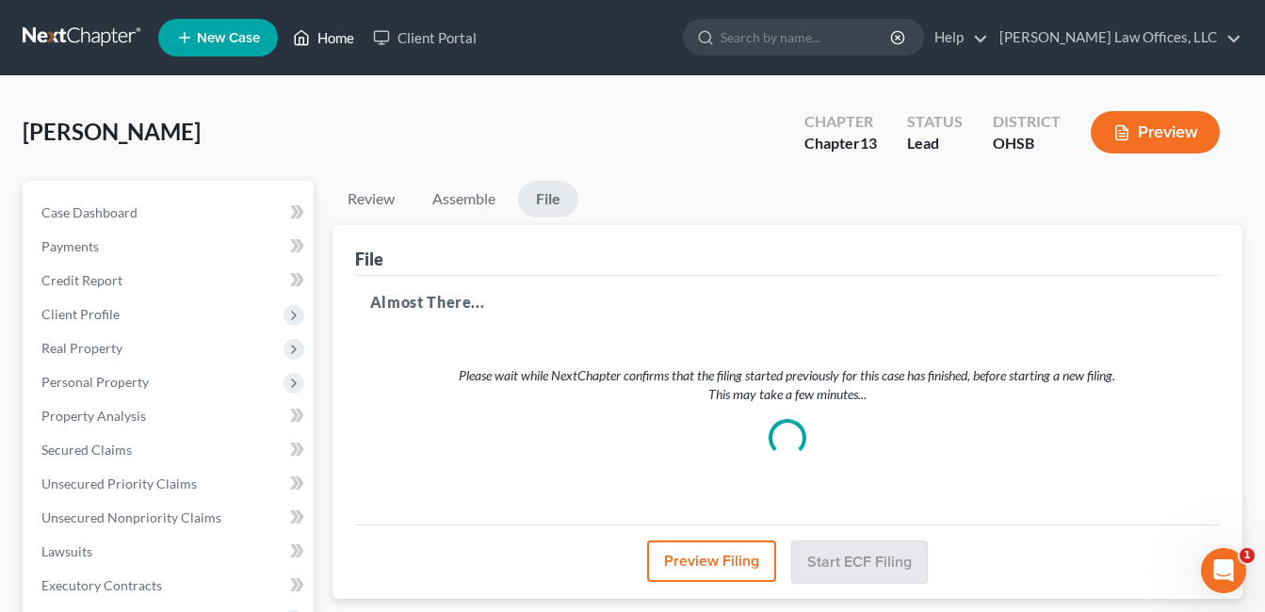
click at [341, 40] on link "Home" at bounding box center [324, 38] width 80 height 34
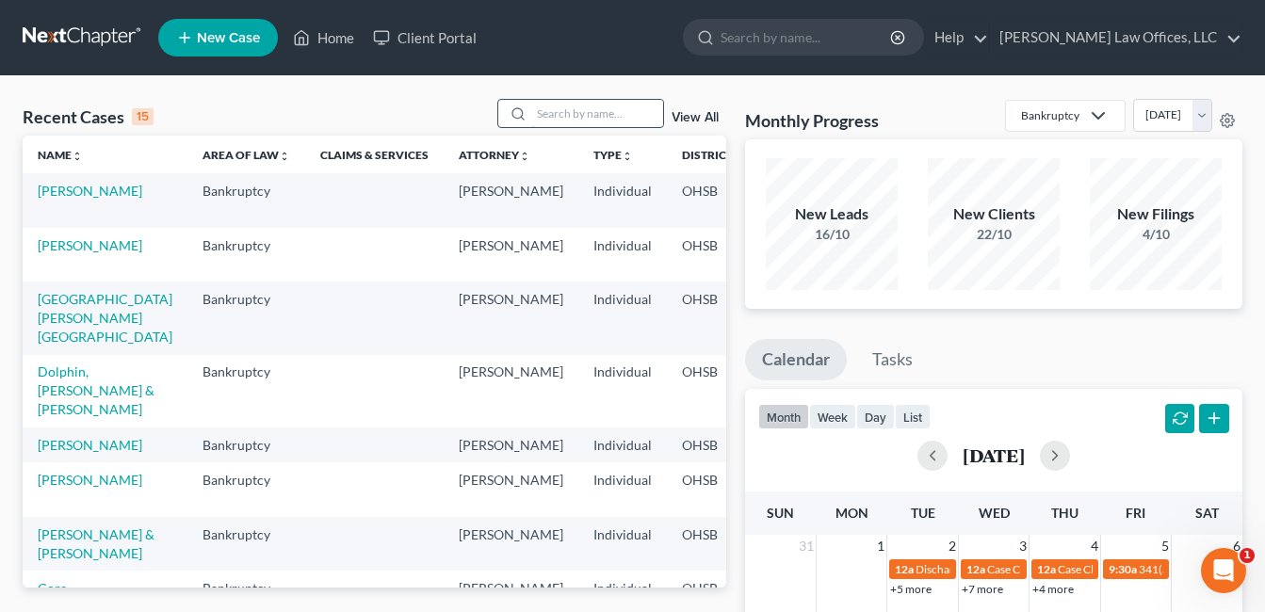
click at [574, 115] on input "search" at bounding box center [597, 113] width 132 height 27
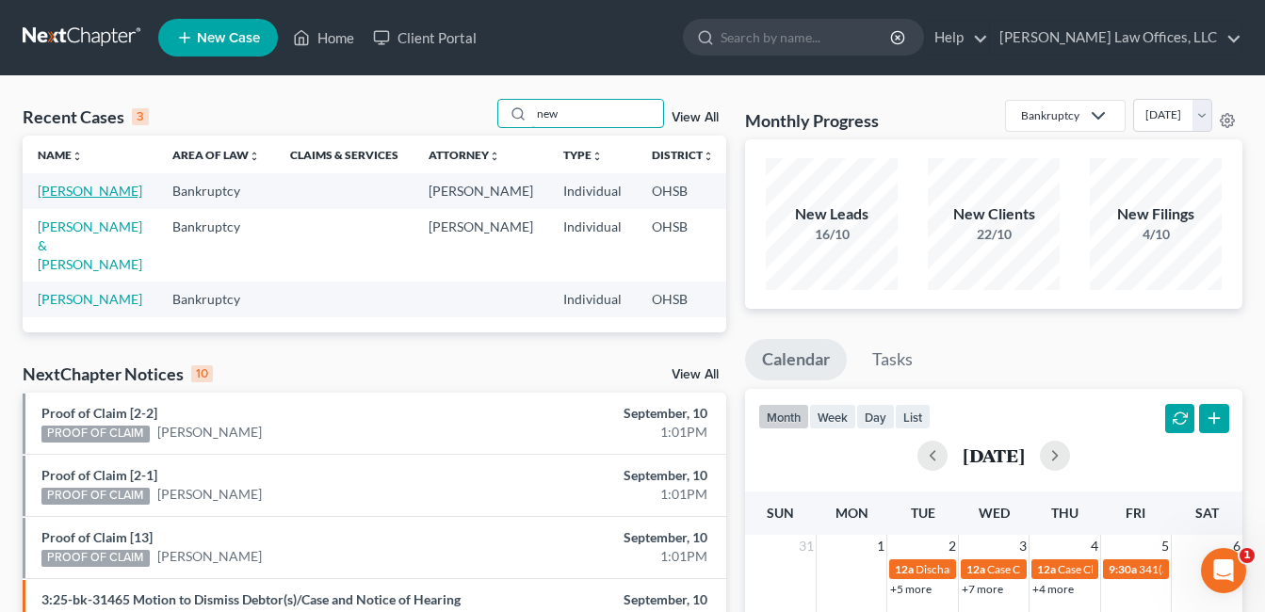
type input "new"
click at [61, 199] on link "Newton, Amber" at bounding box center [90, 191] width 105 height 16
click at [59, 199] on link "Newton, Amber" at bounding box center [90, 191] width 105 height 16
select select "0"
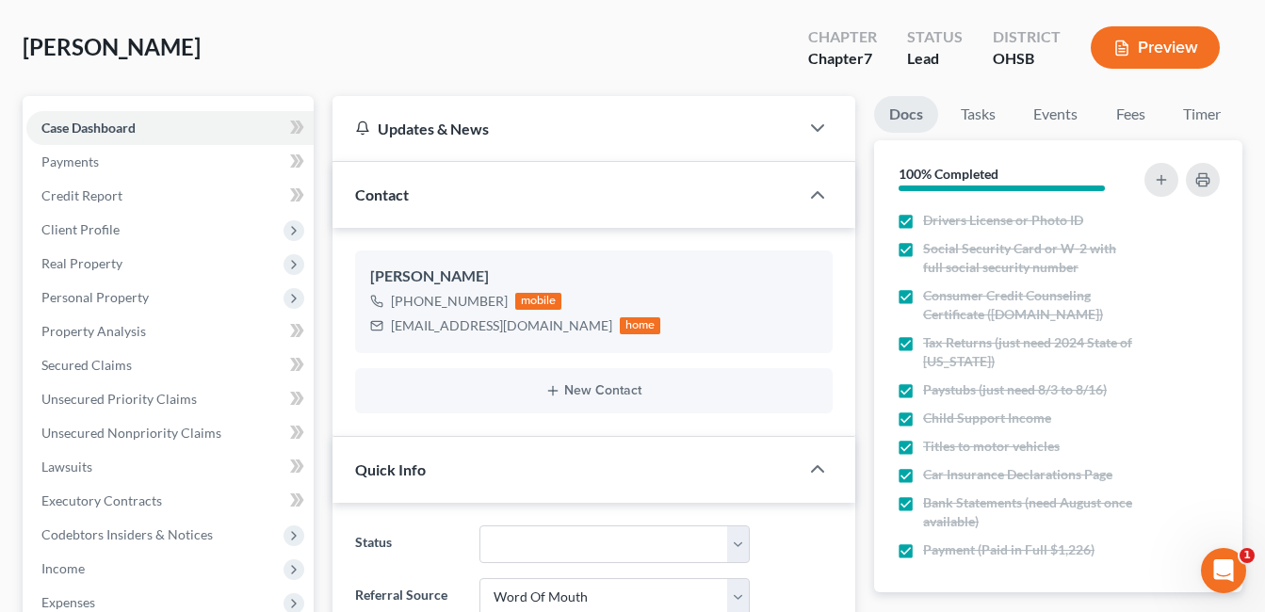
scroll to position [283, 0]
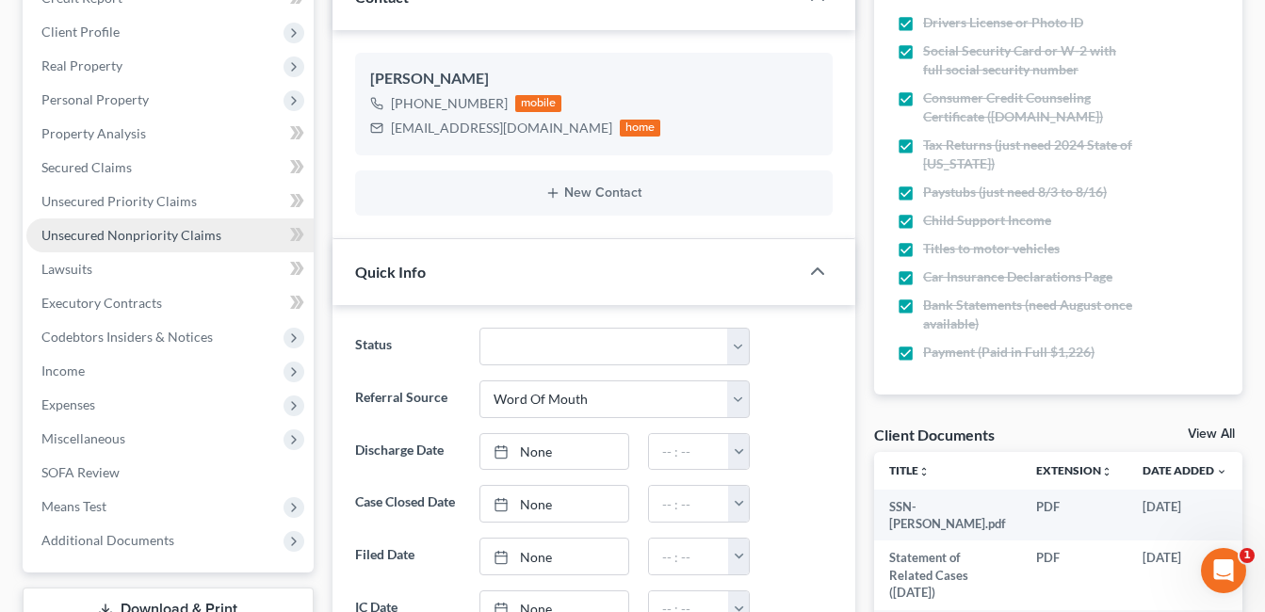
click at [169, 227] on span "Unsecured Nonpriority Claims" at bounding box center [131, 235] width 180 height 16
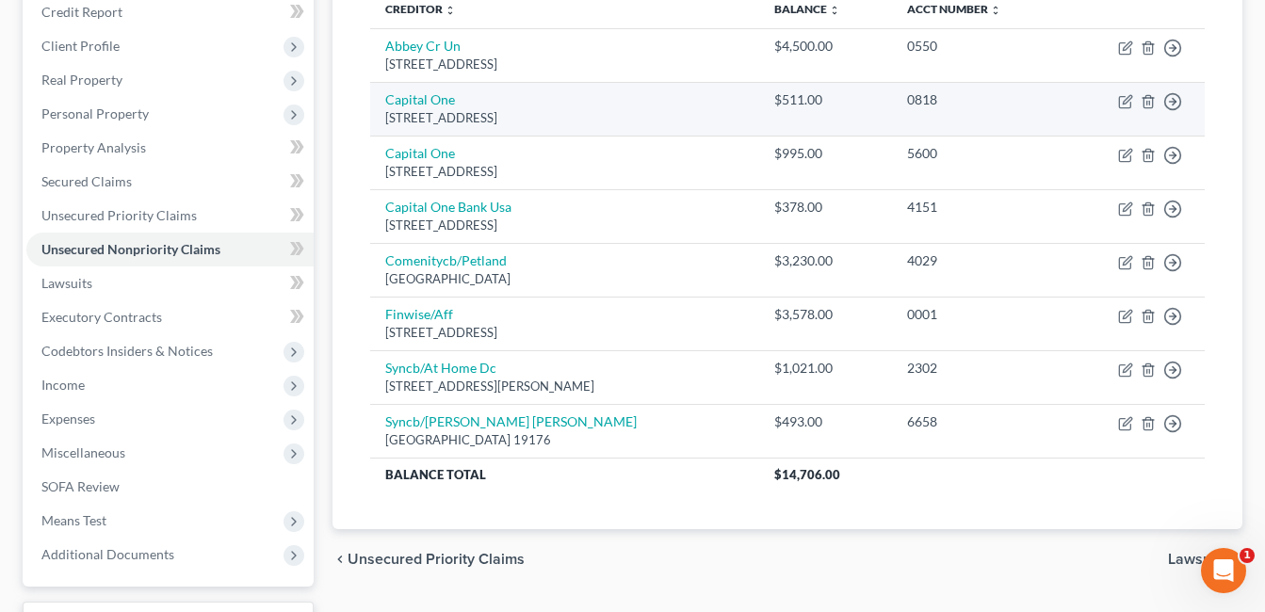
scroll to position [283, 0]
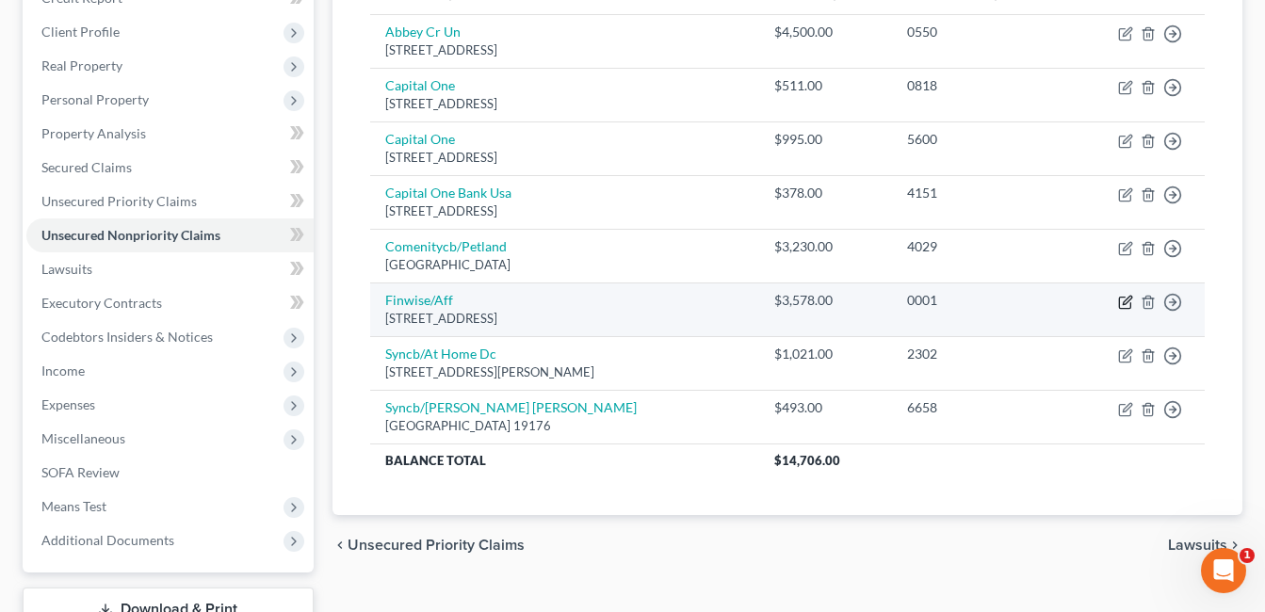
click at [1118, 303] on td "Move to D Move to E Move to G Move to Notice Only" at bounding box center [1135, 310] width 140 height 54
click at [1129, 302] on icon "button" at bounding box center [1127, 300] width 8 height 8
select select "45"
select select "10"
select select "0"
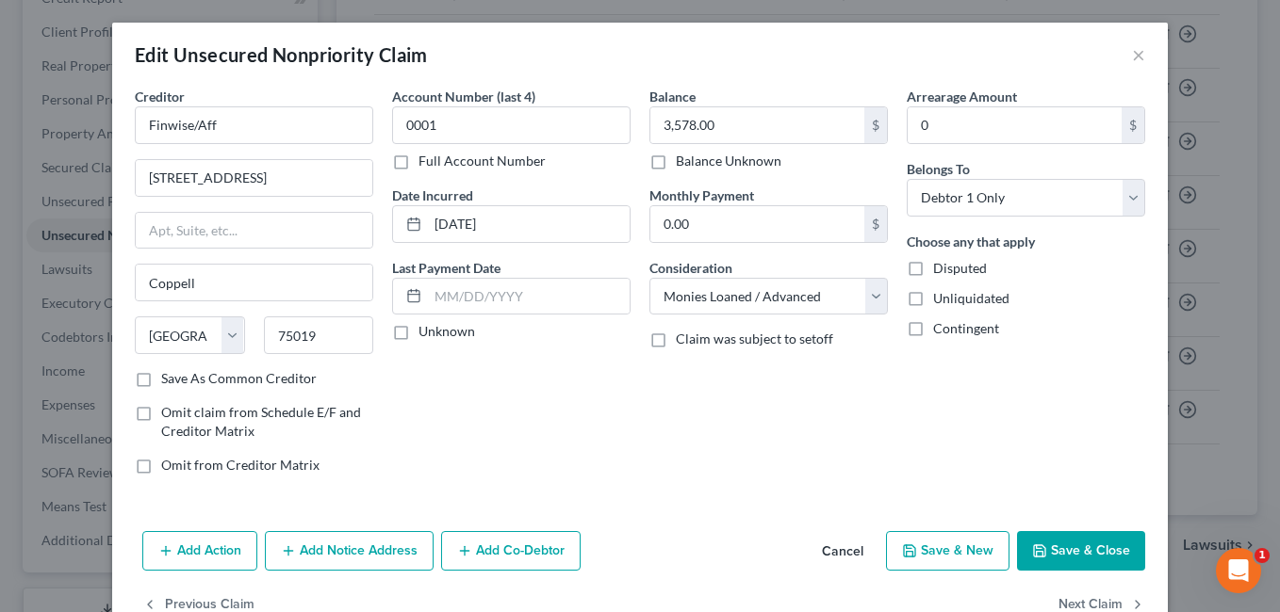
click at [1053, 541] on button "Save & Close" at bounding box center [1081, 551] width 128 height 40
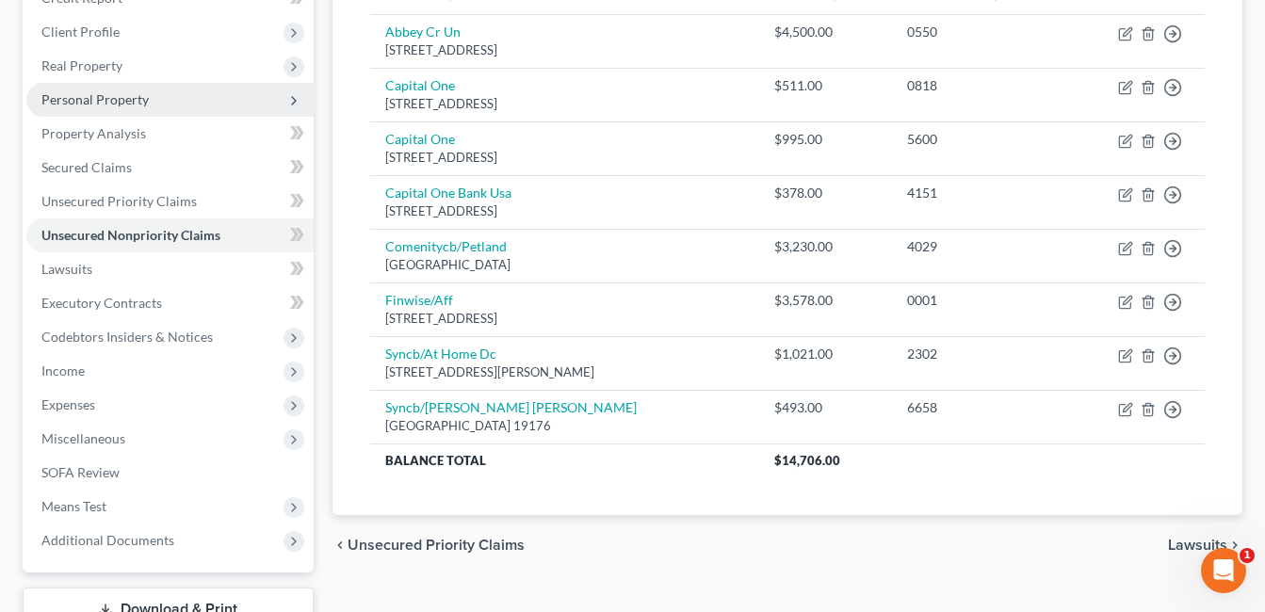
click at [117, 103] on span "Personal Property" at bounding box center [94, 99] width 107 height 16
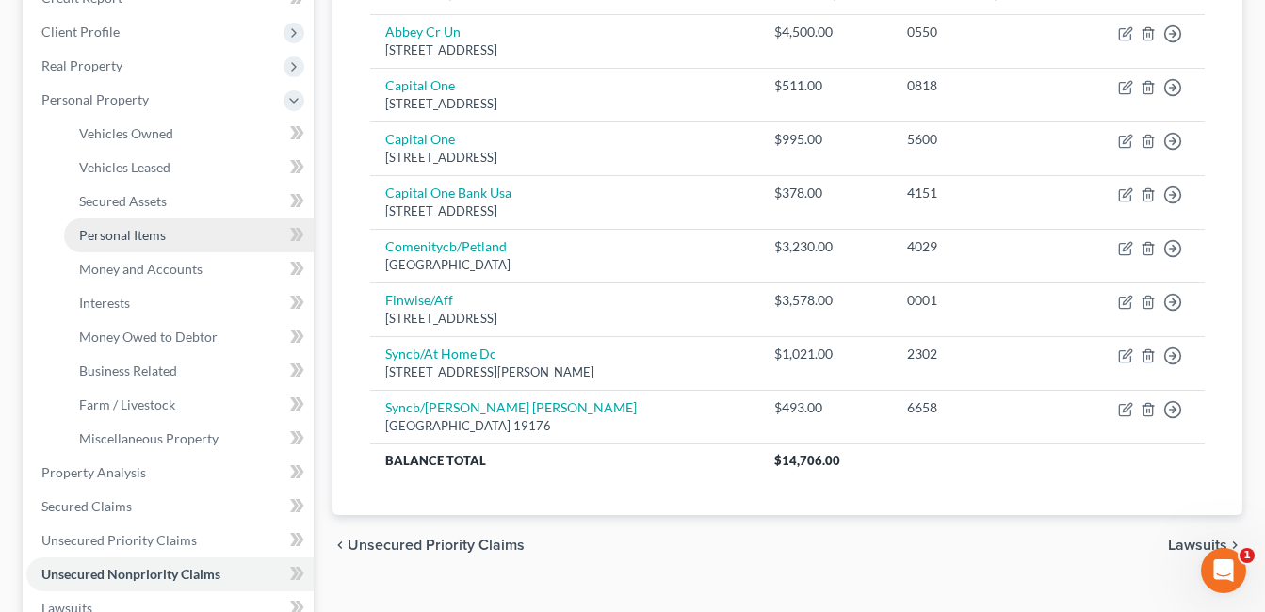
click at [126, 229] on span "Personal Items" at bounding box center [122, 235] width 87 height 16
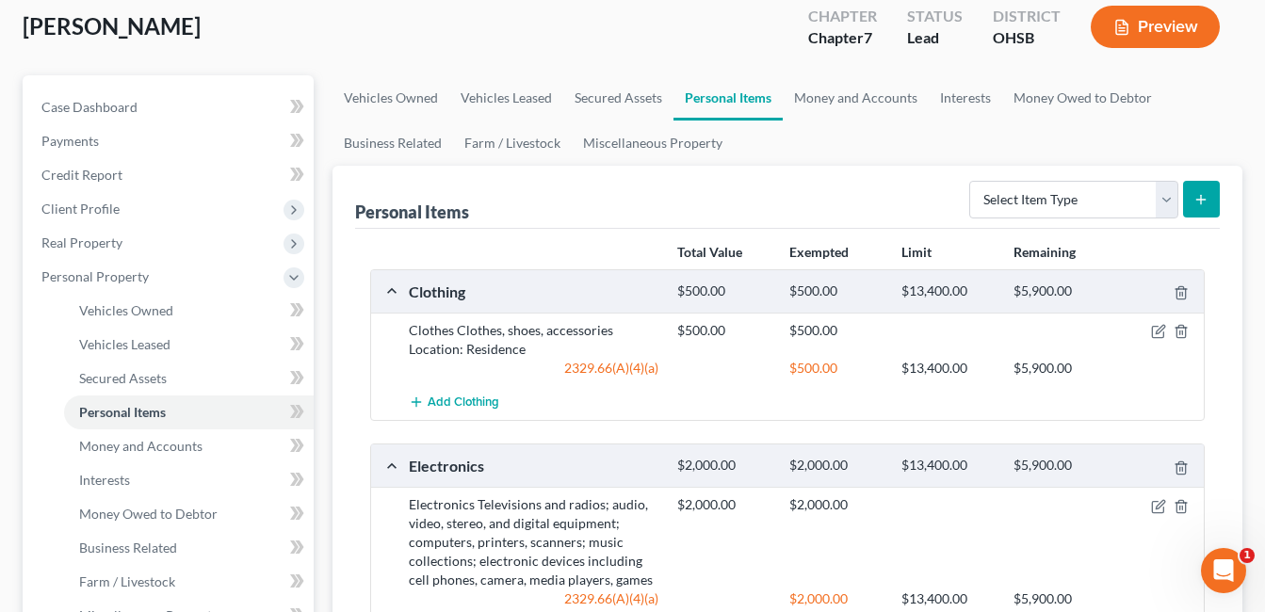
scroll to position [94, 0]
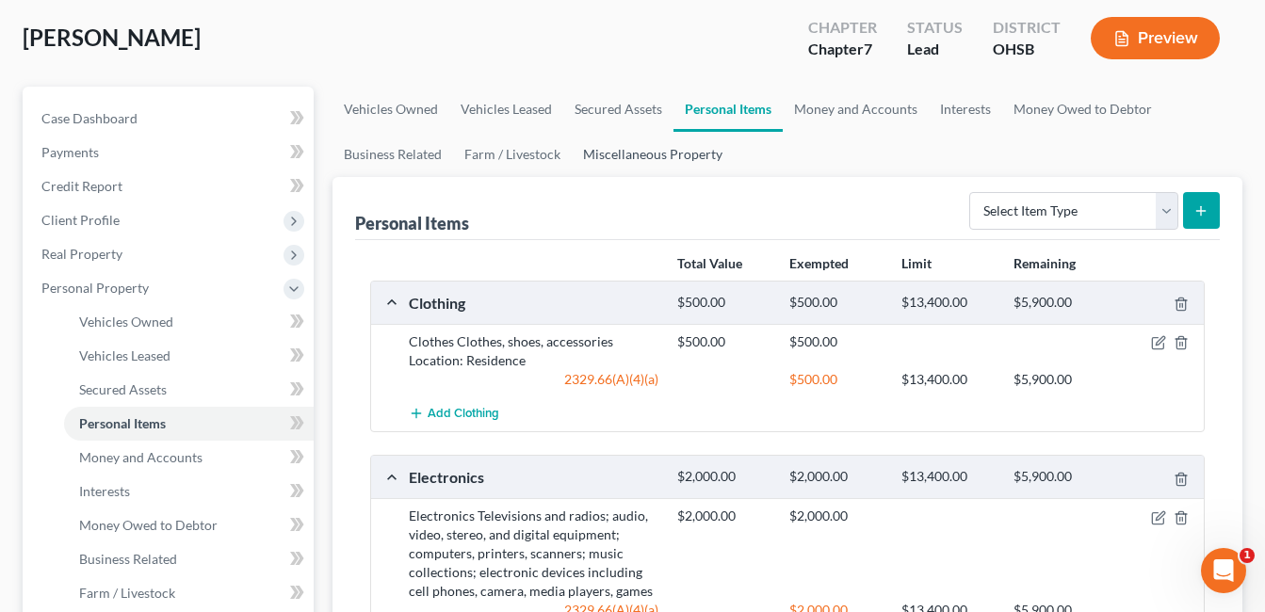
click at [649, 155] on link "Miscellaneous Property" at bounding box center [653, 154] width 162 height 45
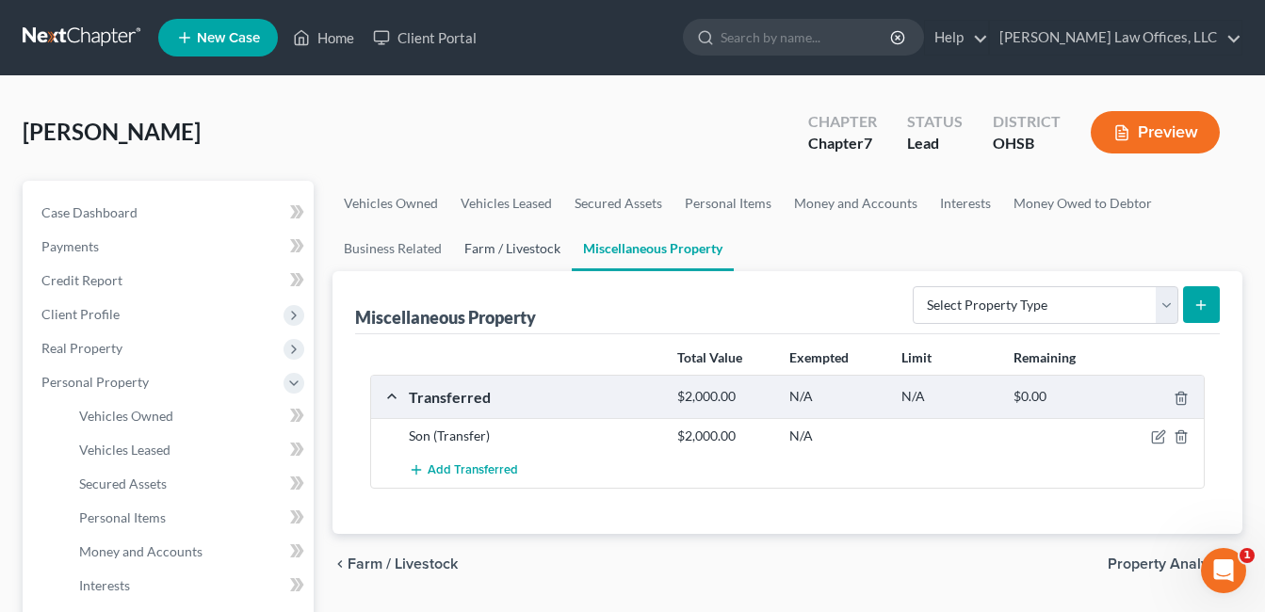
click at [497, 247] on link "Farm / Livestock" at bounding box center [512, 248] width 119 height 45
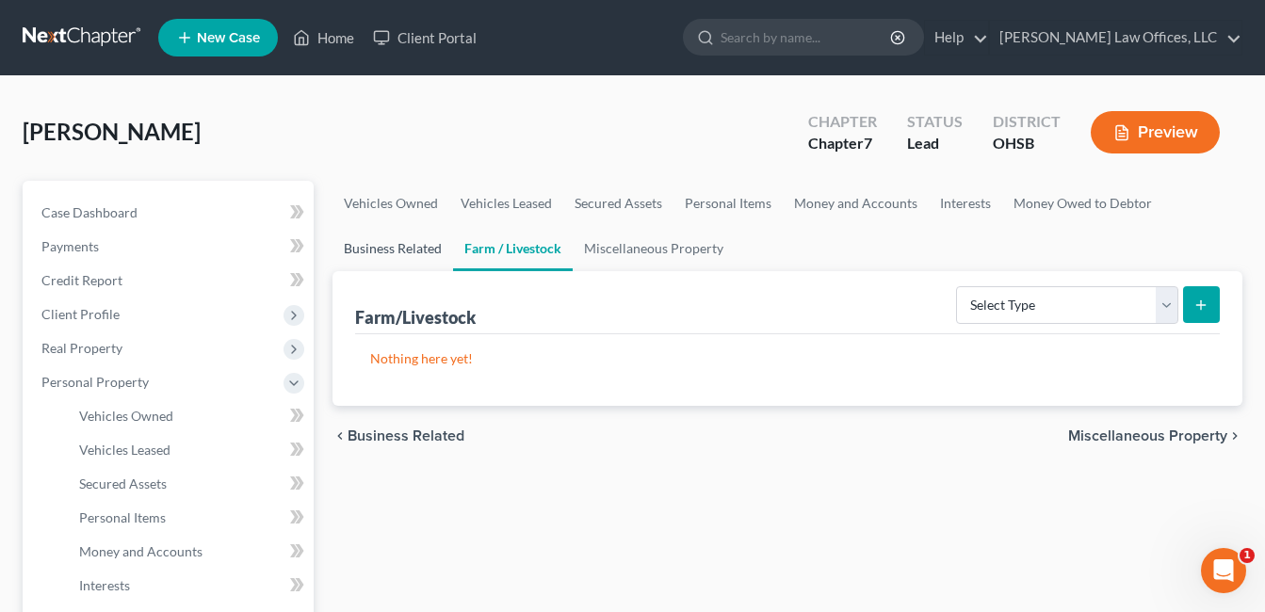
click at [394, 252] on link "Business Related" at bounding box center [393, 248] width 121 height 45
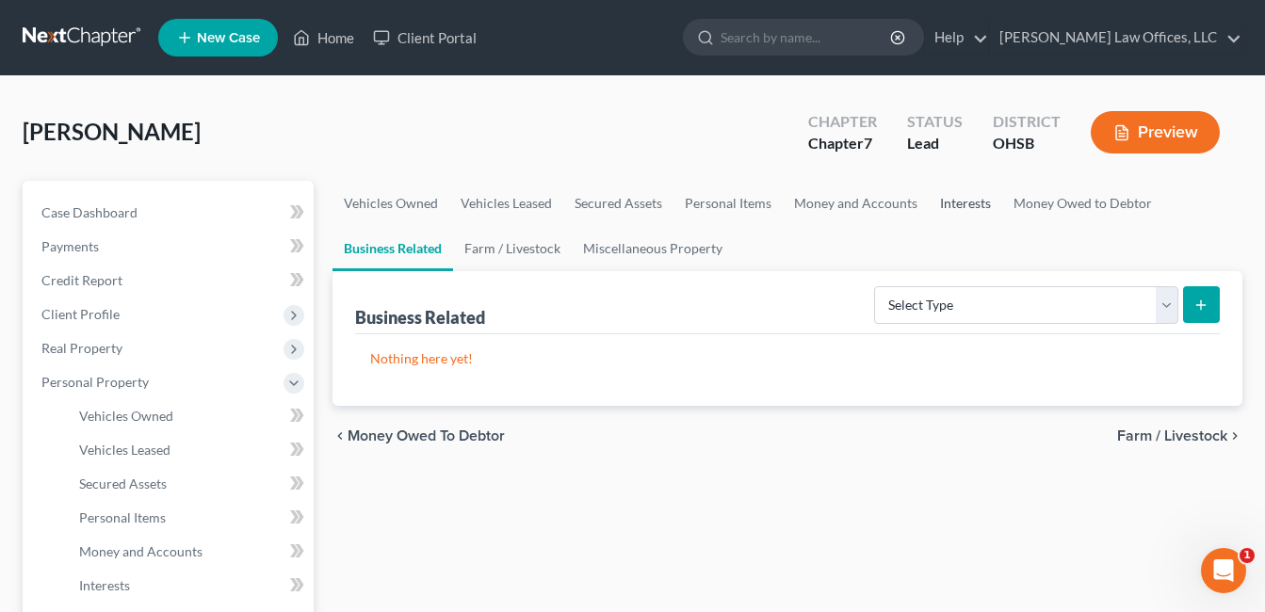
click at [938, 200] on link "Interests" at bounding box center [965, 203] width 73 height 45
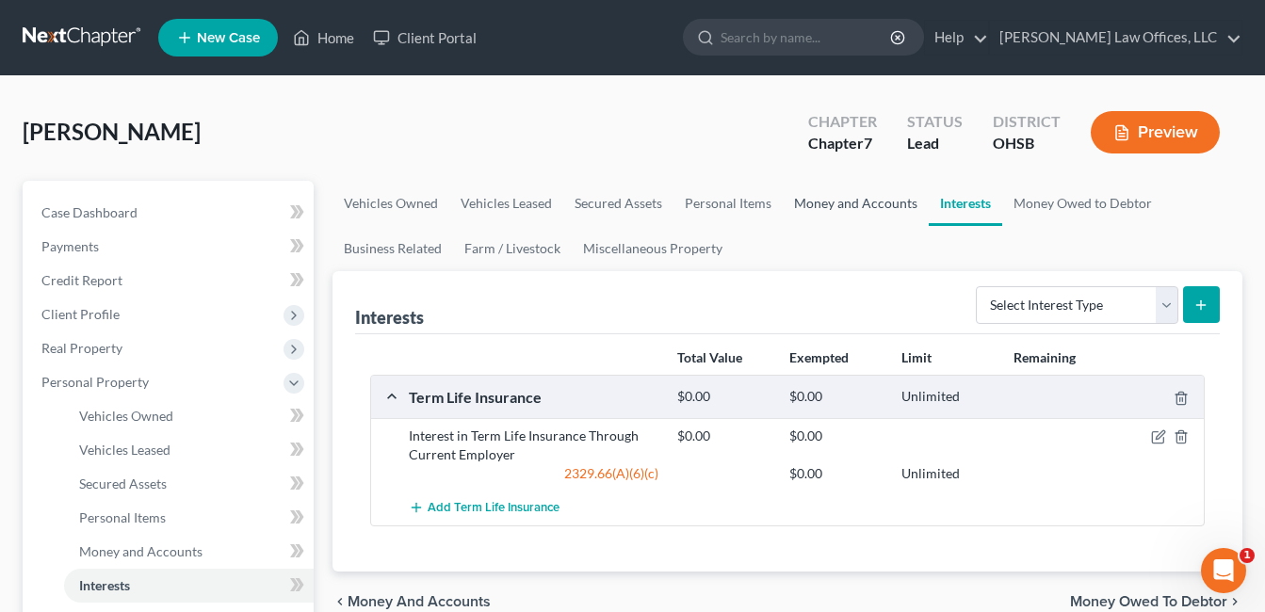
click at [838, 199] on link "Money and Accounts" at bounding box center [856, 203] width 146 height 45
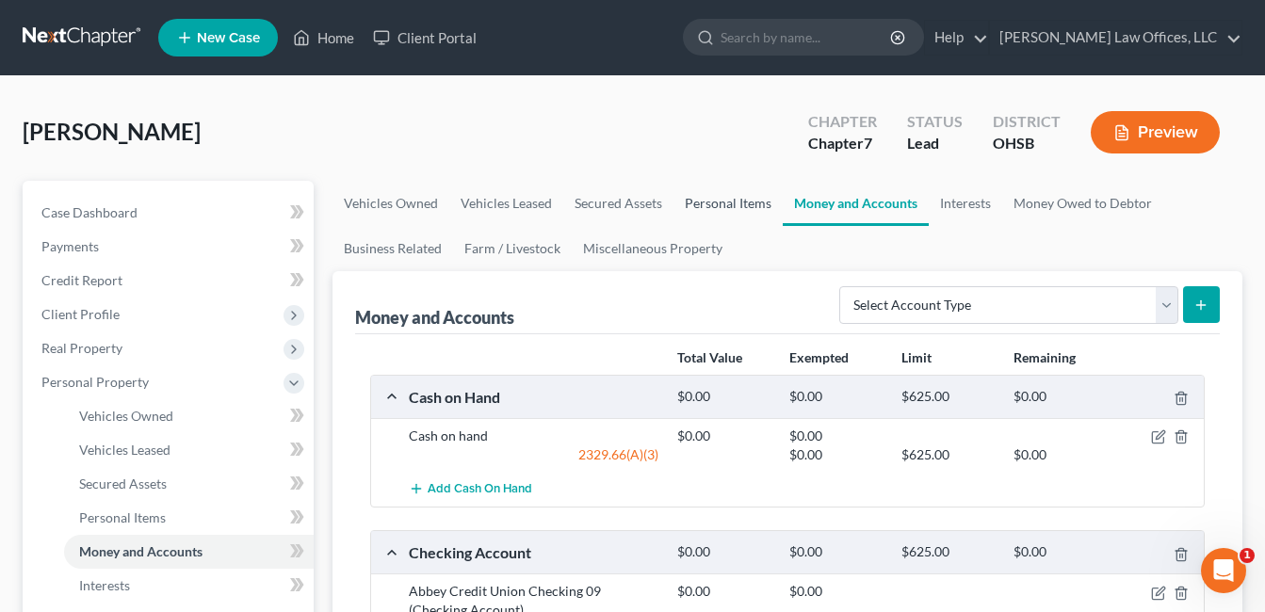
click at [733, 197] on link "Personal Items" at bounding box center [728, 203] width 109 height 45
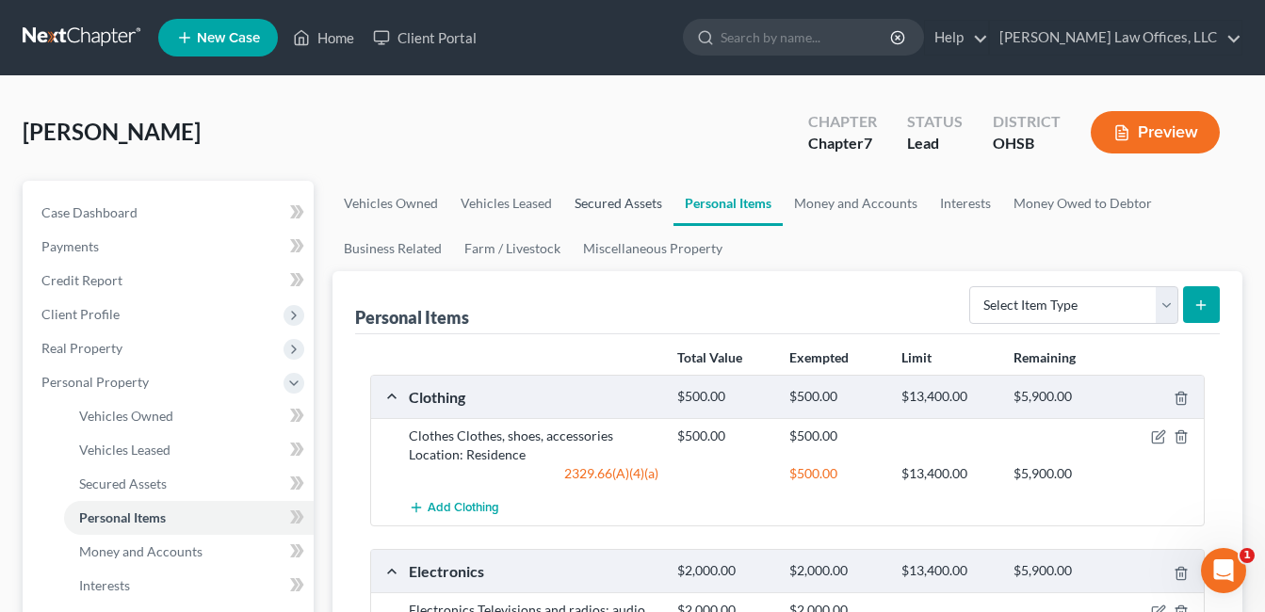
click at [628, 200] on link "Secured Assets" at bounding box center [618, 203] width 110 height 45
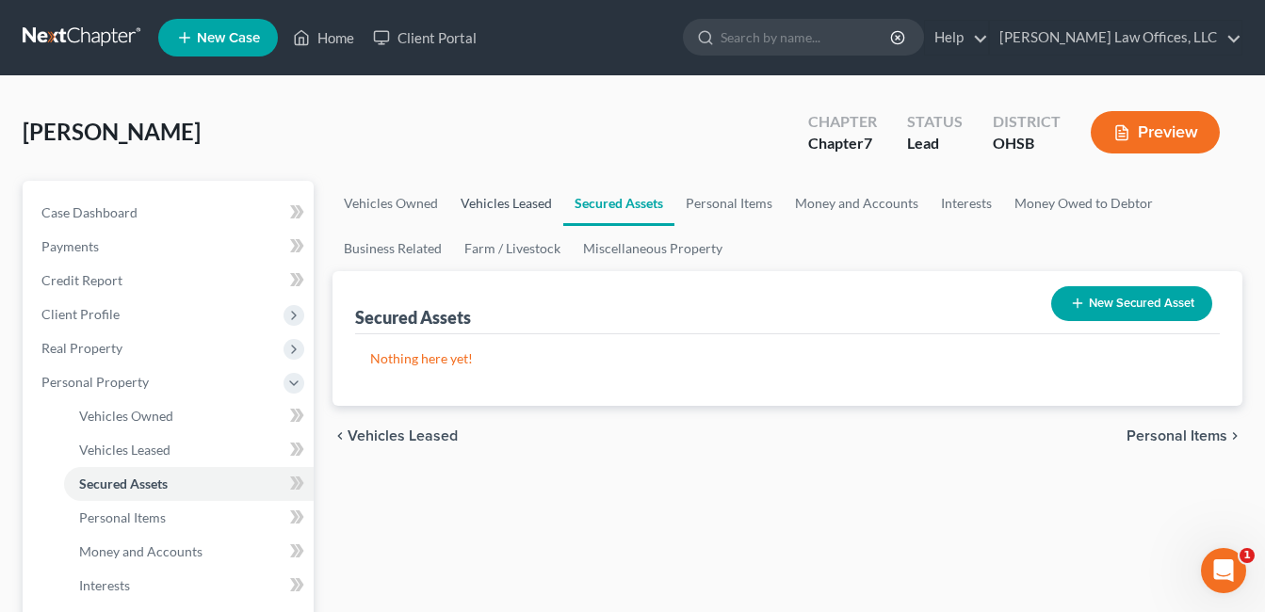
click at [526, 196] on link "Vehicles Leased" at bounding box center [506, 203] width 114 height 45
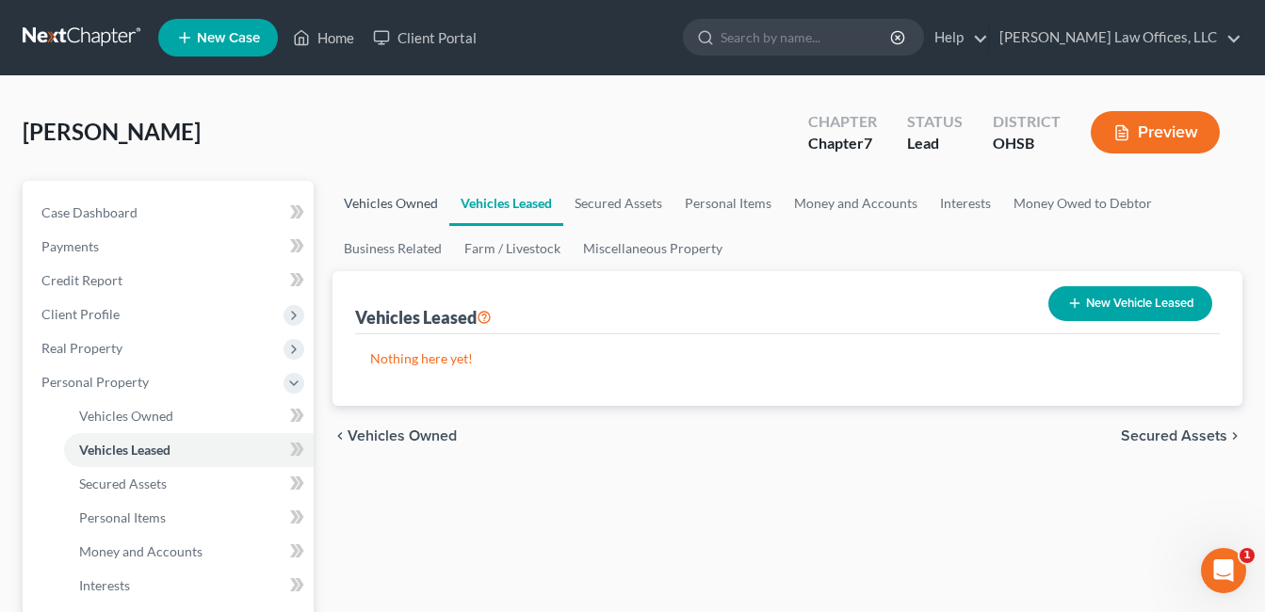
click at [423, 208] on link "Vehicles Owned" at bounding box center [391, 203] width 117 height 45
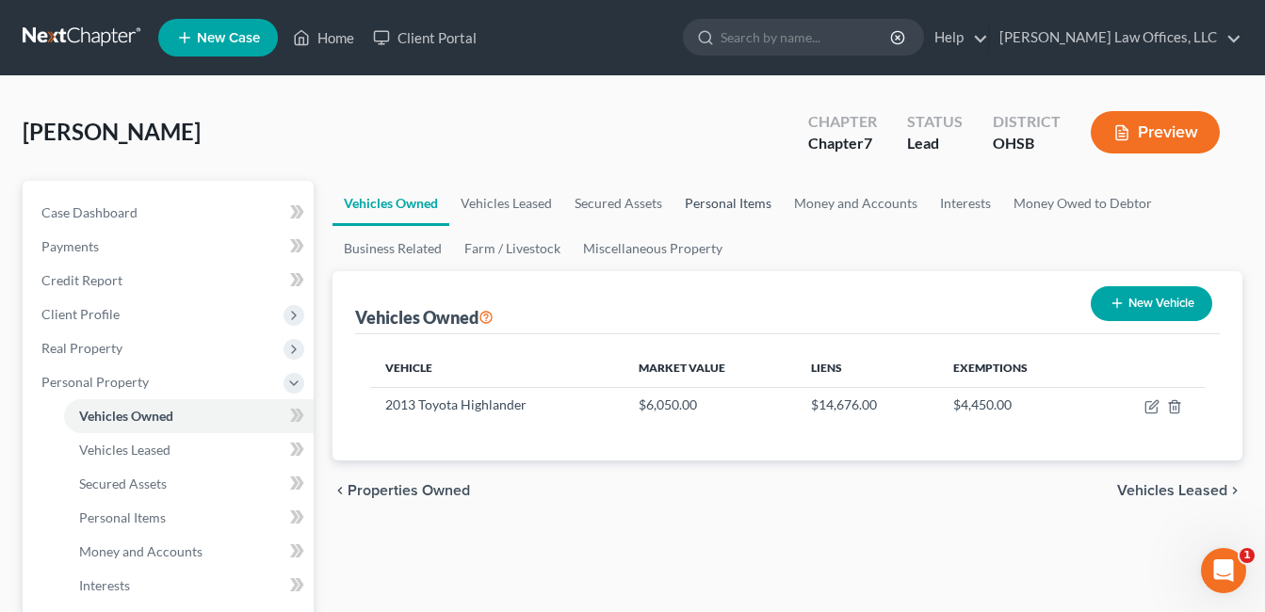
click at [726, 204] on link "Personal Items" at bounding box center [728, 203] width 109 height 45
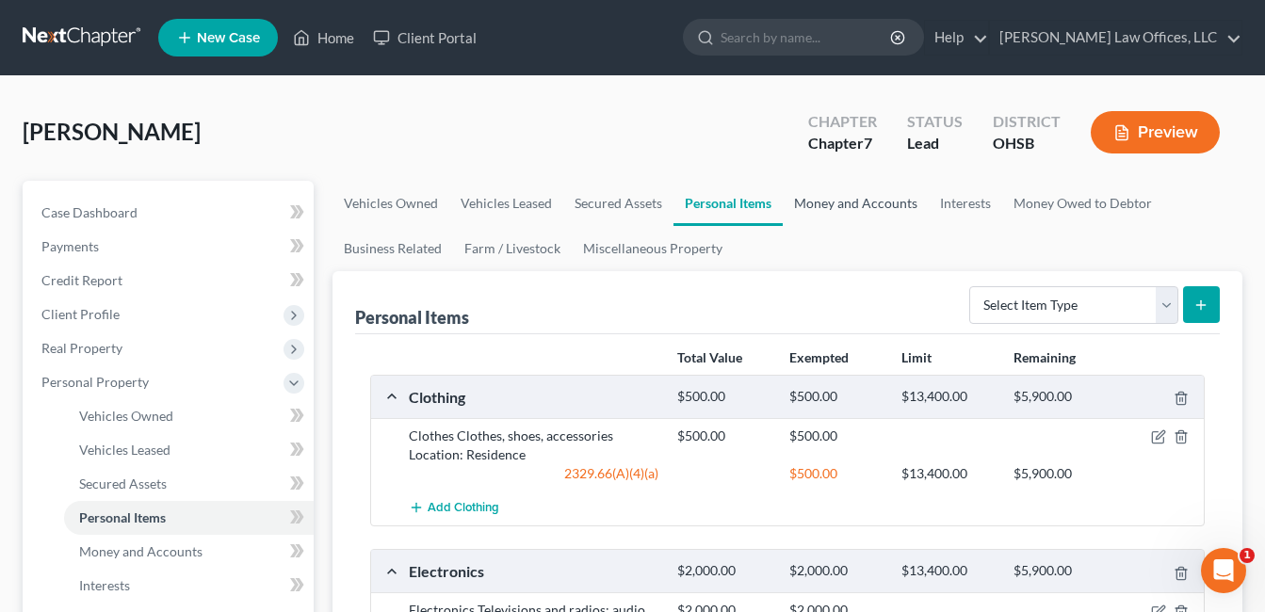
click at [826, 192] on link "Money and Accounts" at bounding box center [856, 203] width 146 height 45
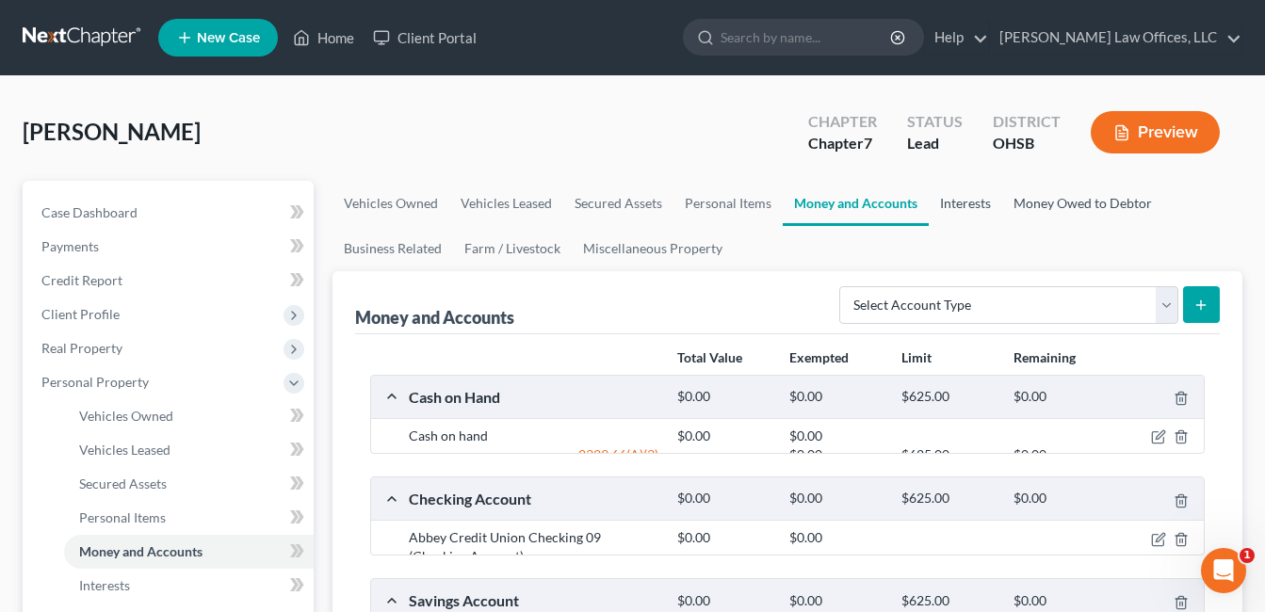
click at [956, 204] on link "Interests" at bounding box center [965, 203] width 73 height 45
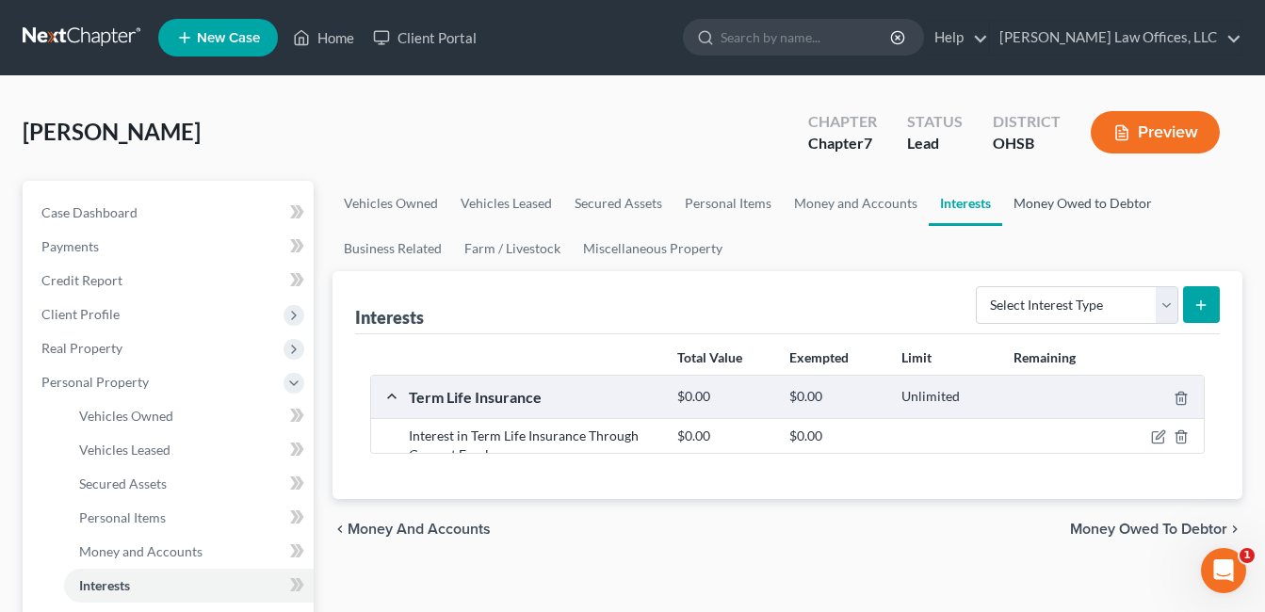
click at [1055, 201] on link "Money Owed to Debtor" at bounding box center [1083, 203] width 161 height 45
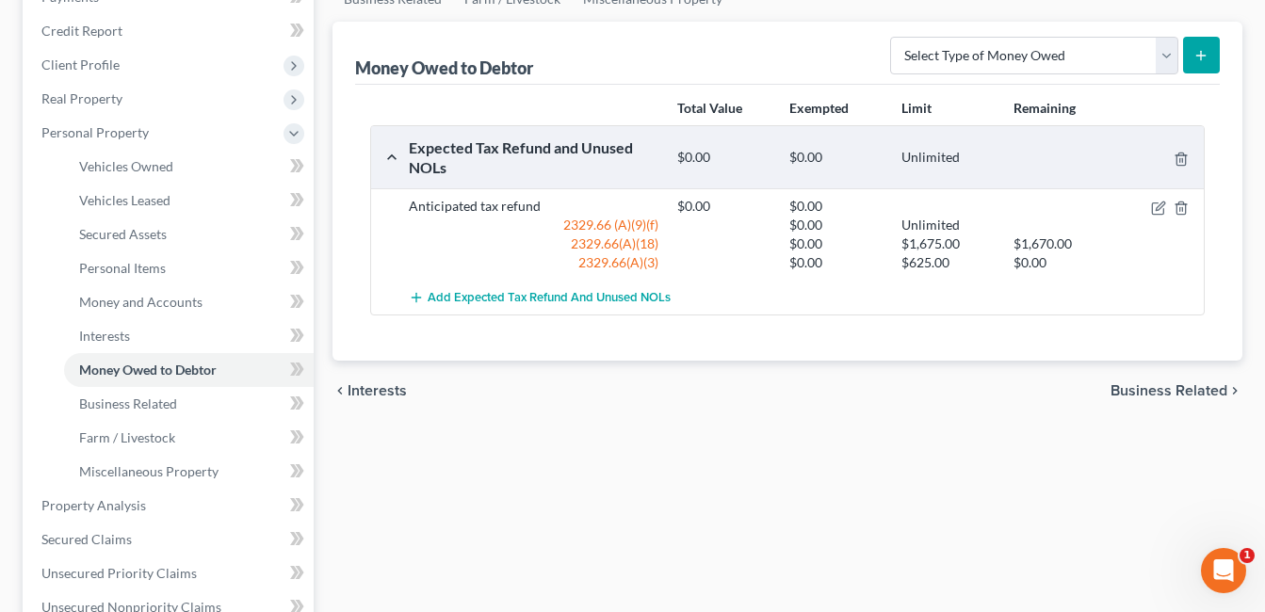
scroll to position [283, 0]
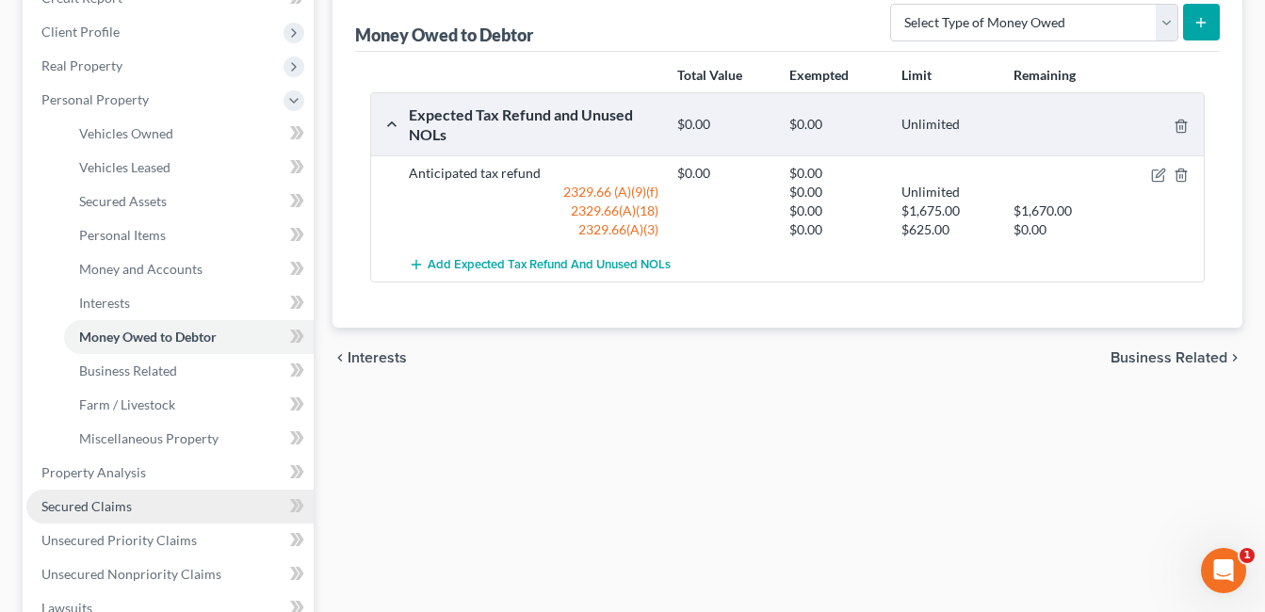
click at [144, 503] on link "Secured Claims" at bounding box center [169, 507] width 287 height 34
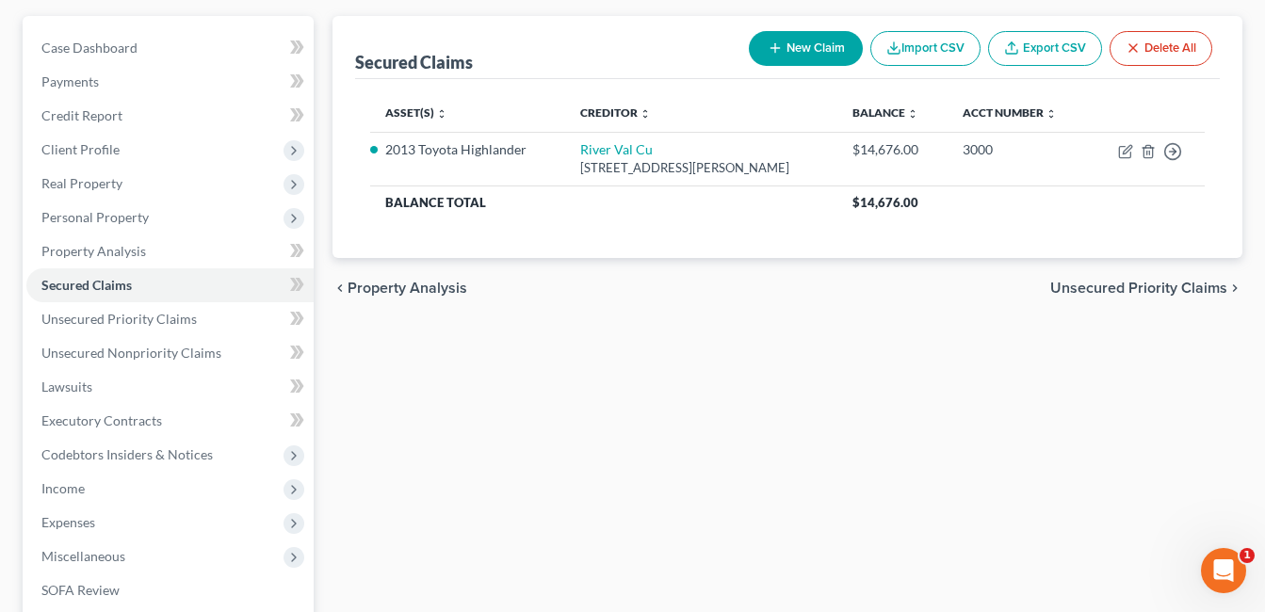
scroll to position [188, 0]
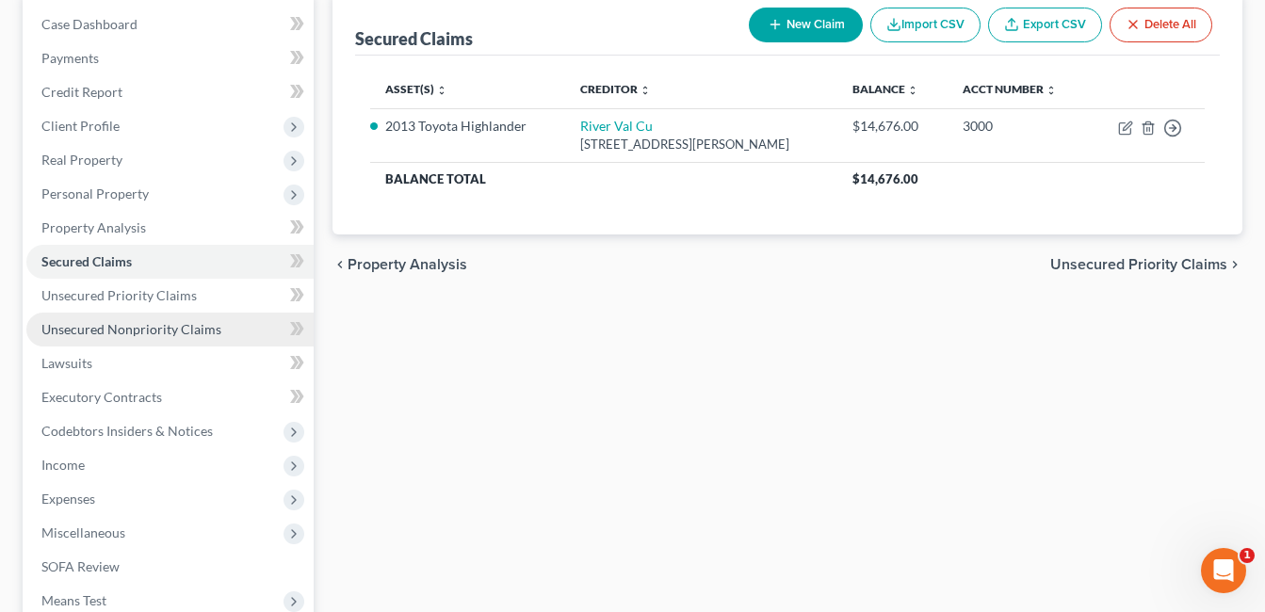
click at [171, 334] on span "Unsecured Nonpriority Claims" at bounding box center [131, 329] width 180 height 16
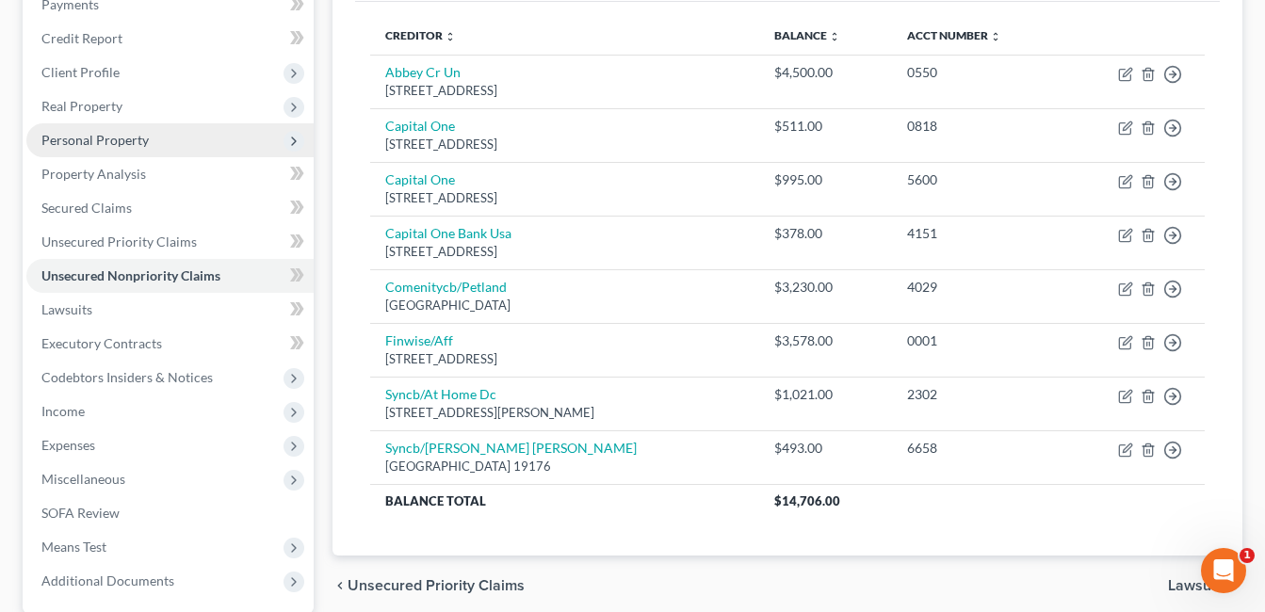
scroll to position [235, 0]
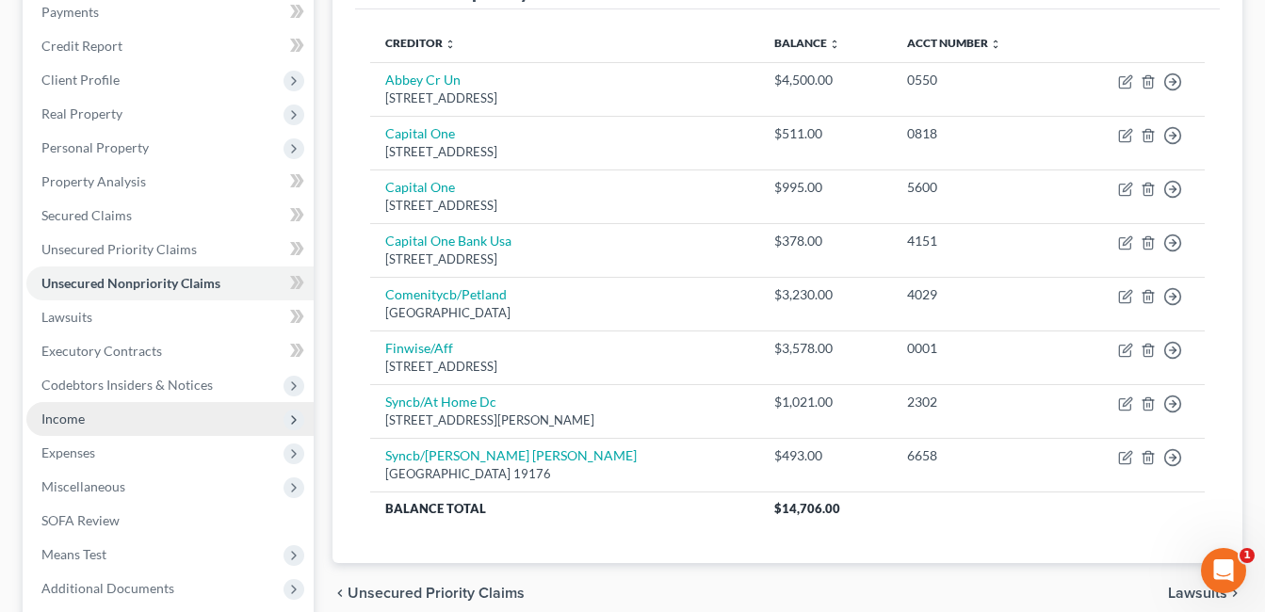
click at [88, 416] on span "Income" at bounding box center [169, 419] width 287 height 34
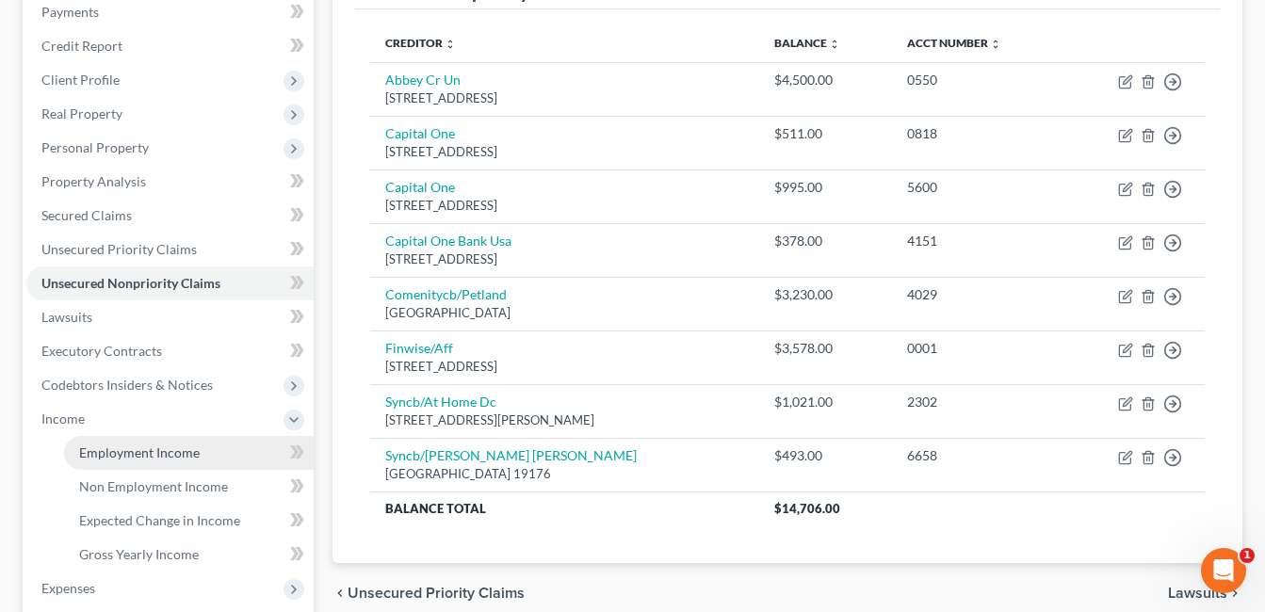
click at [190, 445] on span "Employment Income" at bounding box center [139, 453] width 121 height 16
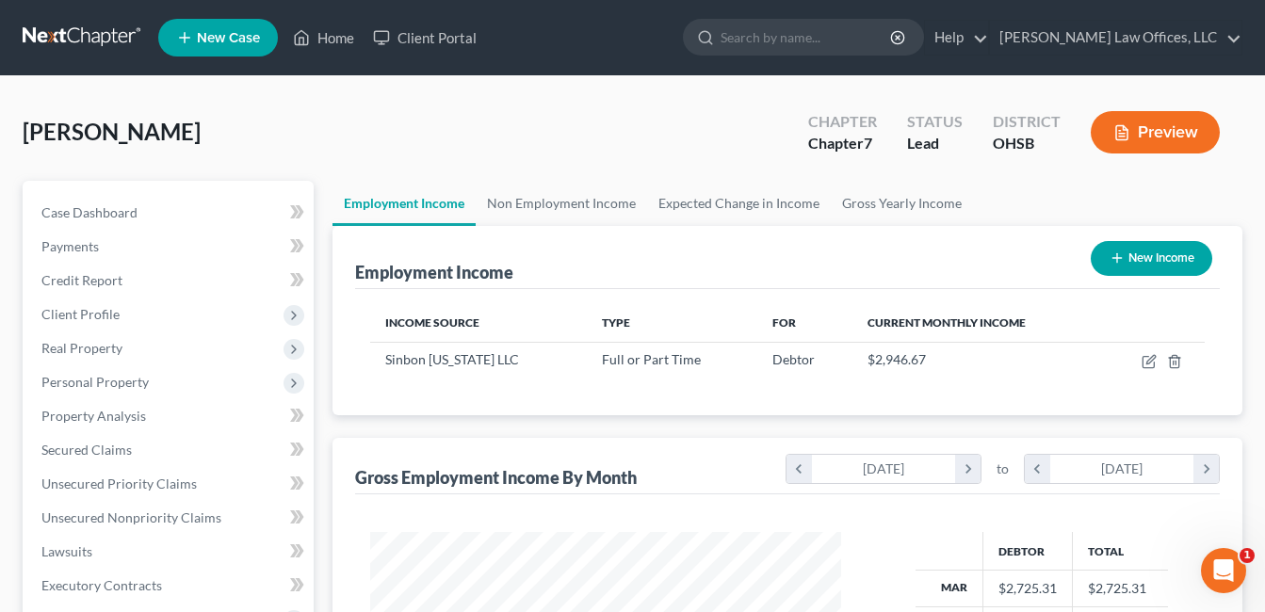
scroll to position [338, 510]
click at [114, 528] on link "Unsecured Nonpriority Claims" at bounding box center [169, 518] width 287 height 34
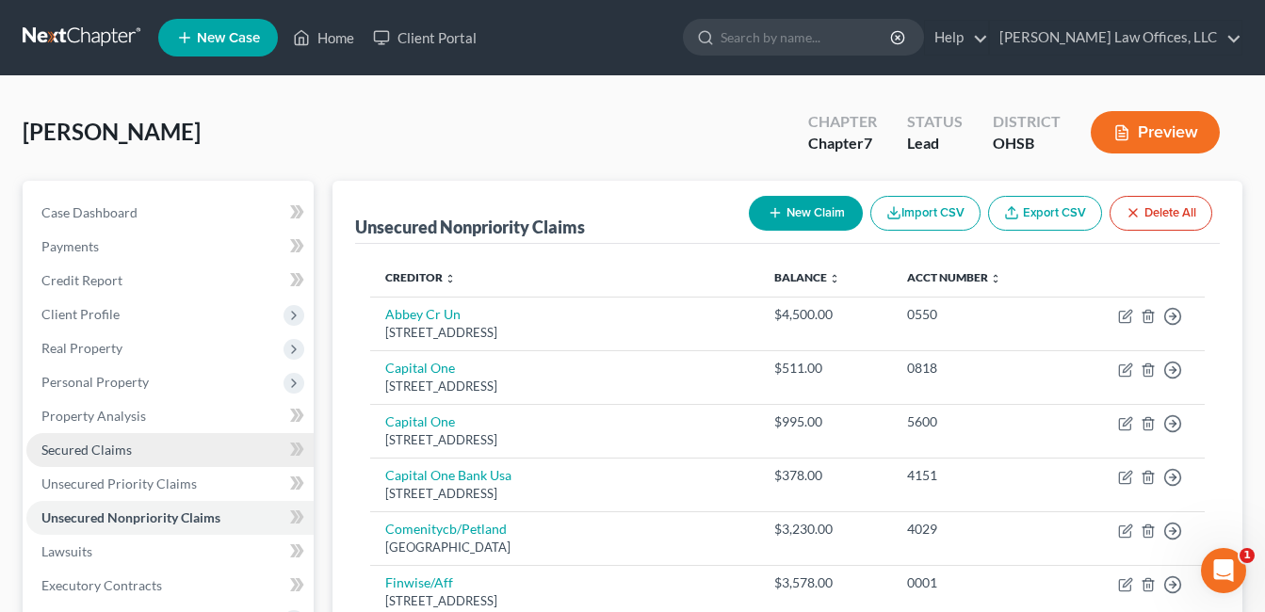
click at [108, 452] on span "Secured Claims" at bounding box center [86, 450] width 90 height 16
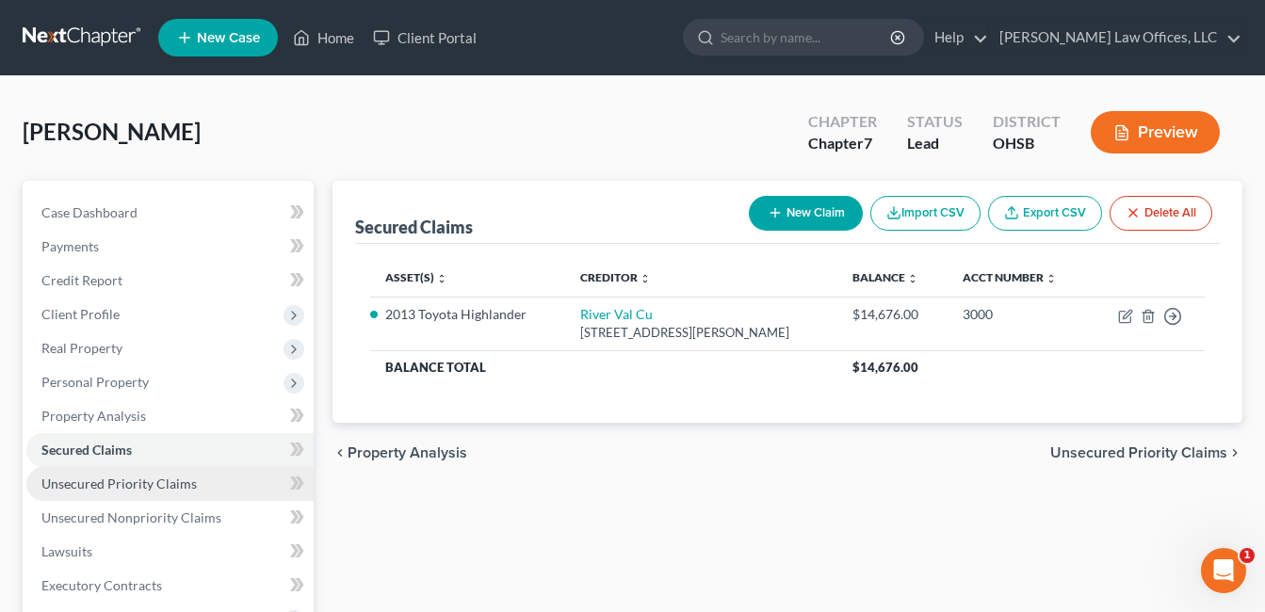
click at [115, 482] on span "Unsecured Priority Claims" at bounding box center [118, 484] width 155 height 16
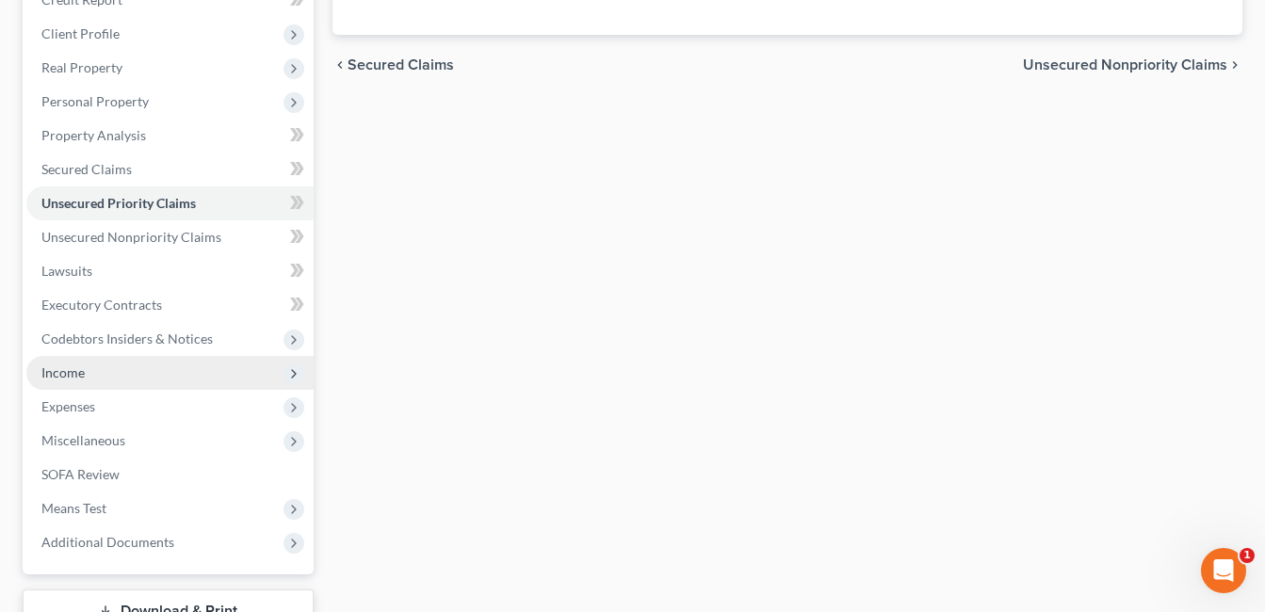
scroll to position [283, 0]
click at [115, 378] on span "Income" at bounding box center [169, 371] width 287 height 34
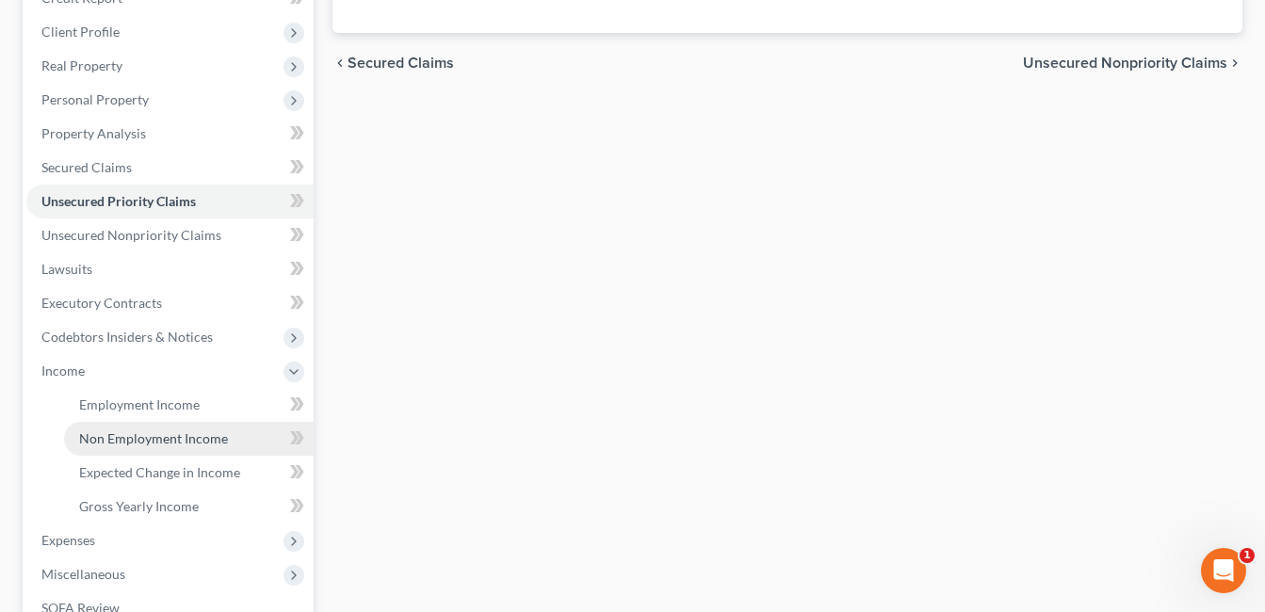
click at [138, 434] on span "Non Employment Income" at bounding box center [153, 439] width 149 height 16
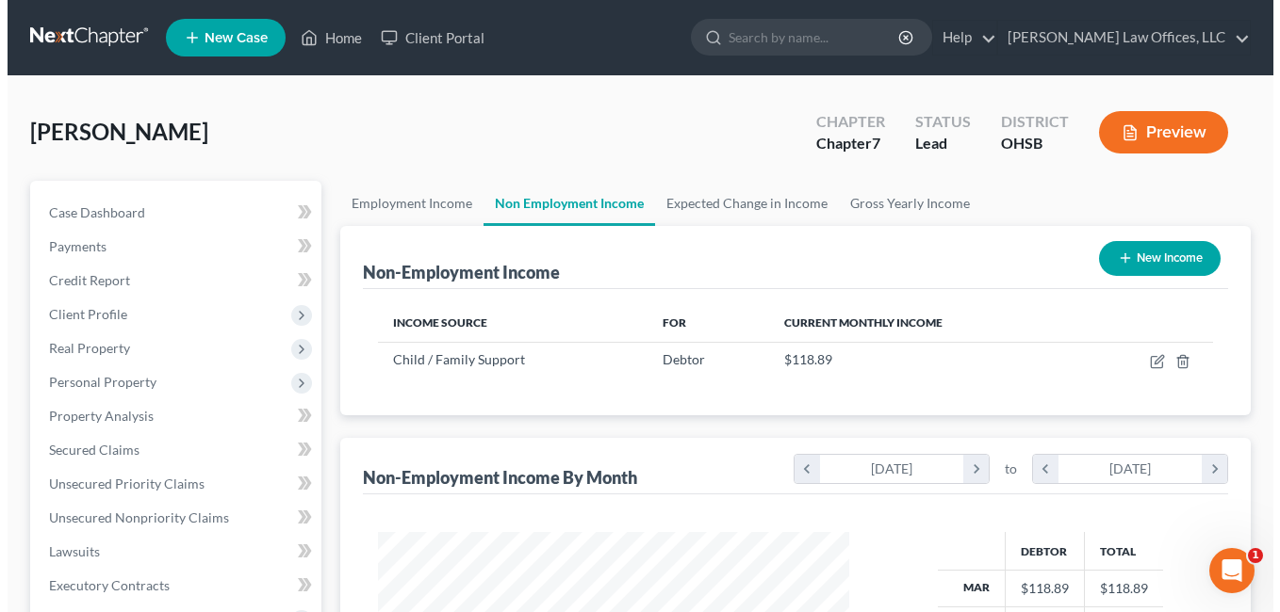
scroll to position [338, 510]
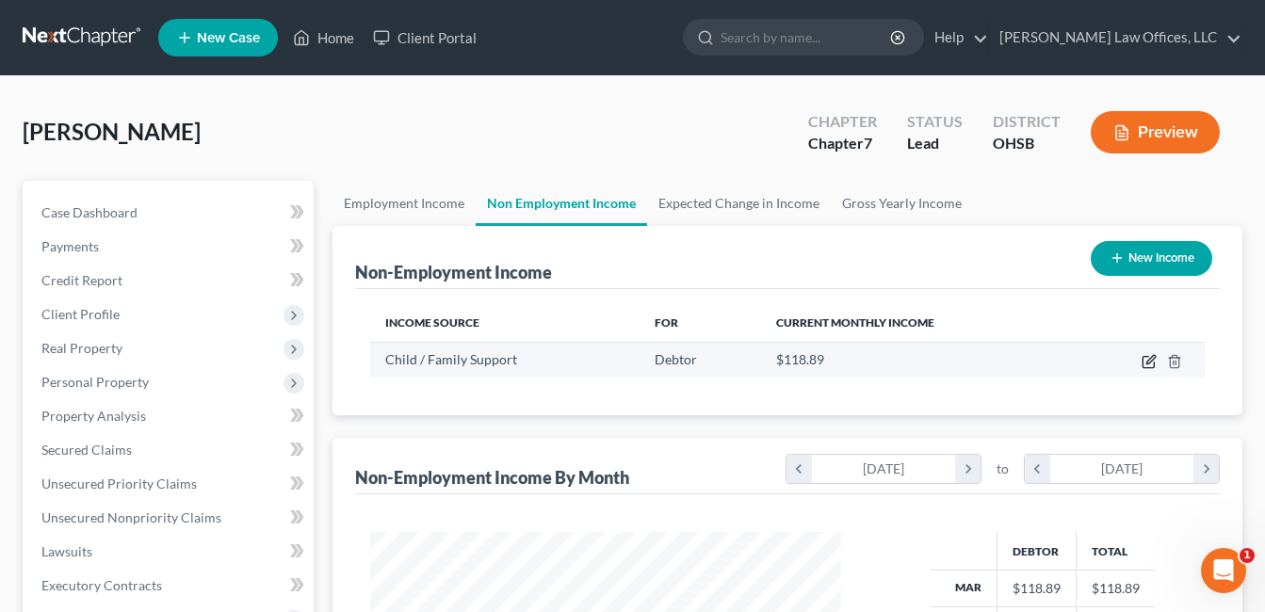
click at [1144, 358] on icon "button" at bounding box center [1148, 362] width 11 height 11
select select "7"
select select "0"
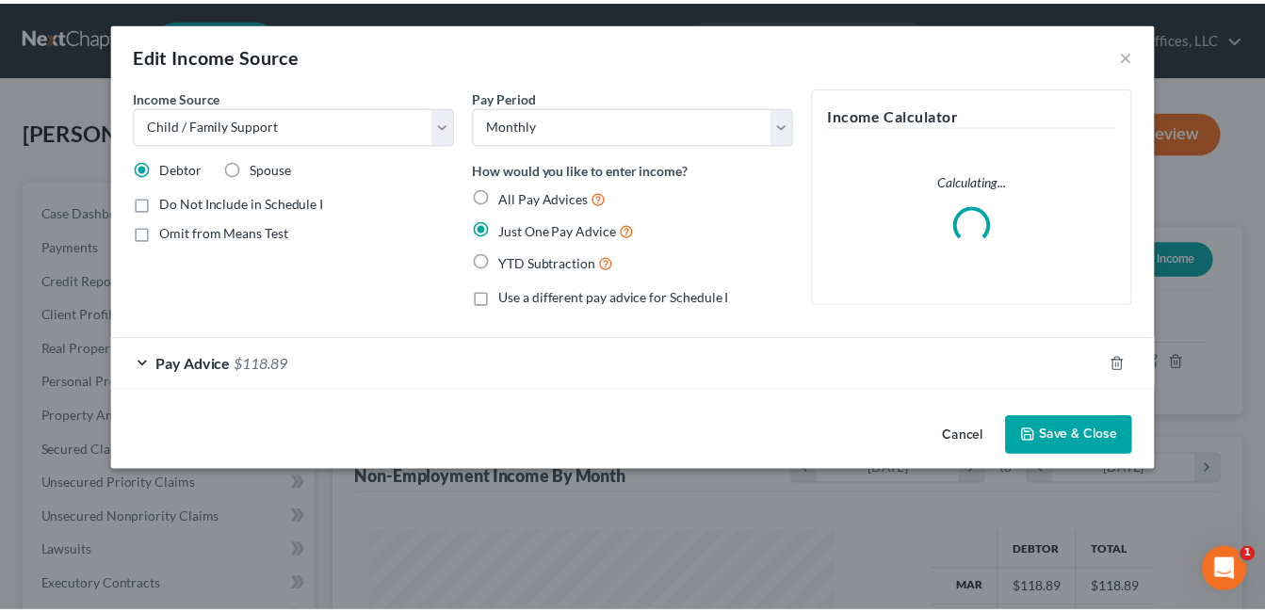
scroll to position [338, 515]
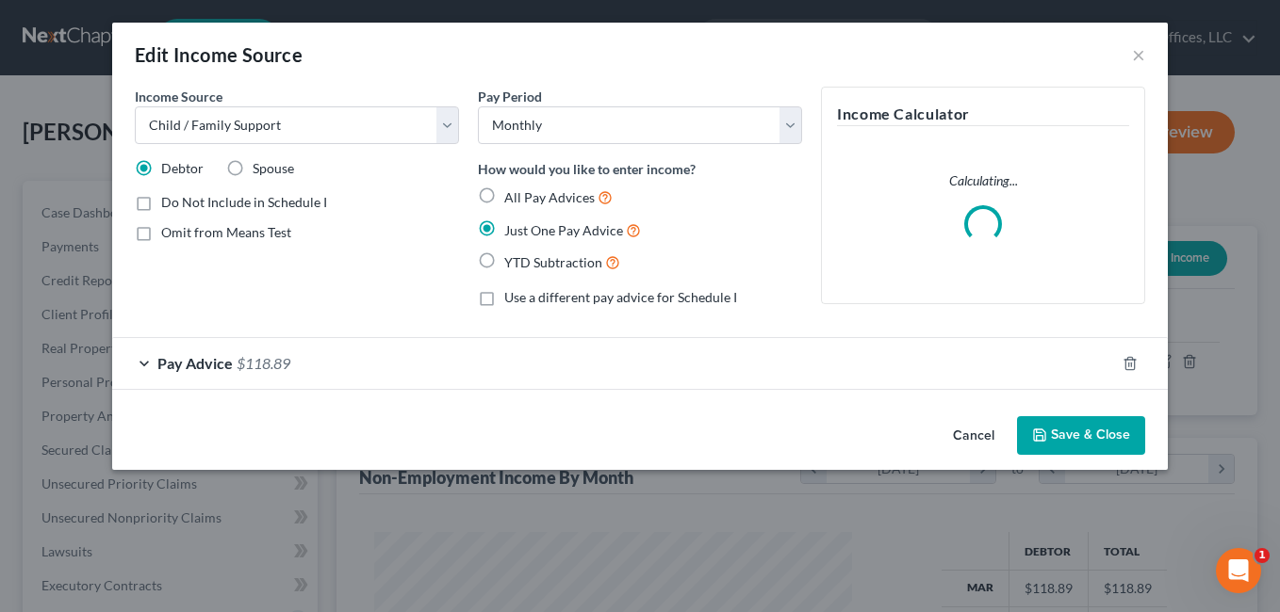
click at [602, 356] on div "Pay Advice $118.89" at bounding box center [613, 363] width 1003 height 50
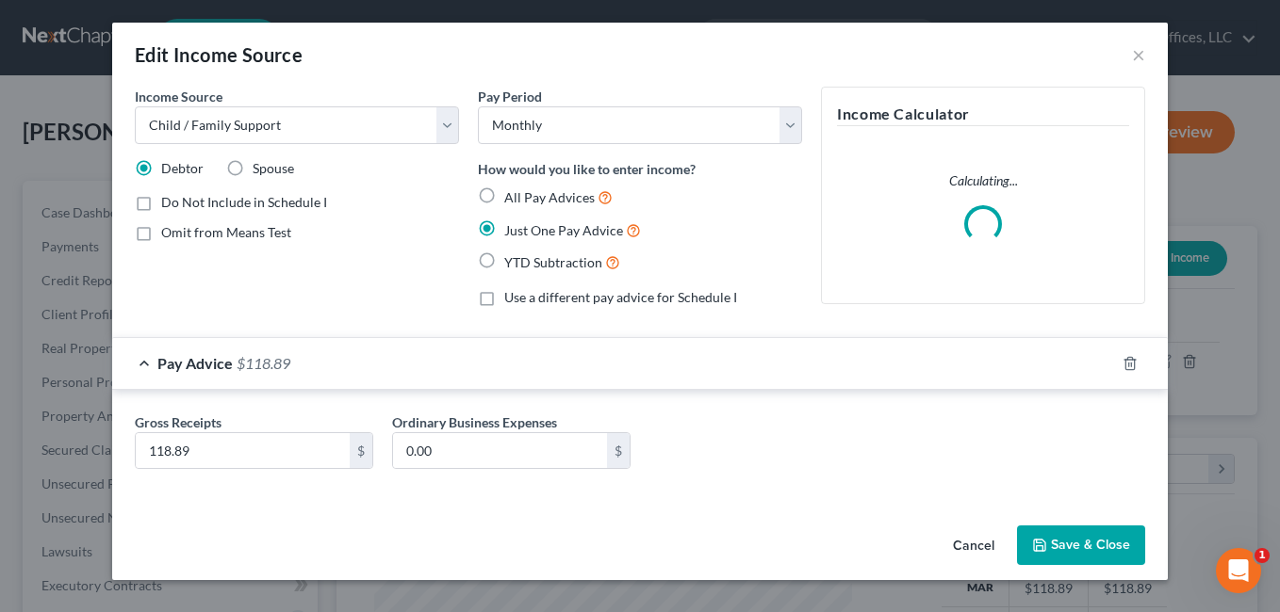
click at [1065, 553] on button "Save & Close" at bounding box center [1081, 546] width 128 height 40
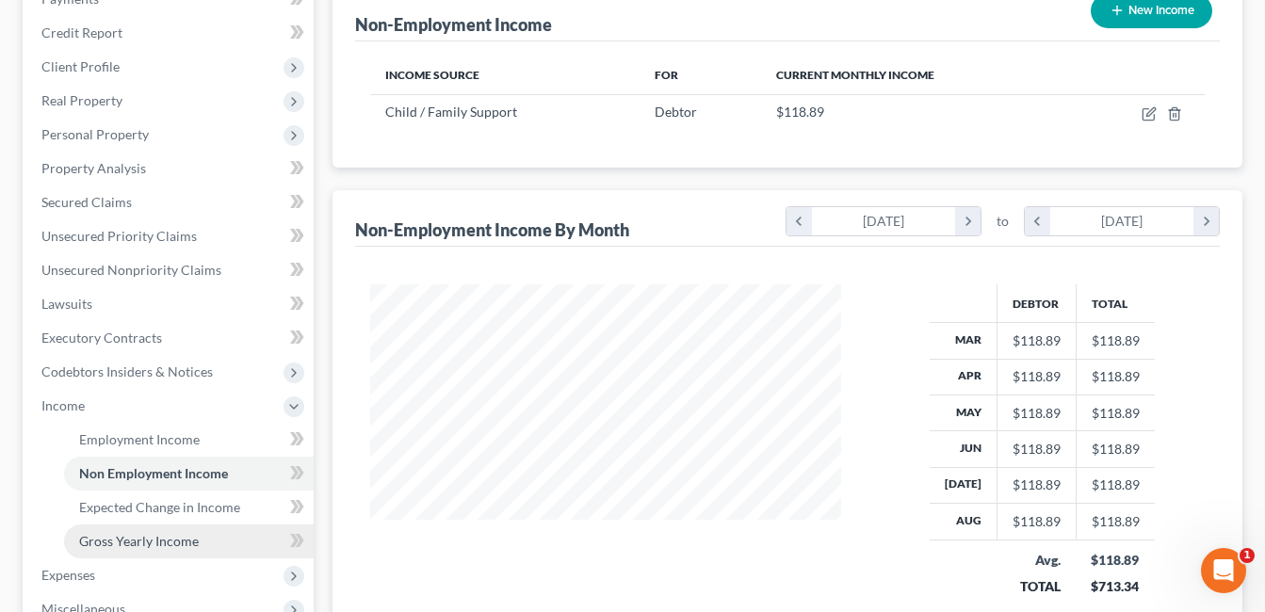
scroll to position [283, 0]
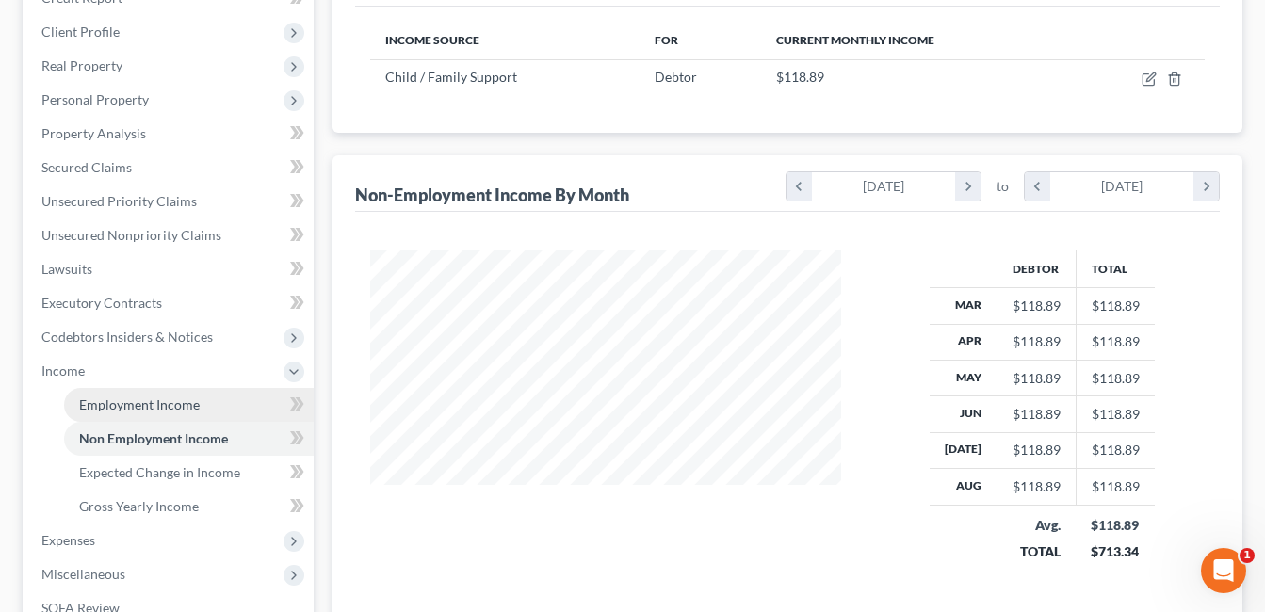
click at [153, 403] on span "Employment Income" at bounding box center [139, 405] width 121 height 16
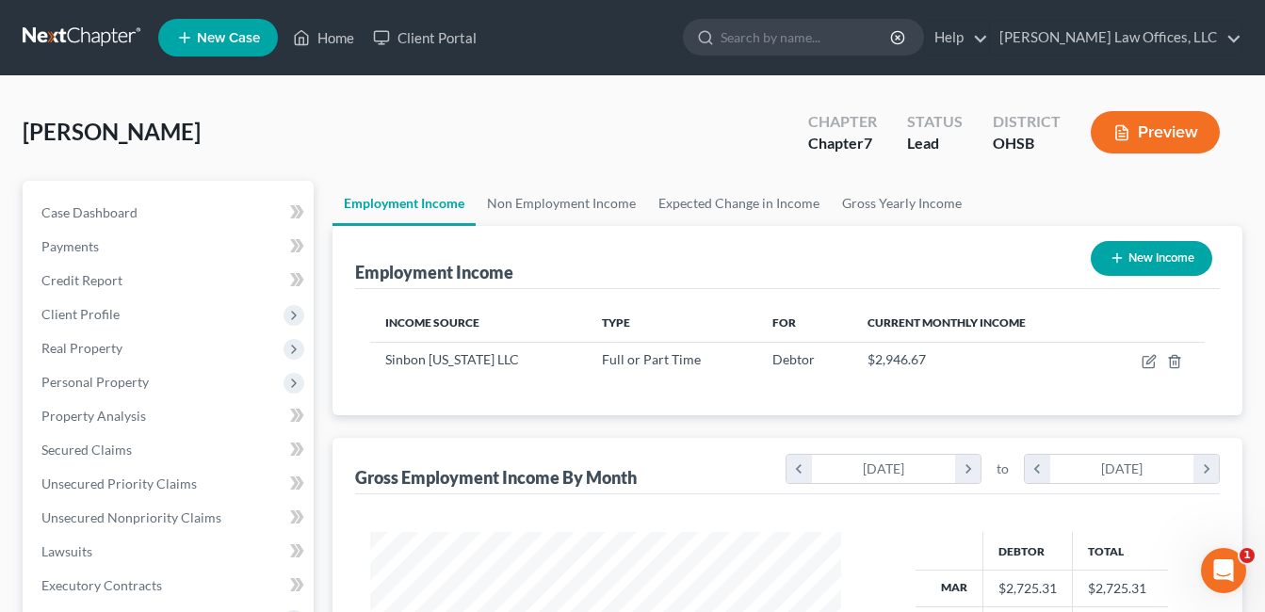
scroll to position [338, 510]
drag, startPoint x: 528, startPoint y: 204, endPoint x: 538, endPoint y: 208, distance: 11.0
click at [528, 204] on link "Non Employment Income" at bounding box center [561, 203] width 171 height 45
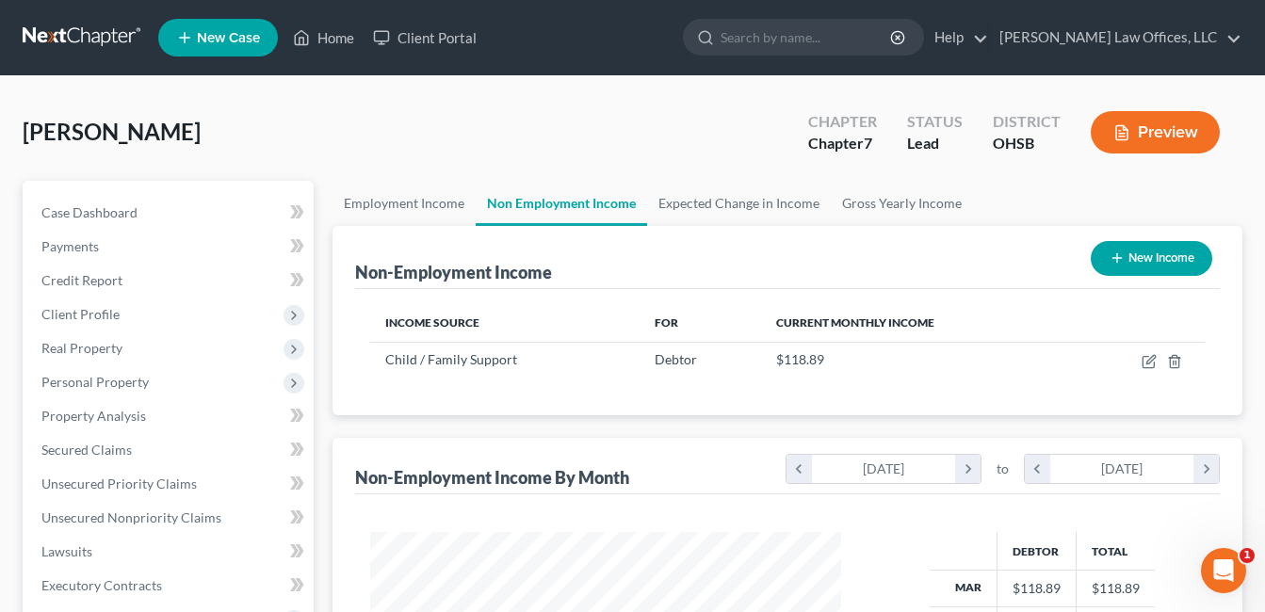
scroll to position [338, 510]
click at [720, 203] on link "Expected Change in Income" at bounding box center [739, 203] width 184 height 45
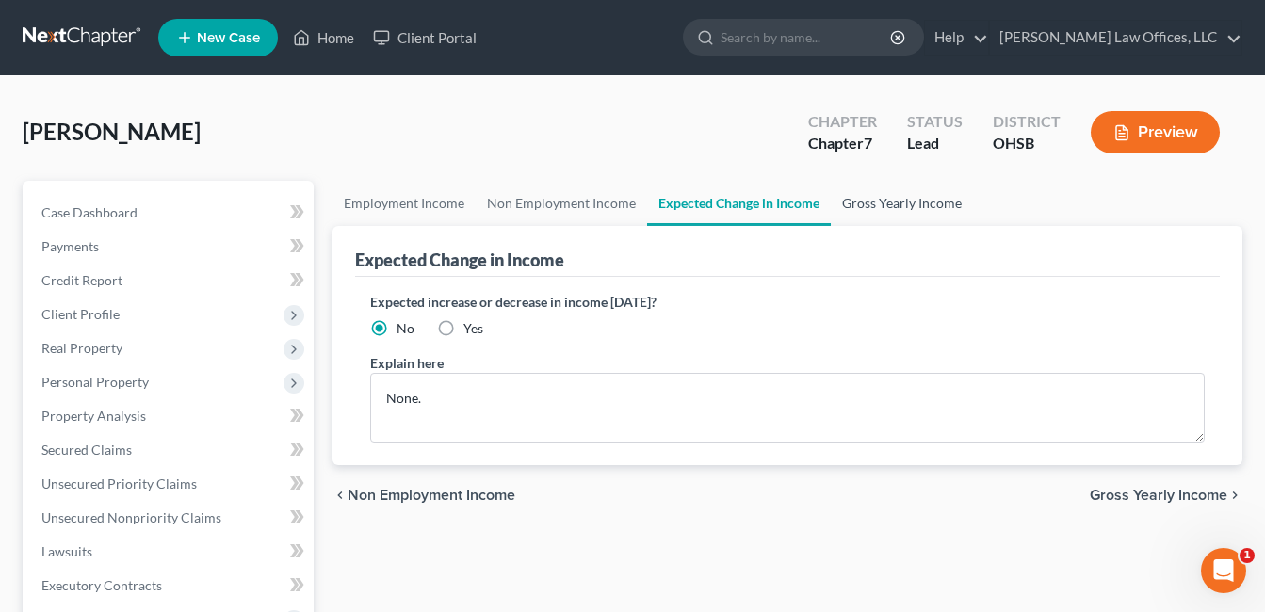
click at [889, 208] on link "Gross Yearly Income" at bounding box center [902, 203] width 142 height 45
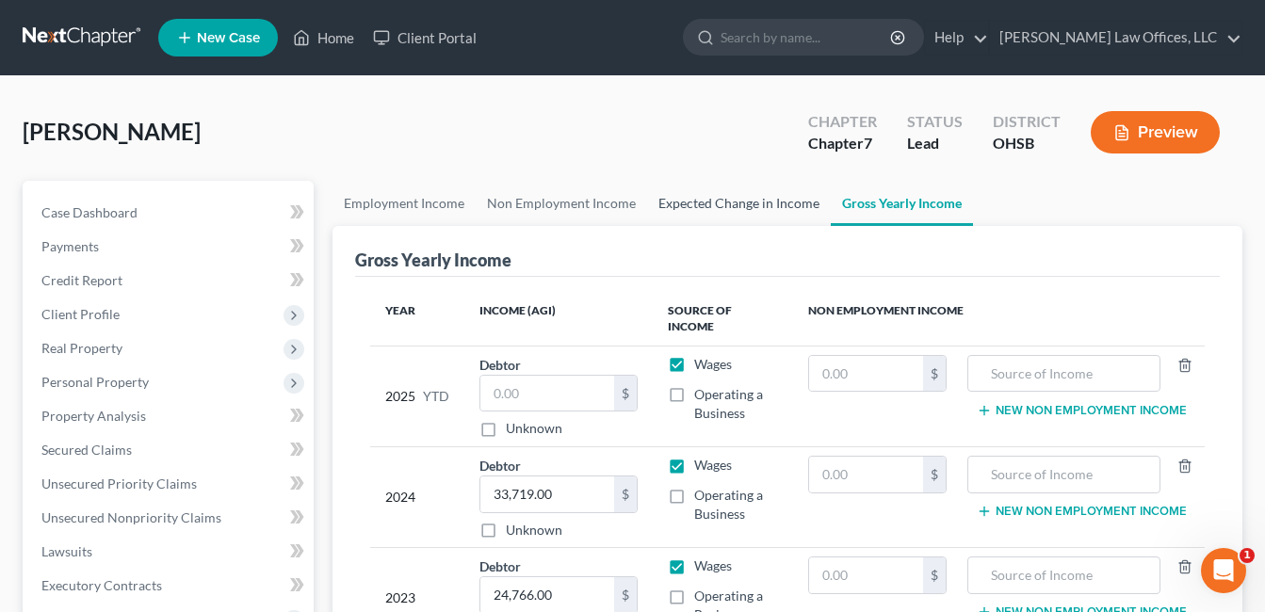
click at [747, 205] on link "Expected Change in Income" at bounding box center [739, 203] width 184 height 45
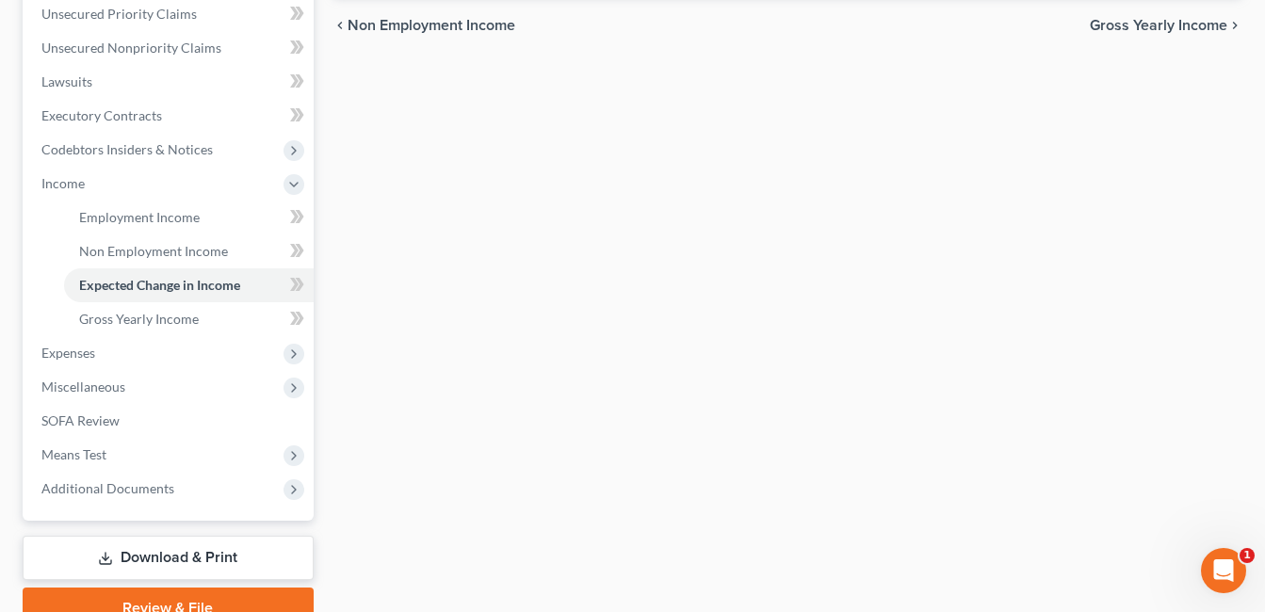
scroll to position [559, 0]
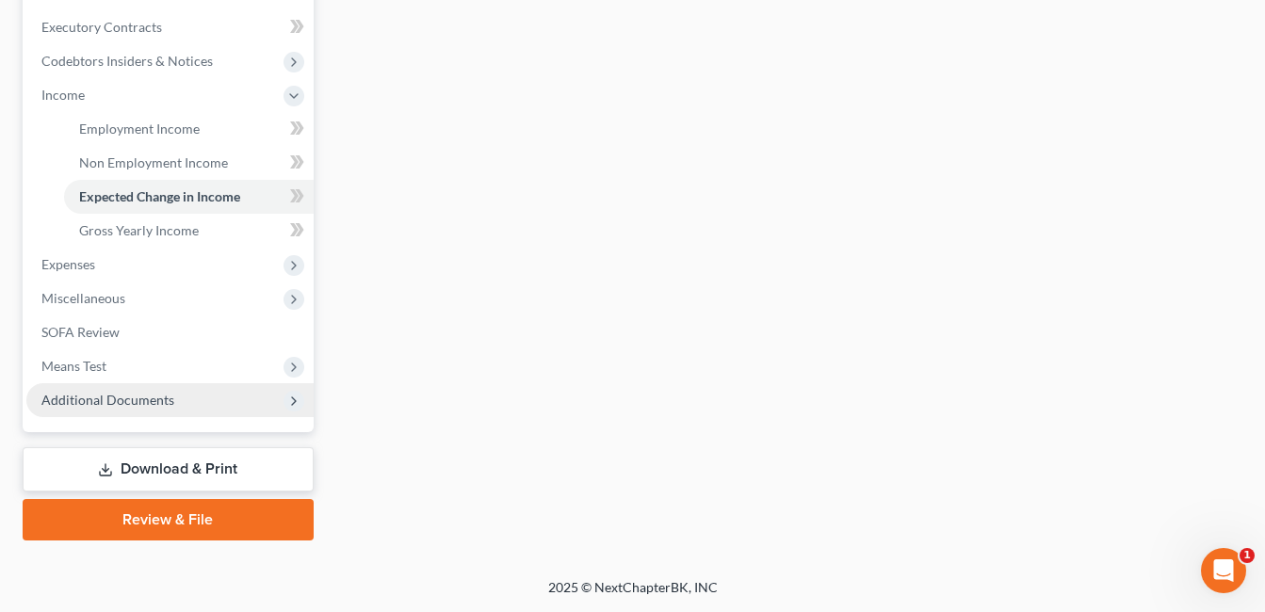
click at [94, 406] on span "Additional Documents" at bounding box center [107, 400] width 133 height 16
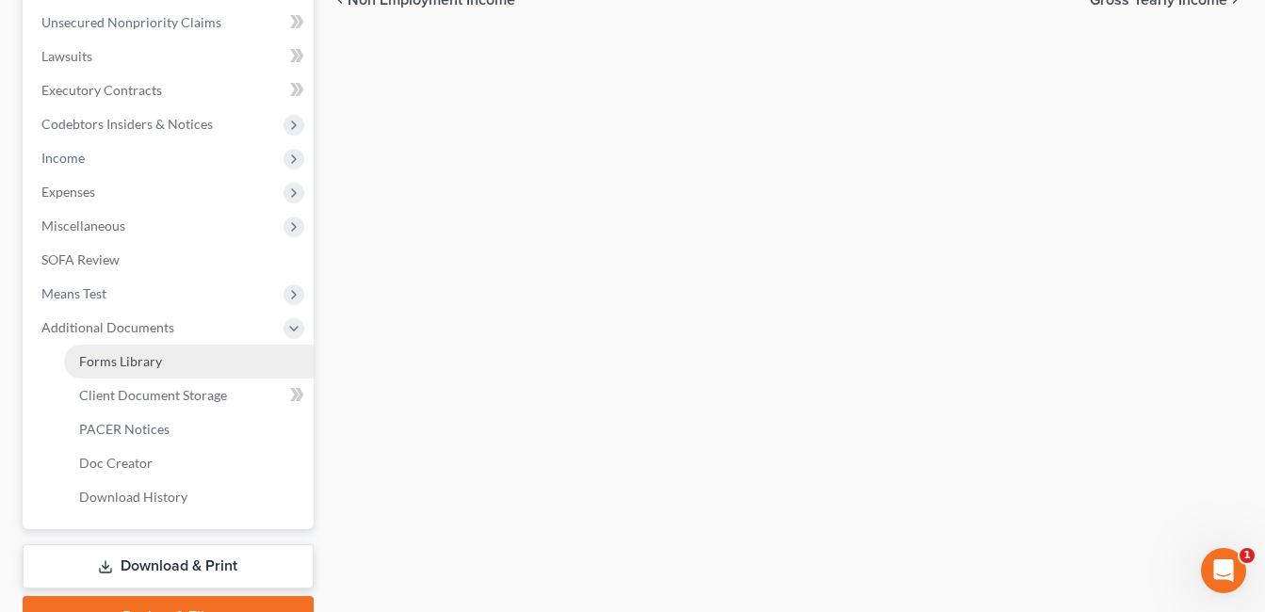
scroll to position [465, 0]
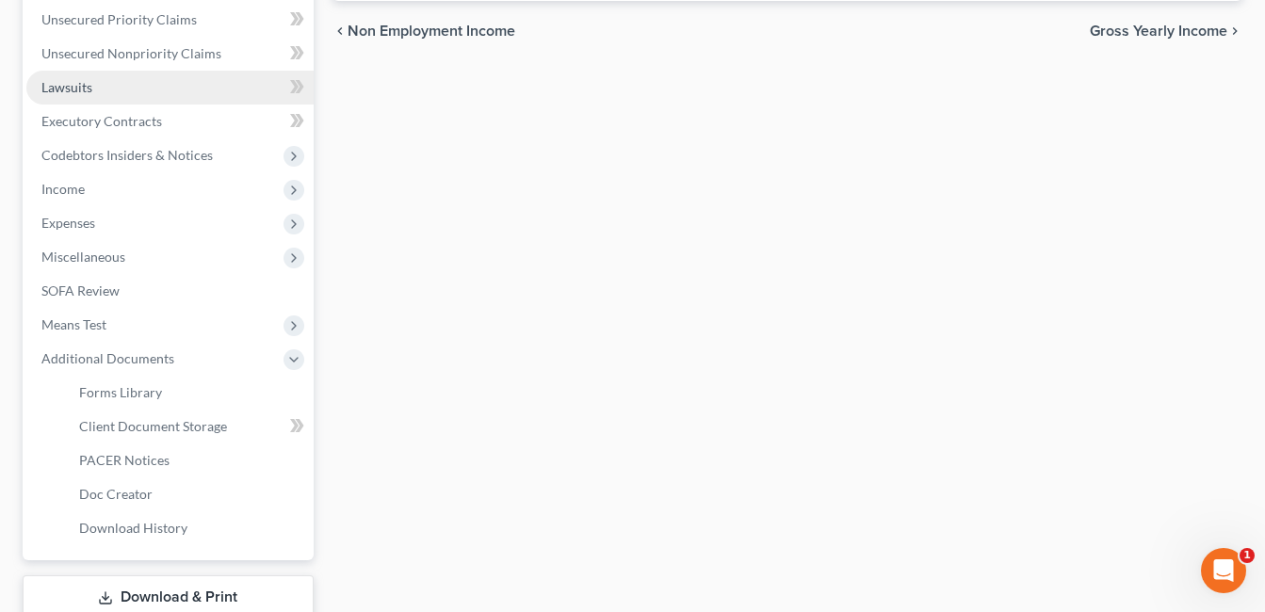
click at [131, 90] on link "Lawsuits" at bounding box center [169, 88] width 287 height 34
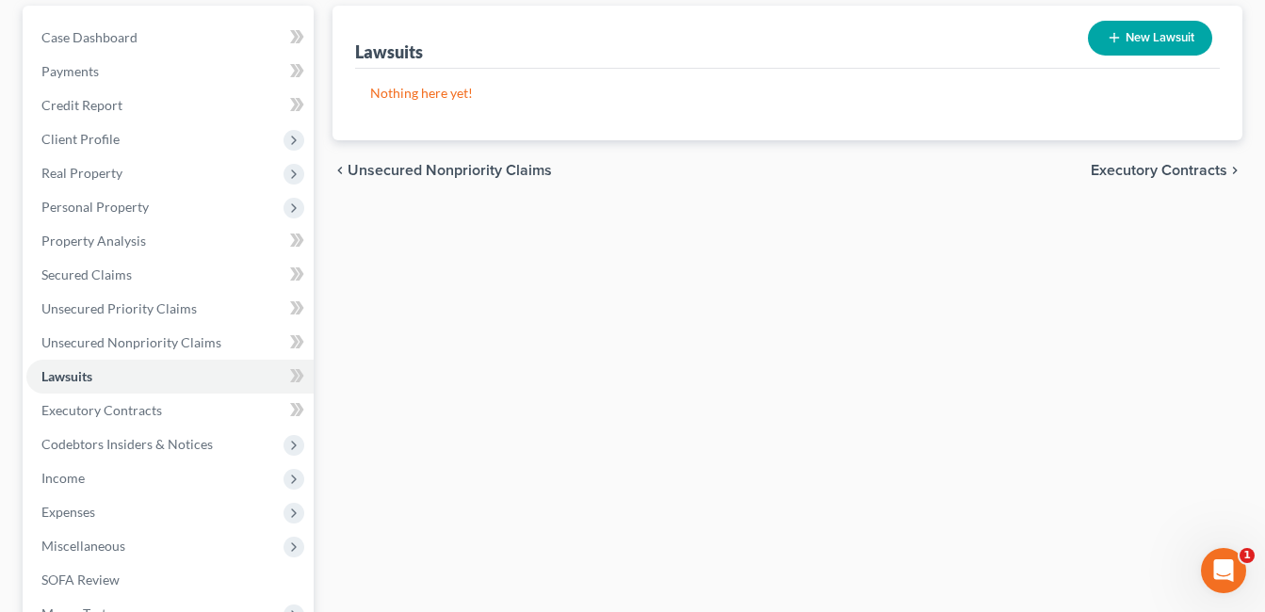
scroll to position [188, 0]
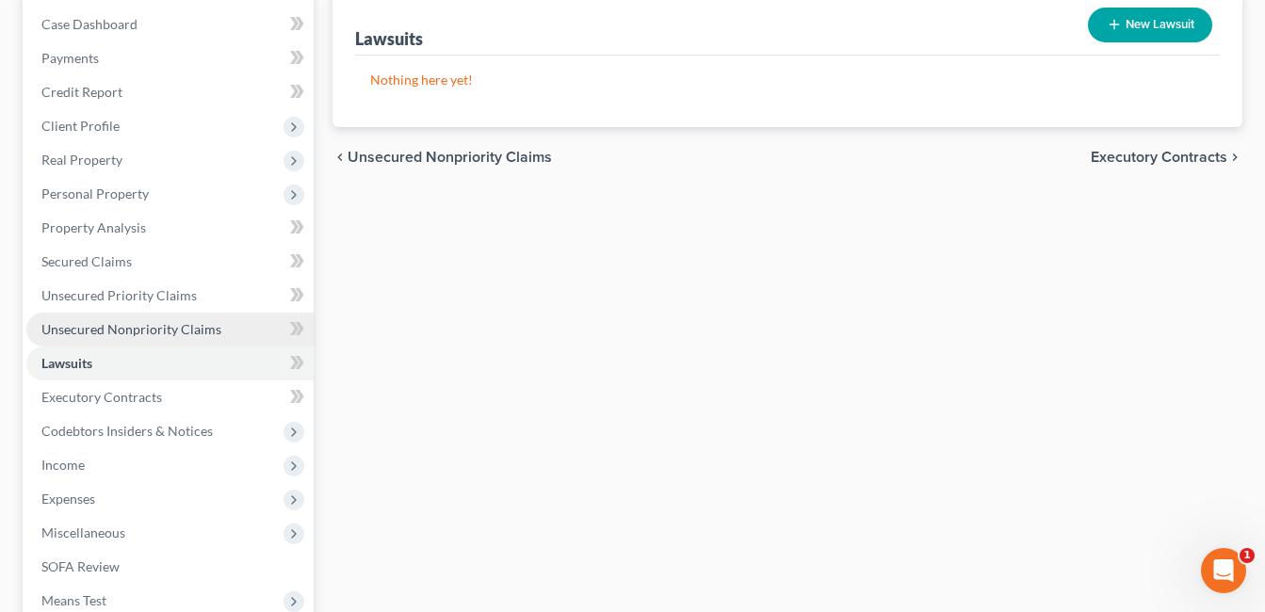
click at [152, 326] on span "Unsecured Nonpriority Claims" at bounding box center [131, 329] width 180 height 16
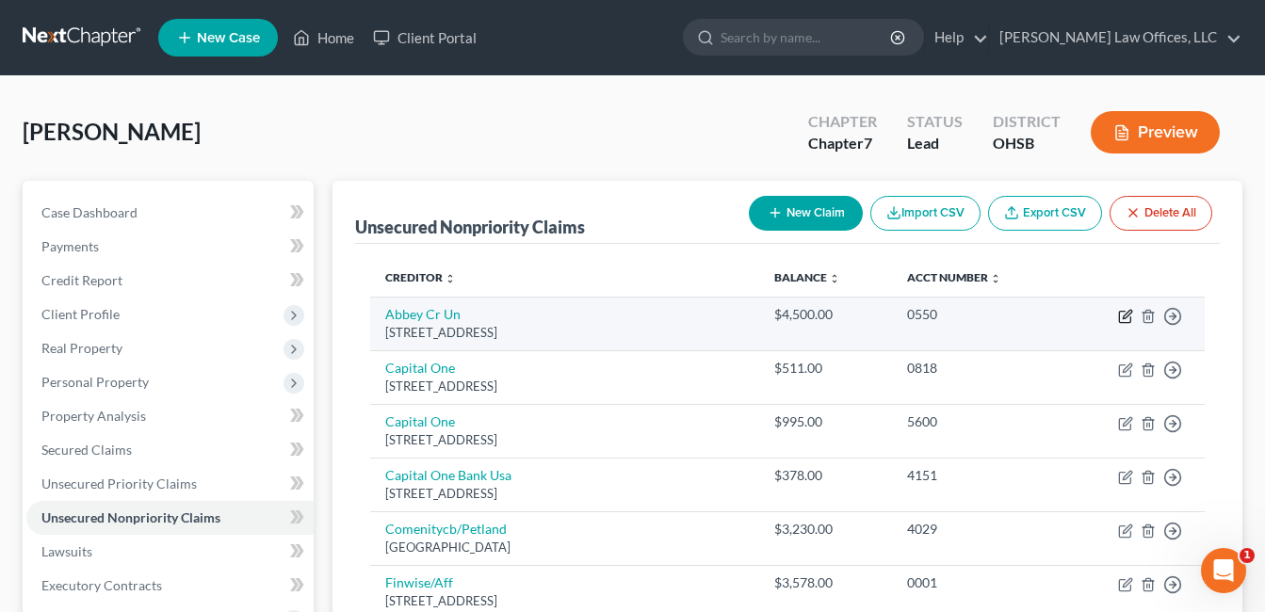
click at [1122, 317] on icon "button" at bounding box center [1125, 316] width 15 height 15
select select "36"
select select "10"
select select "0"
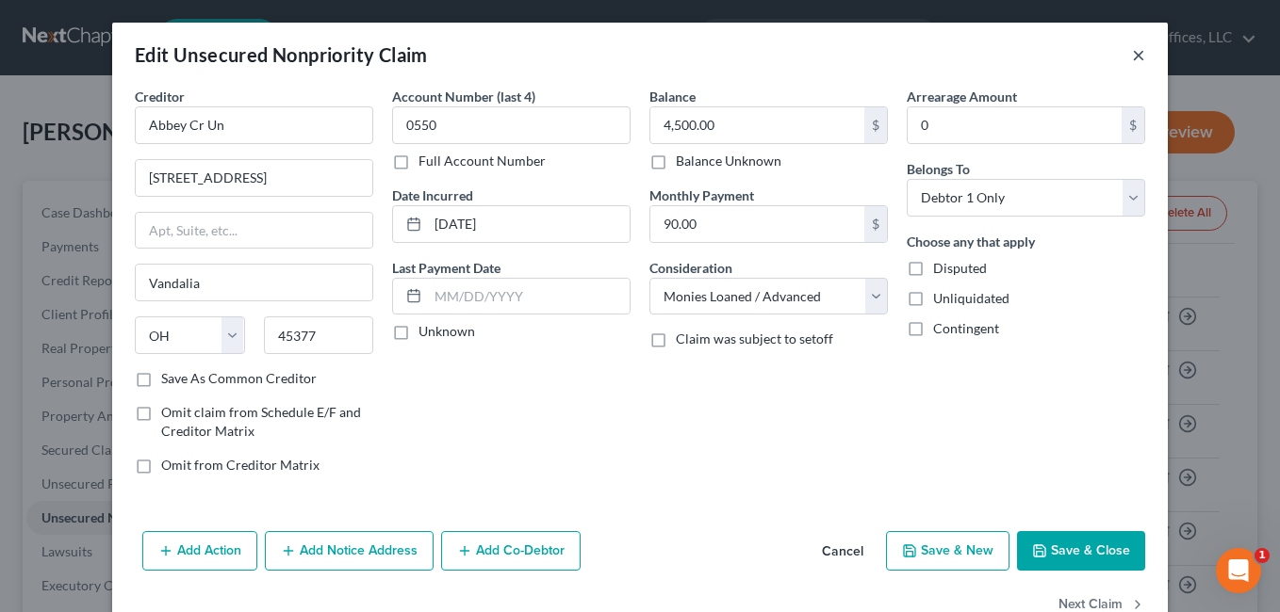
click at [1133, 55] on button "×" at bounding box center [1138, 54] width 13 height 23
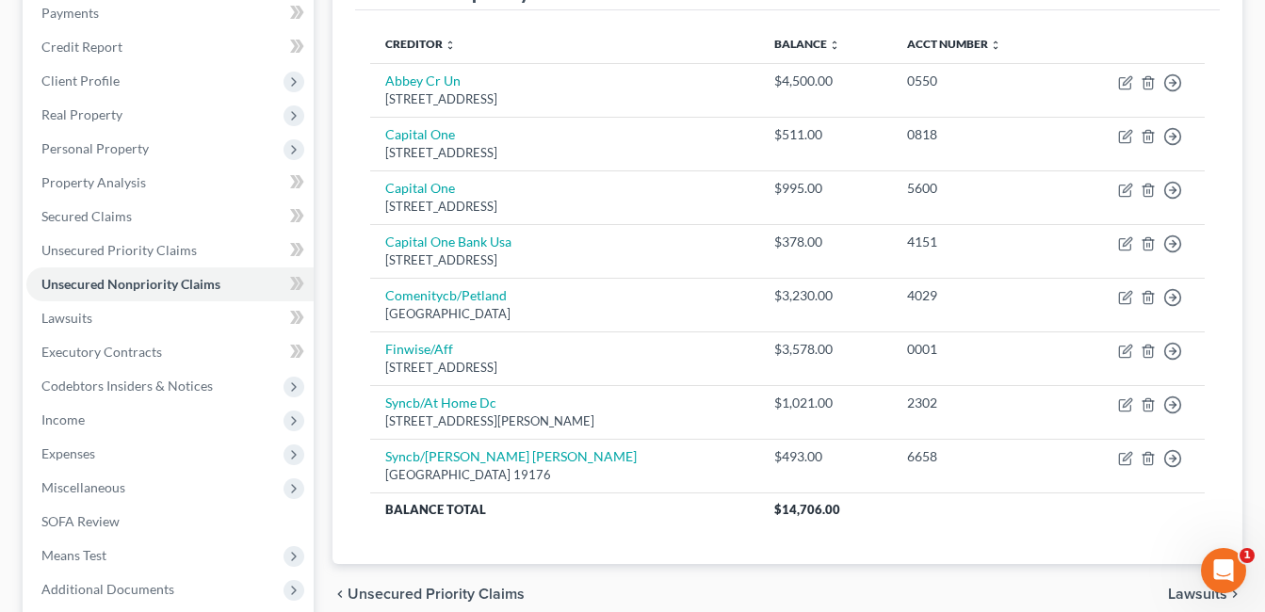
scroll to position [188, 0]
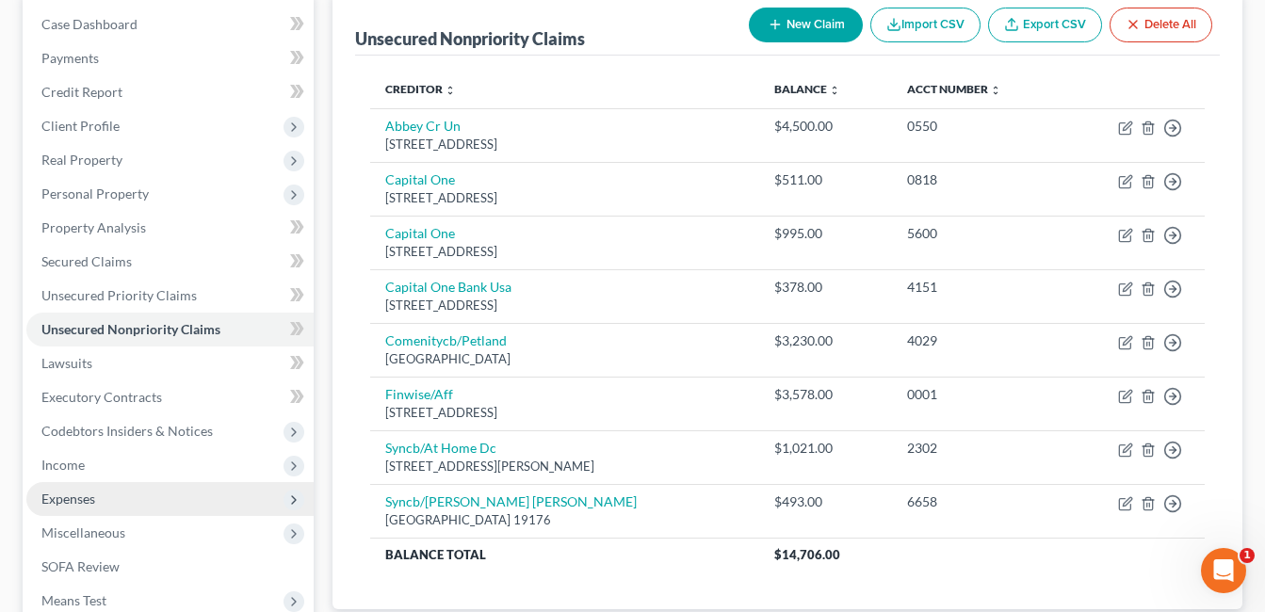
click at [127, 499] on span "Expenses" at bounding box center [169, 499] width 287 height 34
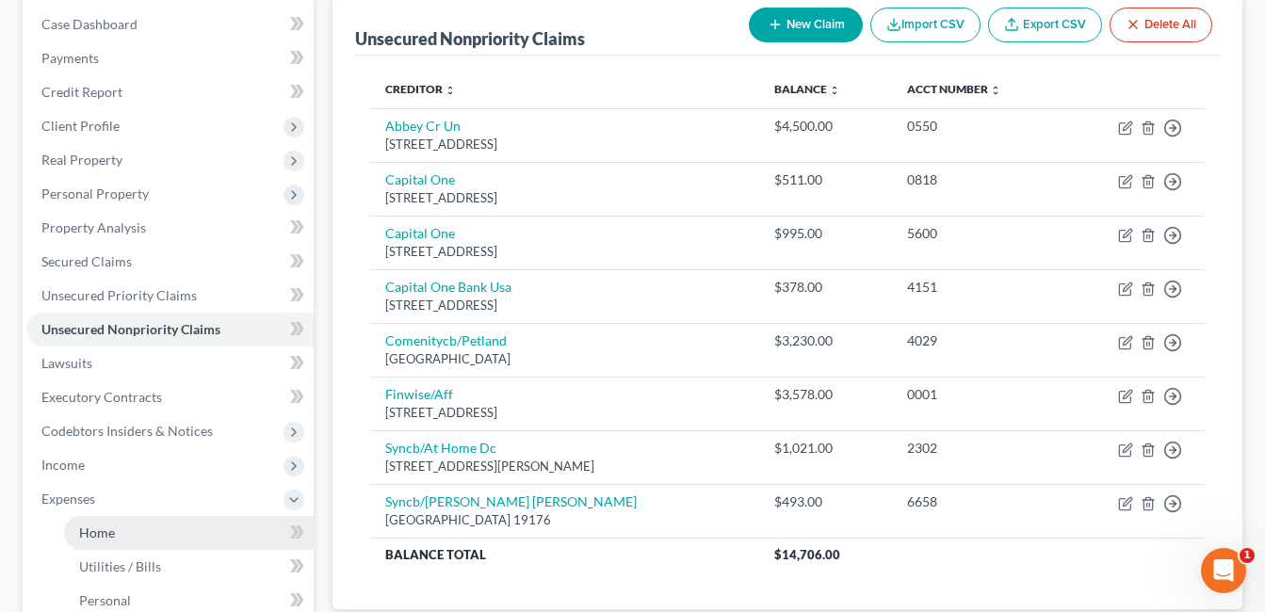
click at [136, 543] on link "Home" at bounding box center [189, 533] width 250 height 34
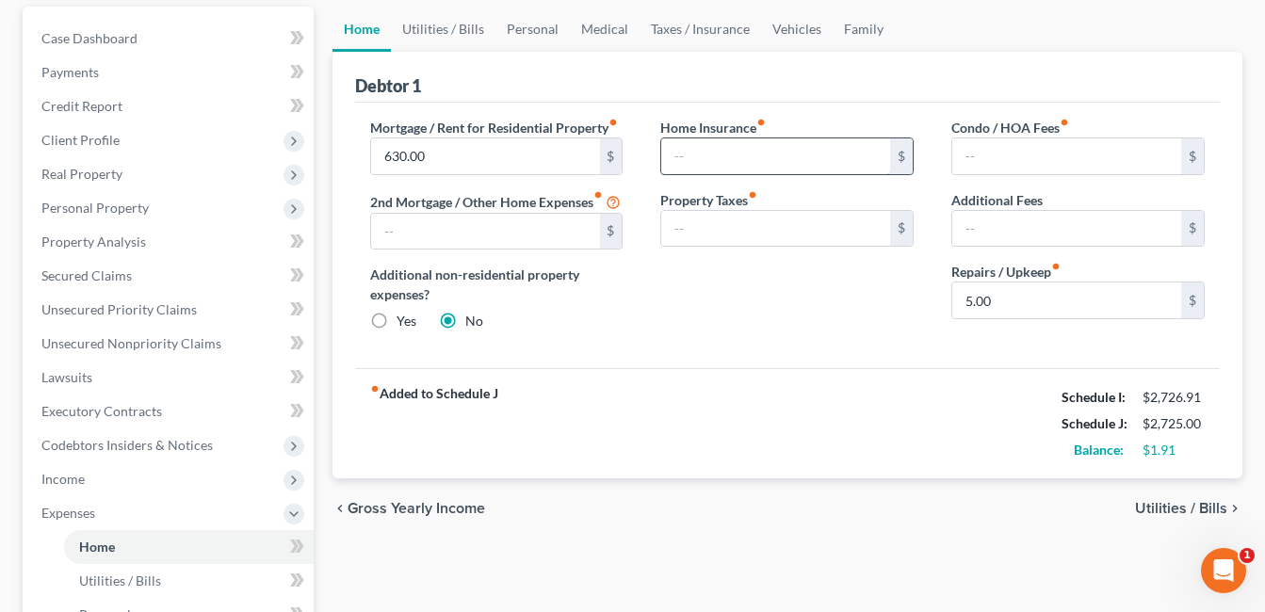
scroll to position [283, 0]
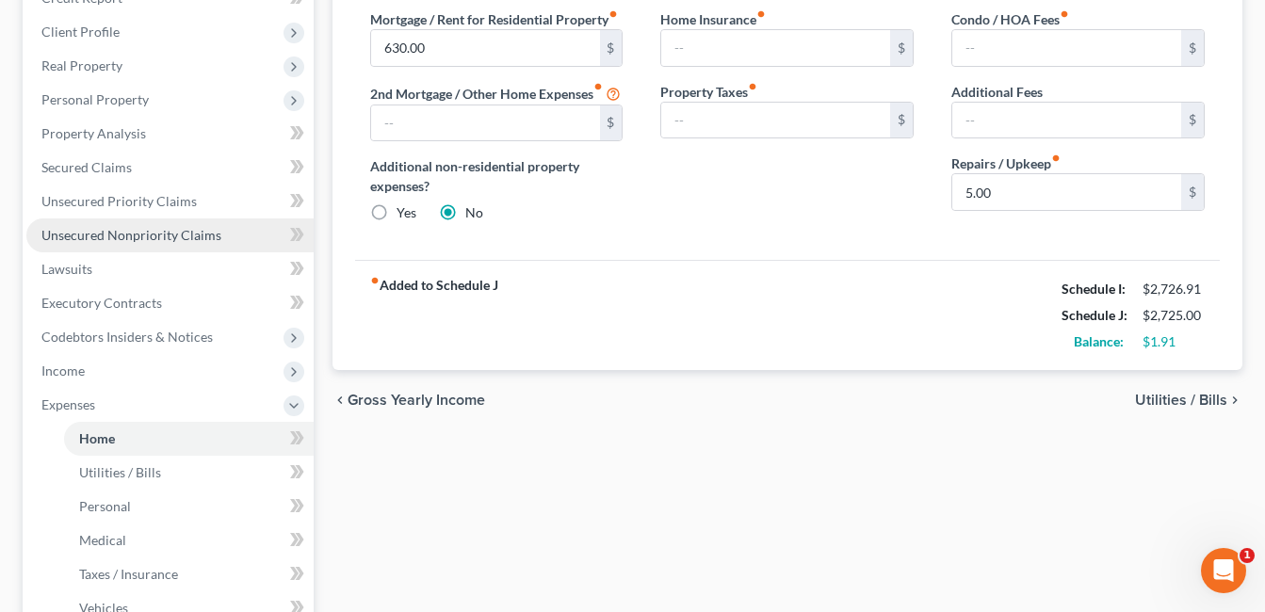
click at [192, 230] on span "Unsecured Nonpriority Claims" at bounding box center [131, 235] width 180 height 16
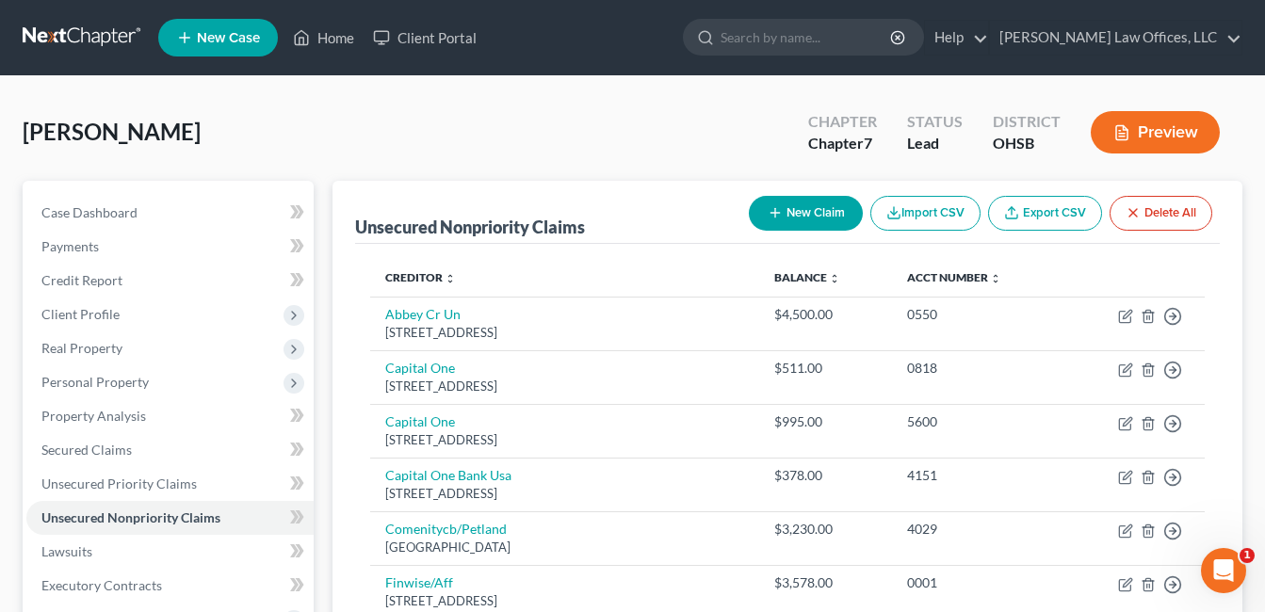
click at [801, 214] on button "New Claim" at bounding box center [806, 213] width 114 height 35
select select "0"
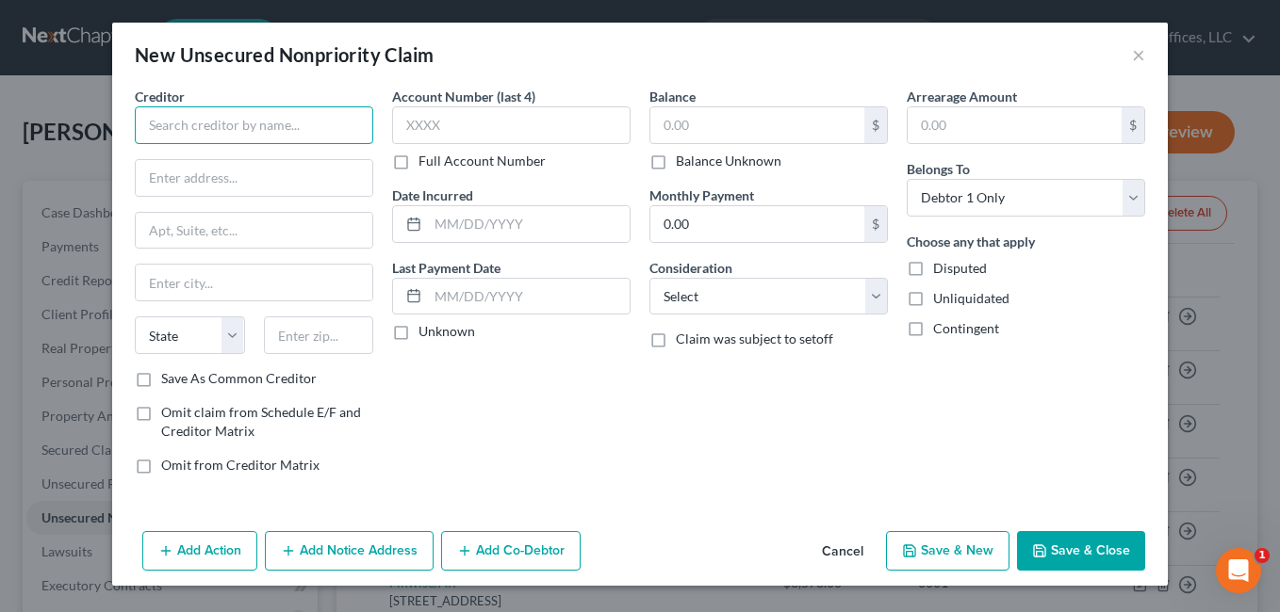
click at [228, 134] on input "text" at bounding box center [254, 125] width 238 height 38
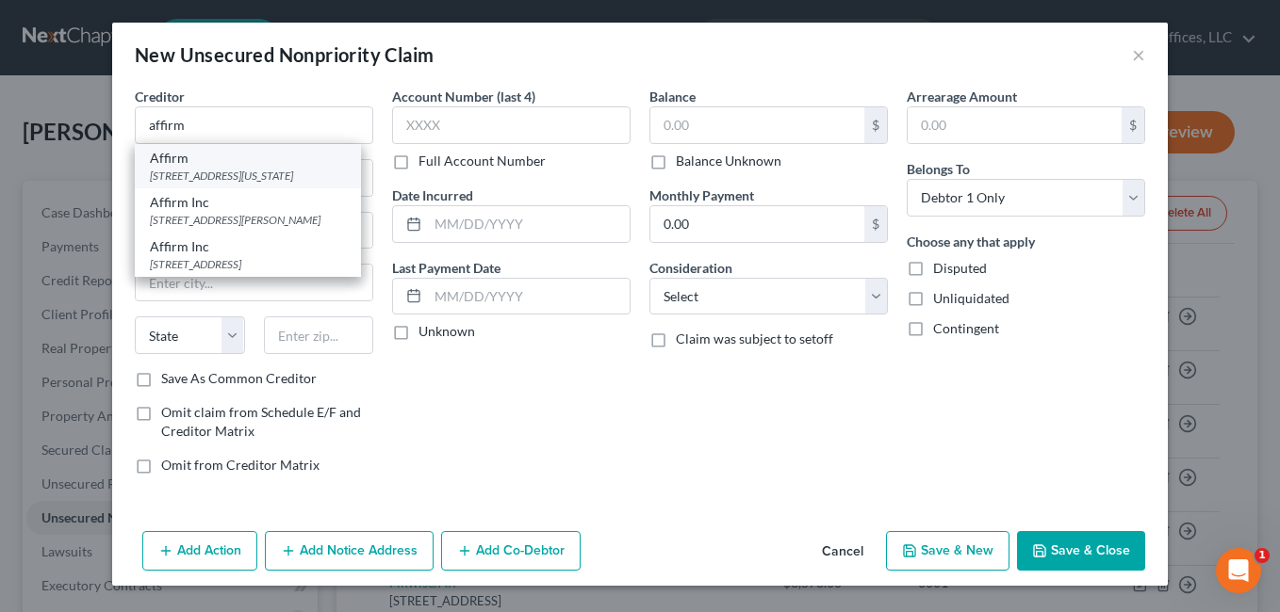
click at [270, 173] on div "650 CALIFORNIA ST FL 12, San Francisco, CA 94108" at bounding box center [248, 176] width 196 height 16
type input "Affirm"
type input "650 CALIFORNIA ST FL 12"
type input "San Francisco"
select select "4"
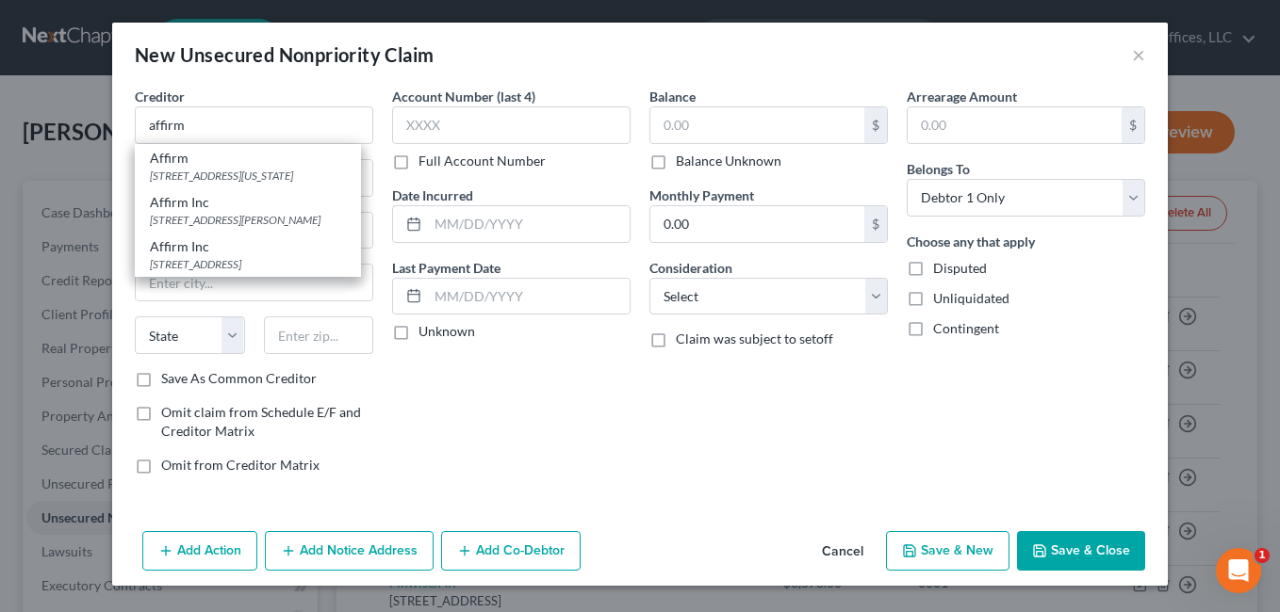
type input "94108"
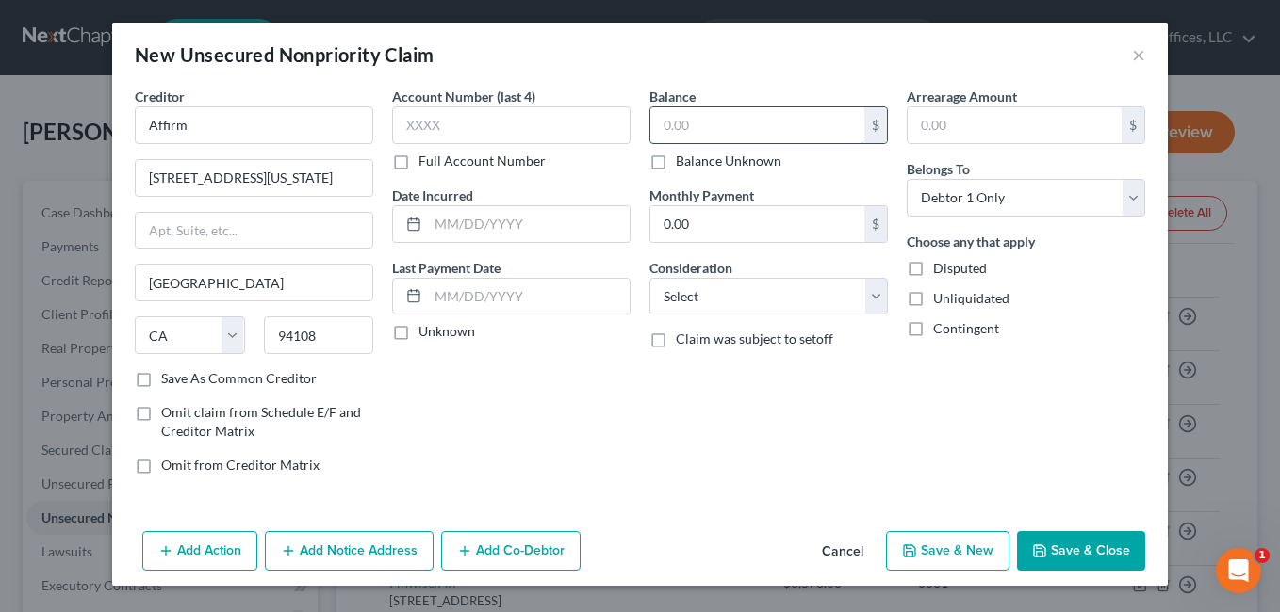
drag, startPoint x: 739, startPoint y: 119, endPoint x: 672, endPoint y: 120, distance: 66.9
click at [672, 120] on input "text" at bounding box center [757, 125] width 214 height 36
type input "2,762.53"
click at [874, 300] on select "Select Cable / Satellite Services Collection Agency Credit Card Debt Debt Couns…" at bounding box center [768, 297] width 238 height 38
select select "2"
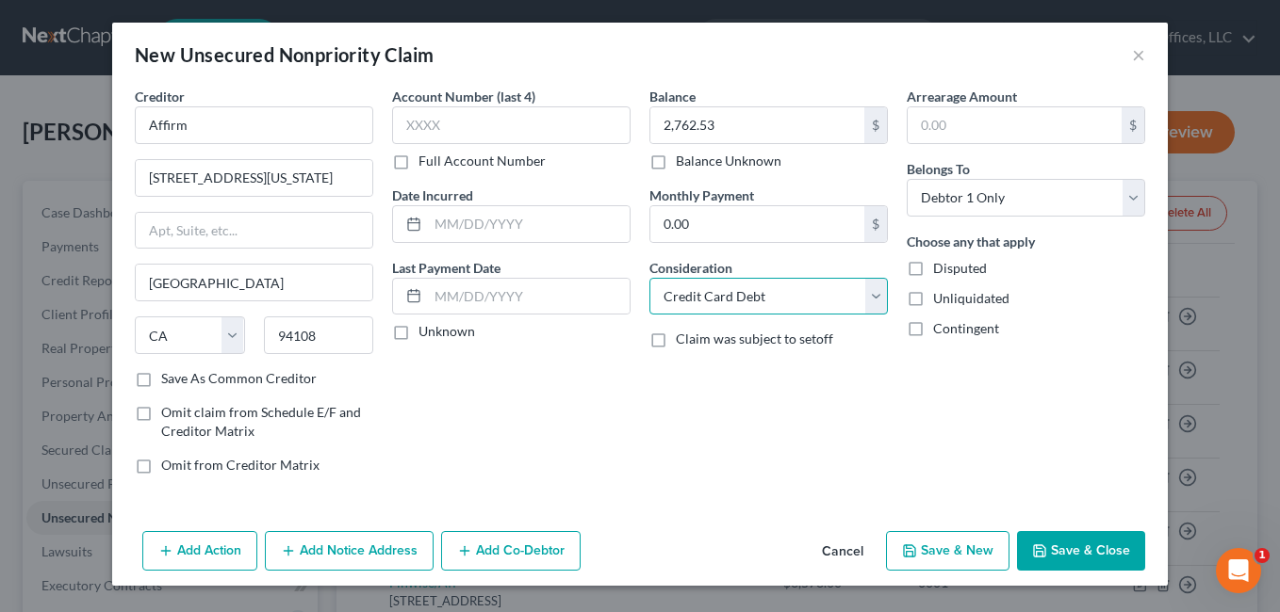
click at [649, 278] on select "Select Cable / Satellite Services Collection Agency Credit Card Debt Debt Couns…" at bounding box center [768, 297] width 238 height 38
click at [1052, 543] on button "Save & Close" at bounding box center [1081, 551] width 128 height 40
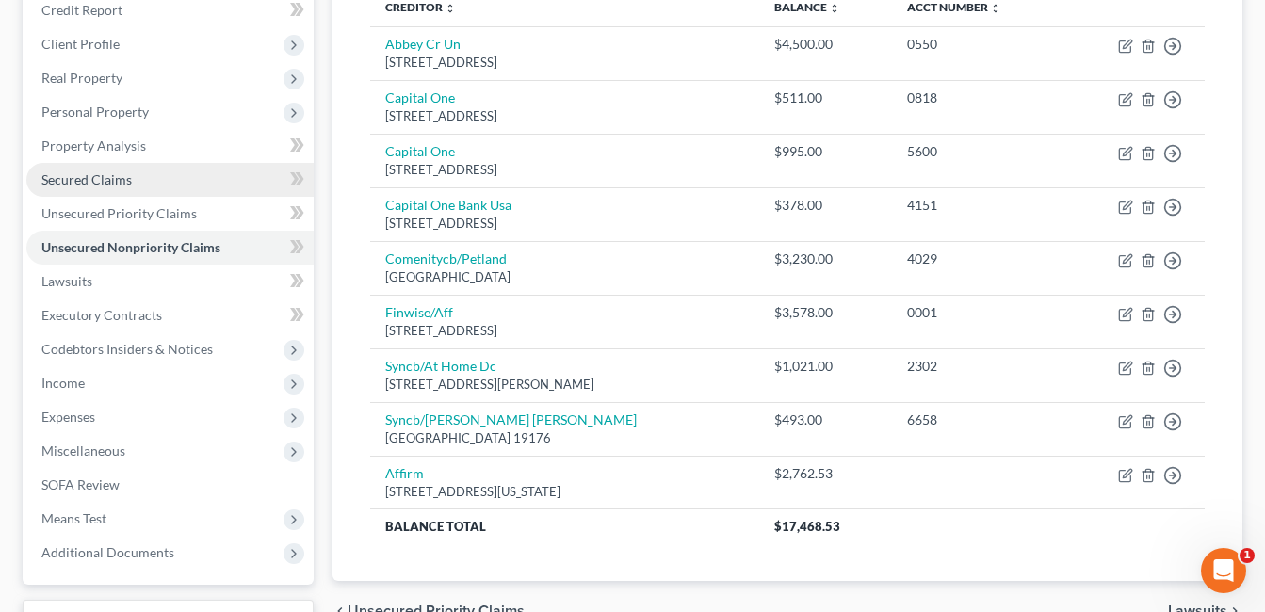
scroll to position [423, 0]
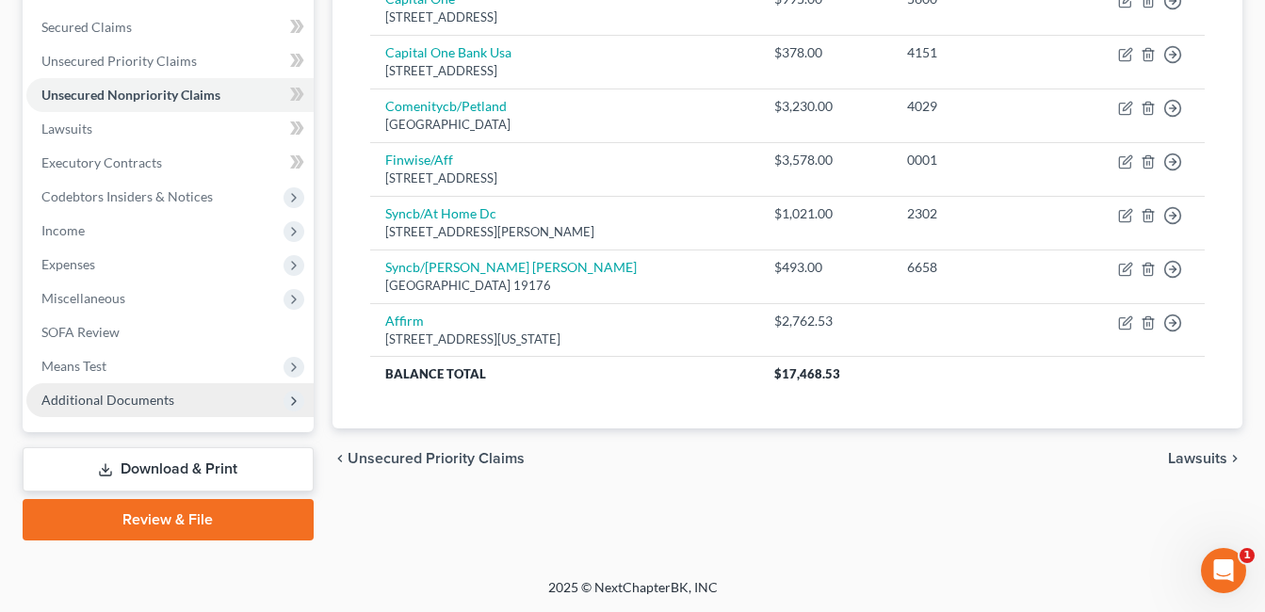
click at [127, 396] on span "Additional Documents" at bounding box center [107, 400] width 133 height 16
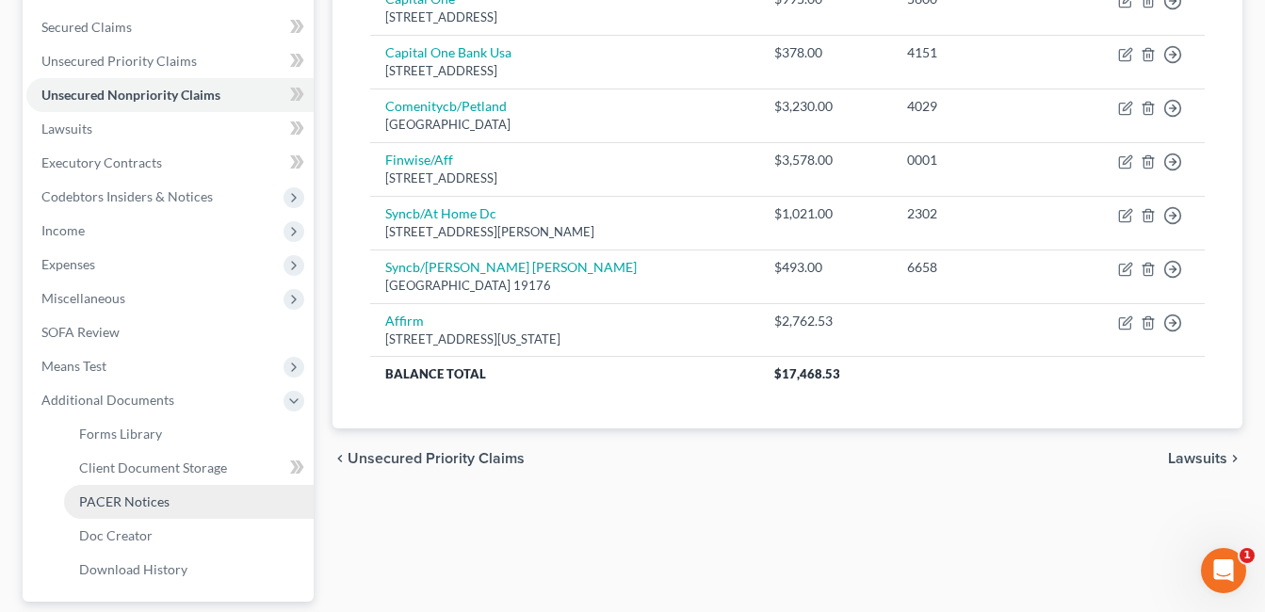
click at [168, 498] on link "PACER Notices" at bounding box center [189, 502] width 250 height 34
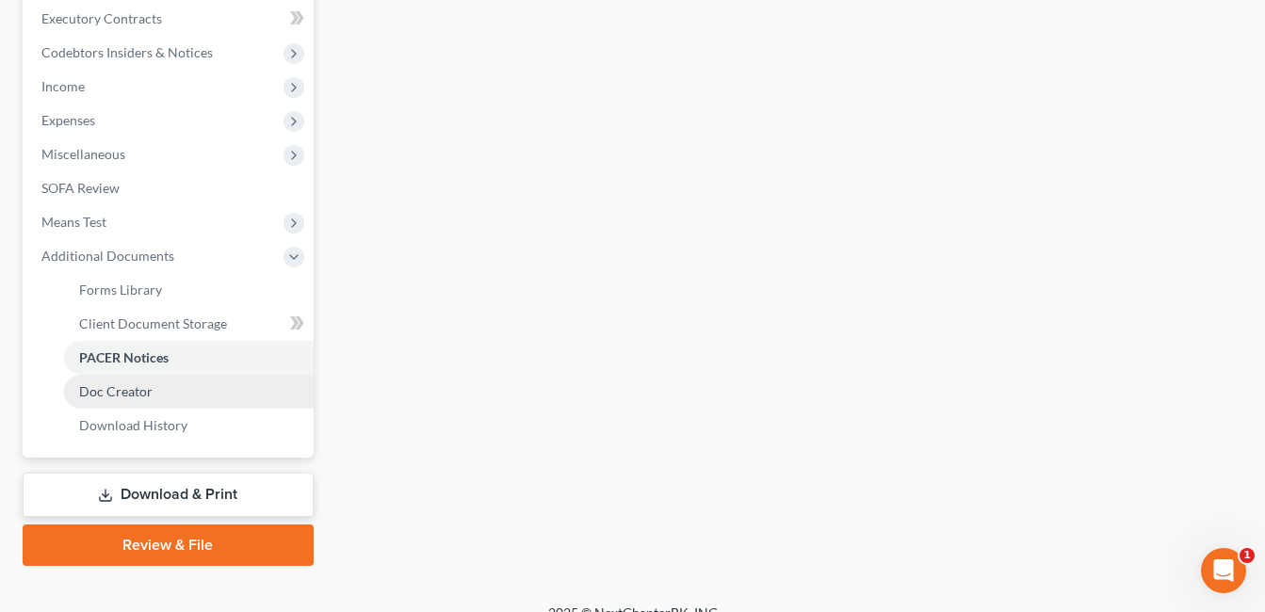
scroll to position [593, 0]
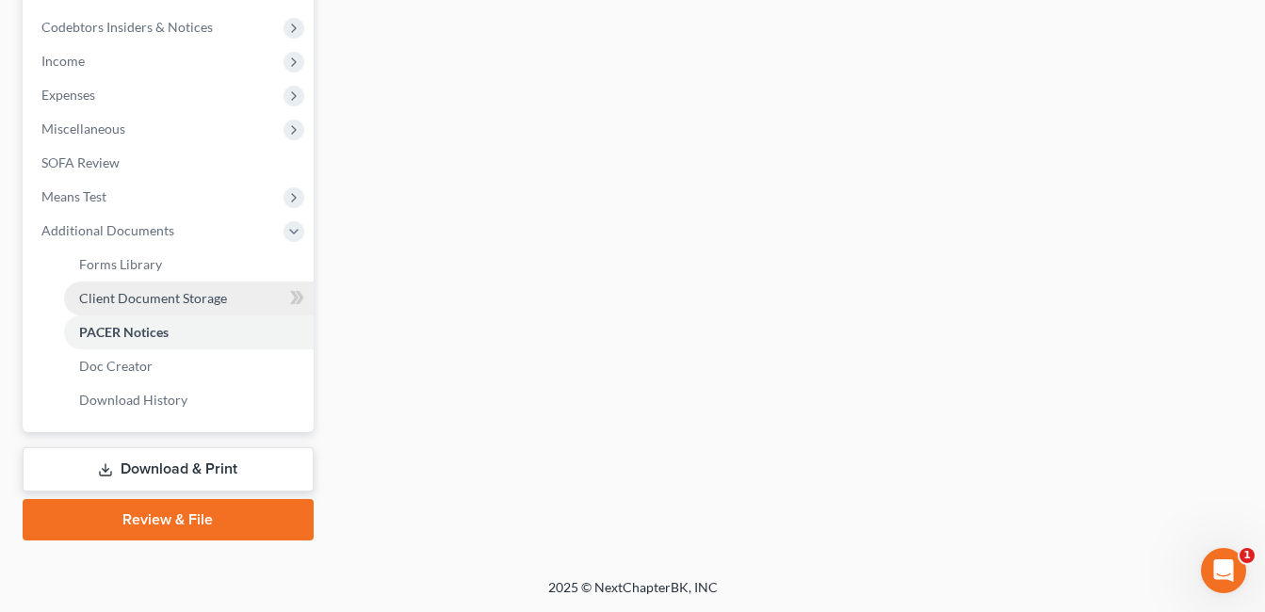
click at [208, 292] on span "Client Document Storage" at bounding box center [153, 298] width 148 height 16
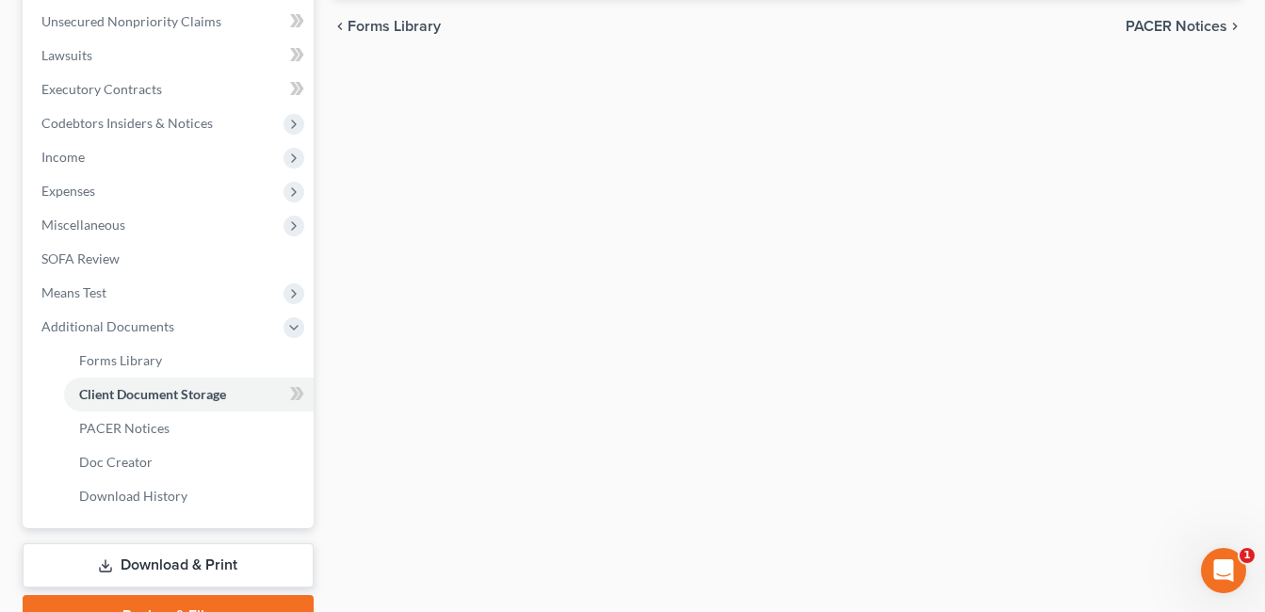
select select "7"
select select "52"
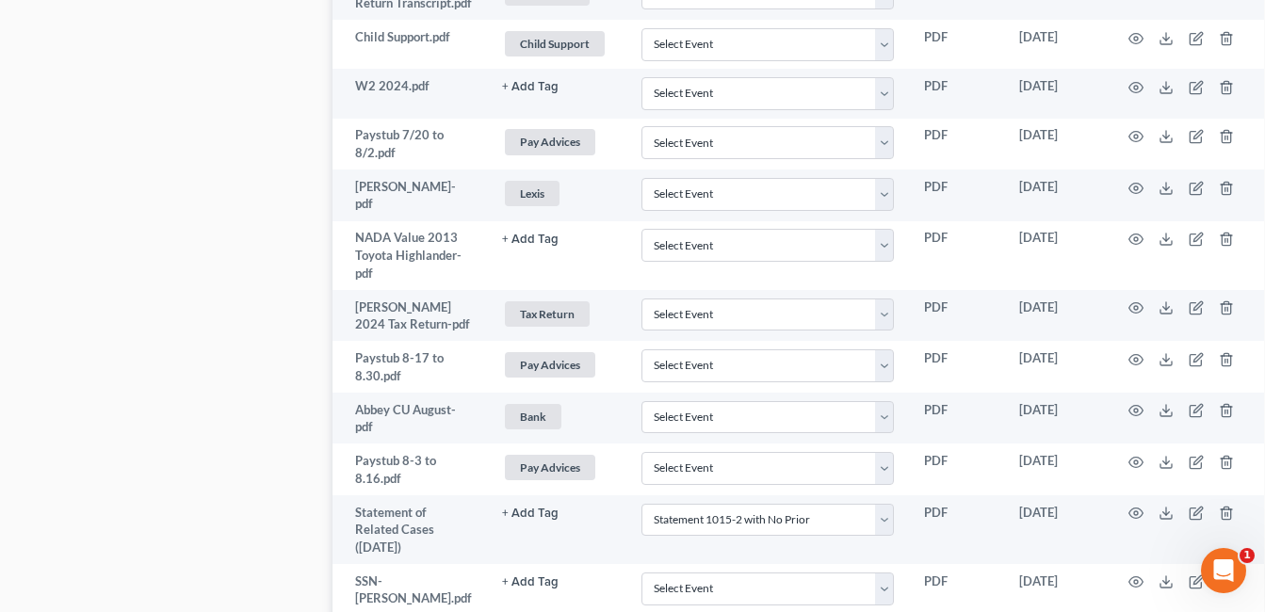
scroll to position [1319, 0]
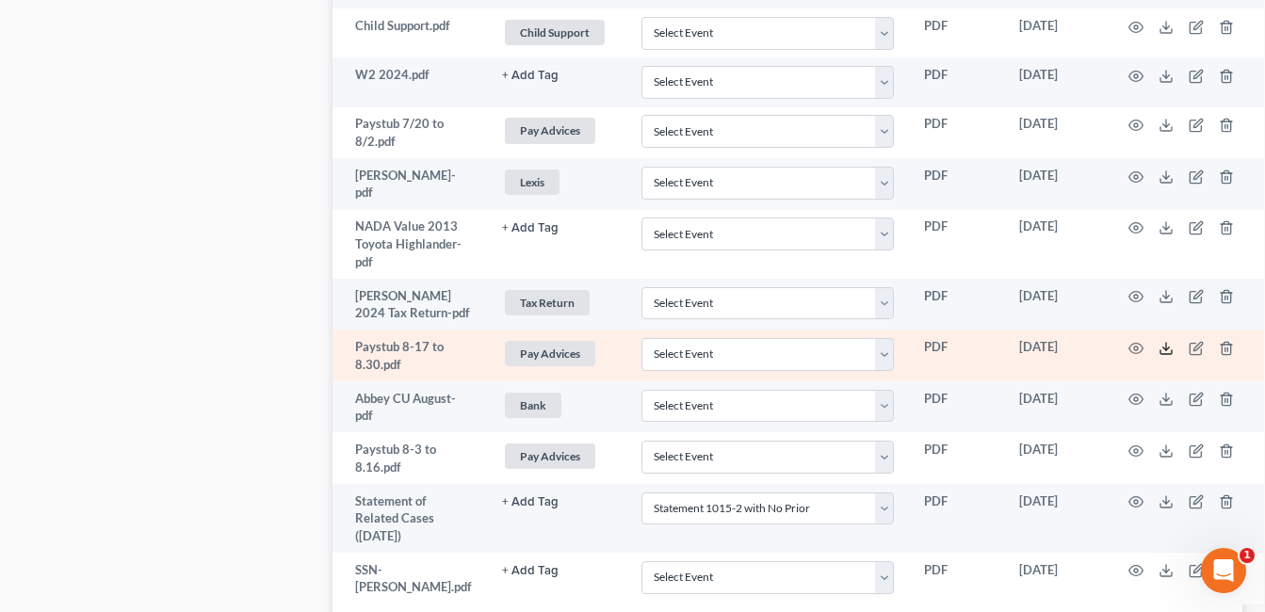
click at [1164, 350] on polyline at bounding box center [1167, 348] width 7 height 3
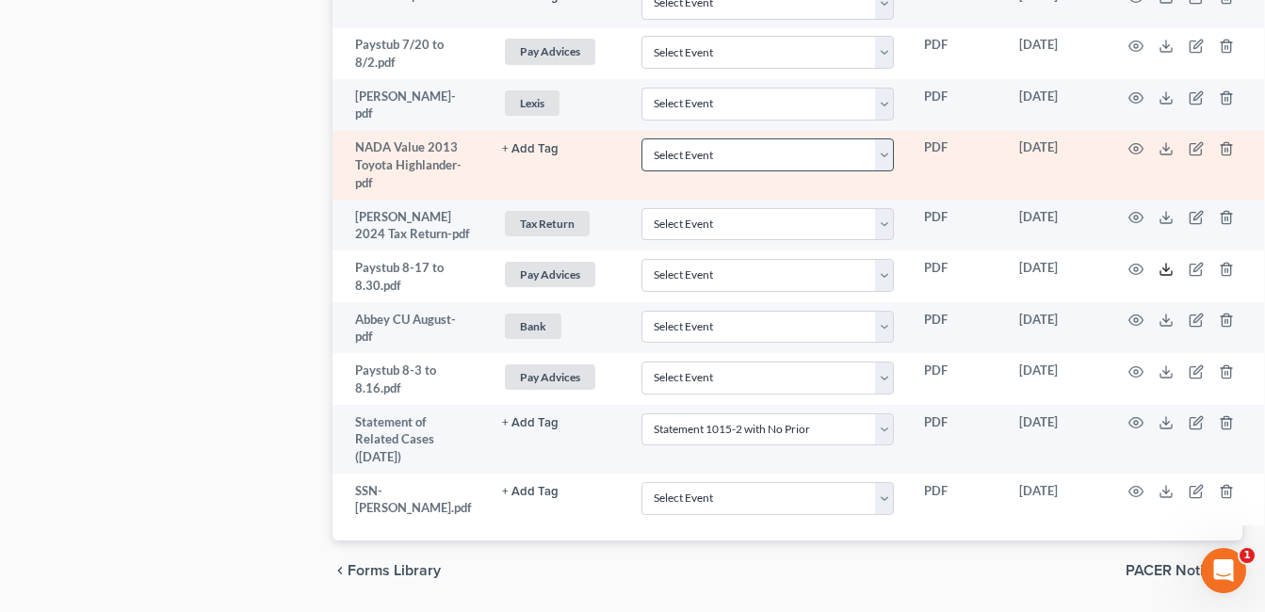
scroll to position [1467, 0]
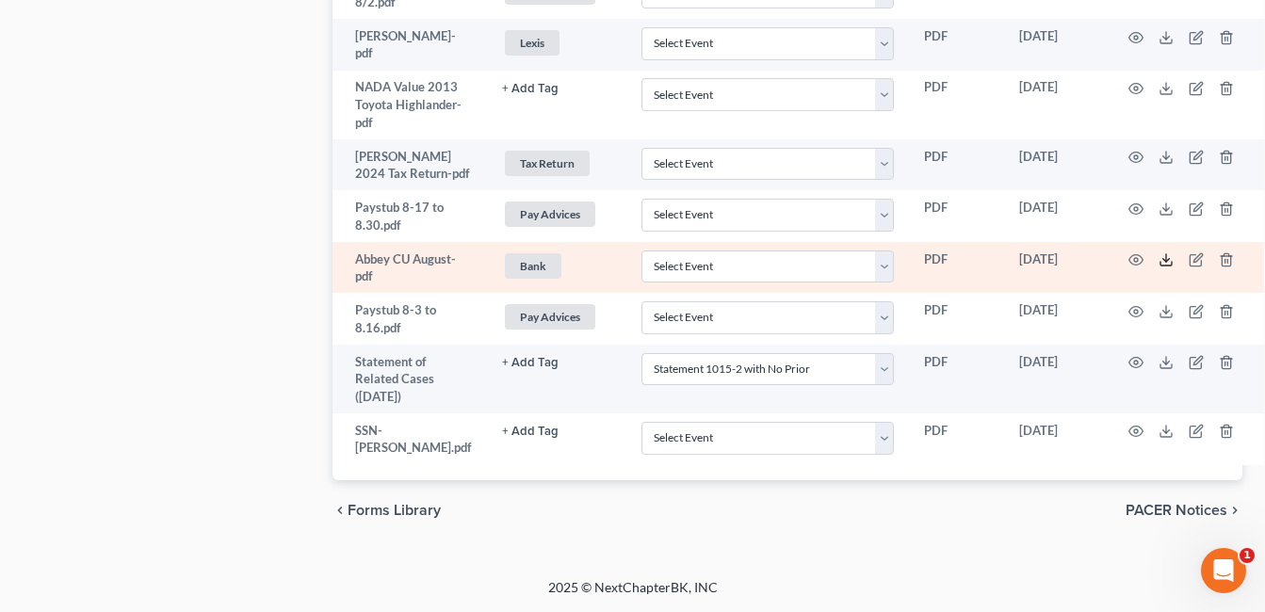
click at [1167, 262] on line at bounding box center [1167, 258] width 0 height 8
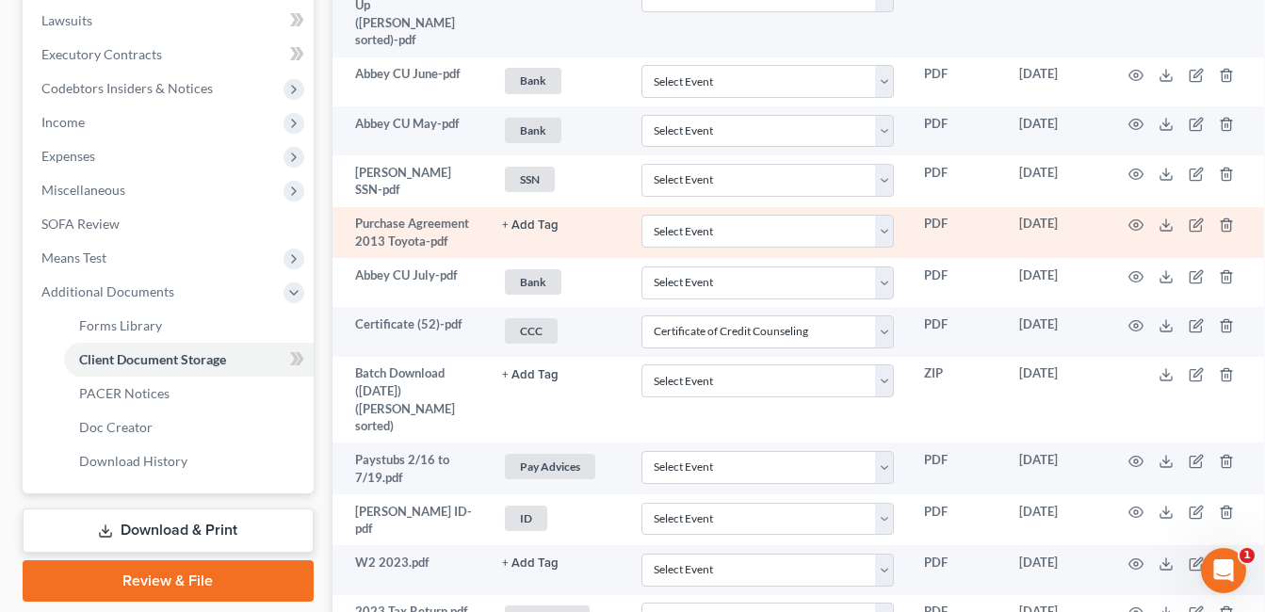
scroll to position [431, 0]
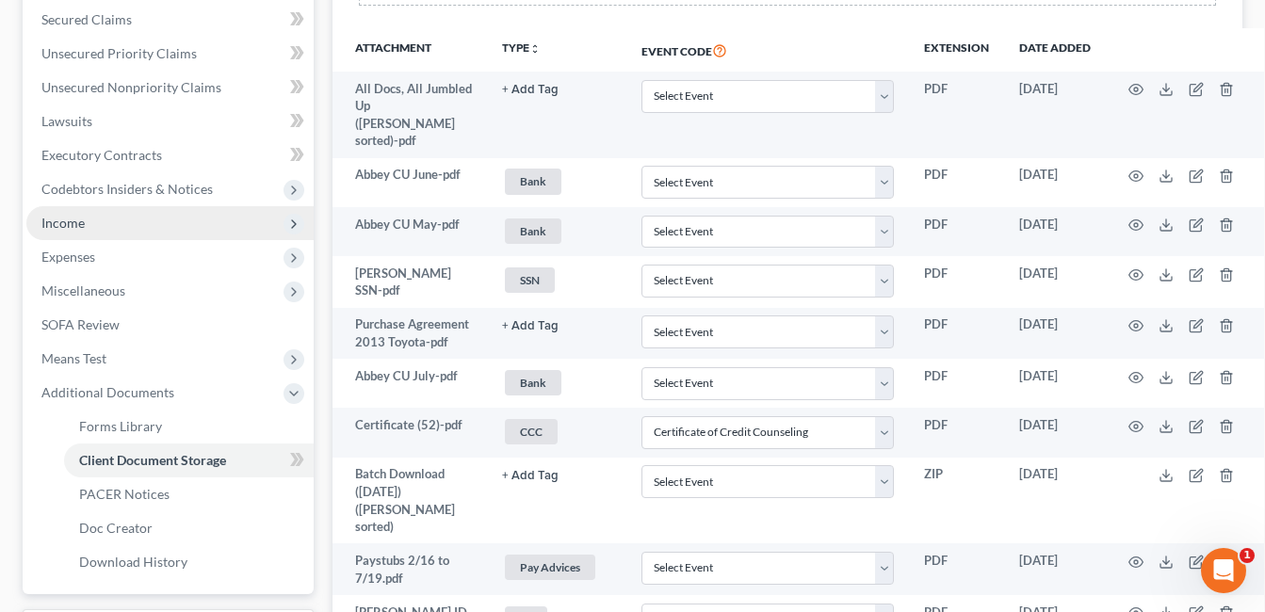
click at [114, 218] on span "Income" at bounding box center [169, 223] width 287 height 34
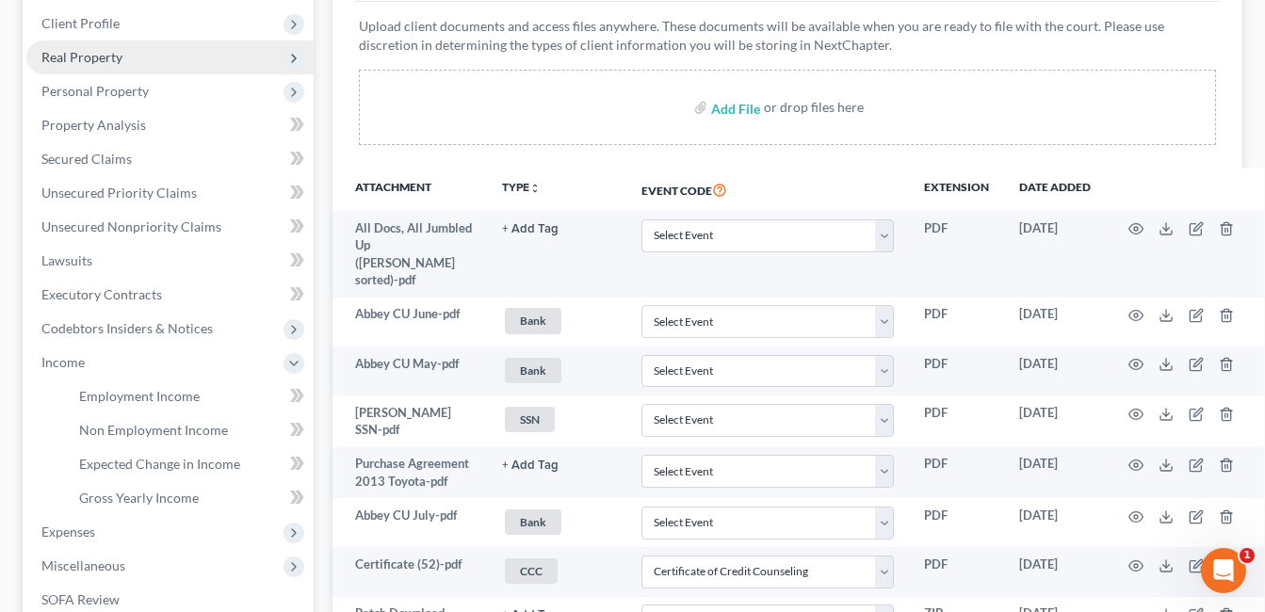
scroll to position [54, 0]
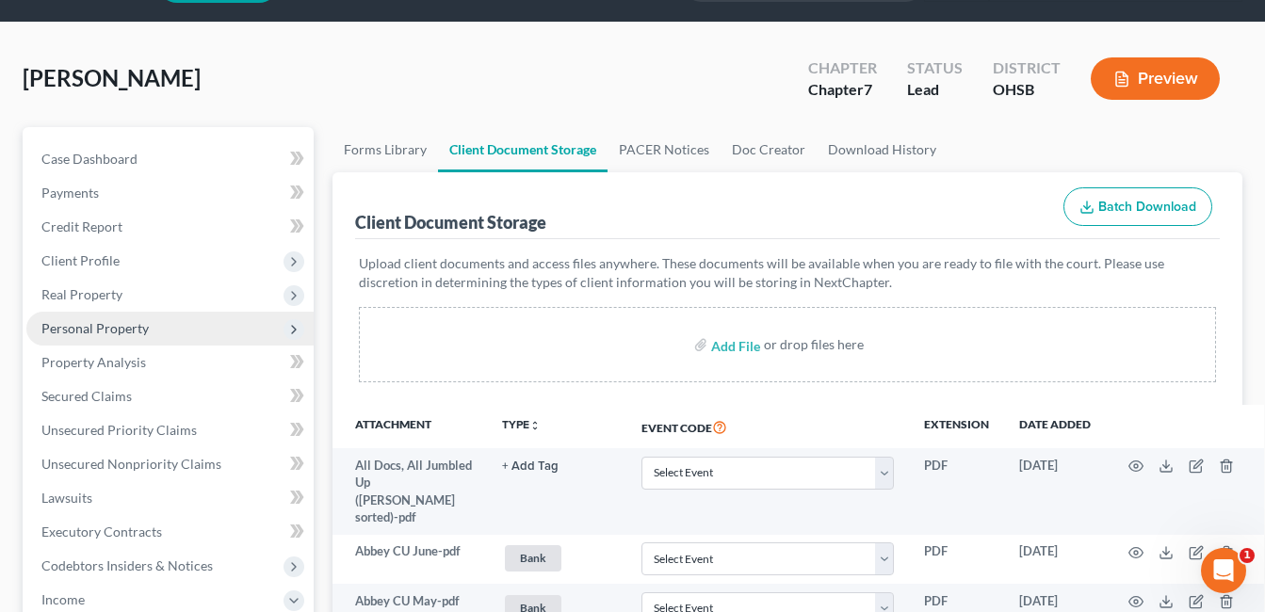
click at [112, 330] on span "Personal Property" at bounding box center [94, 328] width 107 height 16
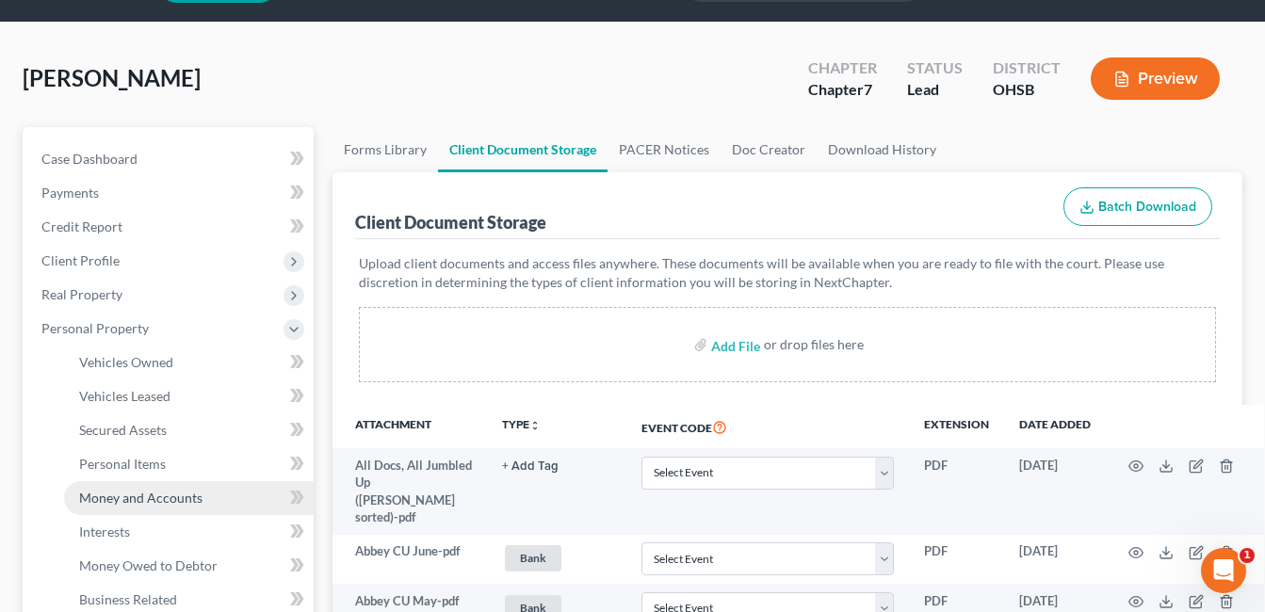
click at [145, 492] on span "Money and Accounts" at bounding box center [140, 498] width 123 height 16
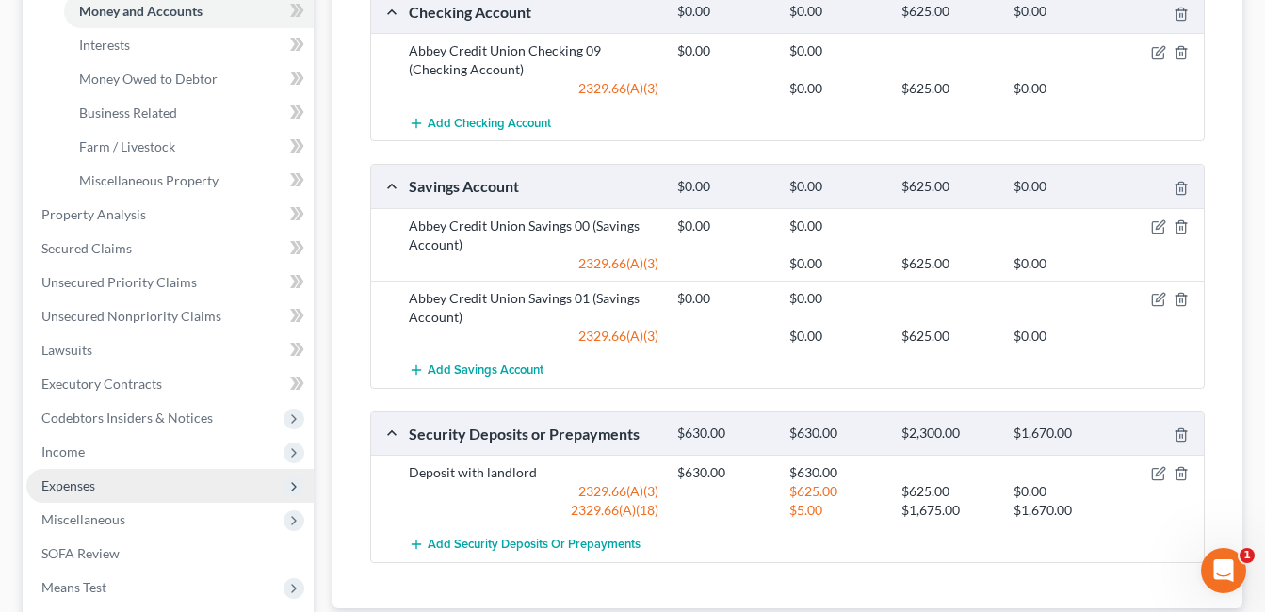
scroll to position [574, 0]
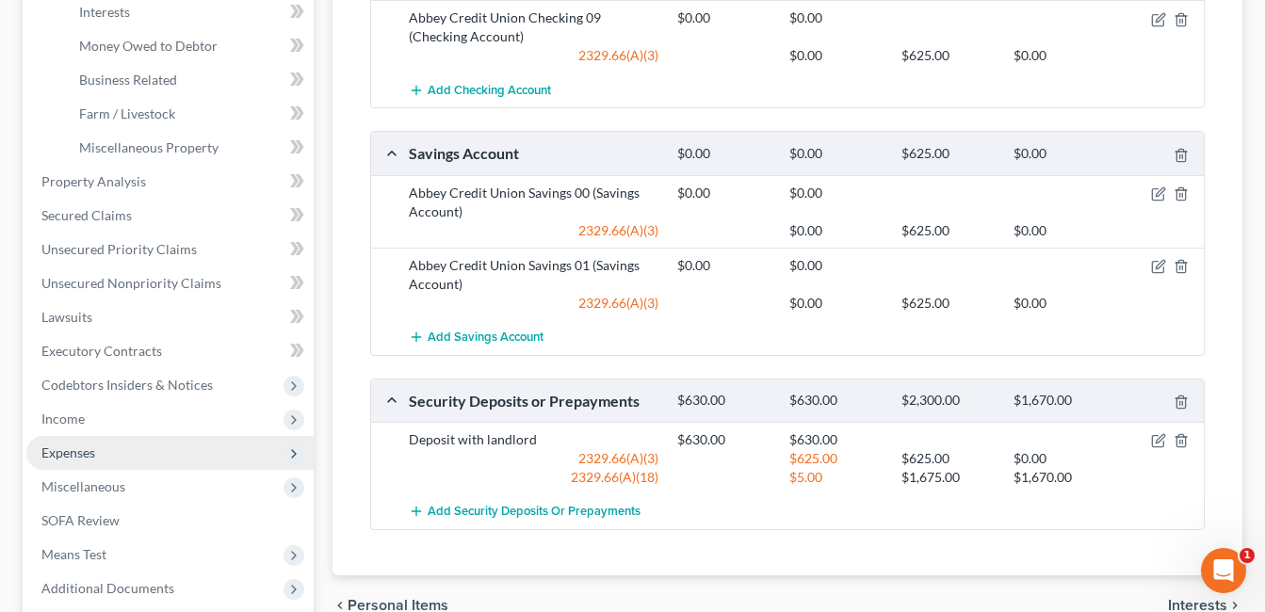
click at [110, 447] on span "Expenses" at bounding box center [169, 453] width 287 height 34
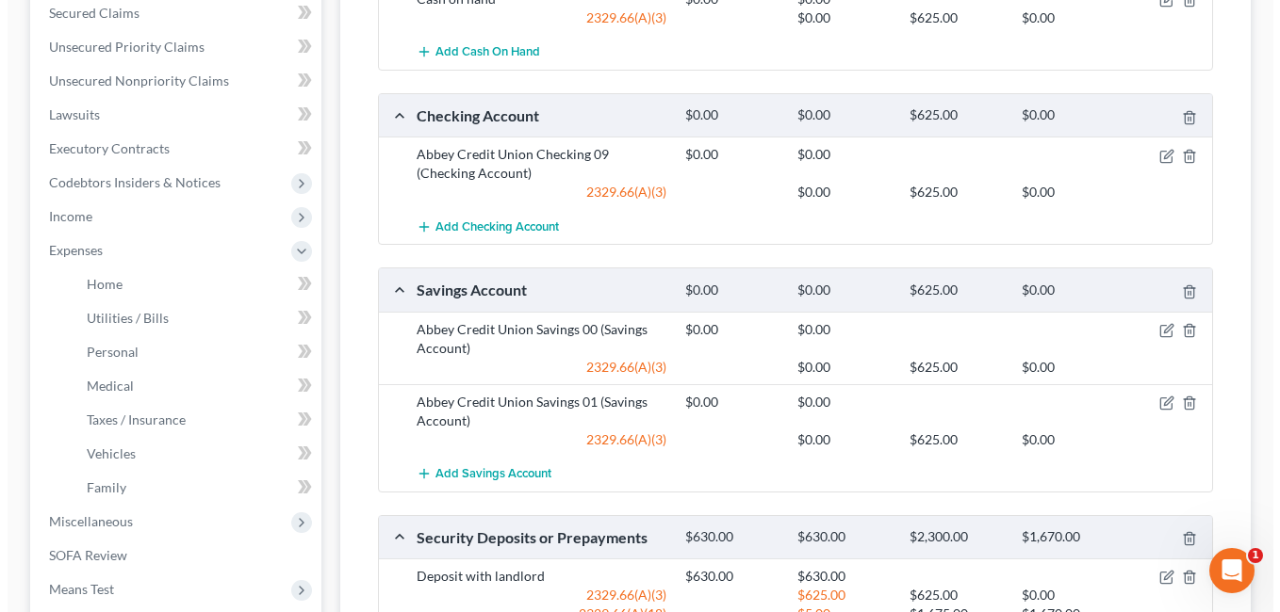
scroll to position [480, 0]
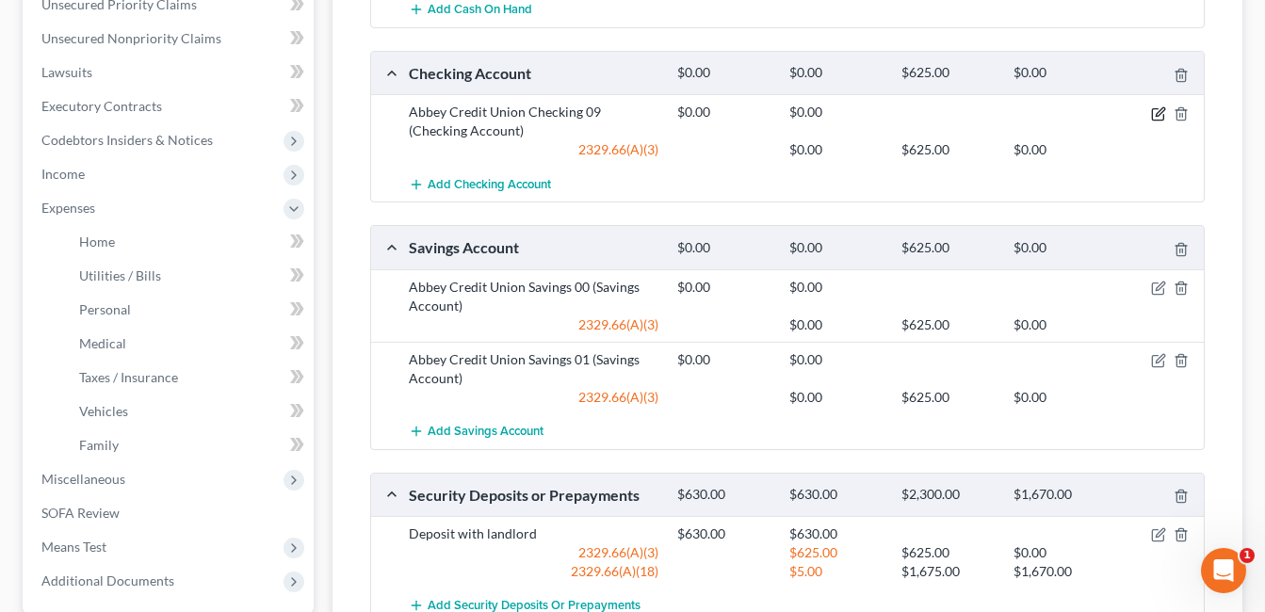
click at [1163, 112] on icon "button" at bounding box center [1160, 111] width 8 height 8
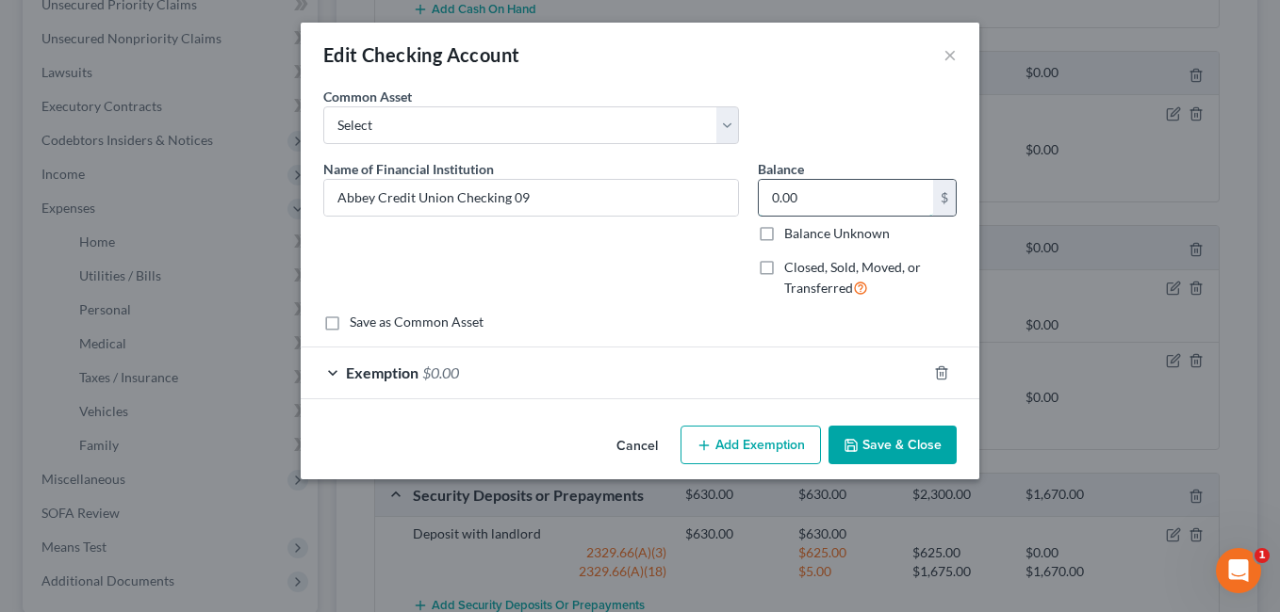
click at [816, 197] on input "0.00" at bounding box center [846, 198] width 174 height 36
type input "94.61"
click at [775, 347] on div "Exemption $0.00" at bounding box center [640, 373] width 678 height 52
click at [774, 362] on div "Exemption $0.00" at bounding box center [614, 373] width 626 height 50
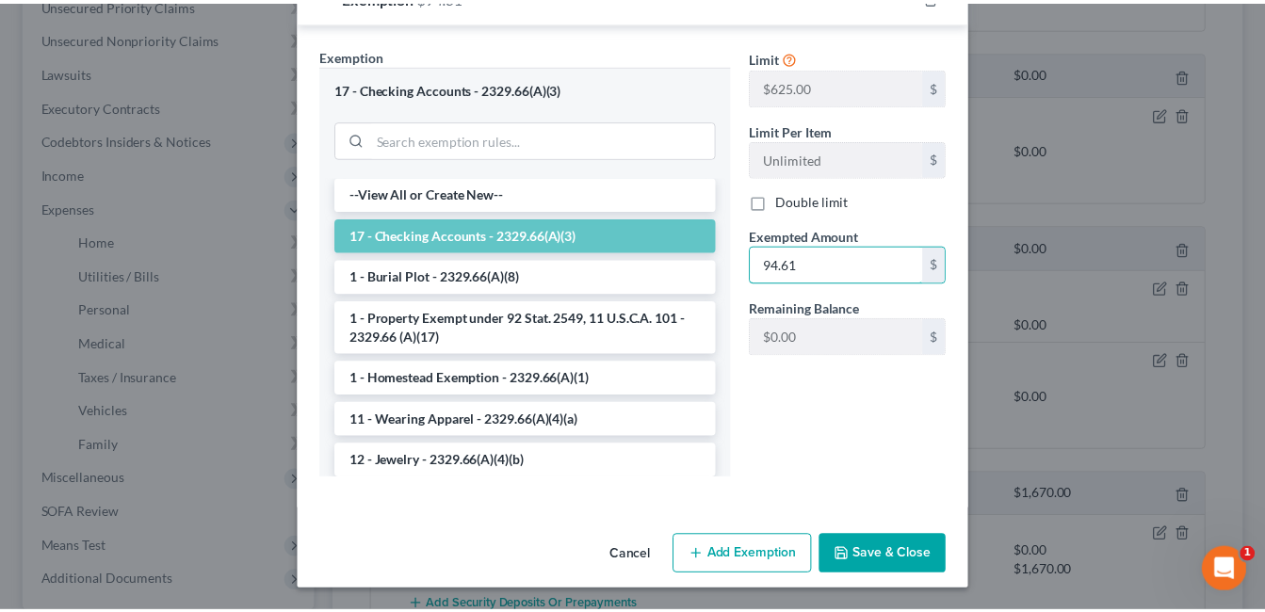
scroll to position [378, 0]
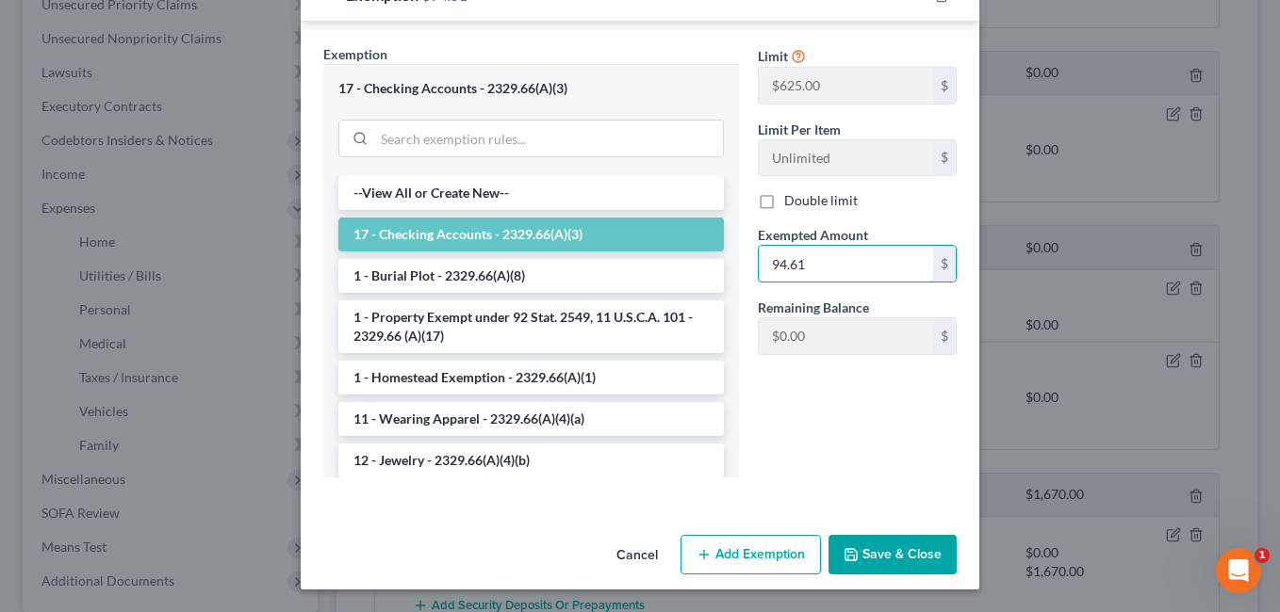
type input "94.61"
click at [902, 554] on button "Save & Close" at bounding box center [892, 555] width 128 height 40
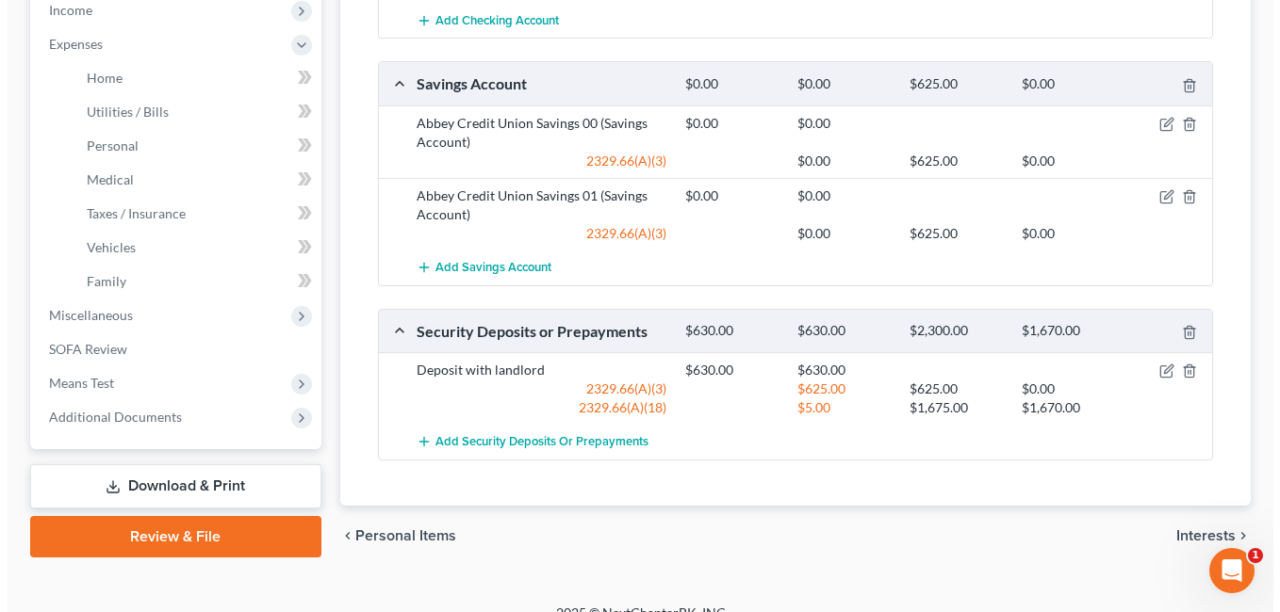
scroll to position [669, 0]
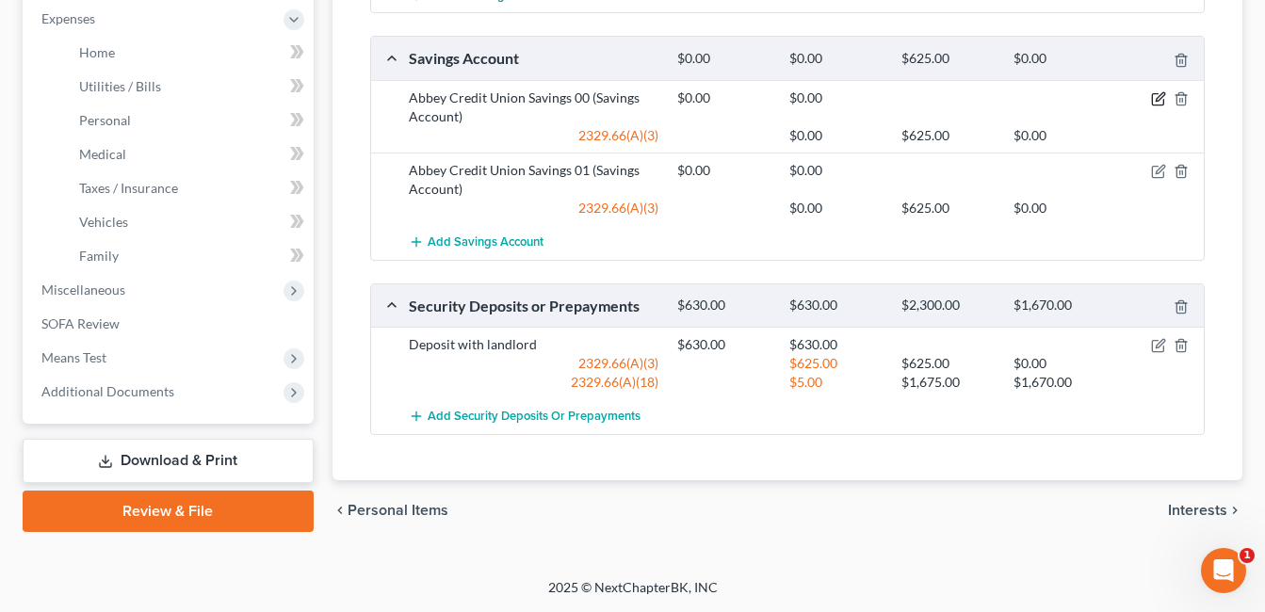
click at [1153, 96] on icon "button" at bounding box center [1158, 98] width 15 height 15
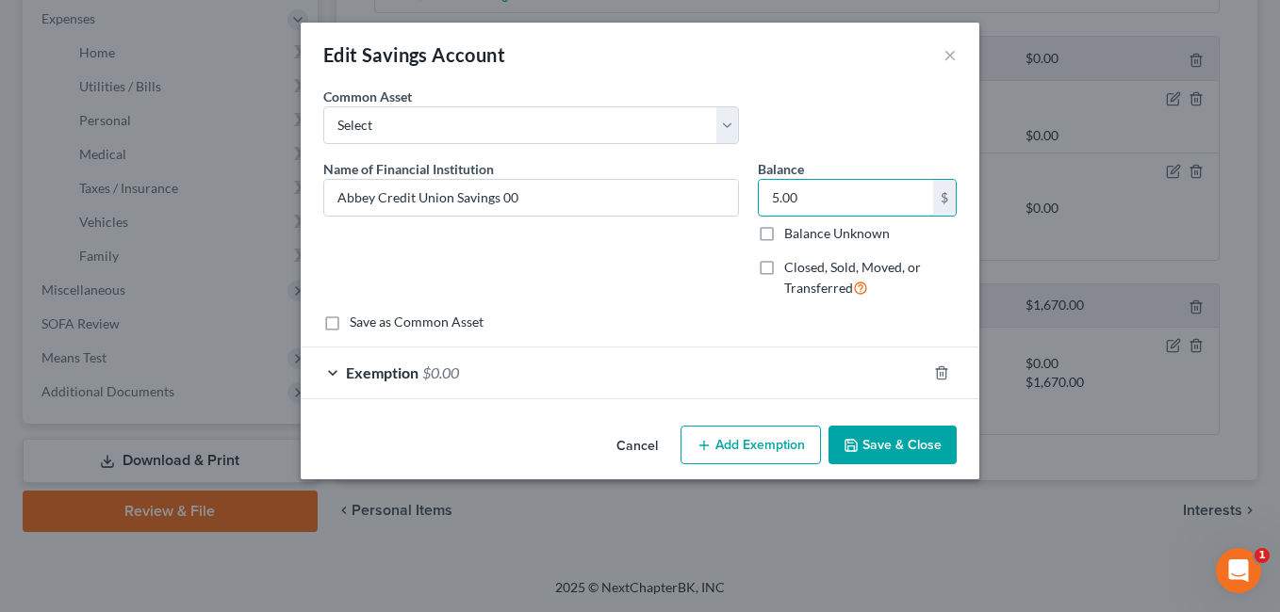
type input "5.00"
click at [663, 356] on div "Exemption $0.00" at bounding box center [614, 373] width 626 height 50
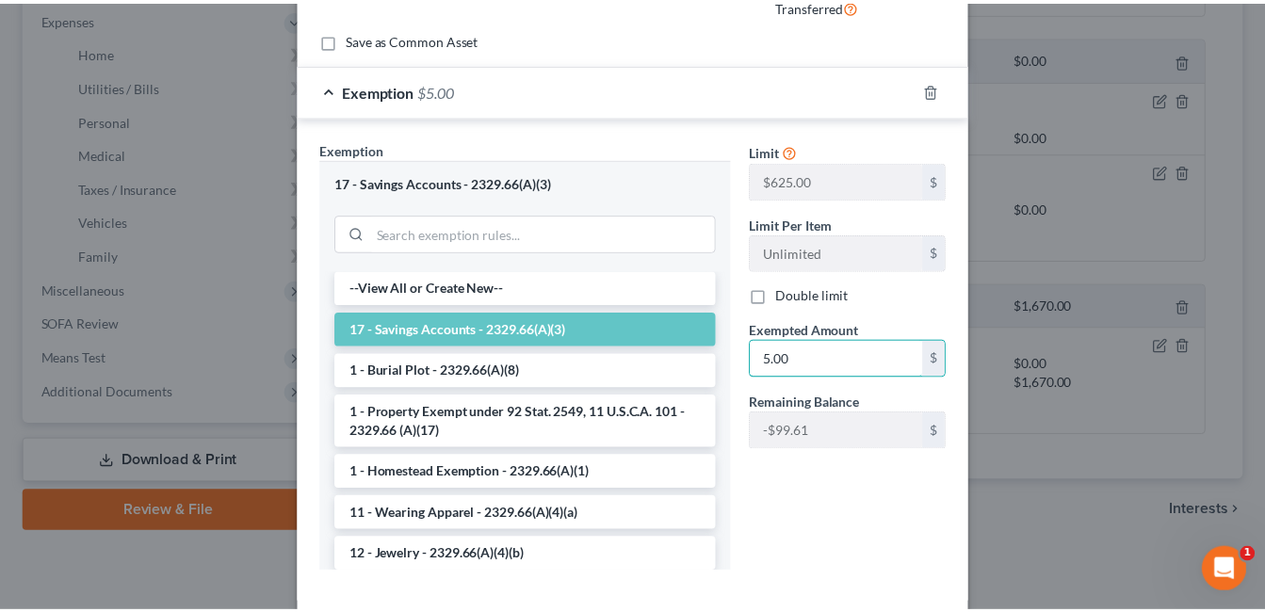
scroll to position [378, 0]
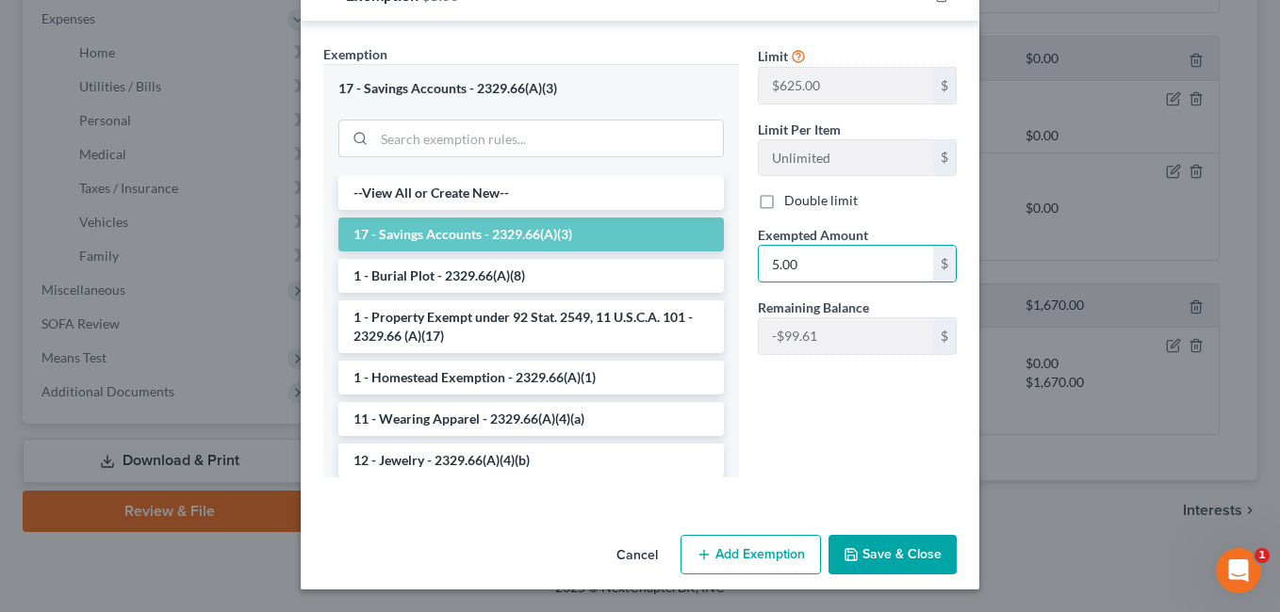
type input "5.00"
drag, startPoint x: 909, startPoint y: 562, endPoint x: 885, endPoint y: 449, distance: 114.8
click at [908, 562] on button "Save & Close" at bounding box center [892, 555] width 128 height 40
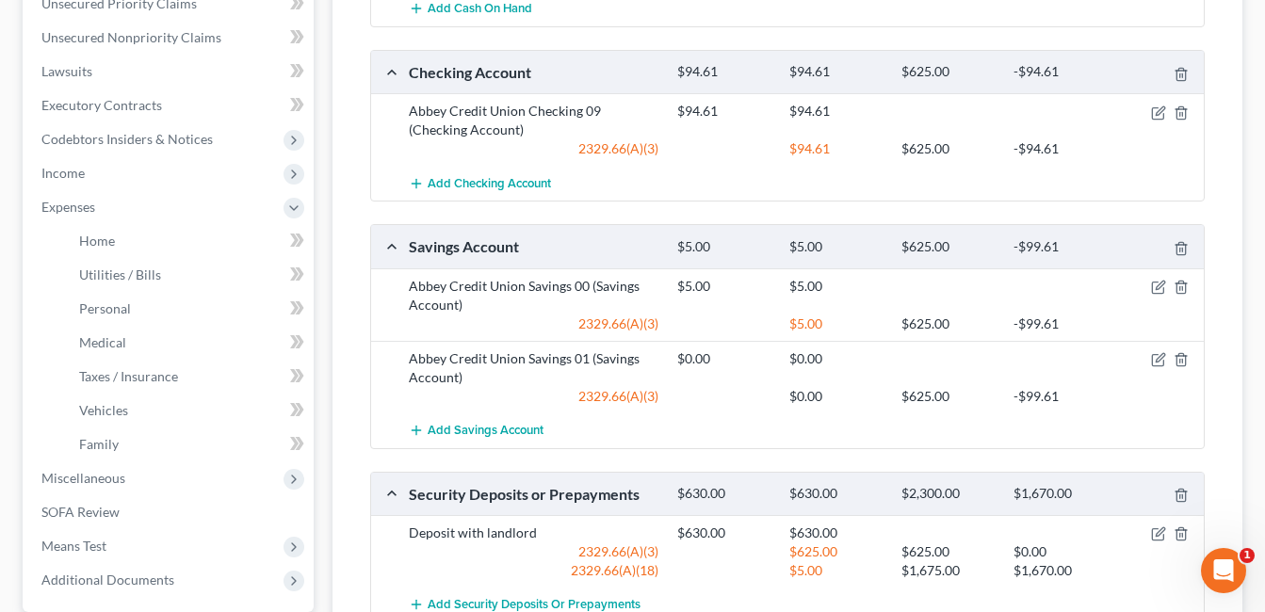
scroll to position [669, 0]
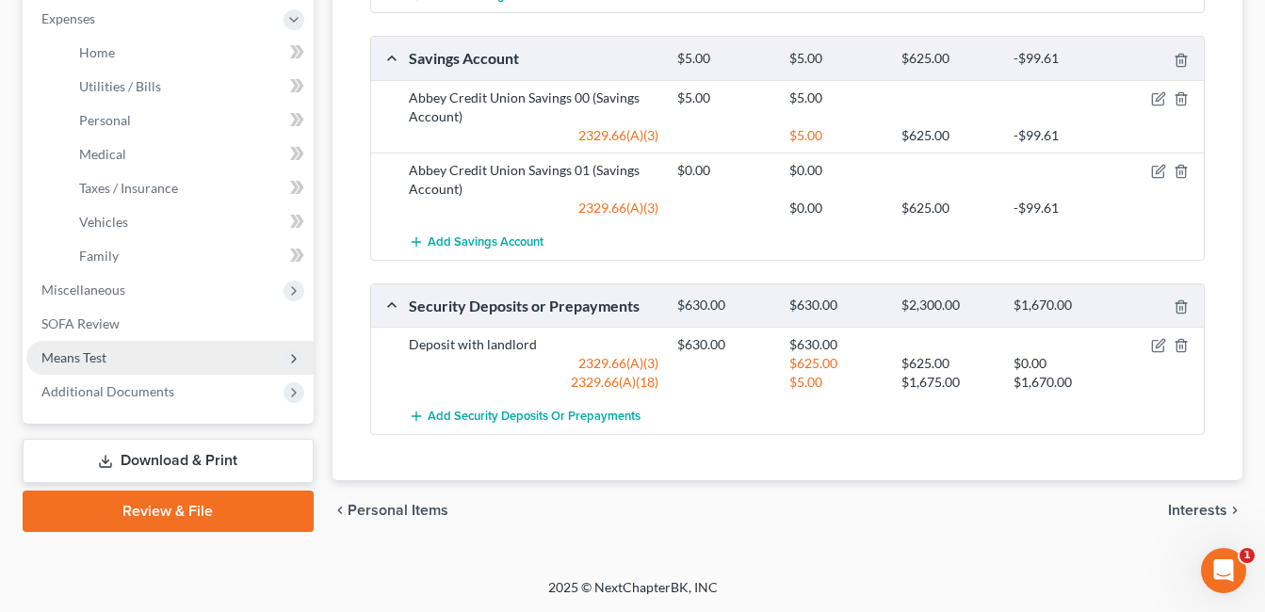
click at [111, 354] on span "Means Test" at bounding box center [169, 358] width 287 height 34
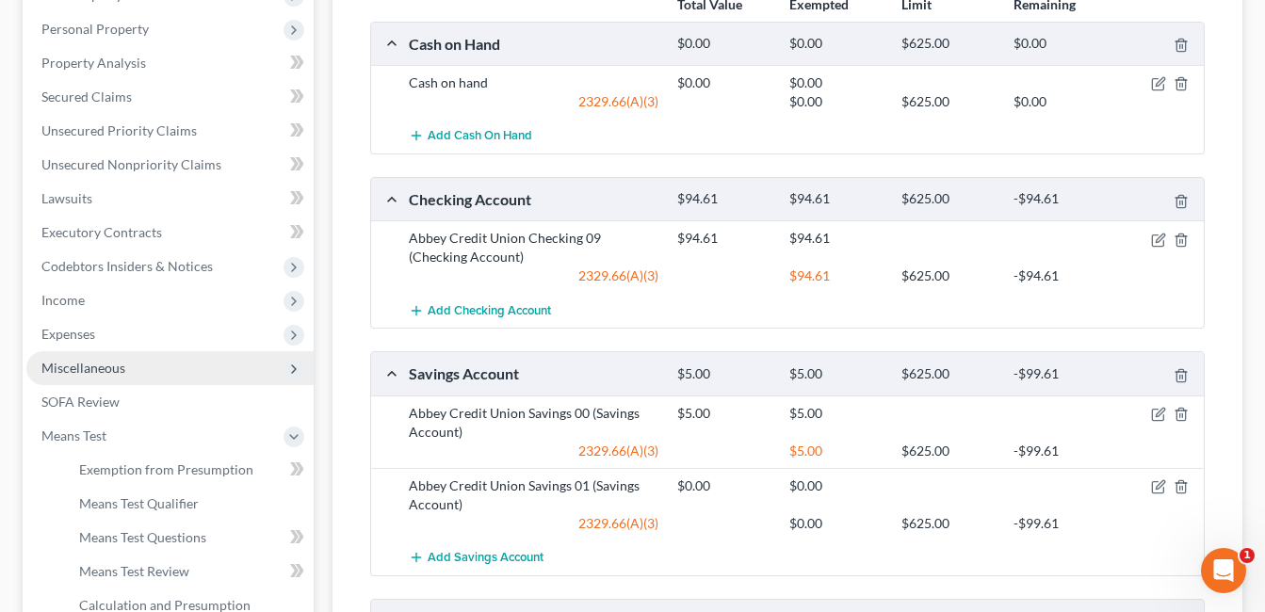
scroll to position [386, 0]
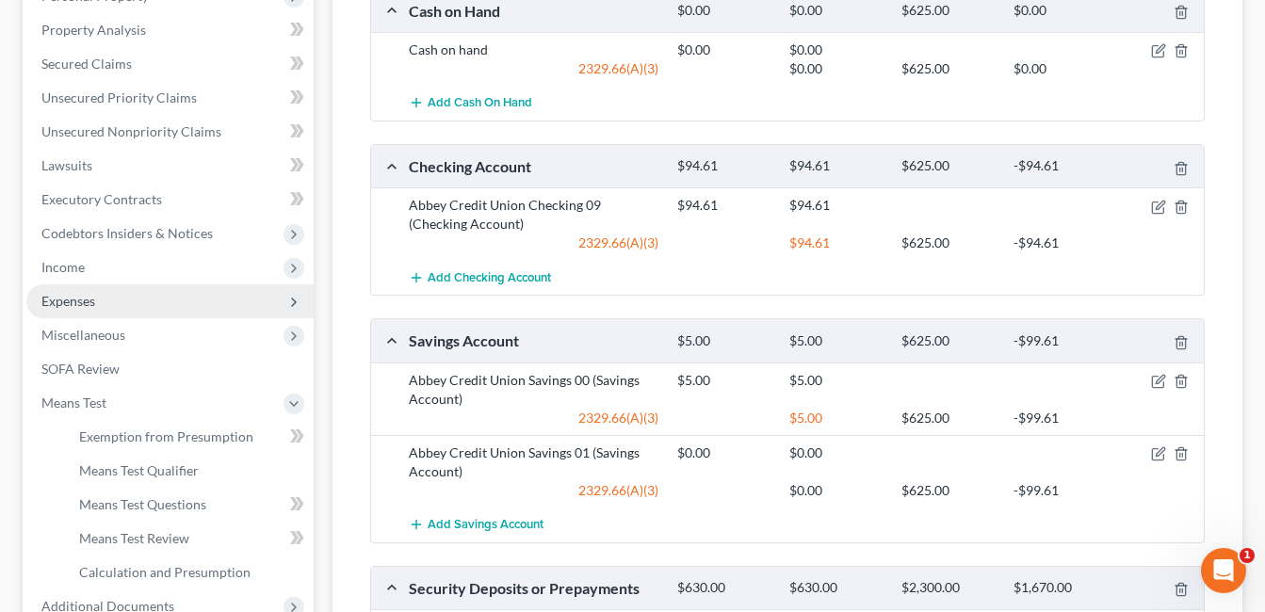
click at [135, 309] on span "Expenses" at bounding box center [169, 302] width 287 height 34
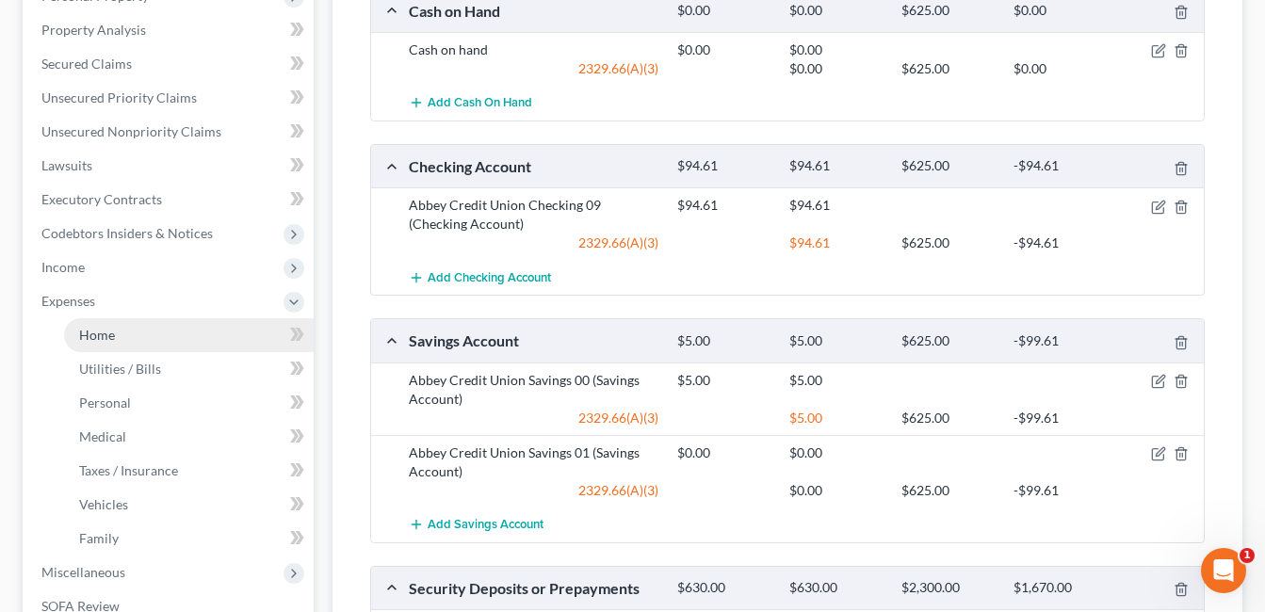
click at [136, 338] on link "Home" at bounding box center [189, 335] width 250 height 34
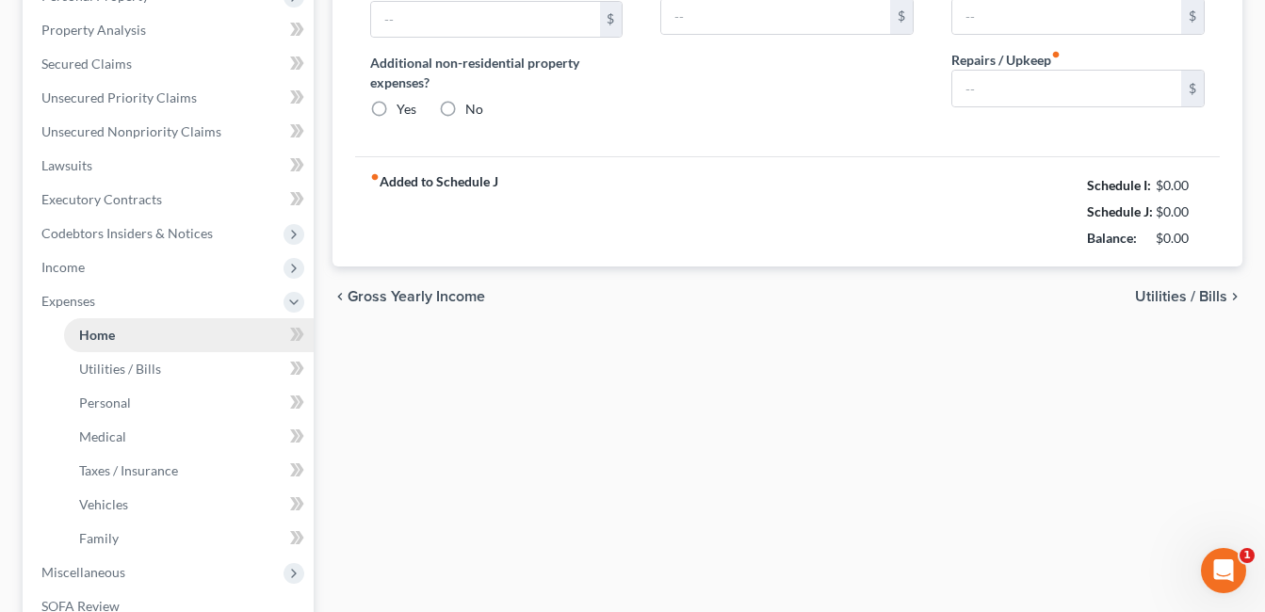
scroll to position [316, 0]
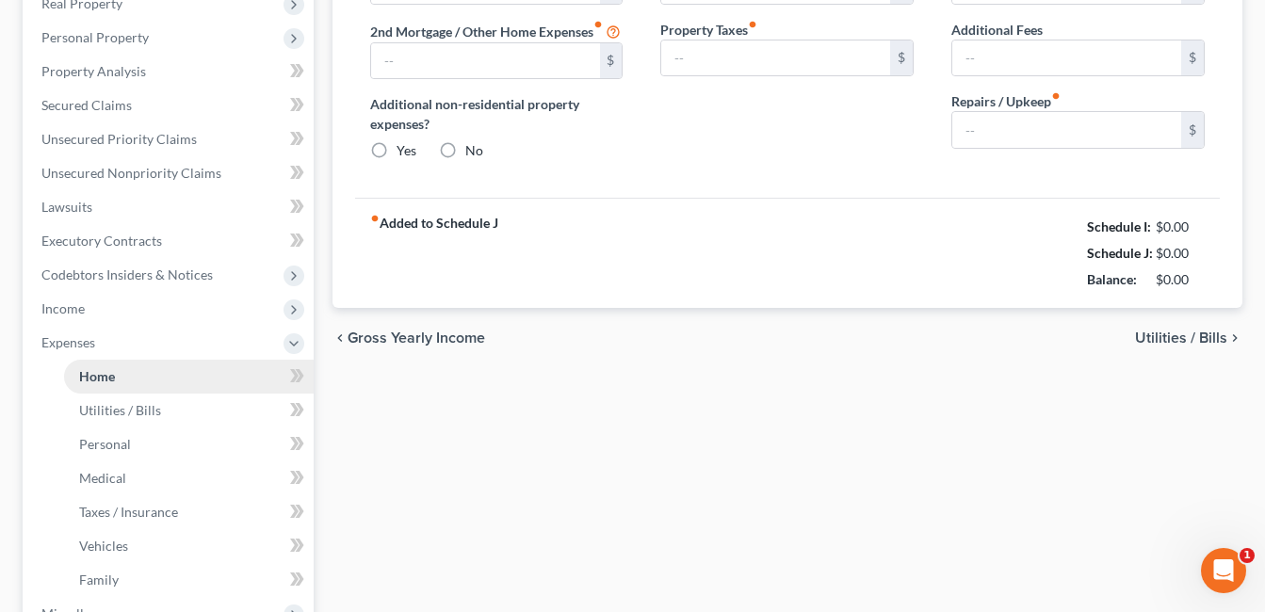
type input "630.00"
radio input "true"
type input "5.00"
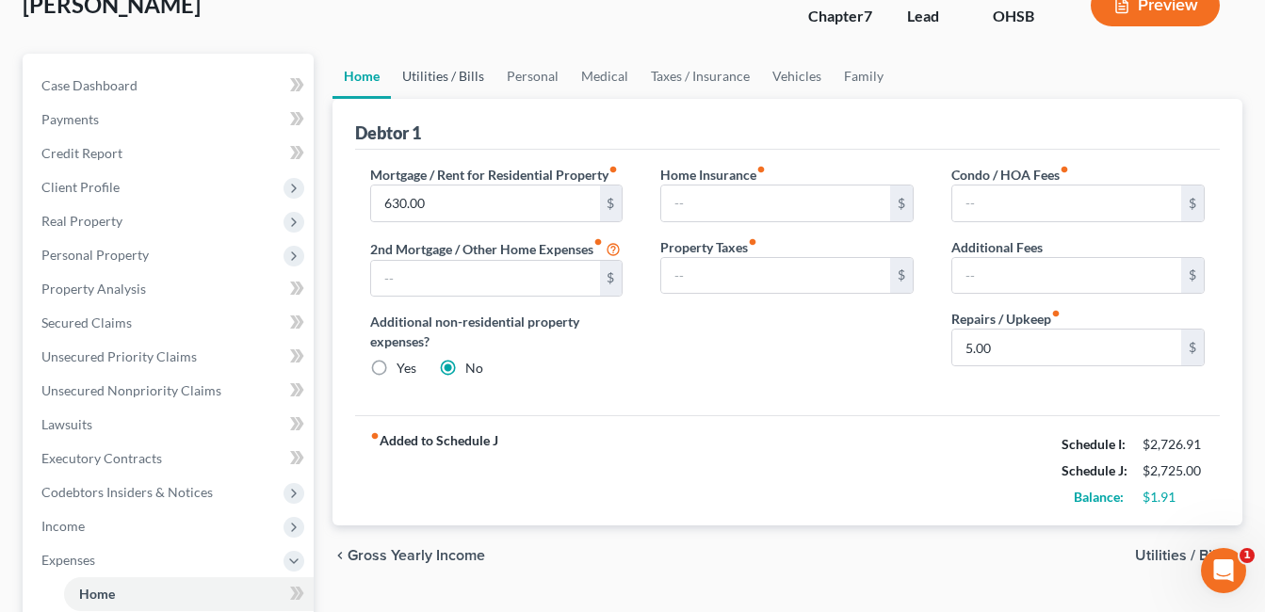
scroll to position [94, 0]
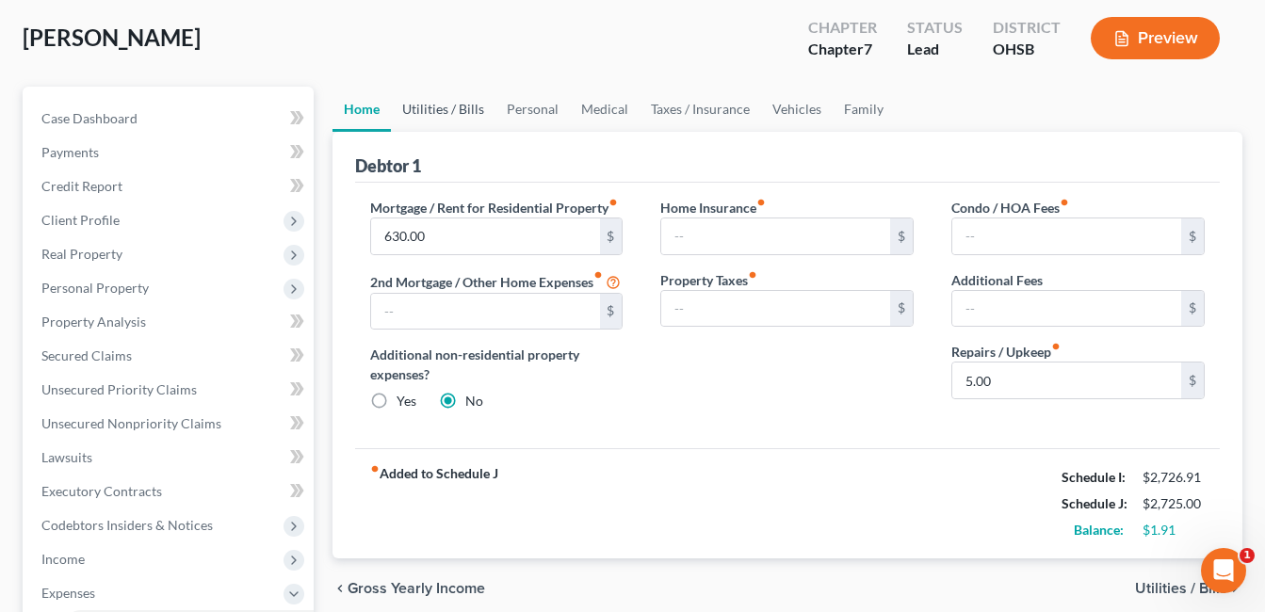
click at [462, 108] on link "Utilities / Bills" at bounding box center [443, 109] width 105 height 45
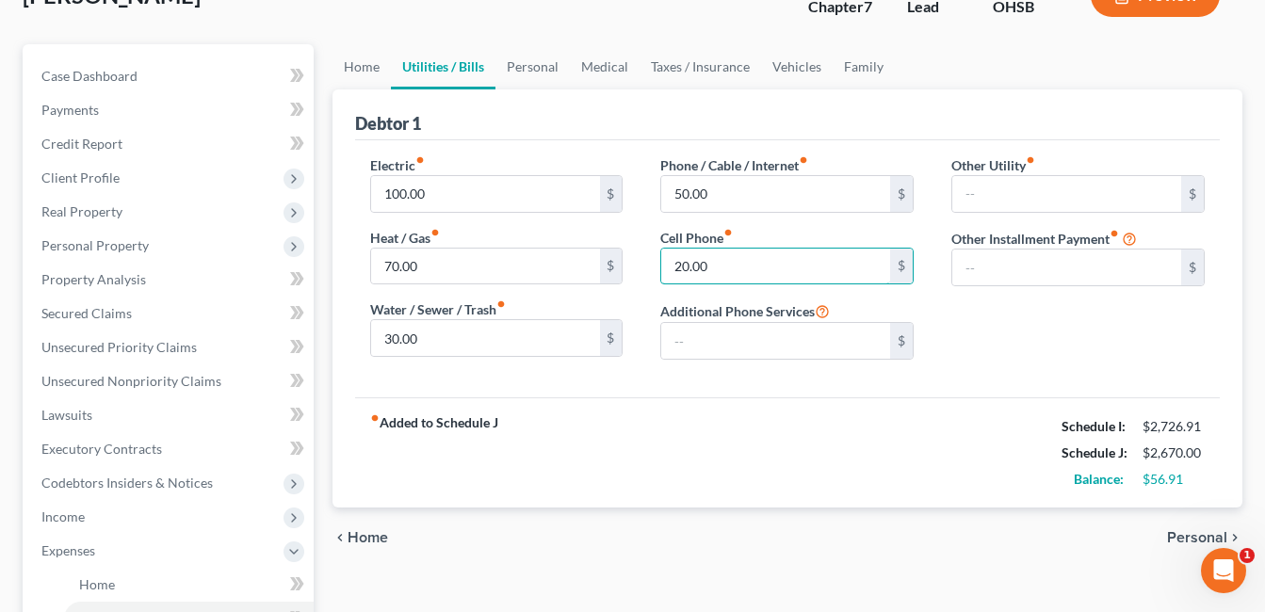
scroll to position [94, 0]
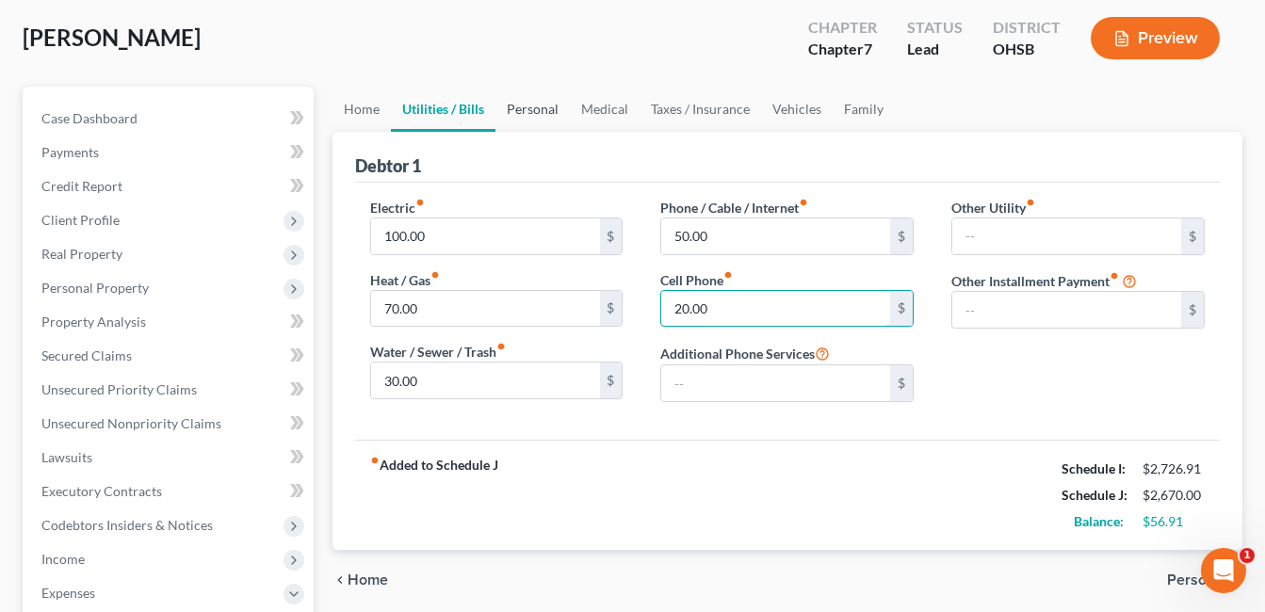
type input "20.00"
click at [527, 112] on link "Personal" at bounding box center [533, 109] width 74 height 45
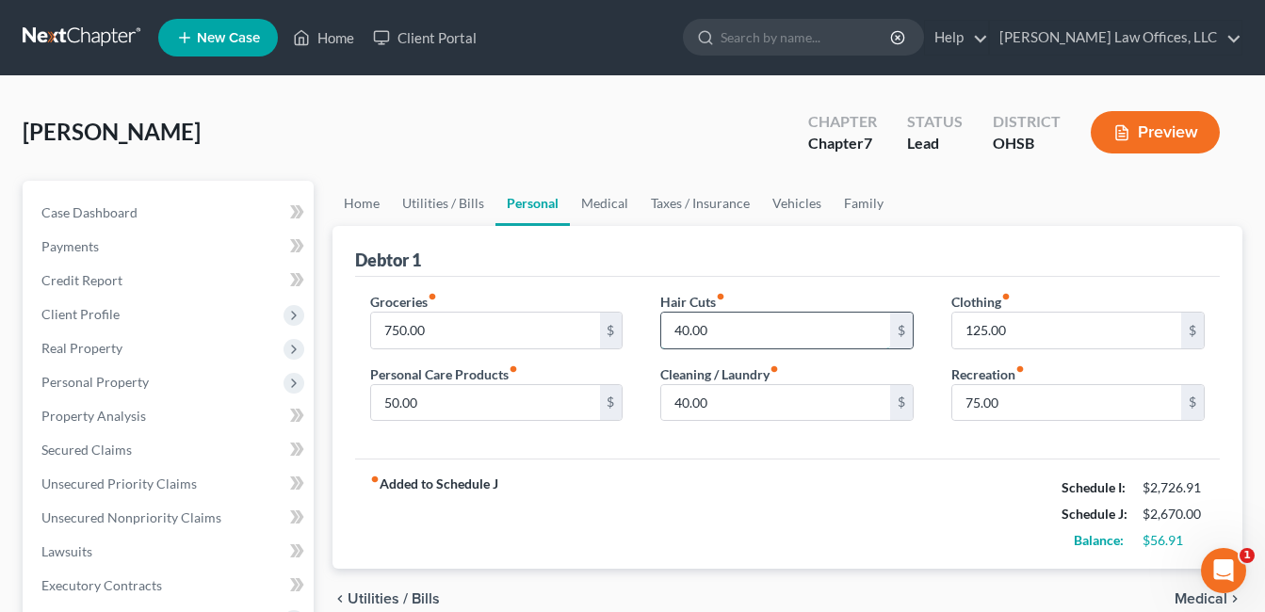
click at [718, 322] on input "40.00" at bounding box center [775, 331] width 229 height 36
type input "50.00"
click at [609, 203] on link "Medical" at bounding box center [605, 203] width 70 height 45
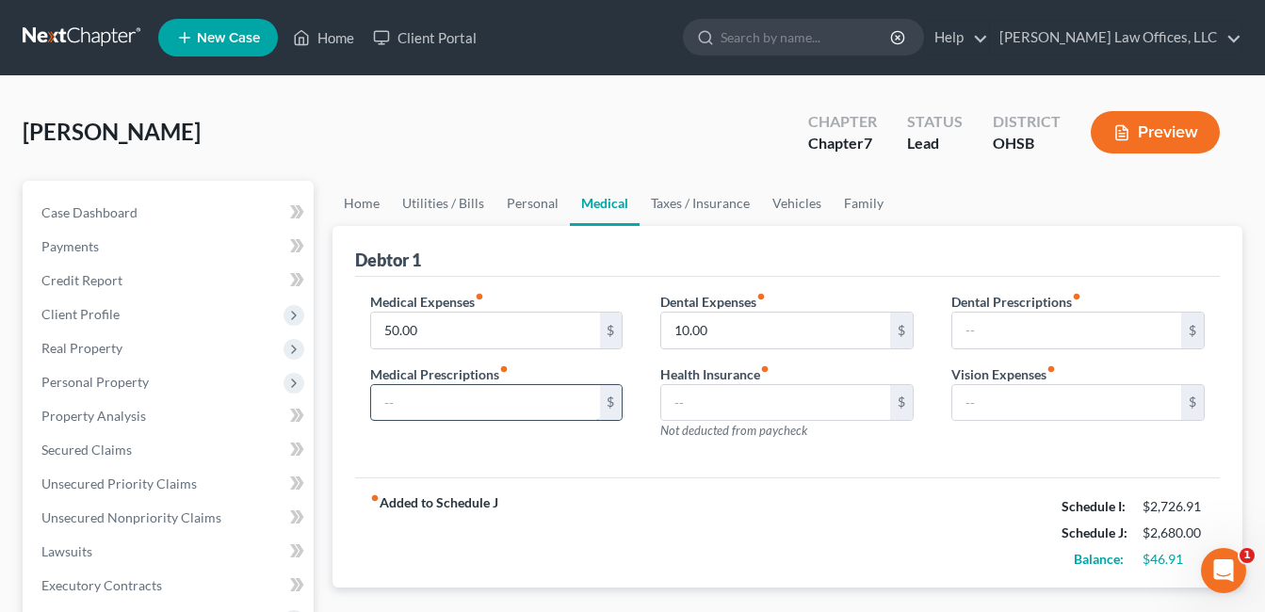
click at [485, 397] on input "text" at bounding box center [485, 403] width 229 height 36
type input "25.00"
click at [1044, 410] on input "text" at bounding box center [1067, 403] width 229 height 36
type input "5.00"
click at [517, 200] on link "Personal" at bounding box center [533, 203] width 74 height 45
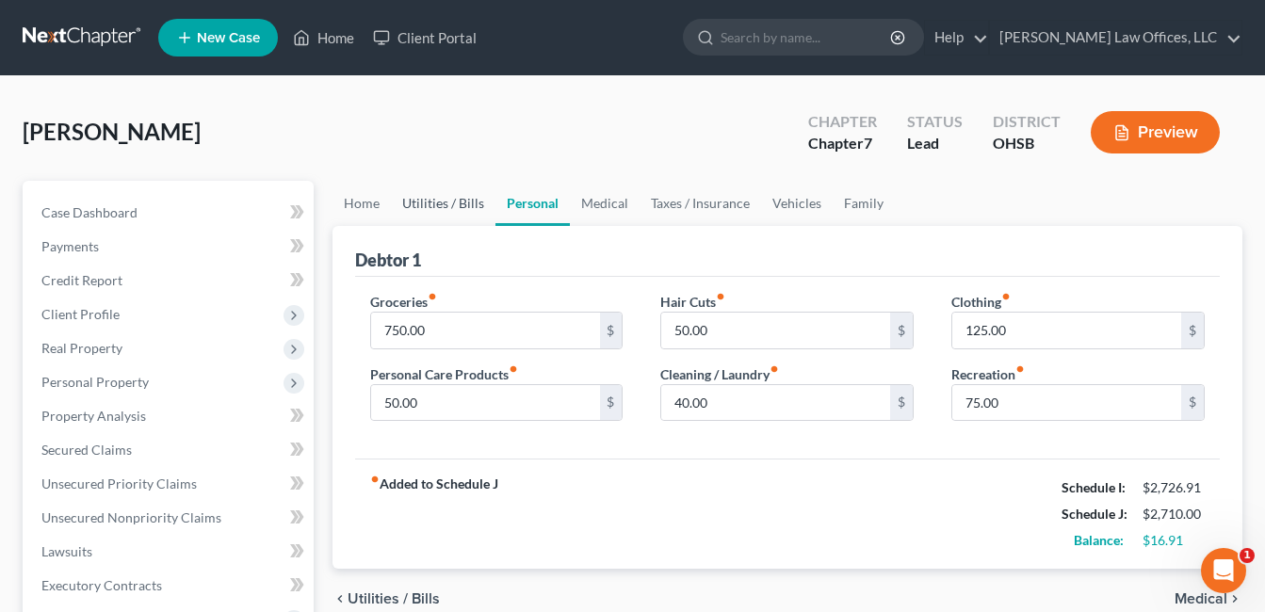
click at [449, 202] on link "Utilities / Bills" at bounding box center [443, 203] width 105 height 45
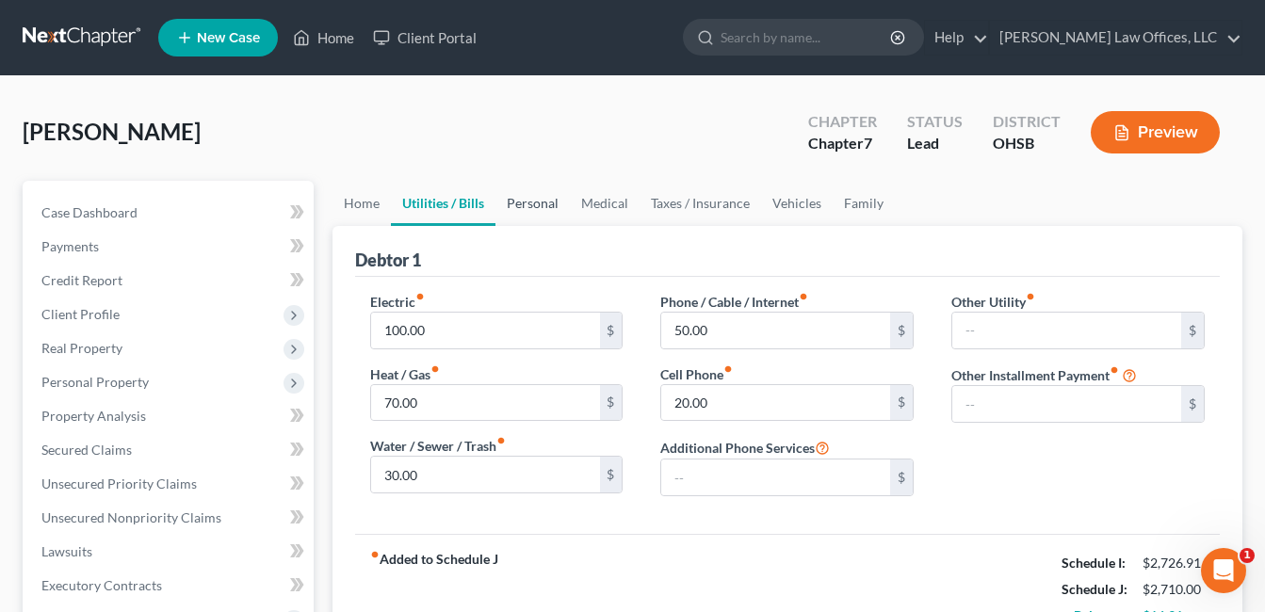
click at [543, 204] on link "Personal" at bounding box center [533, 203] width 74 height 45
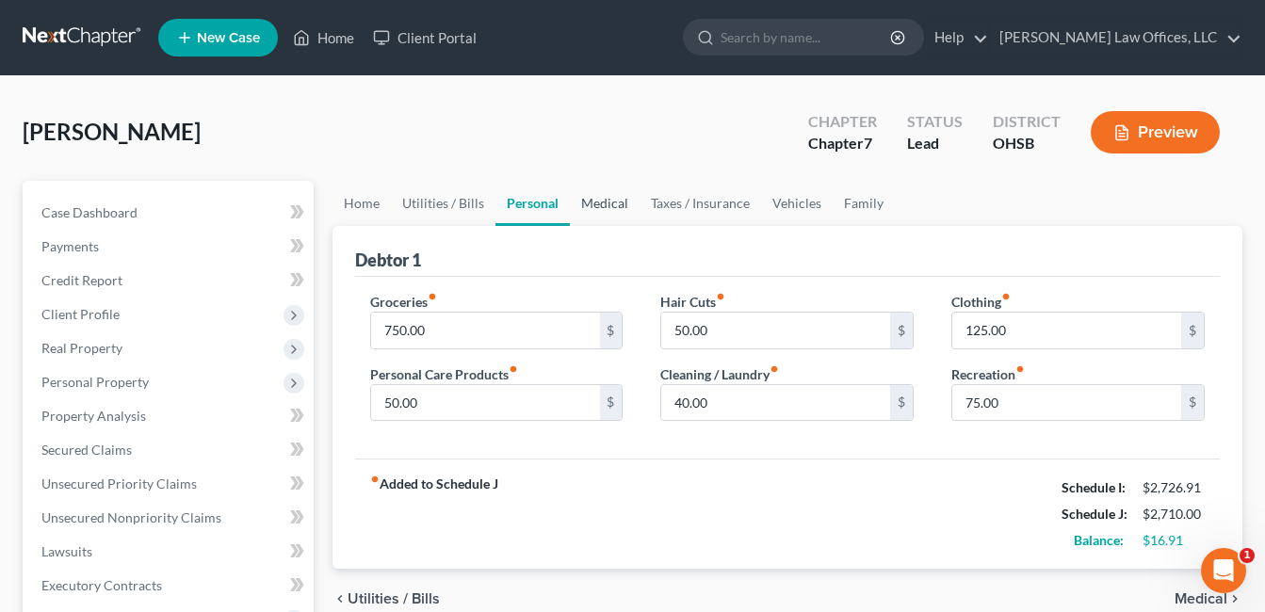
click at [616, 201] on link "Medical" at bounding box center [605, 203] width 70 height 45
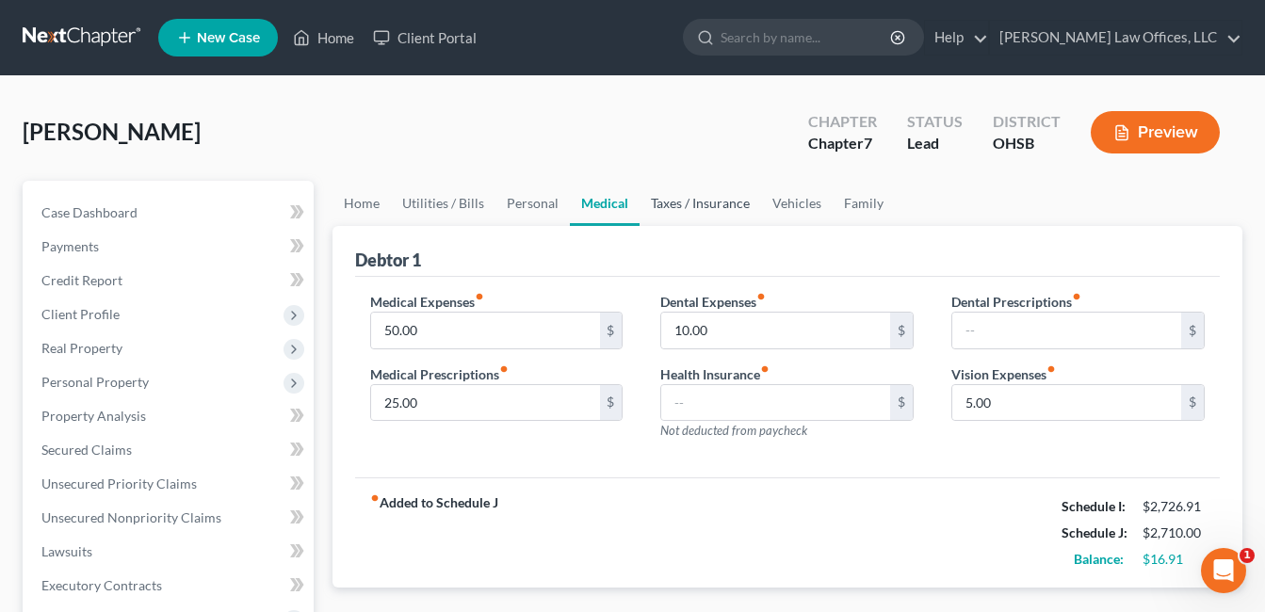
click at [676, 207] on link "Taxes / Insurance" at bounding box center [701, 203] width 122 height 45
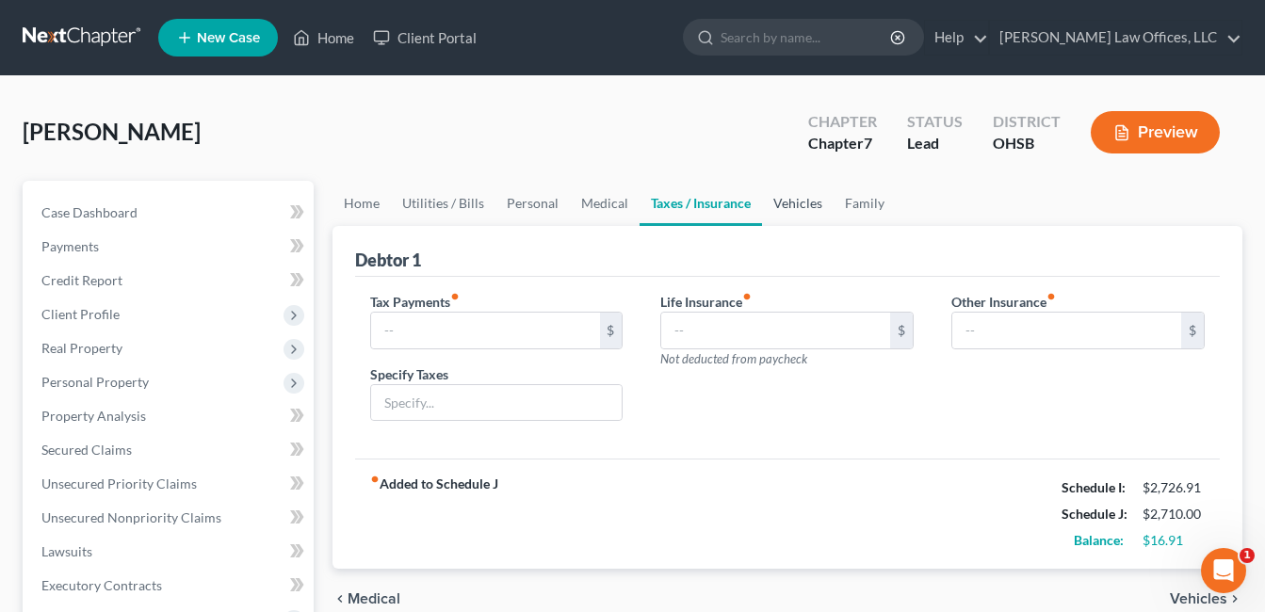
click at [786, 200] on link "Vehicles" at bounding box center [798, 203] width 72 height 45
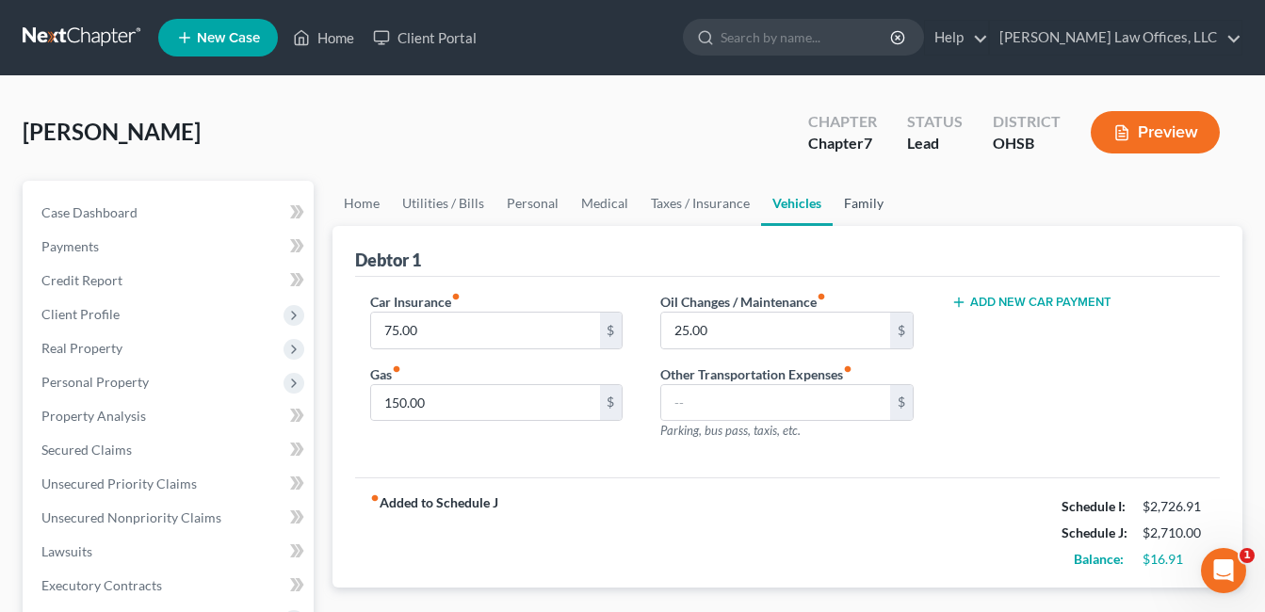
click at [846, 201] on link "Family" at bounding box center [864, 203] width 62 height 45
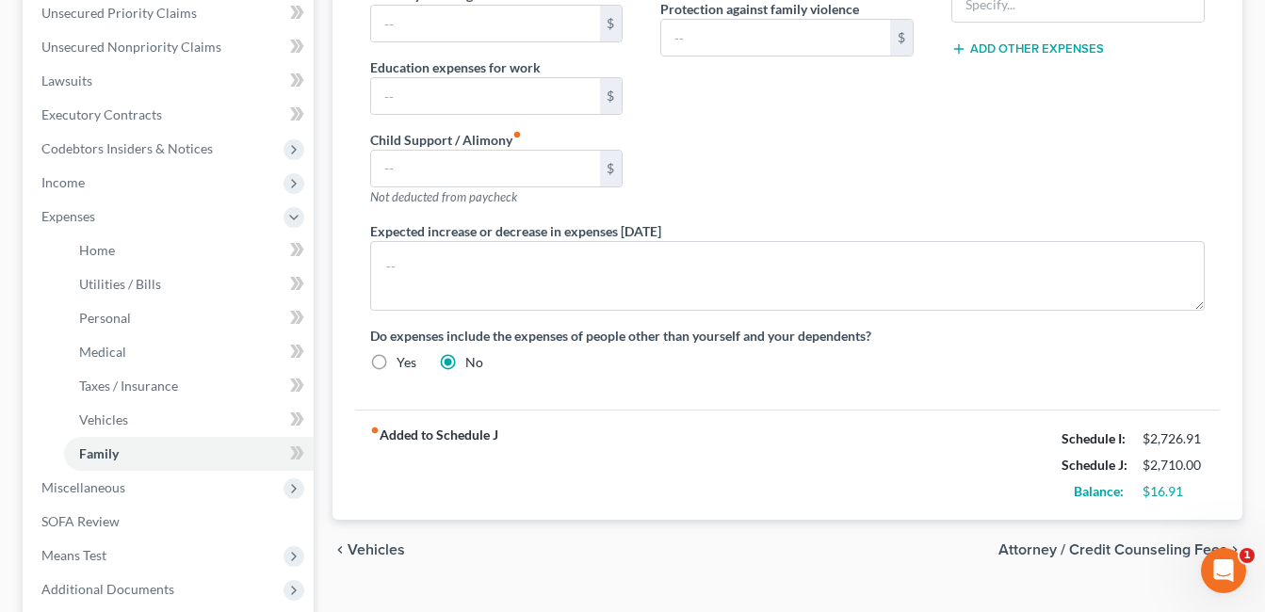
scroll to position [188, 0]
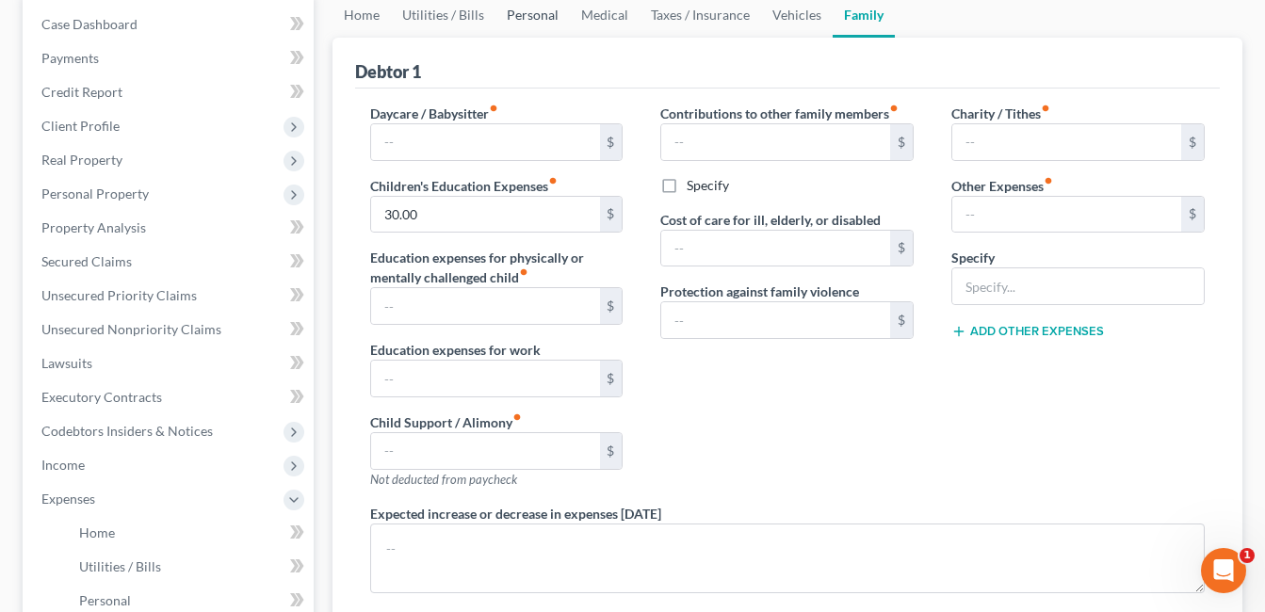
click at [535, 17] on link "Personal" at bounding box center [533, 14] width 74 height 45
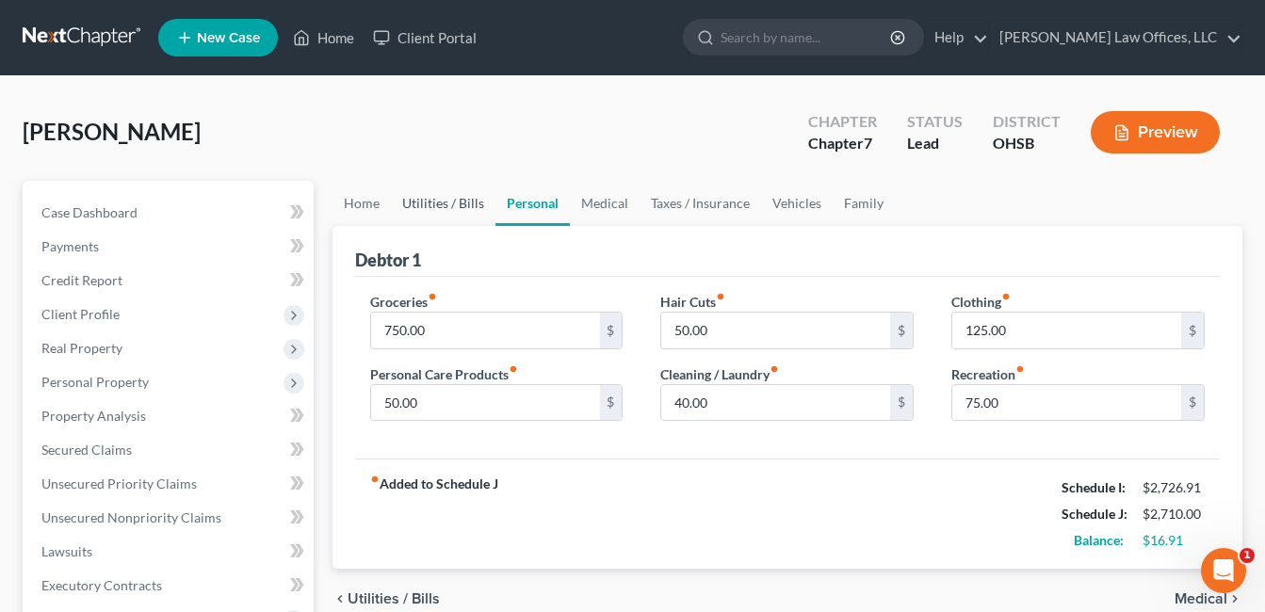
click at [449, 202] on link "Utilities / Bills" at bounding box center [443, 203] width 105 height 45
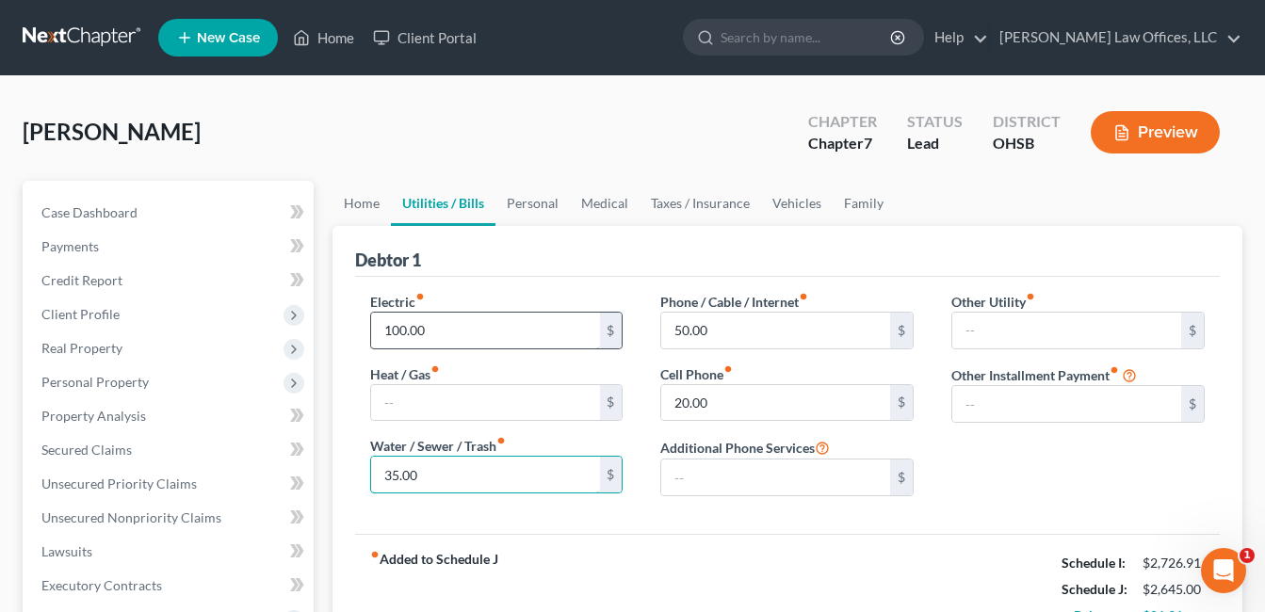
type input "35.00"
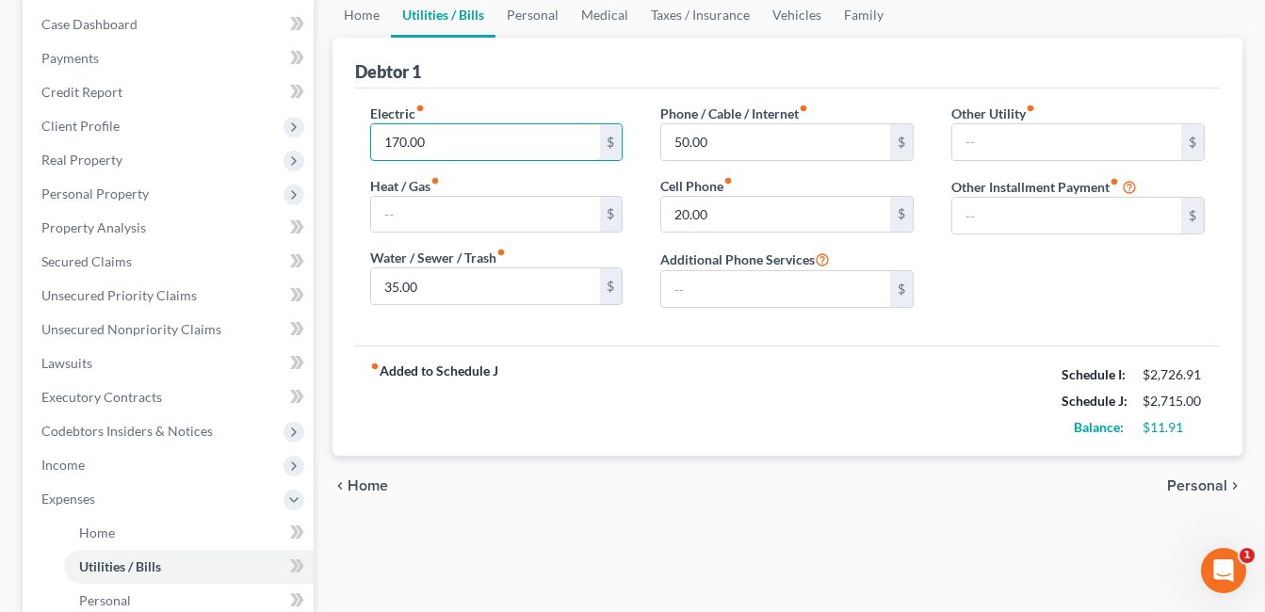
scroll to position [94, 0]
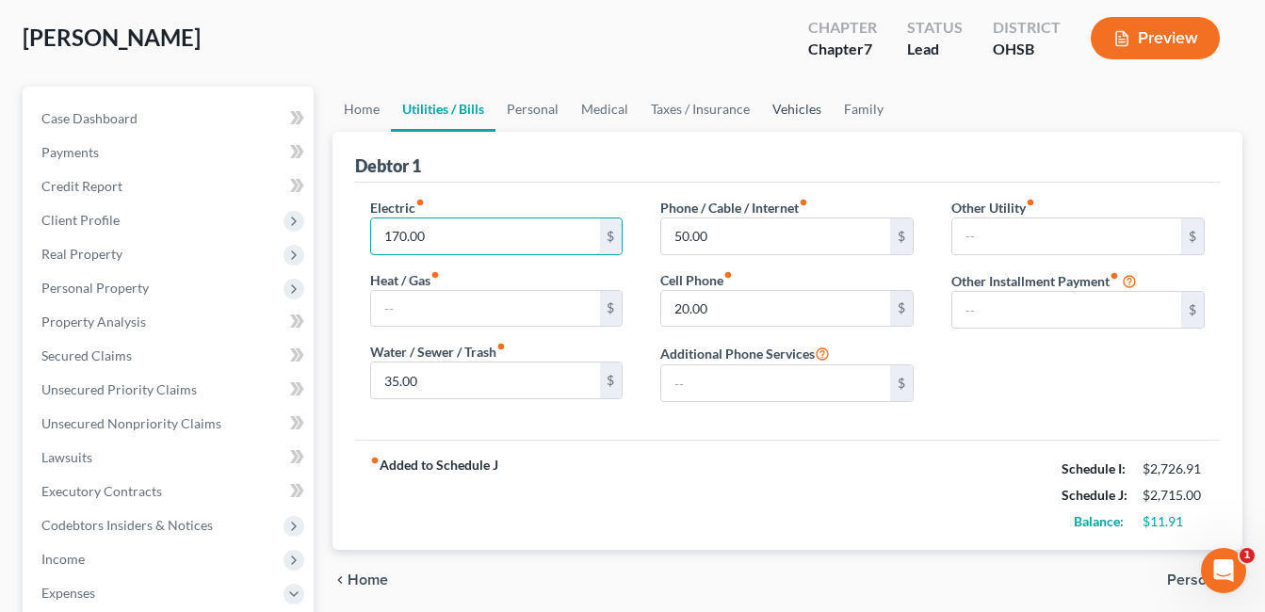
type input "170.00"
click at [797, 114] on link "Vehicles" at bounding box center [797, 109] width 72 height 45
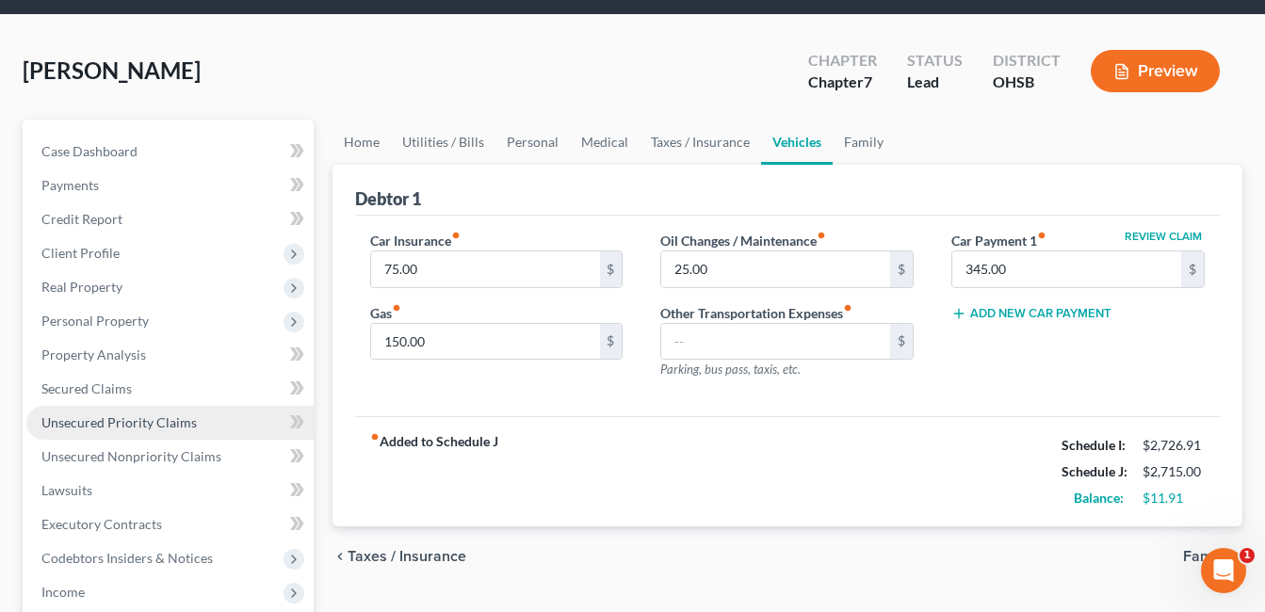
scroll to position [94, 0]
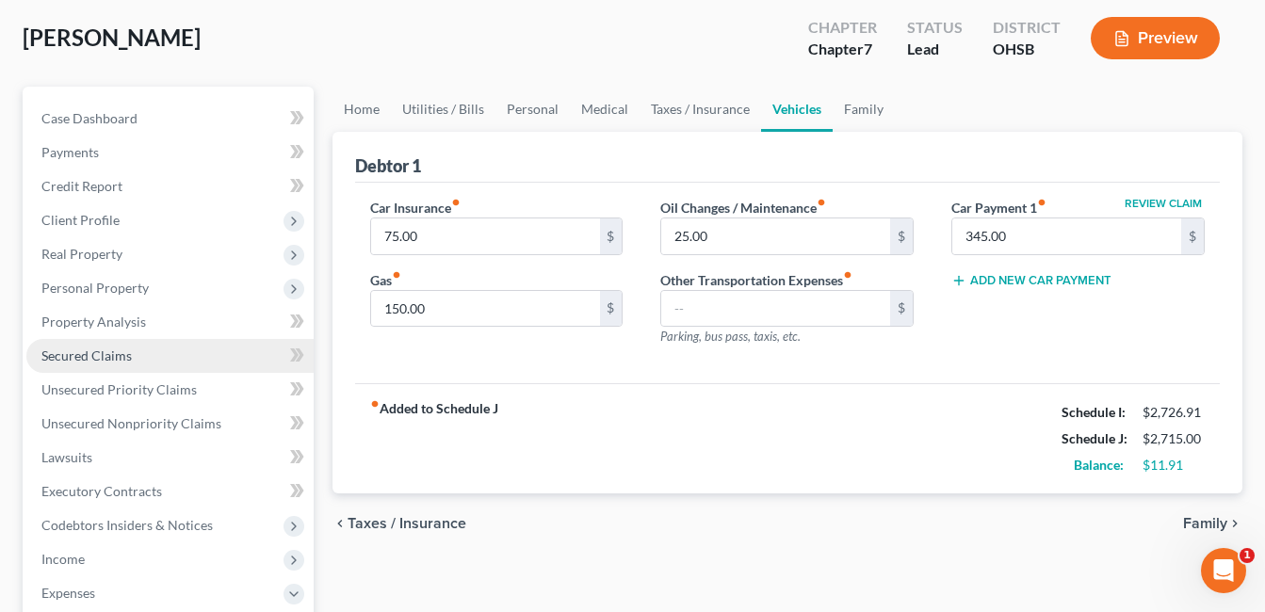
click at [146, 359] on link "Secured Claims" at bounding box center [169, 356] width 287 height 34
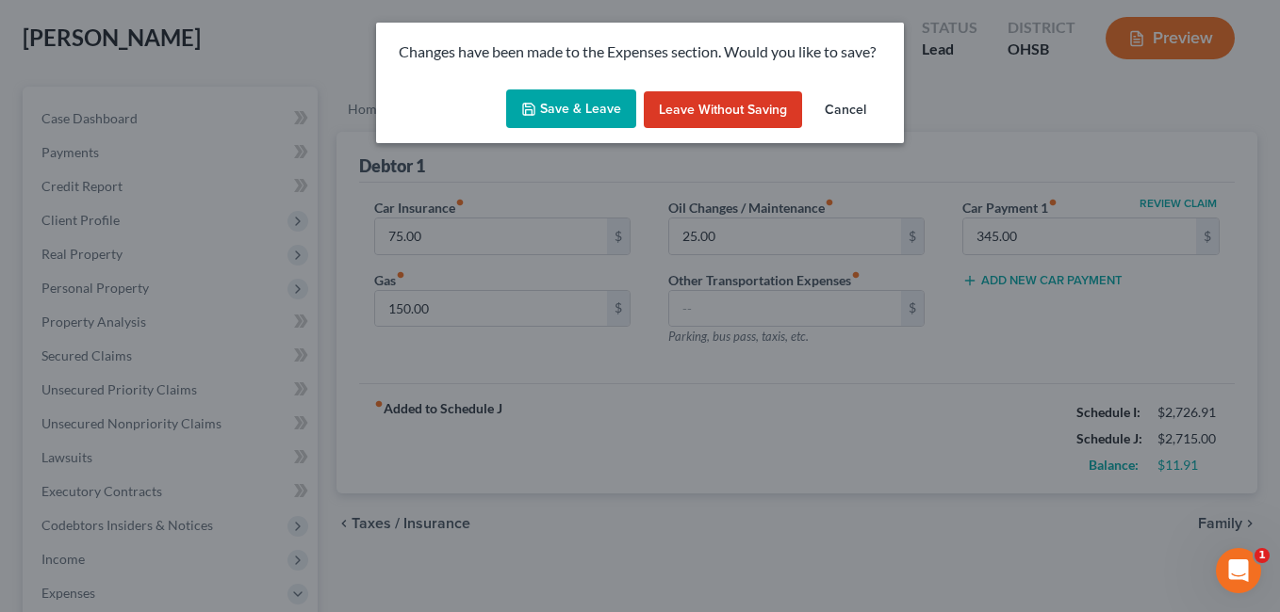
click at [578, 111] on button "Save & Leave" at bounding box center [571, 110] width 130 height 40
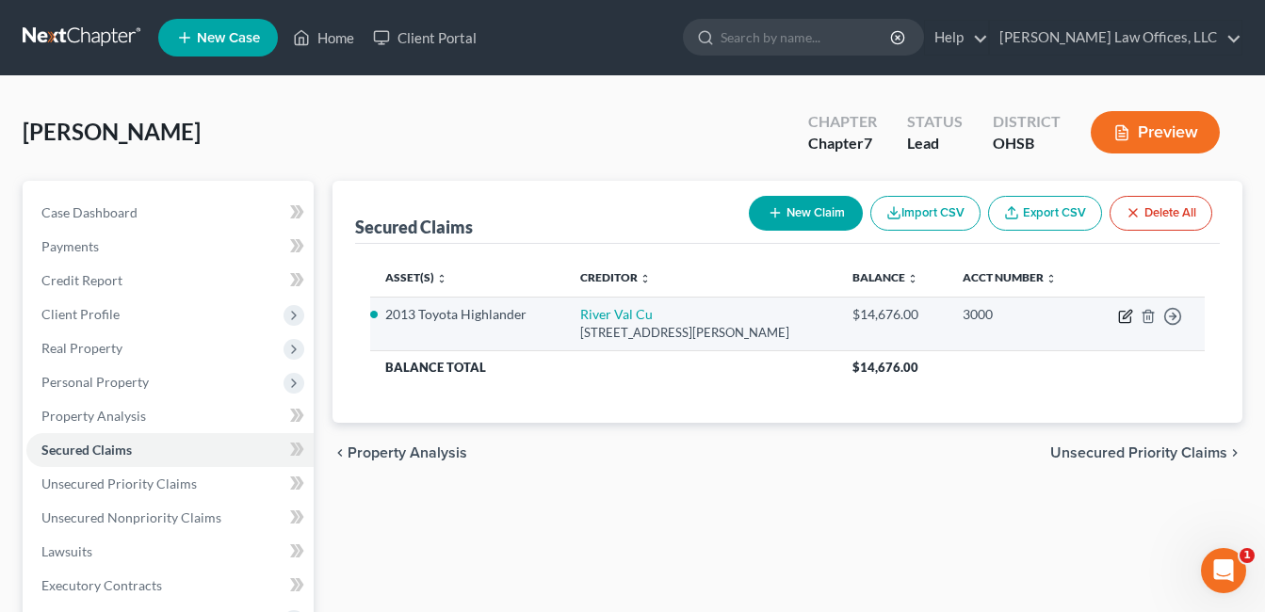
click at [1122, 317] on icon "button" at bounding box center [1125, 316] width 15 height 15
select select "36"
select select "2"
select select "0"
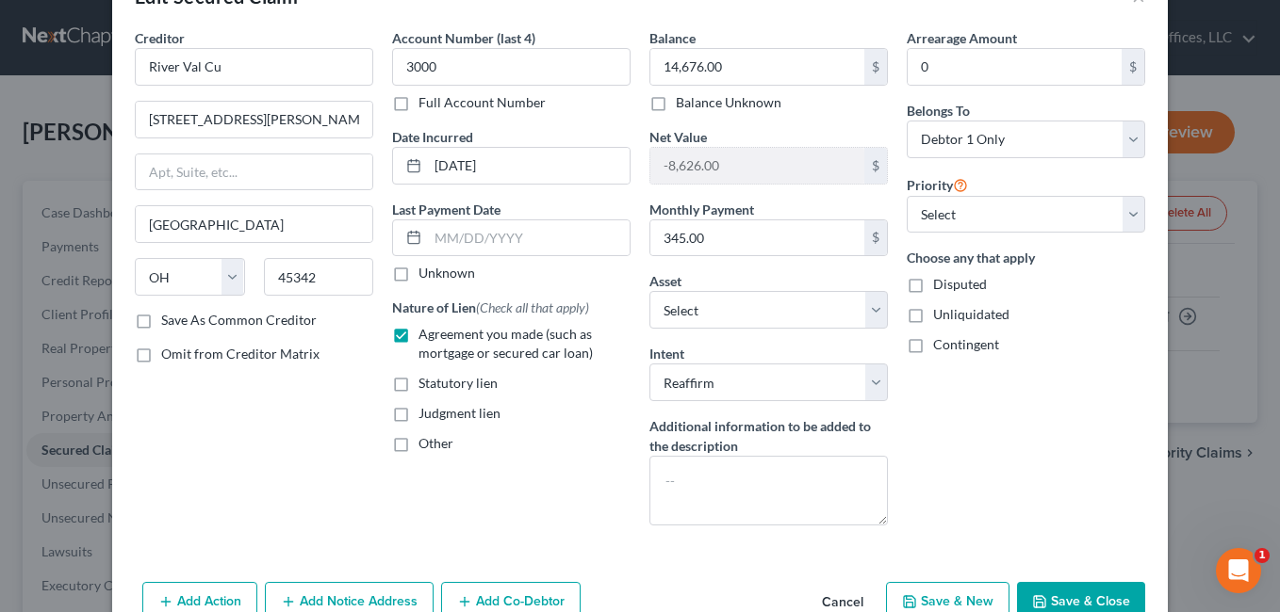
scroll to position [121, 0]
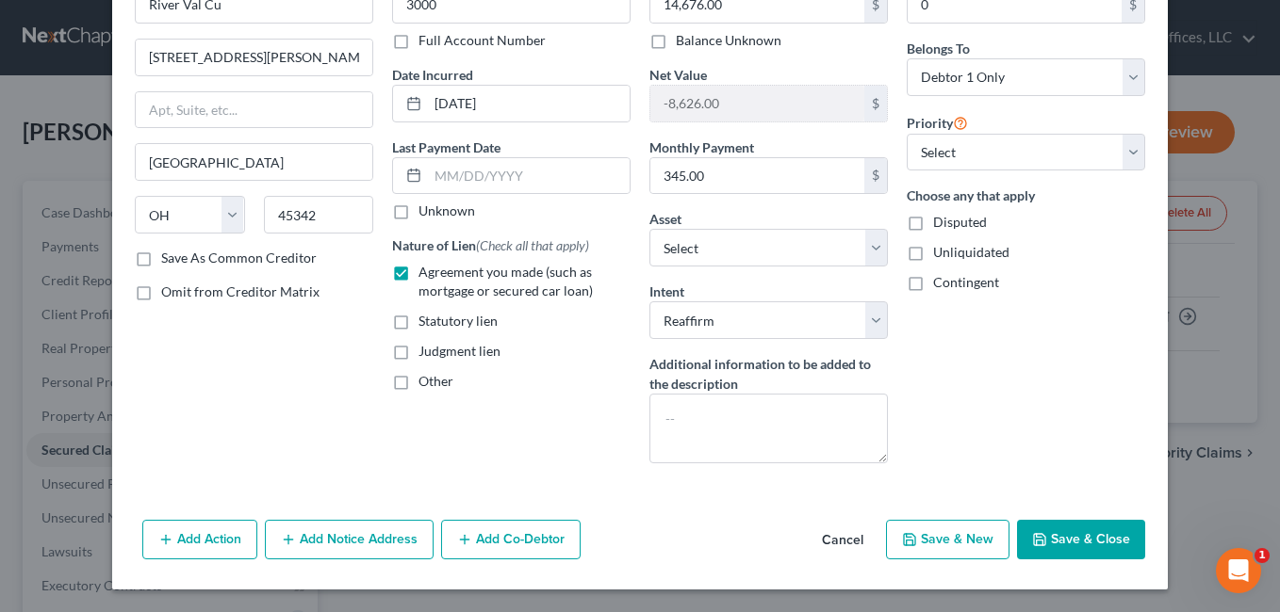
click at [1076, 535] on button "Save & Close" at bounding box center [1081, 540] width 128 height 40
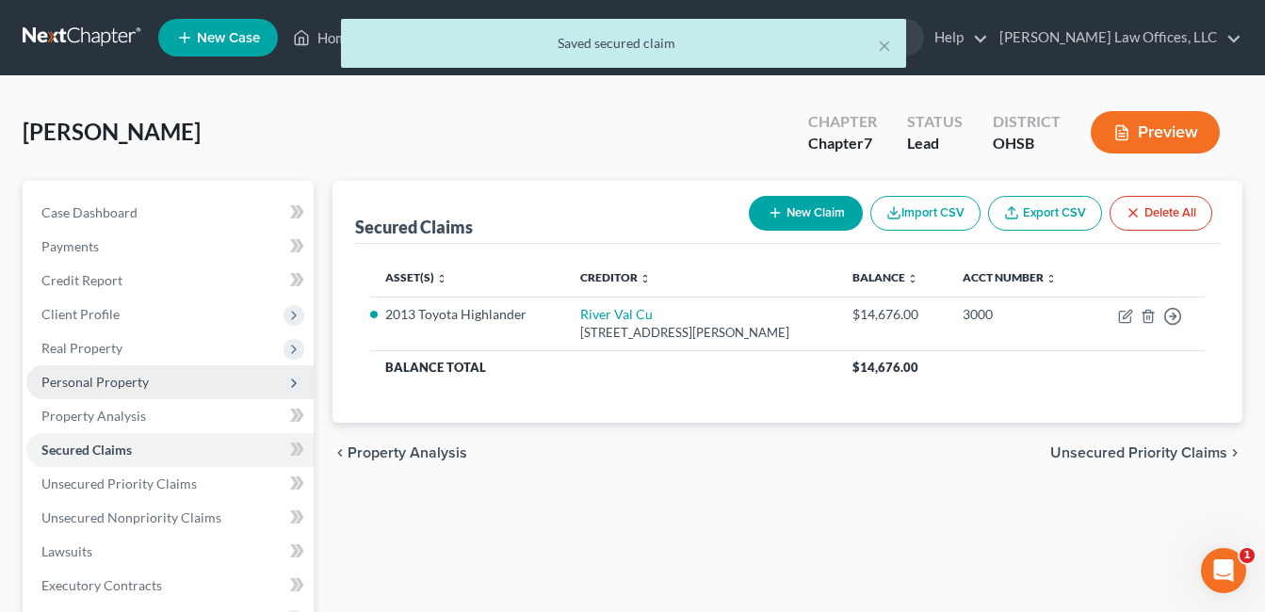
click at [141, 382] on span "Personal Property" at bounding box center [94, 382] width 107 height 16
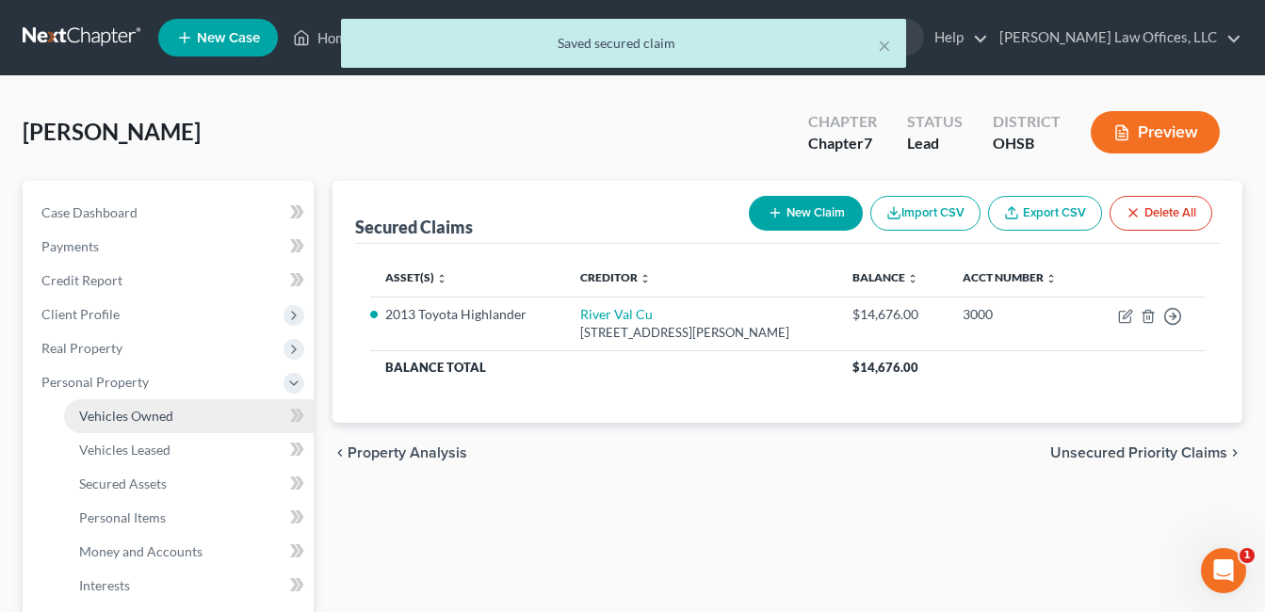
click at [136, 411] on span "Vehicles Owned" at bounding box center [126, 416] width 94 height 16
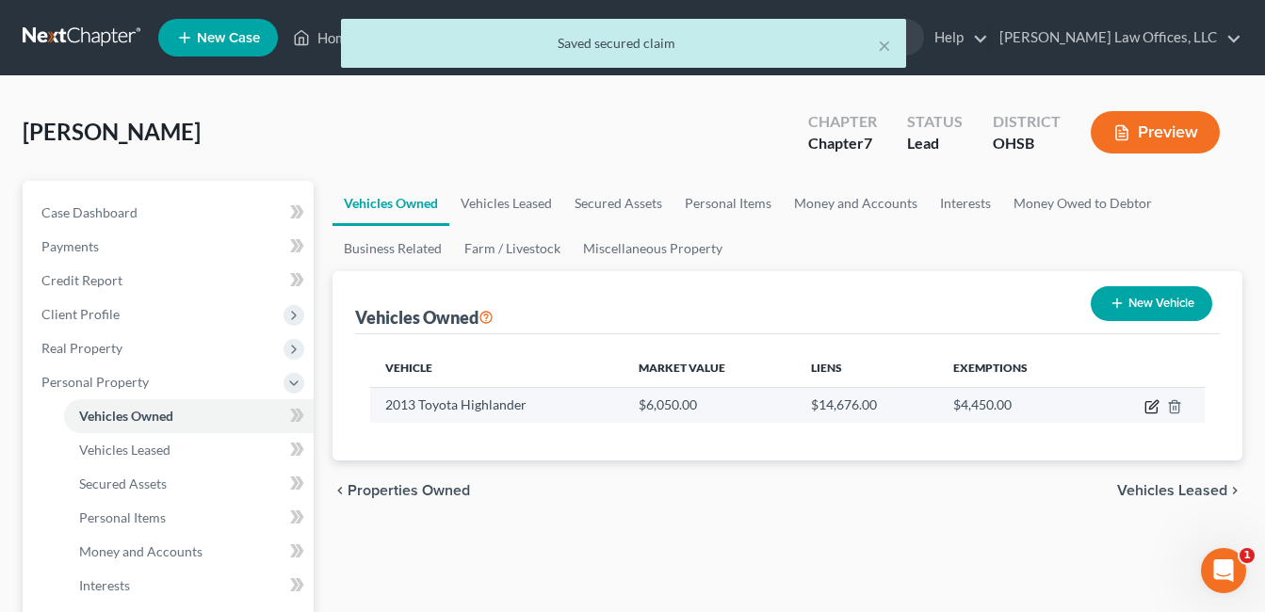
click at [1150, 408] on icon "button" at bounding box center [1152, 407] width 15 height 15
select select "0"
select select "13"
select select "0"
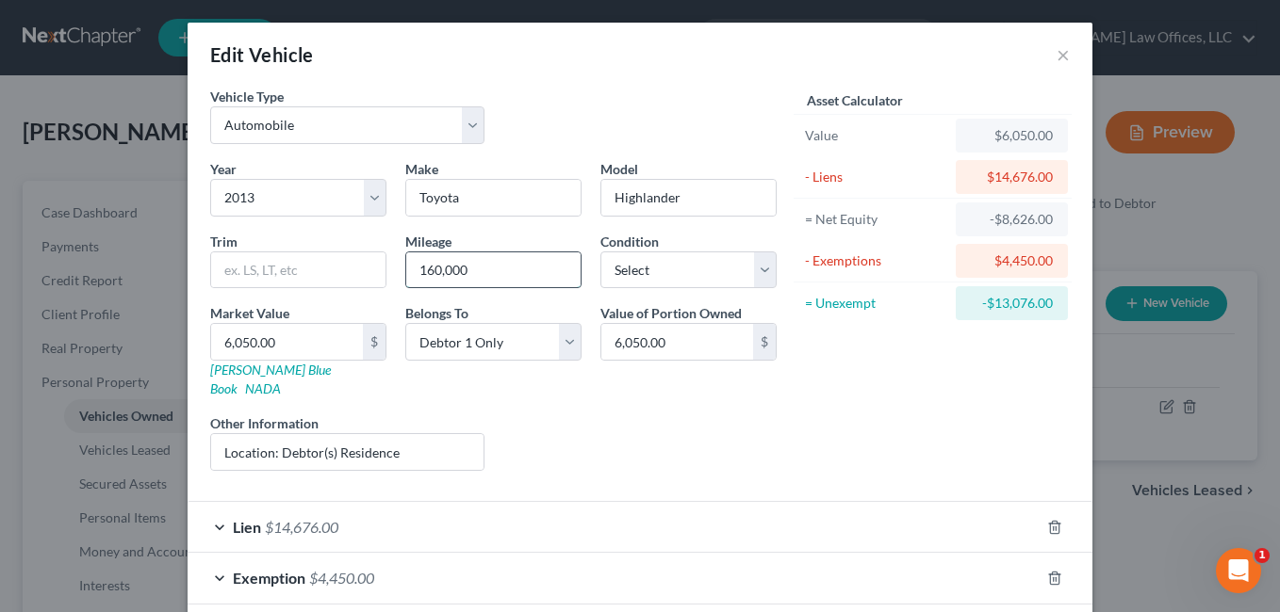
drag, startPoint x: 477, startPoint y: 264, endPoint x: 402, endPoint y: 269, distance: 74.7
click at [414, 269] on input "160,000" at bounding box center [493, 271] width 174 height 36
type input "162,000"
drag, startPoint x: 756, startPoint y: 275, endPoint x: 722, endPoint y: 289, distance: 36.7
click at [756, 275] on select "Select Excellent Very Good Good Fair Poor" at bounding box center [688, 271] width 176 height 38
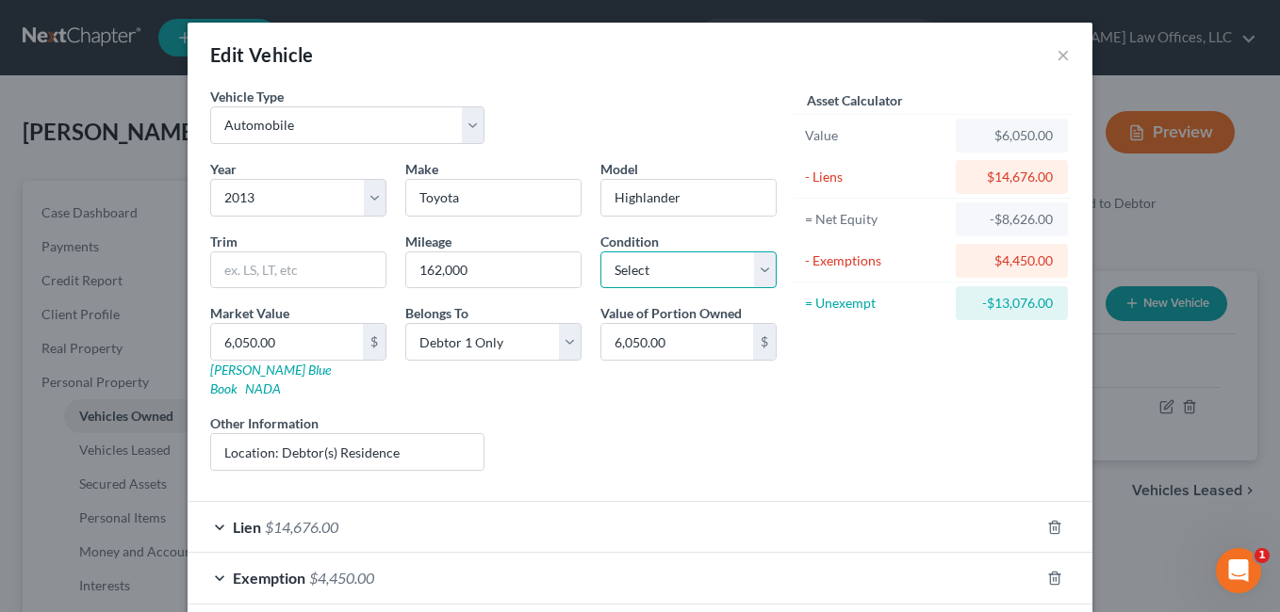
select select "2"
click at [600, 252] on select "Select Excellent Very Good Good Fair Poor" at bounding box center [688, 271] width 176 height 38
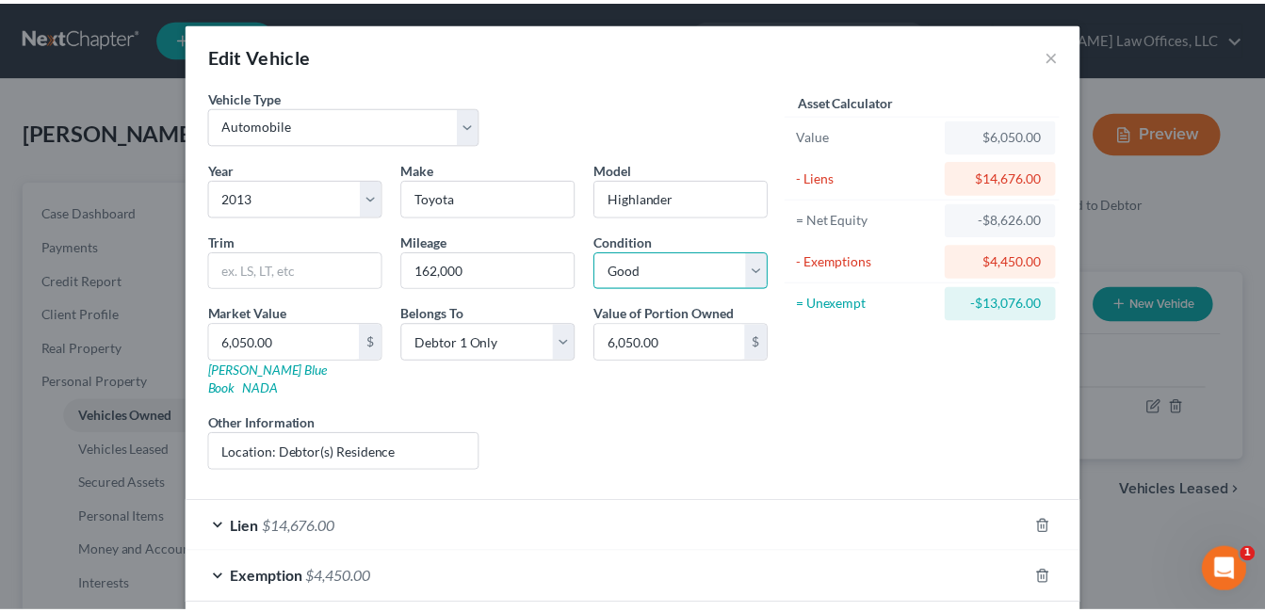
scroll to position [76, 0]
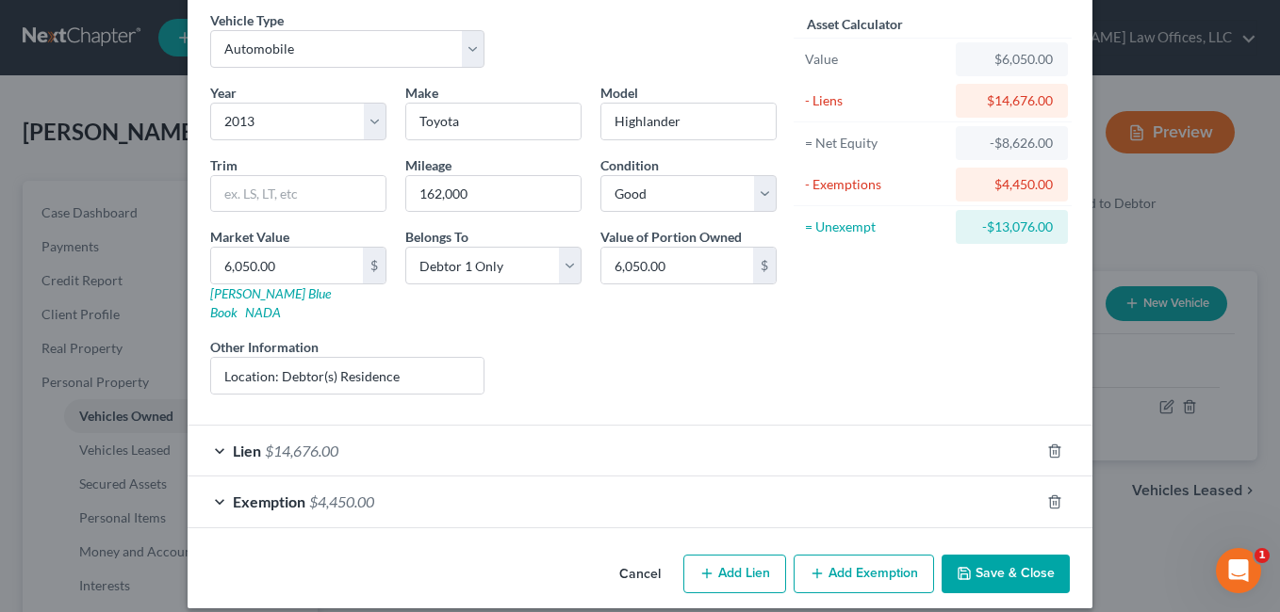
drag, startPoint x: 980, startPoint y: 543, endPoint x: 678, endPoint y: 440, distance: 318.5
click at [981, 555] on button "Save & Close" at bounding box center [1005, 575] width 128 height 40
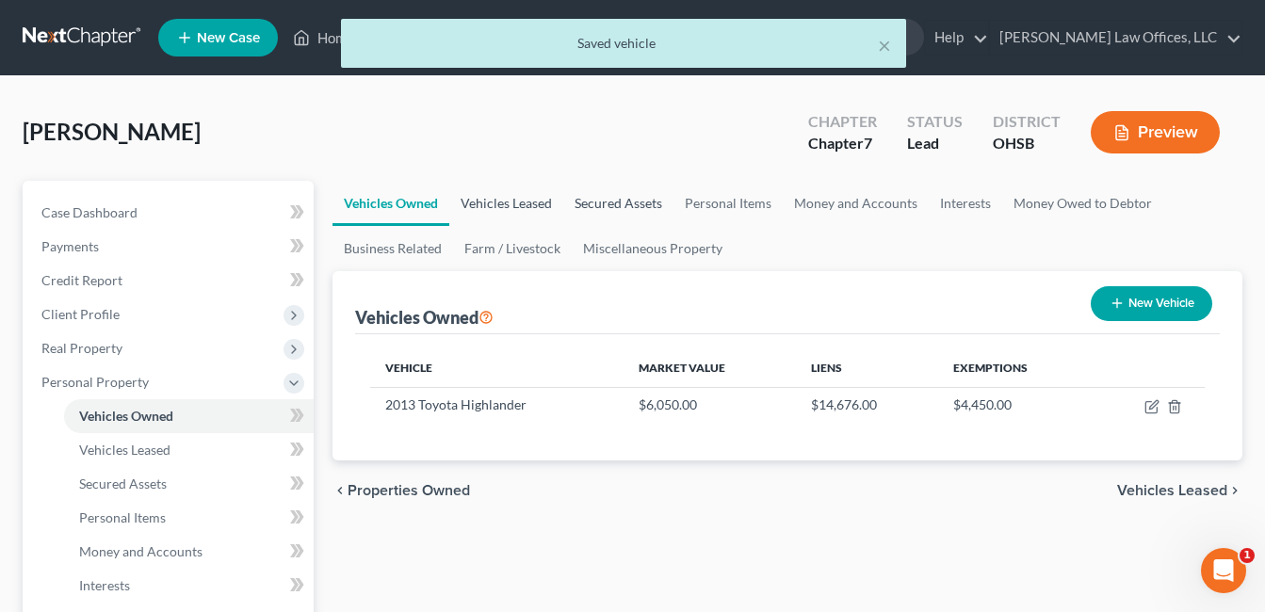
drag, startPoint x: 516, startPoint y: 195, endPoint x: 643, endPoint y: 211, distance: 127.3
click at [516, 195] on link "Vehicles Leased" at bounding box center [506, 203] width 114 height 45
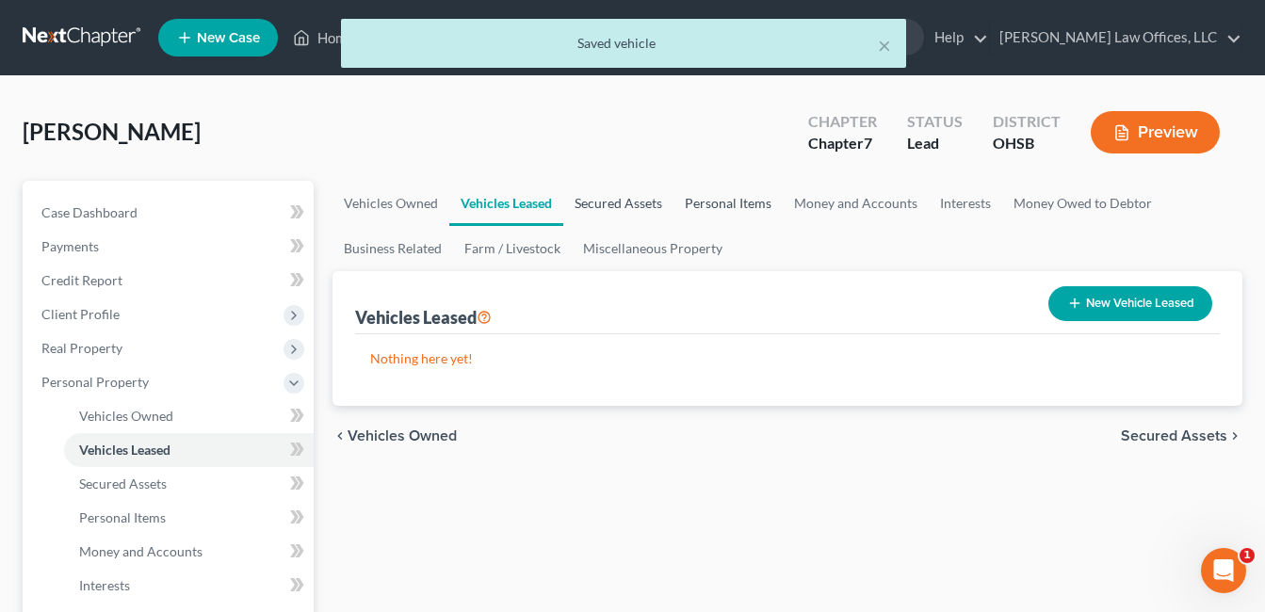
click at [642, 206] on link "Secured Assets" at bounding box center [618, 203] width 110 height 45
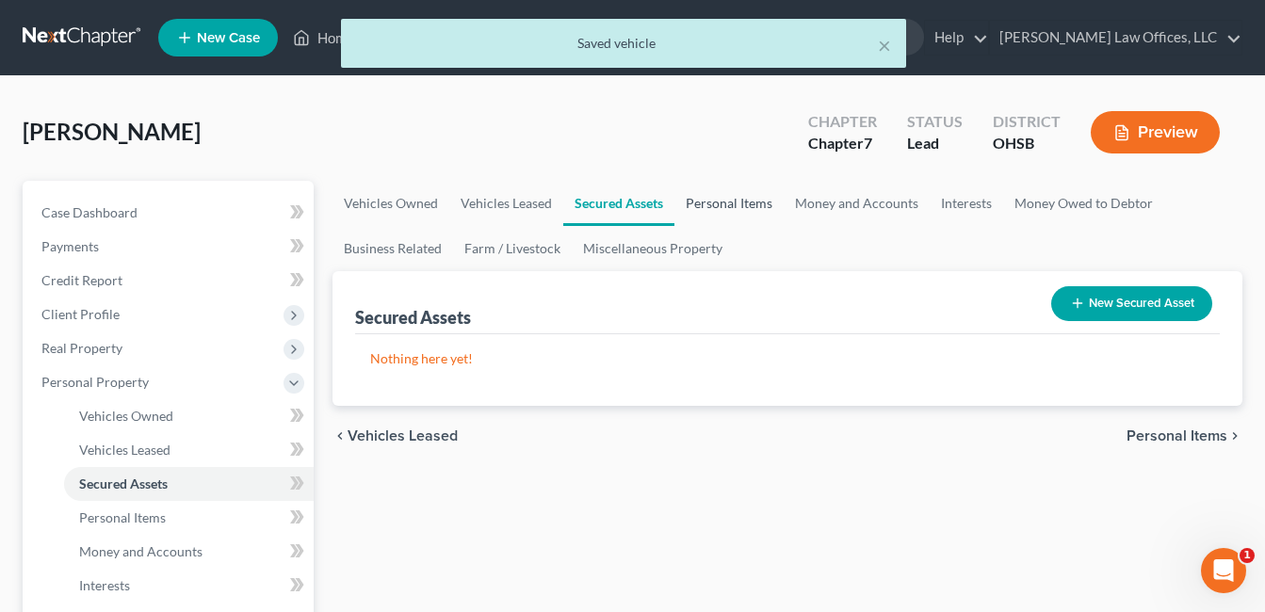
click at [710, 207] on link "Personal Items" at bounding box center [729, 203] width 109 height 45
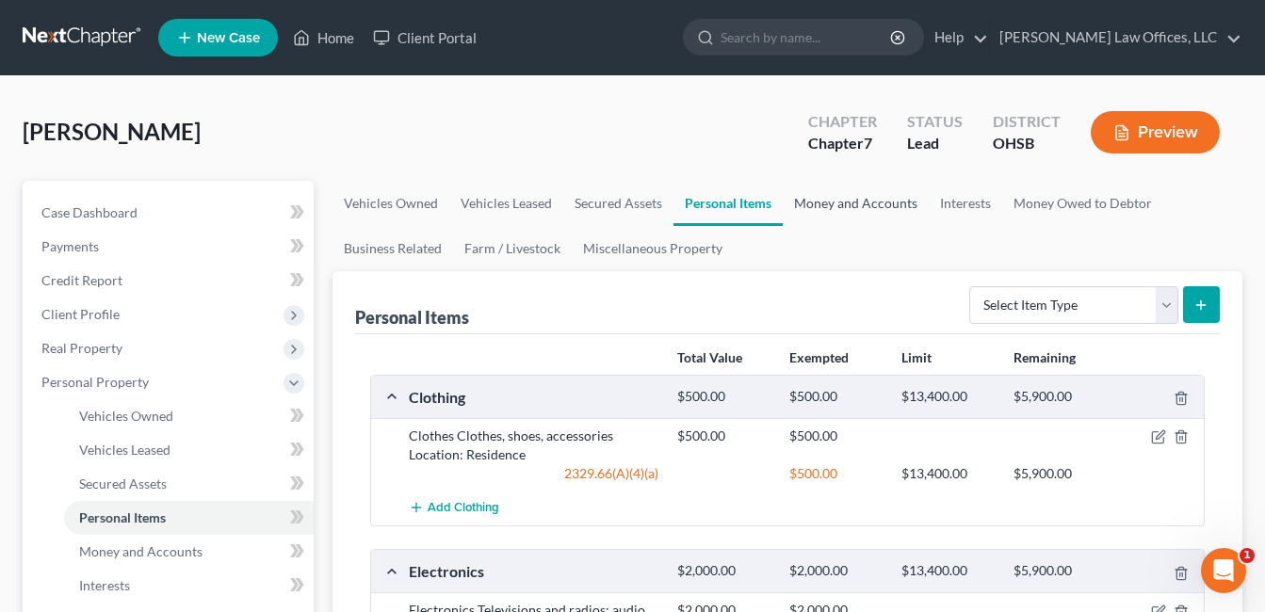
click at [845, 201] on link "Money and Accounts" at bounding box center [856, 203] width 146 height 45
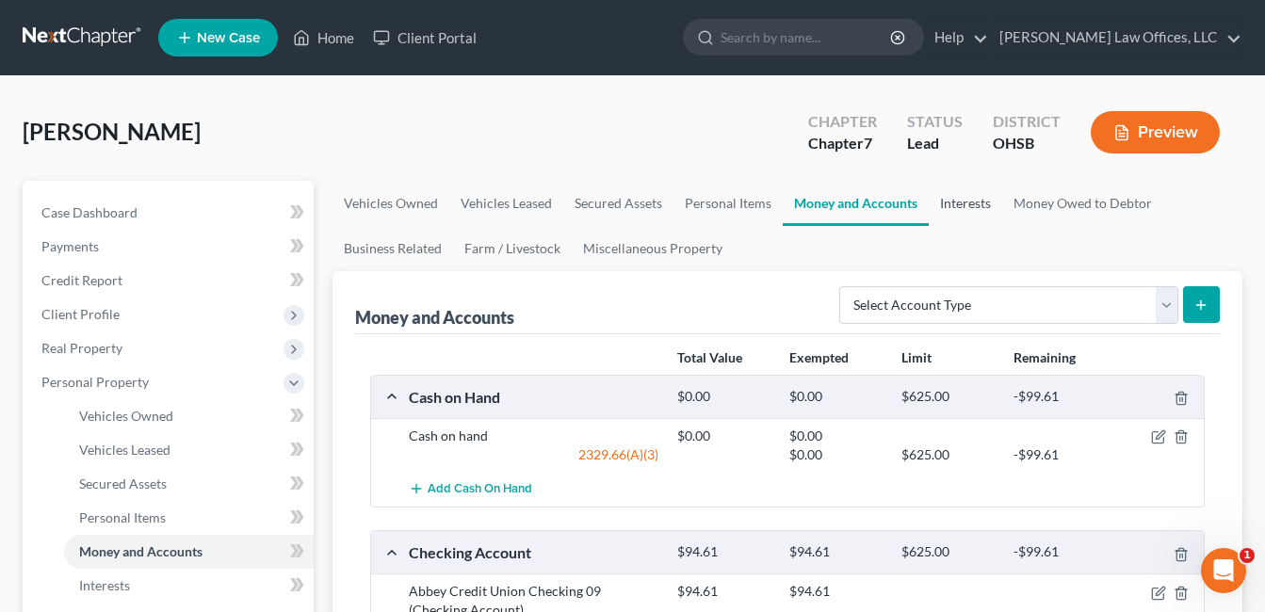
click at [963, 204] on link "Interests" at bounding box center [965, 203] width 73 height 45
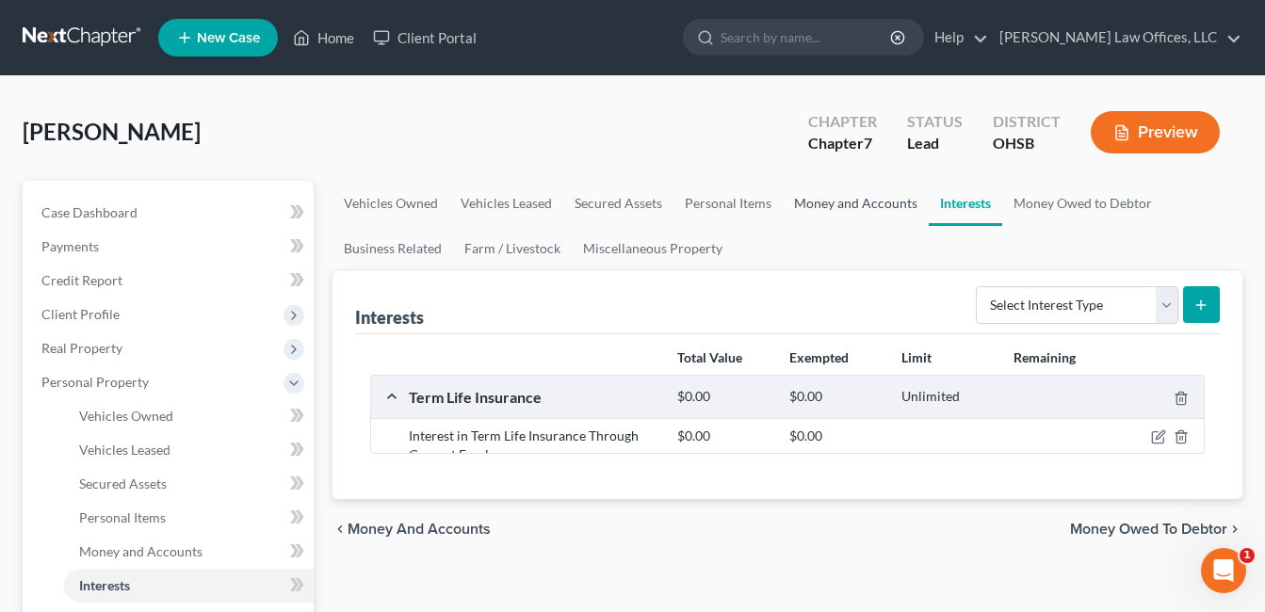
click at [879, 205] on link "Money and Accounts" at bounding box center [856, 203] width 146 height 45
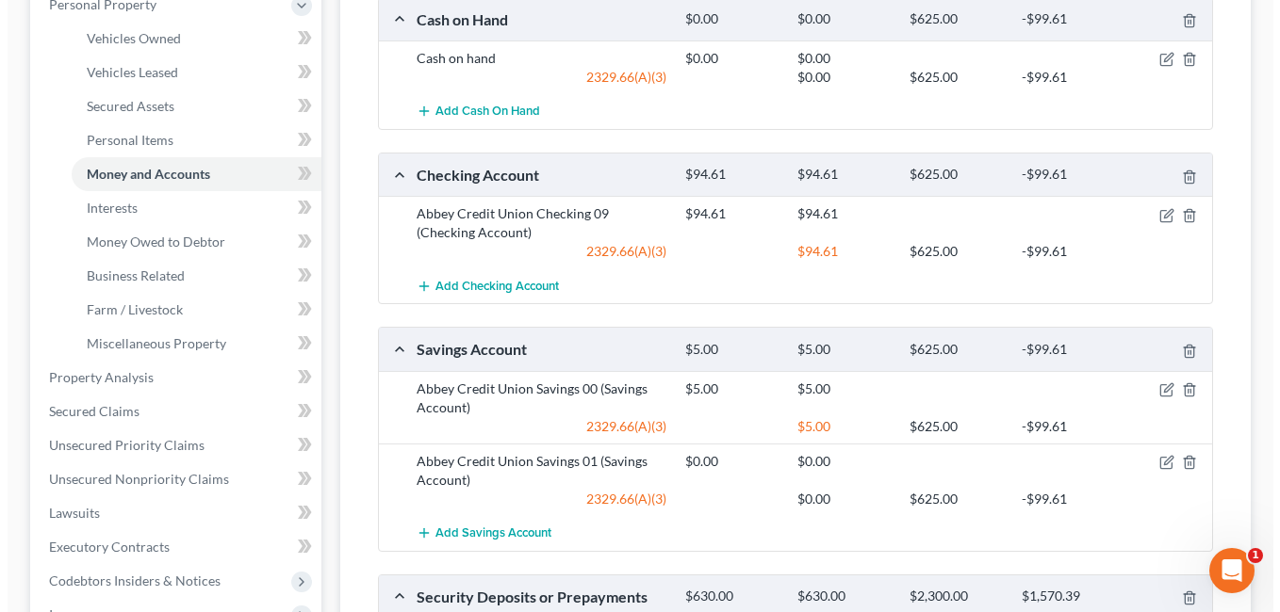
scroll to position [377, 0]
click at [1159, 62] on icon "button" at bounding box center [1160, 59] width 8 height 8
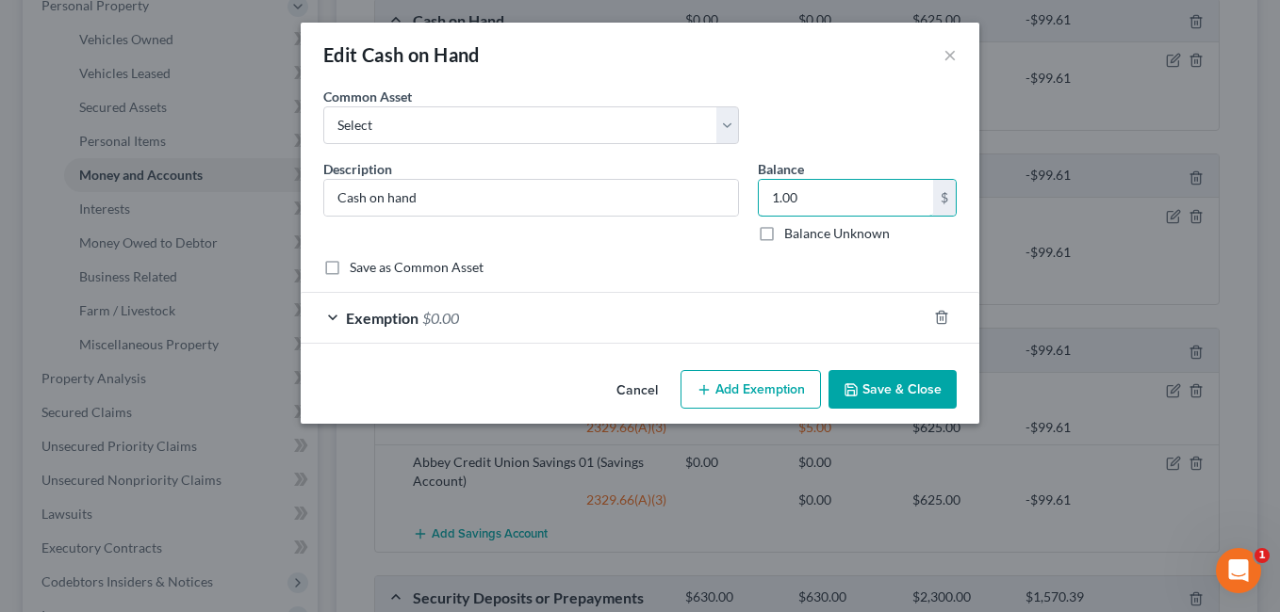
type input "1.00"
click at [630, 324] on div "Exemption $0.00" at bounding box center [614, 318] width 626 height 50
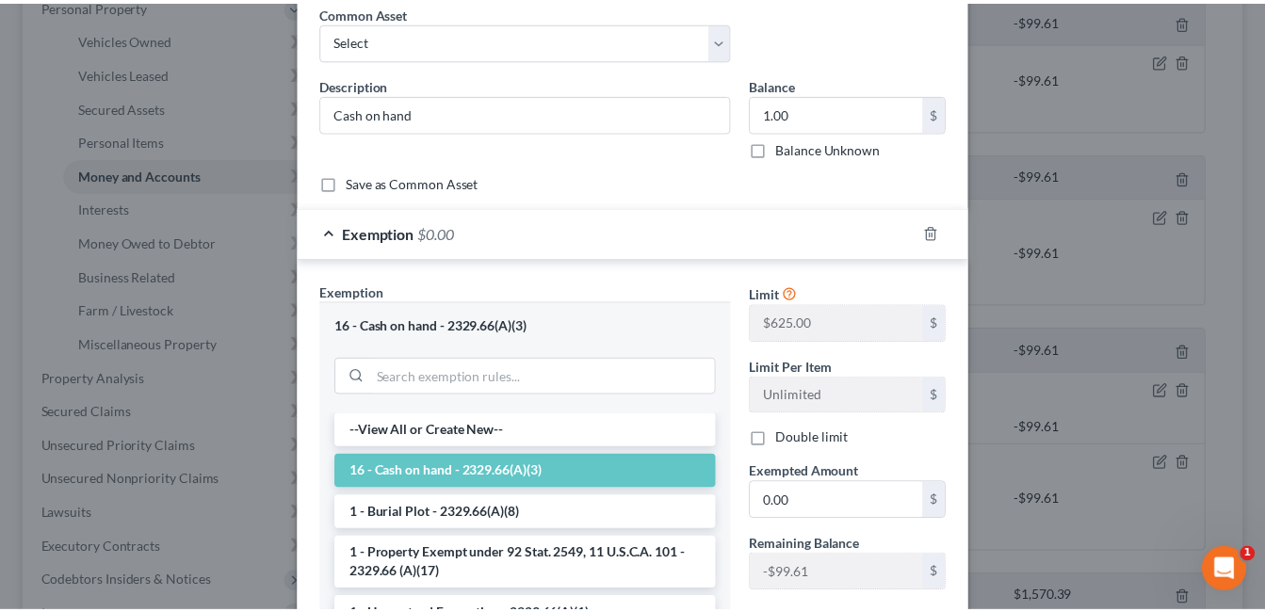
scroll to position [283, 0]
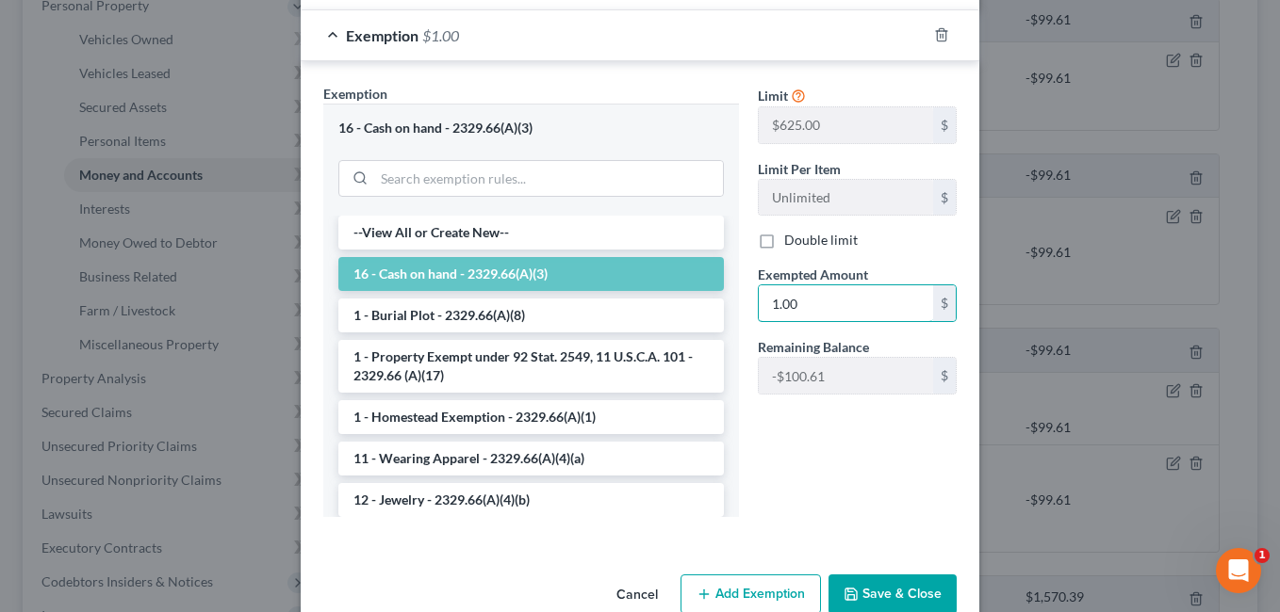
type input "1.00"
click at [866, 594] on button "Save & Close" at bounding box center [892, 595] width 128 height 40
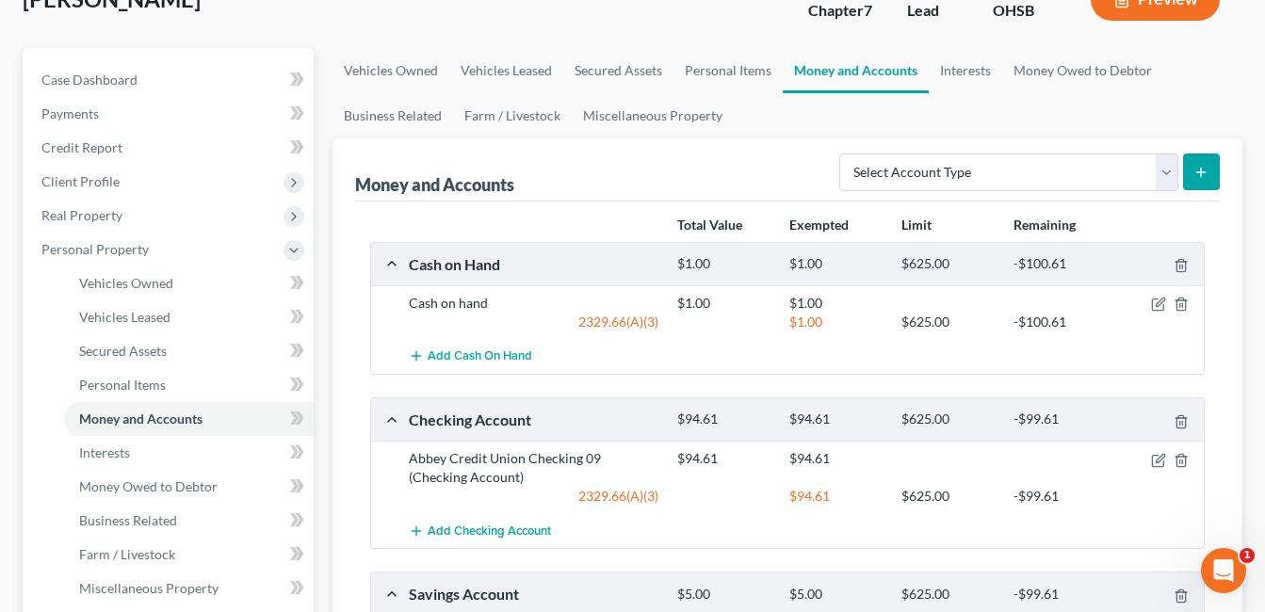
scroll to position [94, 0]
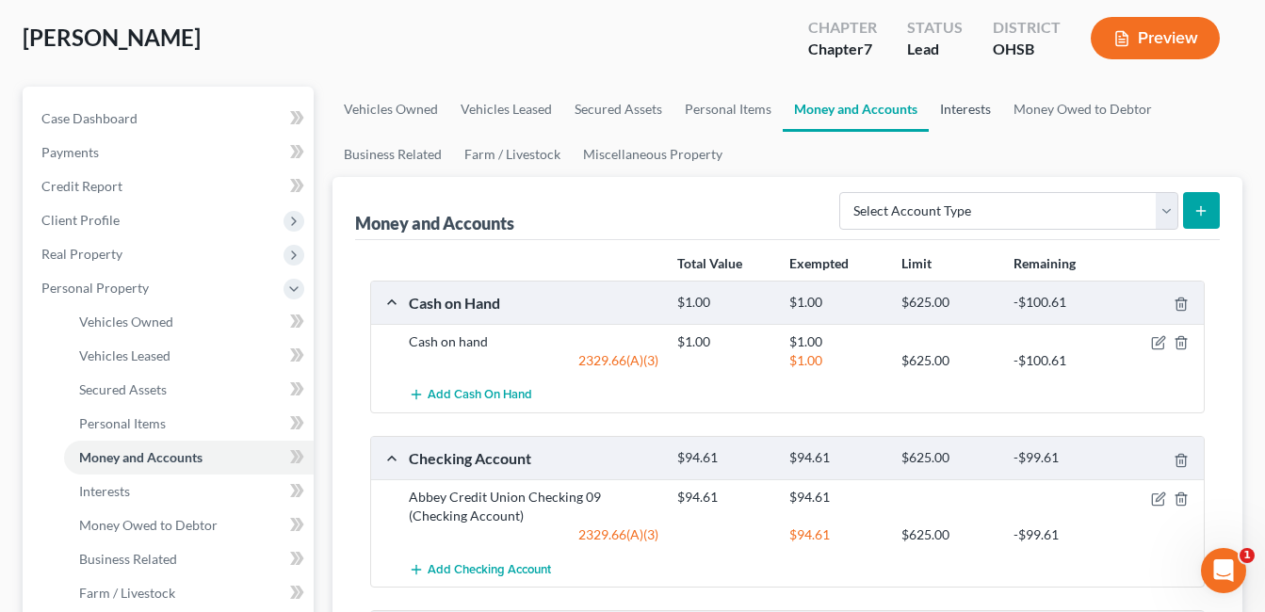
click at [958, 114] on link "Interests" at bounding box center [965, 109] width 73 height 45
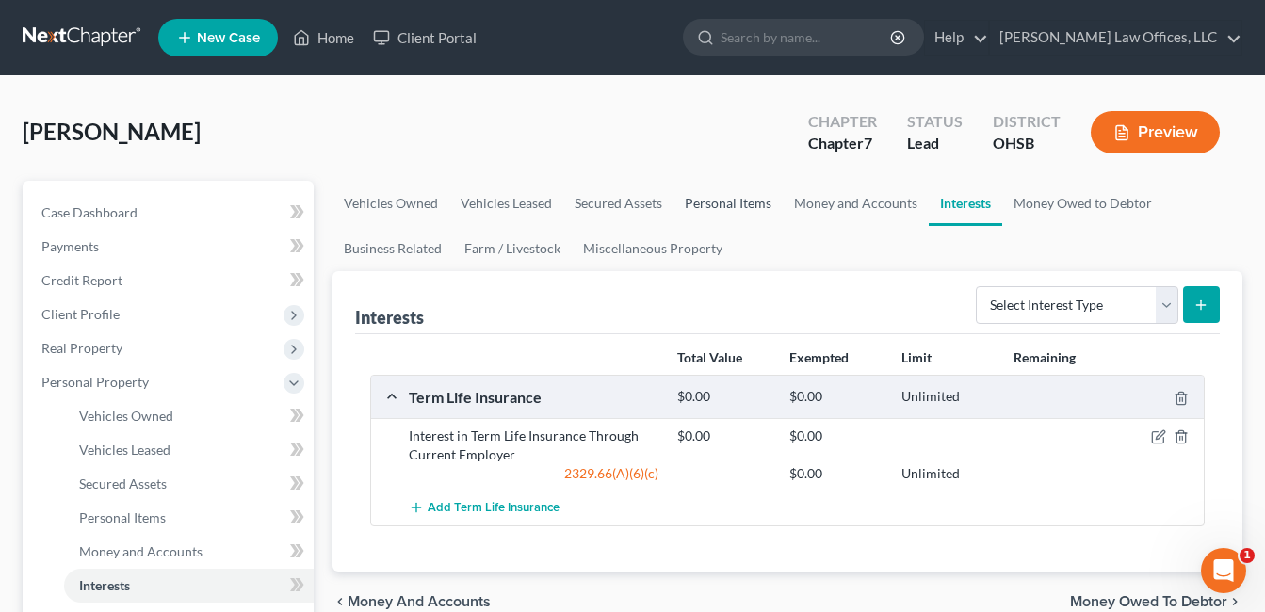
click at [701, 201] on link "Personal Items" at bounding box center [728, 203] width 109 height 45
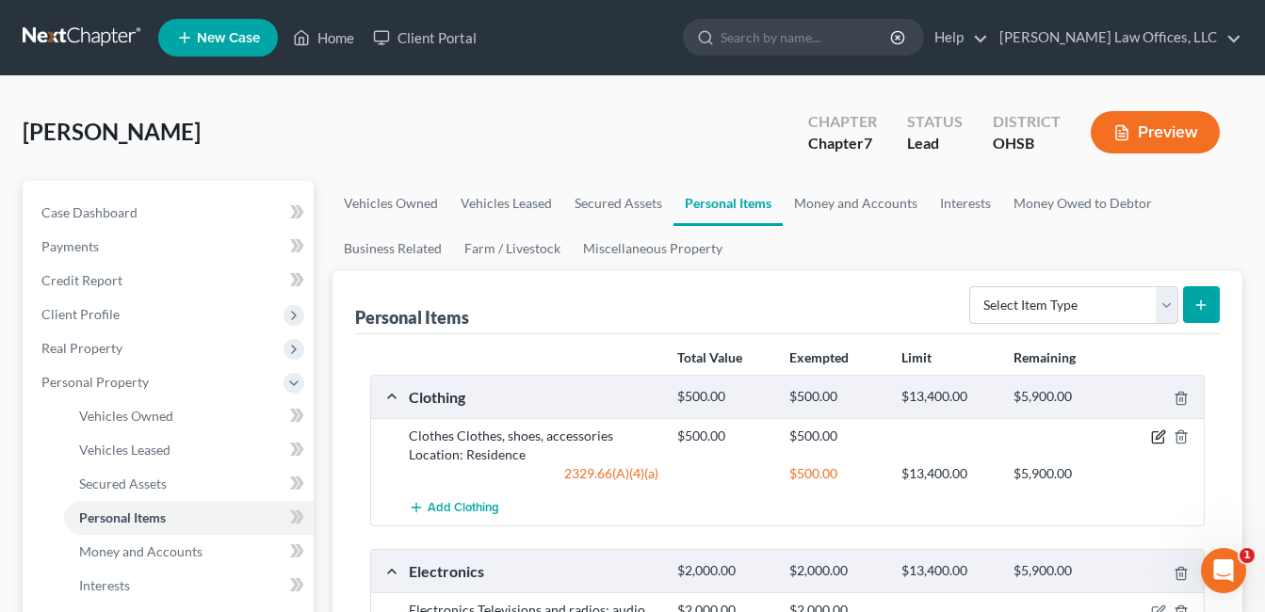
click at [1157, 437] on icon "button" at bounding box center [1160, 436] width 8 height 8
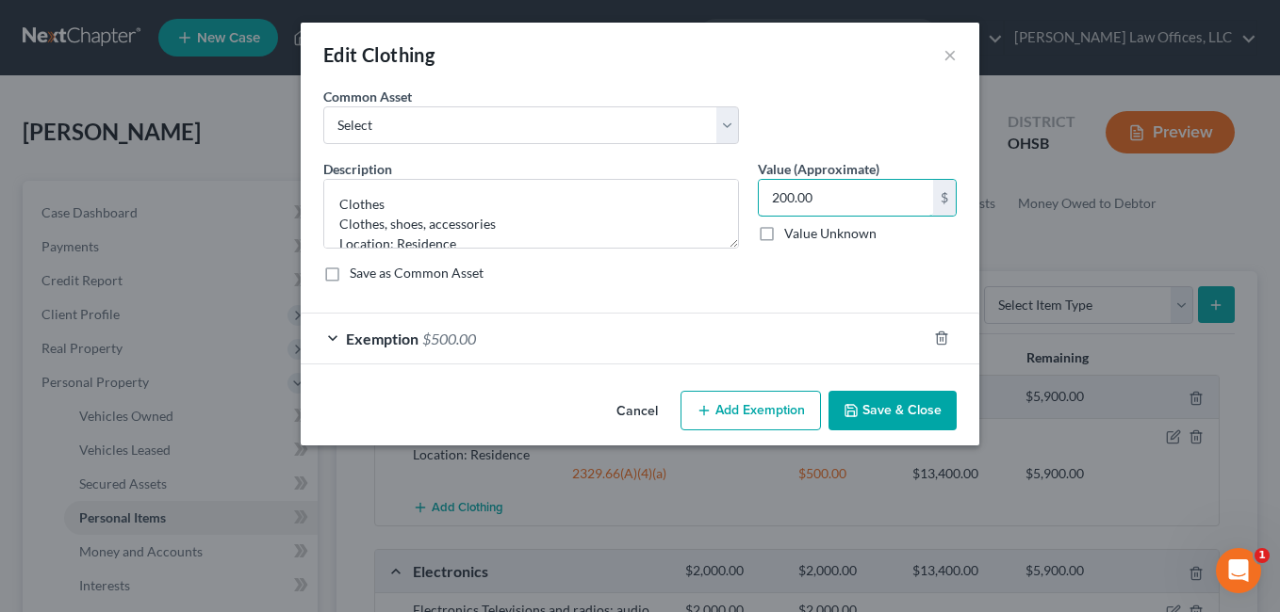
type input "200.00"
click at [637, 344] on div "Exemption $500.00" at bounding box center [614, 339] width 626 height 50
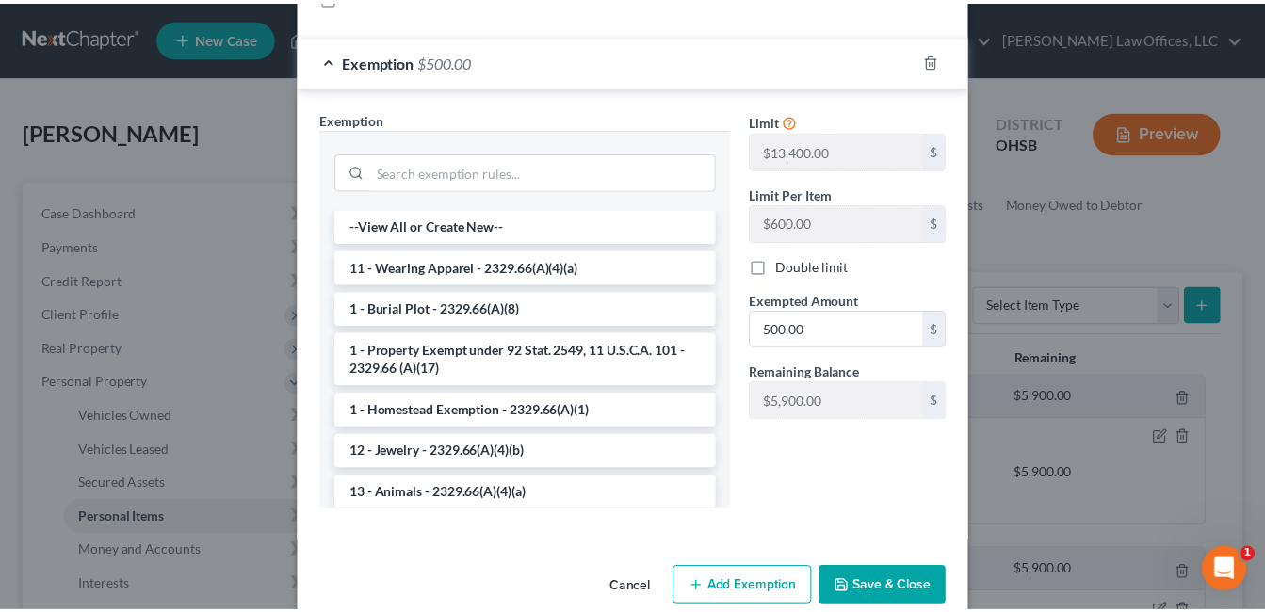
scroll to position [283, 0]
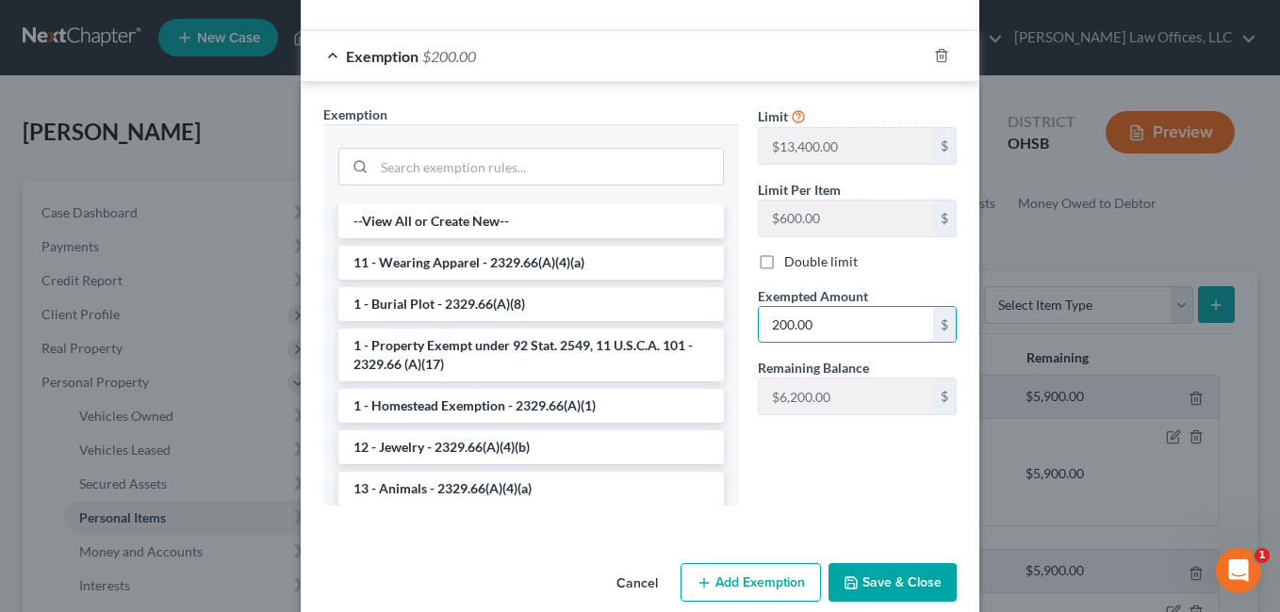
type input "200.00"
click at [857, 579] on button "Save & Close" at bounding box center [892, 583] width 128 height 40
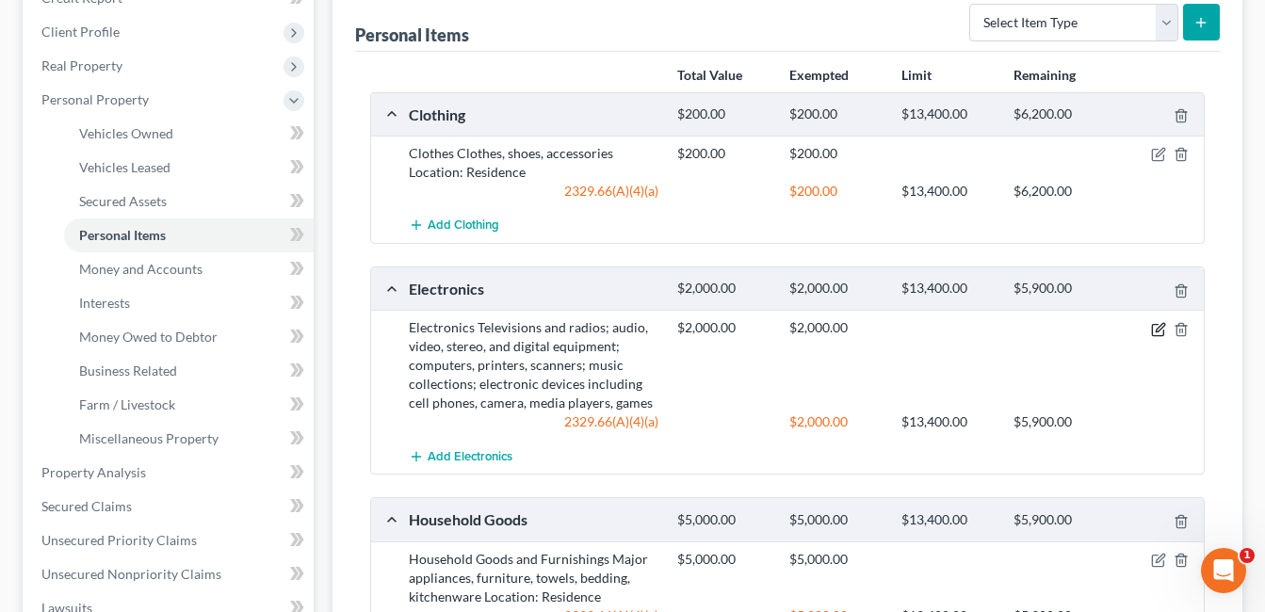
click at [1151, 330] on icon "button" at bounding box center [1158, 329] width 15 height 15
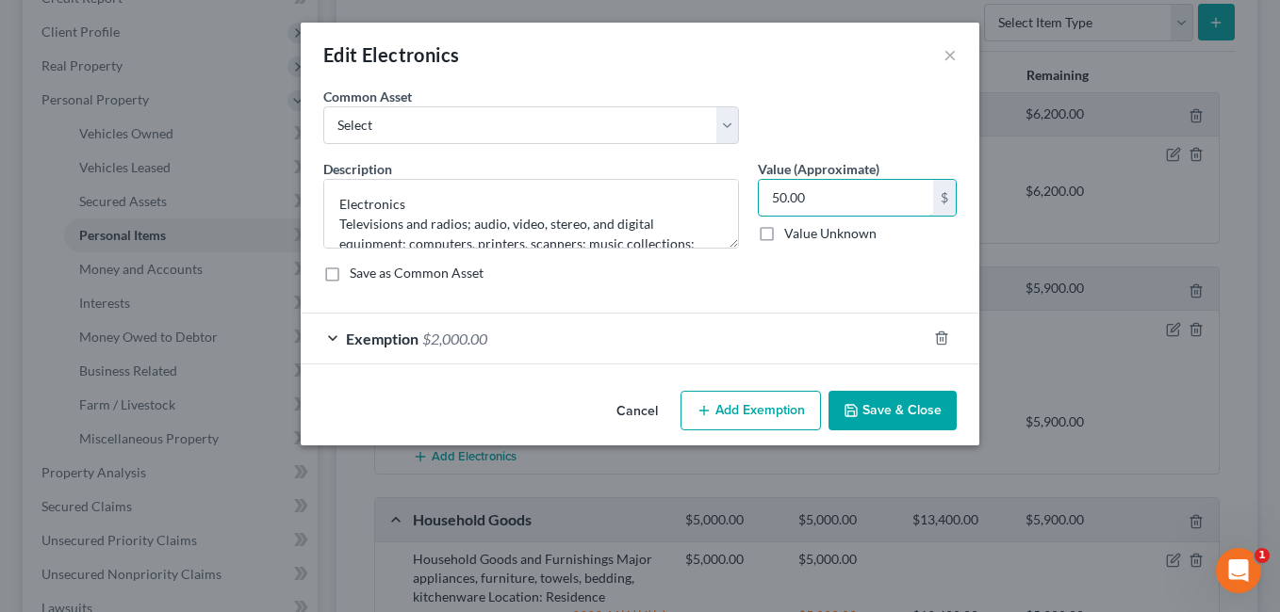
type input "50.00"
click at [669, 343] on div "Exemption $2,000.00" at bounding box center [614, 339] width 626 height 50
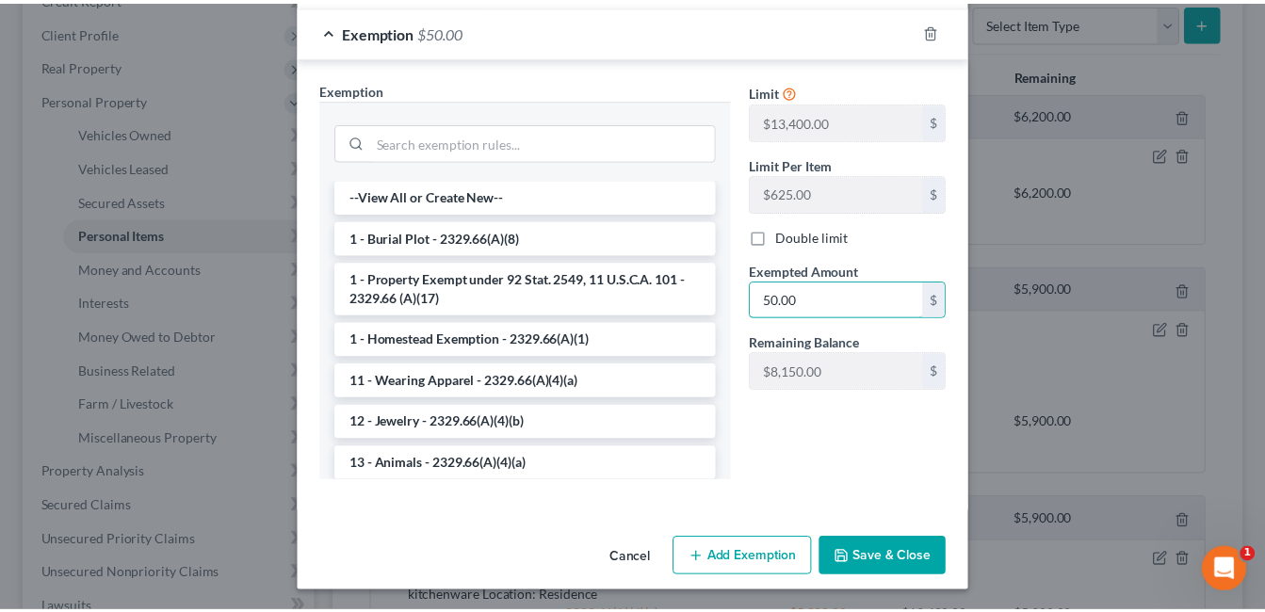
scroll to position [310, 0]
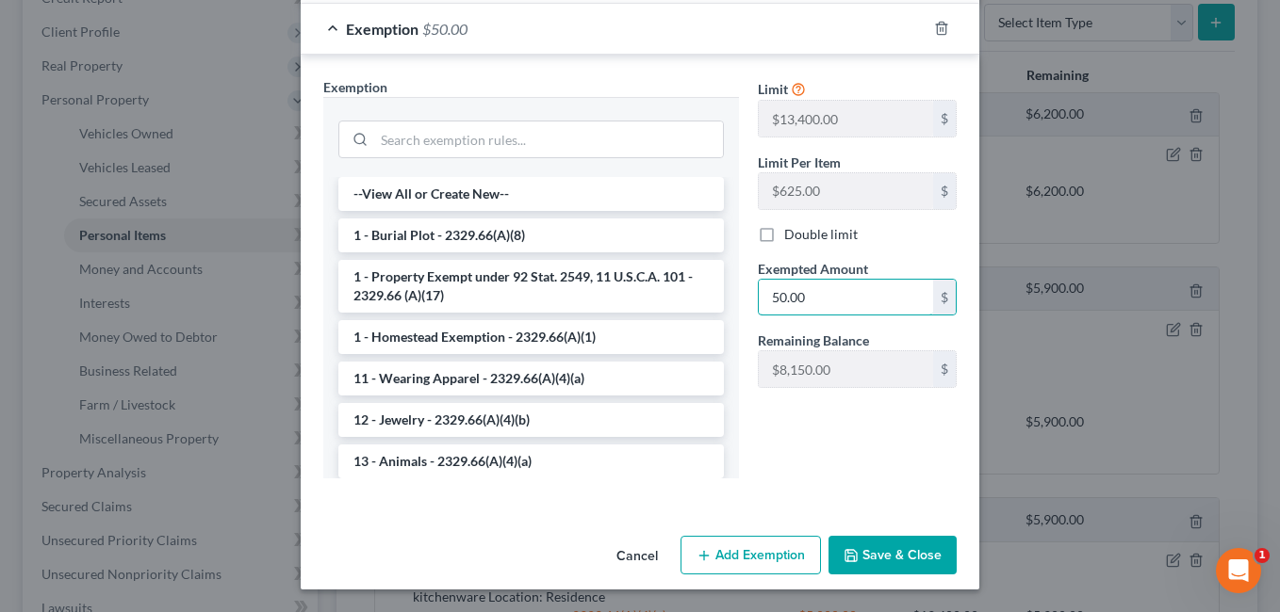
type input "50.00"
drag, startPoint x: 861, startPoint y: 554, endPoint x: 883, endPoint y: 507, distance: 51.9
click at [860, 553] on button "Save & Close" at bounding box center [892, 556] width 128 height 40
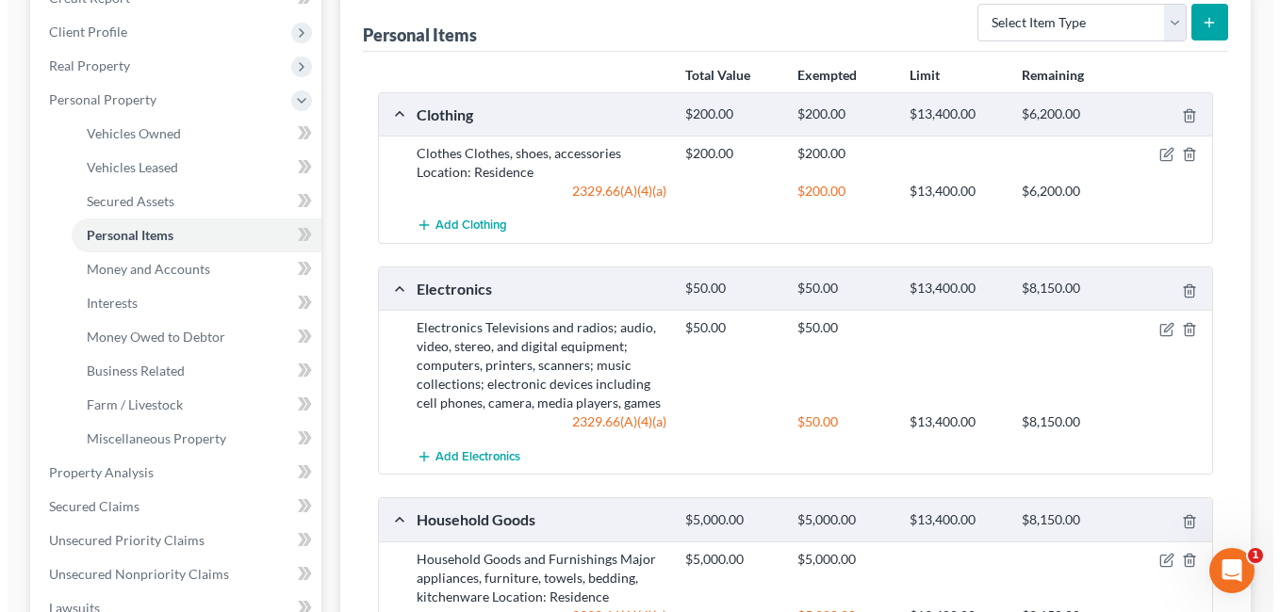
scroll to position [377, 0]
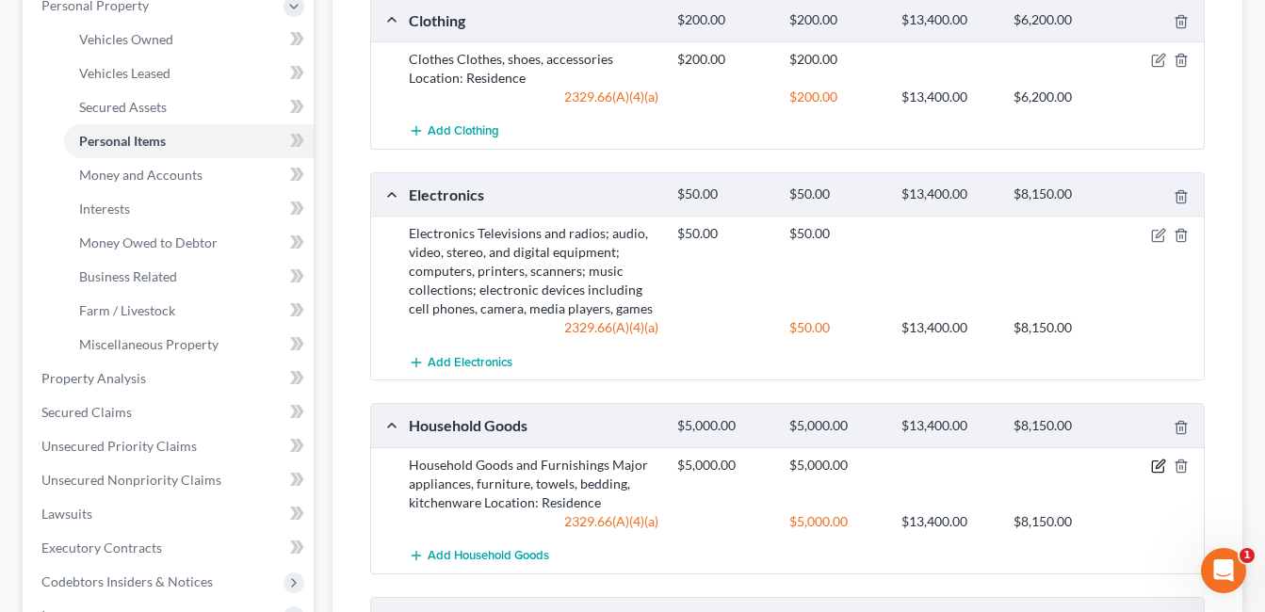
click at [1156, 464] on icon "button" at bounding box center [1158, 466] width 15 height 15
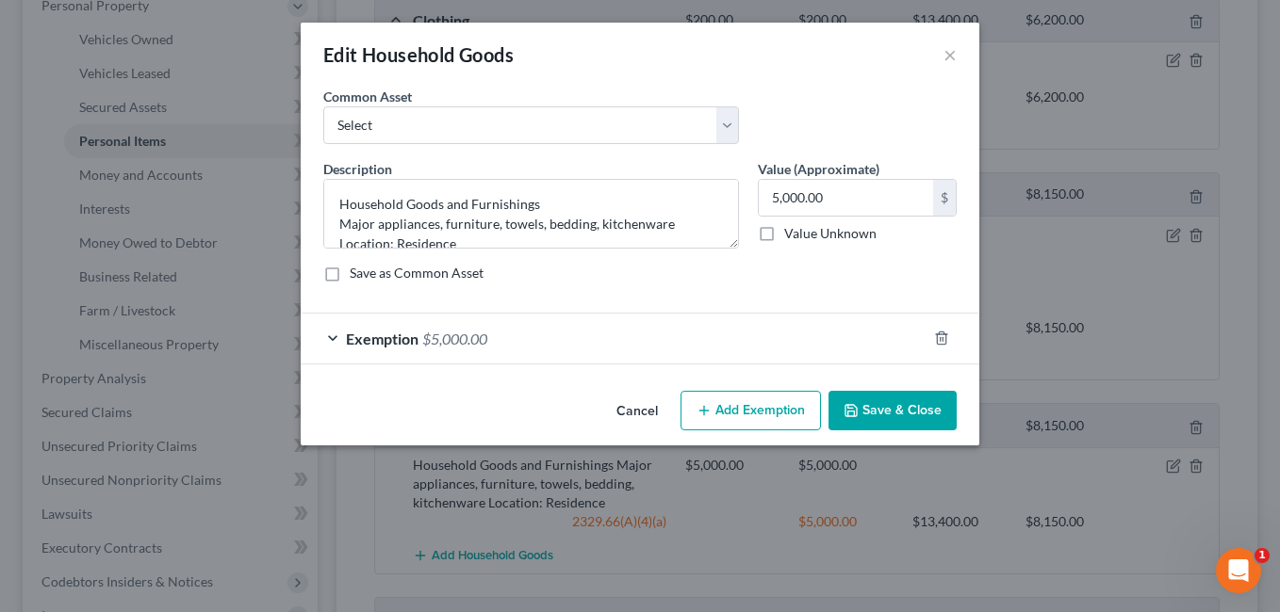
click at [737, 268] on div "Save as Common Asset" at bounding box center [639, 273] width 633 height 19
click at [836, 203] on input "5,000.00" at bounding box center [846, 198] width 174 height 36
click at [677, 269] on div "Save as Common Asset" at bounding box center [639, 273] width 633 height 19
click at [837, 197] on input "5,000.00" at bounding box center [846, 198] width 174 height 36
type input "200.00"
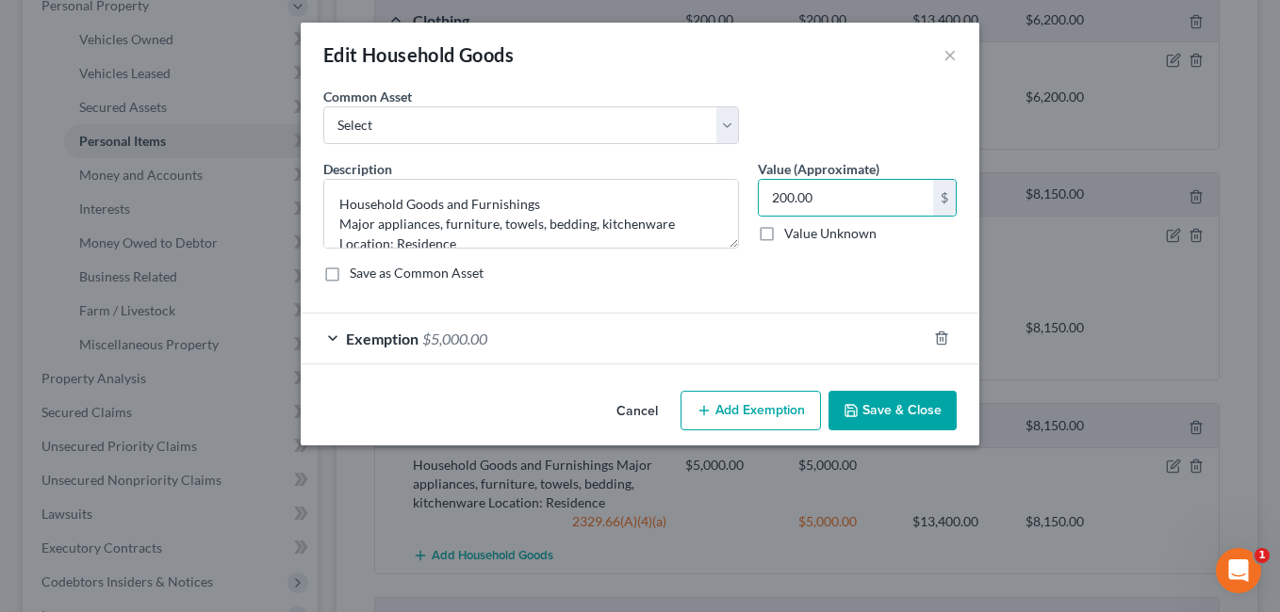
click at [701, 335] on div "Exemption $5,000.00" at bounding box center [614, 339] width 626 height 50
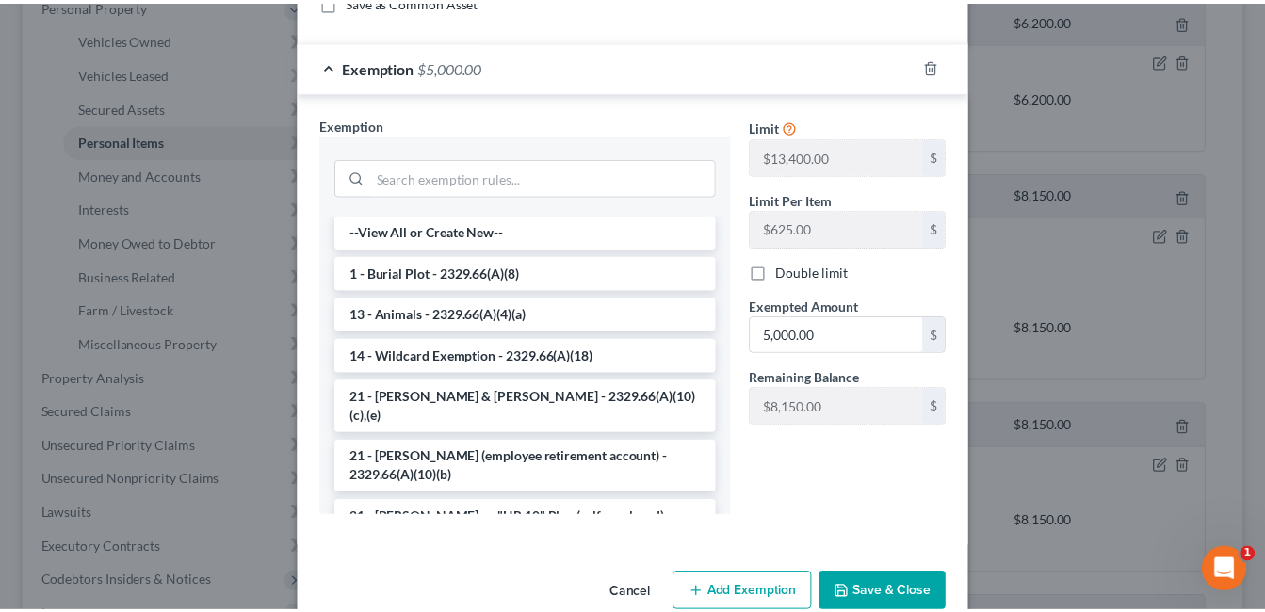
scroll to position [283, 0]
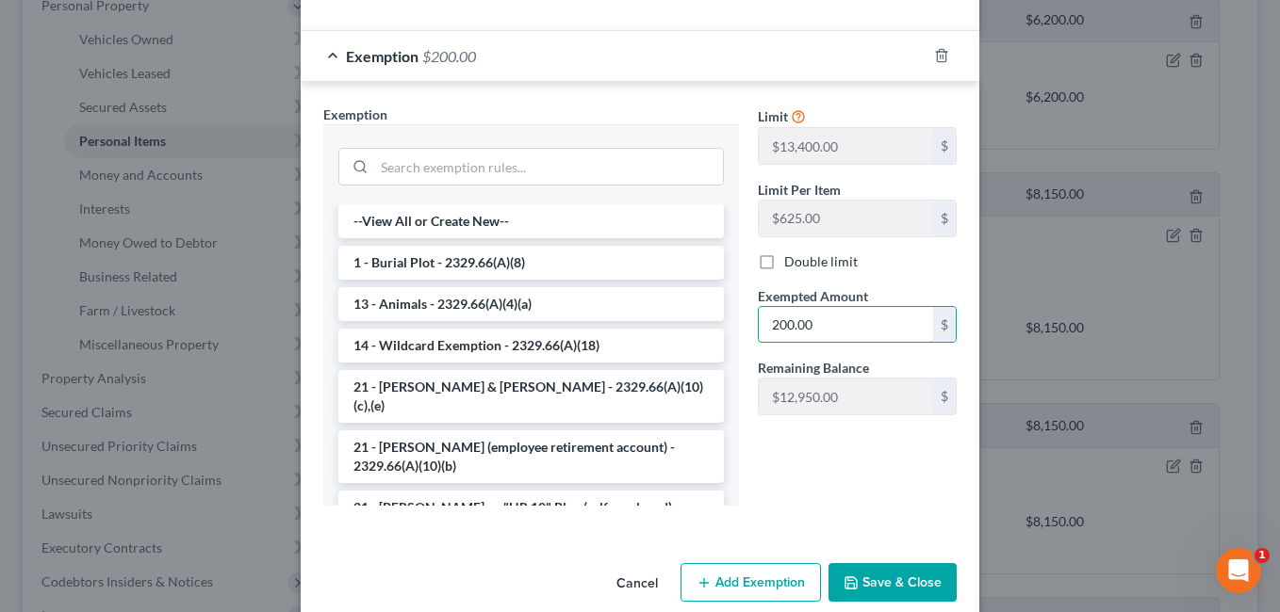
type input "200.00"
drag, startPoint x: 896, startPoint y: 579, endPoint x: 1073, endPoint y: 400, distance: 251.2
click at [896, 579] on button "Save & Close" at bounding box center [892, 583] width 128 height 40
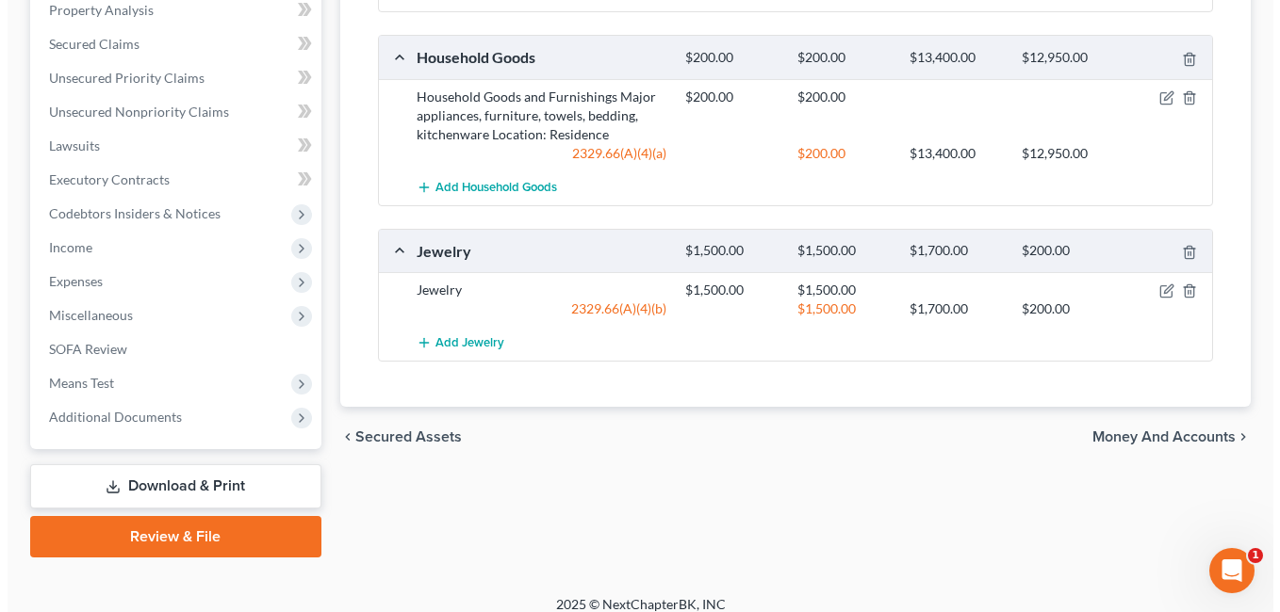
scroll to position [754, 0]
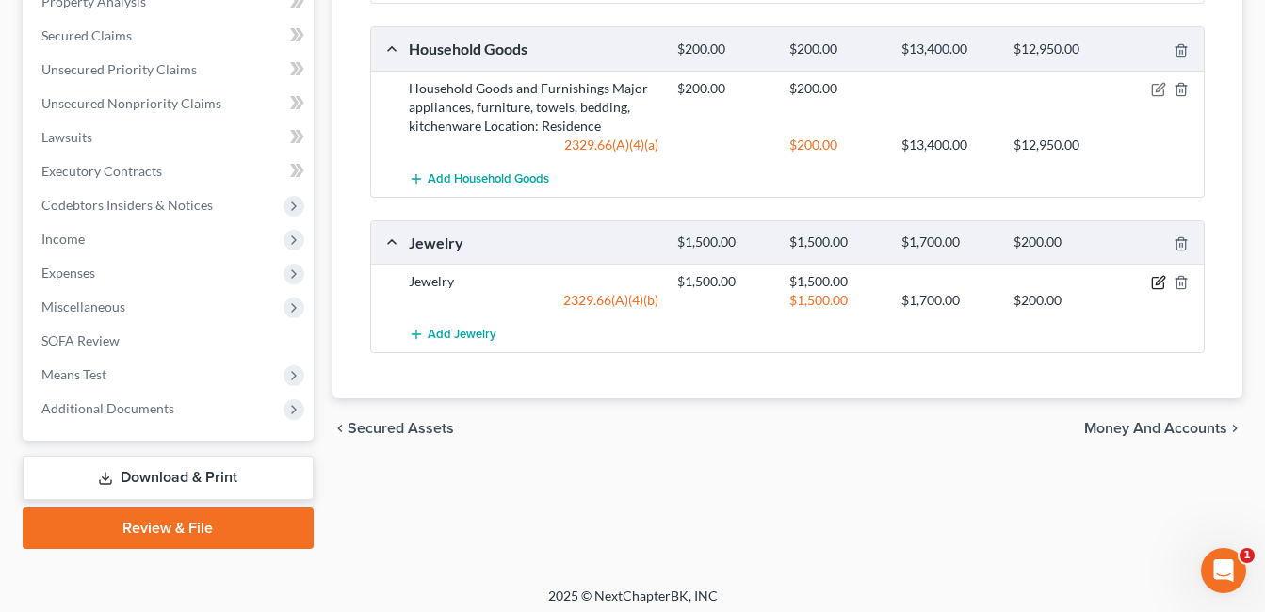
click at [1158, 283] on icon "button" at bounding box center [1160, 281] width 8 height 8
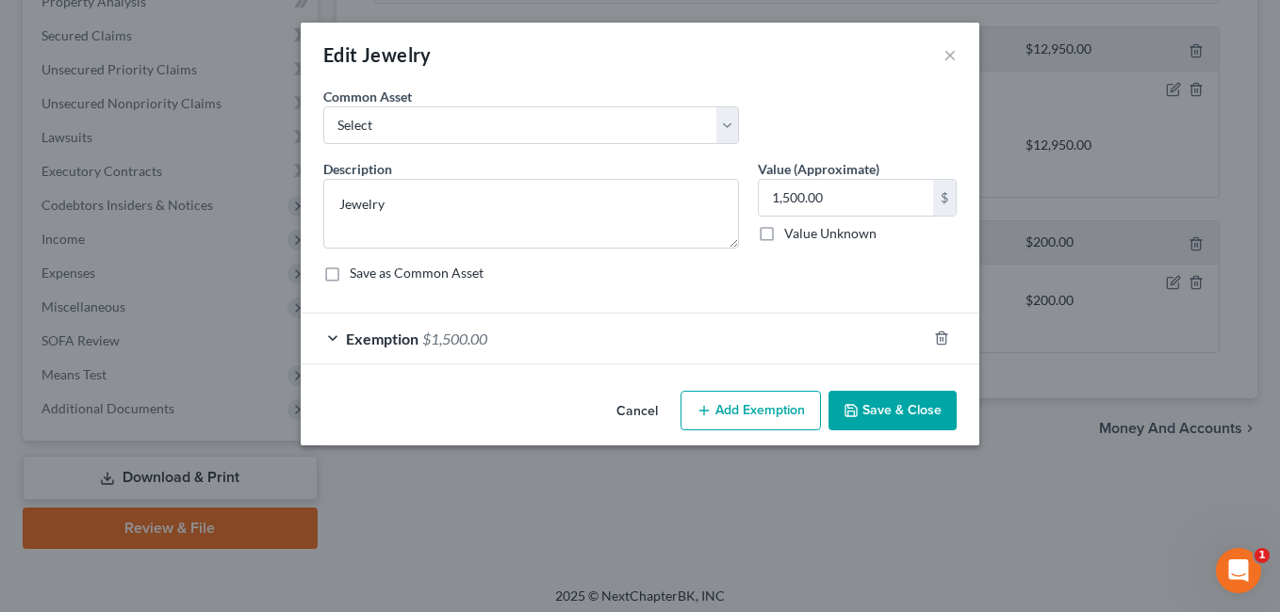
click at [684, 342] on div "Exemption $1,500.00" at bounding box center [614, 339] width 626 height 50
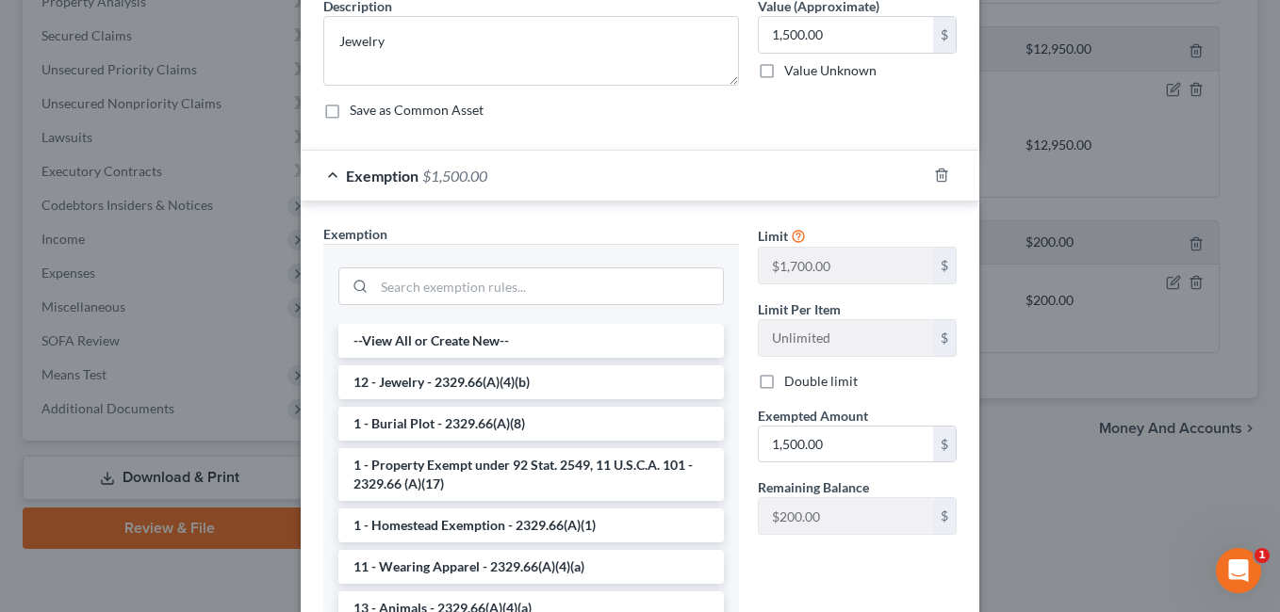
scroll to position [188, 0]
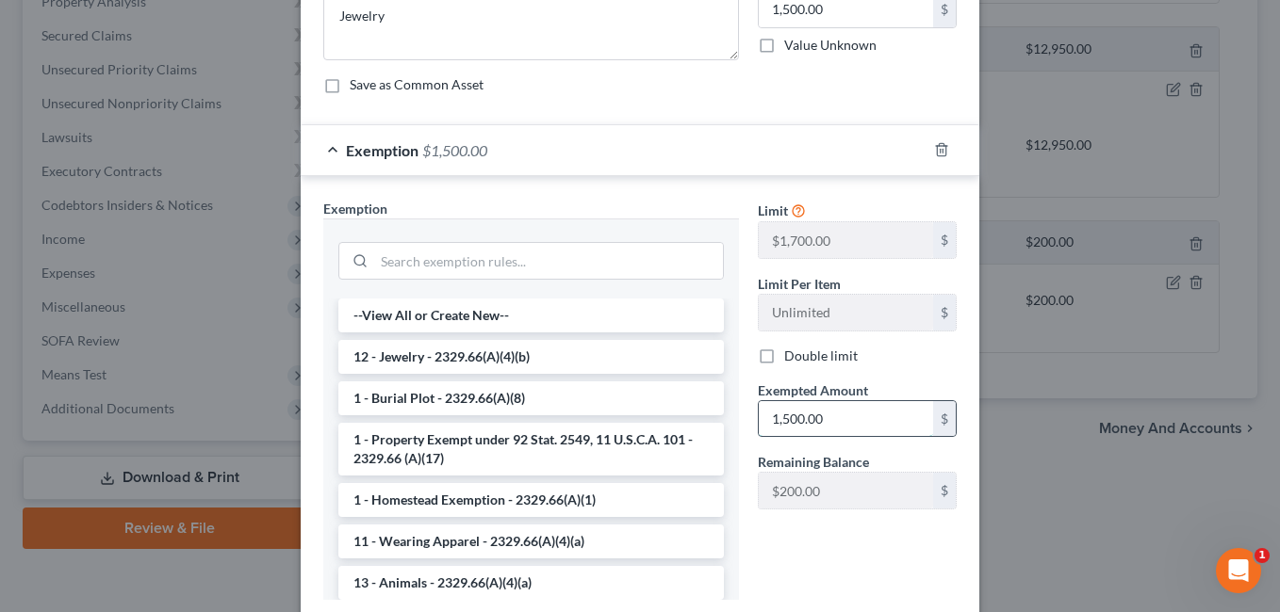
click at [830, 424] on input "1,500.00" at bounding box center [846, 419] width 174 height 36
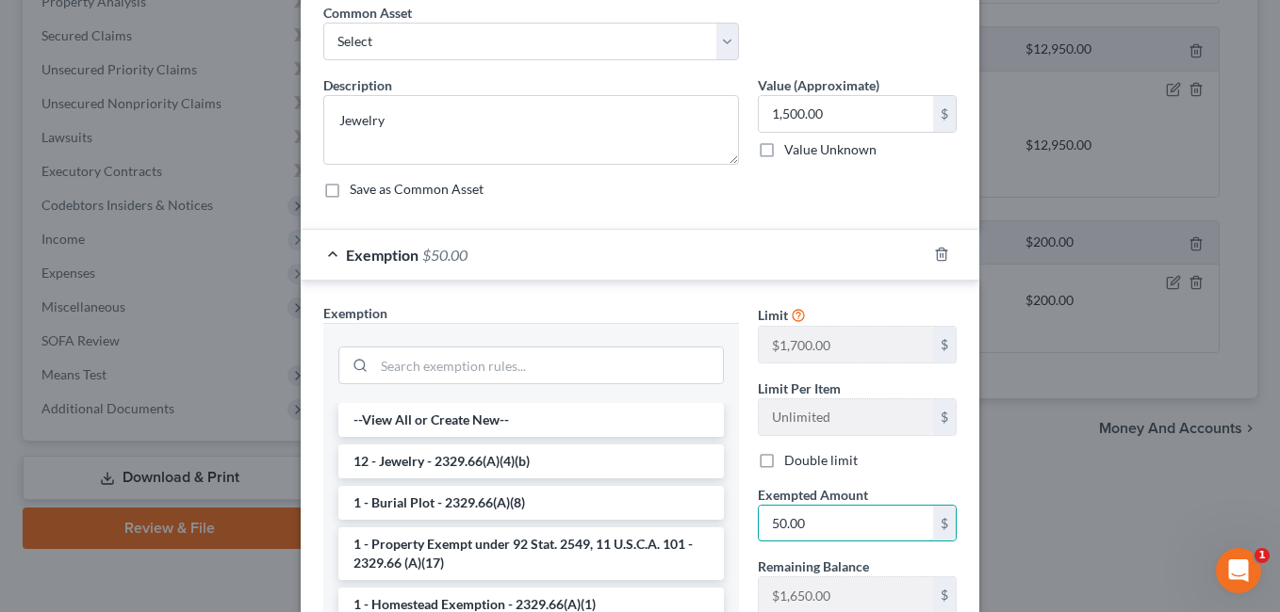
scroll to position [0, 0]
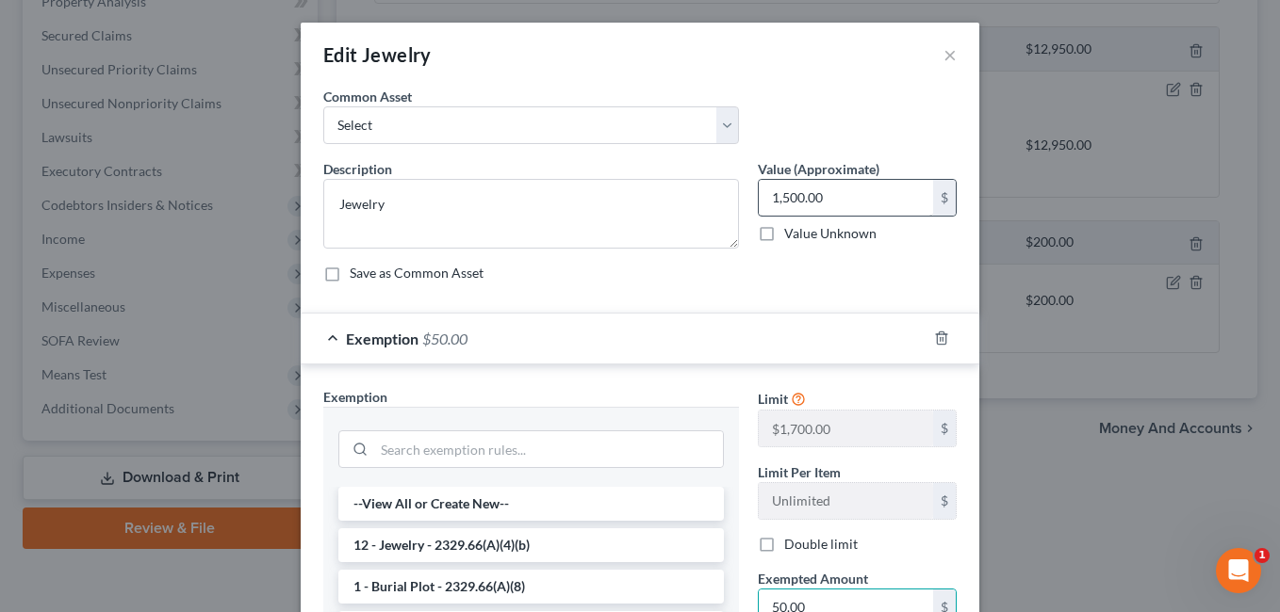
type input "50.00"
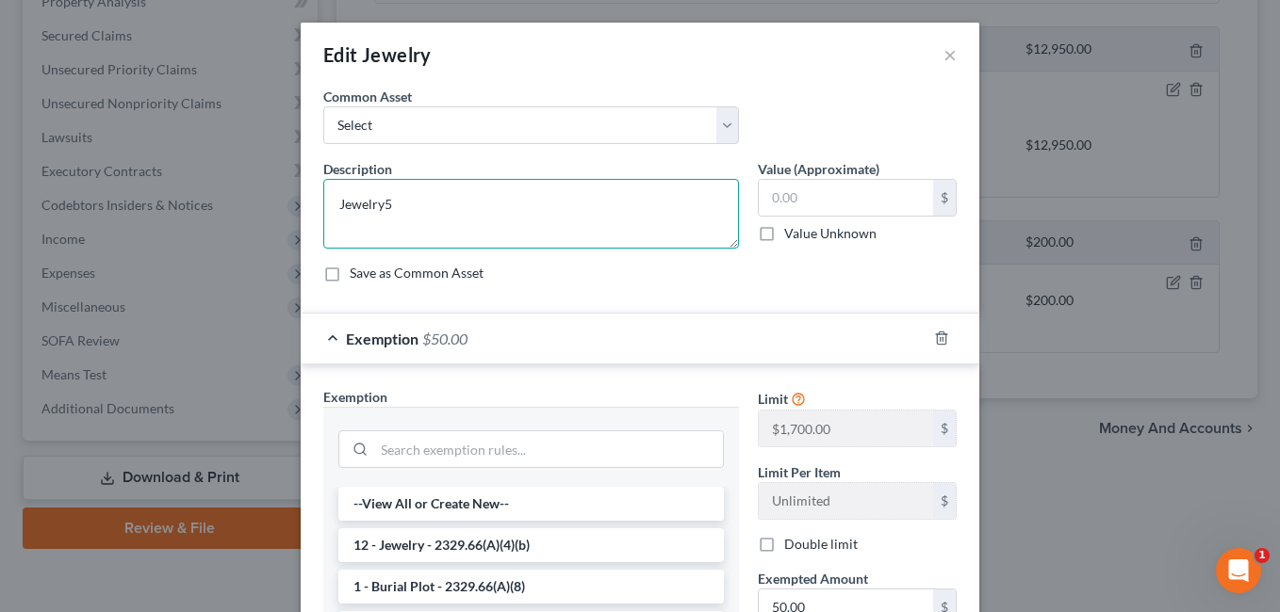
type textarea "Jewelry"
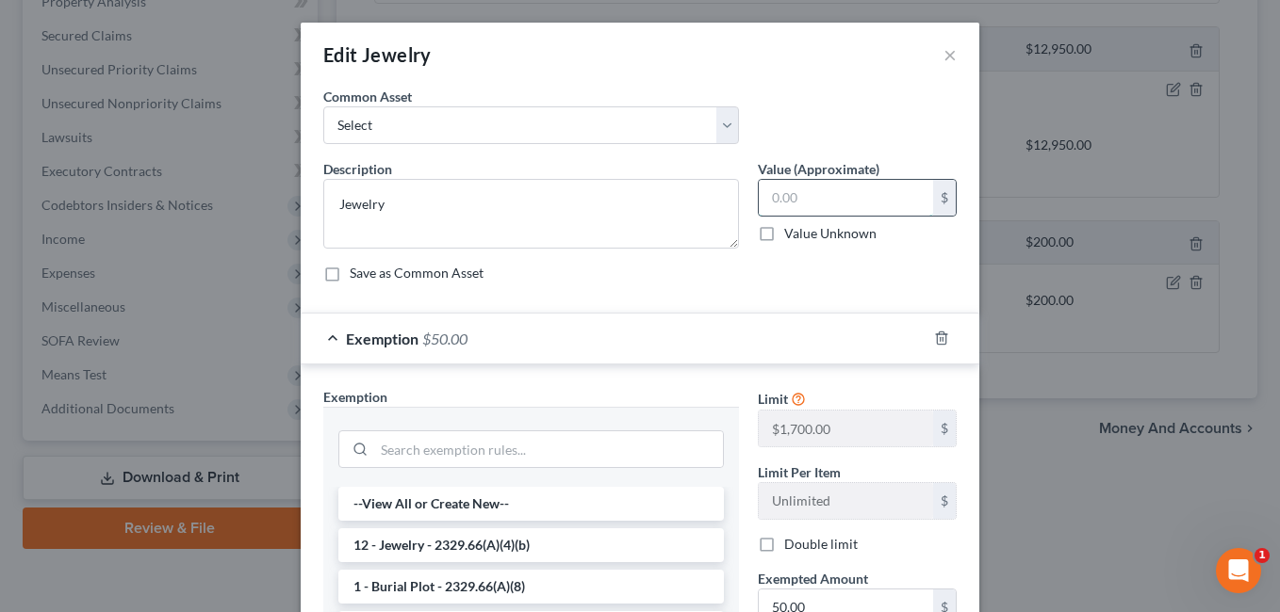
click at [861, 191] on input "text" at bounding box center [846, 198] width 174 height 36
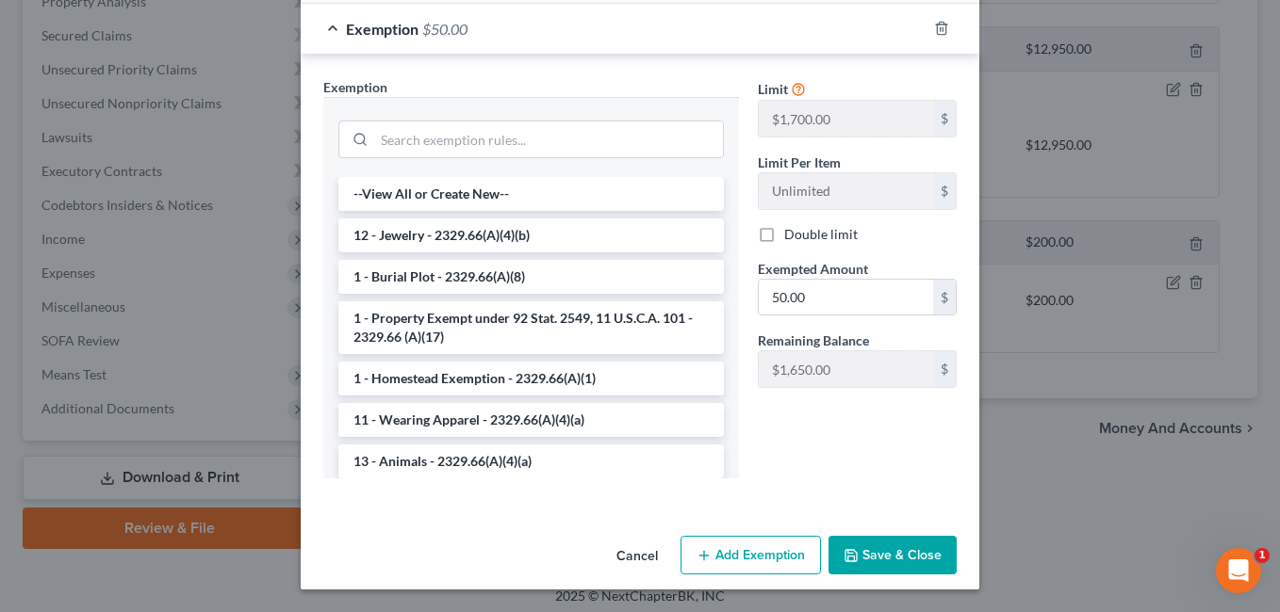
type input "50.00"
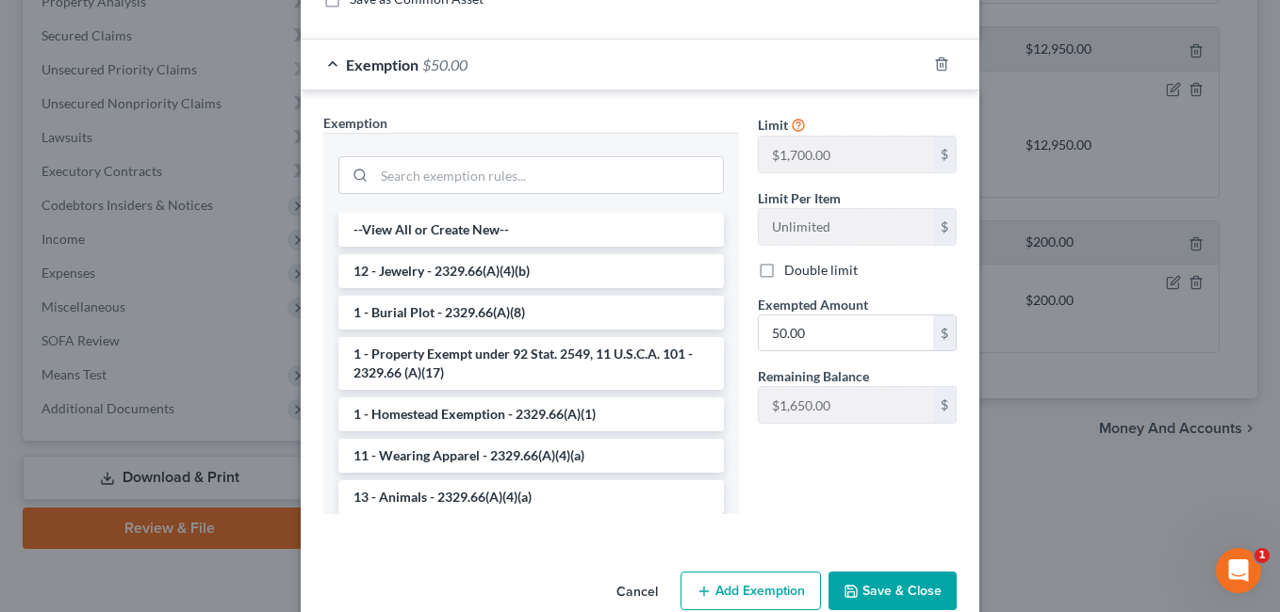
click at [863, 563] on div "Edit Jewelry × An exemption set must first be selected from the Filing Informat…" at bounding box center [640, 186] width 678 height 877
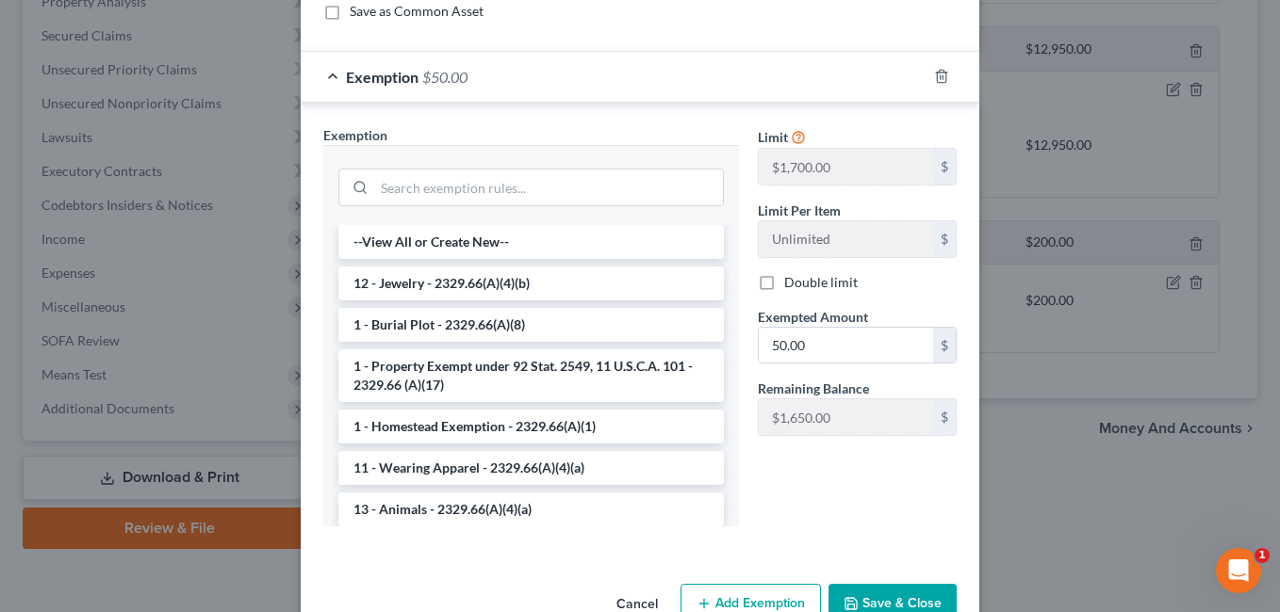
click at [871, 554] on div "Edit Jewelry × An exemption set must first be selected from the Filing Informat…" at bounding box center [640, 199] width 678 height 877
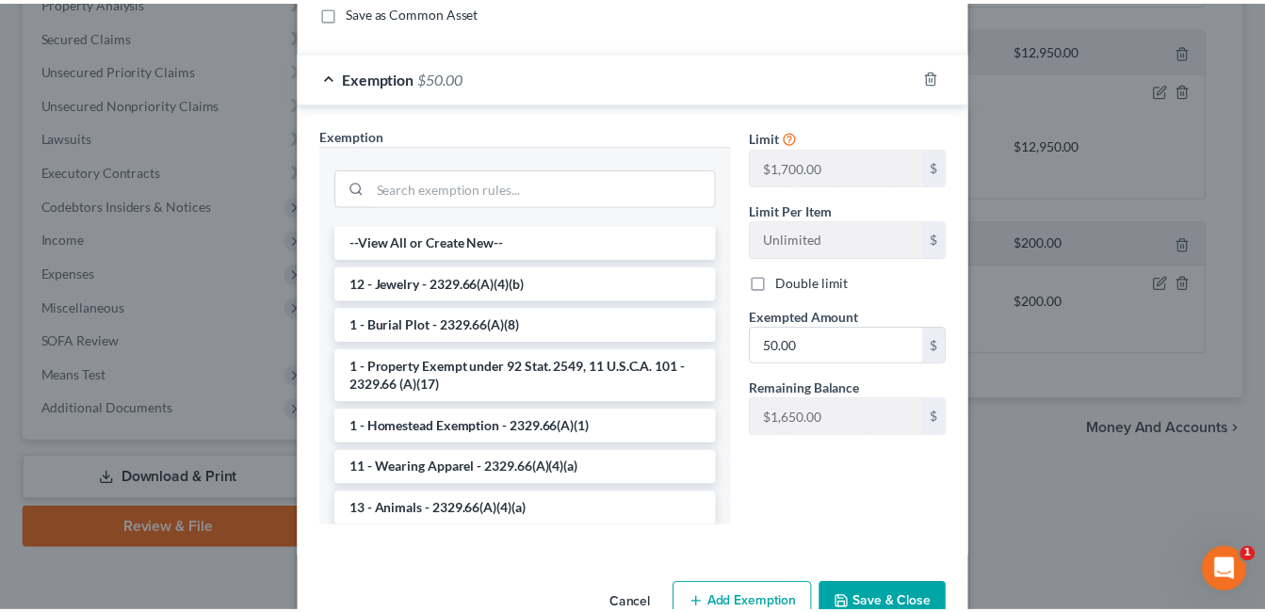
scroll to position [310, 0]
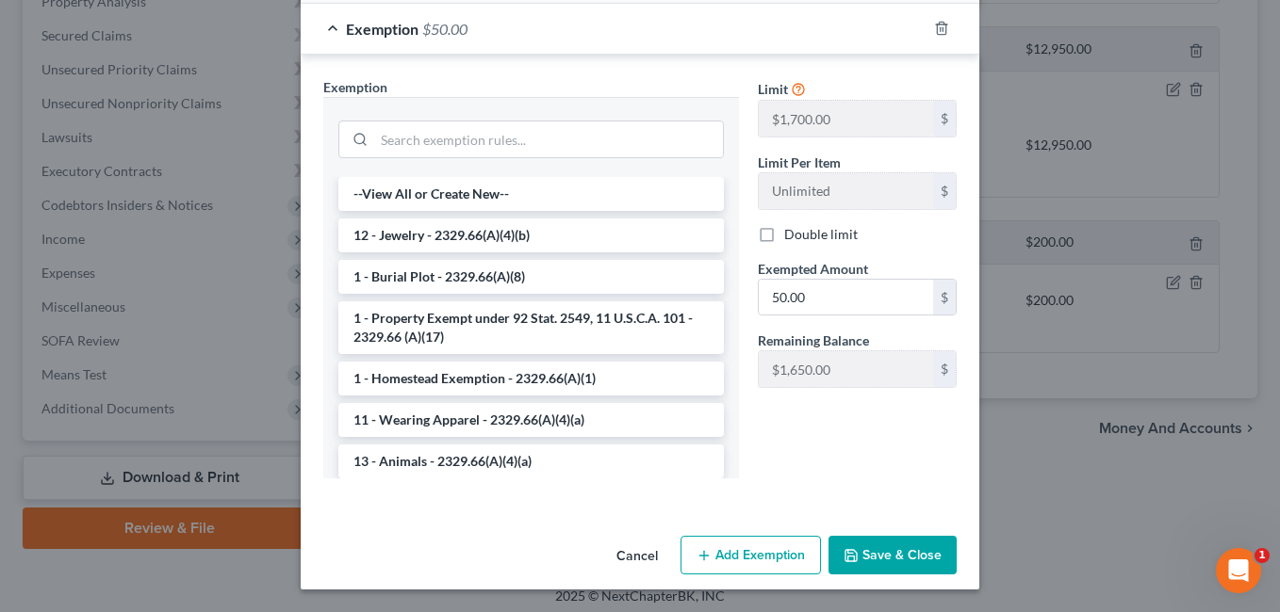
click at [906, 555] on button "Save & Close" at bounding box center [892, 556] width 128 height 40
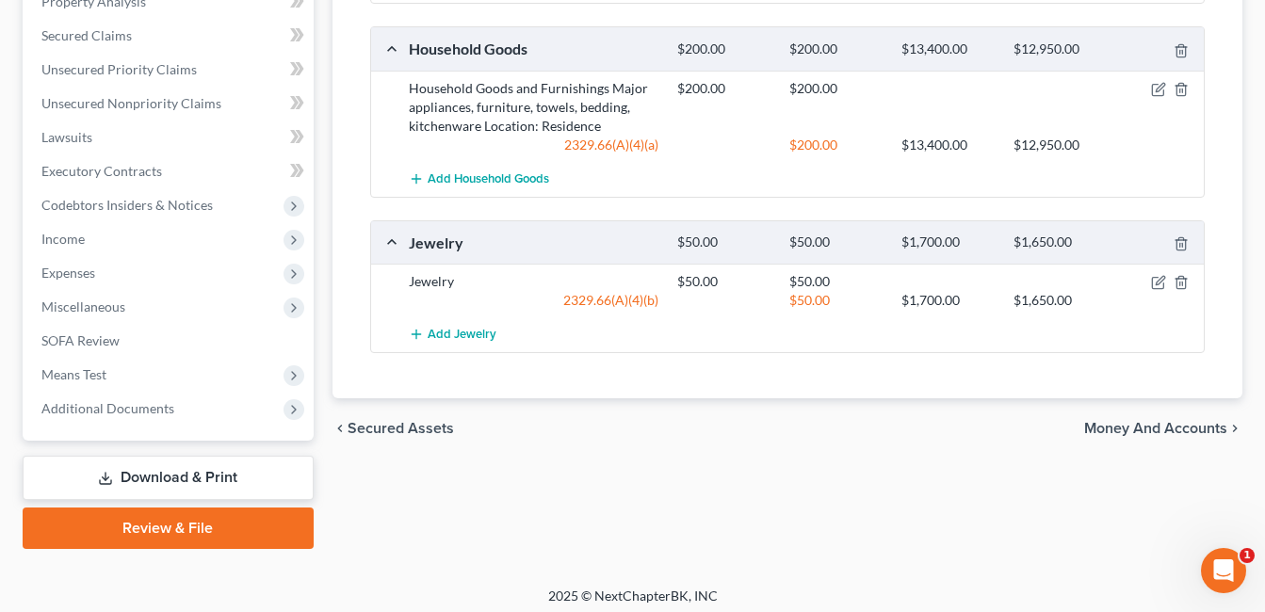
scroll to position [762, 0]
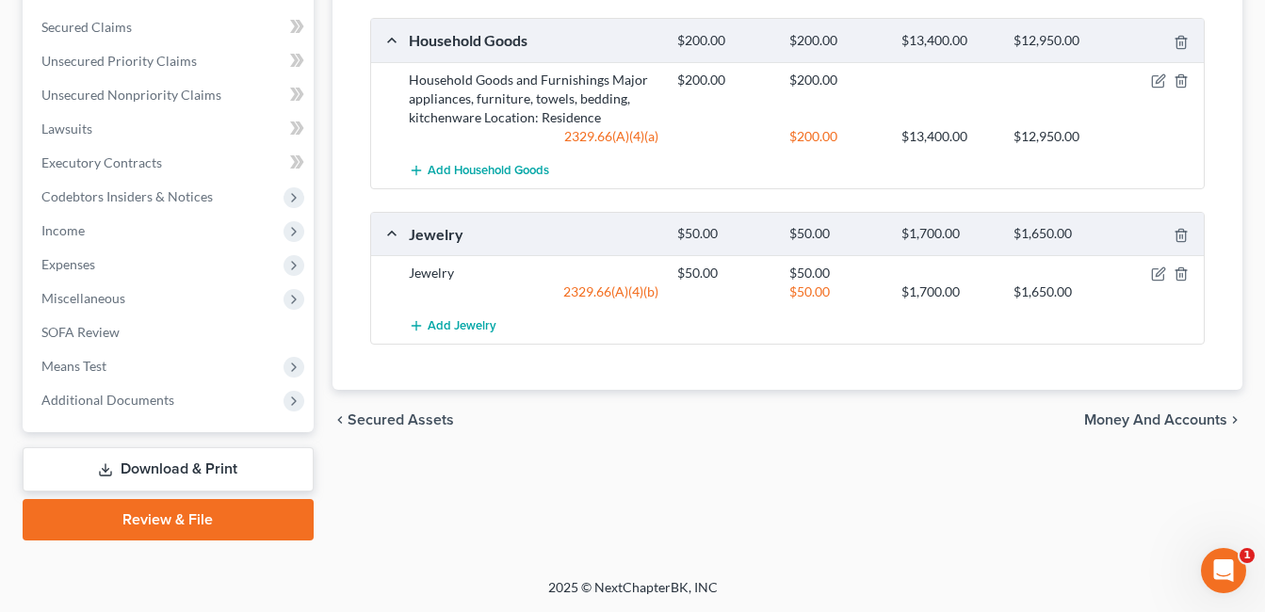
click at [203, 463] on link "Download & Print" at bounding box center [168, 470] width 291 height 44
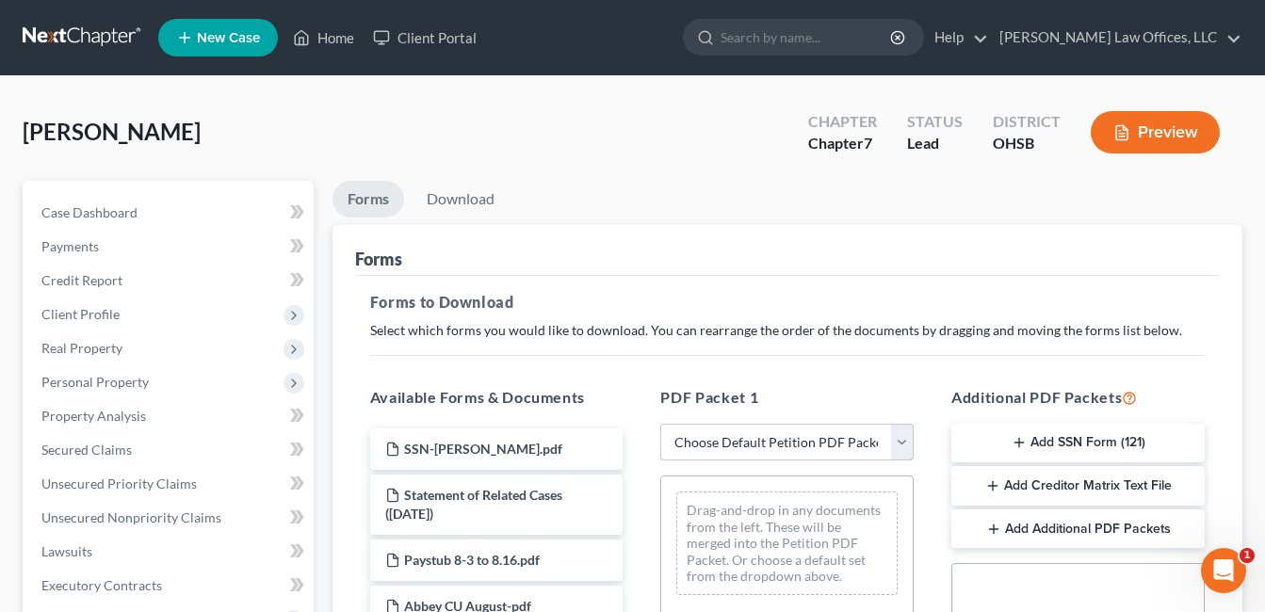
drag, startPoint x: 899, startPoint y: 445, endPoint x: 840, endPoint y: 464, distance: 62.3
click at [899, 445] on select "Choose Default Petition PDF Packet Complete Bankruptcy Petition (all forms and …" at bounding box center [787, 443] width 253 height 38
select select "0"
click at [661, 424] on select "Choose Default Petition PDF Packet Complete Bankruptcy Petition (all forms and …" at bounding box center [787, 443] width 253 height 38
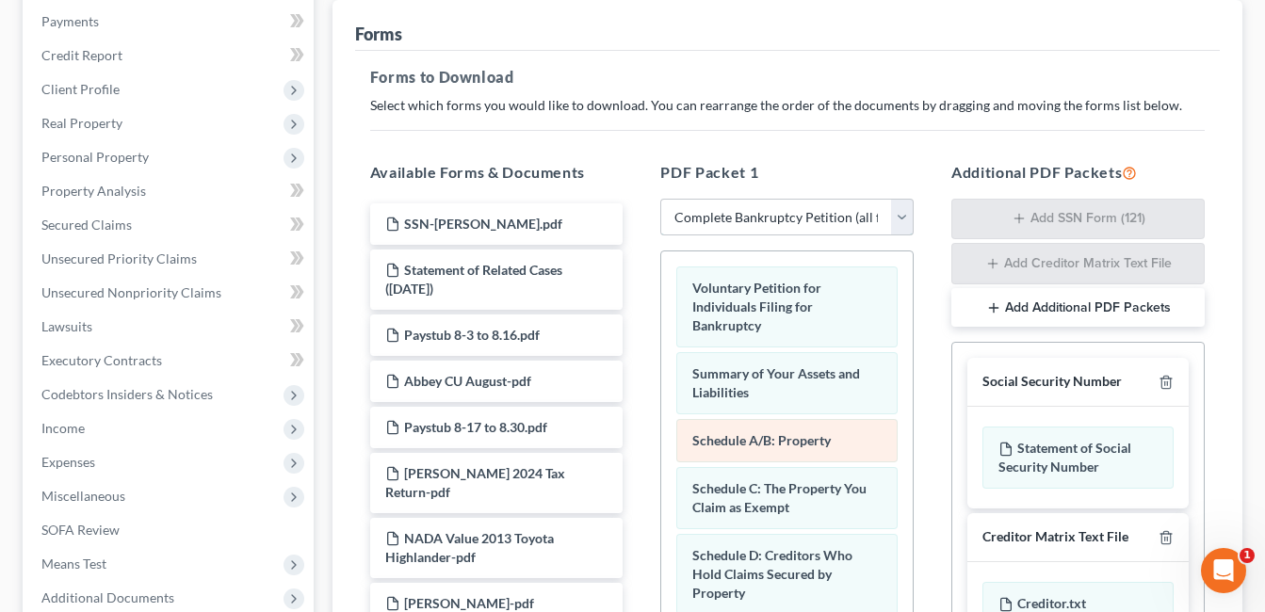
scroll to position [283, 0]
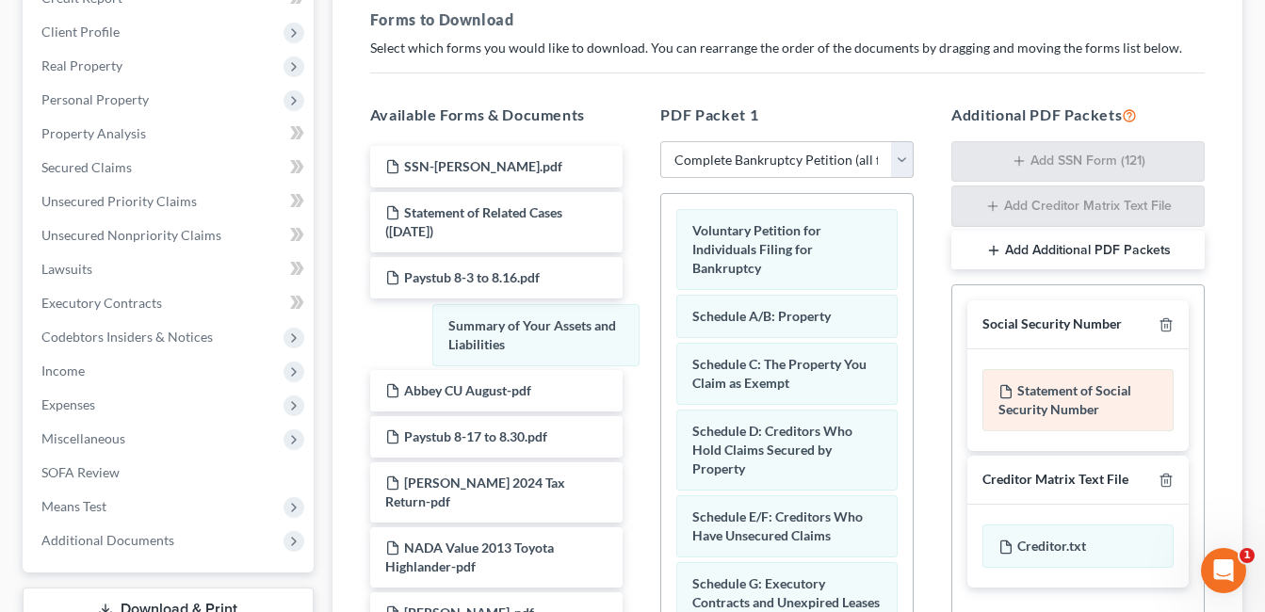
drag, startPoint x: 819, startPoint y: 314, endPoint x: 1070, endPoint y: 426, distance: 275.4
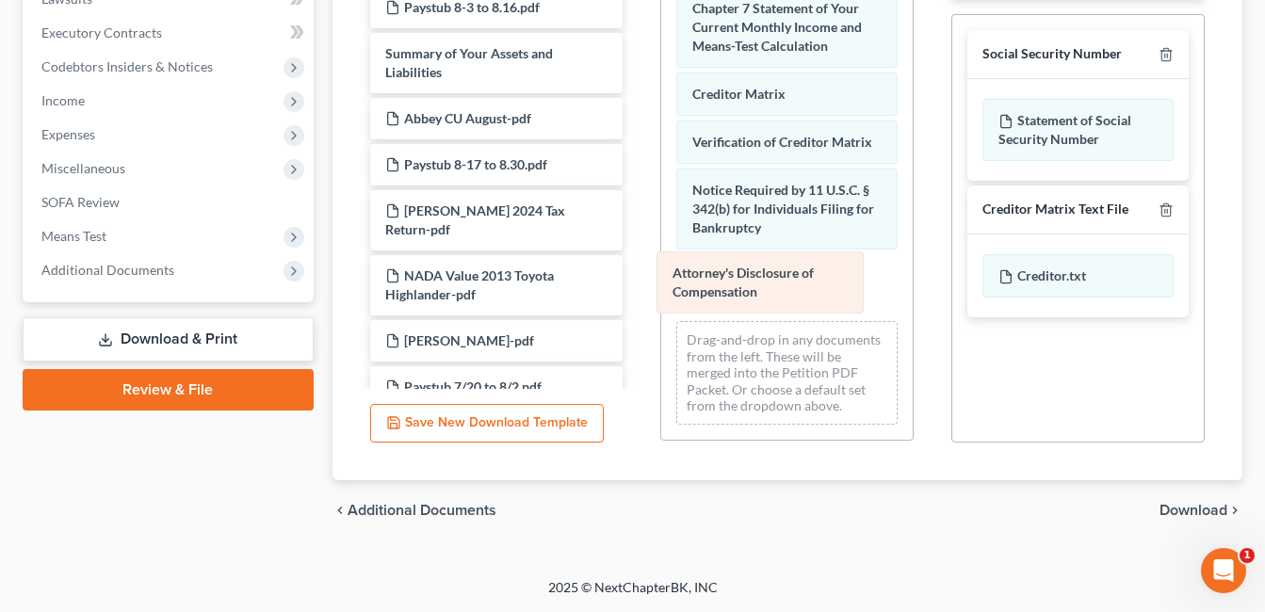
scroll to position [726, 0]
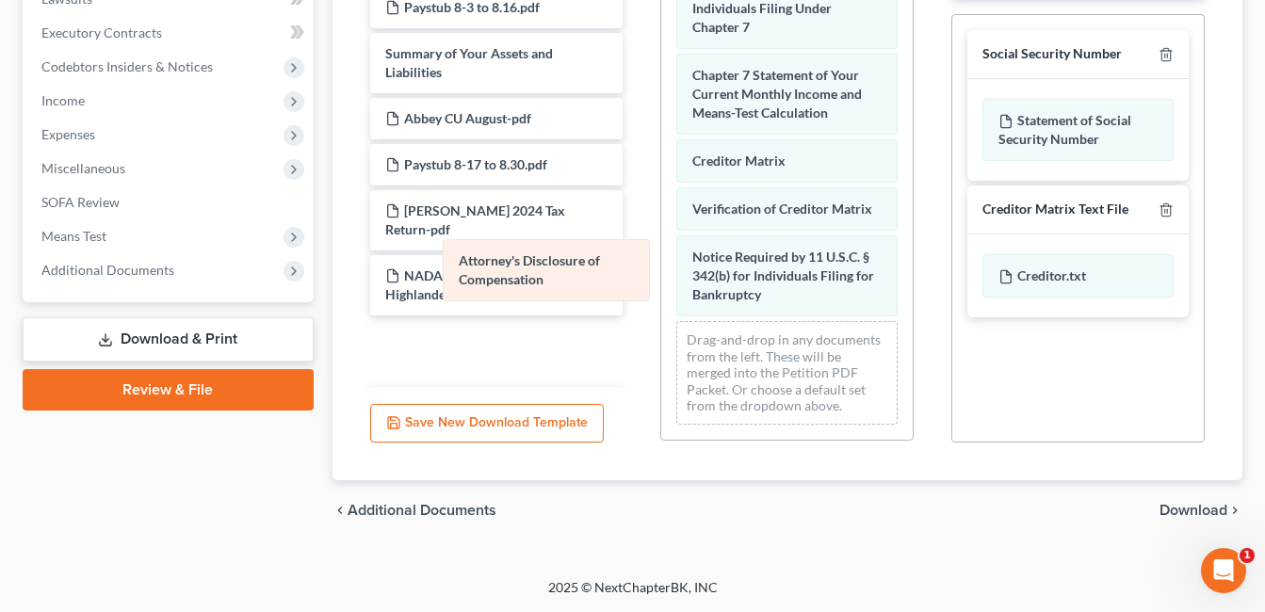
drag, startPoint x: 786, startPoint y: 287, endPoint x: 531, endPoint y: 270, distance: 255.0
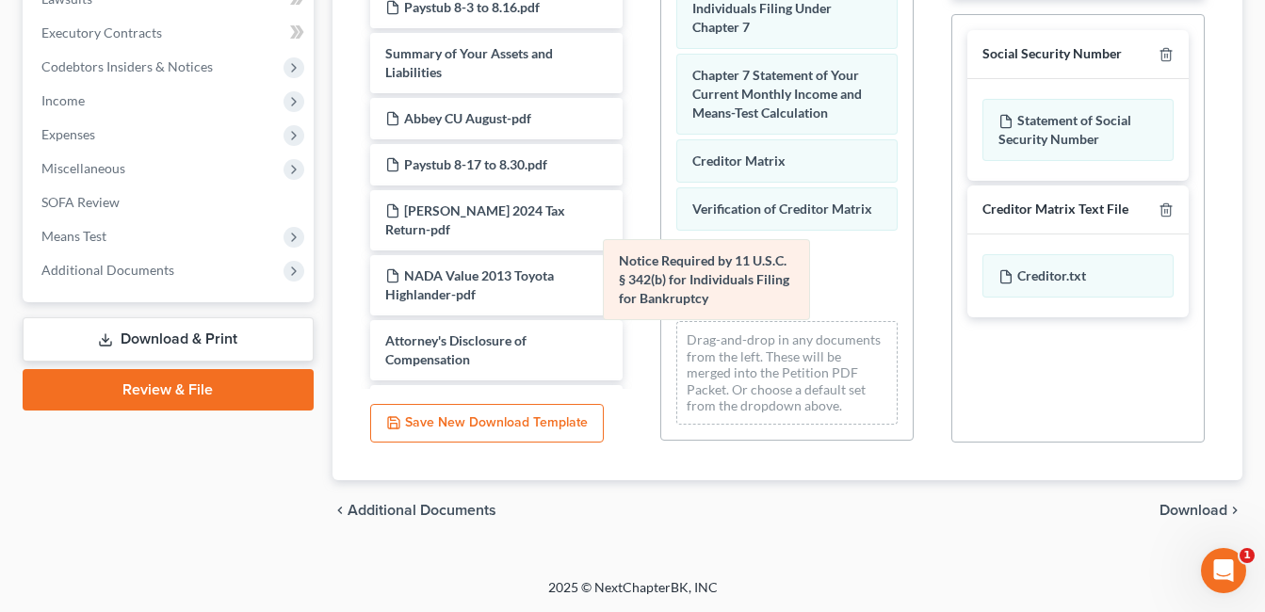
scroll to position [640, 0]
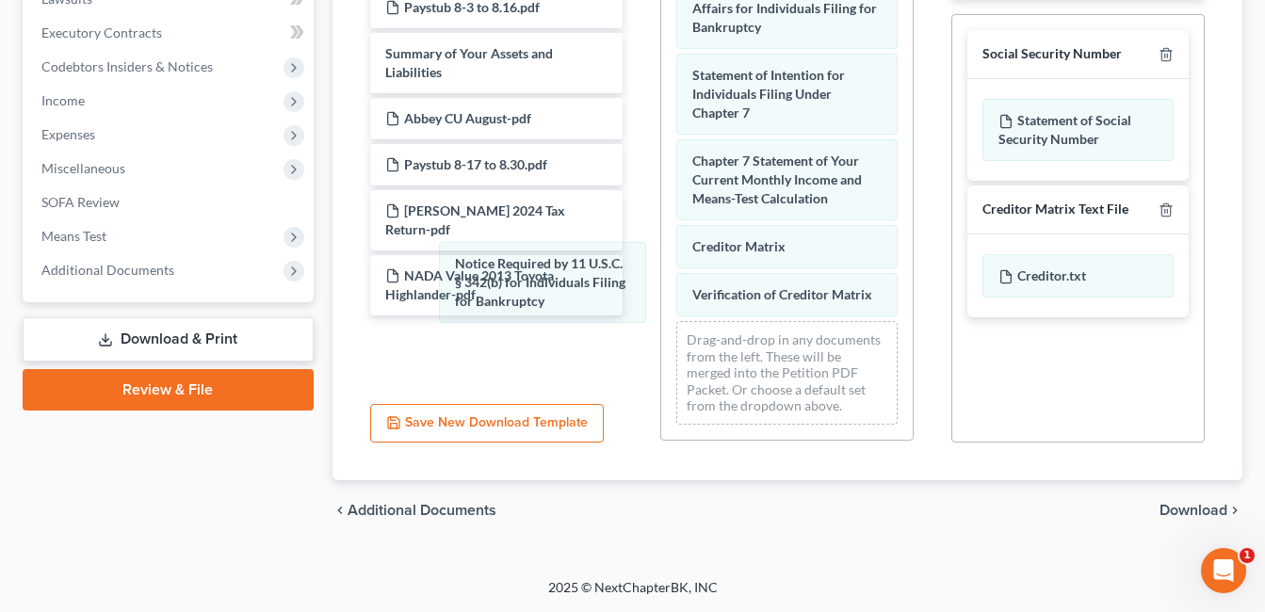
drag, startPoint x: 778, startPoint y: 274, endPoint x: 1055, endPoint y: 366, distance: 291.7
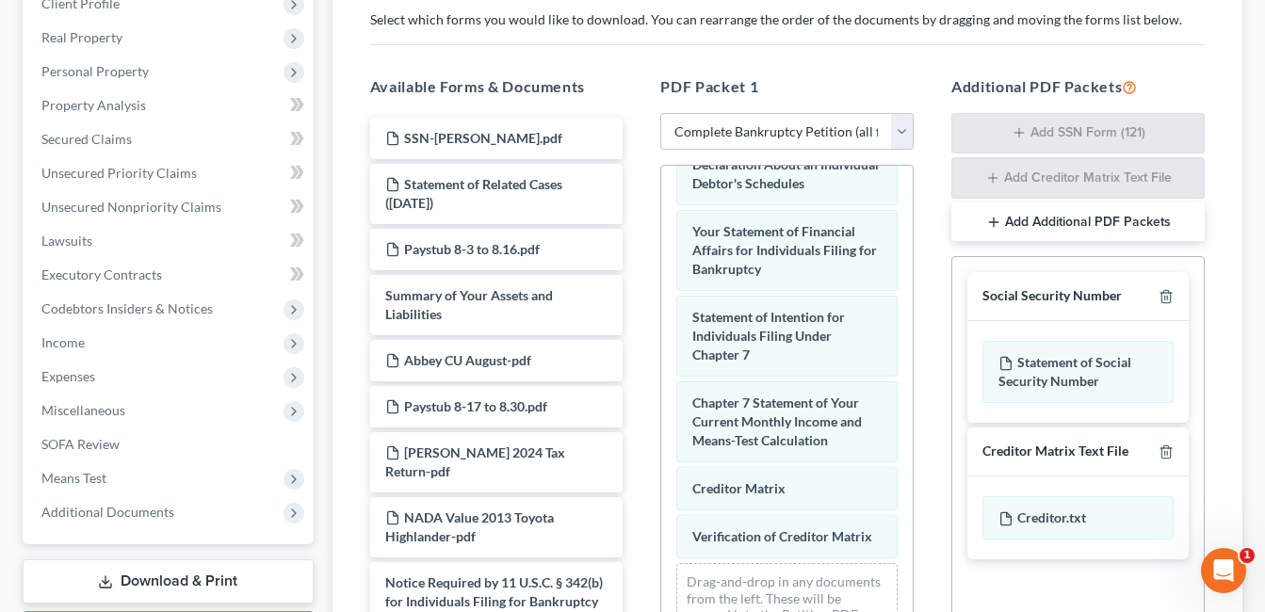
scroll to position [553, 0]
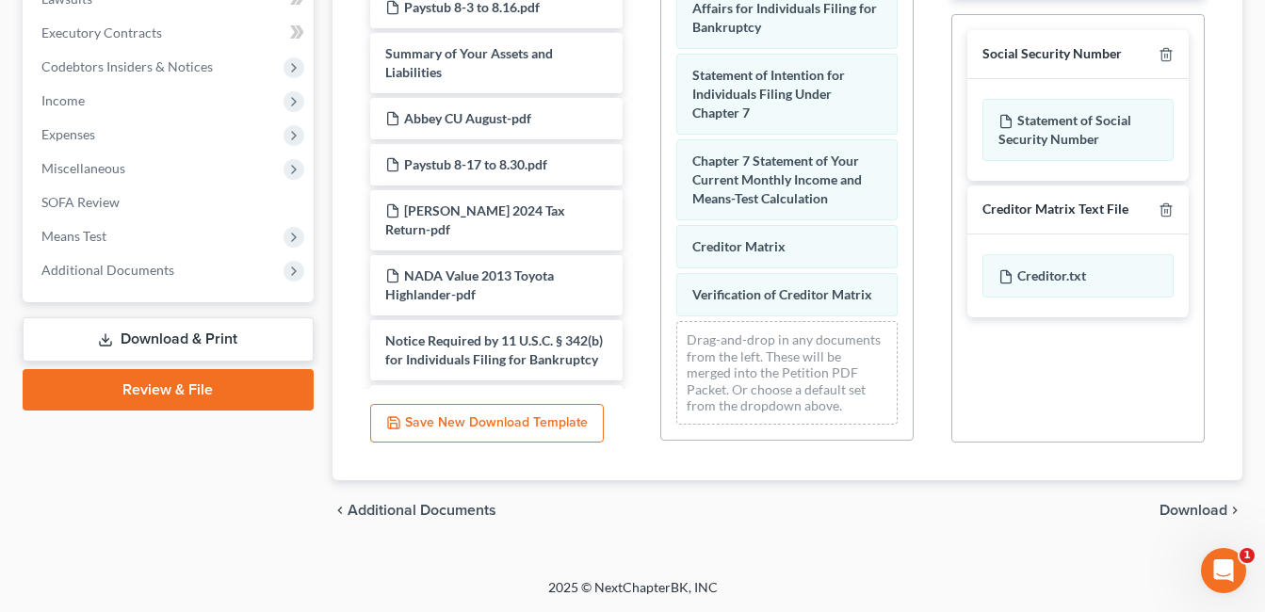
click at [1194, 507] on span "Download" at bounding box center [1194, 510] width 68 height 15
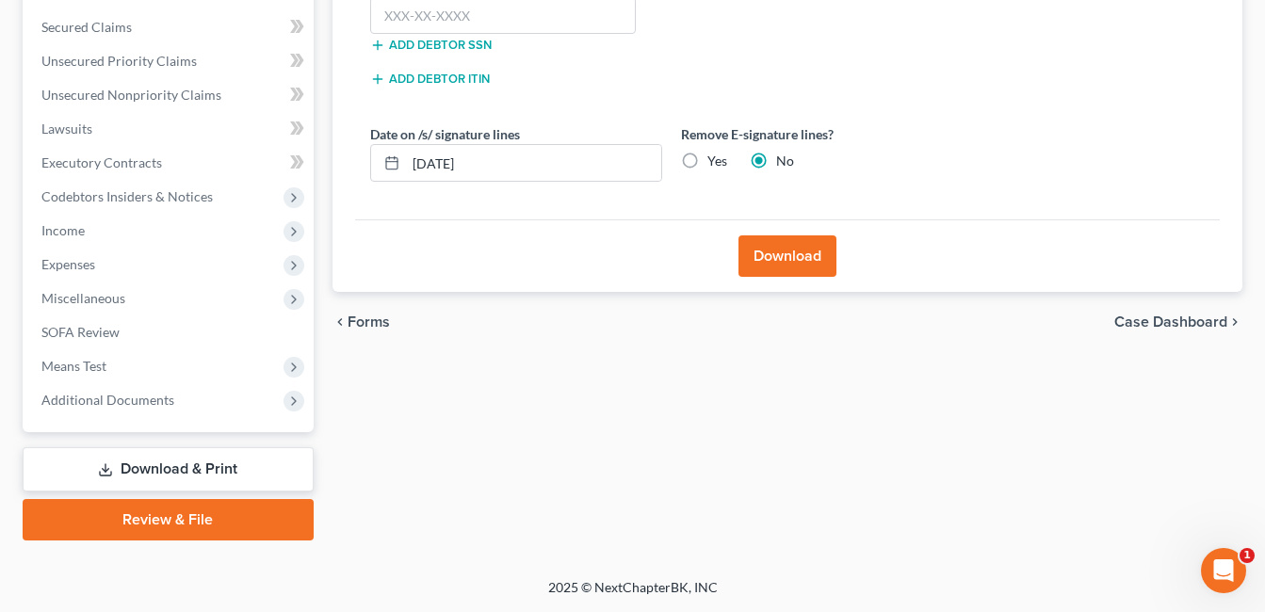
scroll to position [423, 0]
click at [467, 10] on input "text" at bounding box center [503, 16] width 267 height 38
type input "290-86-7652"
click at [797, 253] on button "Download" at bounding box center [788, 256] width 98 height 41
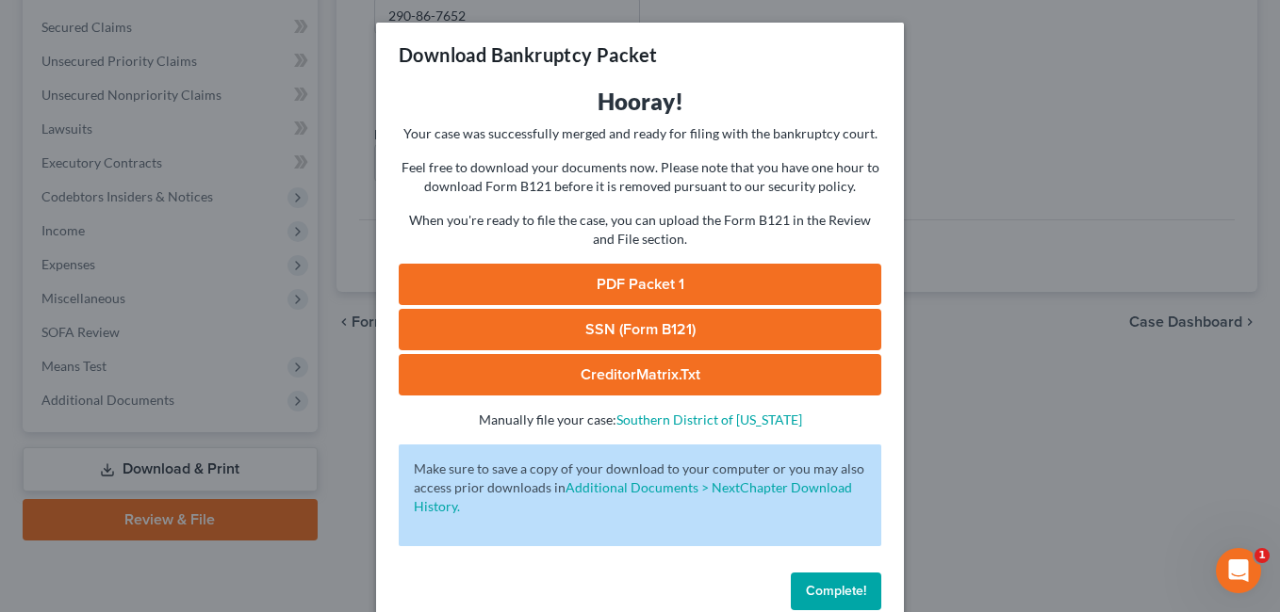
click at [676, 268] on link "PDF Packet 1" at bounding box center [640, 284] width 482 height 41
click at [814, 591] on span "Complete!" at bounding box center [836, 591] width 60 height 16
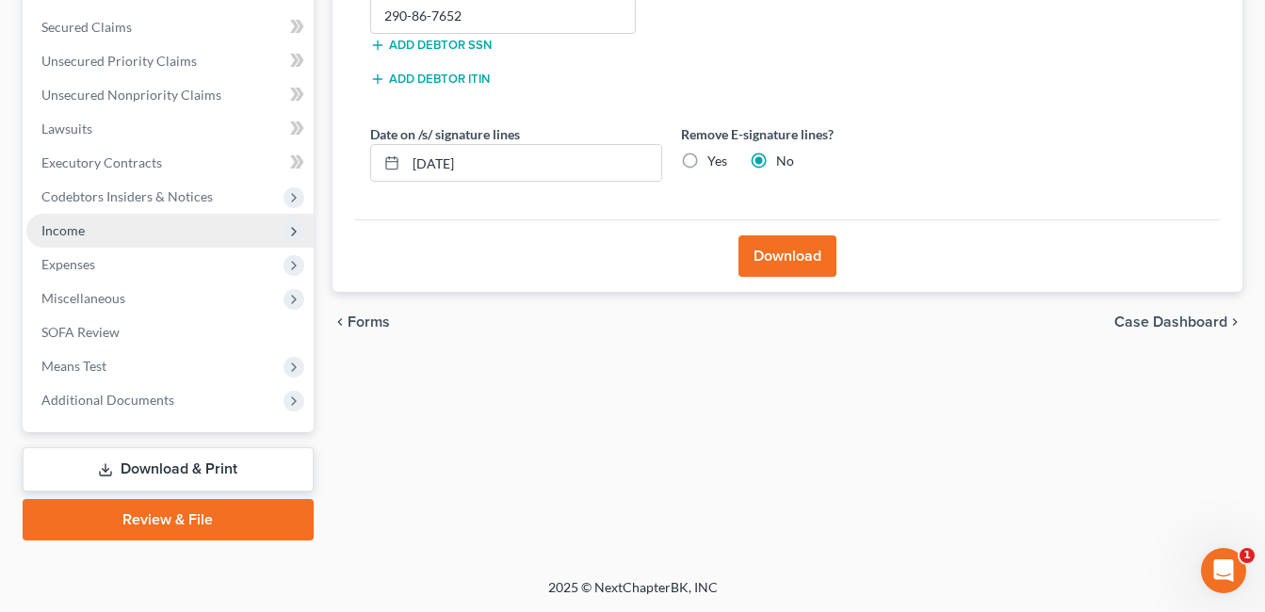
click at [140, 231] on span "Income" at bounding box center [169, 231] width 287 height 34
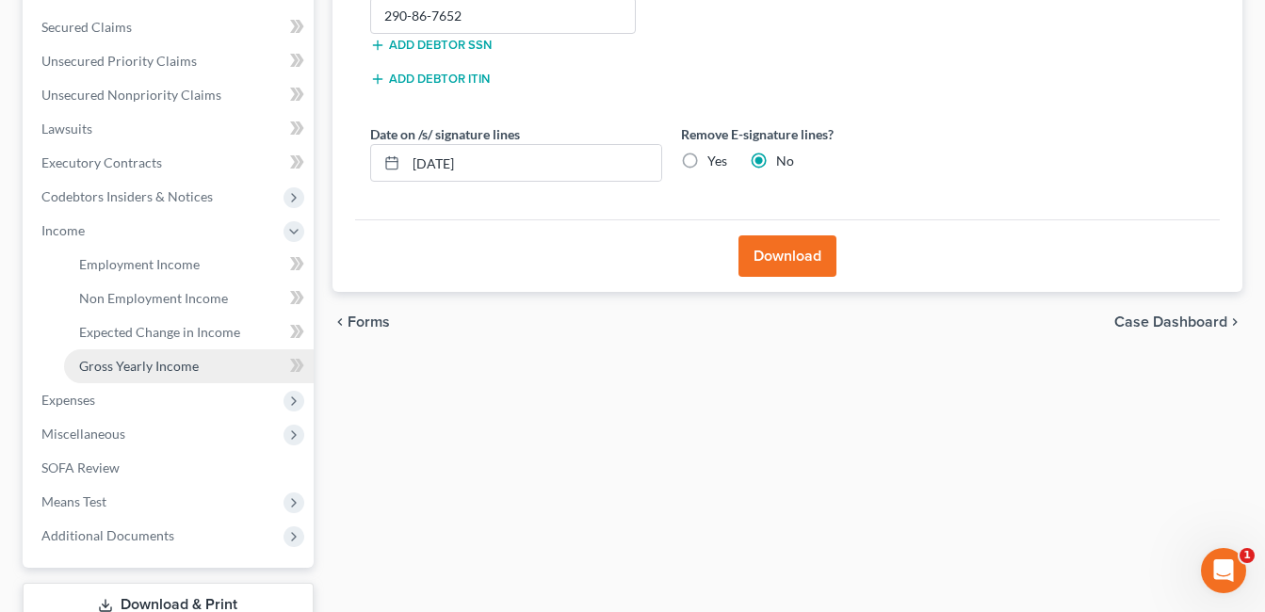
click at [197, 364] on span "Gross Yearly Income" at bounding box center [139, 366] width 120 height 16
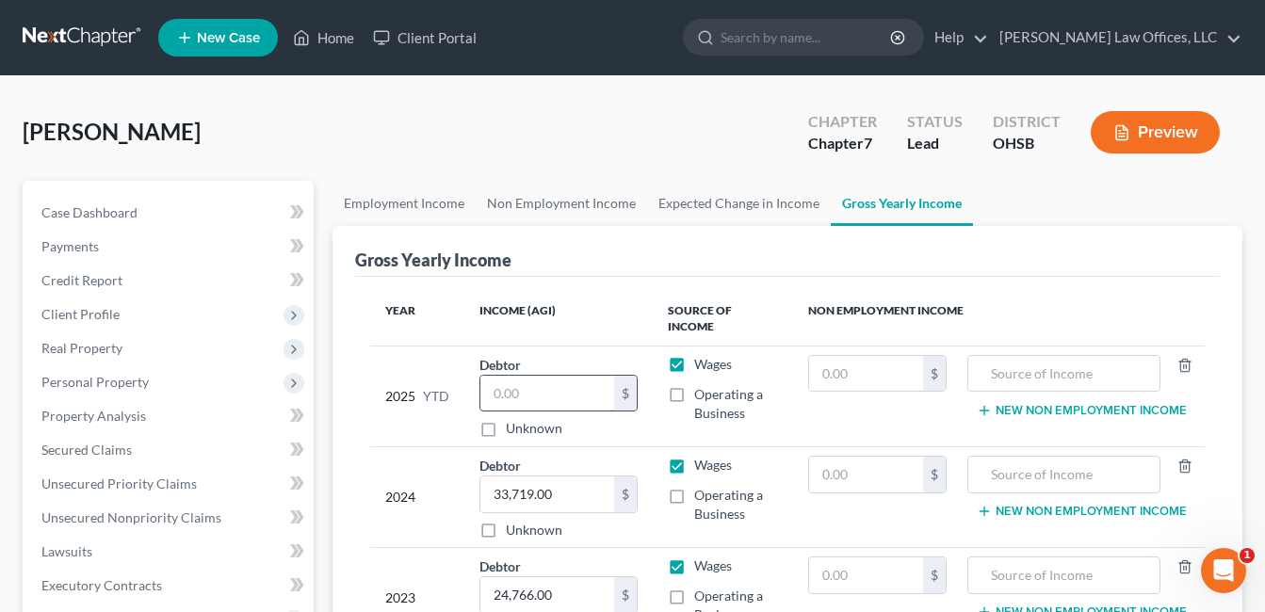
drag, startPoint x: 559, startPoint y: 375, endPoint x: 486, endPoint y: 375, distance: 72.6
click at [451, 378] on tr "2025 YTD Debtor $ Unknown Balance Undetermined $ Unknown Wages Operating a Busi…" at bounding box center [787, 396] width 835 height 101
paste input "22,707.58"
type input "22,707.58"
click at [650, 258] on div "Gross Yearly Income" at bounding box center [787, 251] width 865 height 51
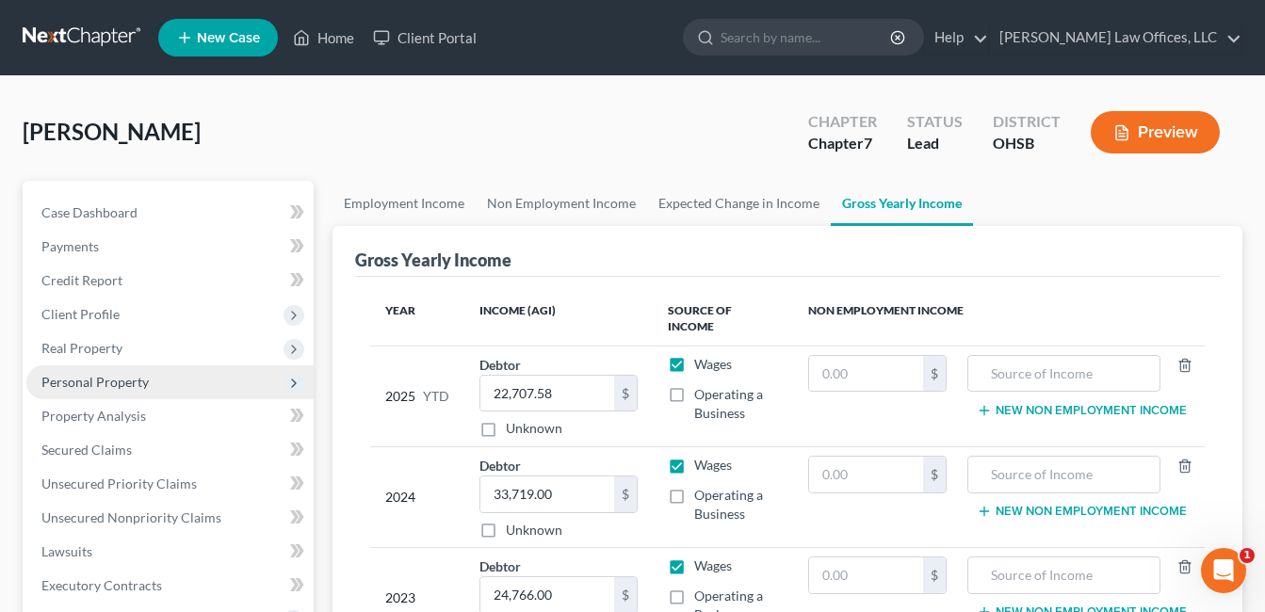
click at [124, 386] on span "Personal Property" at bounding box center [94, 382] width 107 height 16
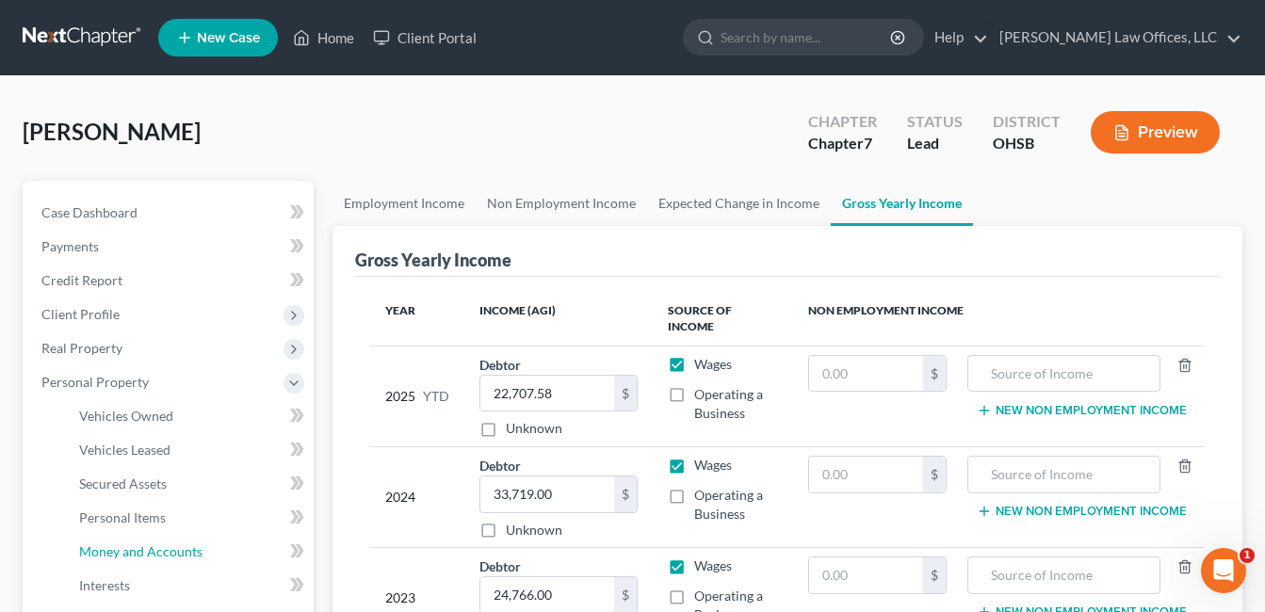
click at [129, 545] on span "Money and Accounts" at bounding box center [140, 552] width 123 height 16
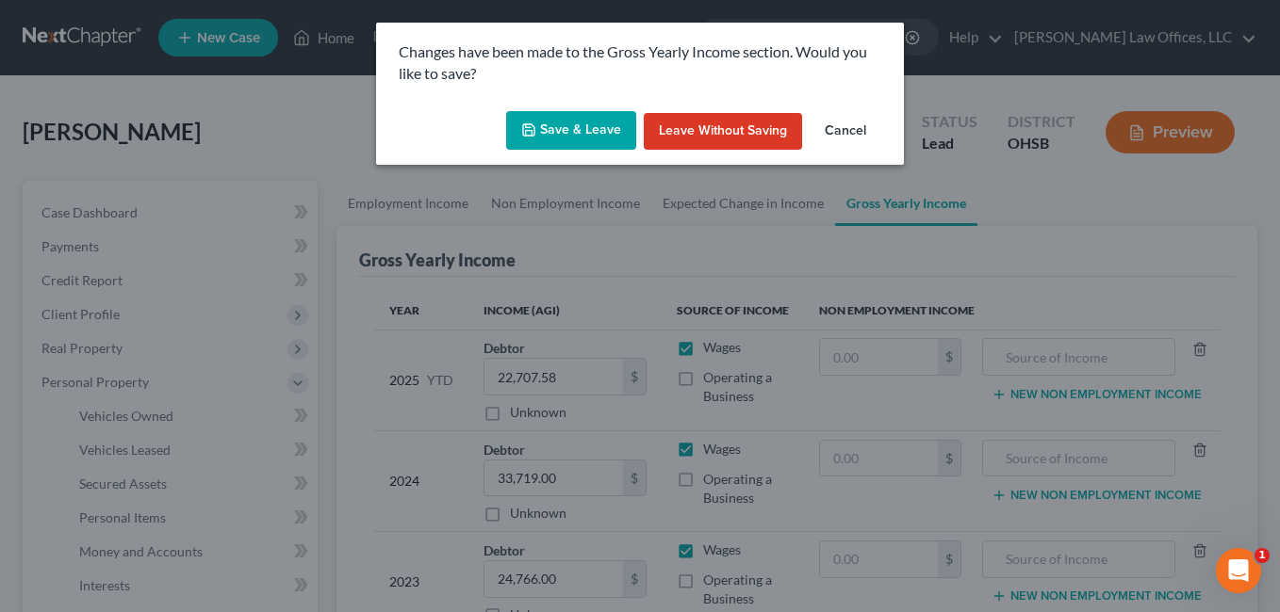
click at [579, 130] on button "Save & Leave" at bounding box center [571, 131] width 130 height 40
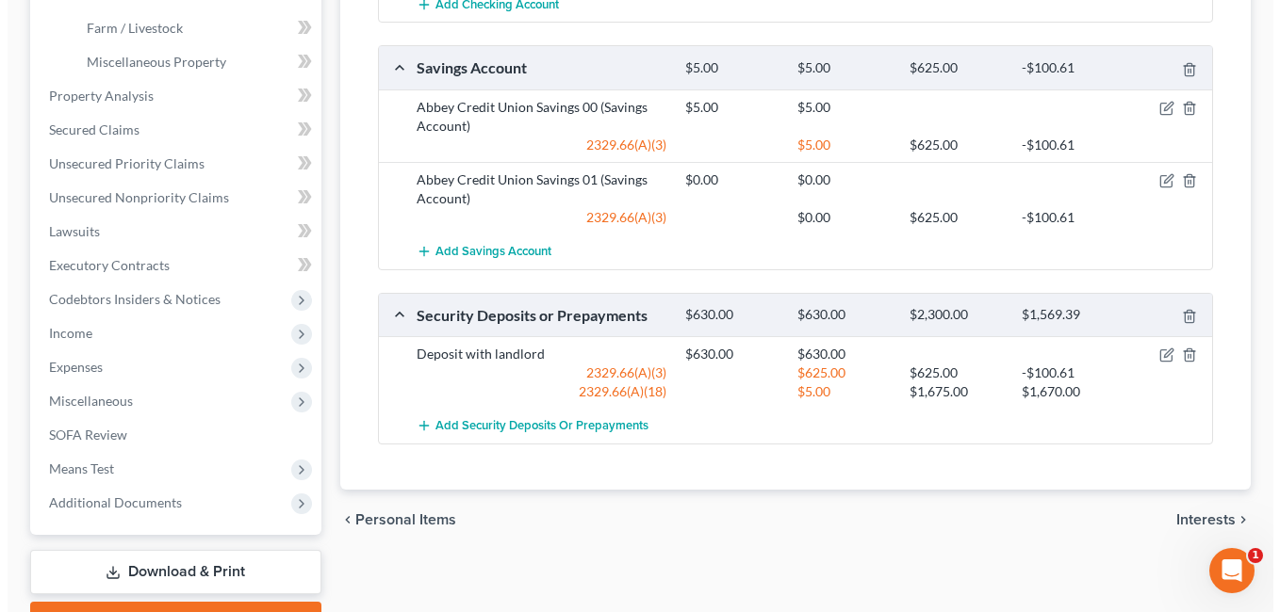
scroll to position [94, 0]
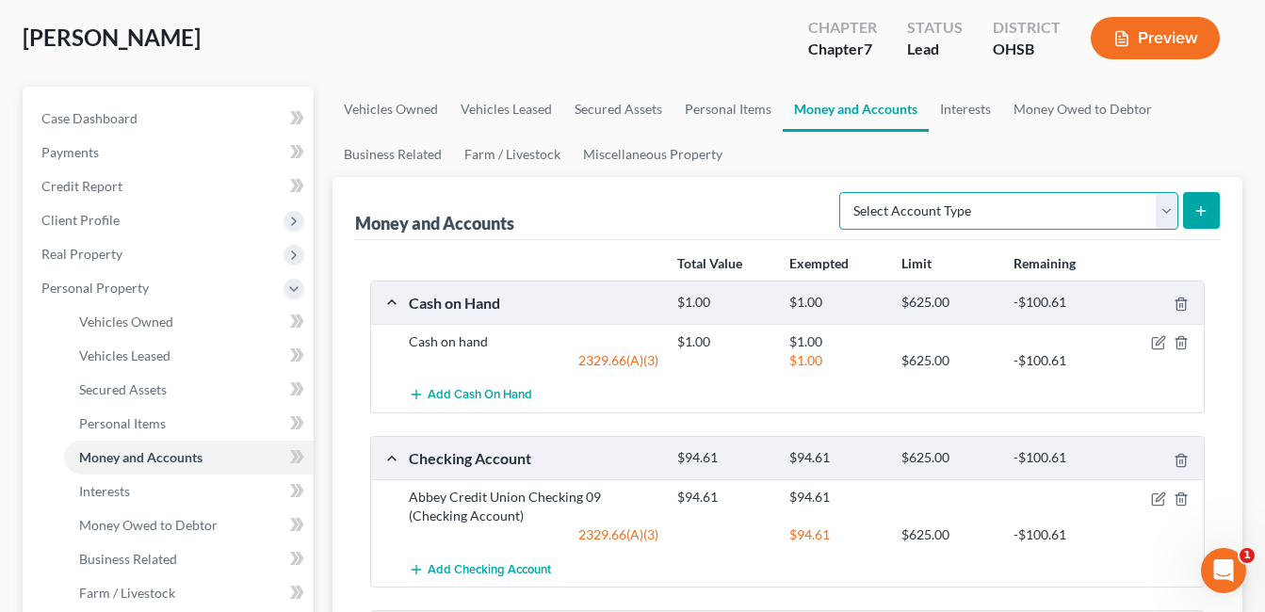
drag, startPoint x: 1162, startPoint y: 211, endPoint x: 1112, endPoint y: 232, distance: 54.1
click at [1162, 211] on select "Select Account Type Brokerage Cash on Hand Certificates of Deposit Checking Acc…" at bounding box center [1009, 211] width 339 height 38
select select "other"
click at [843, 192] on select "Select Account Type Brokerage Cash on Hand Certificates of Deposit Checking Acc…" at bounding box center [1009, 211] width 339 height 38
click at [1208, 204] on icon "submit" at bounding box center [1201, 211] width 15 height 15
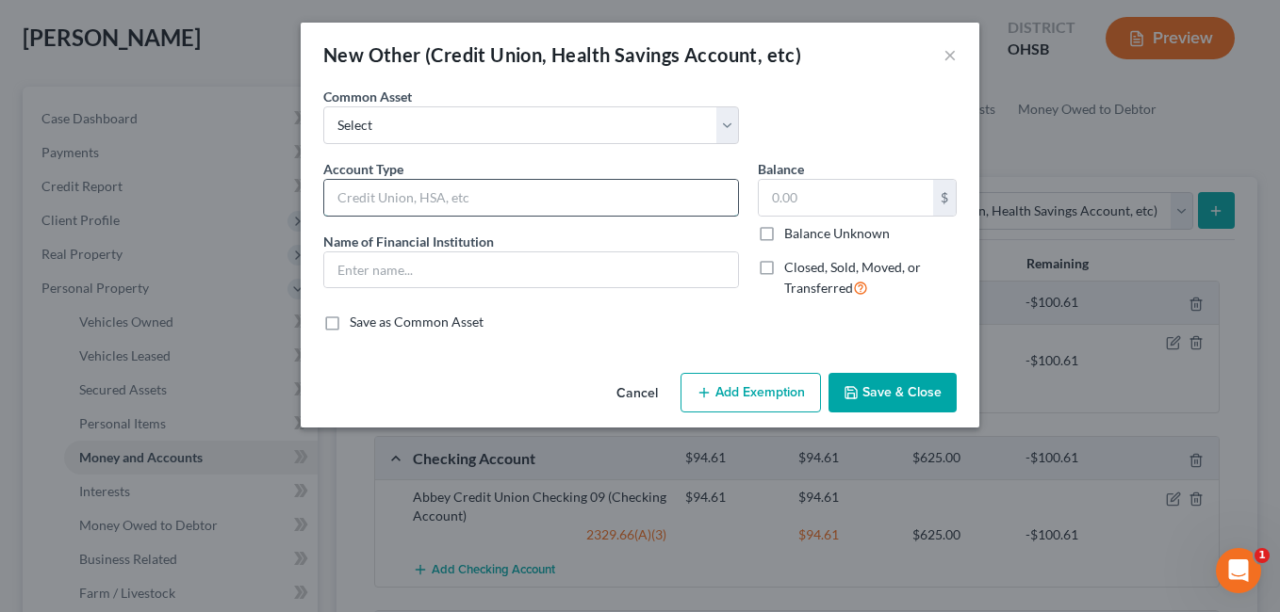
click at [385, 212] on input "text" at bounding box center [531, 198] width 414 height 36
drag, startPoint x: 481, startPoint y: 203, endPoint x: 291, endPoint y: 205, distance: 190.4
click at [291, 205] on div "New Other (Credit Union, Health Savings Account, etc) × An exemption set must f…" at bounding box center [640, 306] width 1280 height 612
type input "River Valley Credit Union"
click at [398, 266] on input "text" at bounding box center [531, 271] width 414 height 36
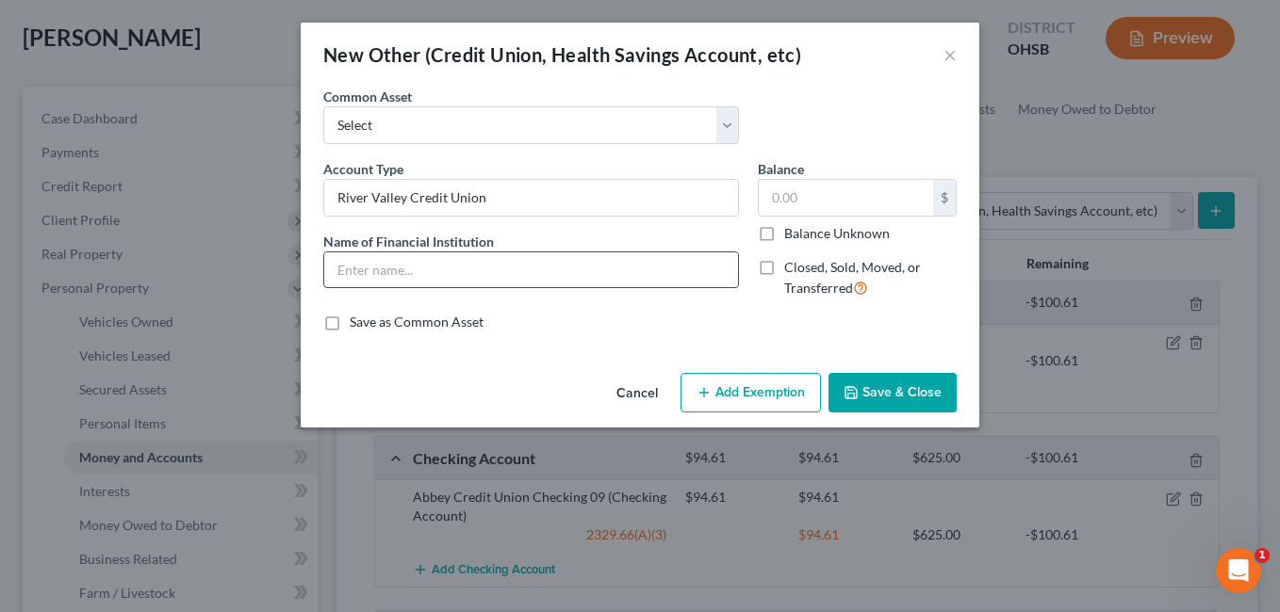
paste input "River Valley Credit Union"
type input "River Valley Credit Union"
click at [804, 195] on input "text" at bounding box center [846, 198] width 174 height 36
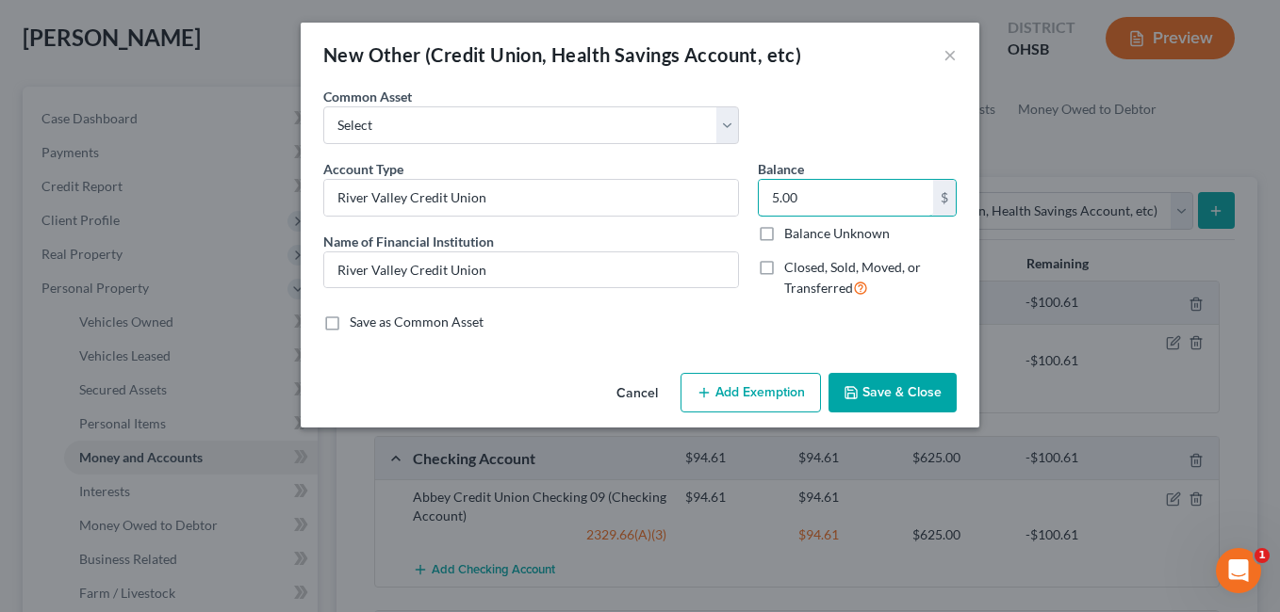
type input "5.00"
click at [788, 392] on button "Add Exemption" at bounding box center [750, 393] width 140 height 40
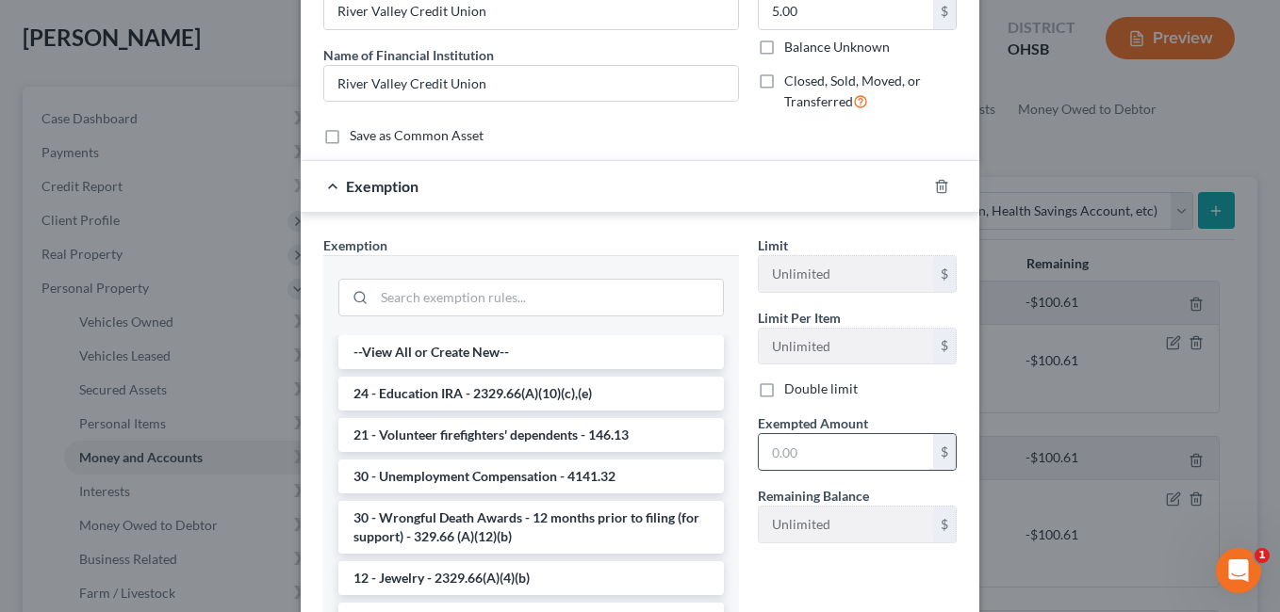
scroll to position [188, 0]
click at [808, 450] on input "text" at bounding box center [846, 450] width 174 height 36
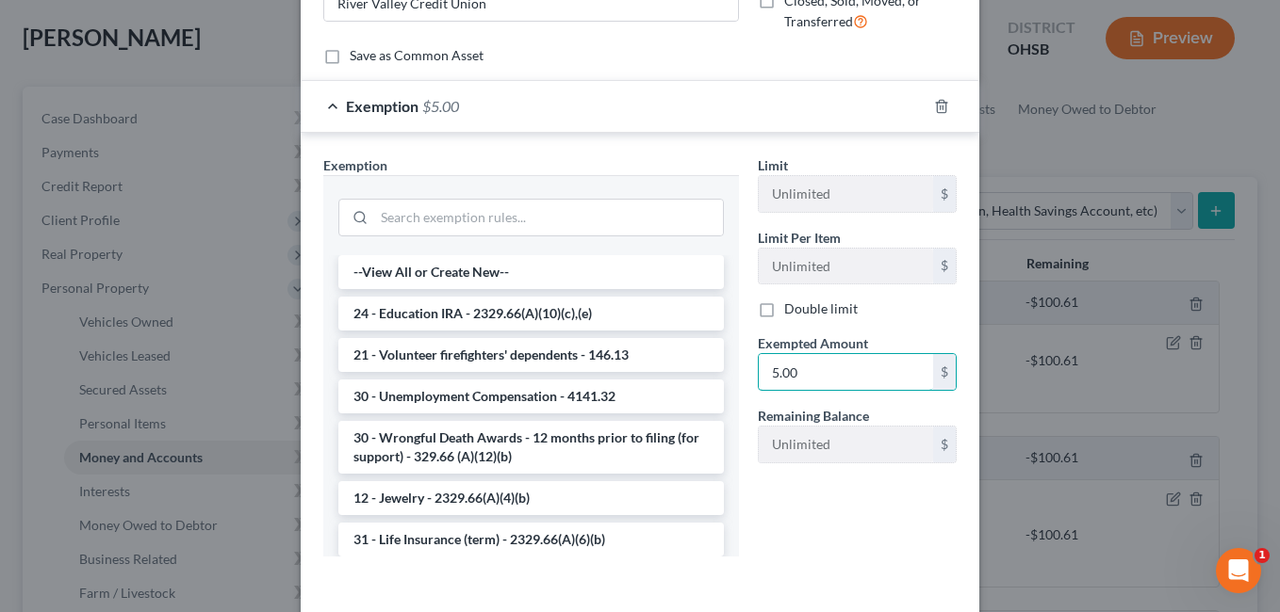
scroll to position [345, 0]
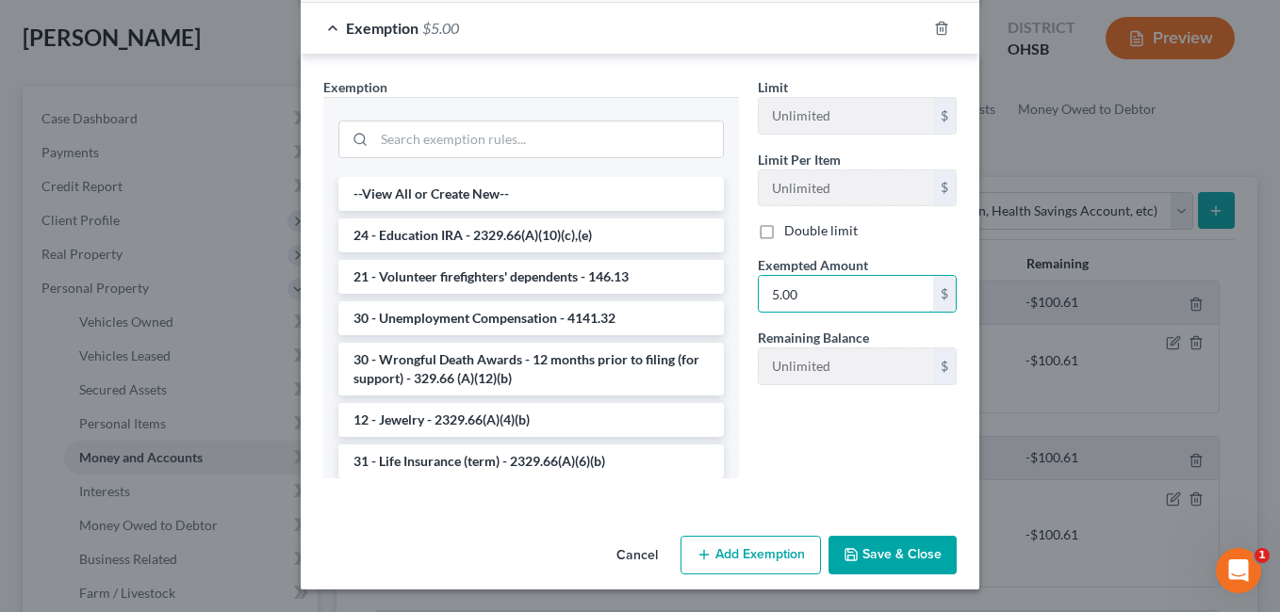
type input "5.00"
drag, startPoint x: 870, startPoint y: 549, endPoint x: 854, endPoint y: 539, distance: 19.1
click at [870, 549] on button "Save & Close" at bounding box center [892, 556] width 128 height 40
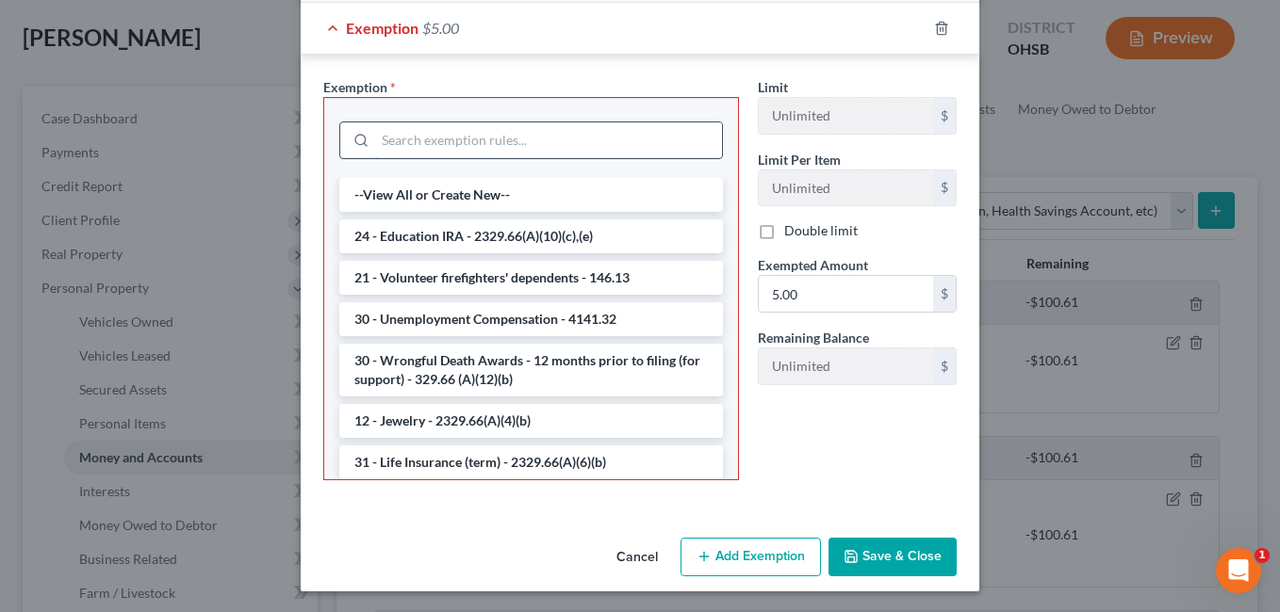
click at [502, 136] on input "search" at bounding box center [548, 140] width 347 height 36
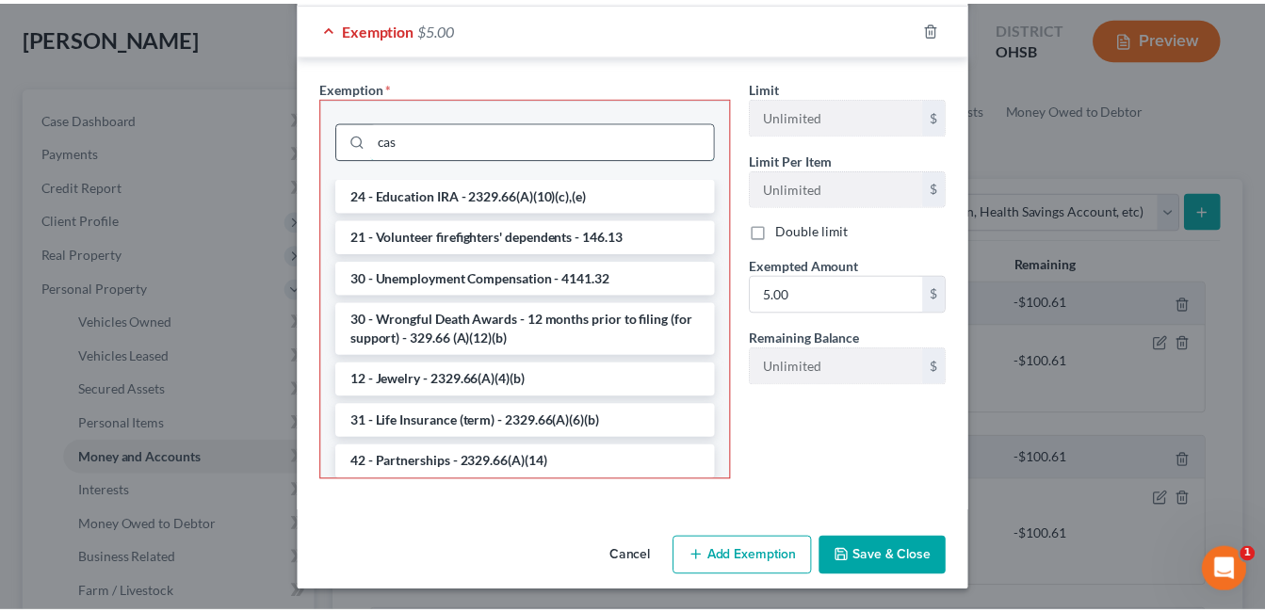
scroll to position [252, 0]
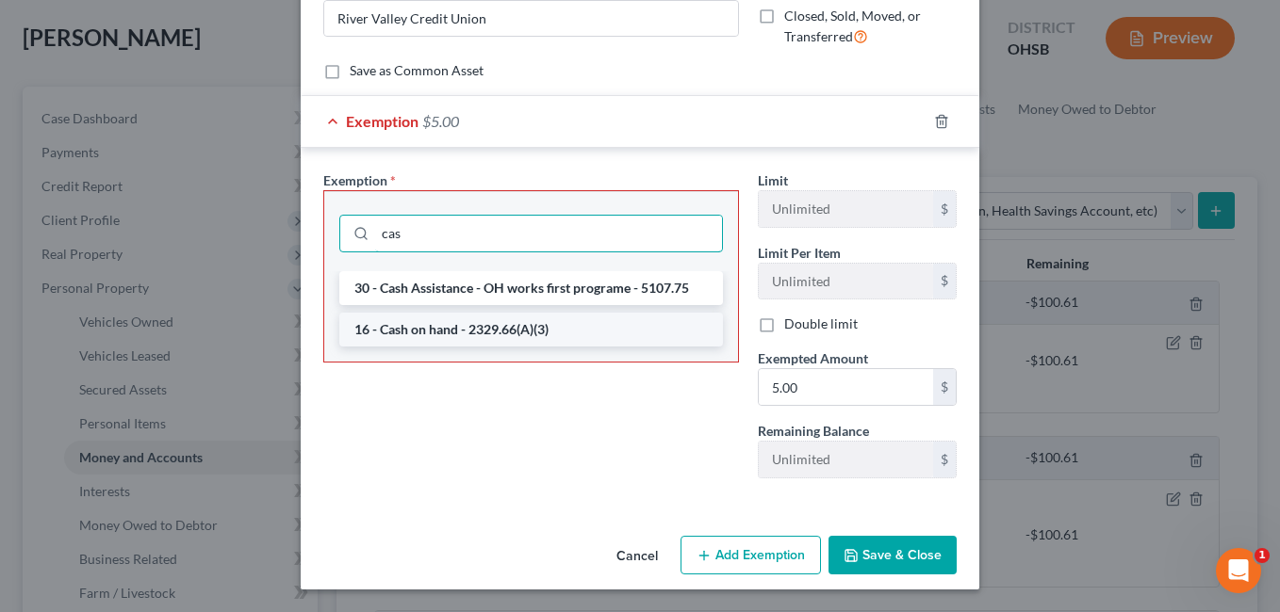
type input "cas"
click at [471, 325] on li "16 - Cash on hand - 2329.66(A)(3)" at bounding box center [530, 330] width 383 height 34
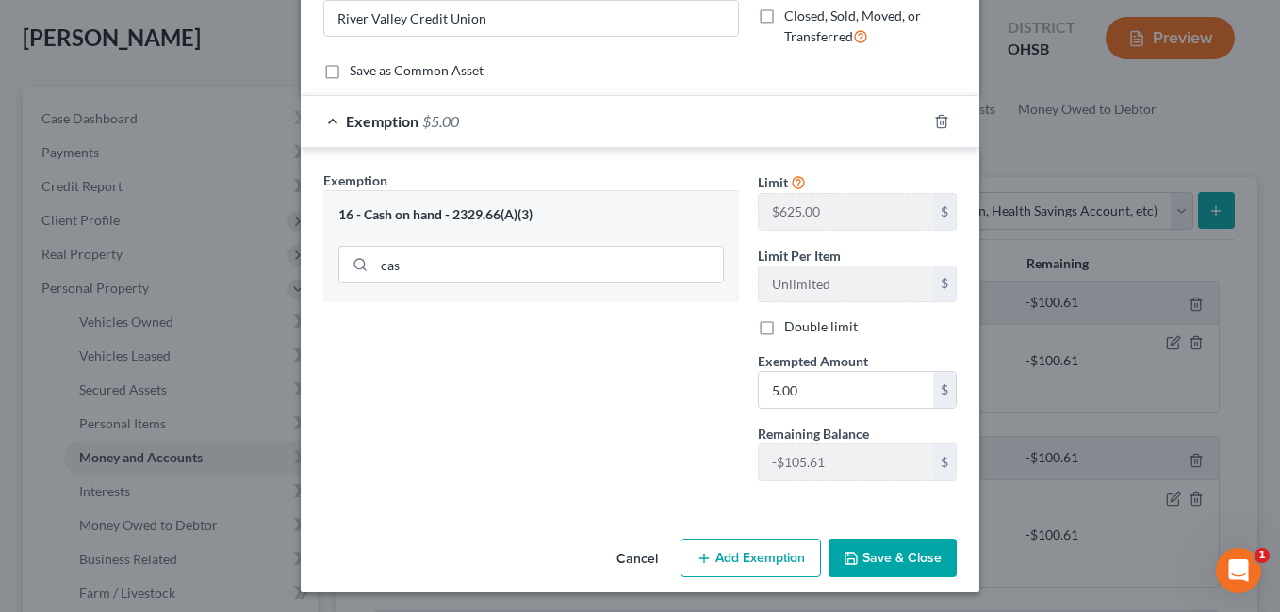
click at [866, 554] on button "Save & Close" at bounding box center [892, 559] width 128 height 40
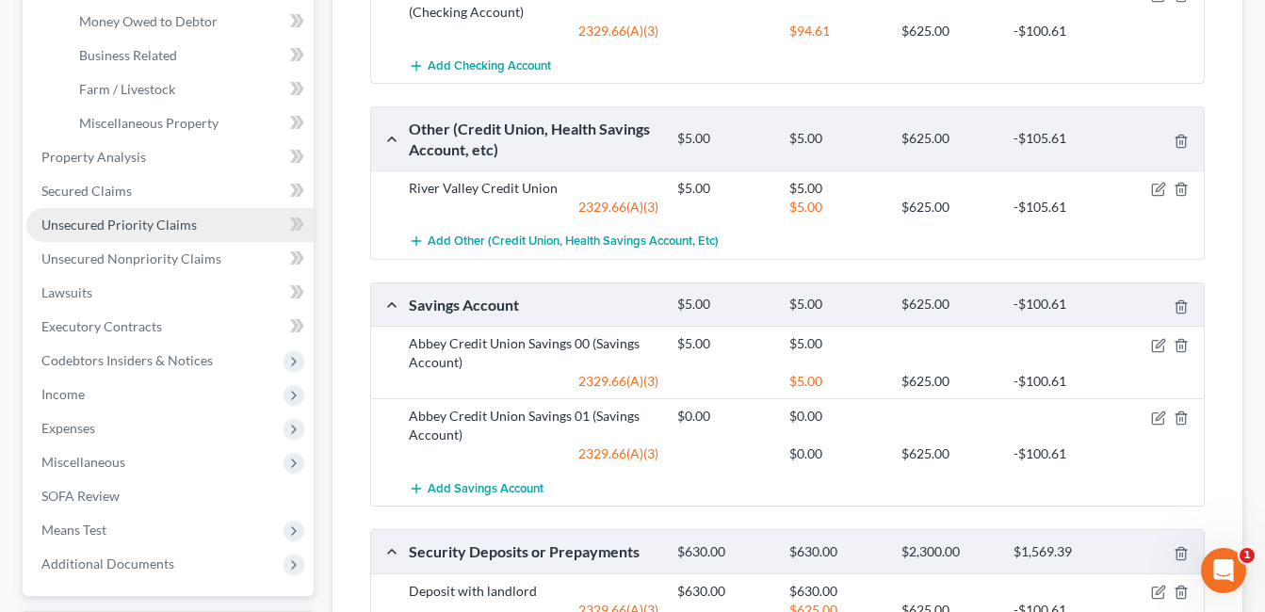
scroll to position [565, 0]
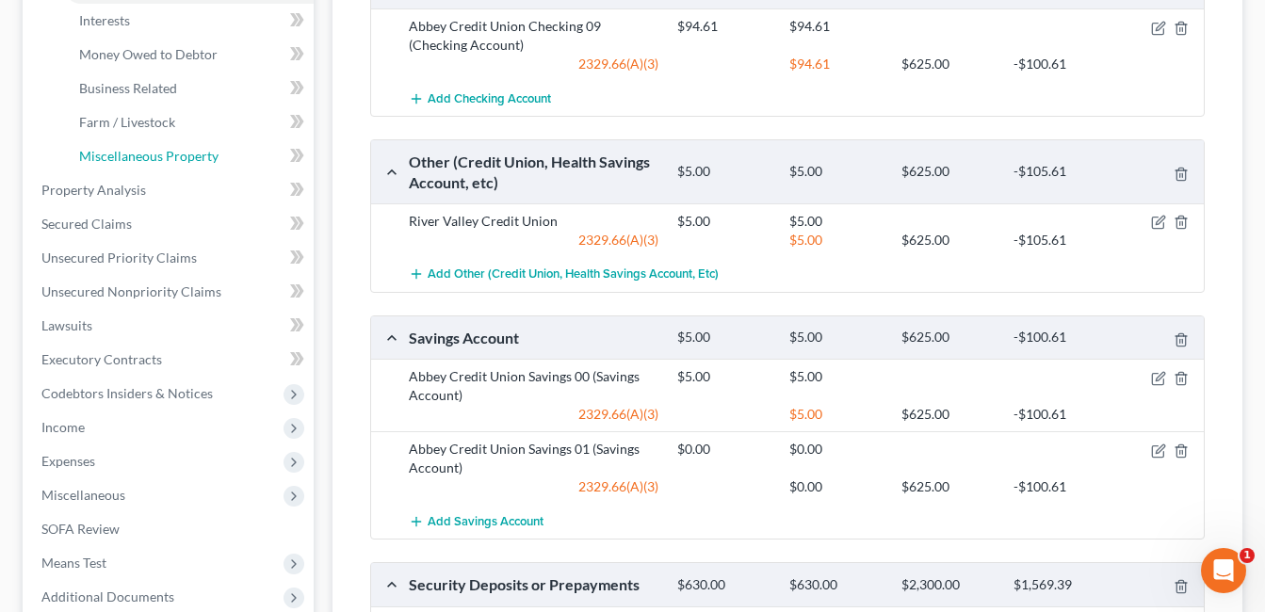
click at [159, 155] on span "Miscellaneous Property" at bounding box center [148, 156] width 139 height 16
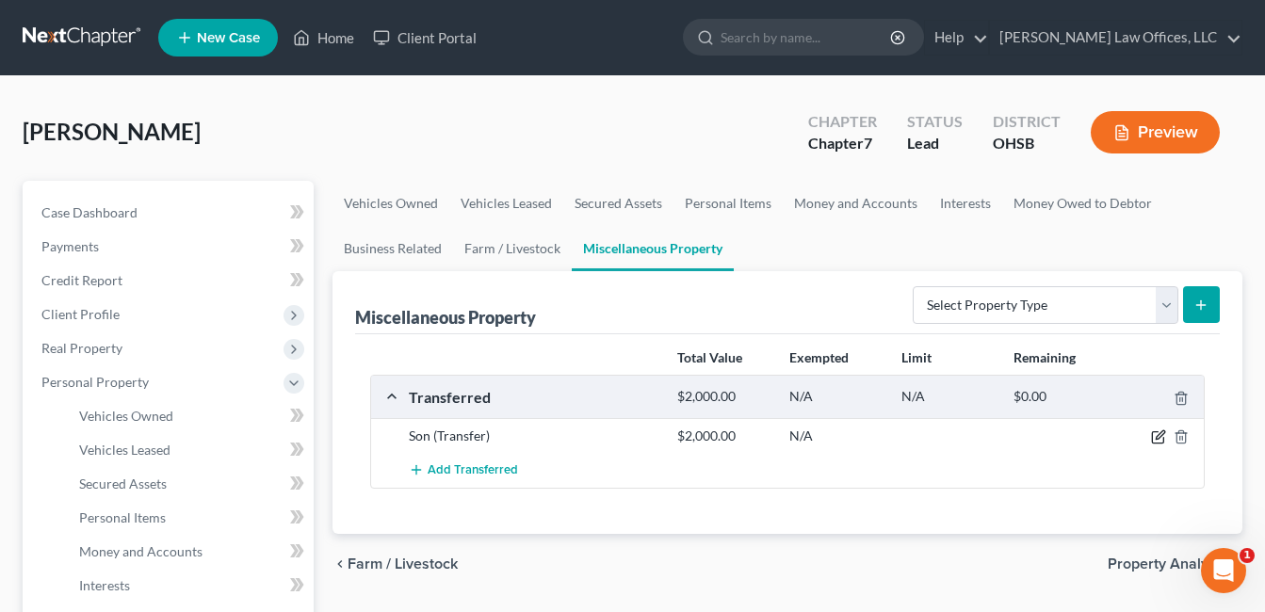
click at [1155, 433] on icon "button" at bounding box center [1158, 437] width 15 height 15
select select "Ordinary (within 2 years)"
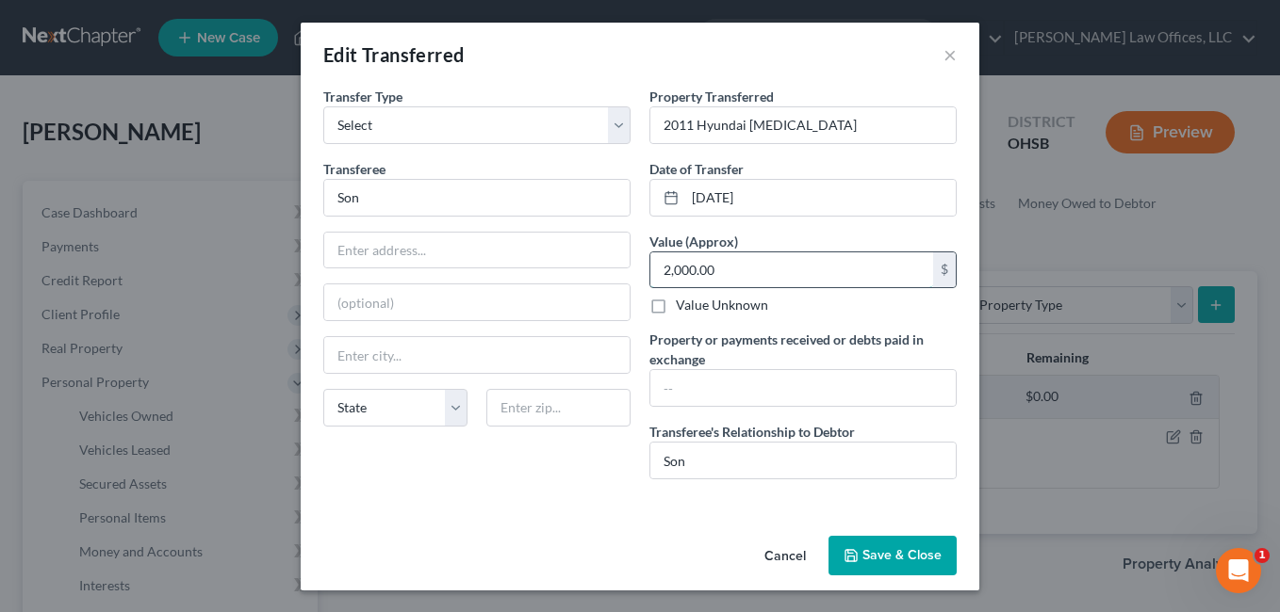
click at [764, 273] on input "2,000.00" at bounding box center [791, 271] width 283 height 36
click at [850, 557] on icon "button" at bounding box center [850, 555] width 15 height 15
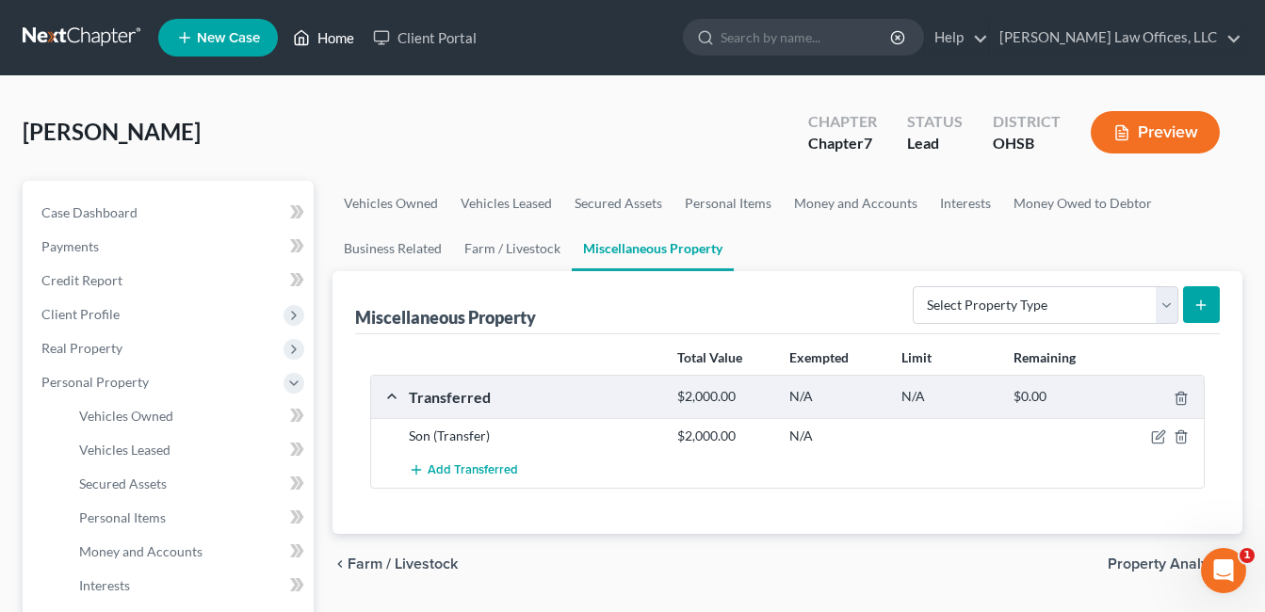
drag, startPoint x: 334, startPoint y: 41, endPoint x: 576, endPoint y: 85, distance: 246.2
click at [334, 41] on link "Home" at bounding box center [324, 38] width 80 height 34
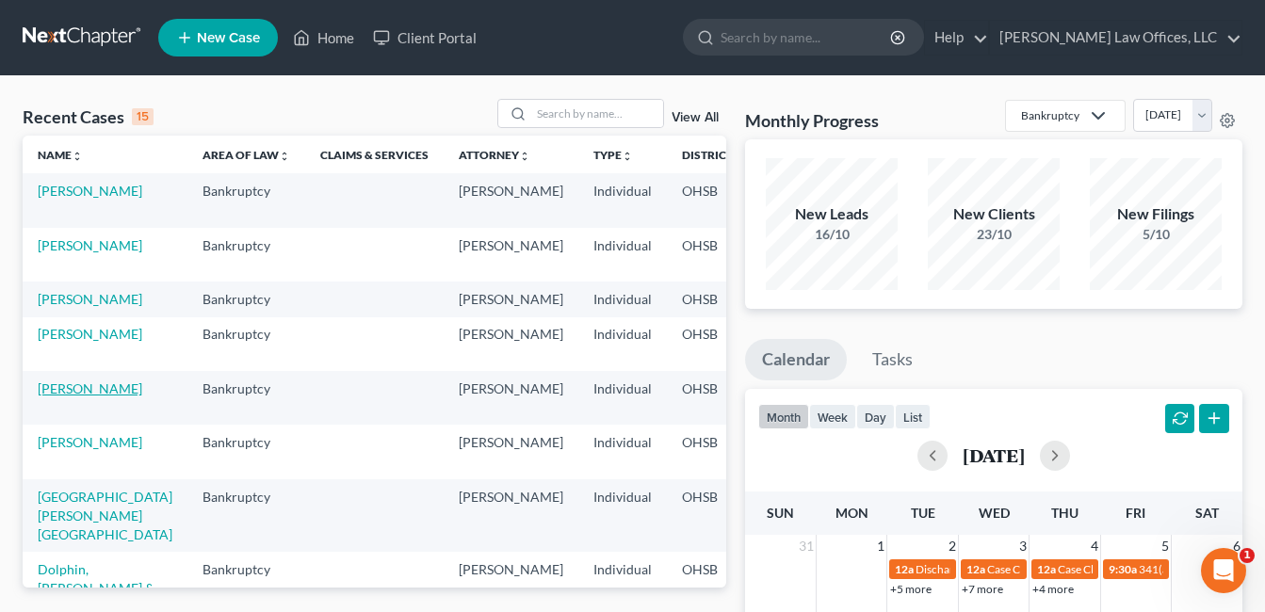
click at [64, 397] on link "[PERSON_NAME]" at bounding box center [90, 389] width 105 height 16
select select "4"
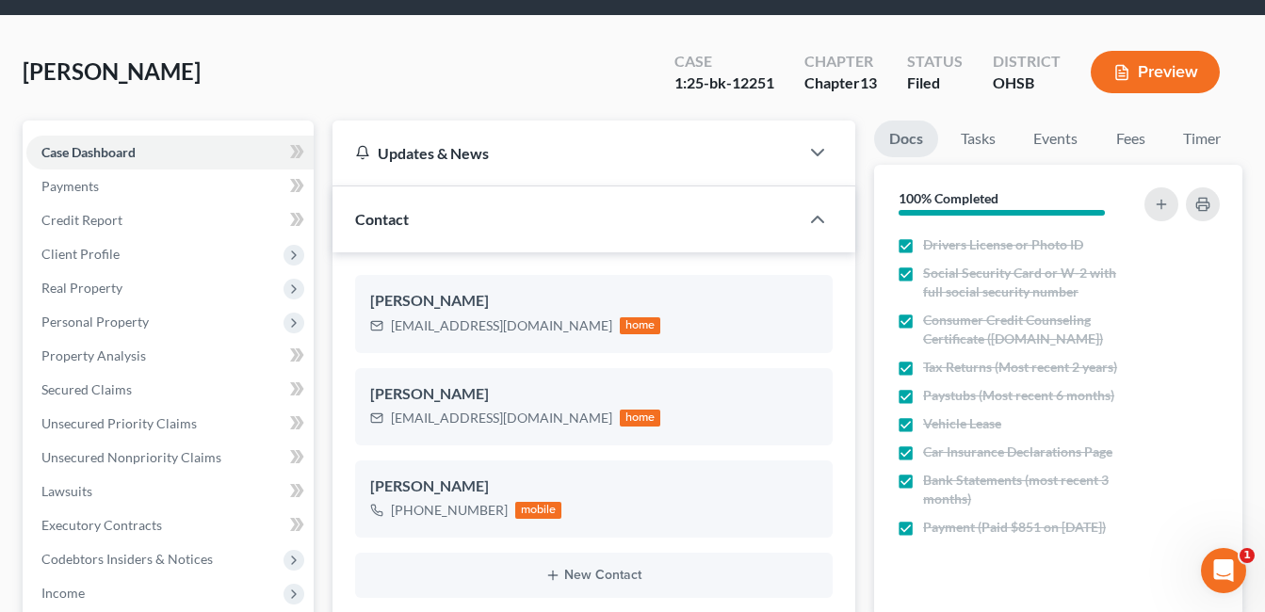
scroll to position [471, 0]
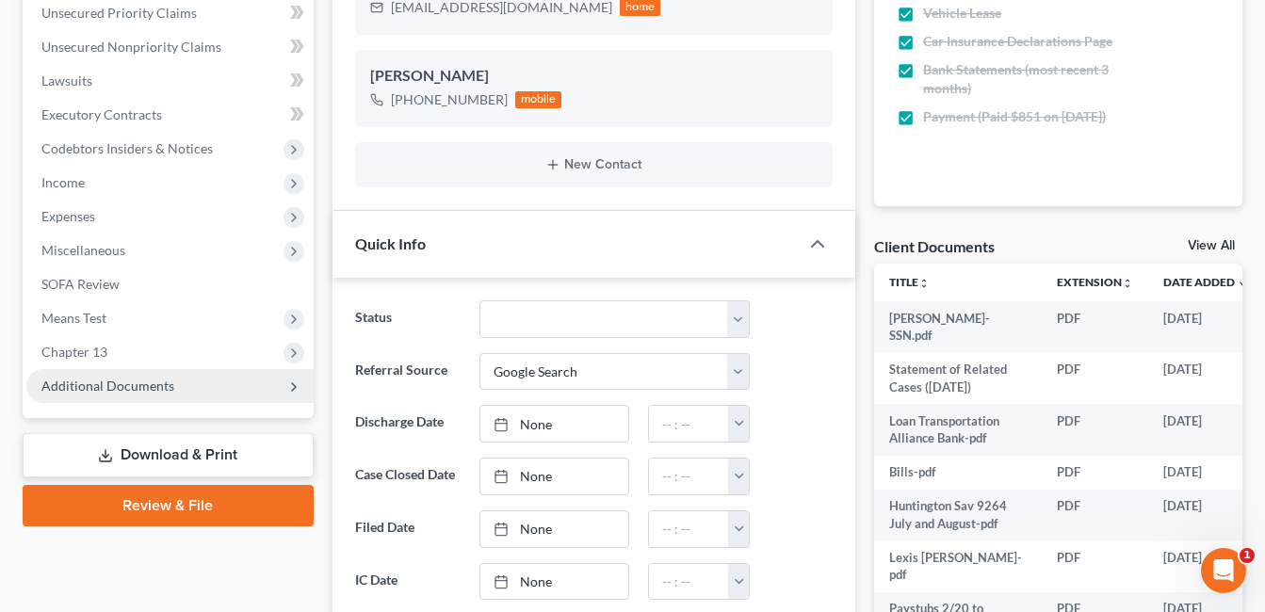
click at [127, 388] on span "Additional Documents" at bounding box center [107, 386] width 133 height 16
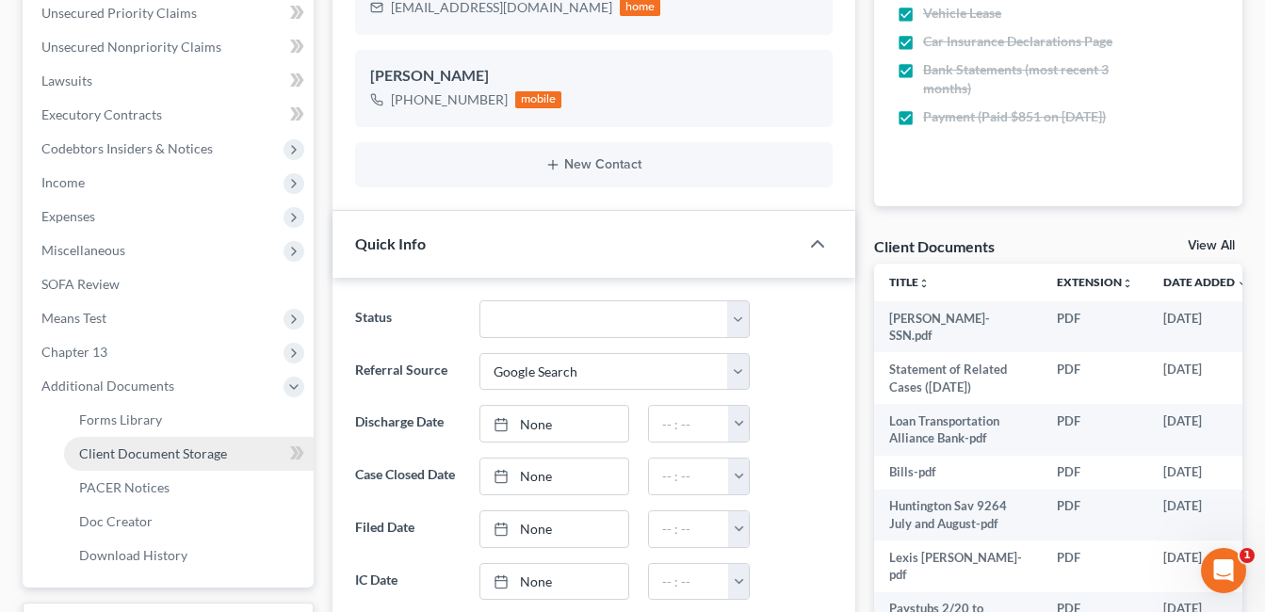
click at [174, 455] on span "Client Document Storage" at bounding box center [153, 454] width 148 height 16
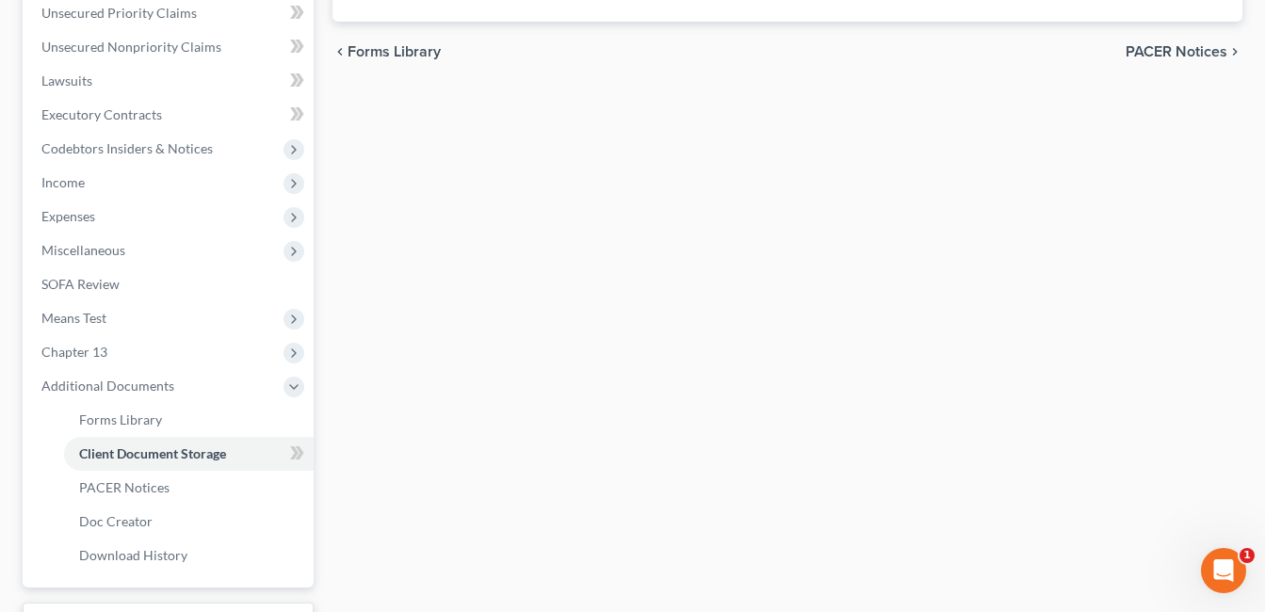
scroll to position [345, 0]
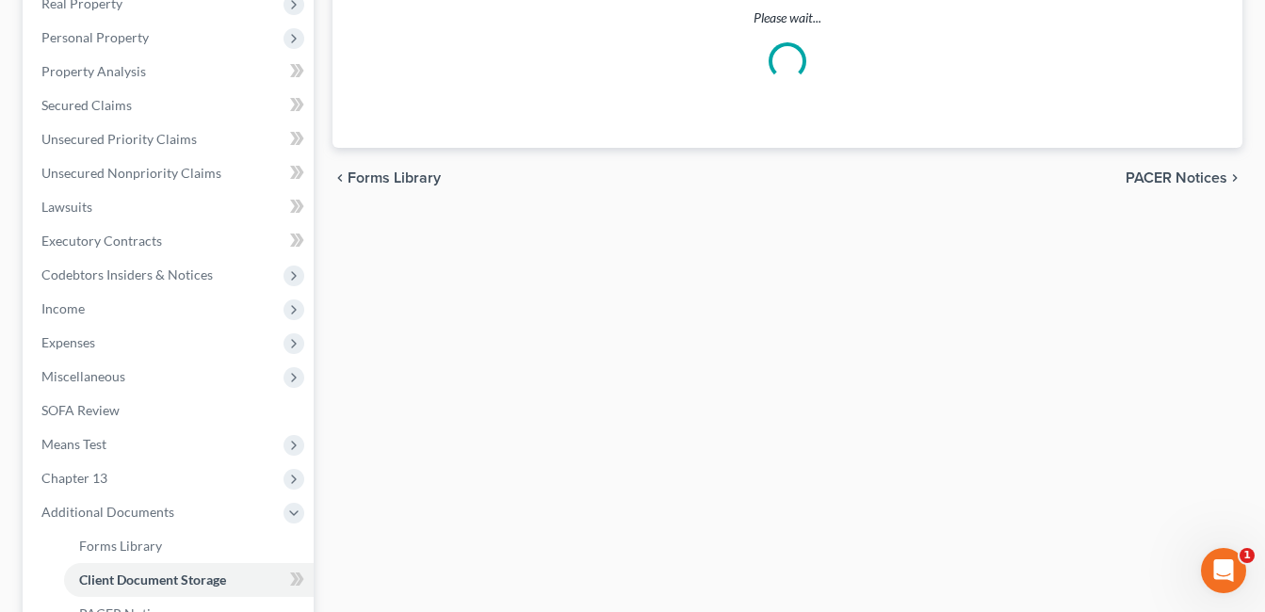
select select "7"
select select "52"
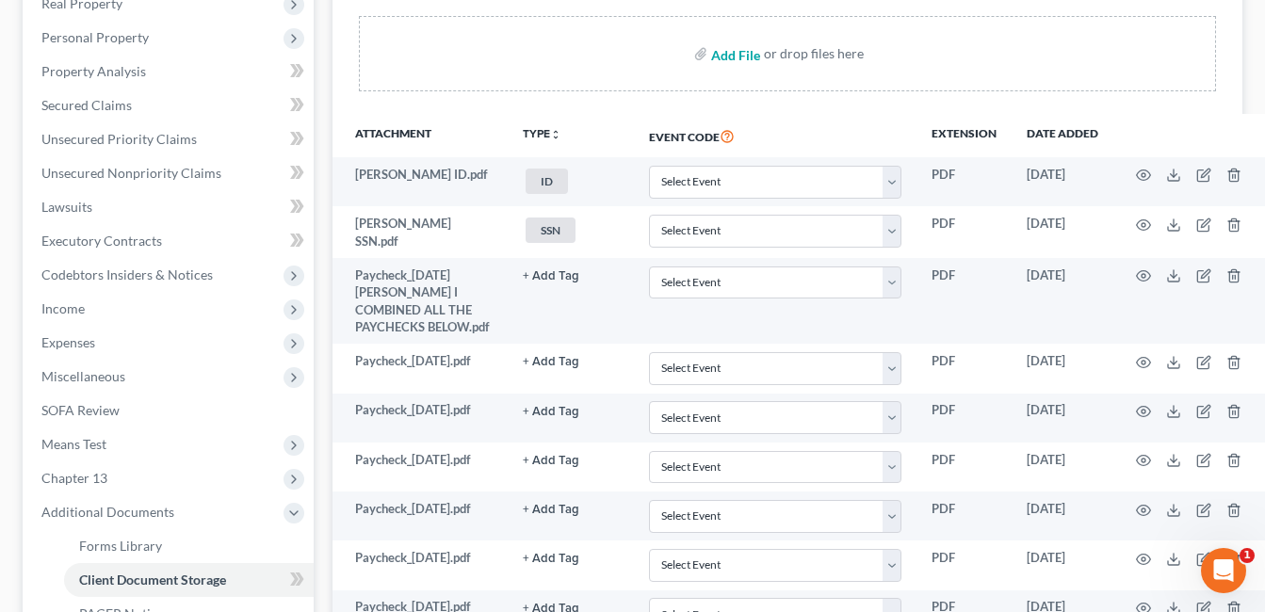
scroll to position [0, 0]
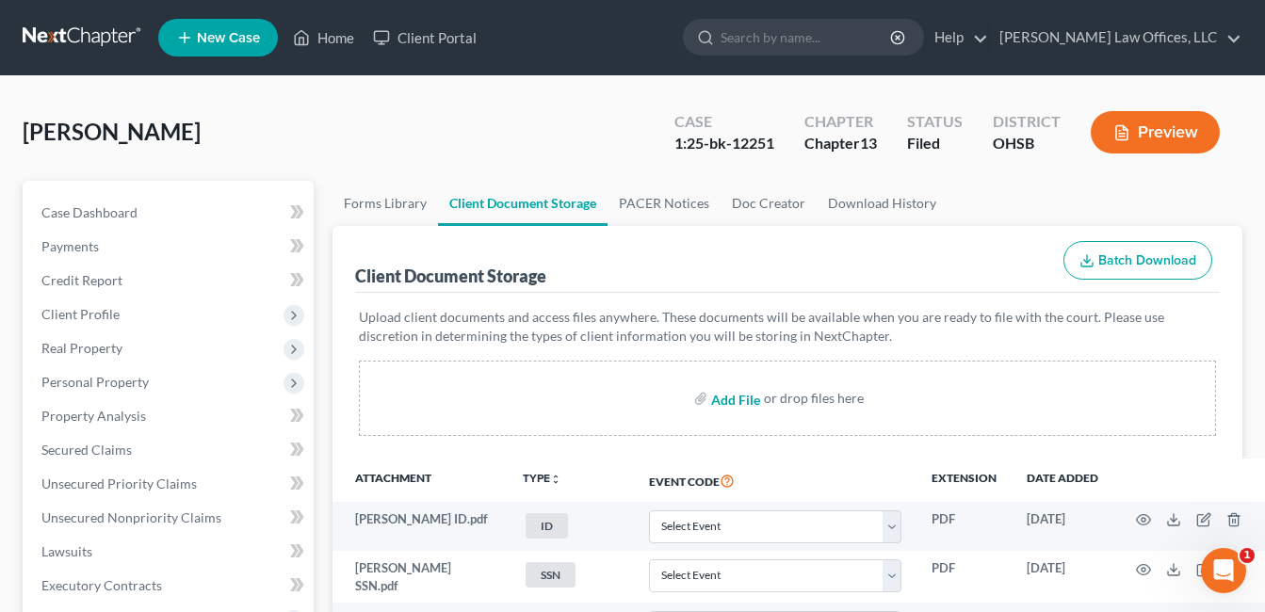
click at [731, 400] on input "file" at bounding box center [733, 399] width 45 height 34
type input "C:\fakepath\Sprenger.Marie.pdf"
select select "7"
select select "52"
drag, startPoint x: 350, startPoint y: 33, endPoint x: 582, endPoint y: 192, distance: 282.0
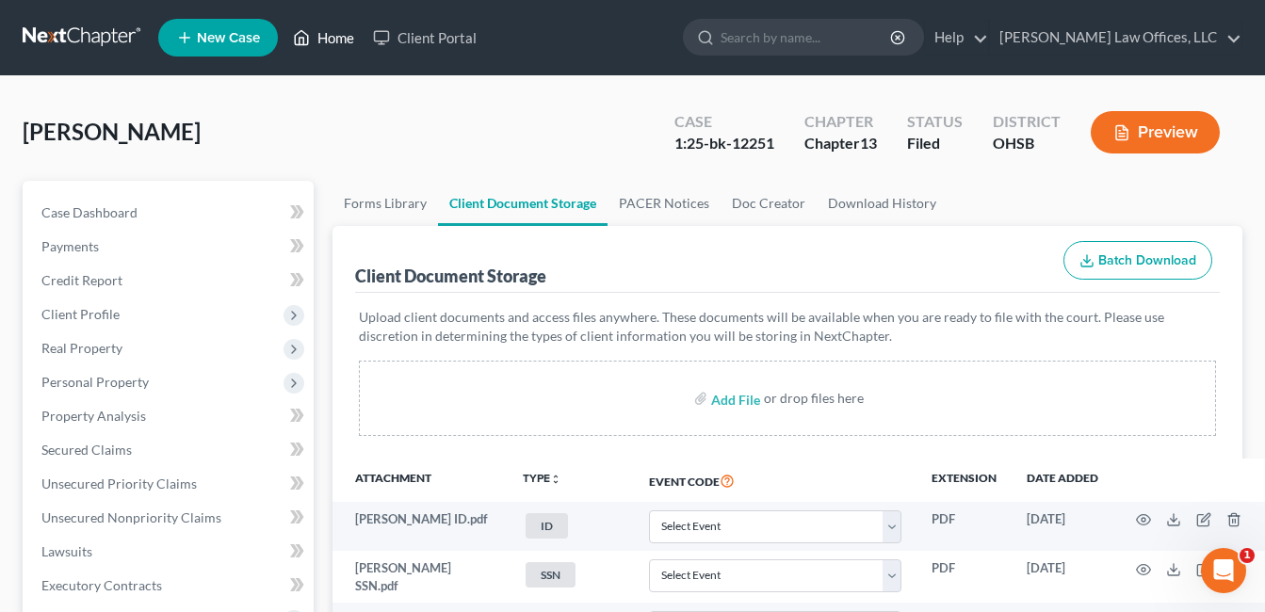
click at [350, 33] on link "Home" at bounding box center [324, 38] width 80 height 34
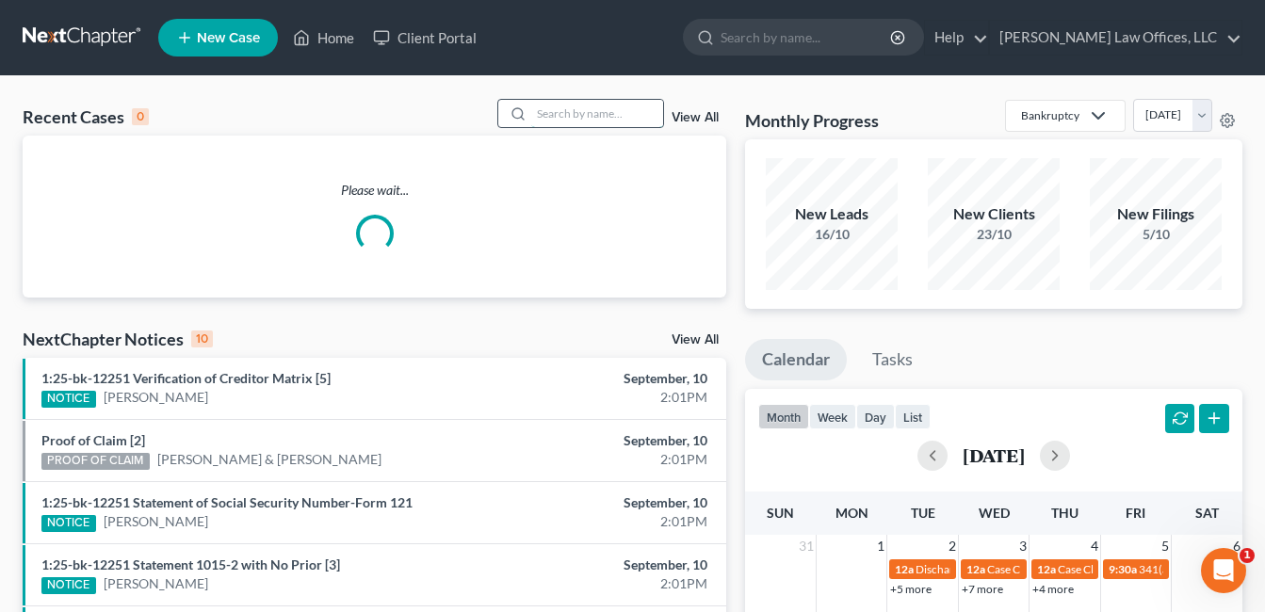
click at [593, 121] on input "search" at bounding box center [597, 113] width 132 height 27
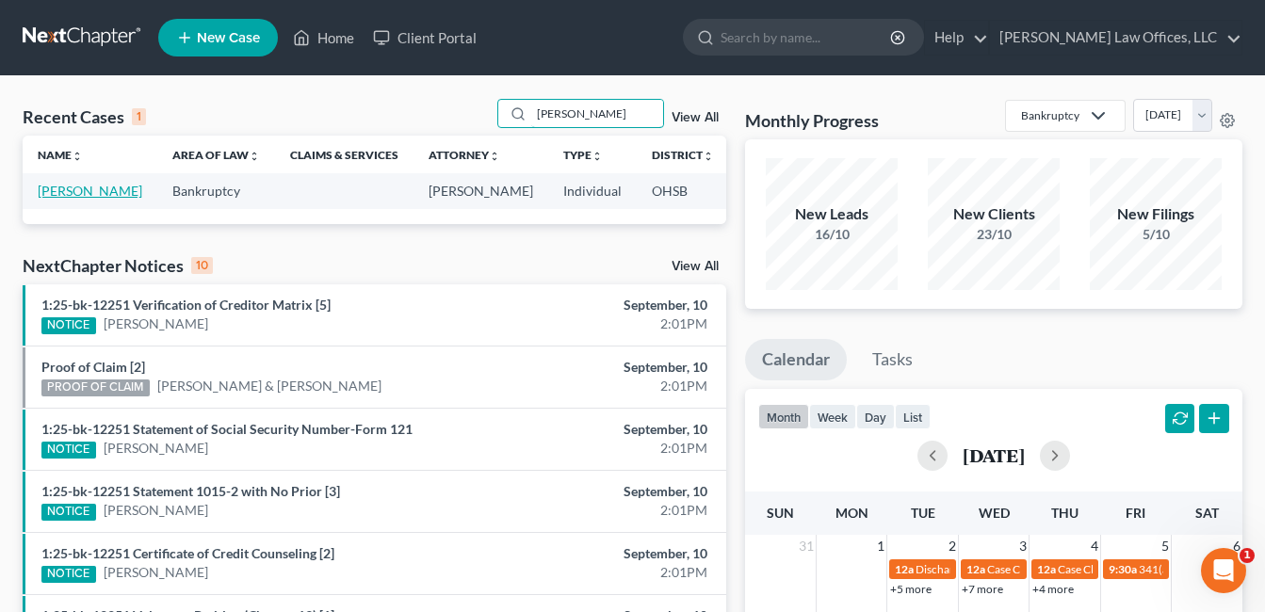
type input "newton"
click at [54, 199] on link "Newton, Amber" at bounding box center [90, 191] width 105 height 16
select select "0"
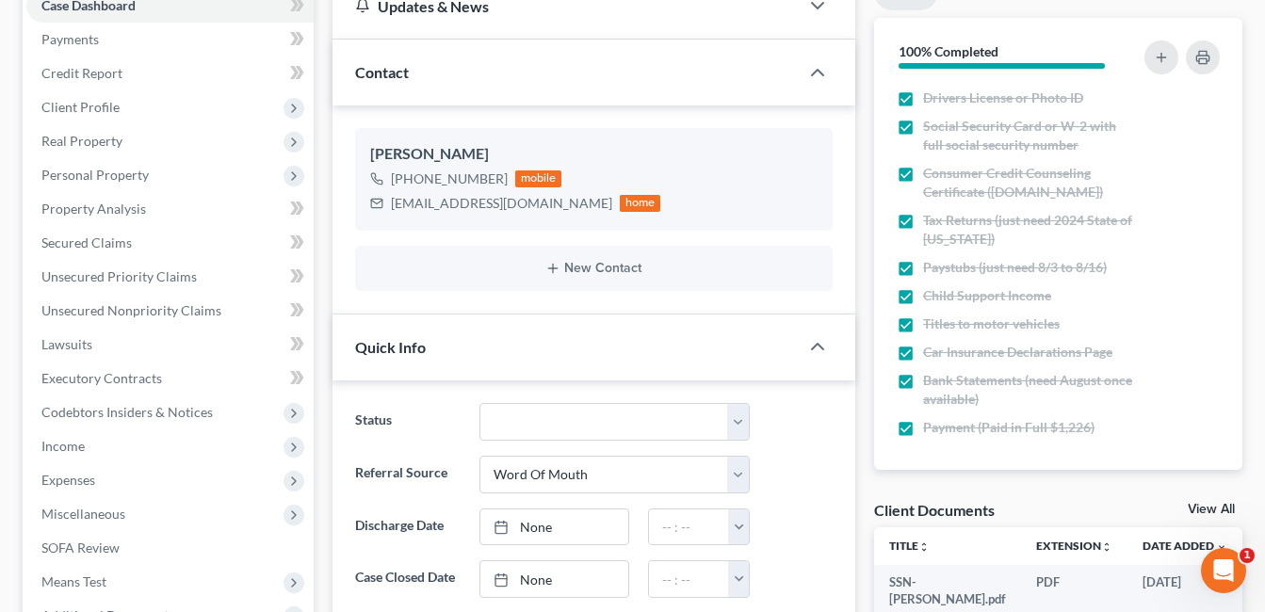
scroll to position [471, 0]
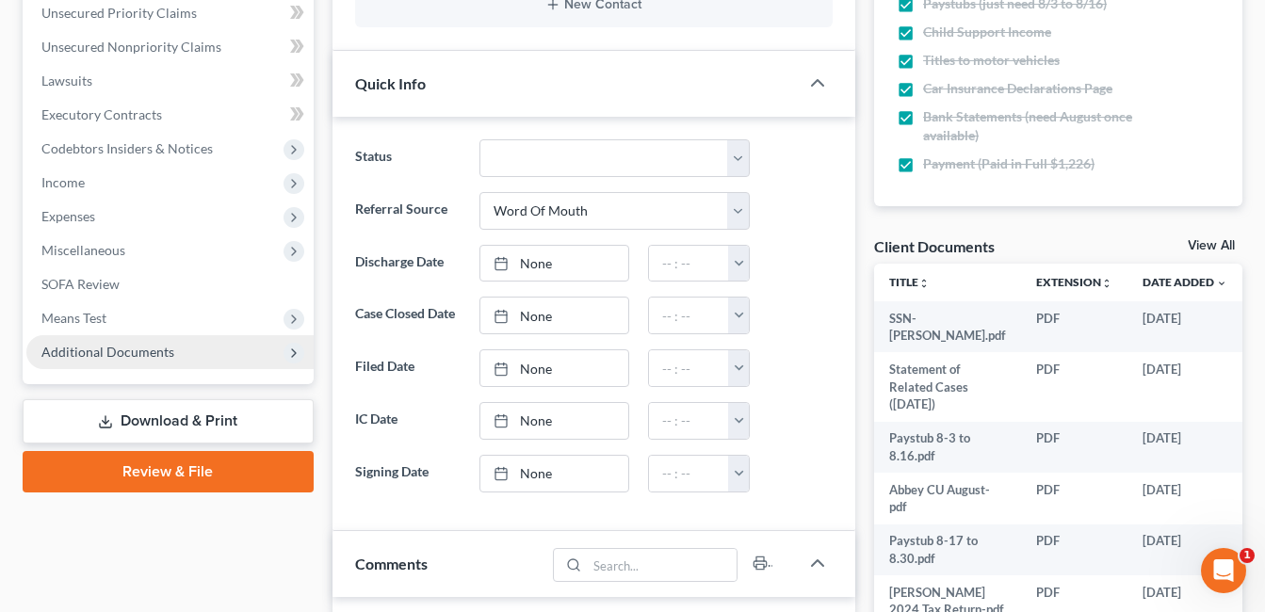
click at [179, 335] on span "Additional Documents" at bounding box center [169, 352] width 287 height 34
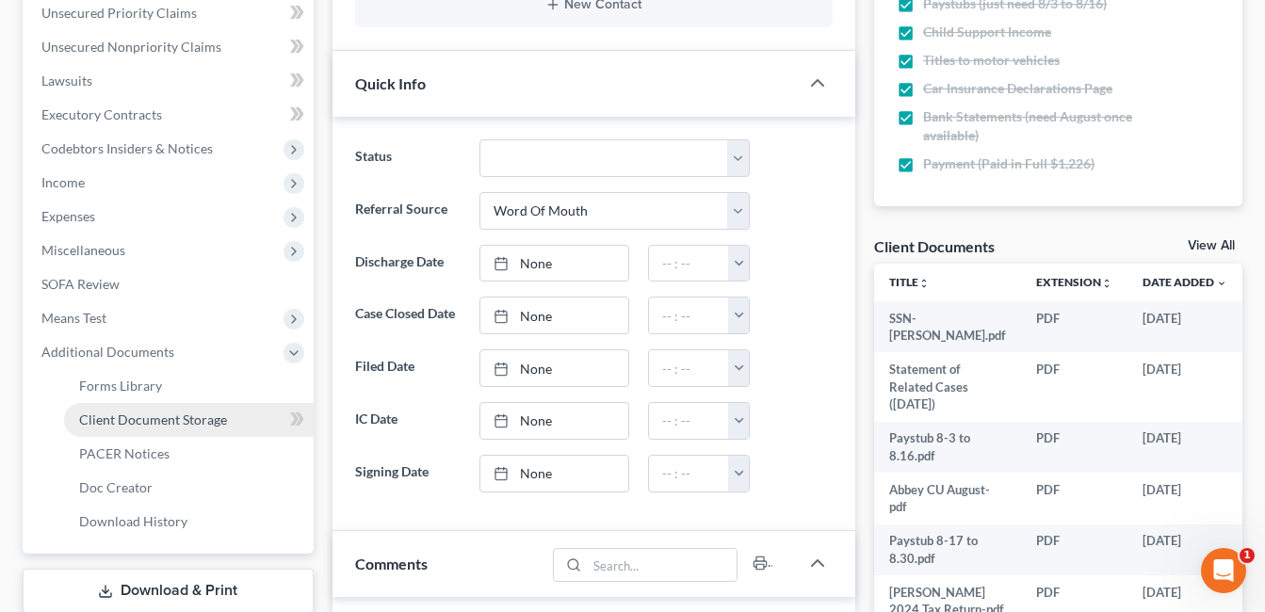
click at [215, 422] on span "Client Document Storage" at bounding box center [153, 420] width 148 height 16
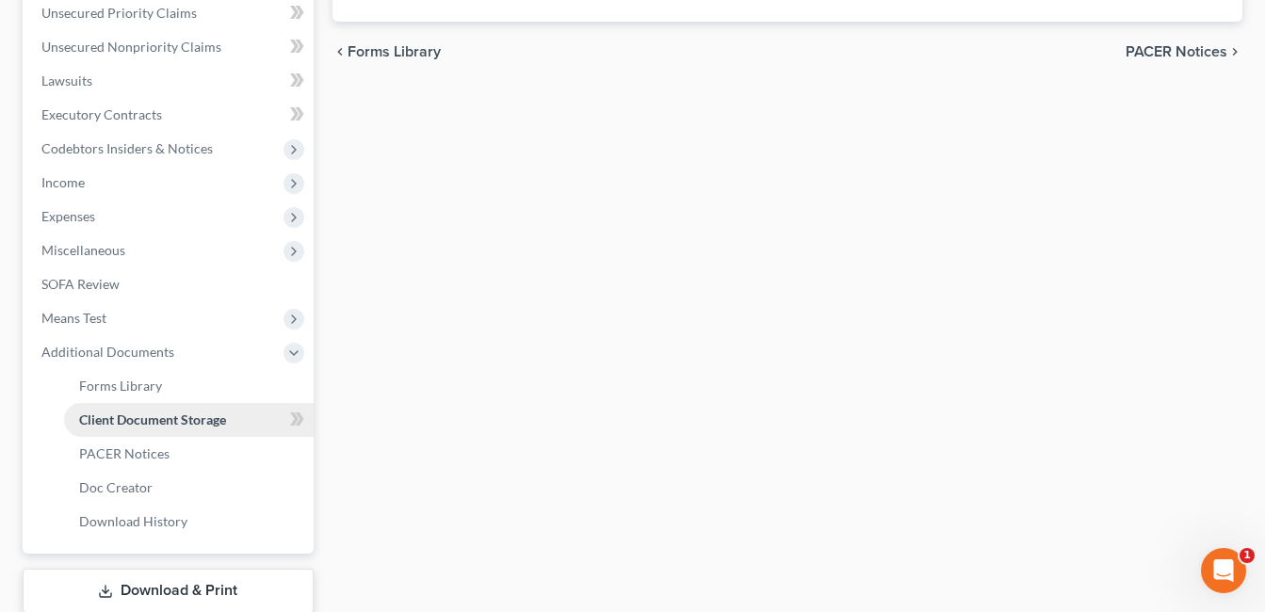
scroll to position [375, 0]
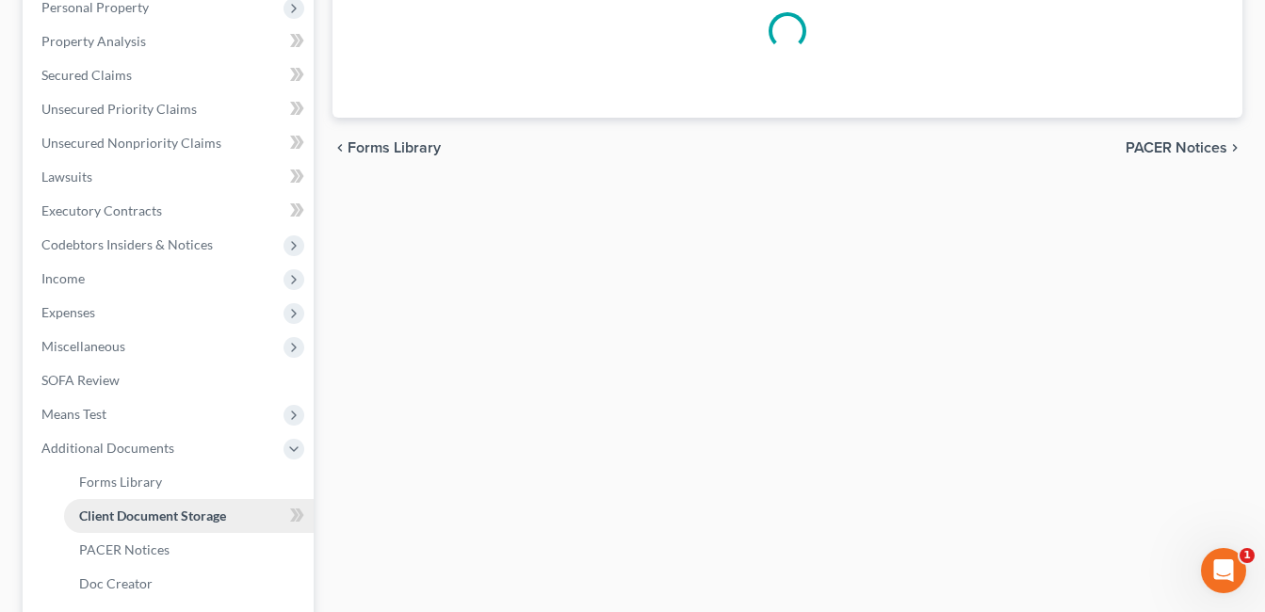
select select "7"
select select "52"
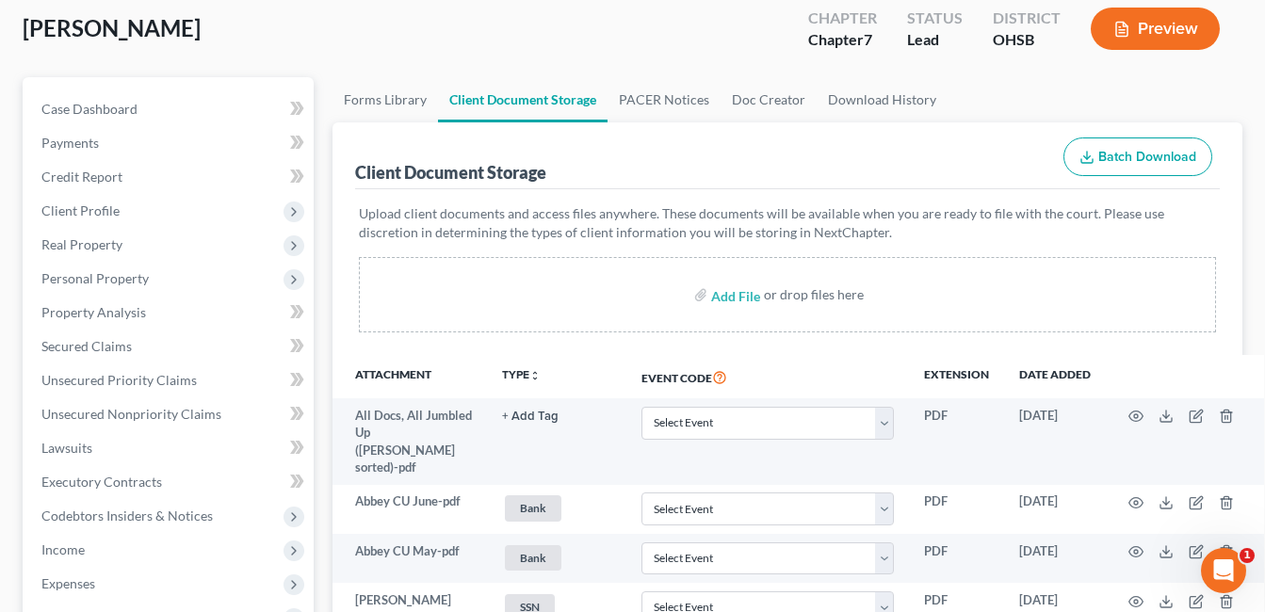
scroll to position [377, 0]
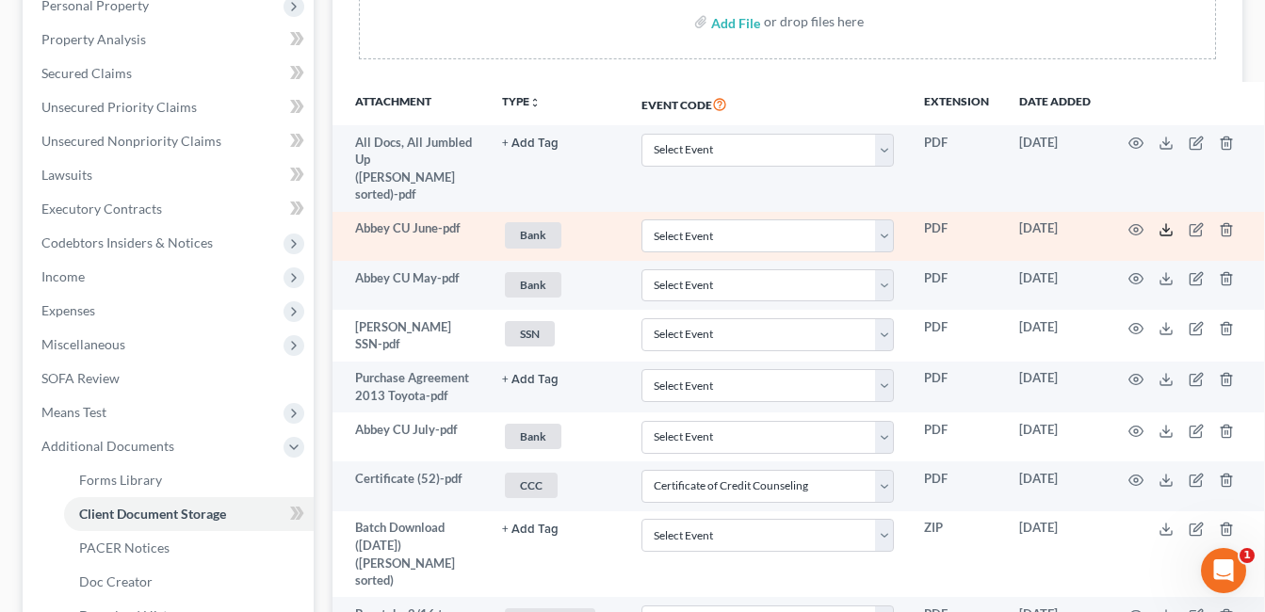
click at [1159, 222] on icon at bounding box center [1166, 229] width 15 height 15
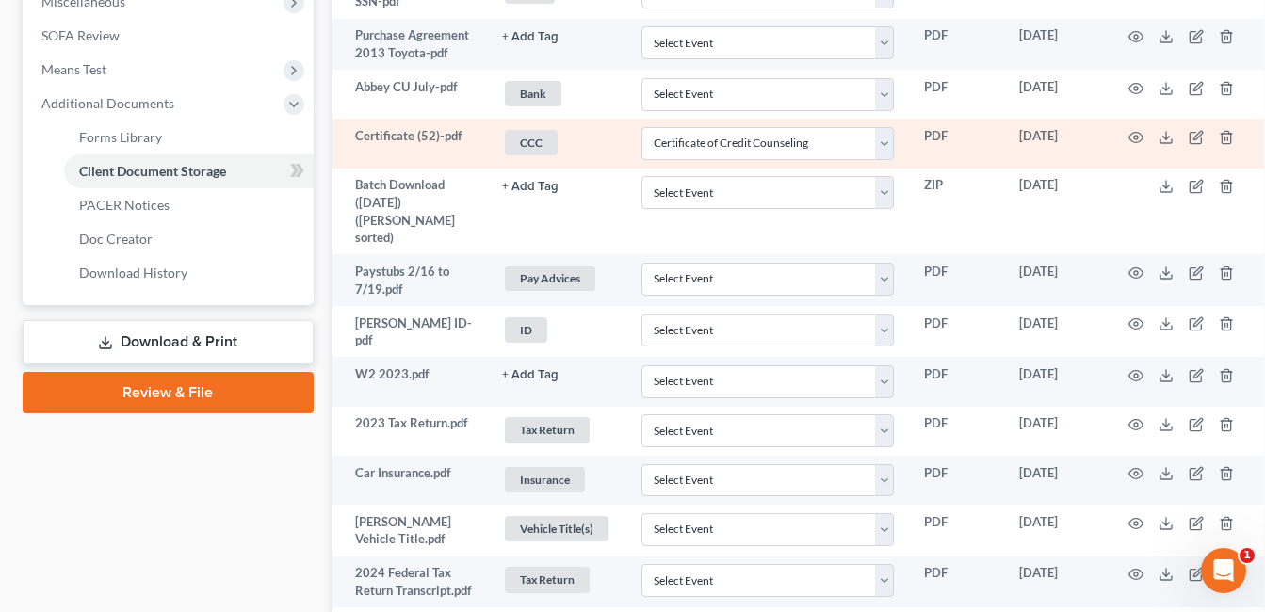
scroll to position [754, 0]
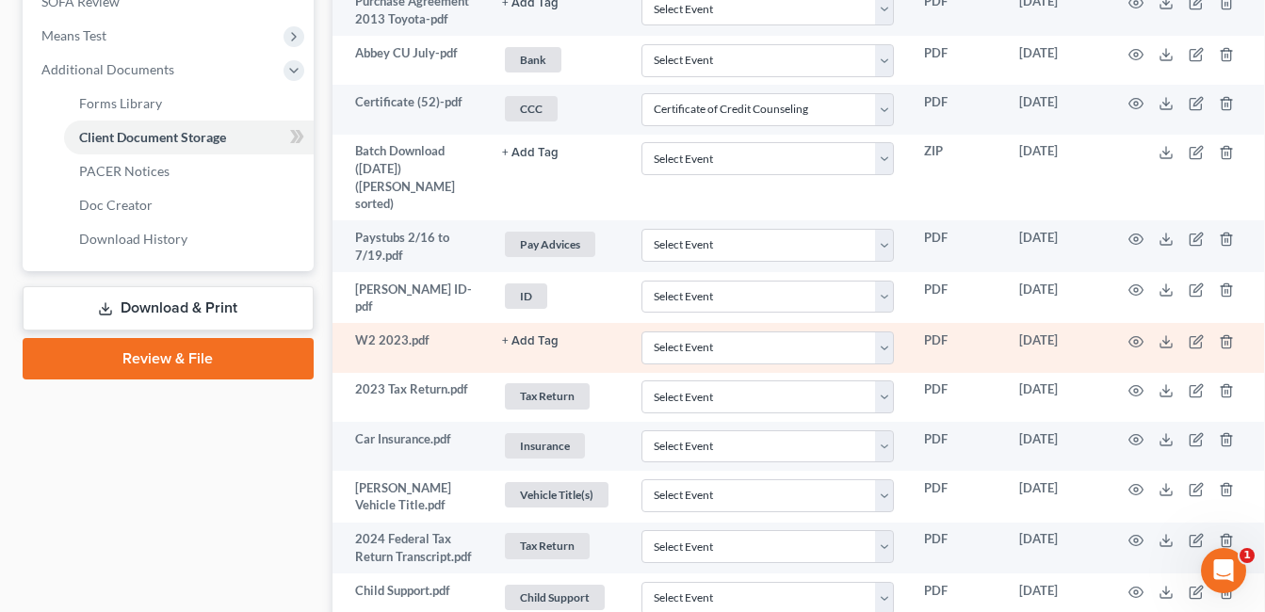
click at [1135, 326] on td at bounding box center [1185, 347] width 158 height 49
click at [1159, 334] on icon at bounding box center [1166, 341] width 15 height 15
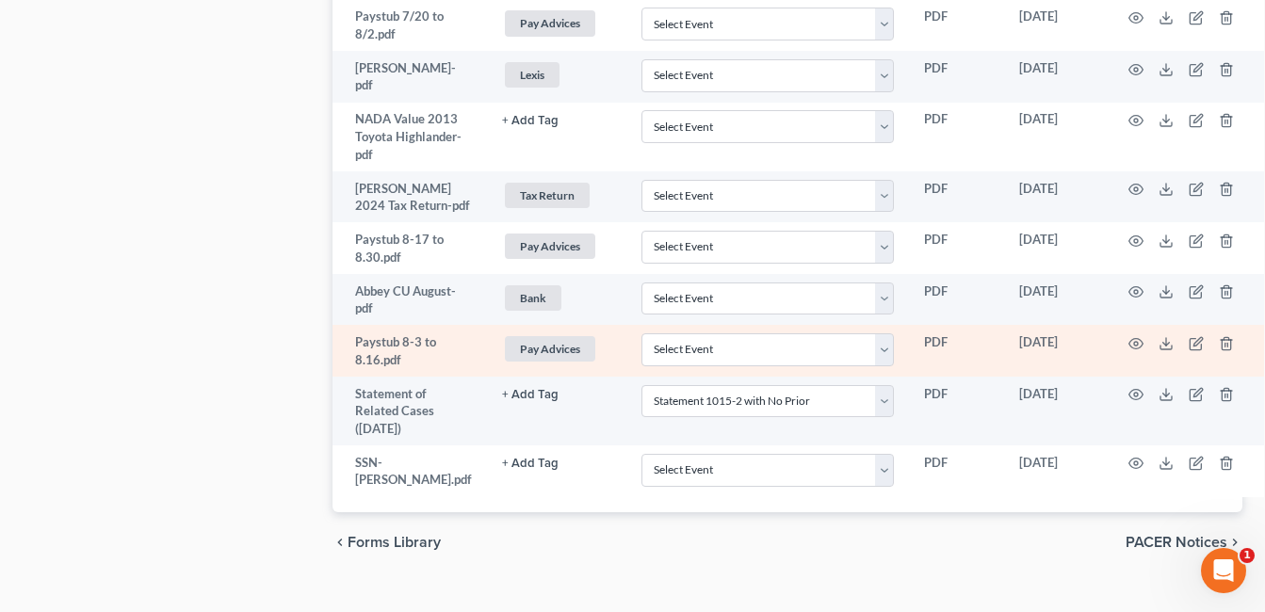
scroll to position [1467, 0]
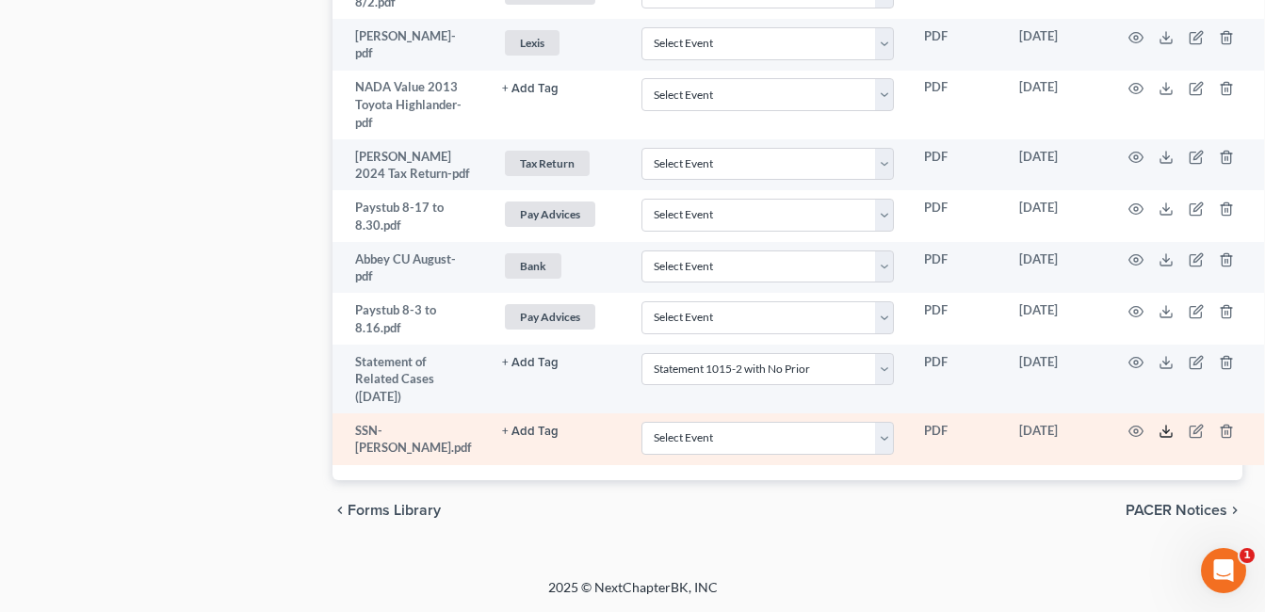
click at [1164, 433] on polyline at bounding box center [1167, 432] width 7 height 3
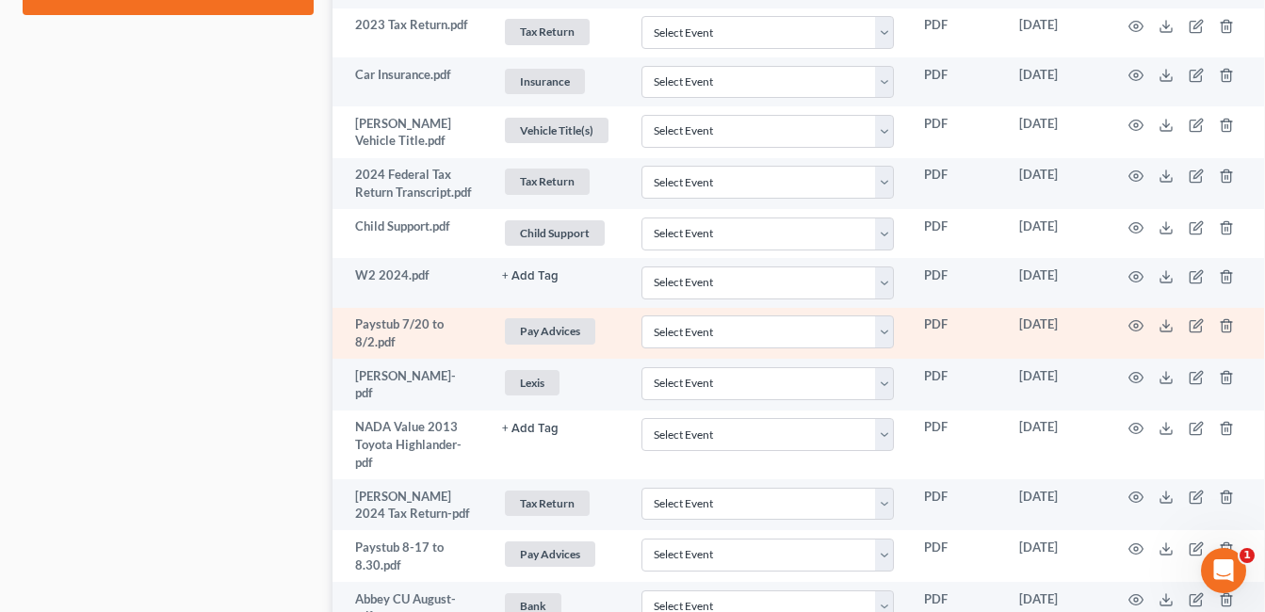
scroll to position [1090, 0]
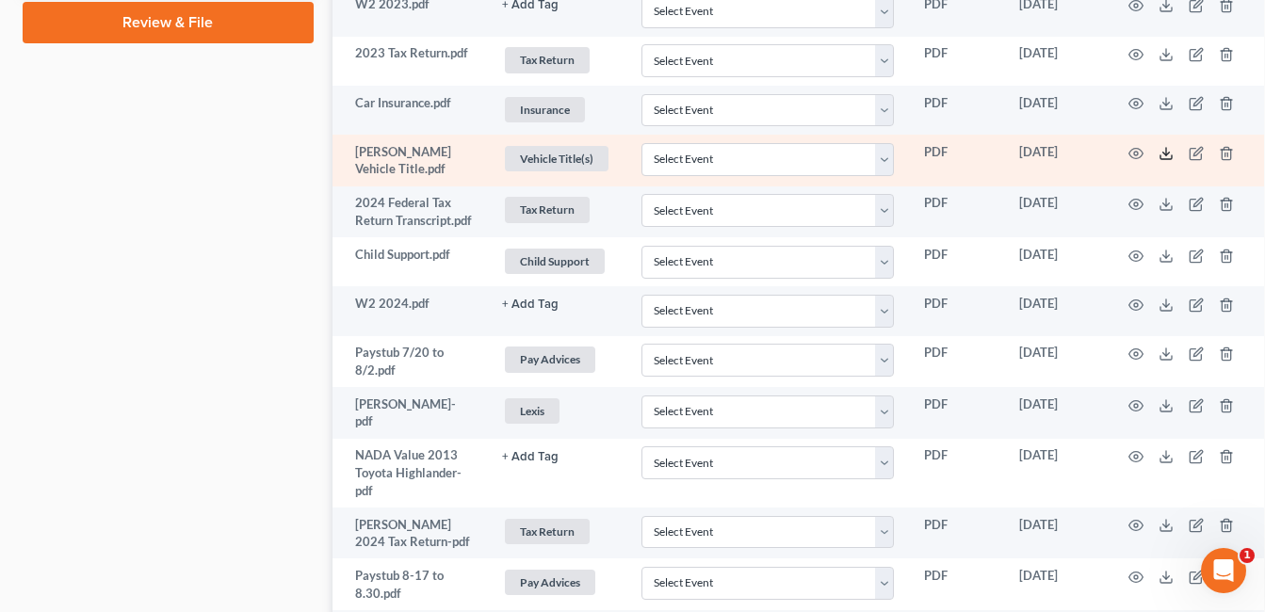
click at [1159, 146] on icon at bounding box center [1166, 153] width 15 height 15
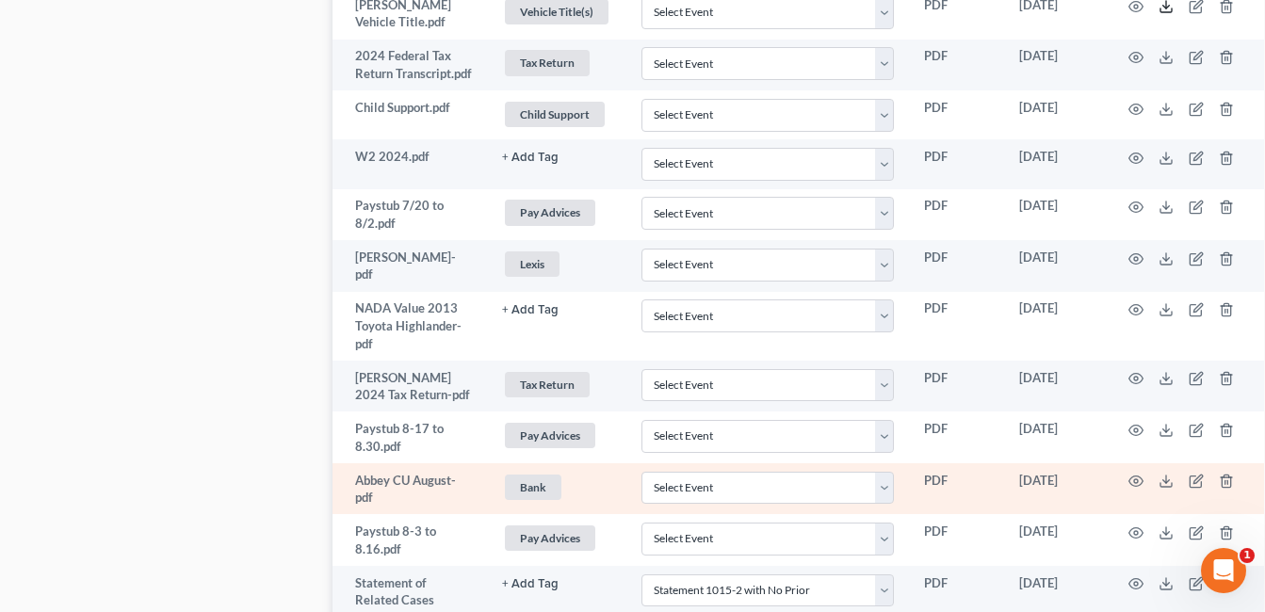
scroll to position [1373, 0]
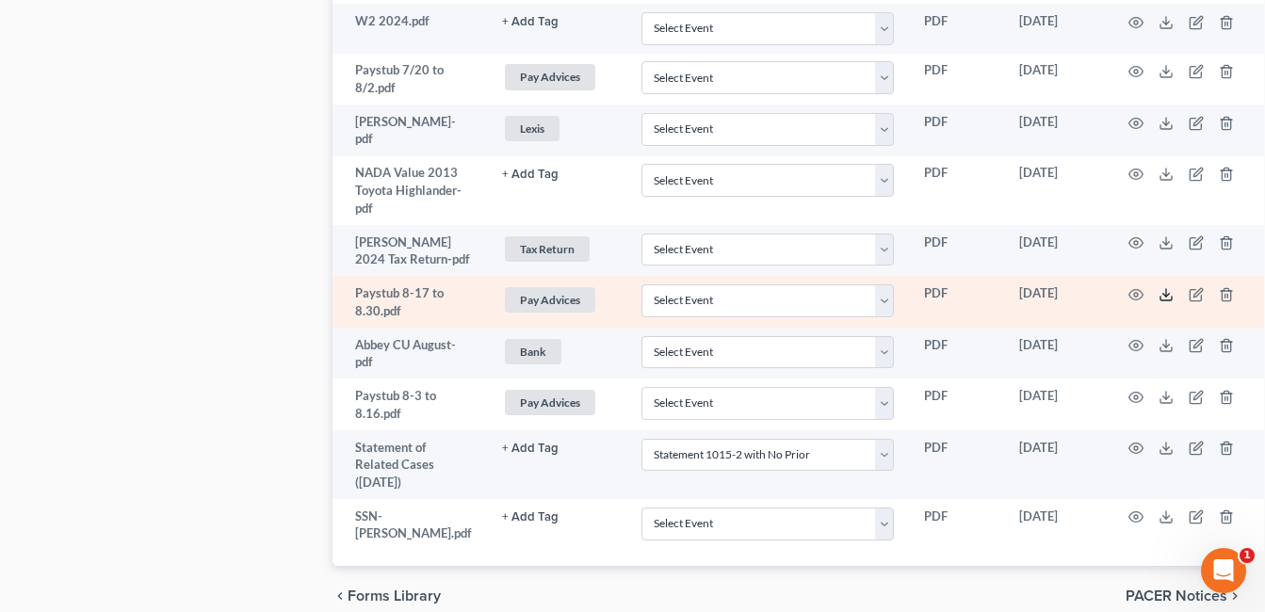
drag, startPoint x: 1143, startPoint y: 308, endPoint x: 874, endPoint y: 291, distance: 269.1
click at [1159, 302] on icon at bounding box center [1166, 294] width 15 height 15
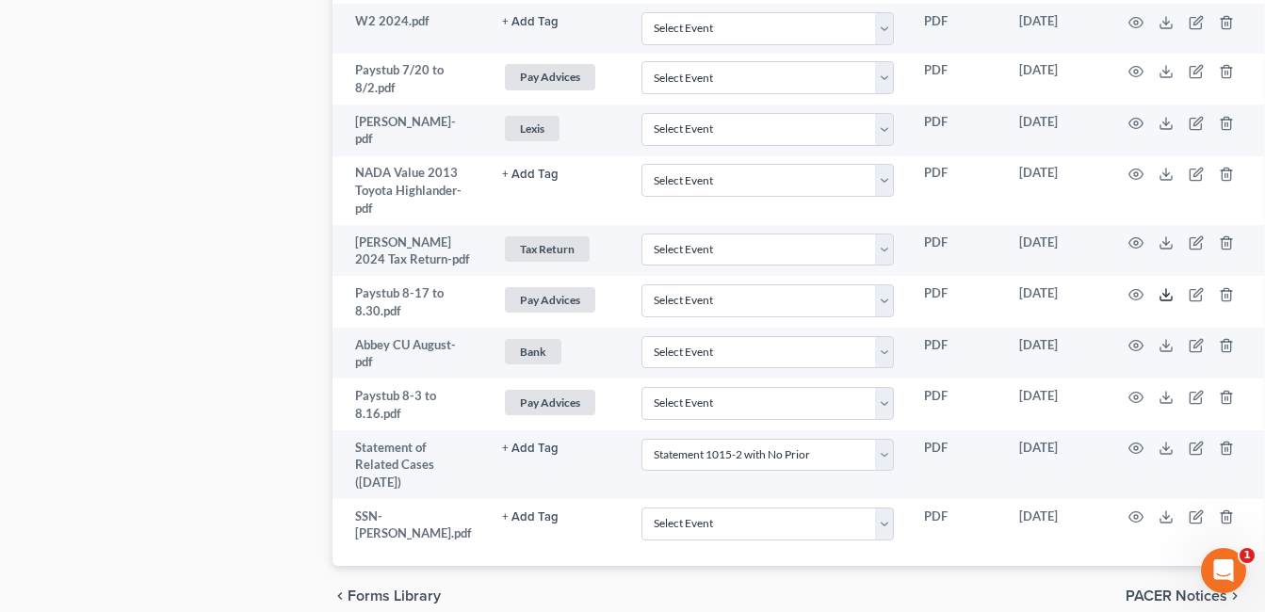
scroll to position [525, 0]
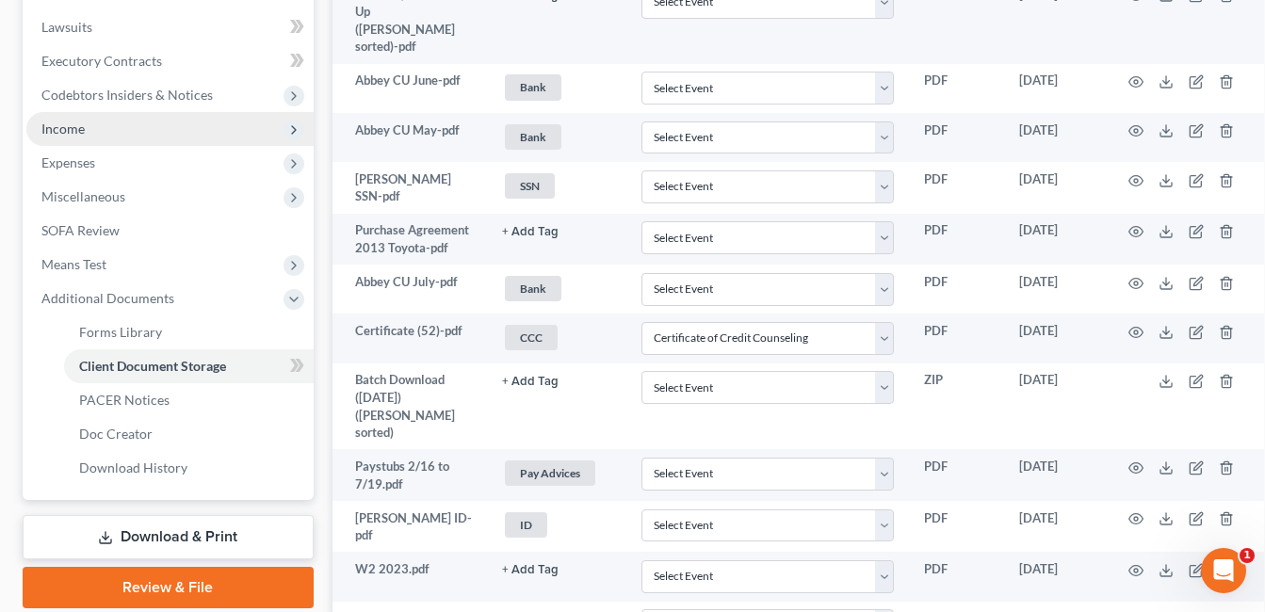
click at [127, 129] on span "Income" at bounding box center [169, 129] width 287 height 34
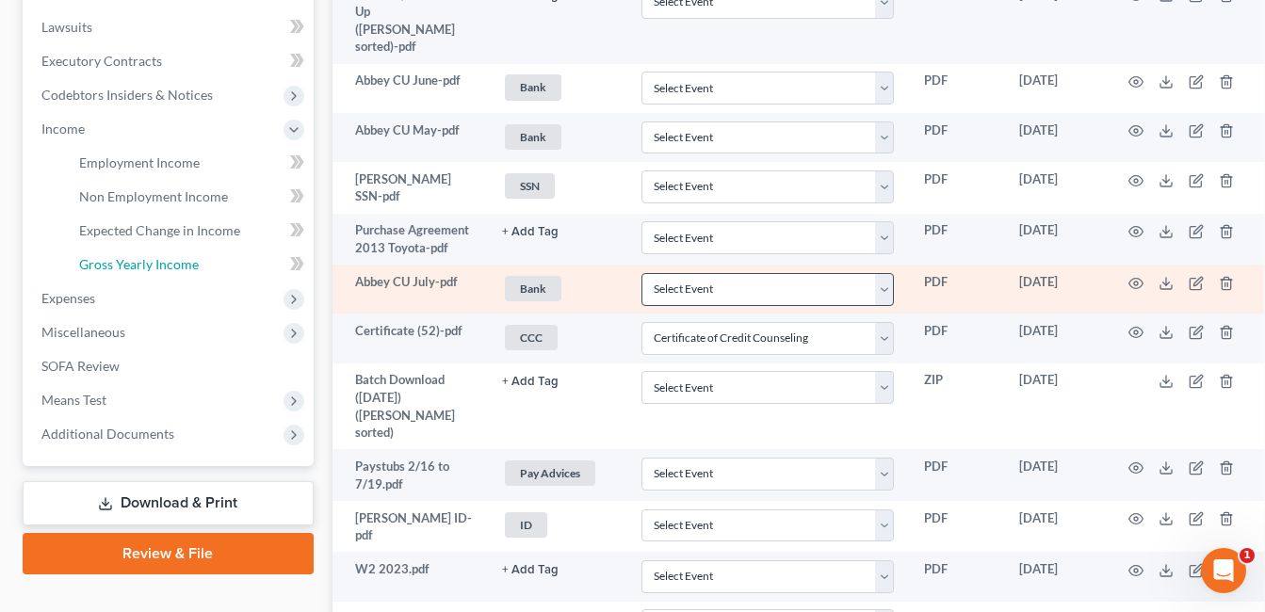
drag, startPoint x: 162, startPoint y: 260, endPoint x: 798, endPoint y: 283, distance: 636.4
click at [163, 260] on span "Gross Yearly Income" at bounding box center [139, 264] width 120 height 16
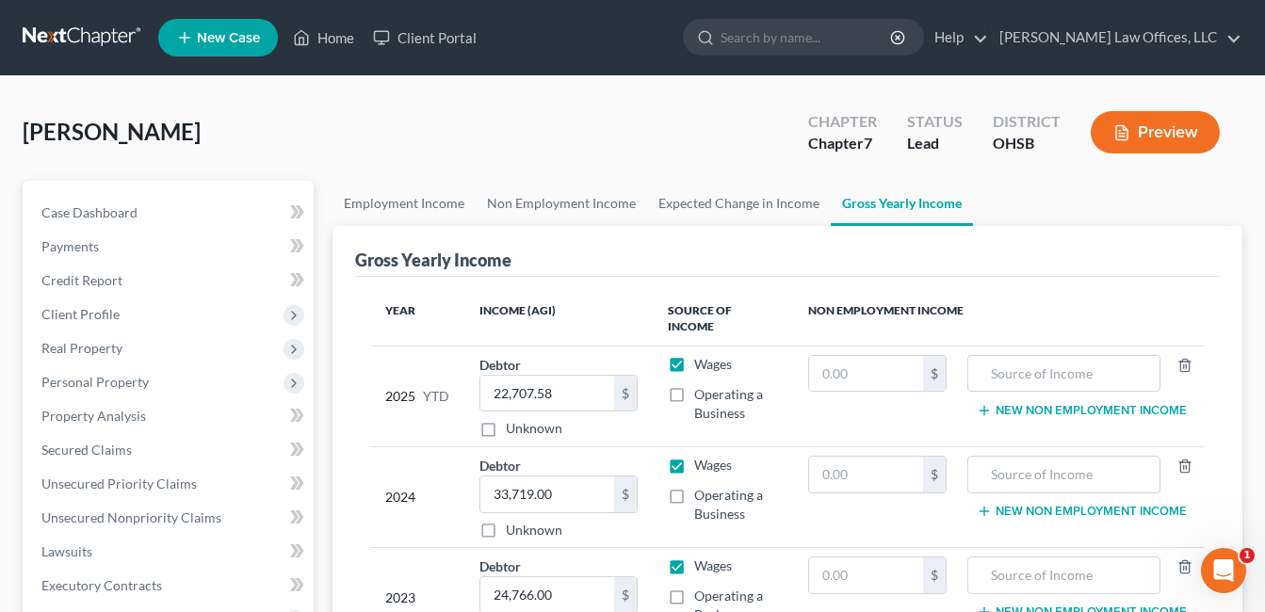
drag, startPoint x: 122, startPoint y: 379, endPoint x: 447, endPoint y: 371, distance: 324.2
click at [122, 379] on span "Personal Property" at bounding box center [94, 382] width 107 height 16
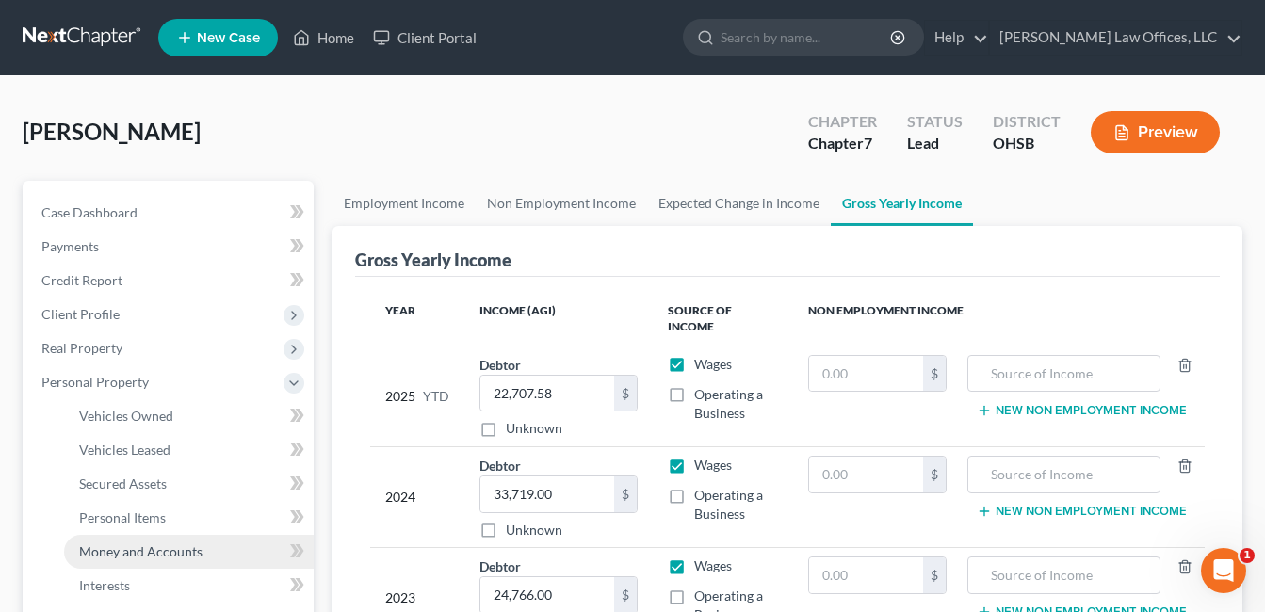
click at [134, 559] on span "Money and Accounts" at bounding box center [140, 552] width 123 height 16
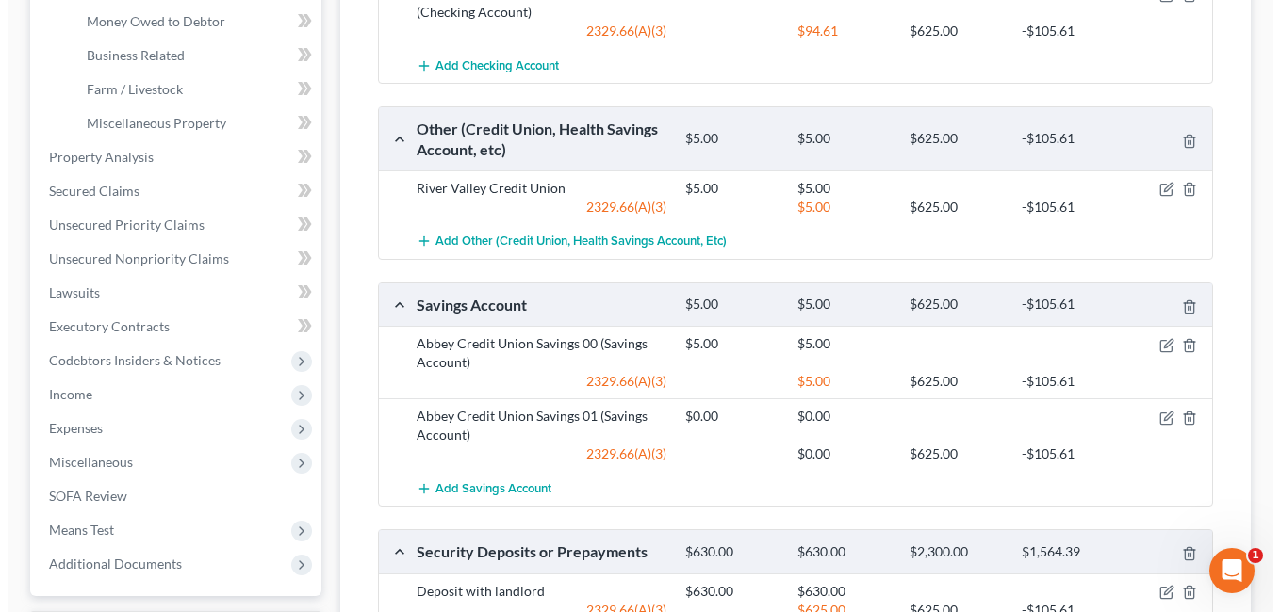
scroll to position [845, 0]
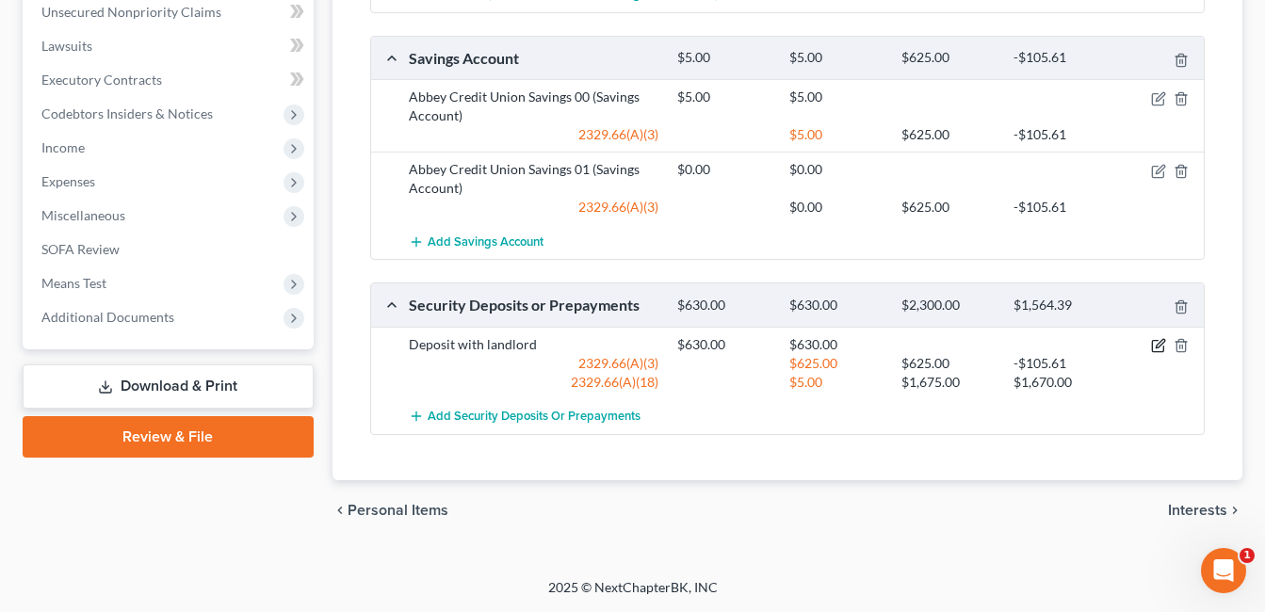
click at [1153, 343] on icon "button" at bounding box center [1158, 345] width 15 height 15
select select "3"
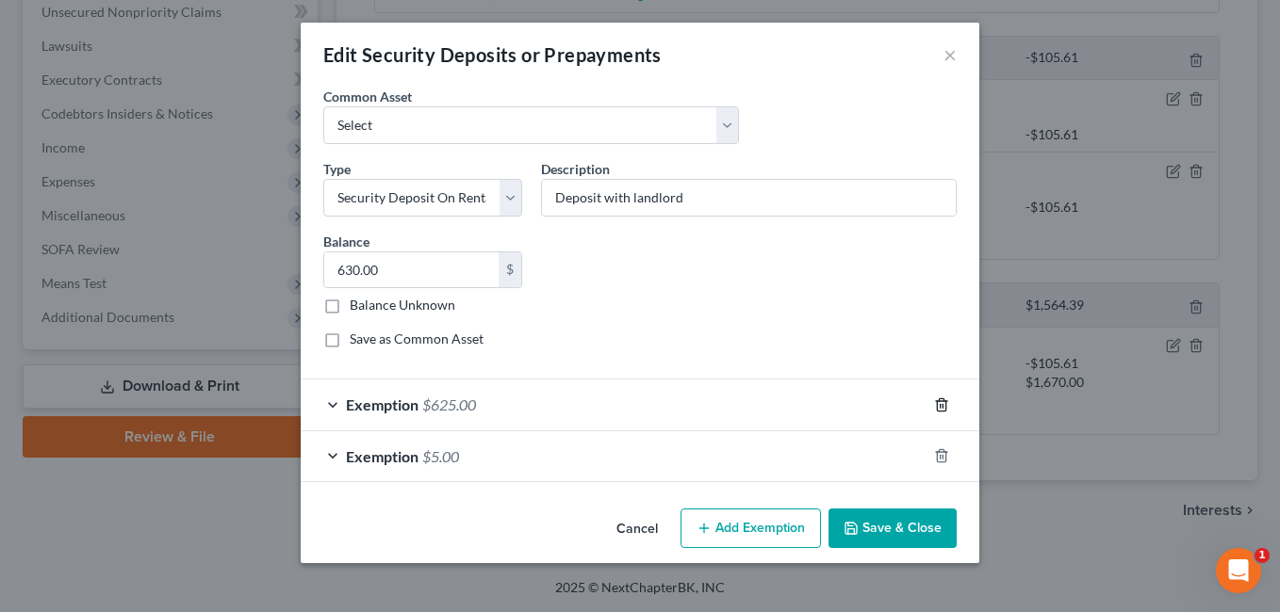
click at [938, 400] on icon "button" at bounding box center [941, 405] width 8 height 12
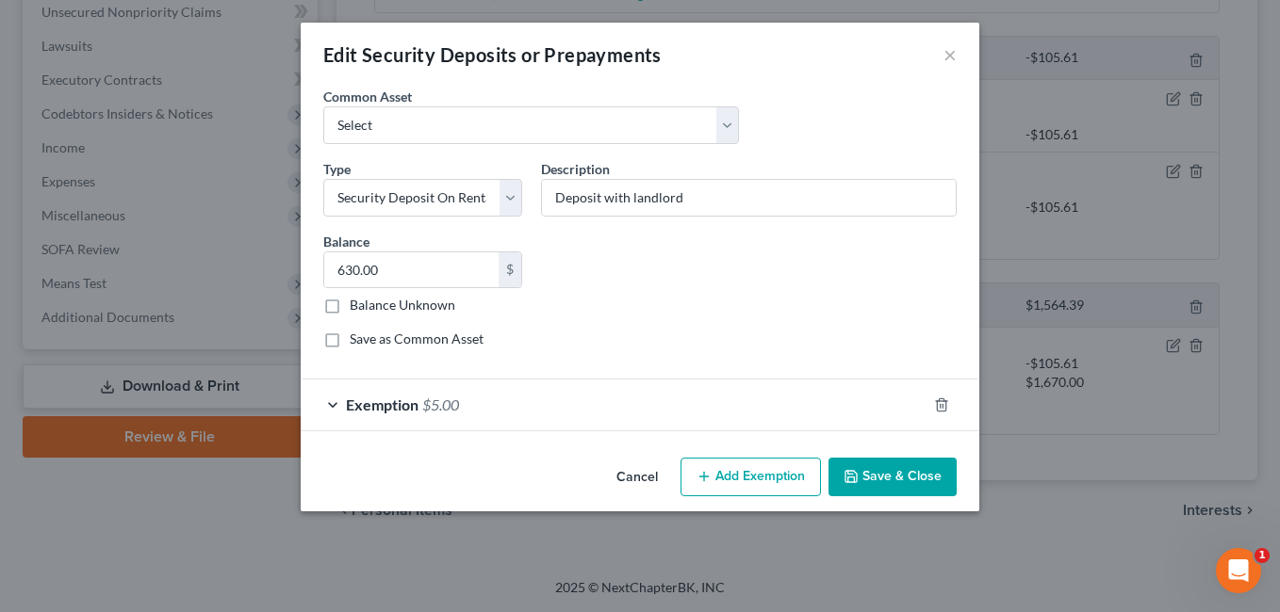
click at [568, 407] on div "Exemption $5.00" at bounding box center [614, 405] width 626 height 50
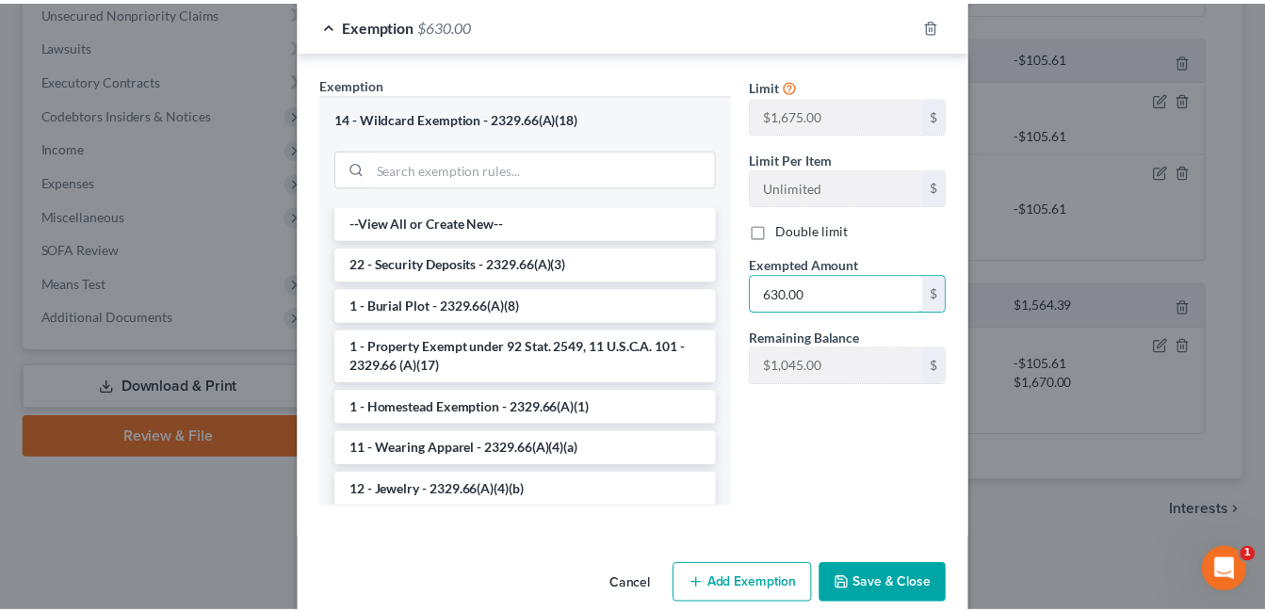
scroll to position [410, 0]
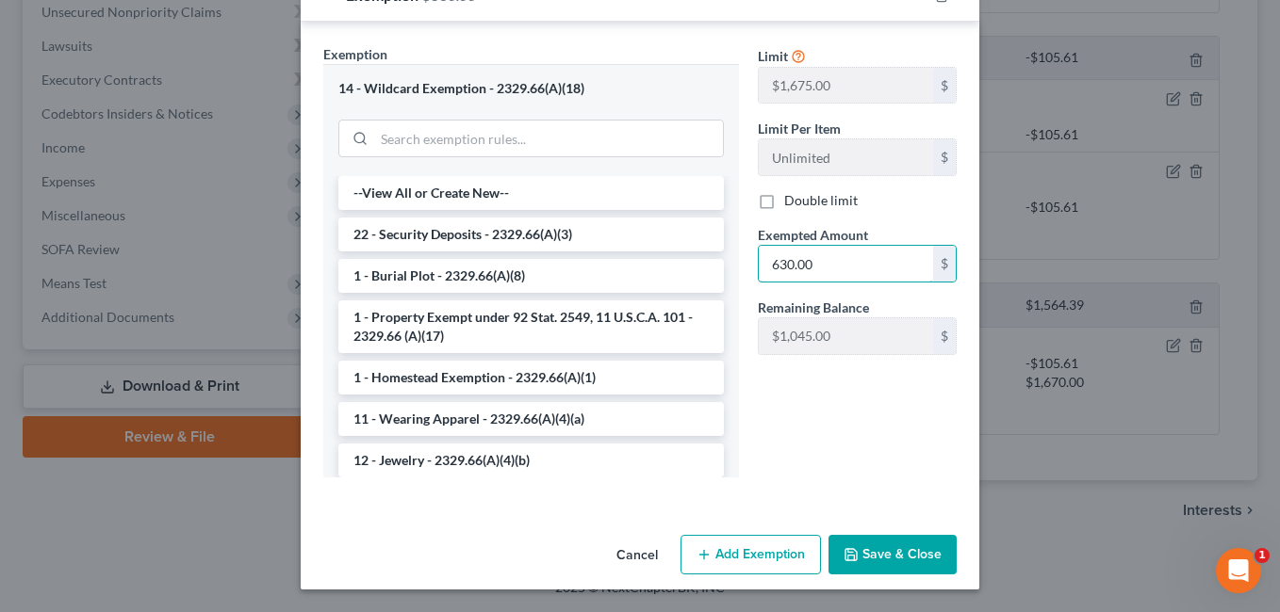
type input "630.00"
click at [902, 545] on button "Save & Close" at bounding box center [892, 555] width 128 height 40
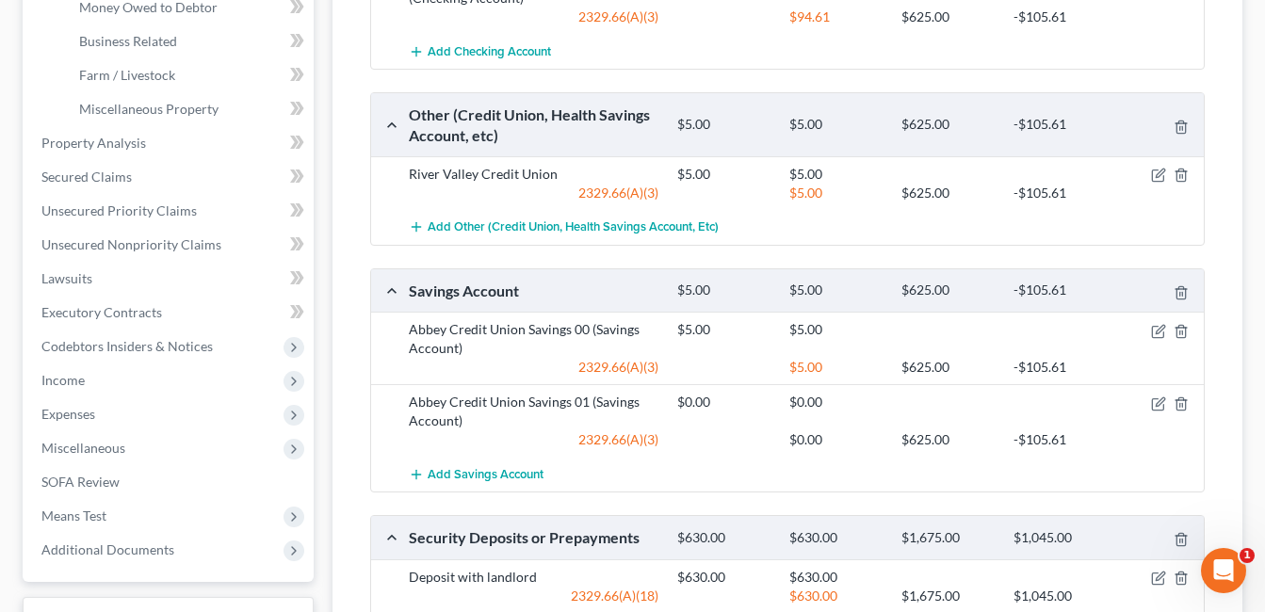
scroll to position [355, 0]
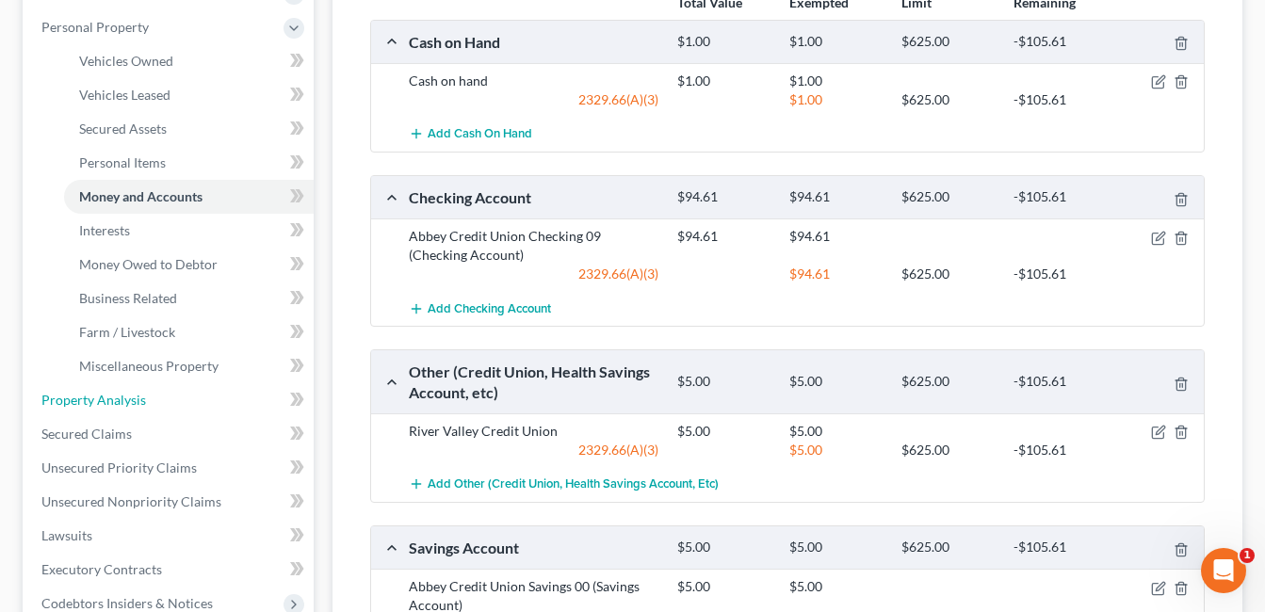
drag, startPoint x: 187, startPoint y: 401, endPoint x: 681, endPoint y: 241, distance: 520.0
click at [187, 401] on link "Property Analysis" at bounding box center [169, 400] width 287 height 34
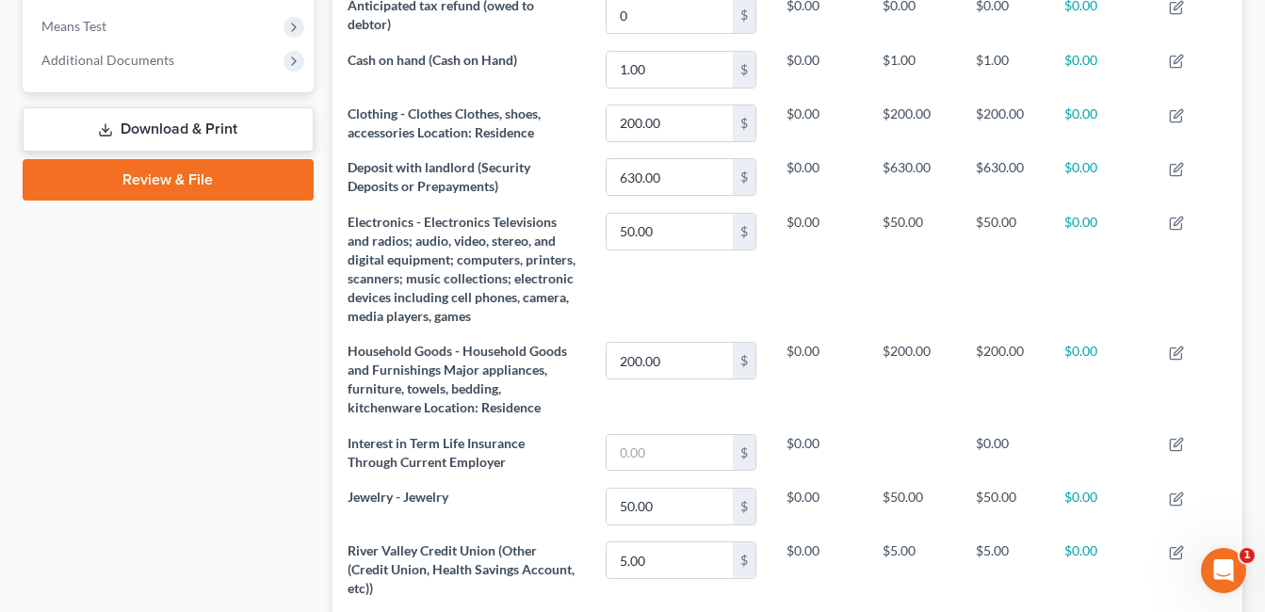
scroll to position [565, 0]
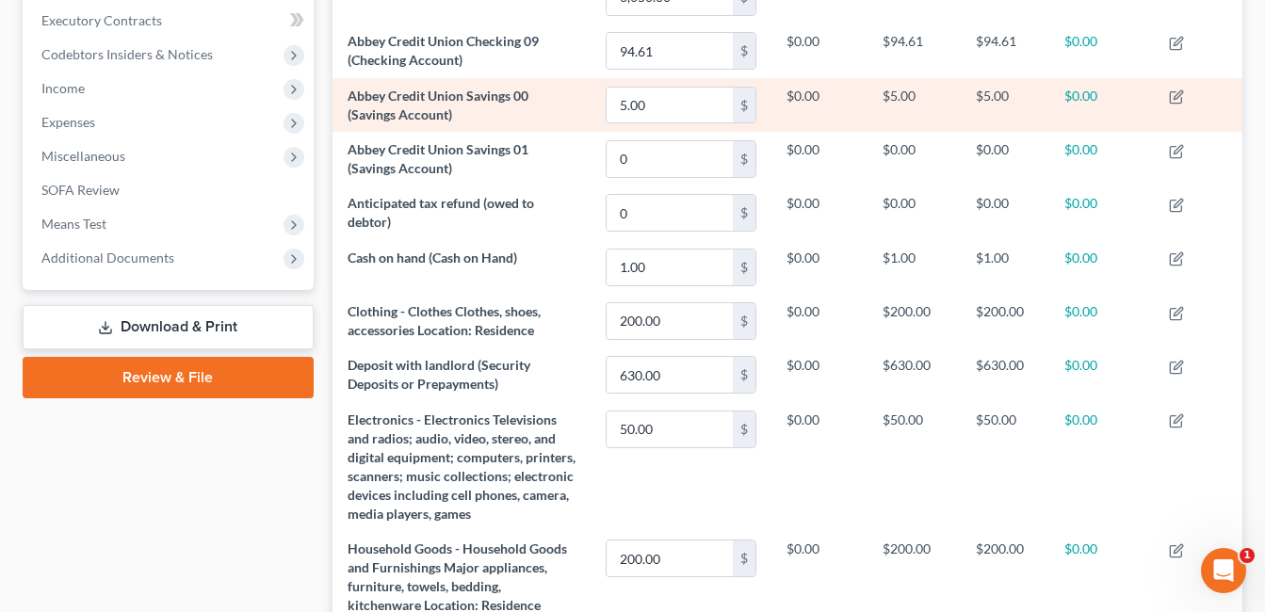
drag, startPoint x: 241, startPoint y: 374, endPoint x: 1000, endPoint y: 90, distance: 810.1
click at [241, 374] on link "Review & File" at bounding box center [168, 377] width 291 height 41
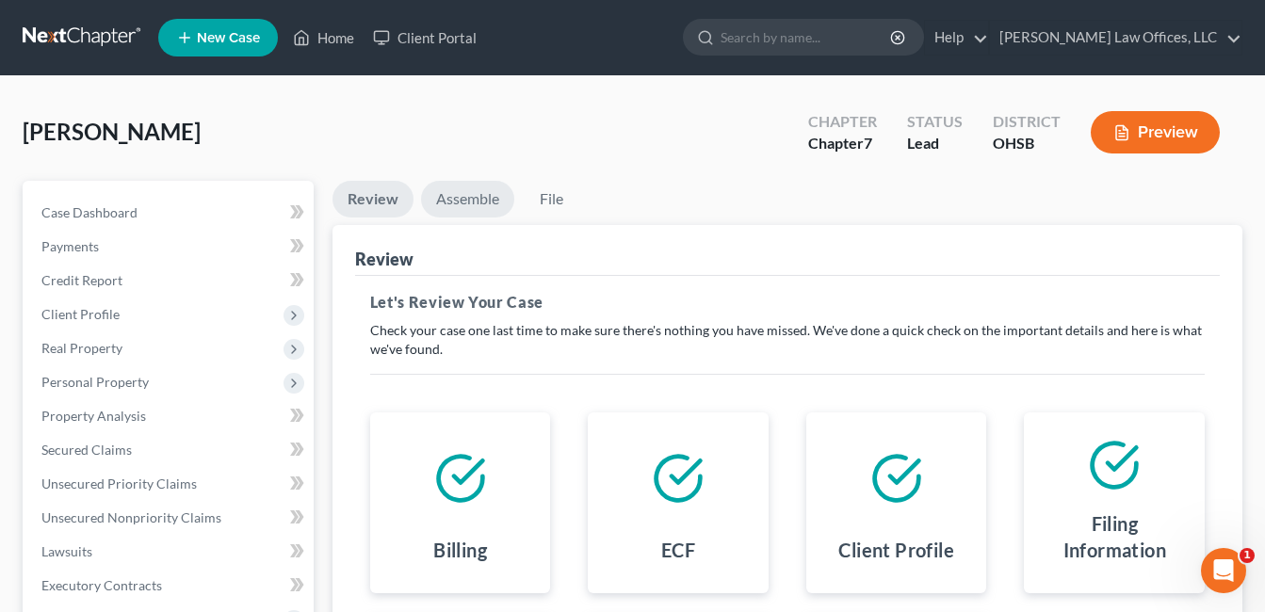
click at [477, 194] on link "Assemble" at bounding box center [467, 199] width 93 height 37
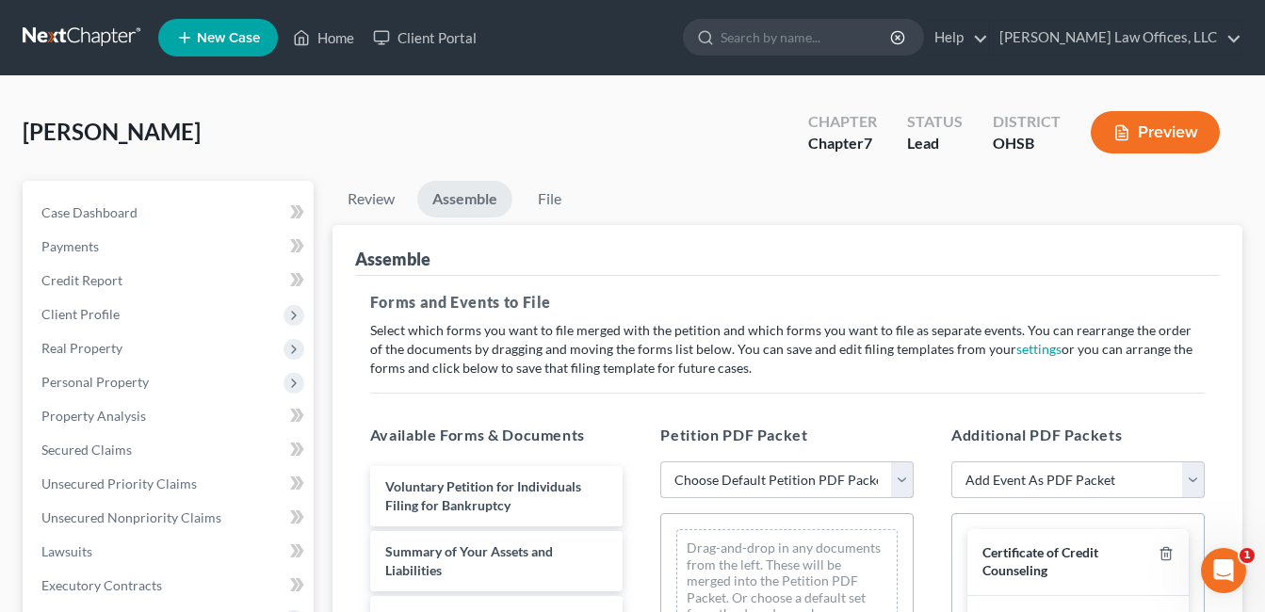
click at [894, 471] on select "Choose Default Petition PDF Packet Emergency Filing (Voluntary Petition and Cre…" at bounding box center [787, 481] width 253 height 38
select select "4"
click at [661, 462] on select "Choose Default Petition PDF Packet Emergency Filing (Voluntary Petition and Cre…" at bounding box center [787, 481] width 253 height 38
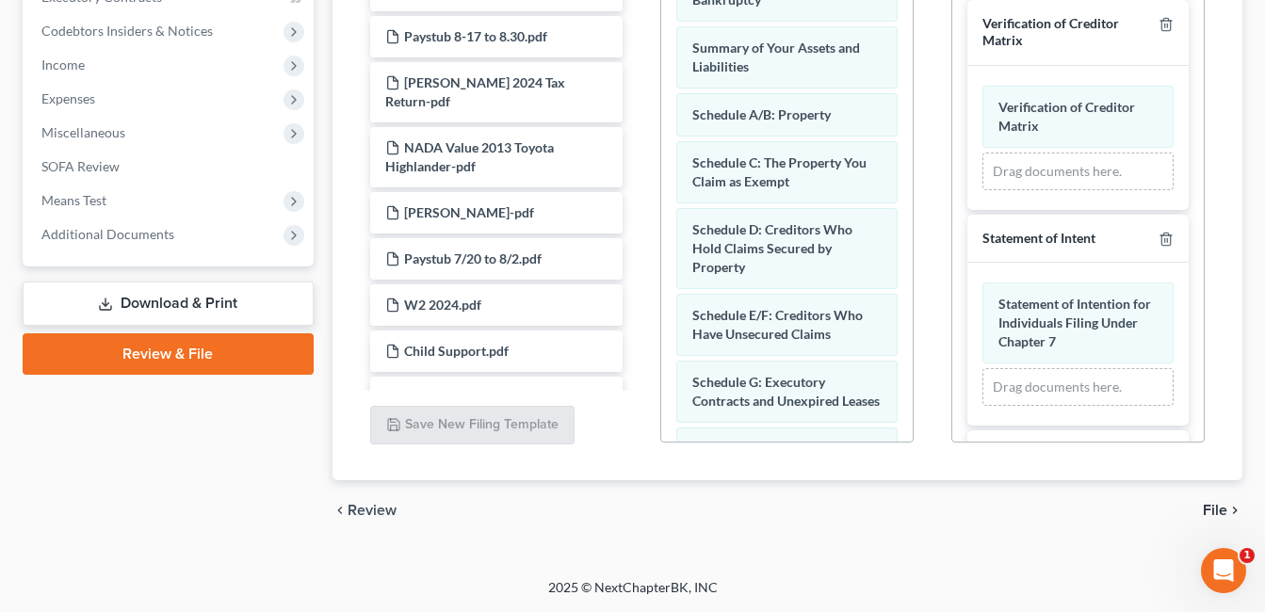
scroll to position [640, 0]
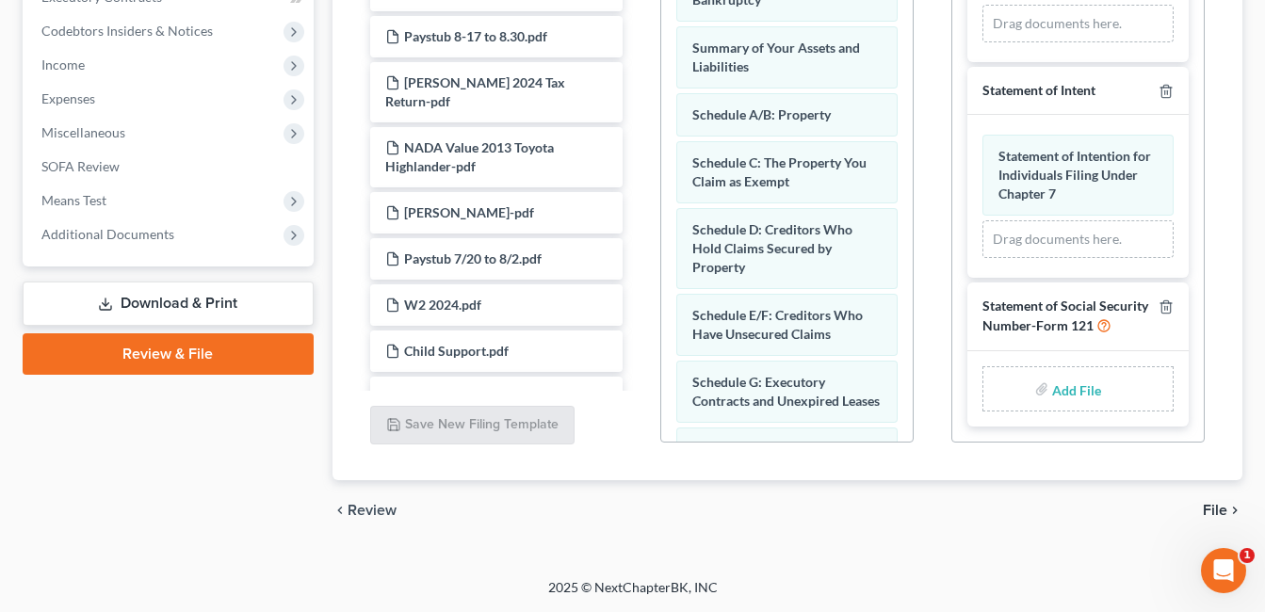
click at [1072, 391] on input "file" at bounding box center [1074, 389] width 45 height 34
type input "C:\fakepath\SSN.Newton.pdf"
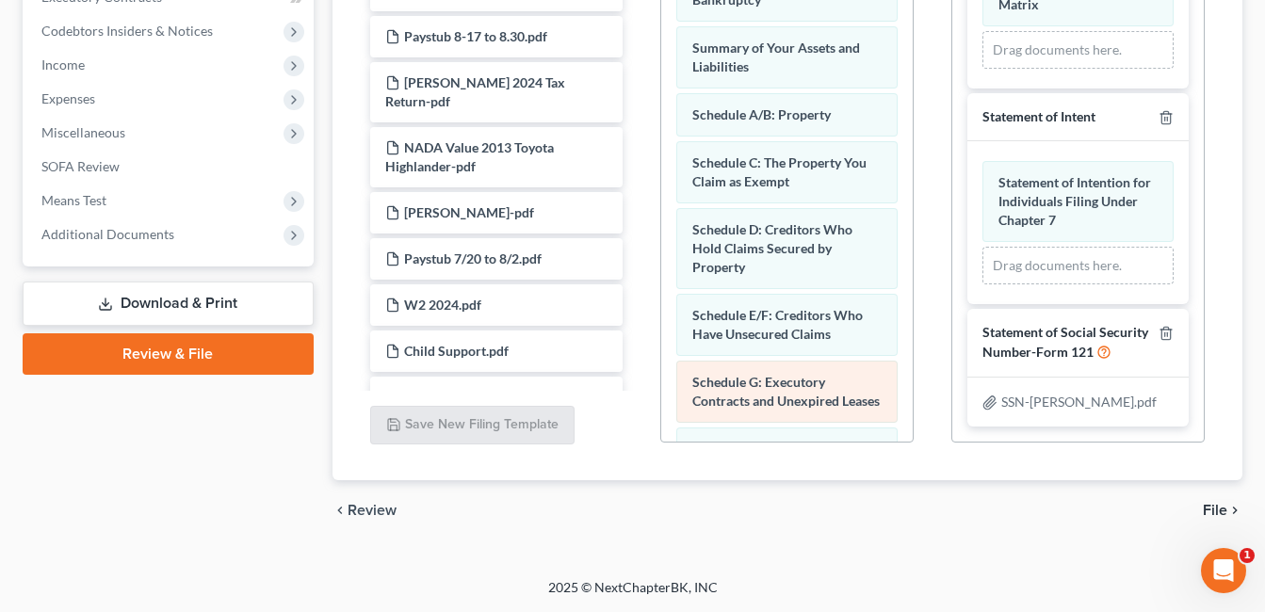
scroll to position [0, 0]
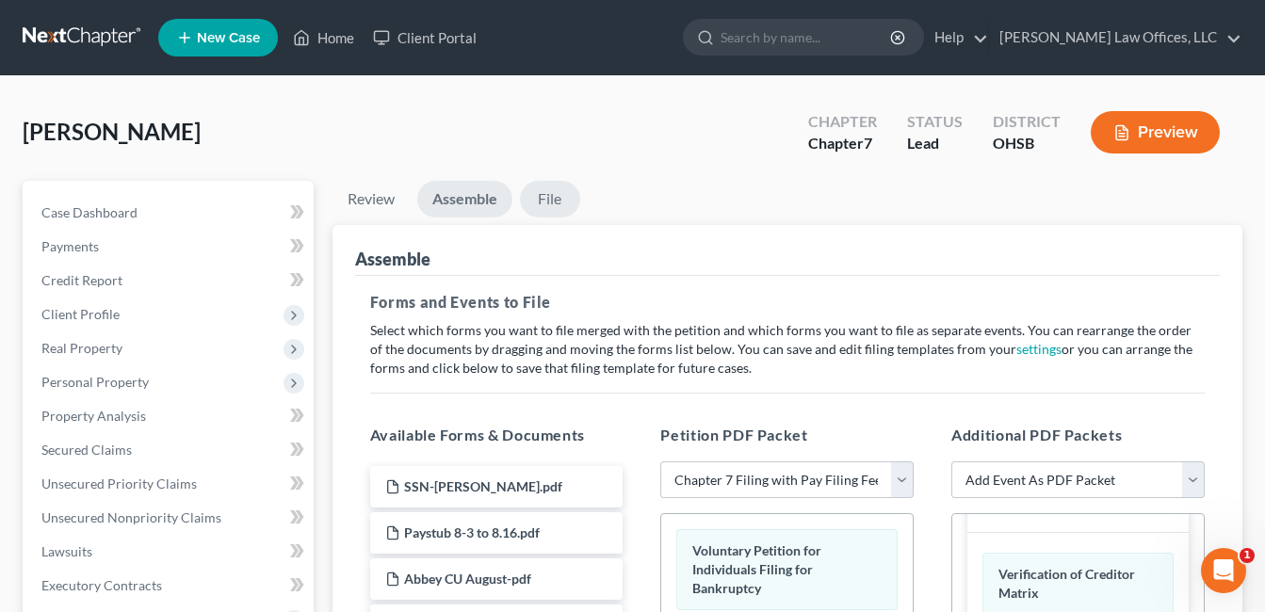
click at [551, 200] on link "File" at bounding box center [550, 199] width 60 height 37
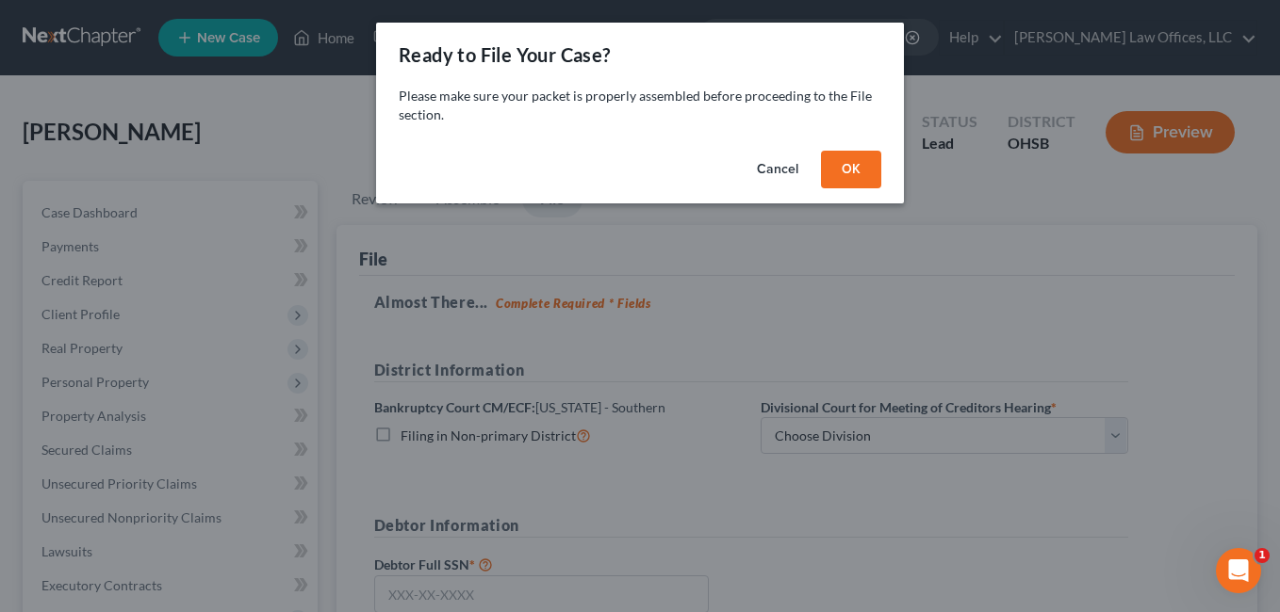
click at [849, 167] on button "OK" at bounding box center [851, 170] width 60 height 38
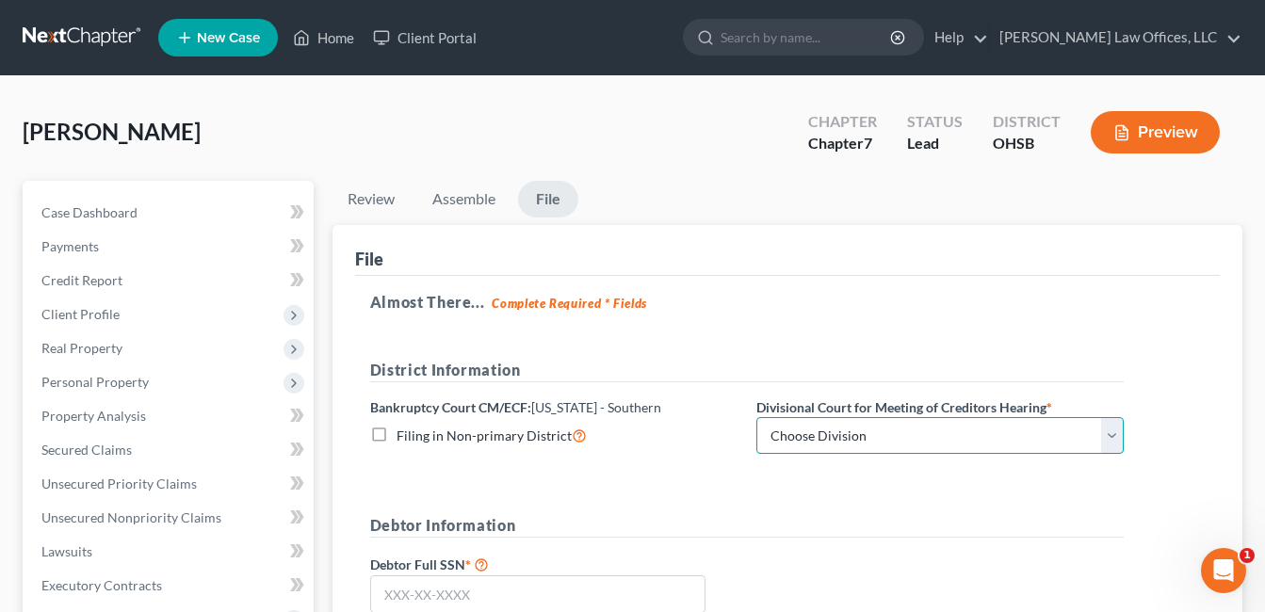
drag, startPoint x: 1110, startPoint y: 434, endPoint x: 1016, endPoint y: 455, distance: 96.5
click at [1110, 434] on select "Choose Division Cincinnati Columbus [GEOGRAPHIC_DATA]" at bounding box center [940, 436] width 367 height 38
select select "2"
click at [757, 417] on select "Choose Division Cincinnati Columbus [GEOGRAPHIC_DATA]" at bounding box center [940, 436] width 367 height 38
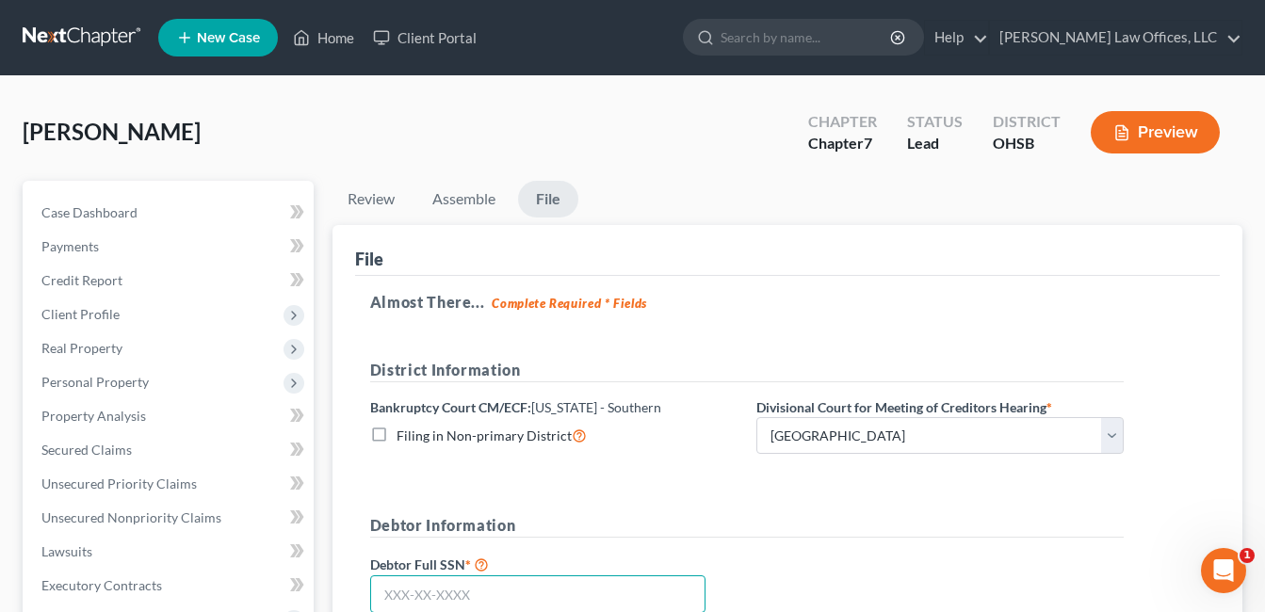
click at [465, 584] on input "text" at bounding box center [537, 595] width 335 height 38
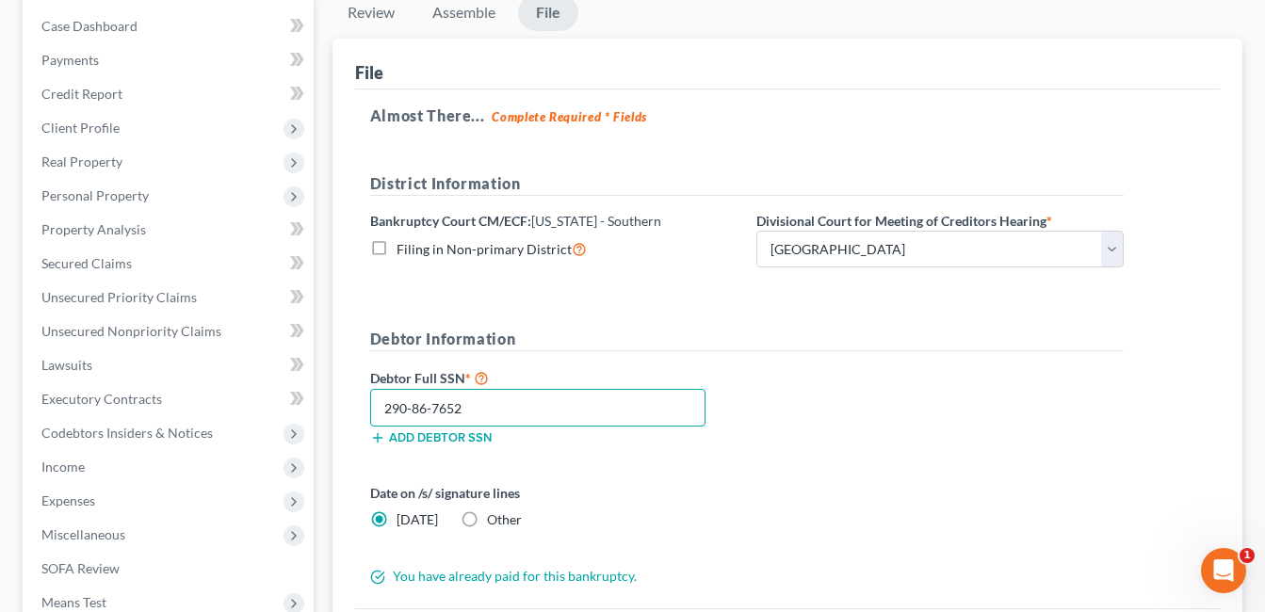
scroll to position [377, 0]
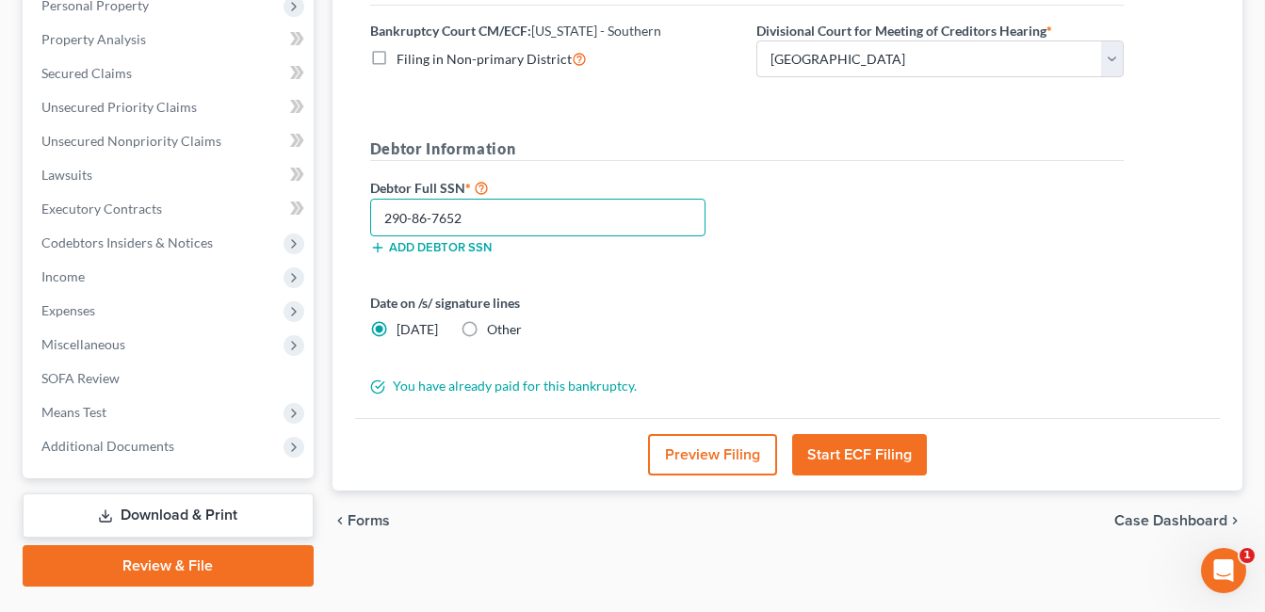
type input "290-86-7652"
click at [874, 463] on button "Start ECF Filing" at bounding box center [859, 454] width 135 height 41
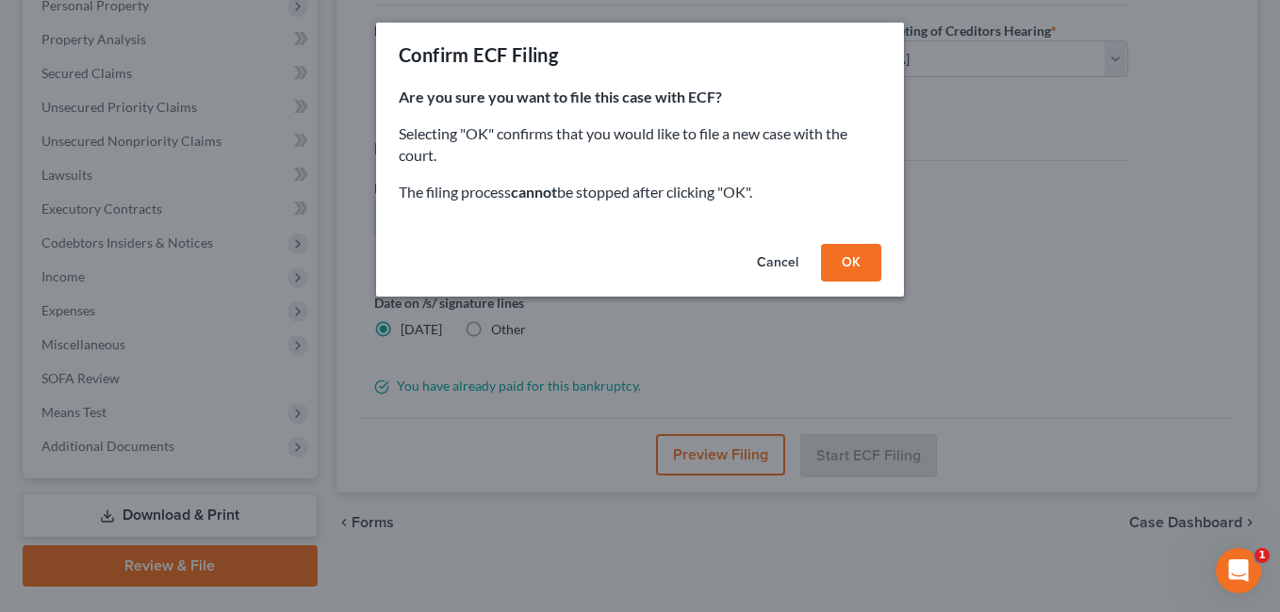
click at [864, 273] on button "OK" at bounding box center [851, 263] width 60 height 38
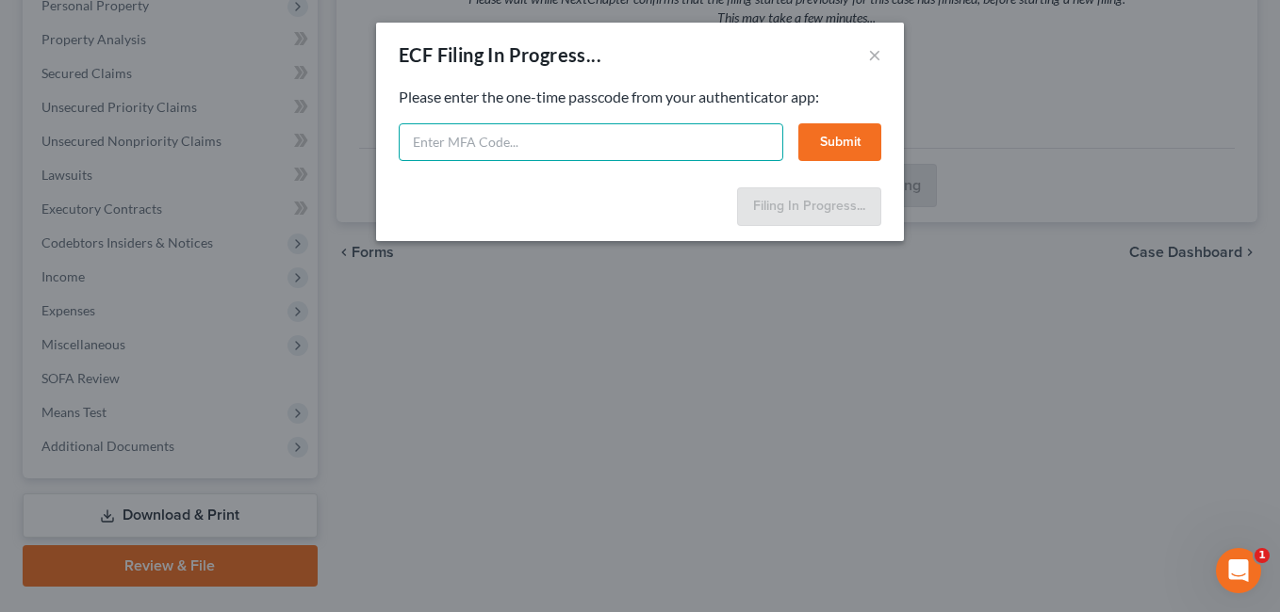
click at [623, 148] on input "text" at bounding box center [591, 142] width 384 height 38
type input "512817"
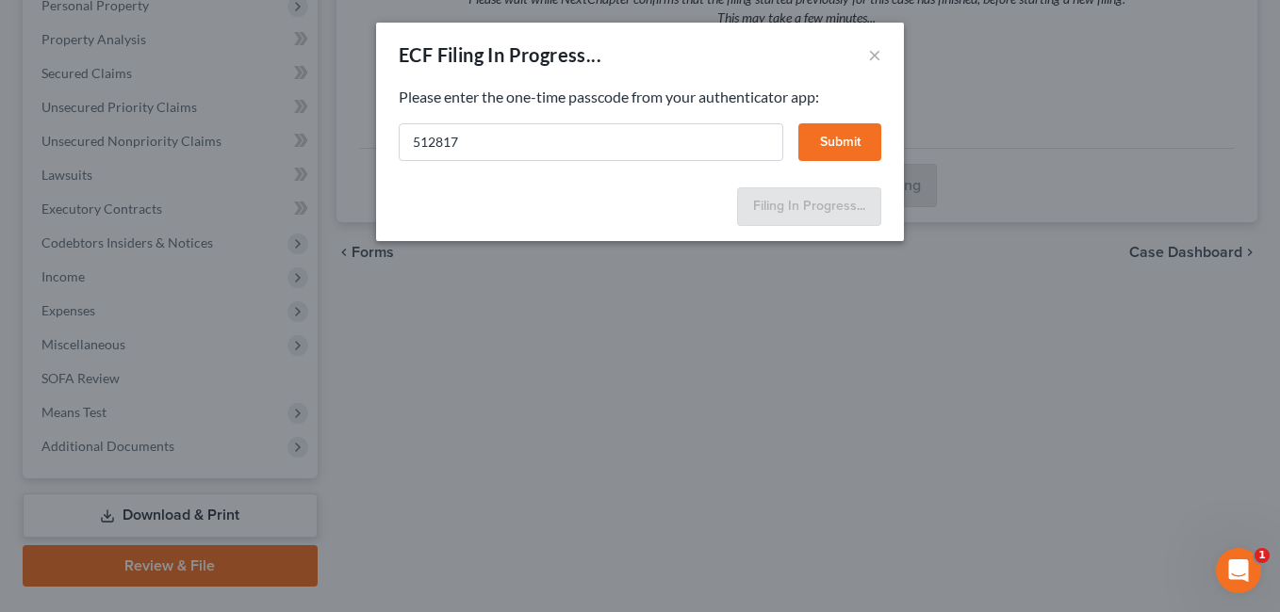
click at [826, 136] on button "Submit" at bounding box center [839, 142] width 83 height 38
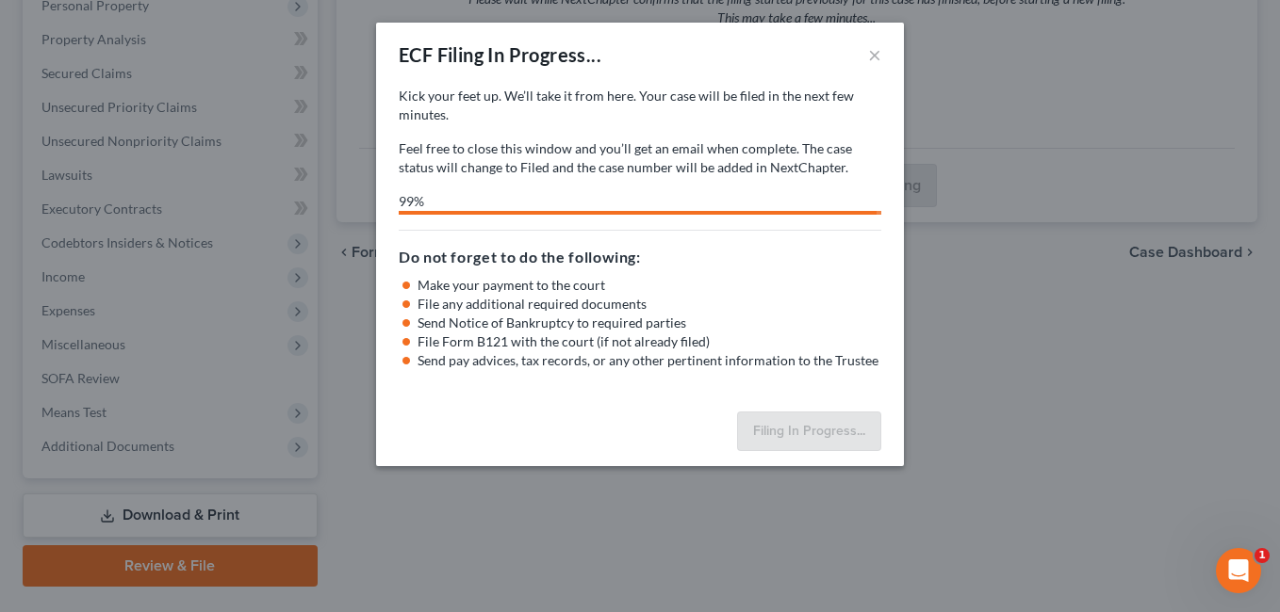
select select "2"
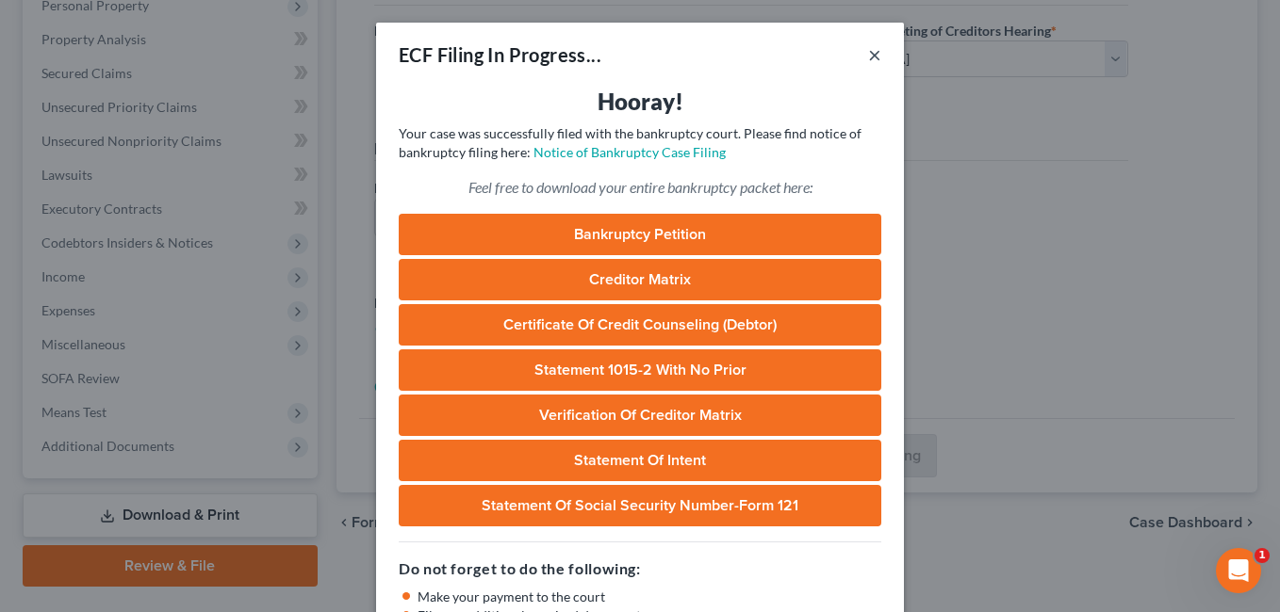
click at [872, 52] on button "×" at bounding box center [874, 54] width 13 height 23
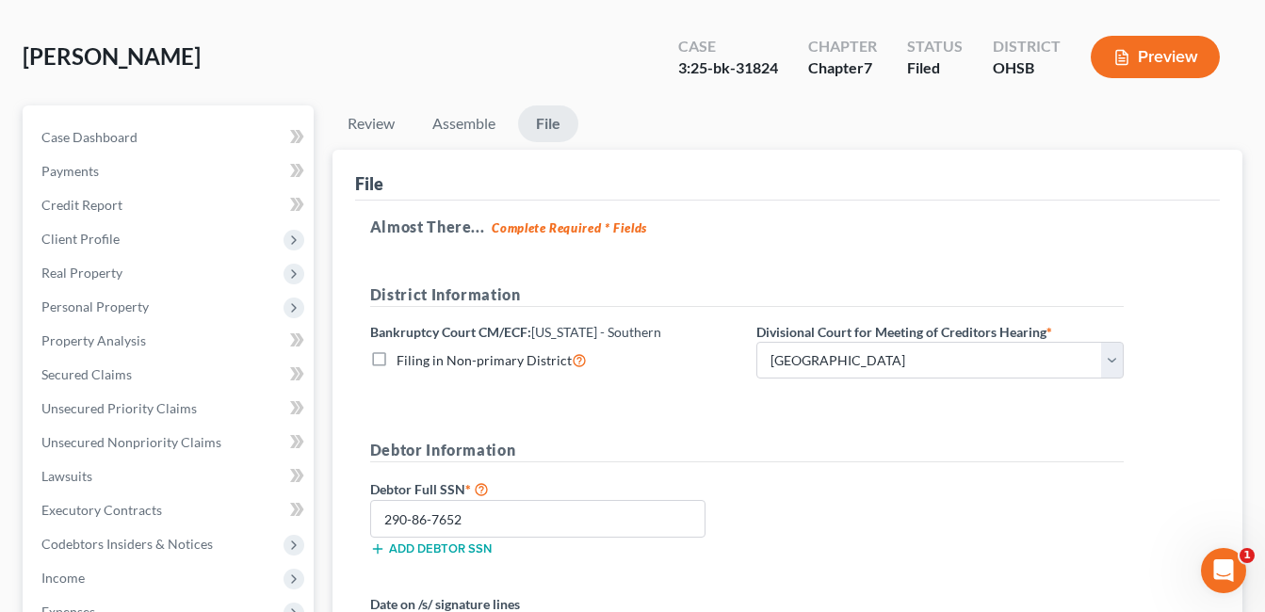
scroll to position [0, 0]
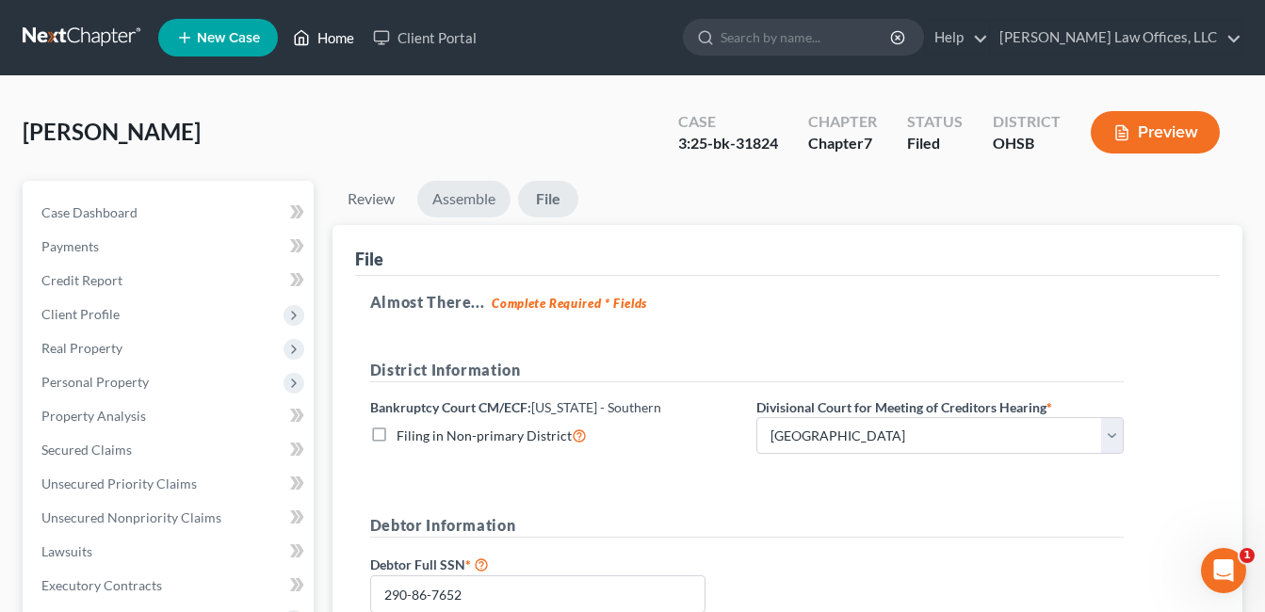
drag, startPoint x: 323, startPoint y: 35, endPoint x: 489, endPoint y: 183, distance: 222.2
click at [323, 34] on link "Home" at bounding box center [324, 38] width 80 height 34
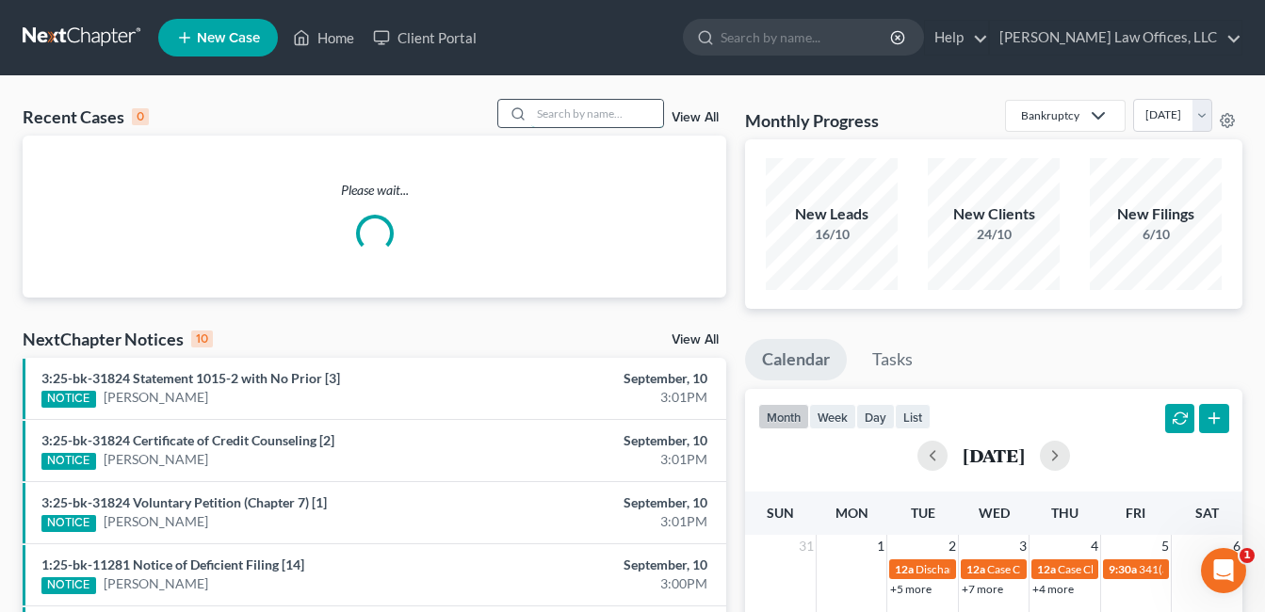
click at [570, 111] on input "search" at bounding box center [597, 113] width 132 height 27
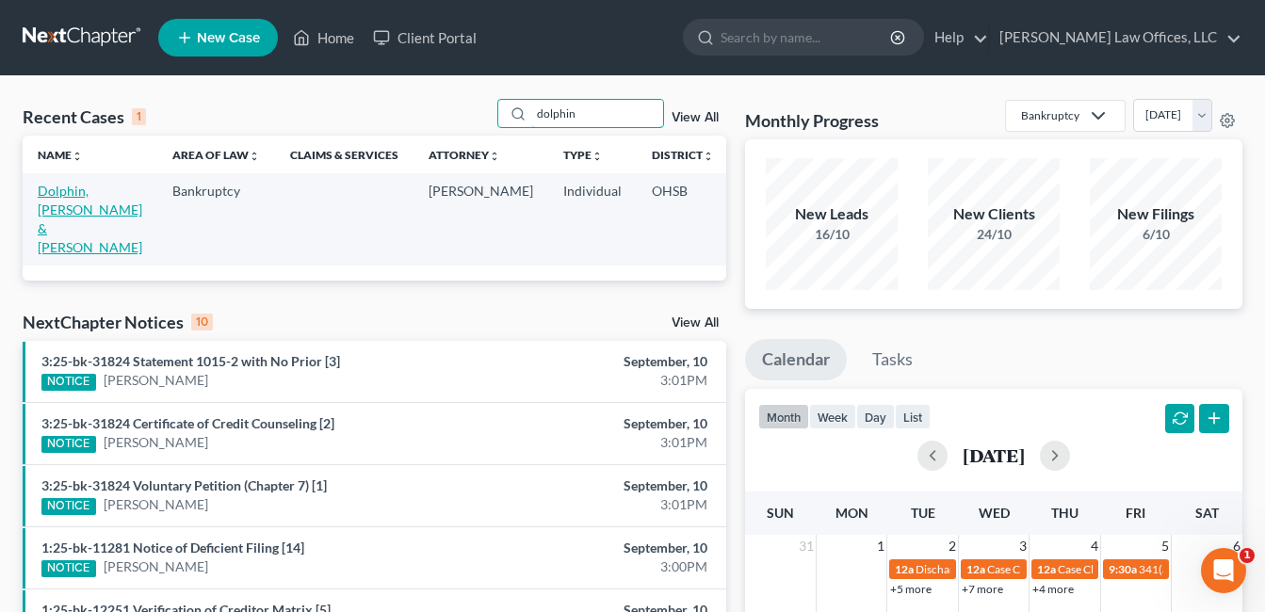
type input "dolphin"
click at [57, 204] on link "Dolphin, [PERSON_NAME] & [PERSON_NAME]" at bounding box center [90, 219] width 105 height 73
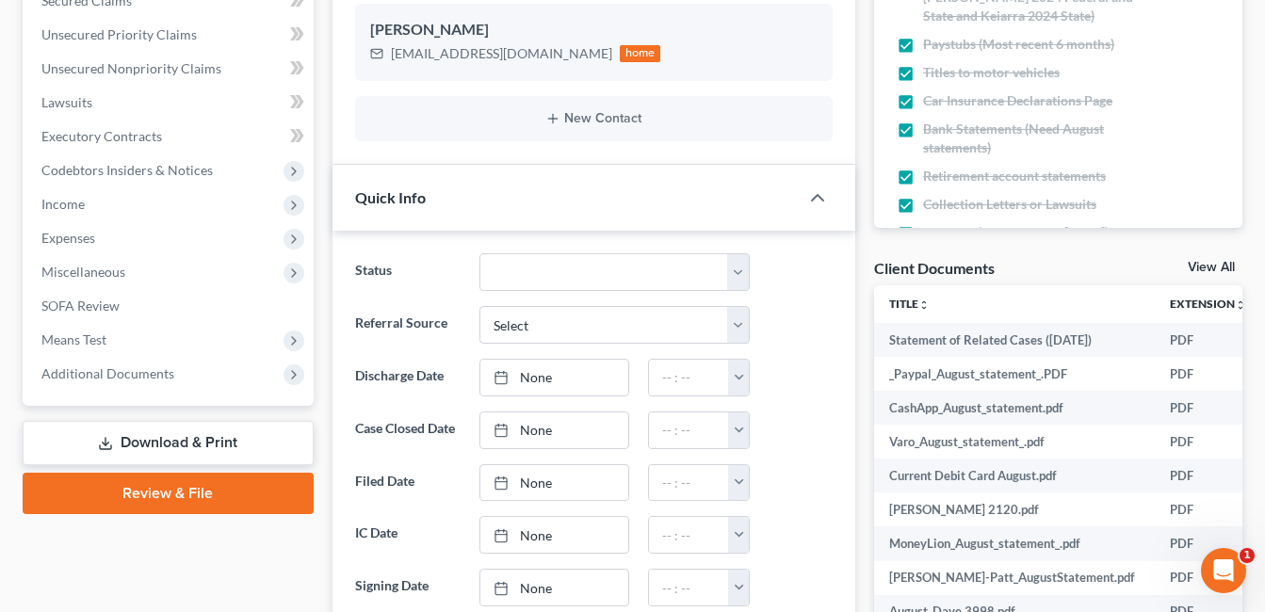
scroll to position [471, 0]
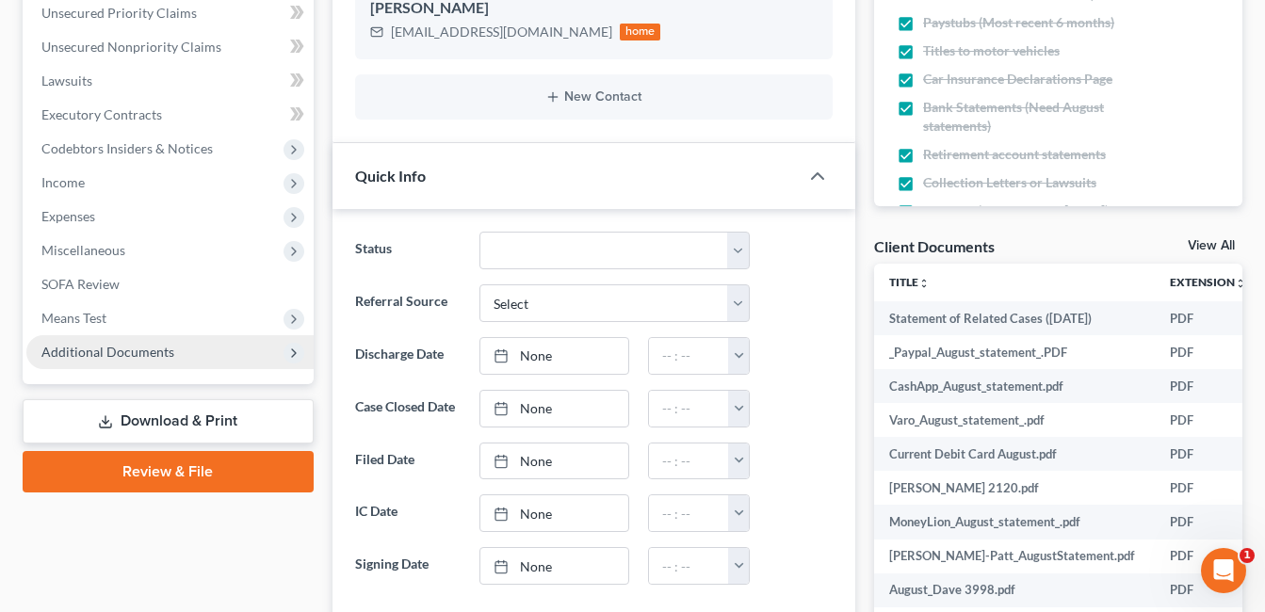
click at [201, 350] on span "Additional Documents" at bounding box center [169, 352] width 287 height 34
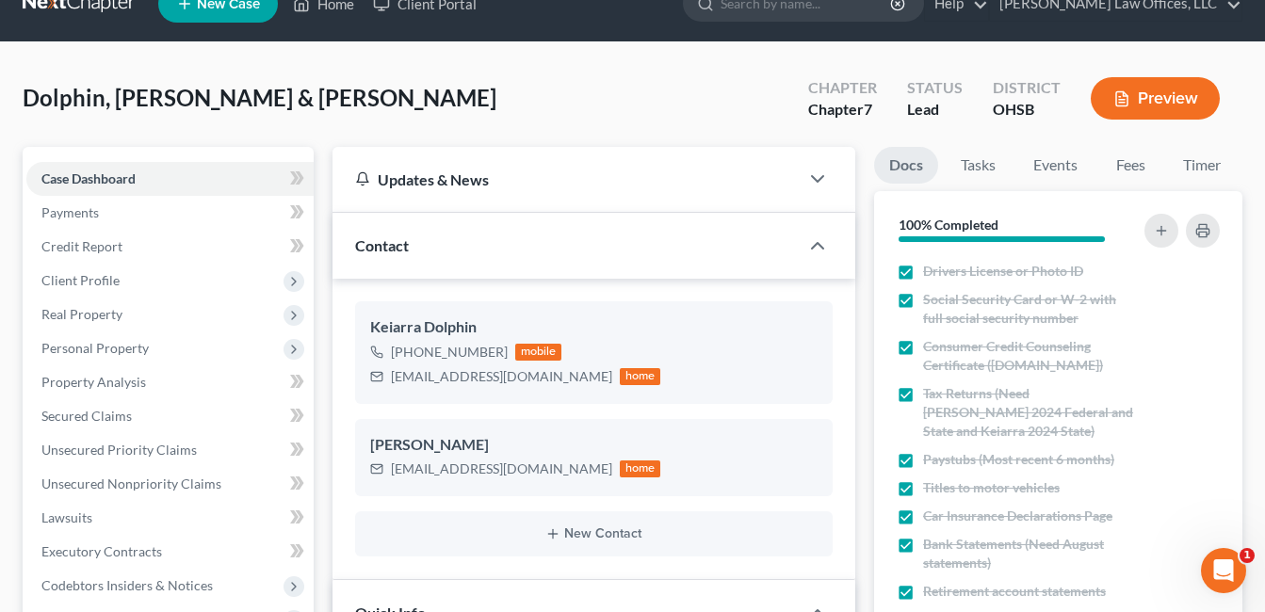
scroll to position [0, 0]
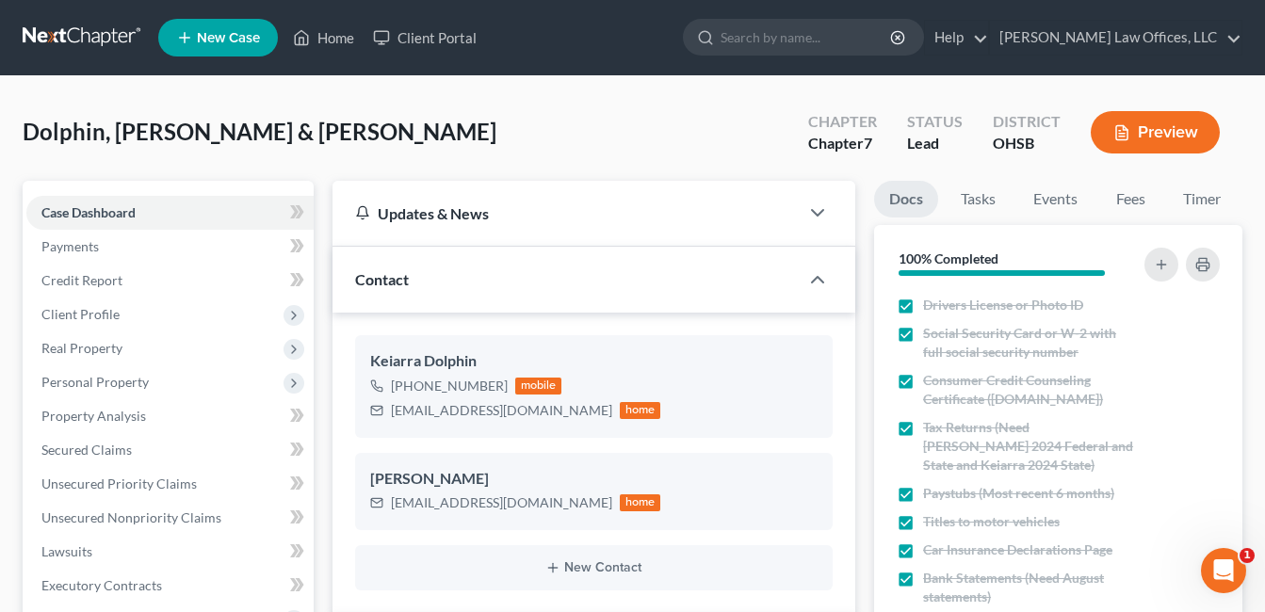
drag, startPoint x: 105, startPoint y: 310, endPoint x: 516, endPoint y: 256, distance: 415.3
click at [105, 310] on span "Client Profile" at bounding box center [80, 314] width 78 height 16
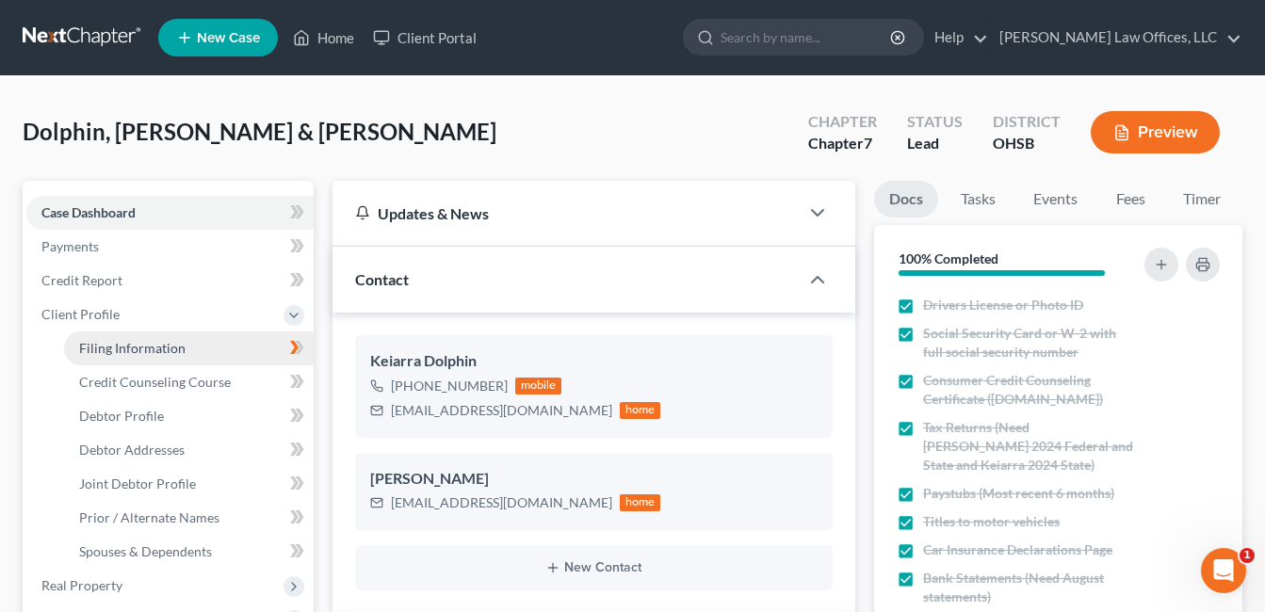
click at [170, 340] on span "Filing Information" at bounding box center [132, 348] width 106 height 16
select select "1"
select select "0"
select select "62"
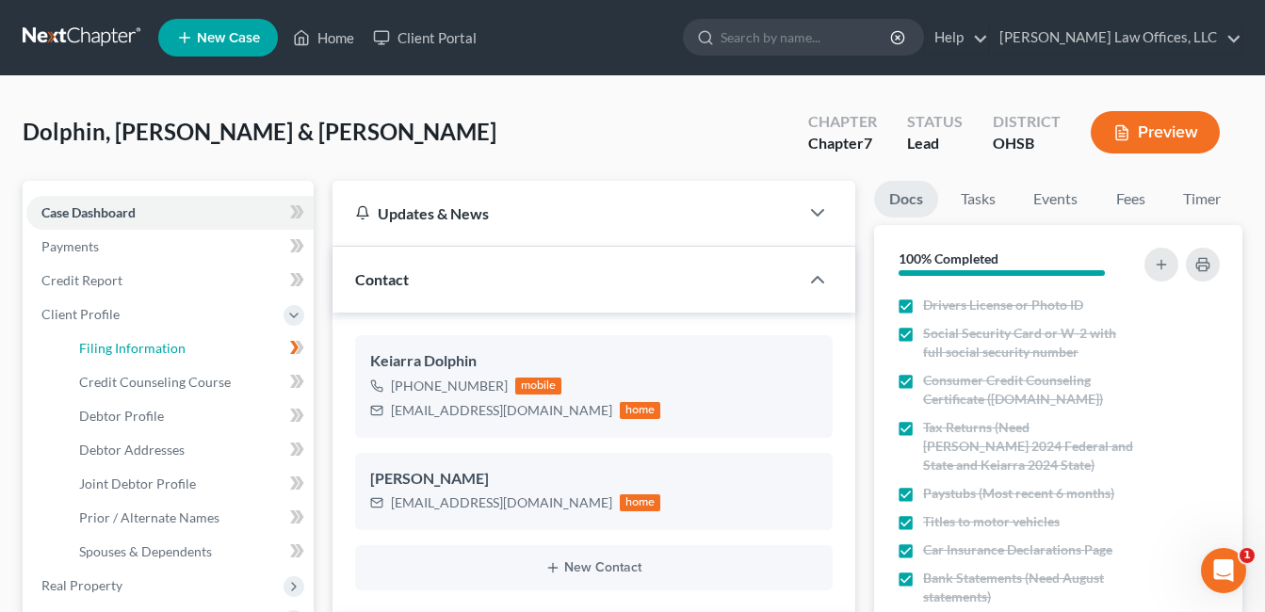
select select "0"
select select "36"
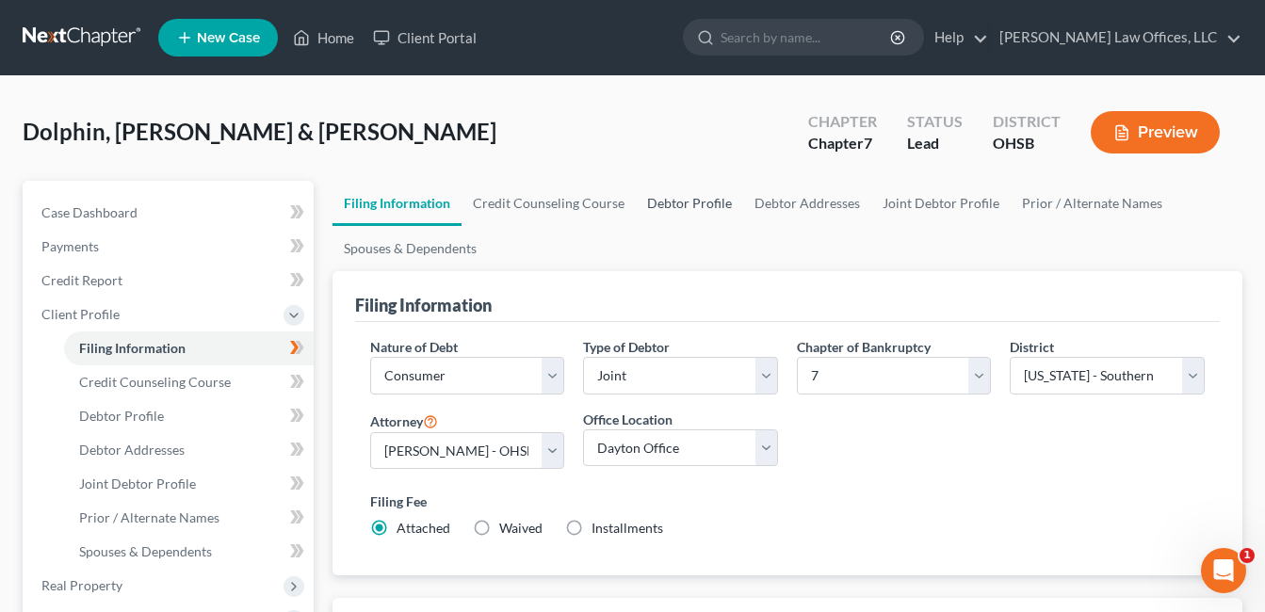
click at [694, 199] on link "Debtor Profile" at bounding box center [689, 203] width 107 height 45
select select "1"
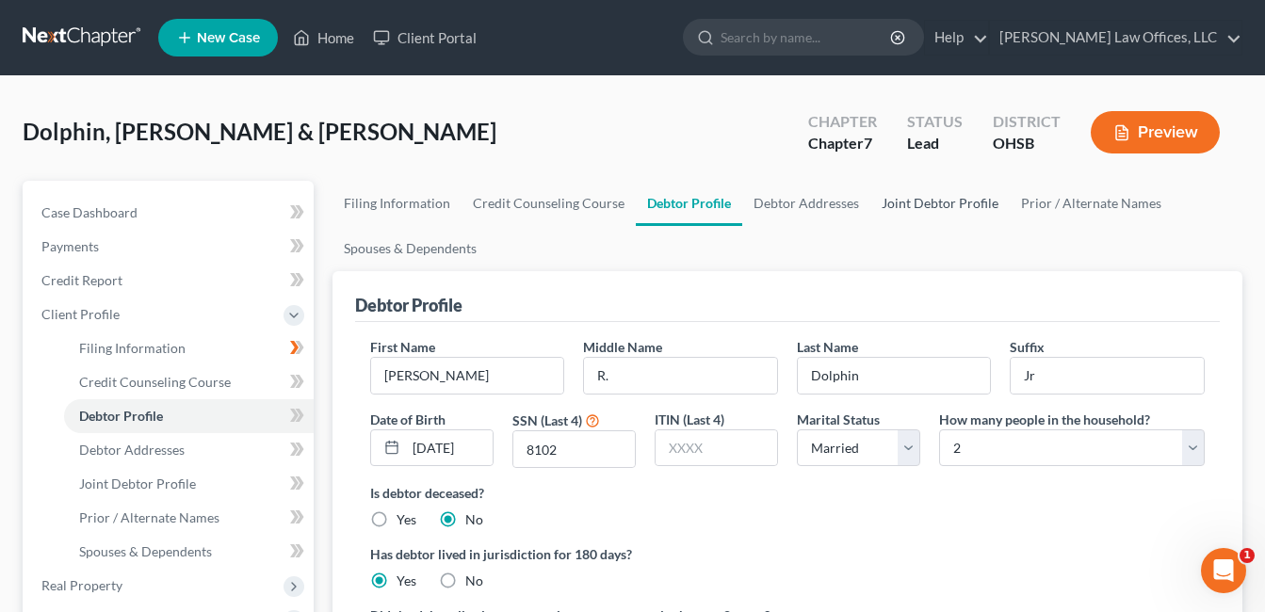
click at [896, 202] on link "Joint Debtor Profile" at bounding box center [940, 203] width 139 height 45
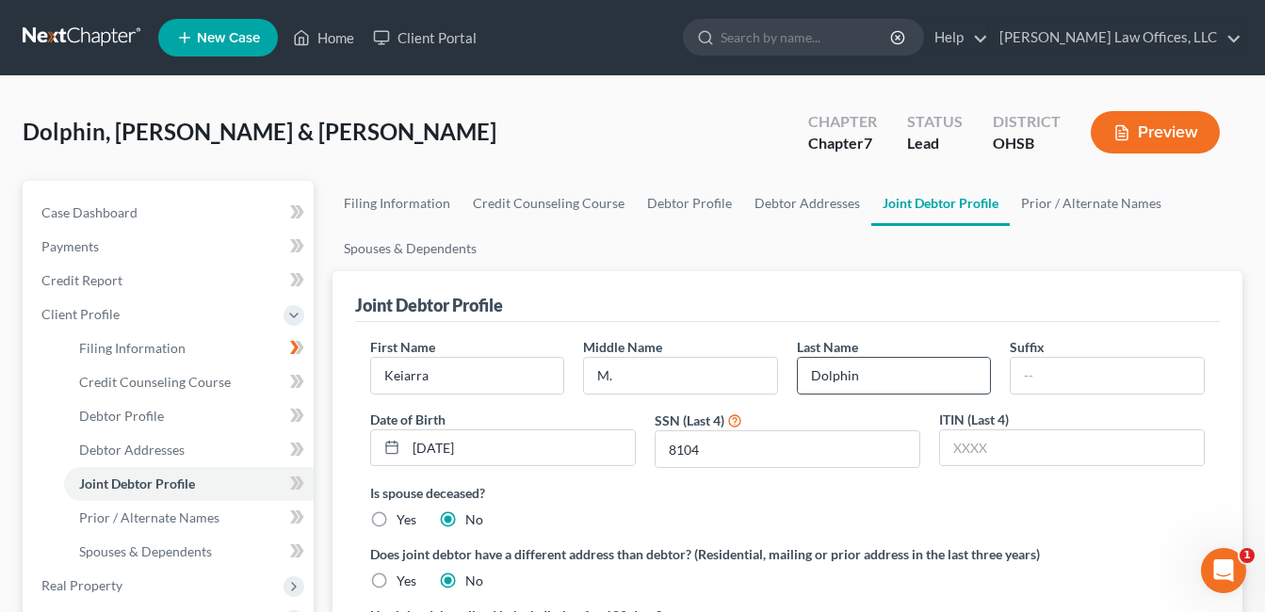
click at [870, 374] on input "Dolphin" at bounding box center [894, 376] width 193 height 36
drag, startPoint x: 864, startPoint y: 372, endPoint x: 783, endPoint y: 378, distance: 81.2
click at [783, 378] on div "First Name Keiarra Middle Name M. Last Name Dolphin Suffix Date of Birth 02/19/…" at bounding box center [788, 410] width 854 height 146
type input "Harris"
drag, startPoint x: 501, startPoint y: 454, endPoint x: 465, endPoint y: 437, distance: 40.5
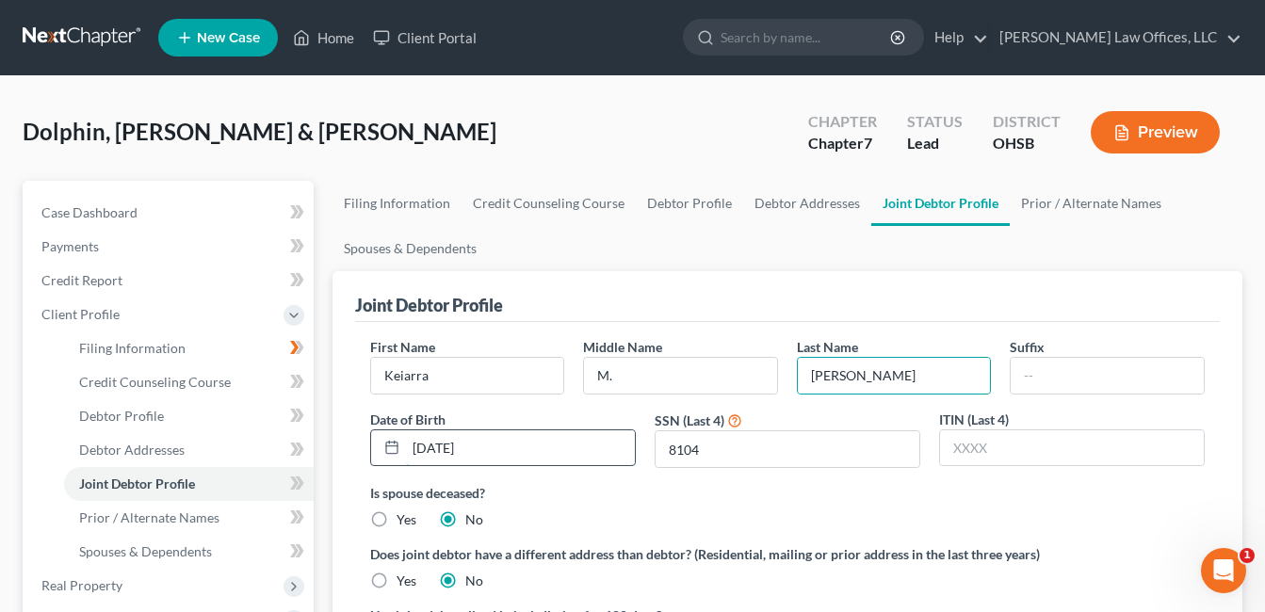
click at [501, 454] on input "02/19/1998" at bounding box center [520, 449] width 229 height 36
click at [342, 42] on link "Home" at bounding box center [324, 38] width 80 height 34
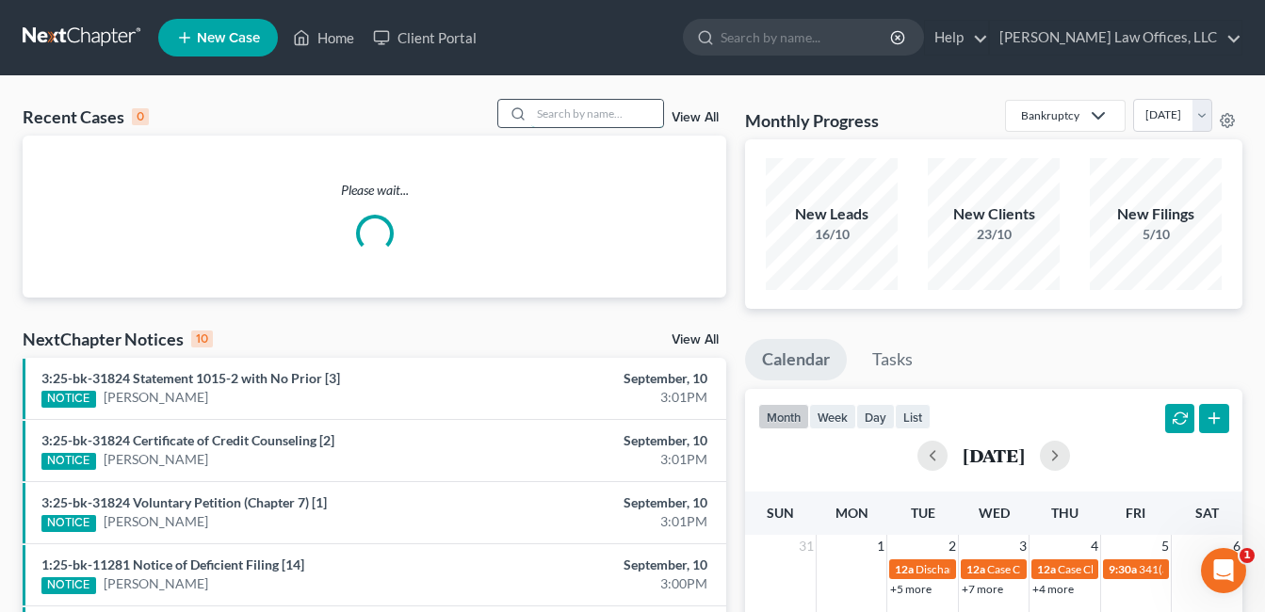
click at [611, 114] on input "search" at bounding box center [597, 113] width 132 height 27
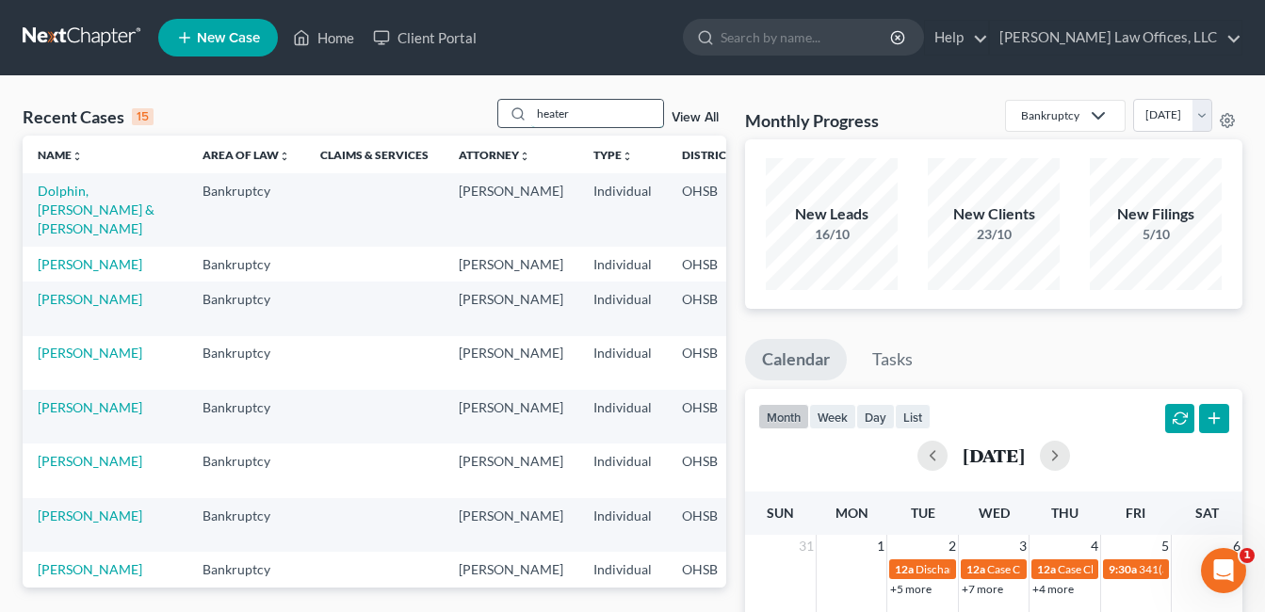
type input "heater"
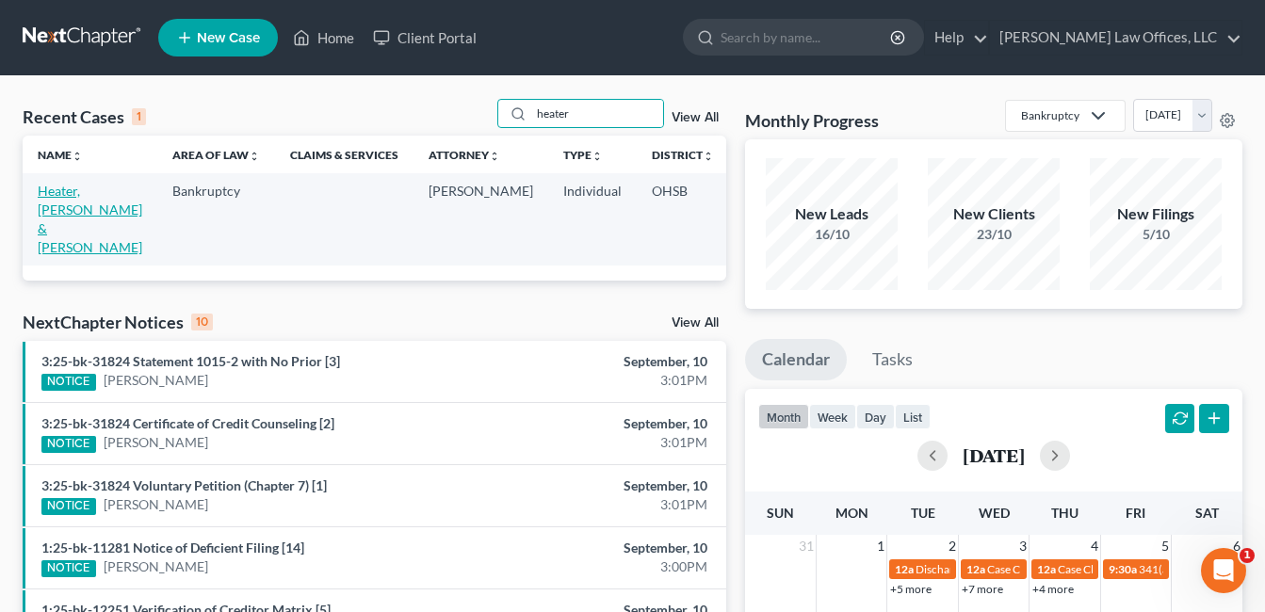
click at [46, 210] on link "Heater, John & Stacy" at bounding box center [90, 219] width 105 height 73
select select "4"
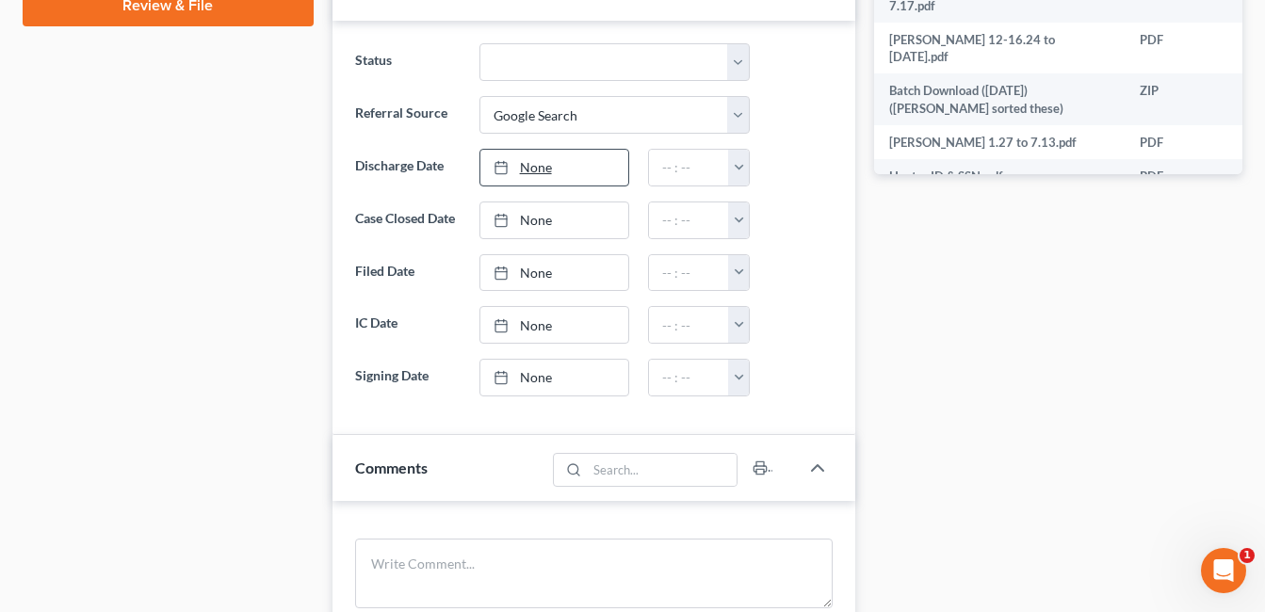
scroll to position [1319, 0]
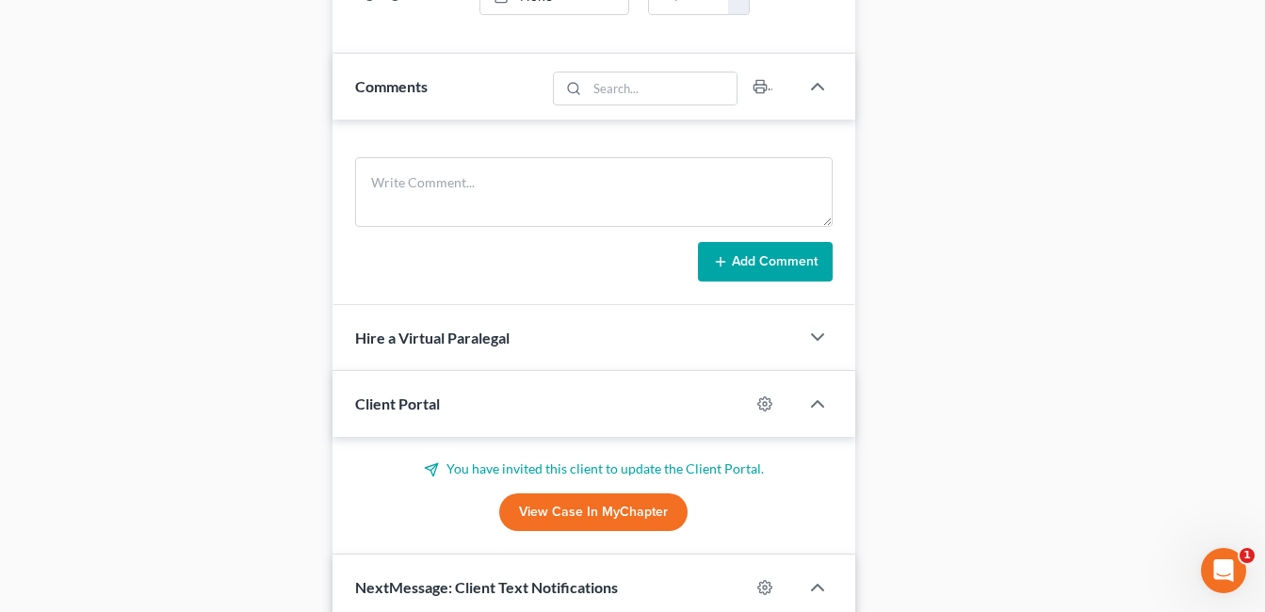
click at [648, 526] on link "View Case in MyChapter" at bounding box center [593, 513] width 188 height 38
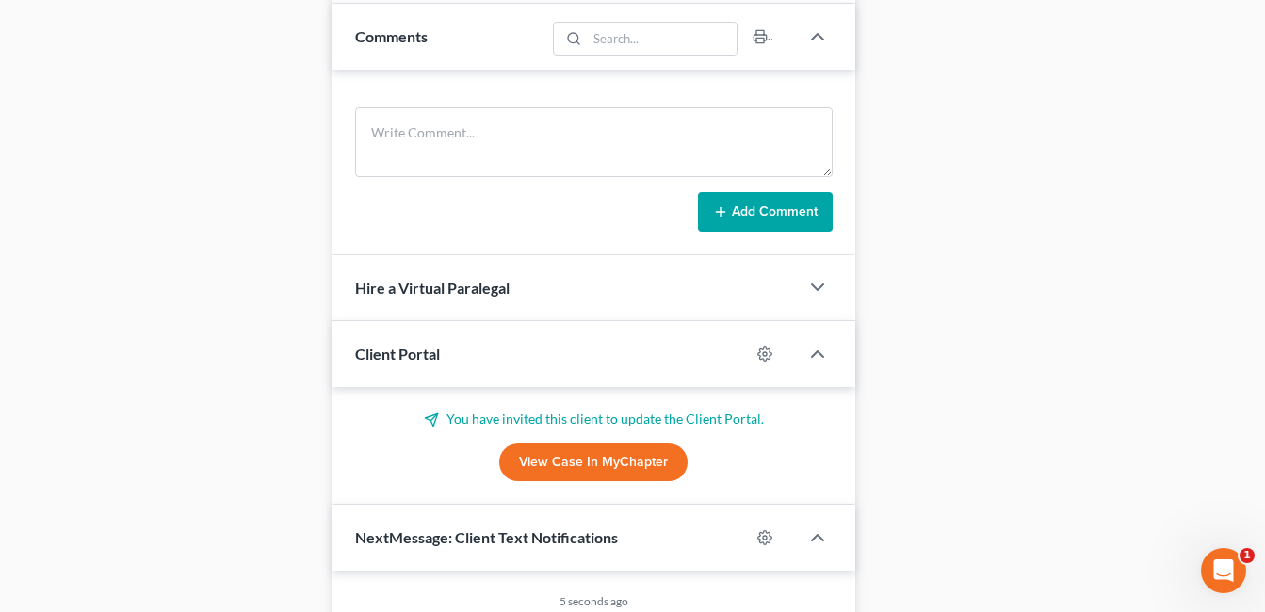
scroll to position [1413, 0]
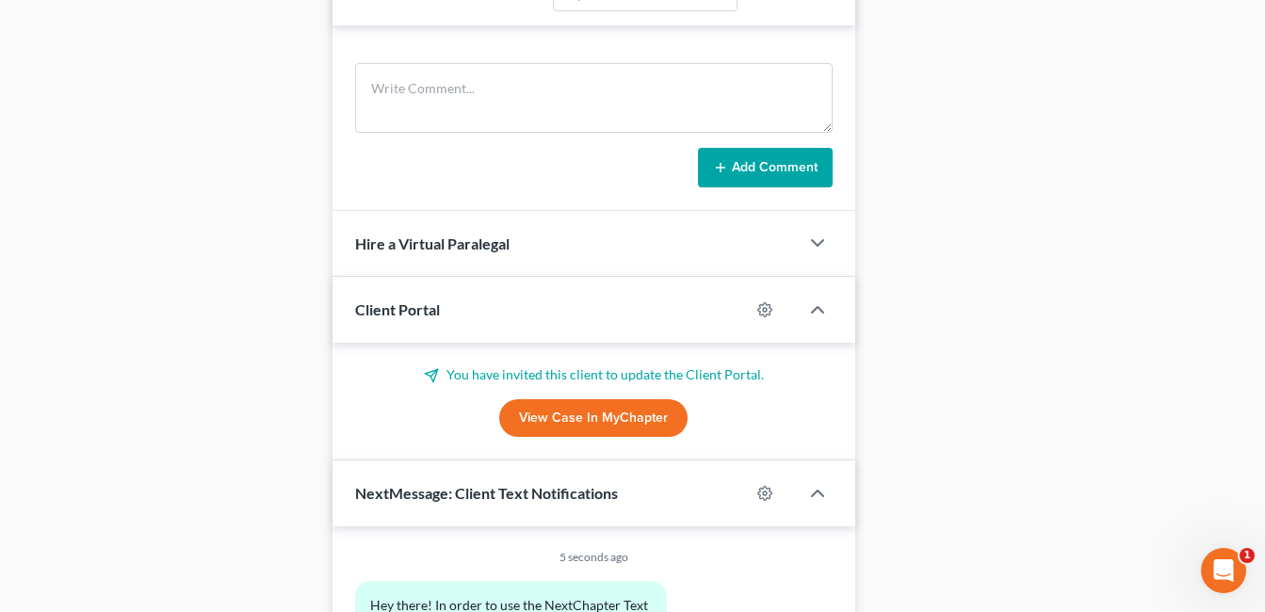
click at [615, 415] on link "View Case in MyChapter" at bounding box center [593, 419] width 188 height 38
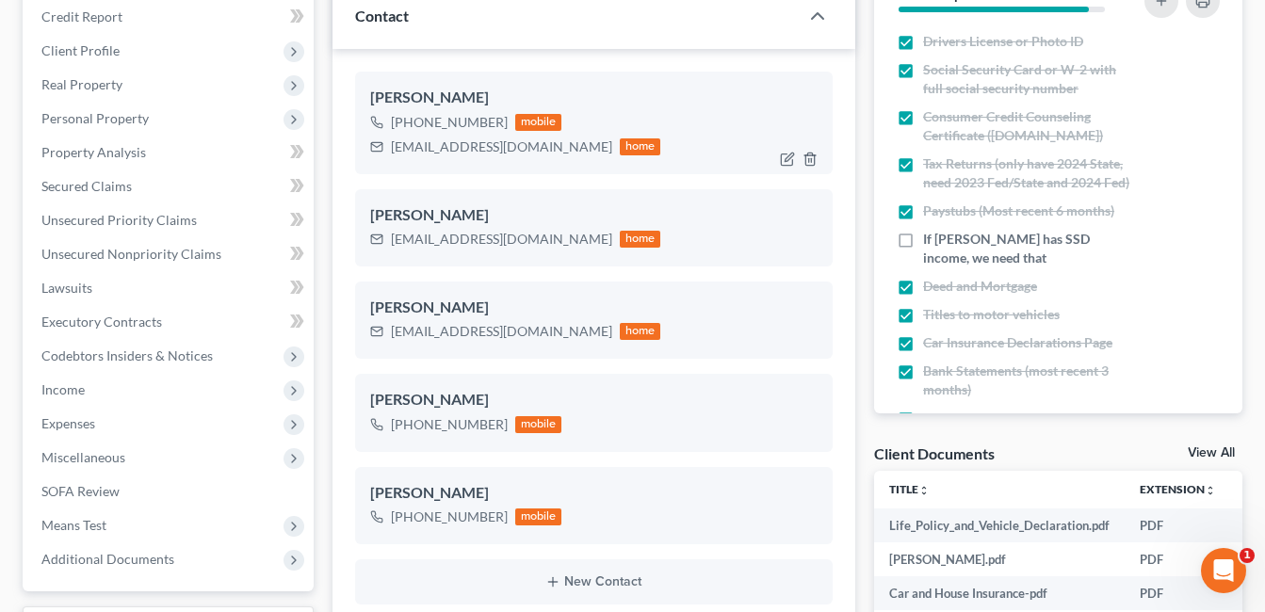
scroll to position [0, 0]
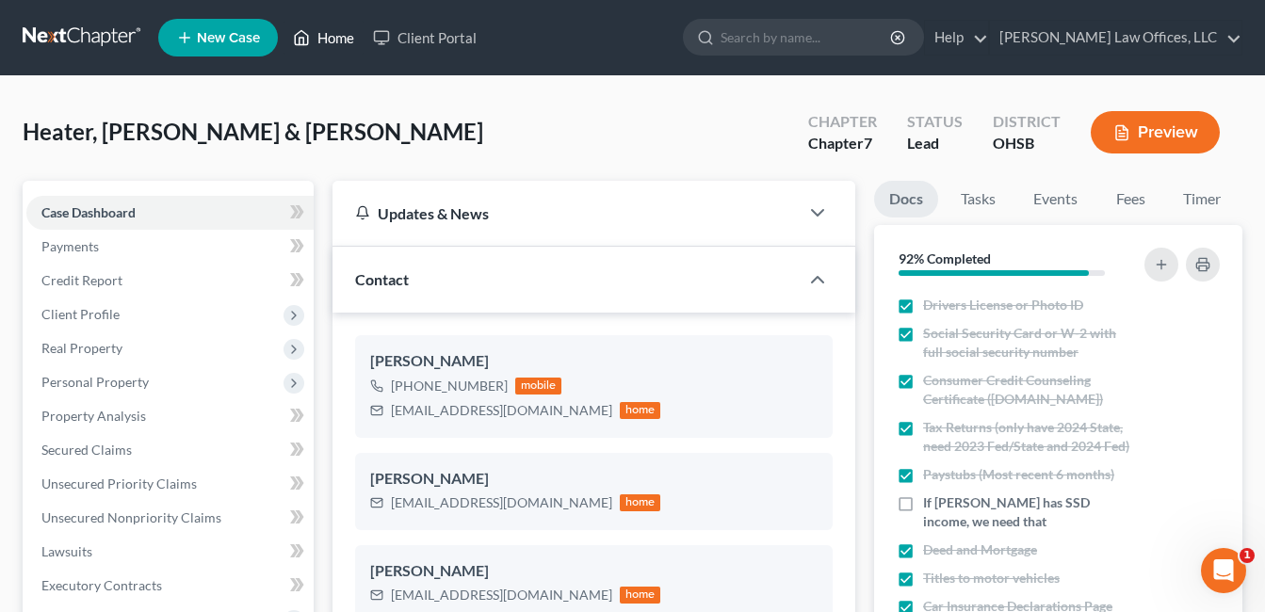
click at [339, 36] on link "Home" at bounding box center [324, 38] width 80 height 34
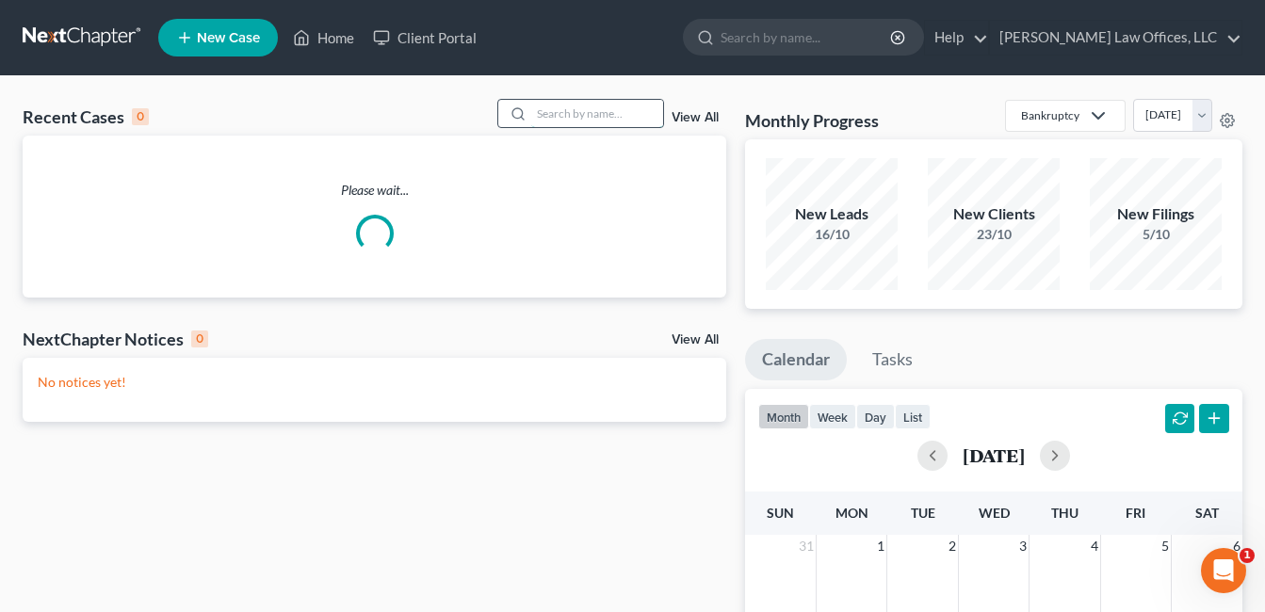
click at [578, 114] on input "search" at bounding box center [597, 113] width 132 height 27
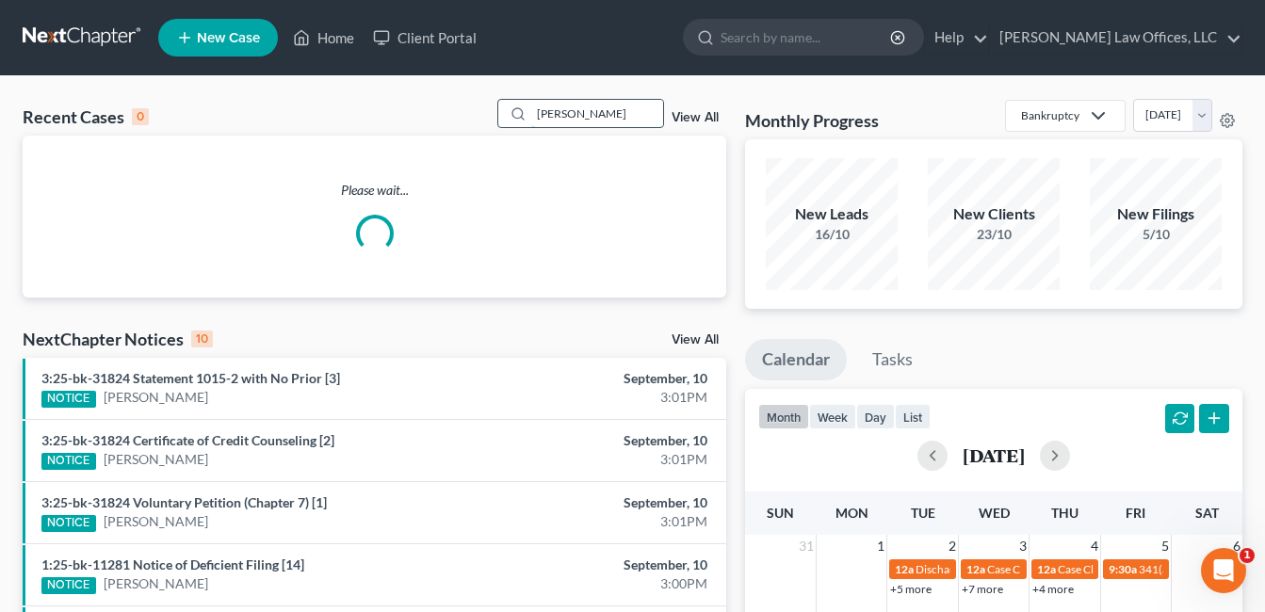
type input "lewis"
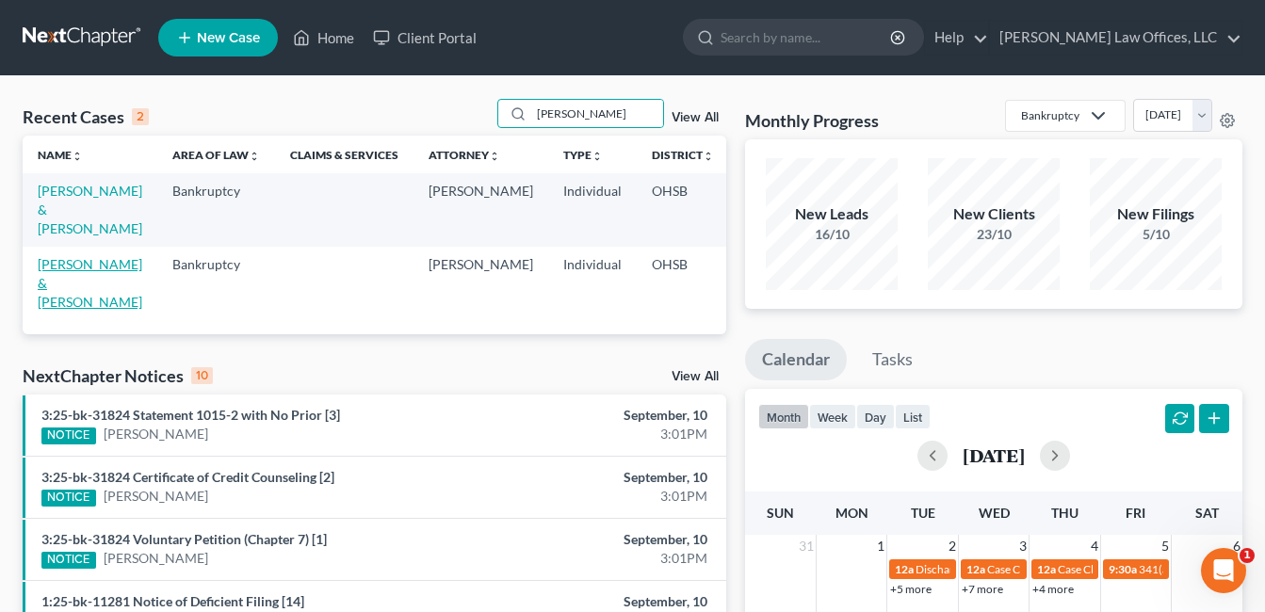
click at [50, 271] on link "Lewis, Jay & Alie" at bounding box center [90, 283] width 105 height 54
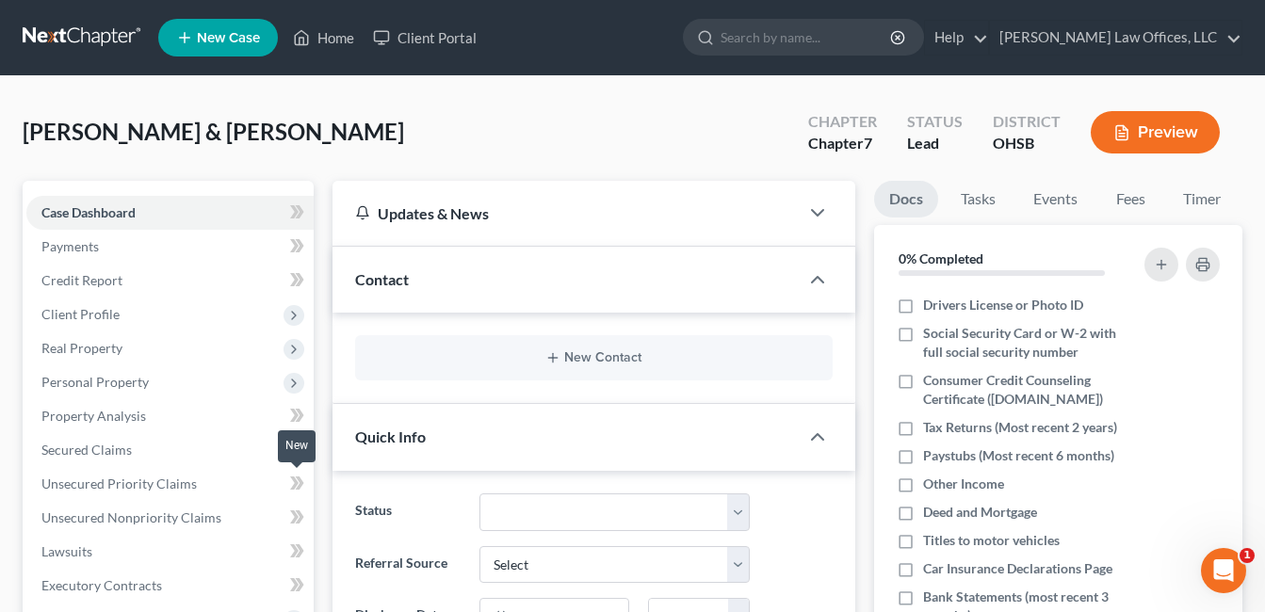
scroll to position [377, 0]
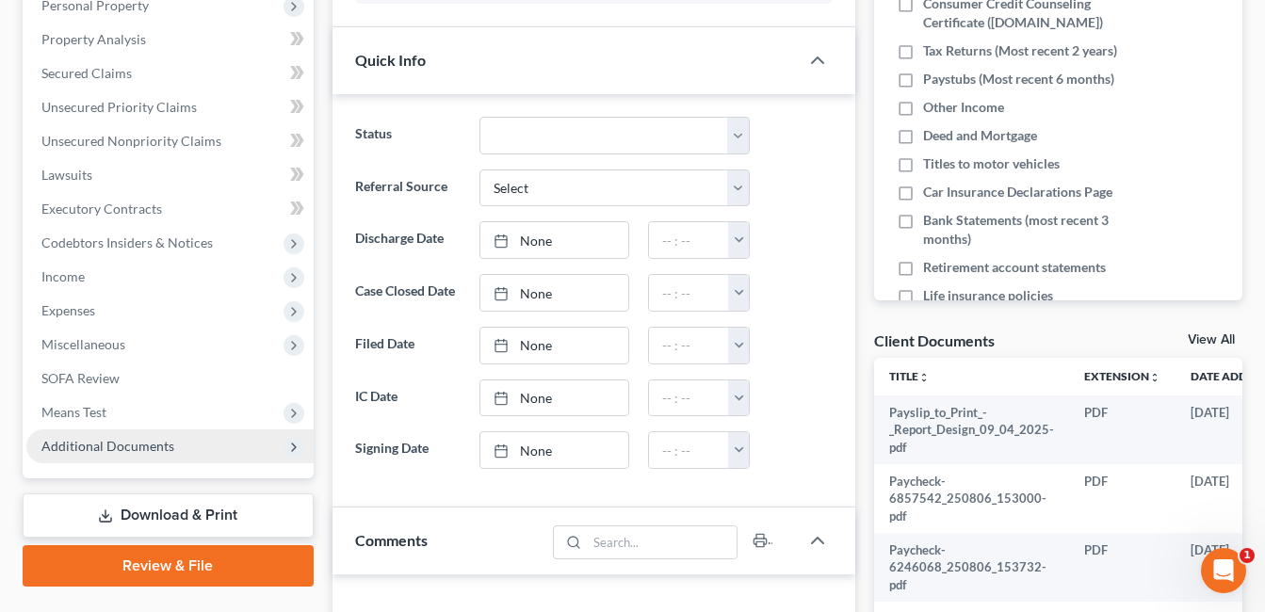
click at [104, 446] on span "Additional Documents" at bounding box center [107, 446] width 133 height 16
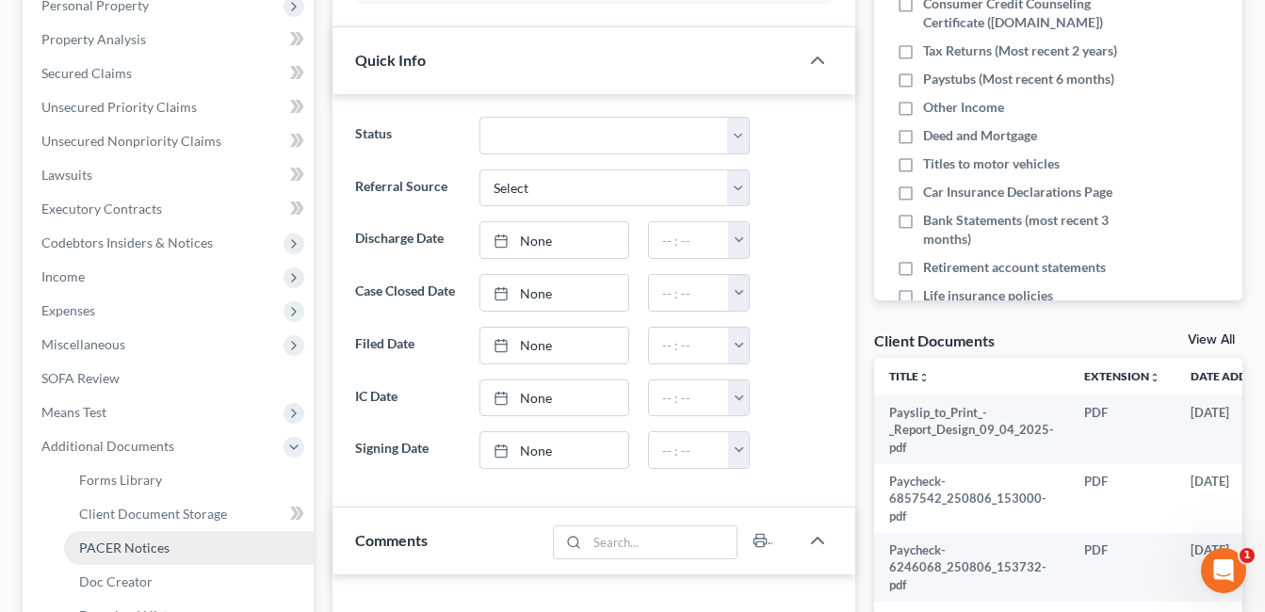
click at [144, 544] on span "PACER Notices" at bounding box center [124, 548] width 90 height 16
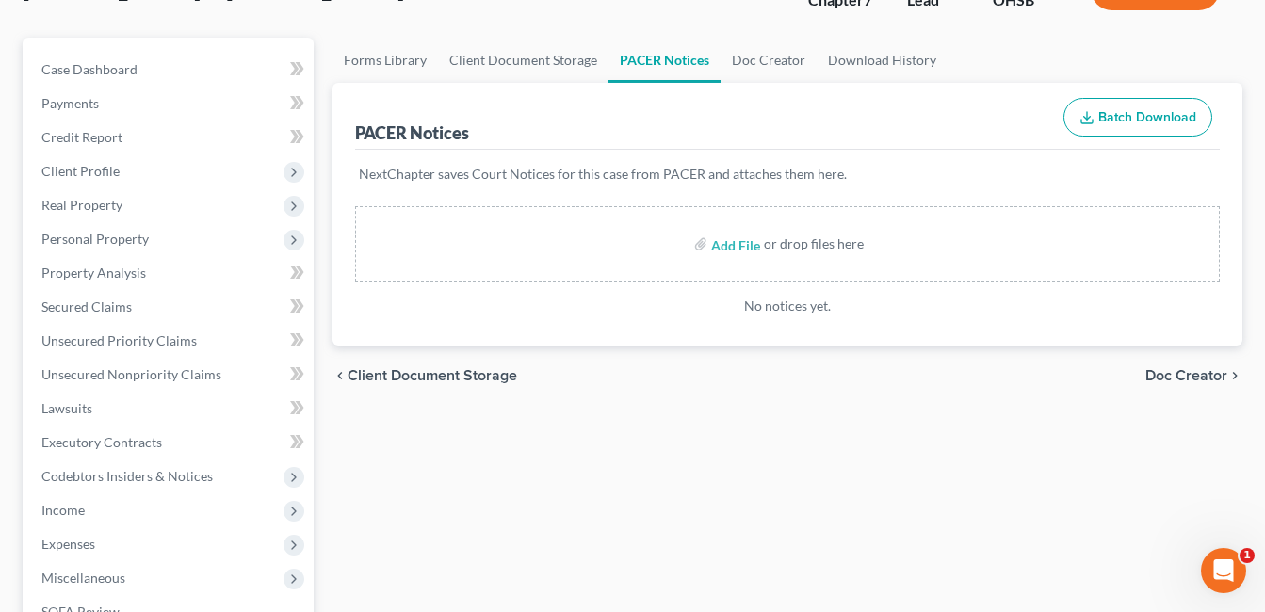
scroll to position [593, 0]
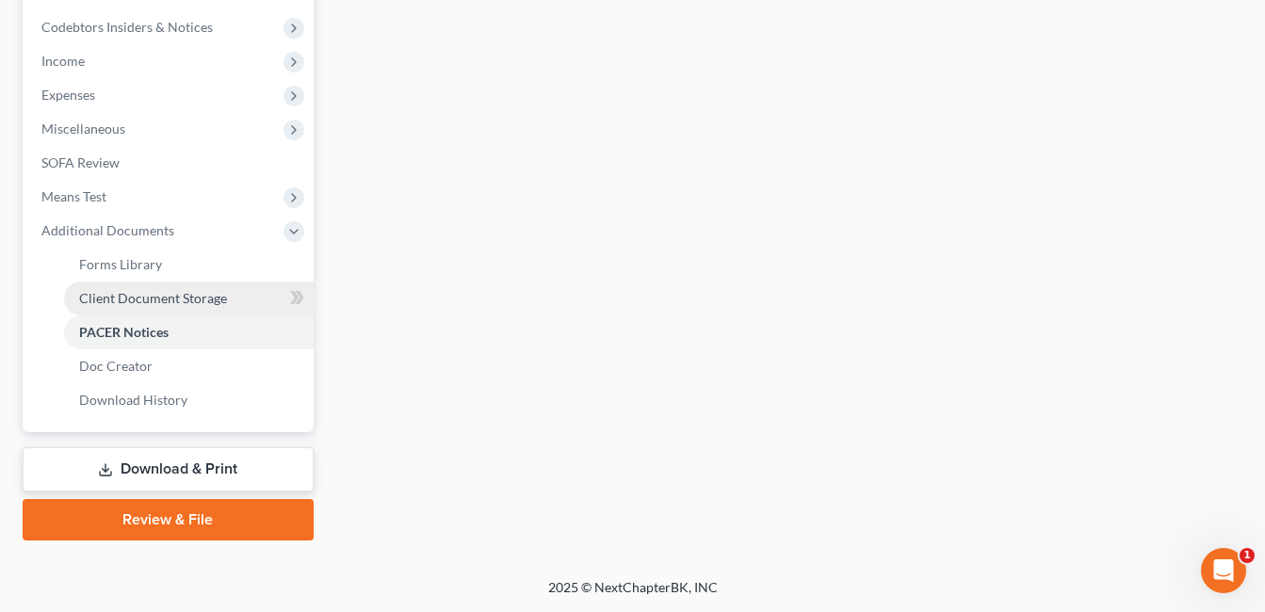
click at [222, 302] on span "Client Document Storage" at bounding box center [153, 298] width 148 height 16
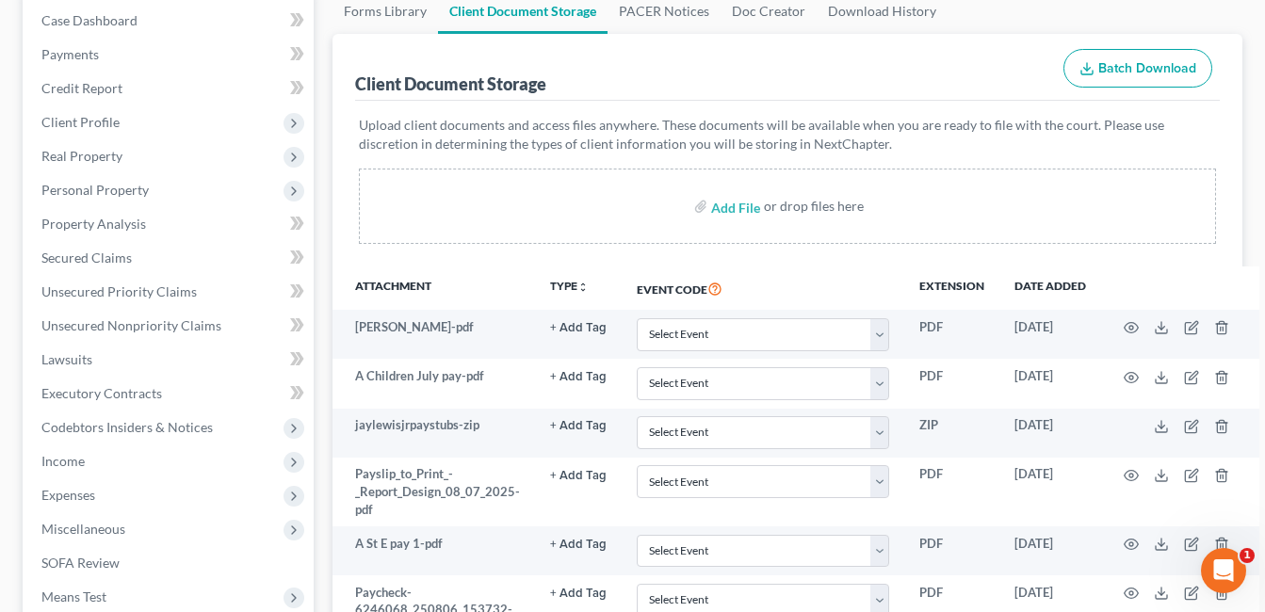
scroll to position [283, 0]
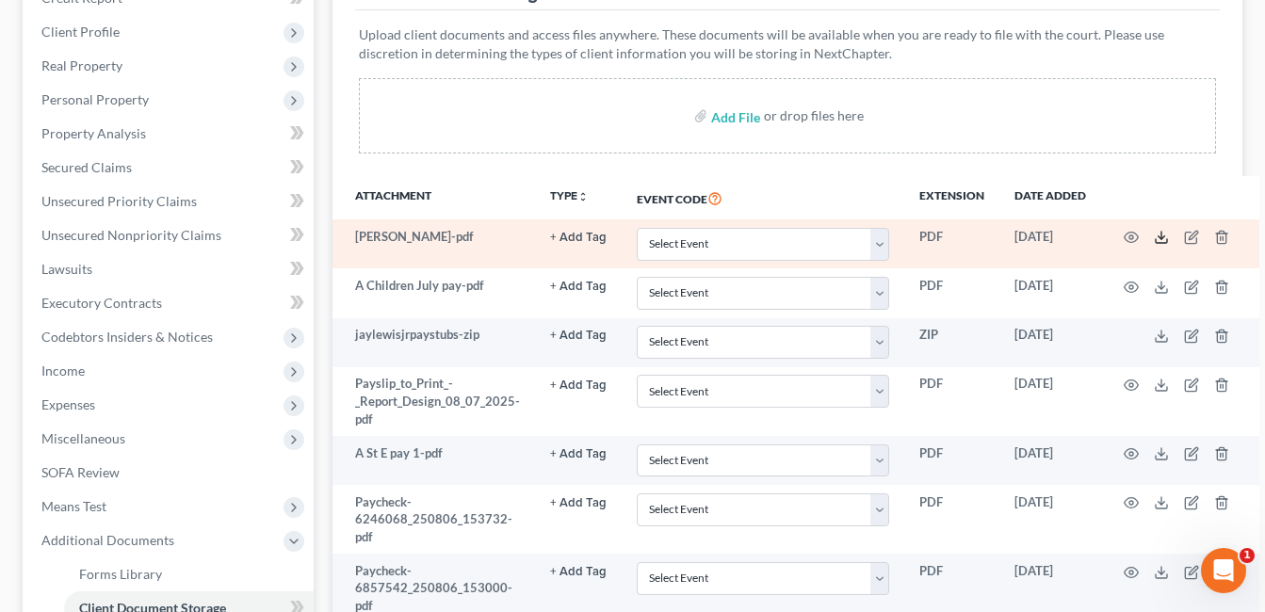
click at [1154, 233] on icon at bounding box center [1161, 237] width 15 height 15
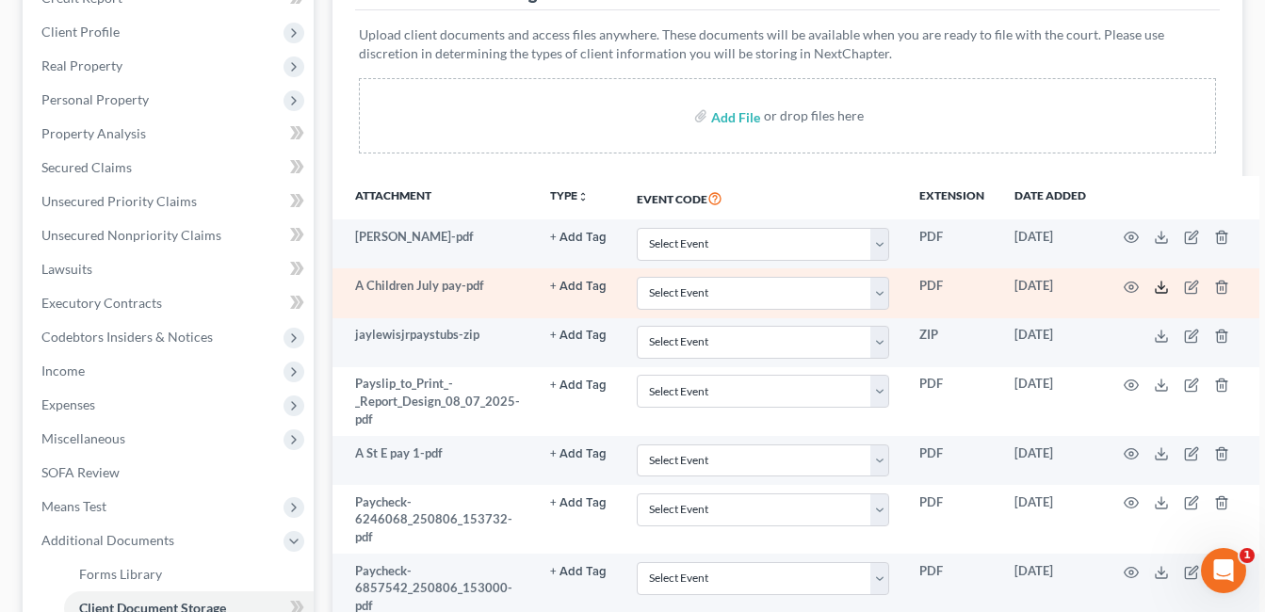
click at [1164, 289] on icon at bounding box center [1161, 291] width 11 height 4
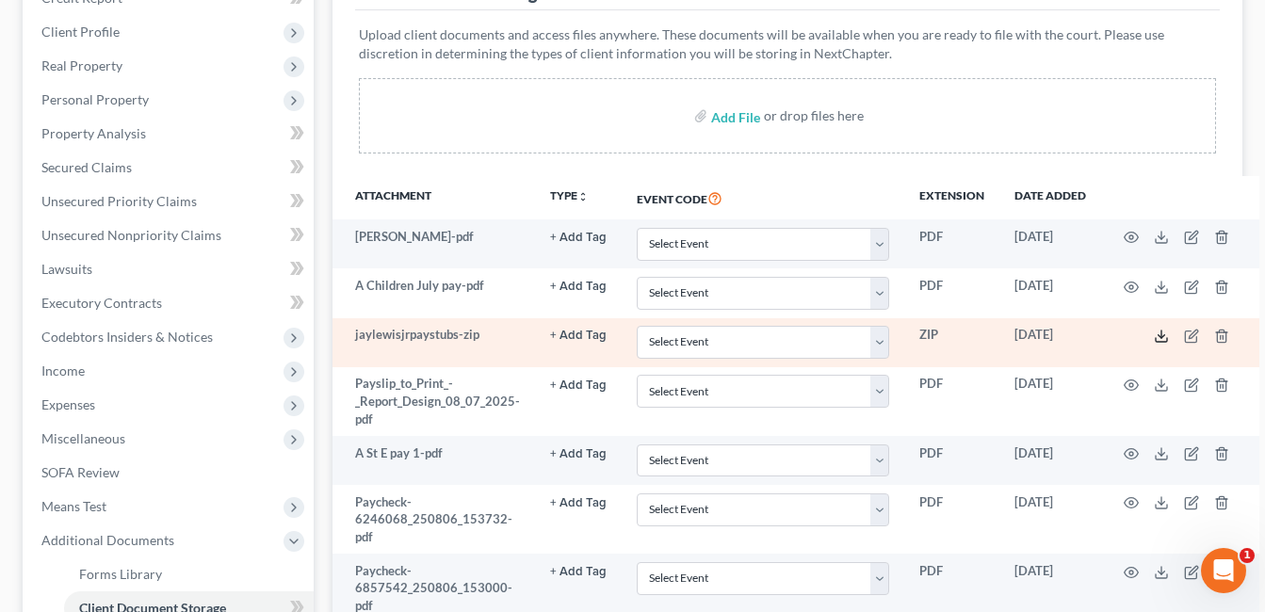
click at [1159, 335] on polyline at bounding box center [1162, 336] width 7 height 3
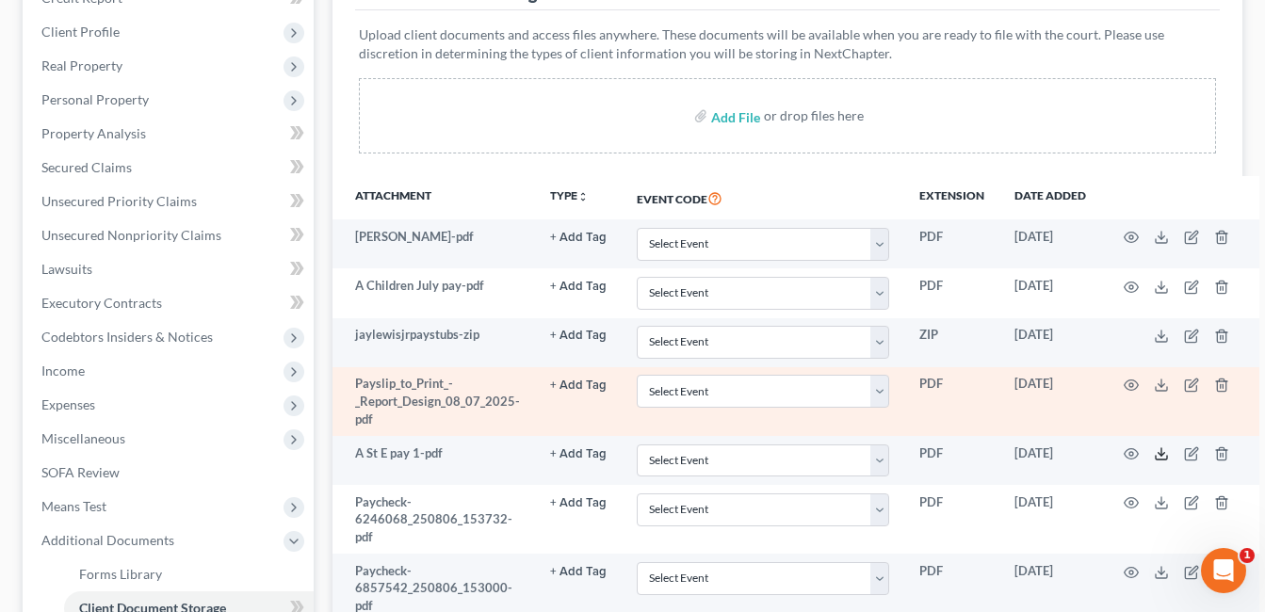
click at [1157, 456] on icon at bounding box center [1161, 454] width 15 height 15
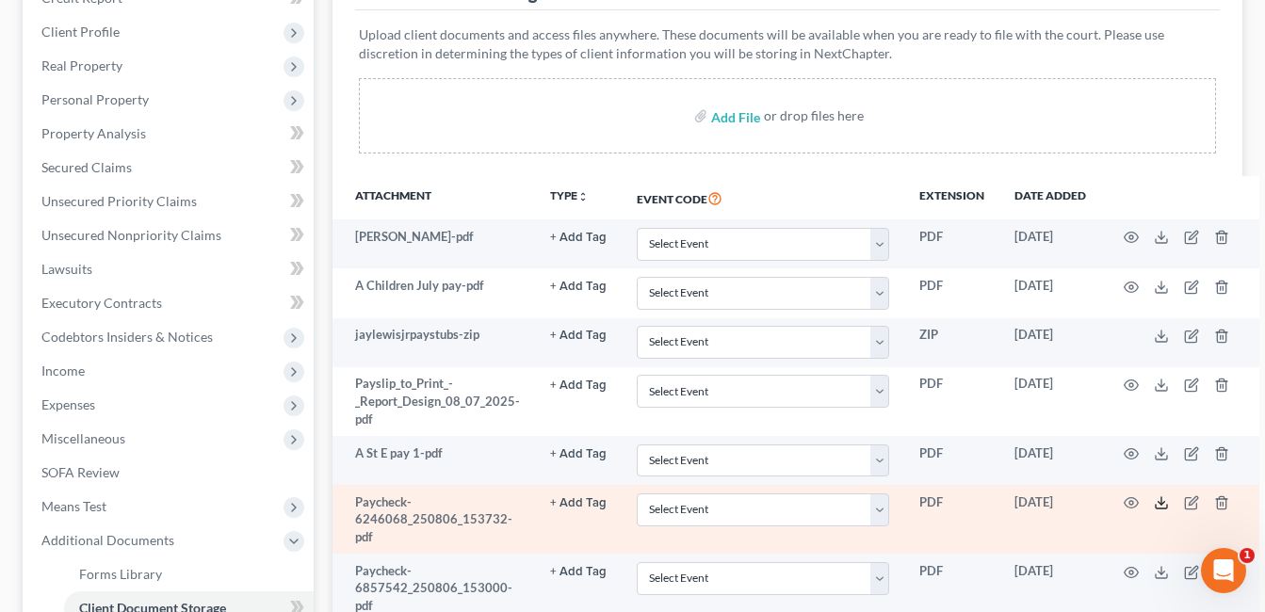
click at [1162, 505] on line at bounding box center [1162, 502] width 0 height 8
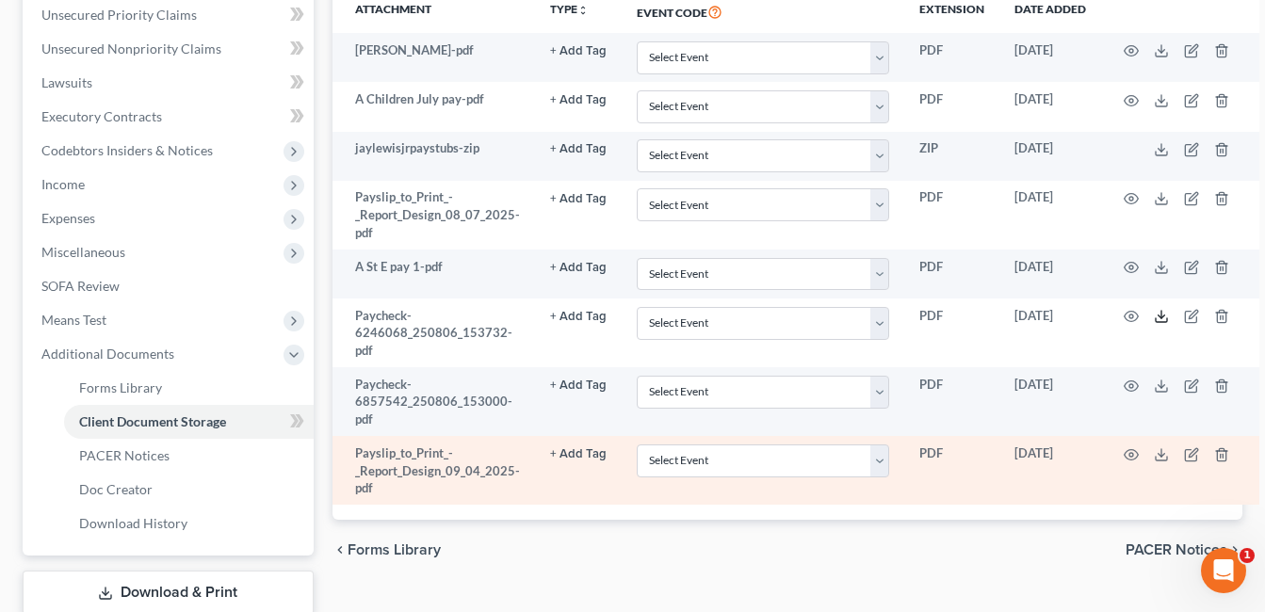
scroll to position [471, 0]
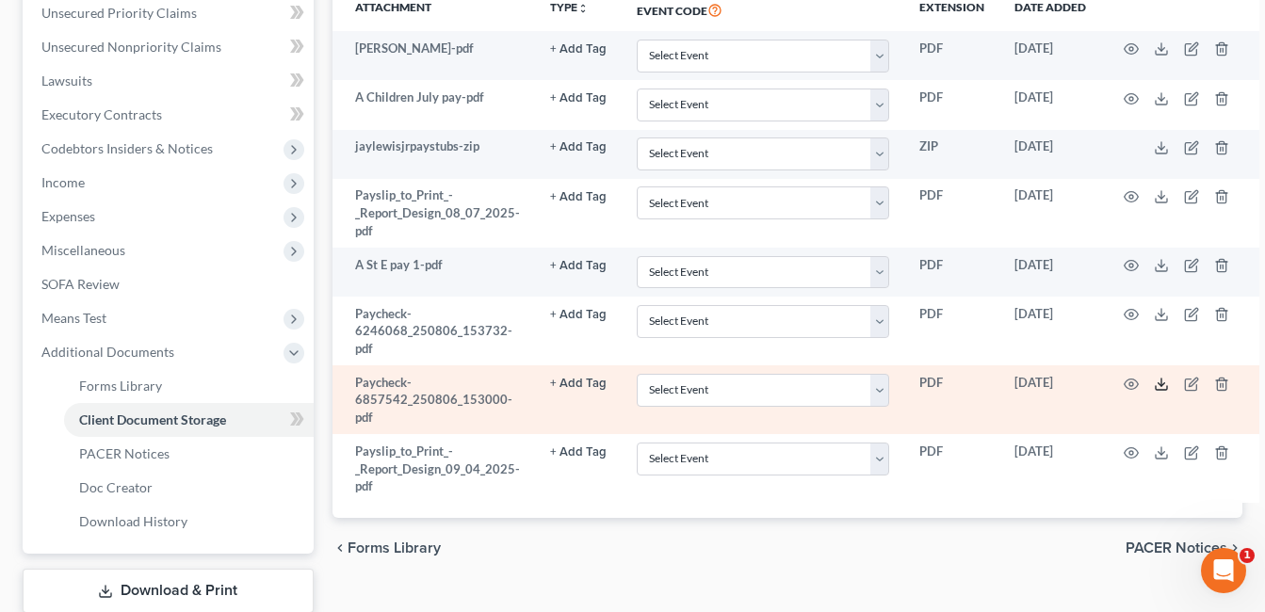
click at [1155, 385] on icon at bounding box center [1161, 384] width 15 height 15
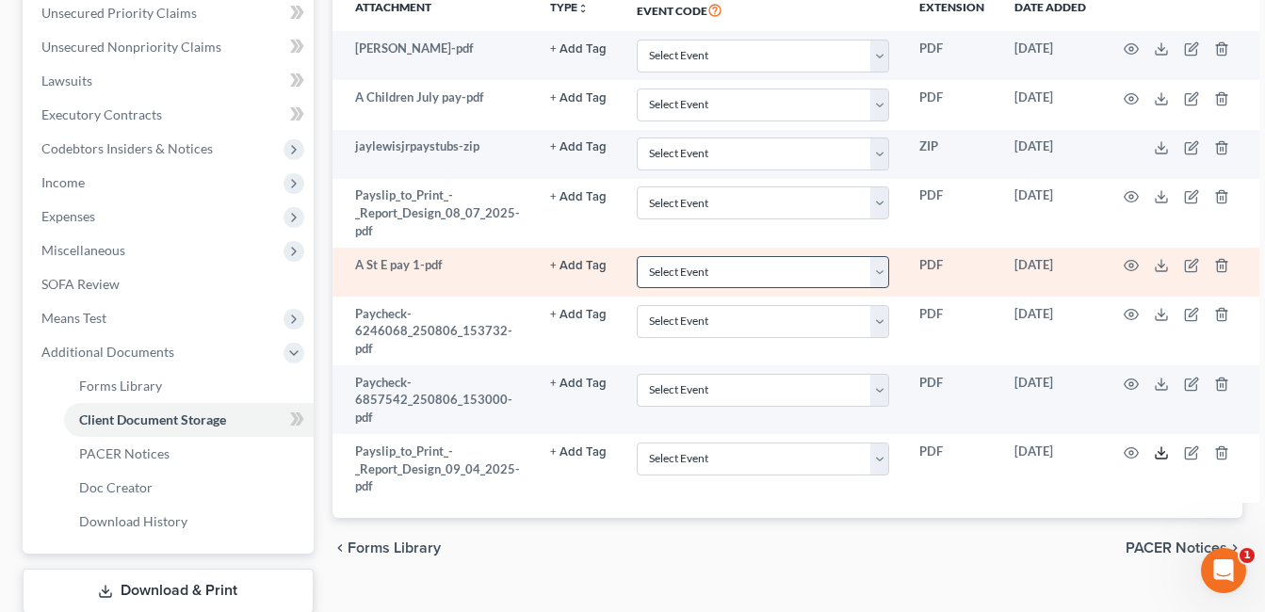
drag, startPoint x: 1159, startPoint y: 455, endPoint x: 821, endPoint y: 268, distance: 386.8
click at [1159, 455] on icon at bounding box center [1161, 453] width 15 height 15
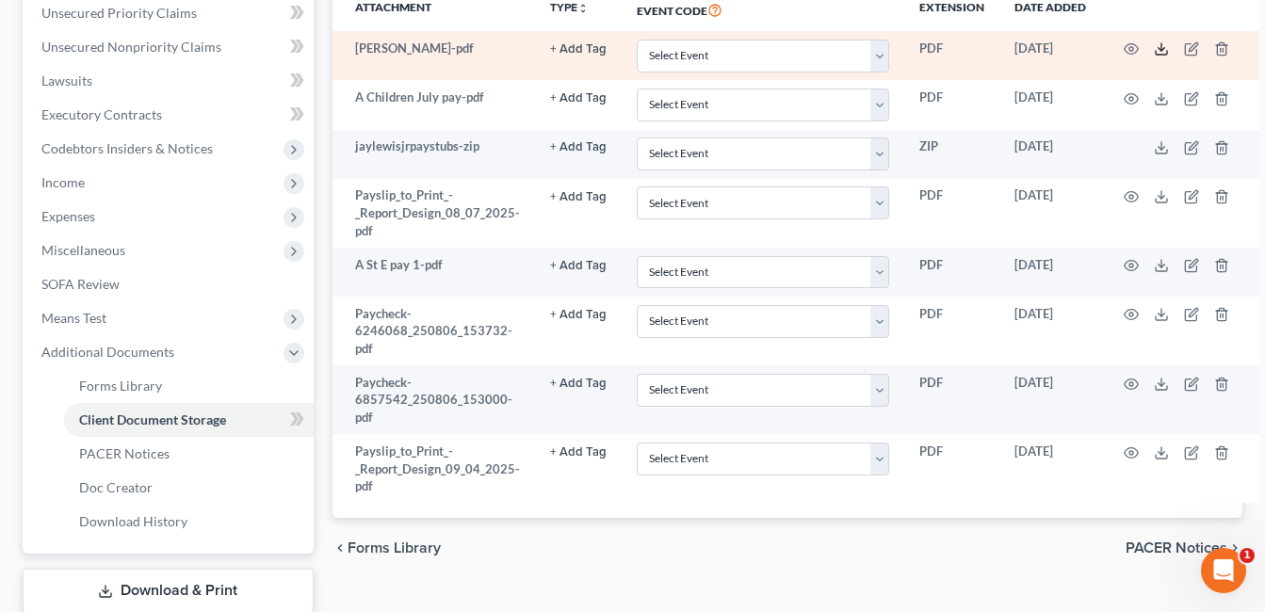
click at [1155, 46] on icon at bounding box center [1161, 48] width 15 height 15
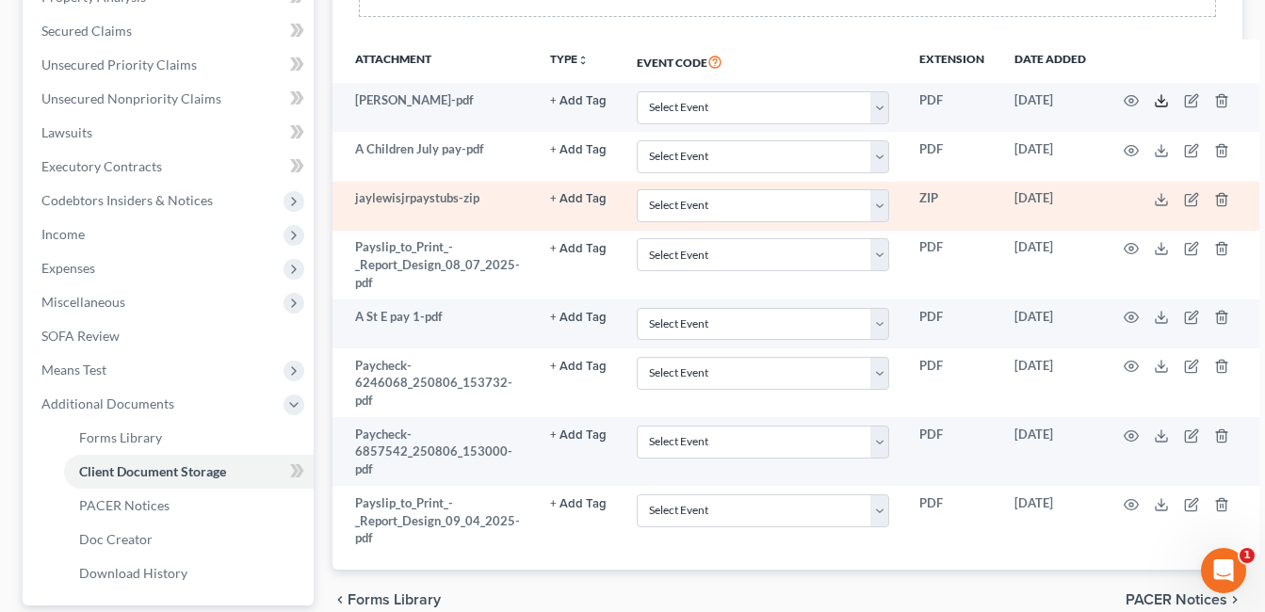
scroll to position [377, 0]
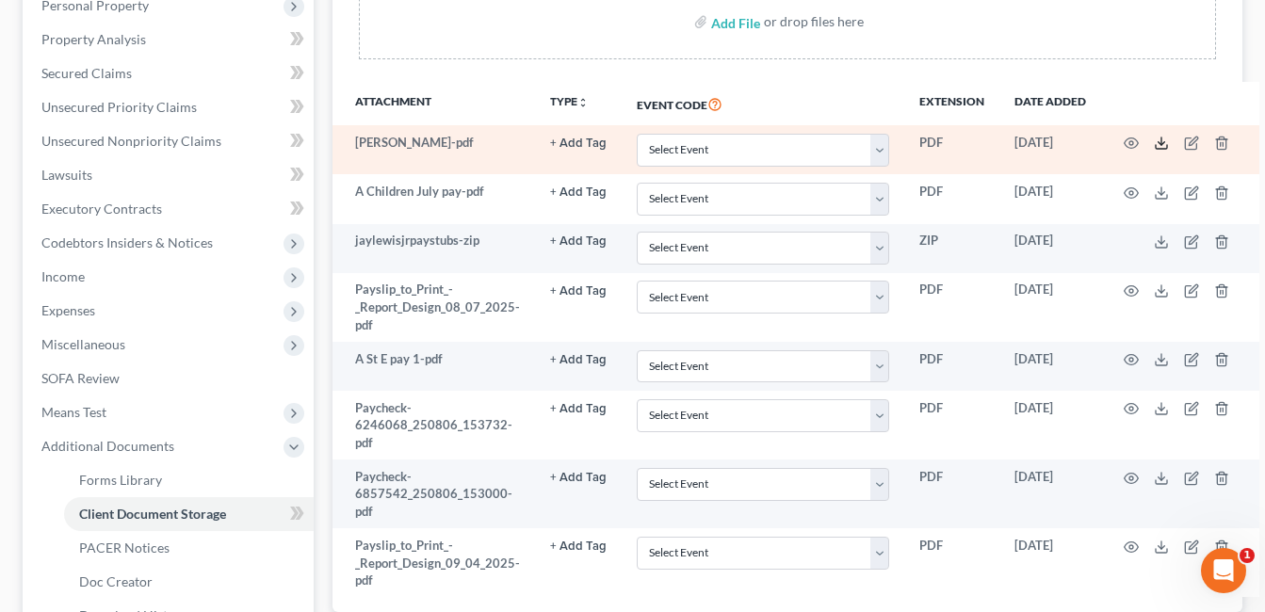
click at [1160, 141] on icon at bounding box center [1161, 143] width 15 height 15
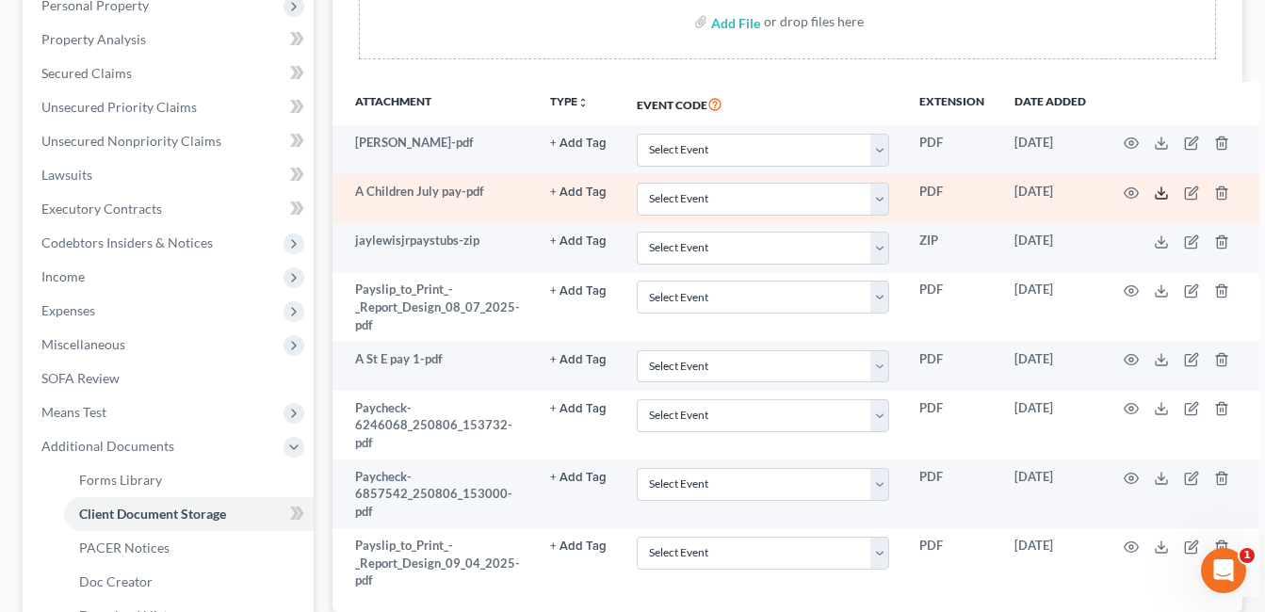
click at [1159, 196] on icon at bounding box center [1161, 193] width 15 height 15
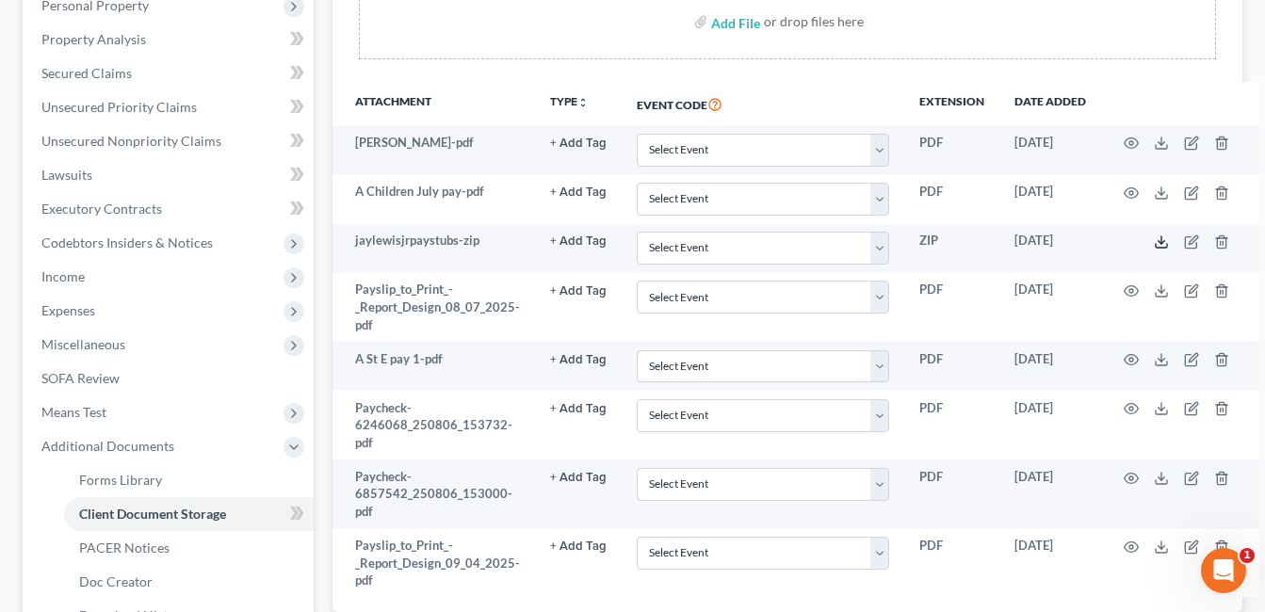
drag, startPoint x: 1157, startPoint y: 242, endPoint x: 693, endPoint y: 106, distance: 483.9
click at [1159, 242] on polyline at bounding box center [1162, 242] width 7 height 3
drag, startPoint x: 331, startPoint y: 198, endPoint x: 922, endPoint y: 61, distance: 606.4
click at [331, 198] on div "Forms Library Client Document Storage PACER Notices Doc Creator Download Histor…" at bounding box center [787, 280] width 929 height 953
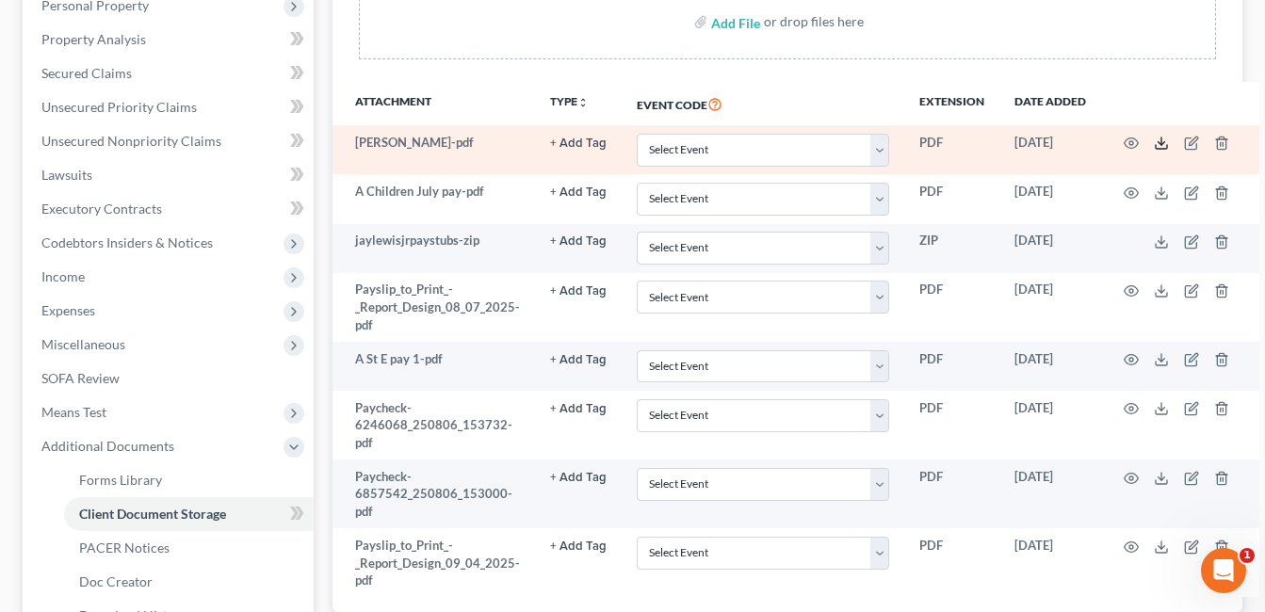
click at [1159, 144] on polyline at bounding box center [1162, 143] width 7 height 3
click at [1154, 142] on icon at bounding box center [1161, 143] width 15 height 15
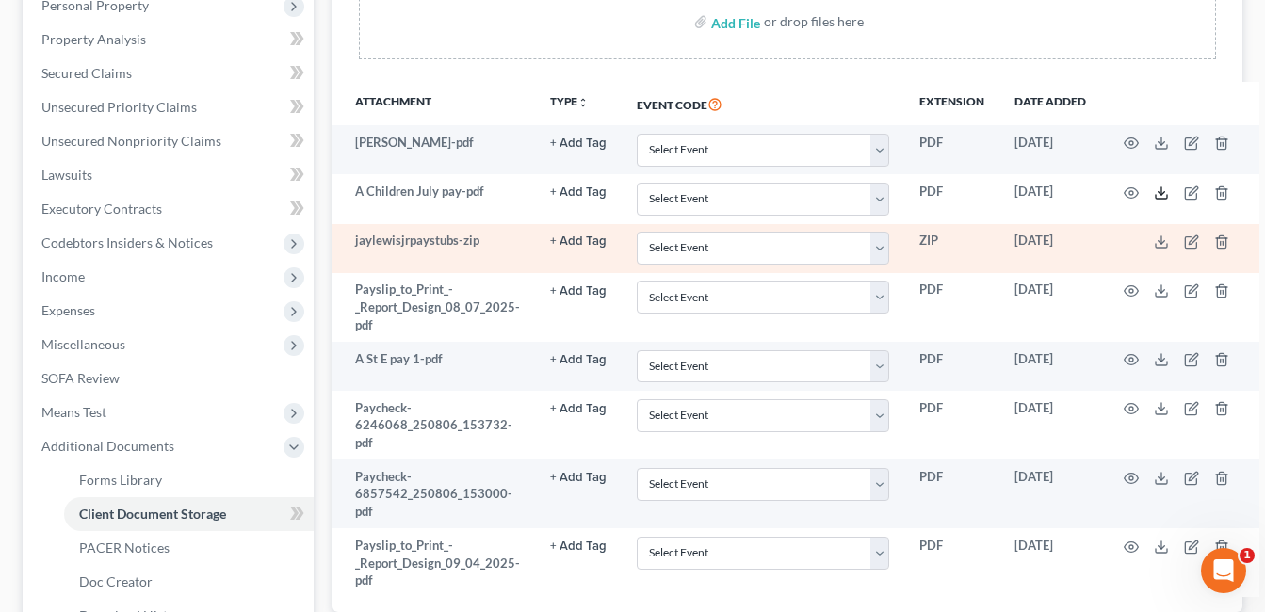
drag, startPoint x: 1162, startPoint y: 191, endPoint x: 861, endPoint y: 231, distance: 303.2
click at [1162, 191] on polyline at bounding box center [1162, 192] width 7 height 3
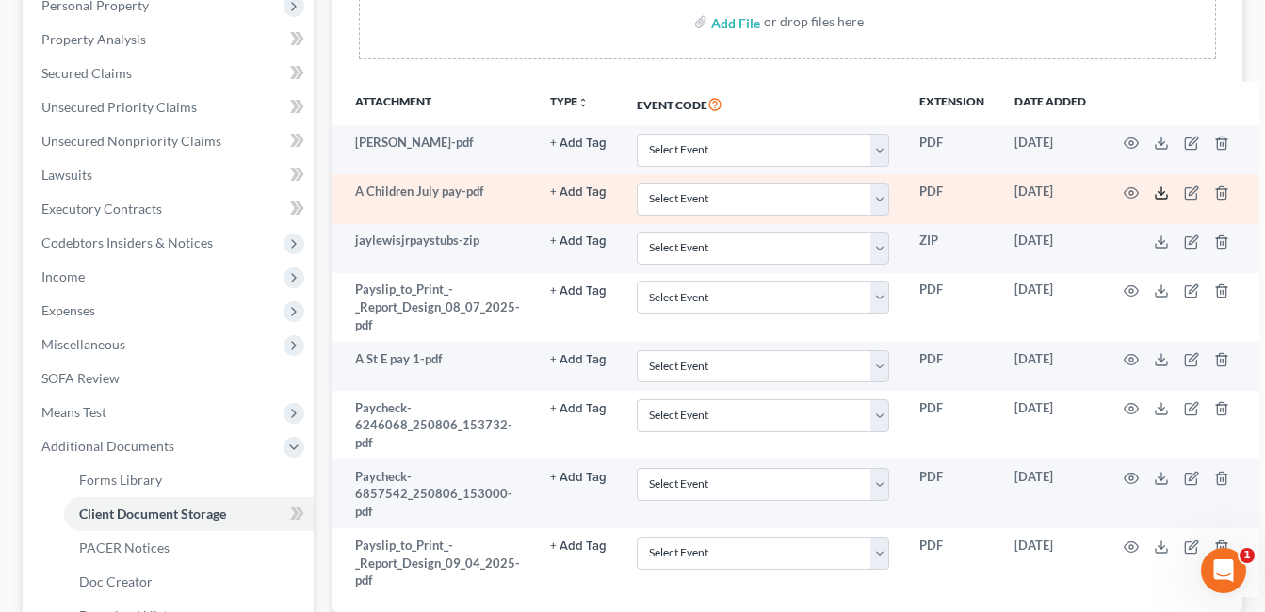
drag, startPoint x: 1156, startPoint y: 191, endPoint x: 1139, endPoint y: 188, distance: 17.4
click at [1156, 191] on icon at bounding box center [1161, 193] width 15 height 15
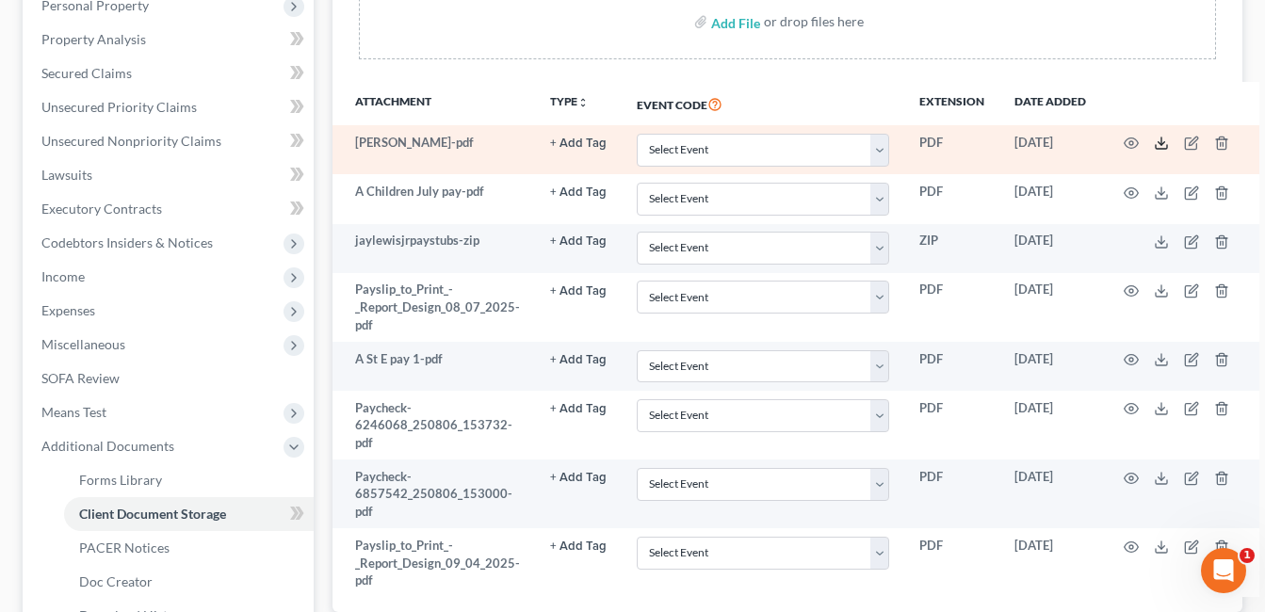
click at [1159, 144] on polyline at bounding box center [1162, 143] width 7 height 3
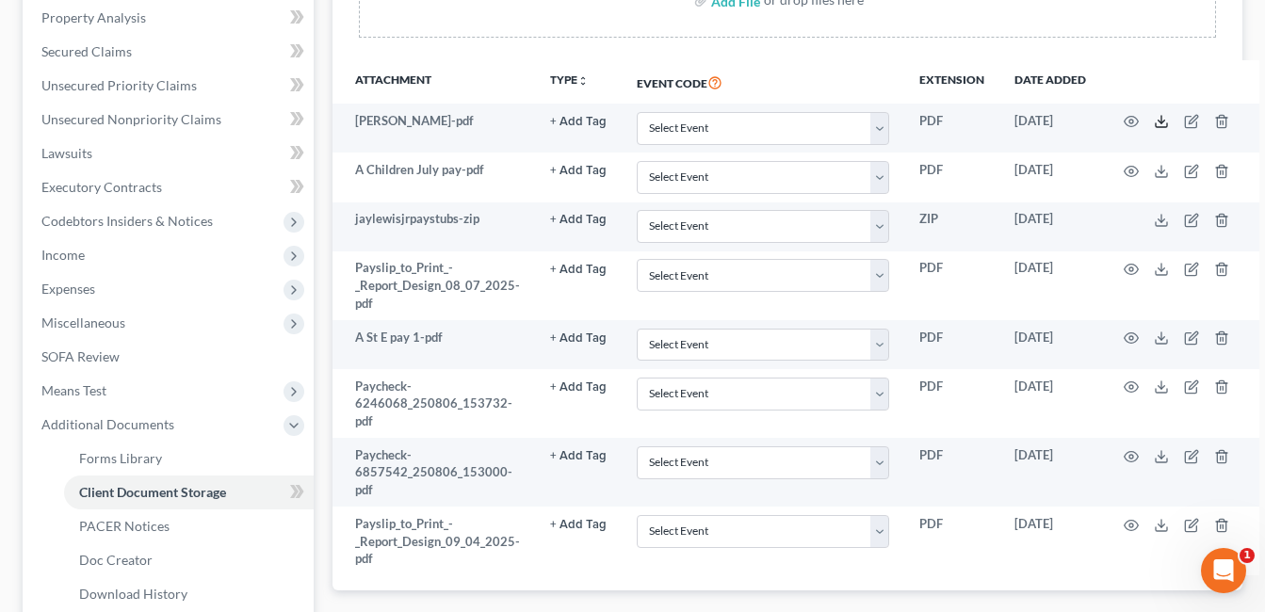
scroll to position [425, 0]
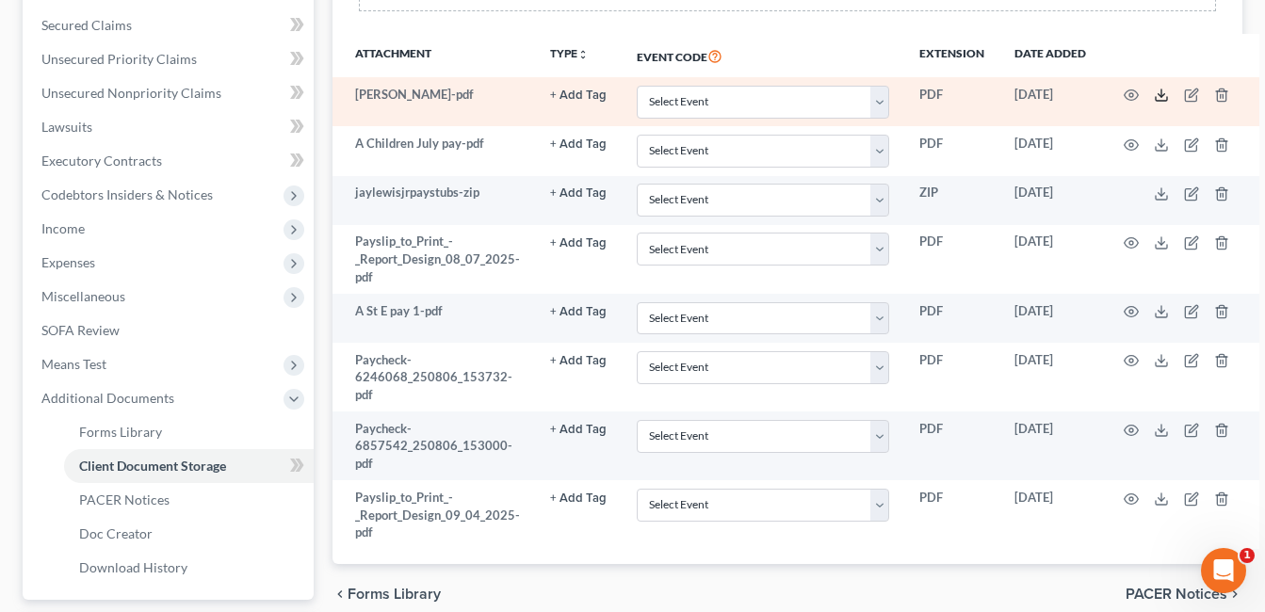
click at [1162, 97] on icon at bounding box center [1161, 95] width 15 height 15
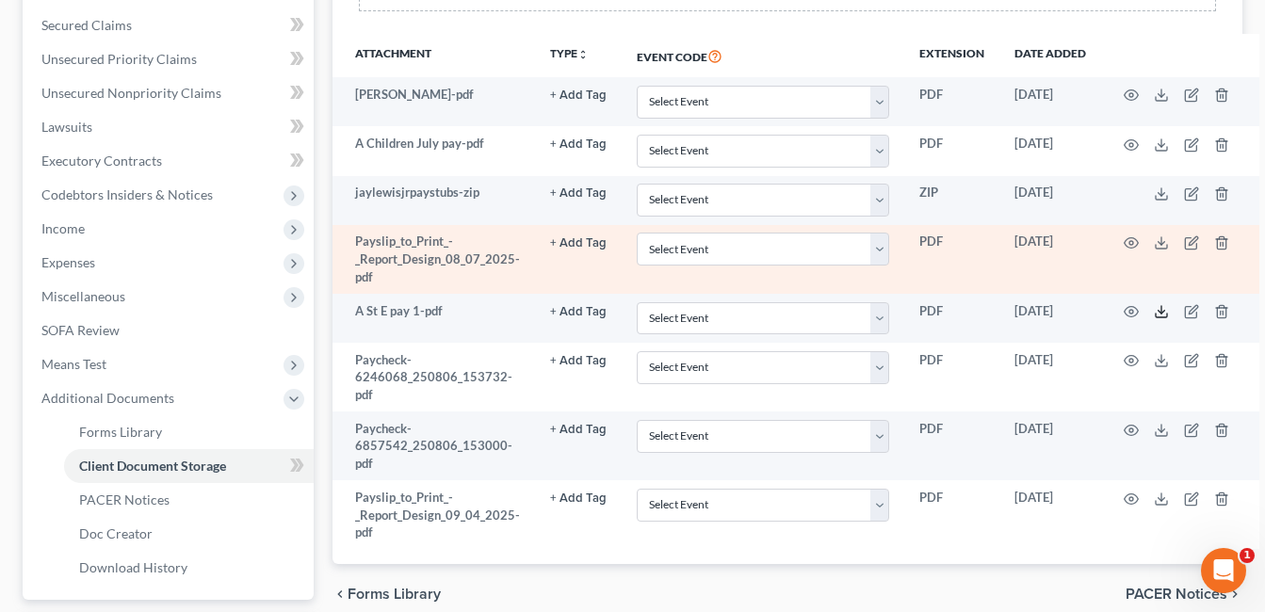
drag, startPoint x: 1160, startPoint y: 313, endPoint x: 1077, endPoint y: 259, distance: 98.8
click at [1160, 313] on polyline at bounding box center [1162, 312] width 7 height 3
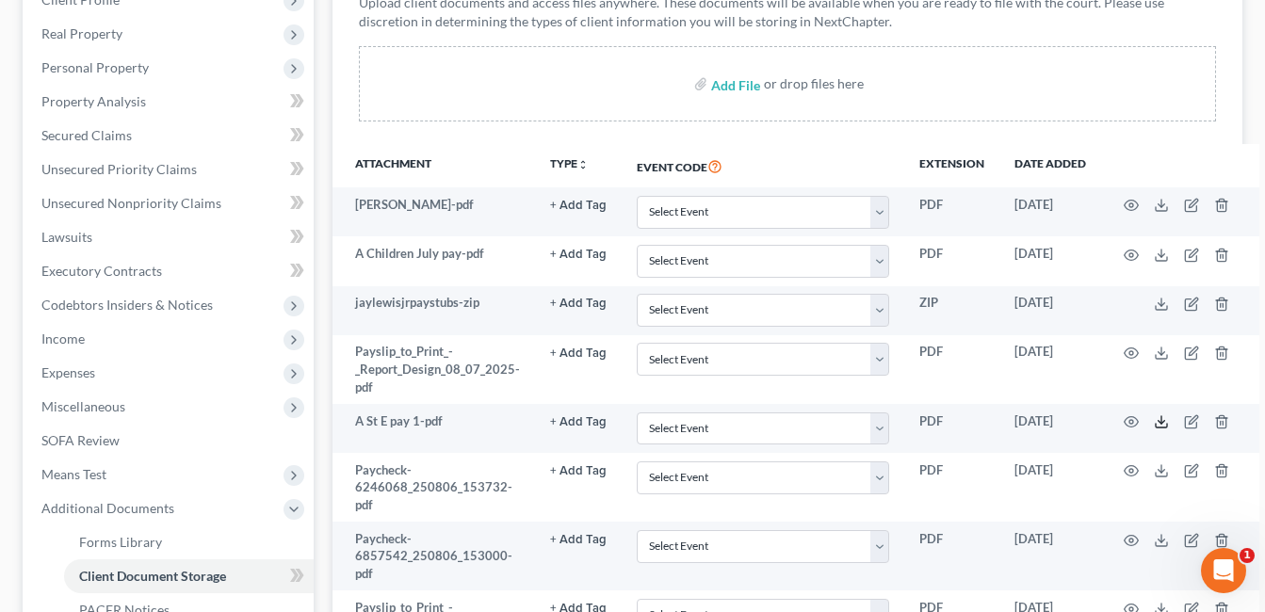
scroll to position [310, 0]
